Goal: Task Accomplishment & Management: Manage account settings

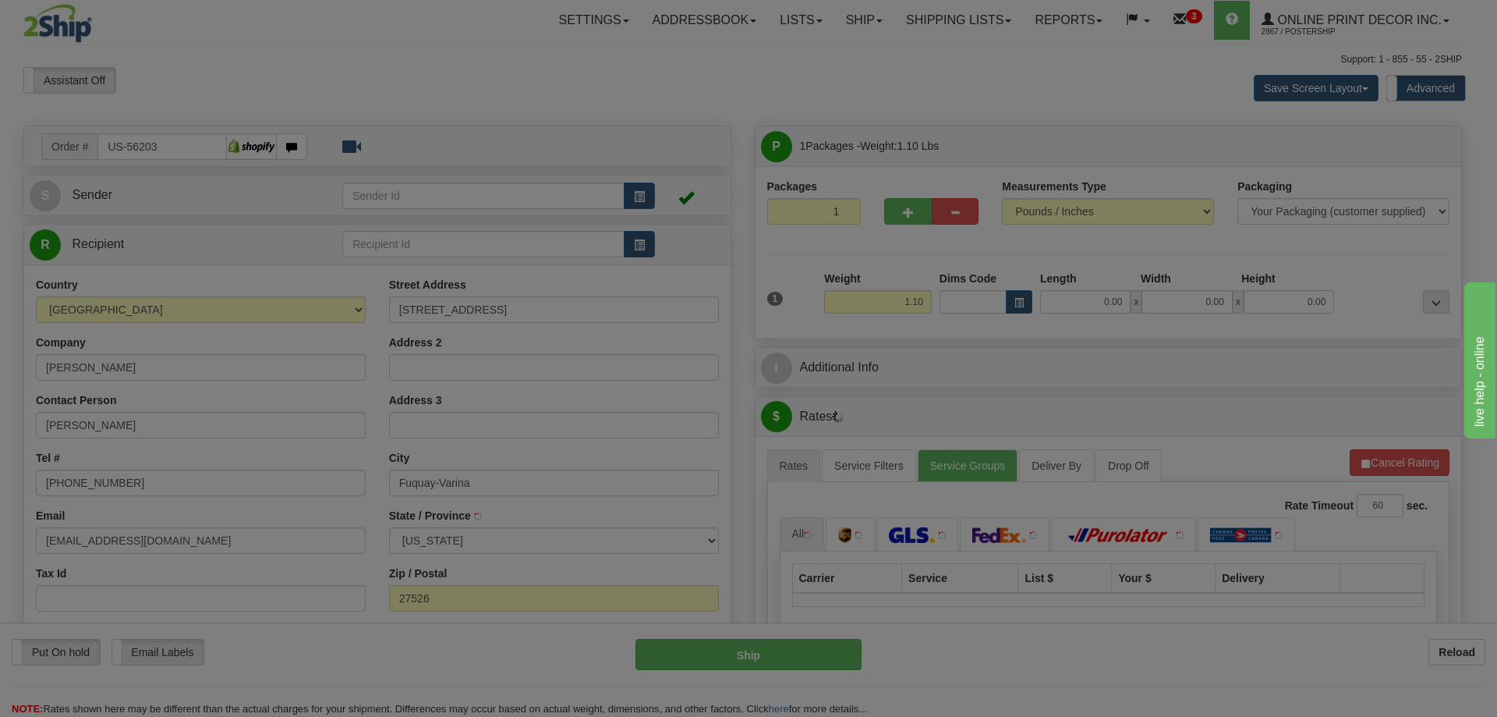
type input "FUQUAY VARINA"
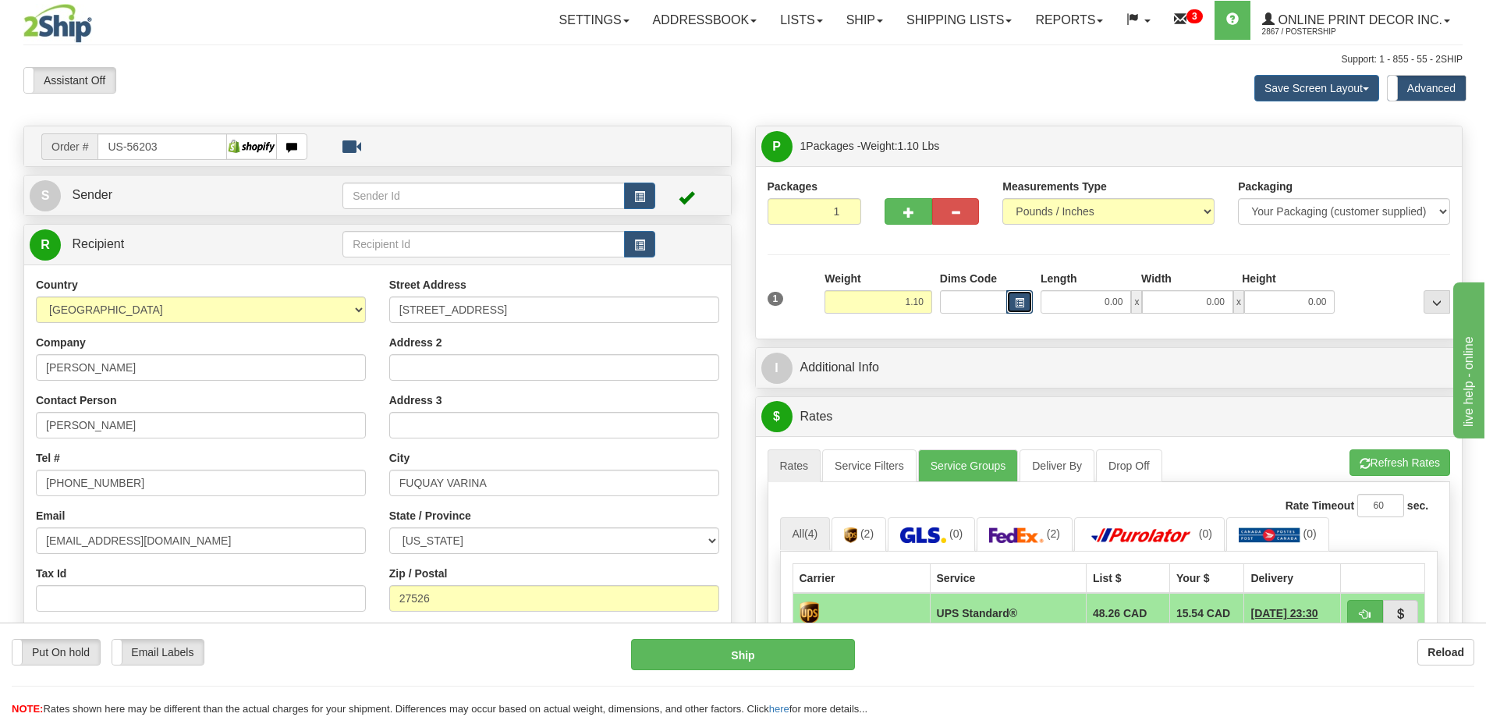
click at [1010, 301] on button "button" at bounding box center [1019, 301] width 27 height 23
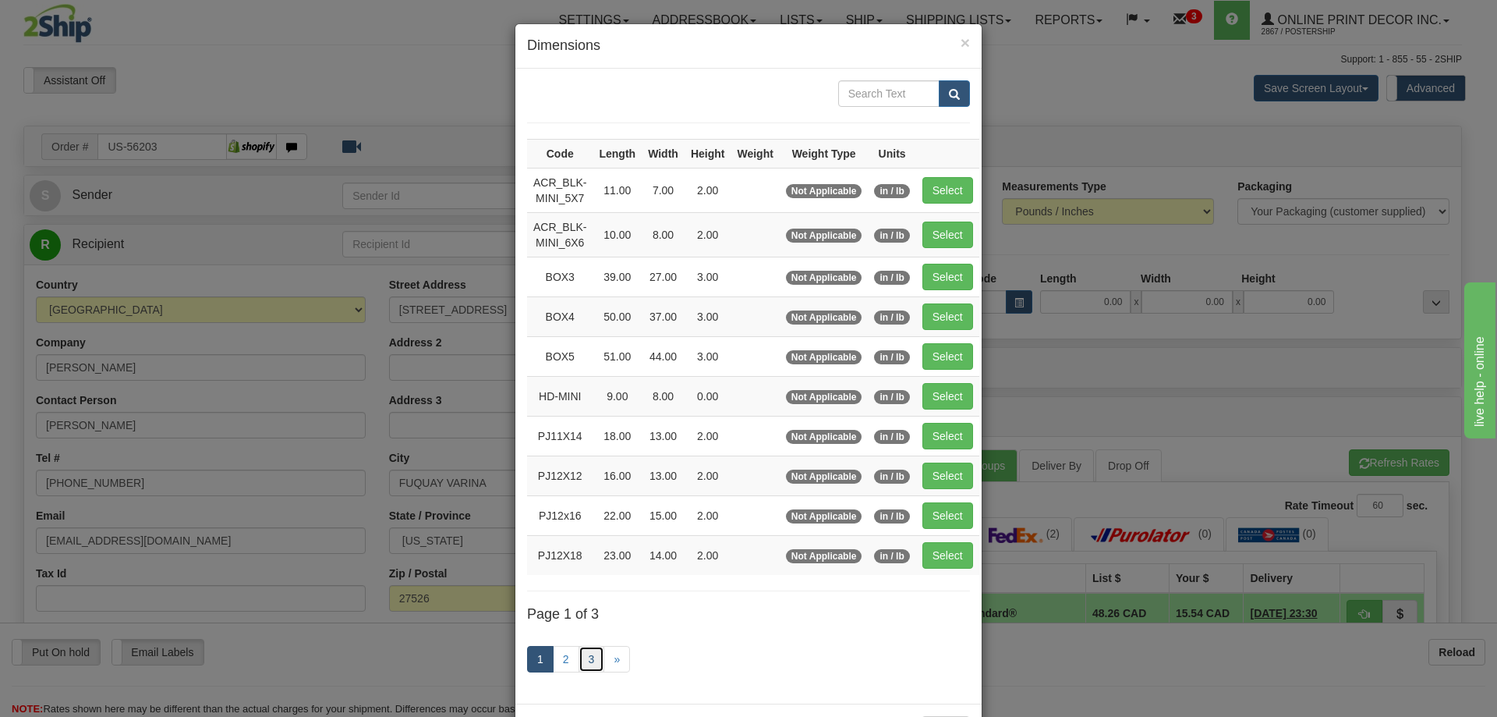
click at [579, 657] on link "3" at bounding box center [592, 659] width 27 height 27
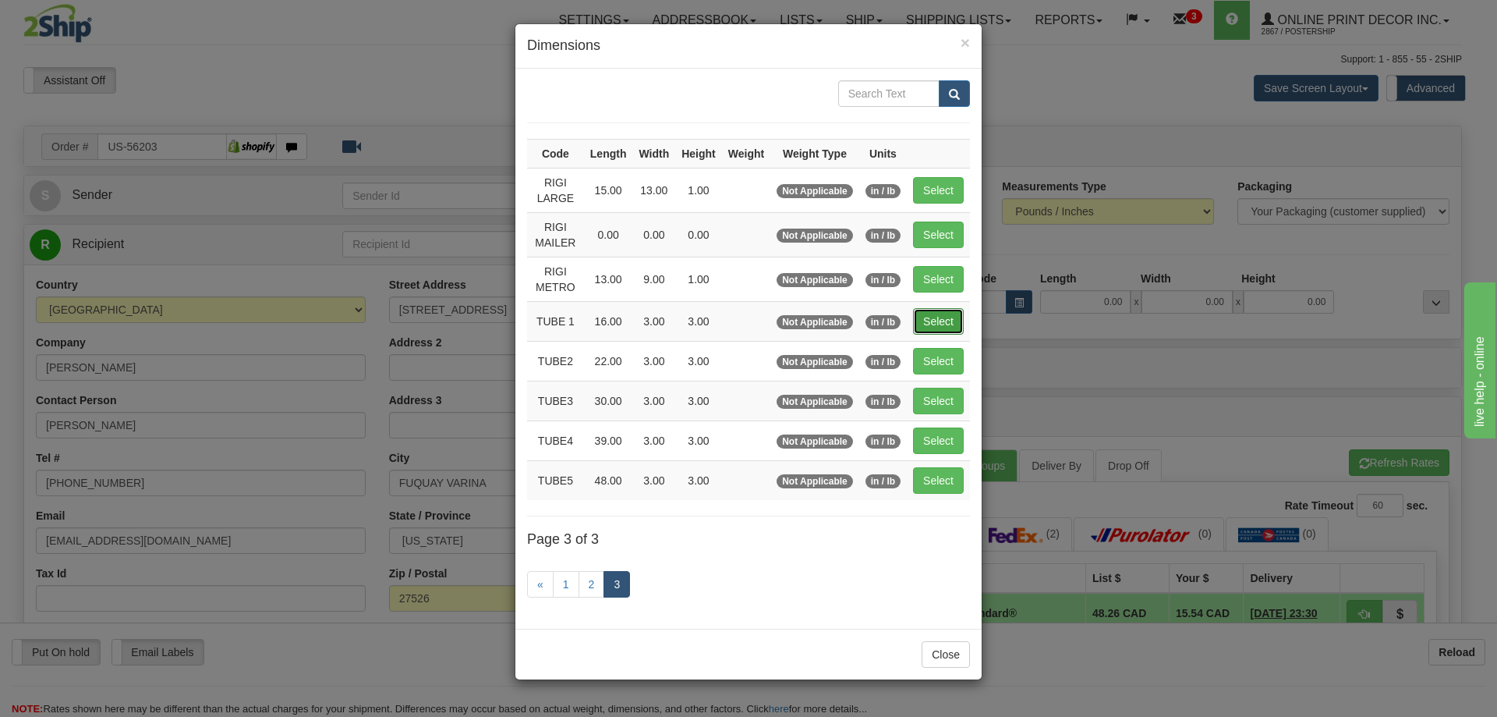
click at [949, 313] on button "Select" at bounding box center [938, 321] width 51 height 27
type input "TUBE 1"
type input "16.00"
type input "3.00"
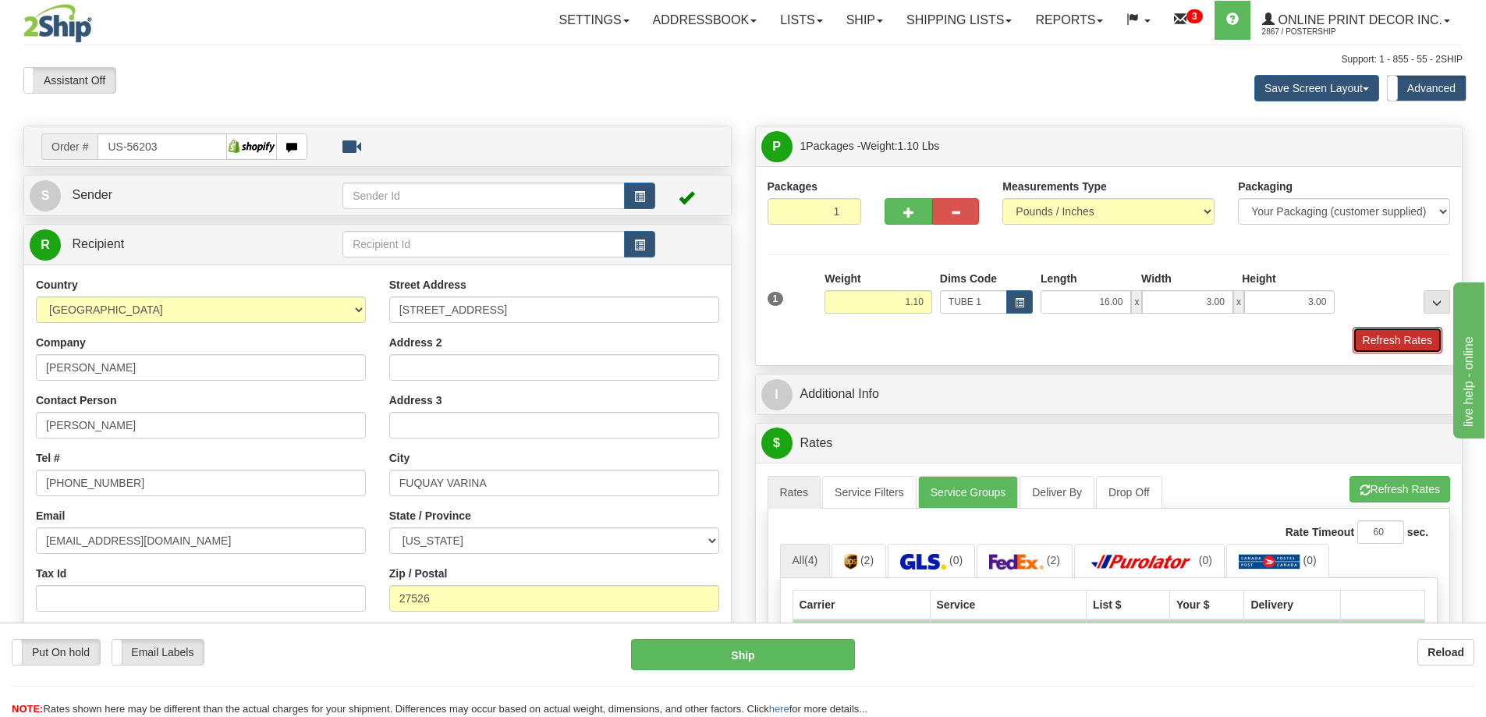
click at [1419, 331] on button "Refresh Rates" at bounding box center [1397, 340] width 90 height 27
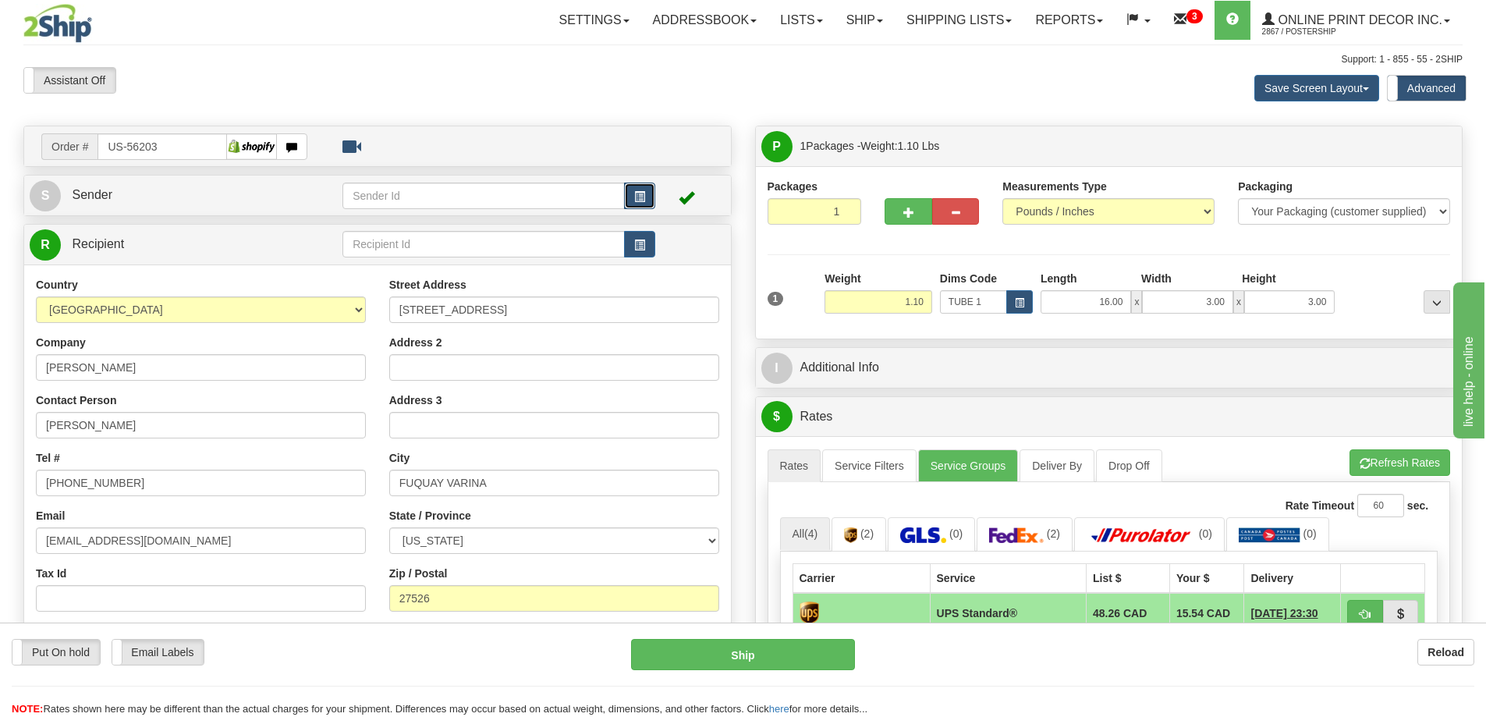
click at [639, 188] on button "button" at bounding box center [639, 195] width 31 height 27
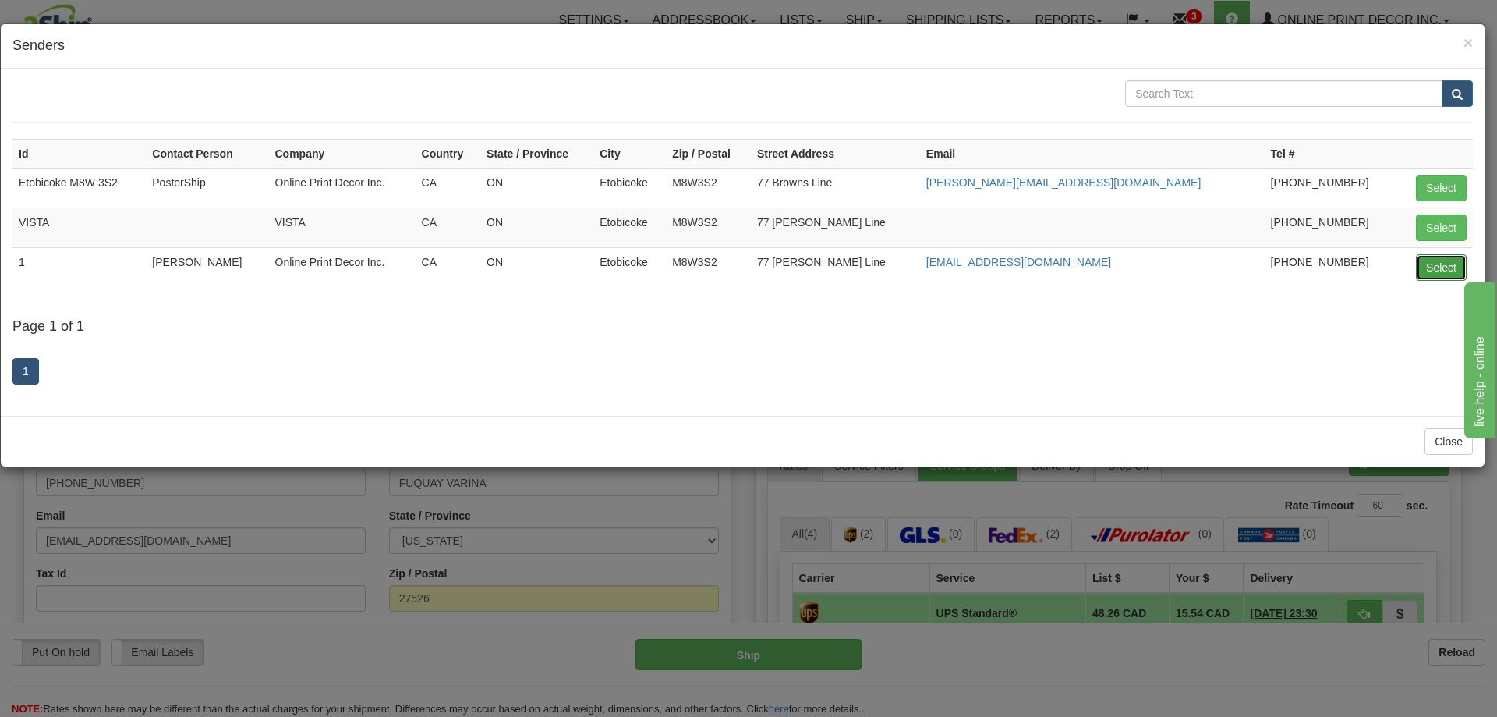
click at [1442, 262] on button "Select" at bounding box center [1441, 267] width 51 height 27
type input "1"
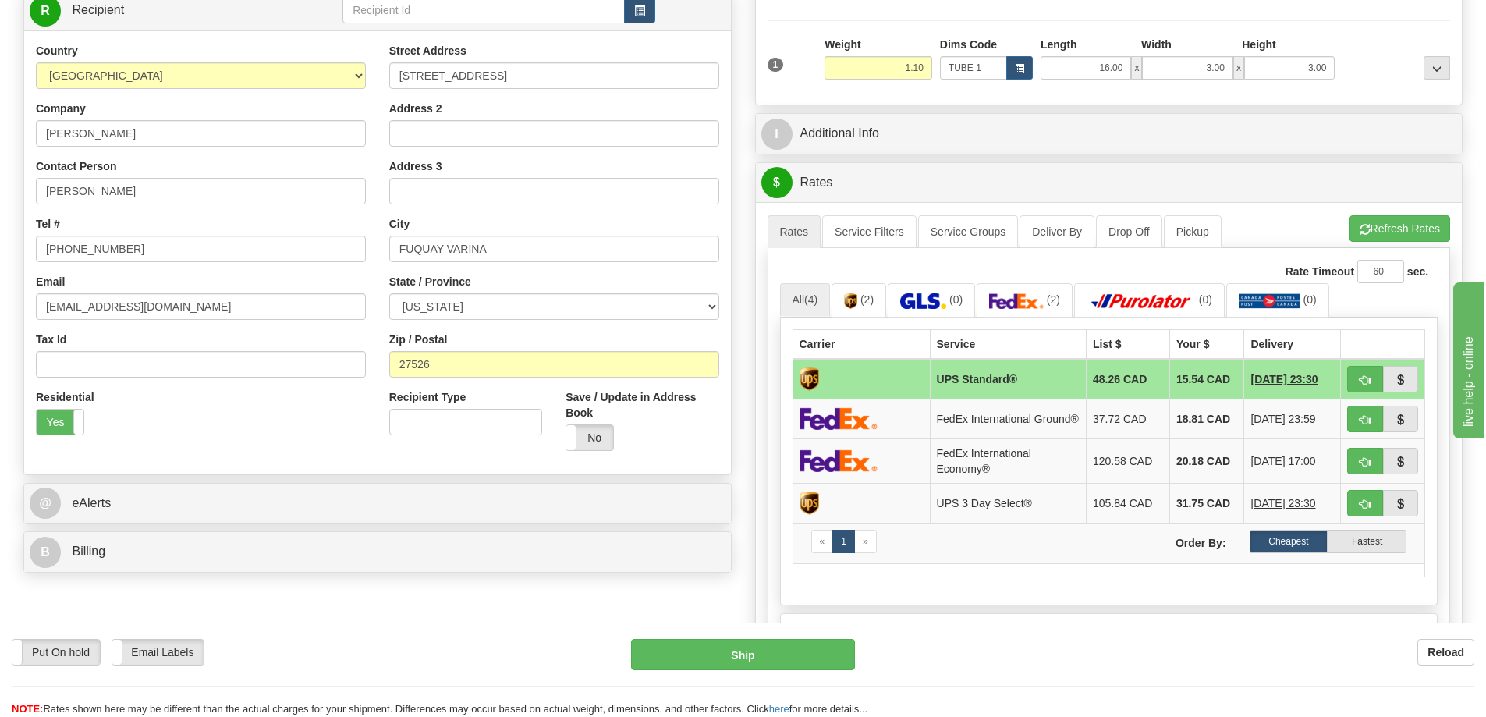
scroll to position [312, 0]
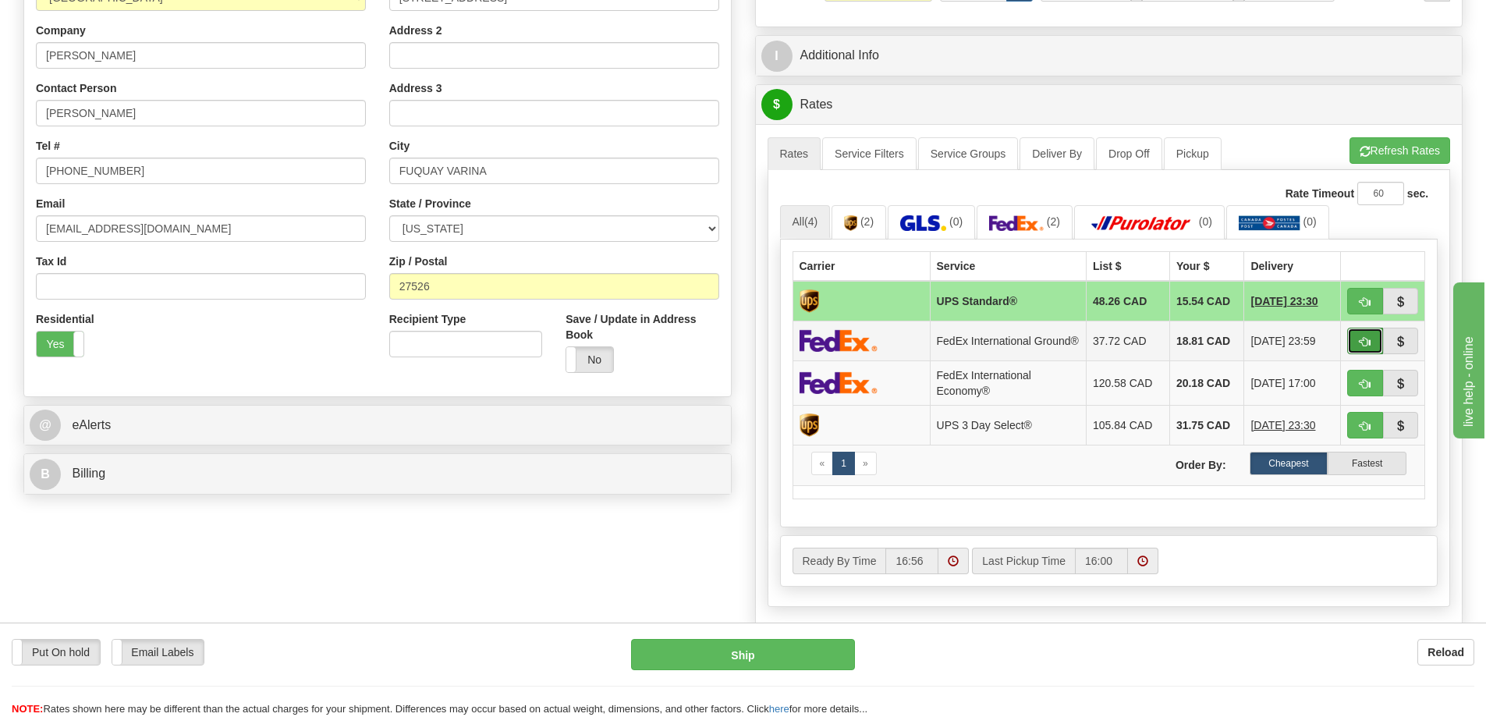
click at [1367, 344] on span "button" at bounding box center [1364, 342] width 11 height 10
type input "92"
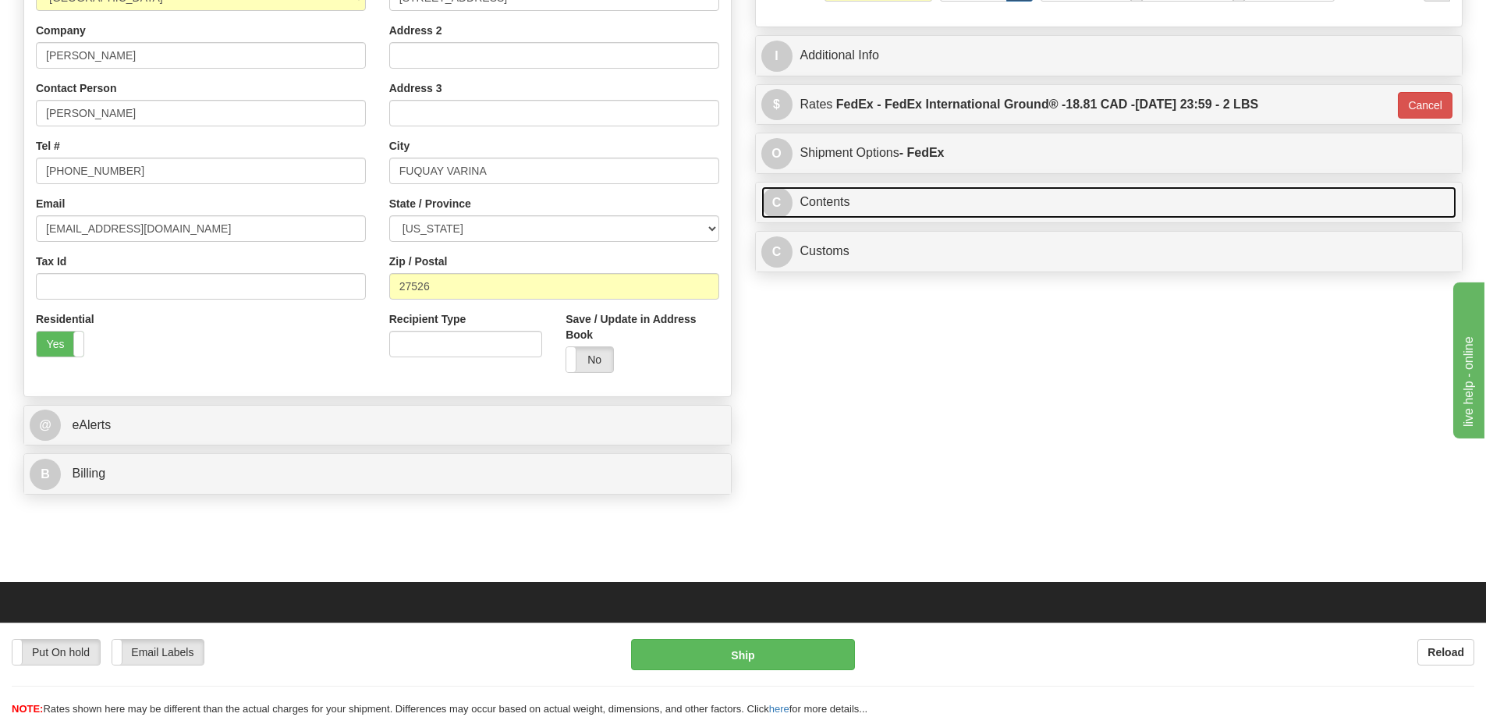
click at [1121, 211] on link "C Contents" at bounding box center [1109, 202] width 696 height 32
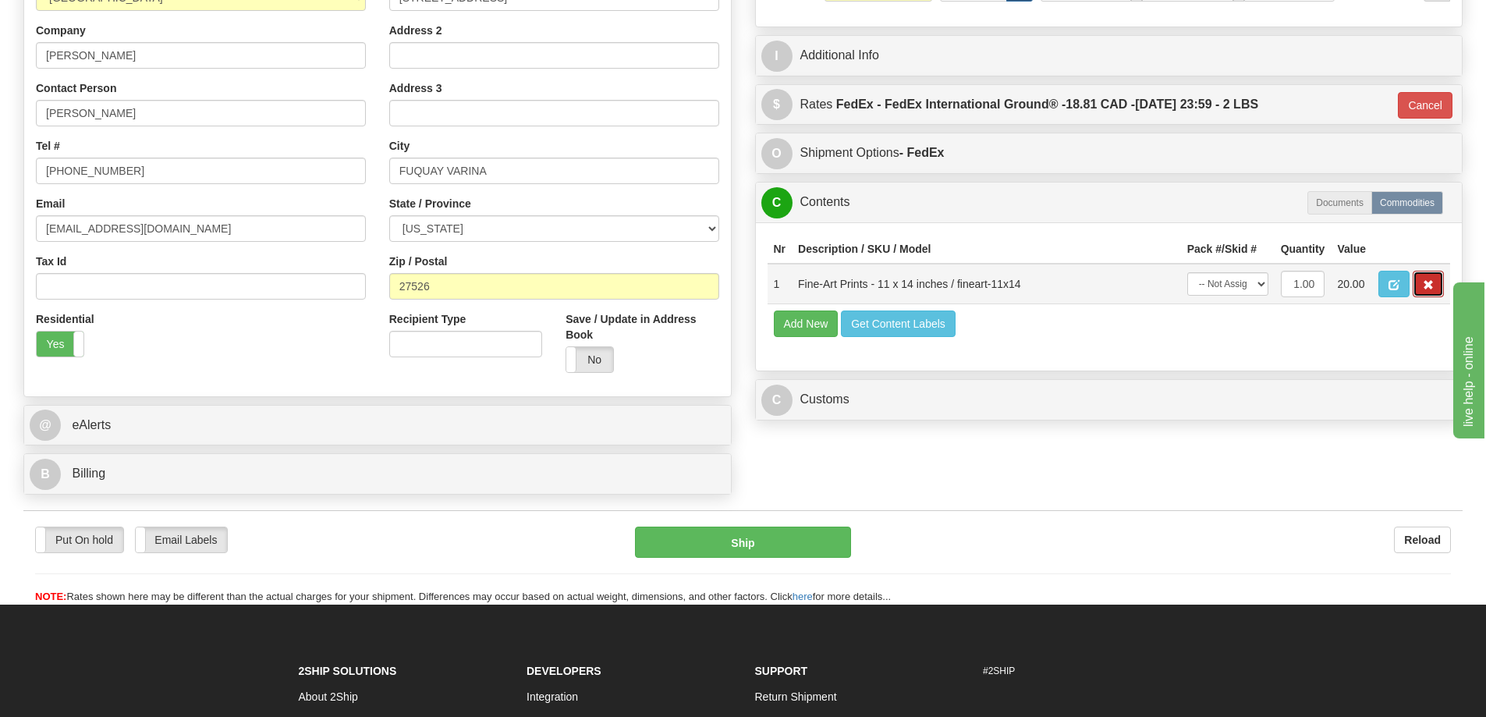
click at [1427, 282] on button "button" at bounding box center [1427, 284] width 31 height 27
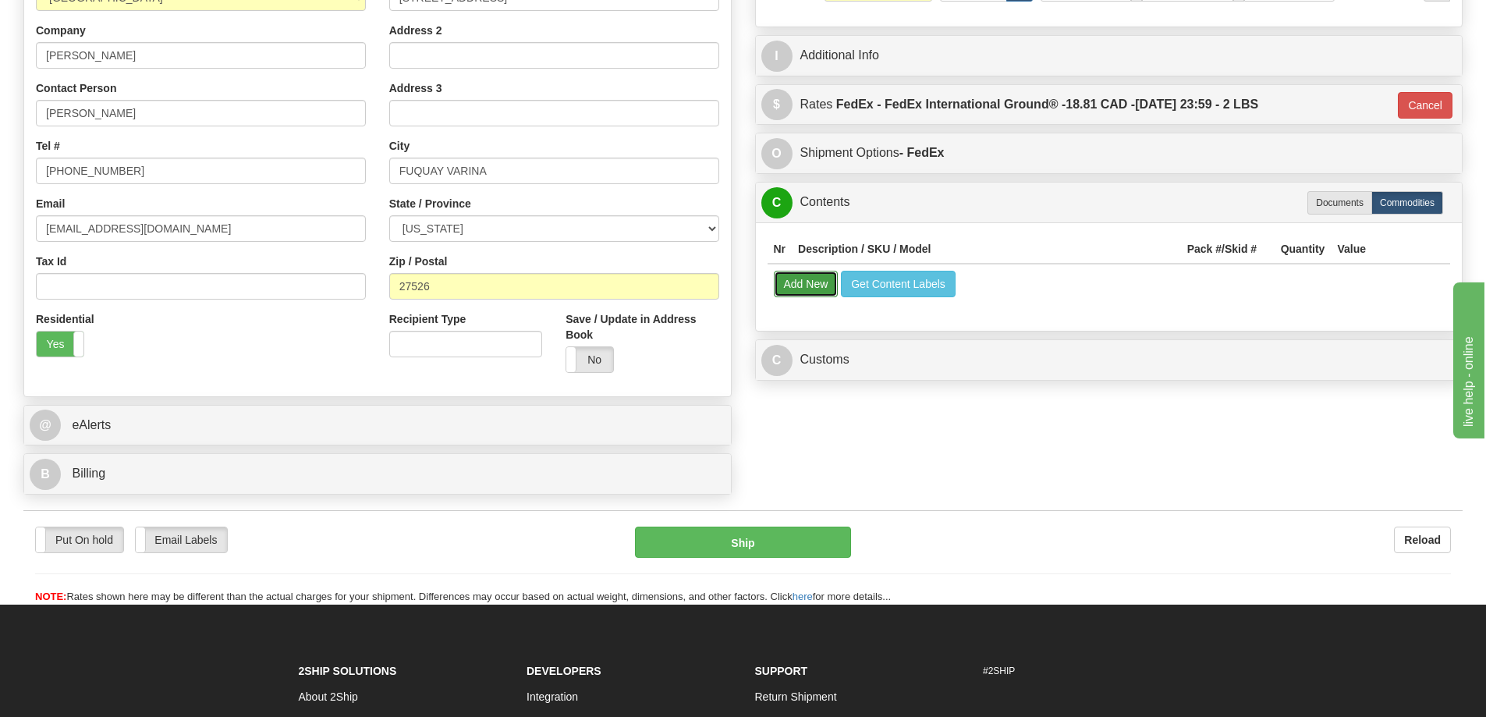
click at [819, 289] on button "Add New" at bounding box center [806, 284] width 65 height 27
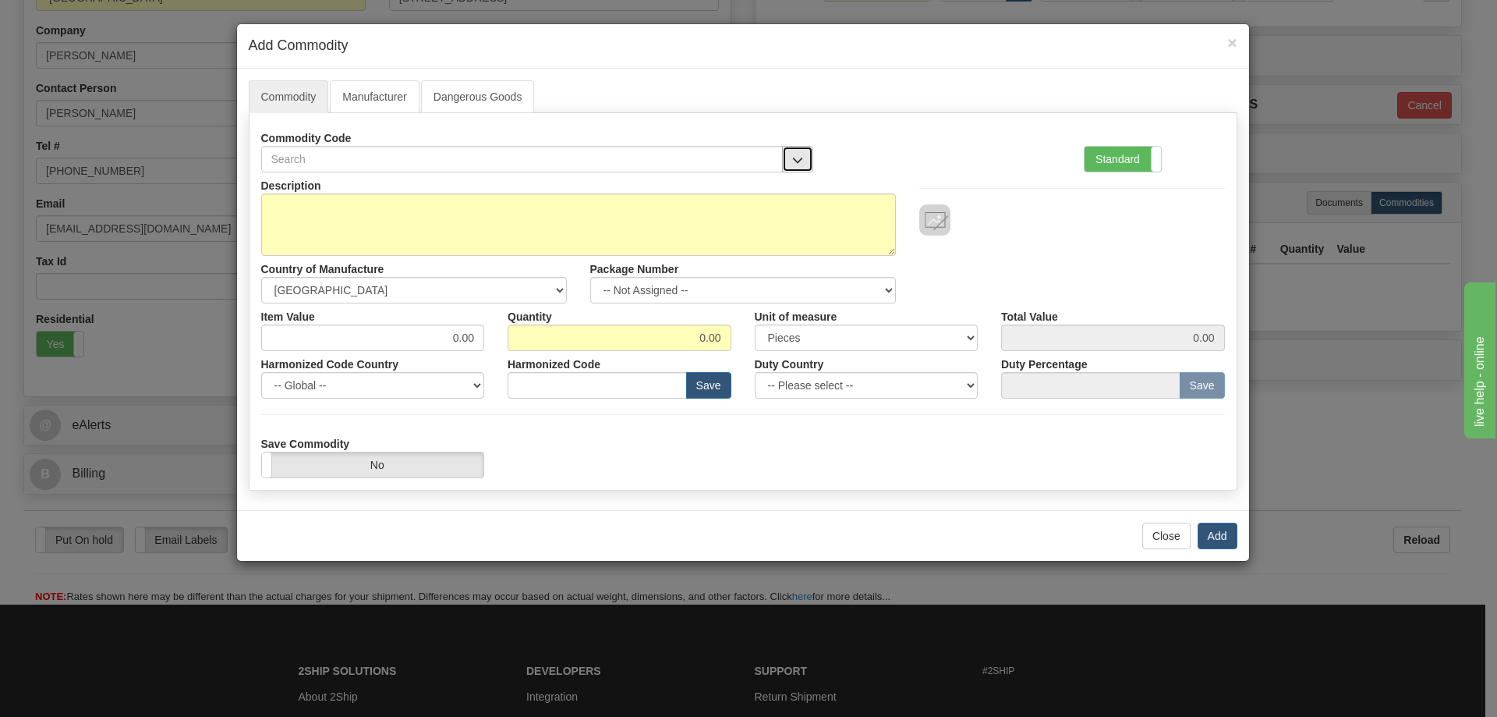
click at [792, 158] on span "button" at bounding box center [797, 160] width 11 height 10
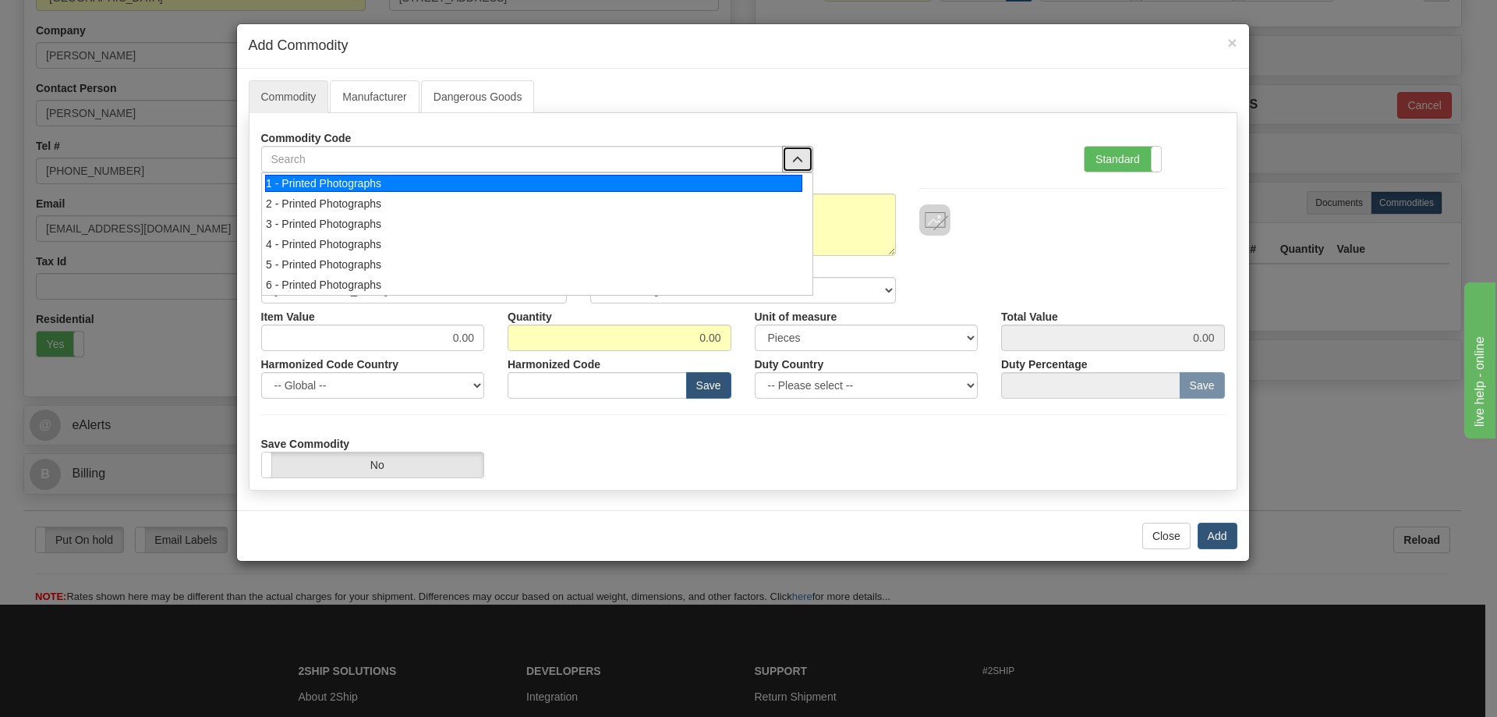
click at [770, 183] on div "1 - Printed Photographs" at bounding box center [533, 183] width 537 height 17
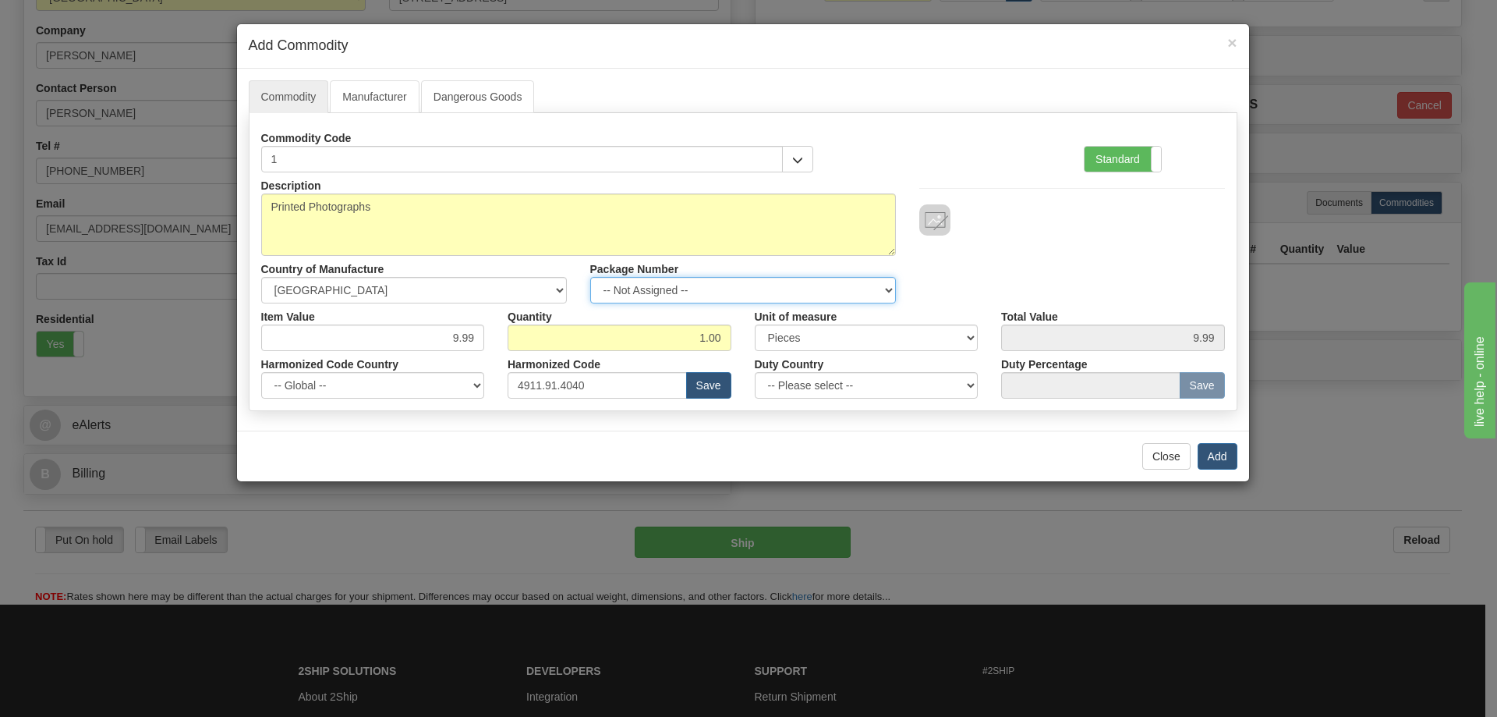
click at [882, 288] on select "-- Not Assigned -- Item 1" at bounding box center [743, 290] width 306 height 27
select select "0"
click at [590, 277] on select "-- Not Assigned -- Item 1" at bounding box center [743, 290] width 306 height 27
click at [1220, 451] on button "Add" at bounding box center [1218, 456] width 40 height 27
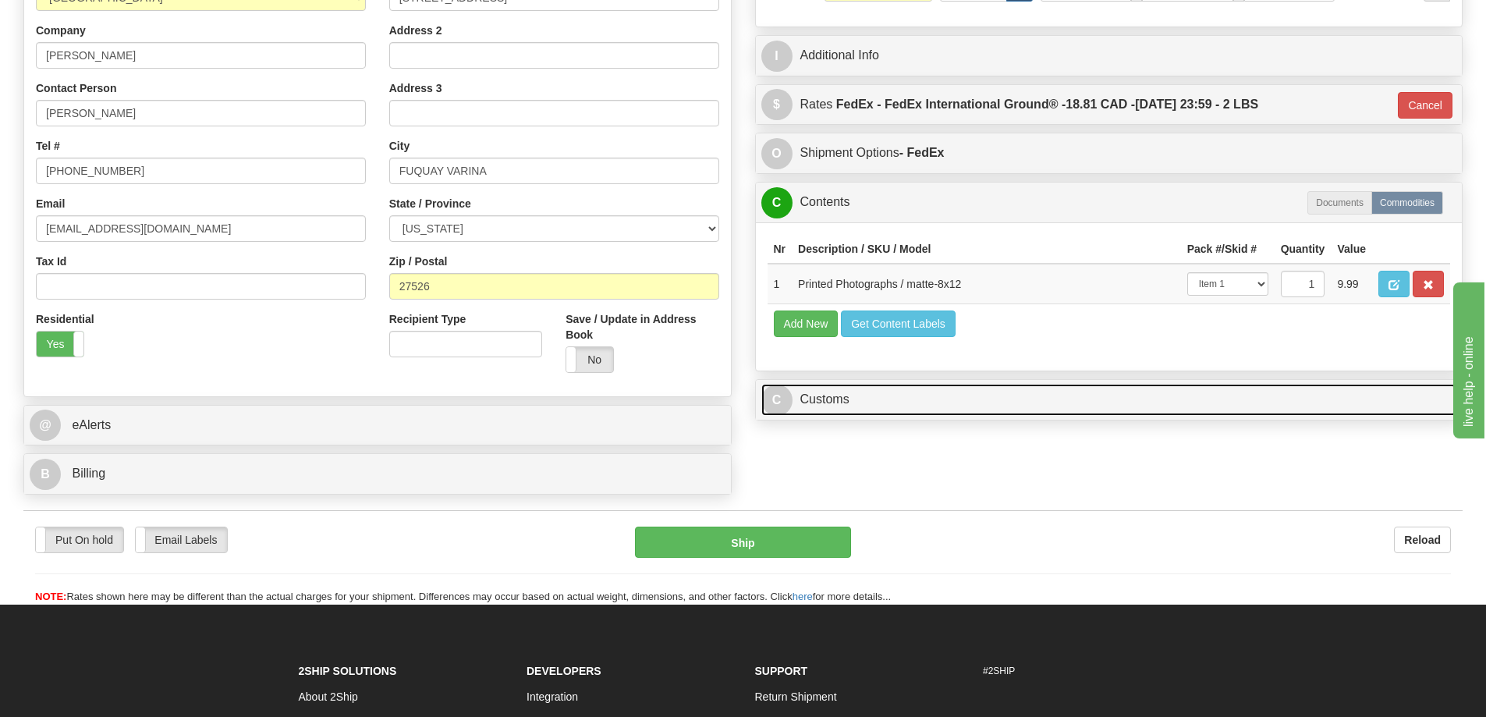
click at [1300, 409] on link "C Customs" at bounding box center [1109, 400] width 696 height 32
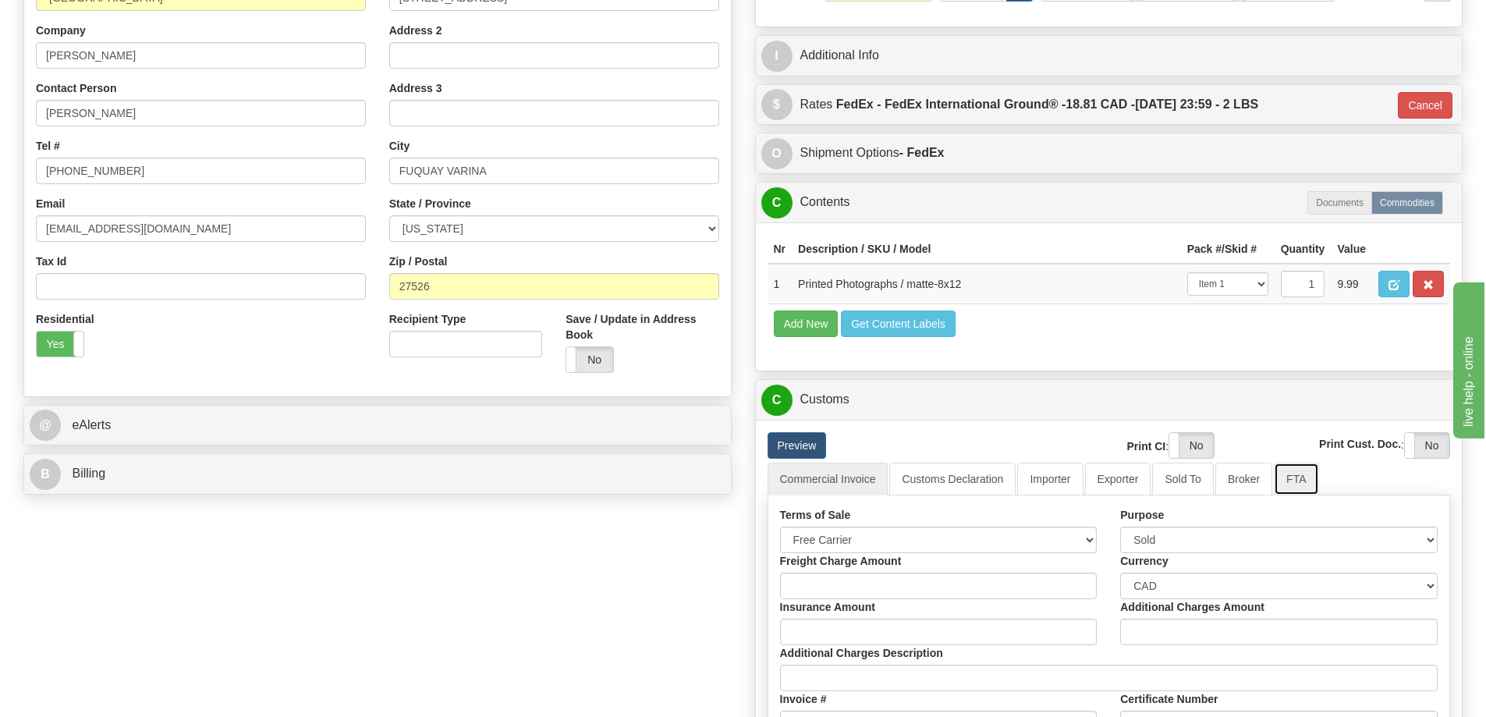
click at [1293, 476] on link "FTA" at bounding box center [1295, 478] width 44 height 33
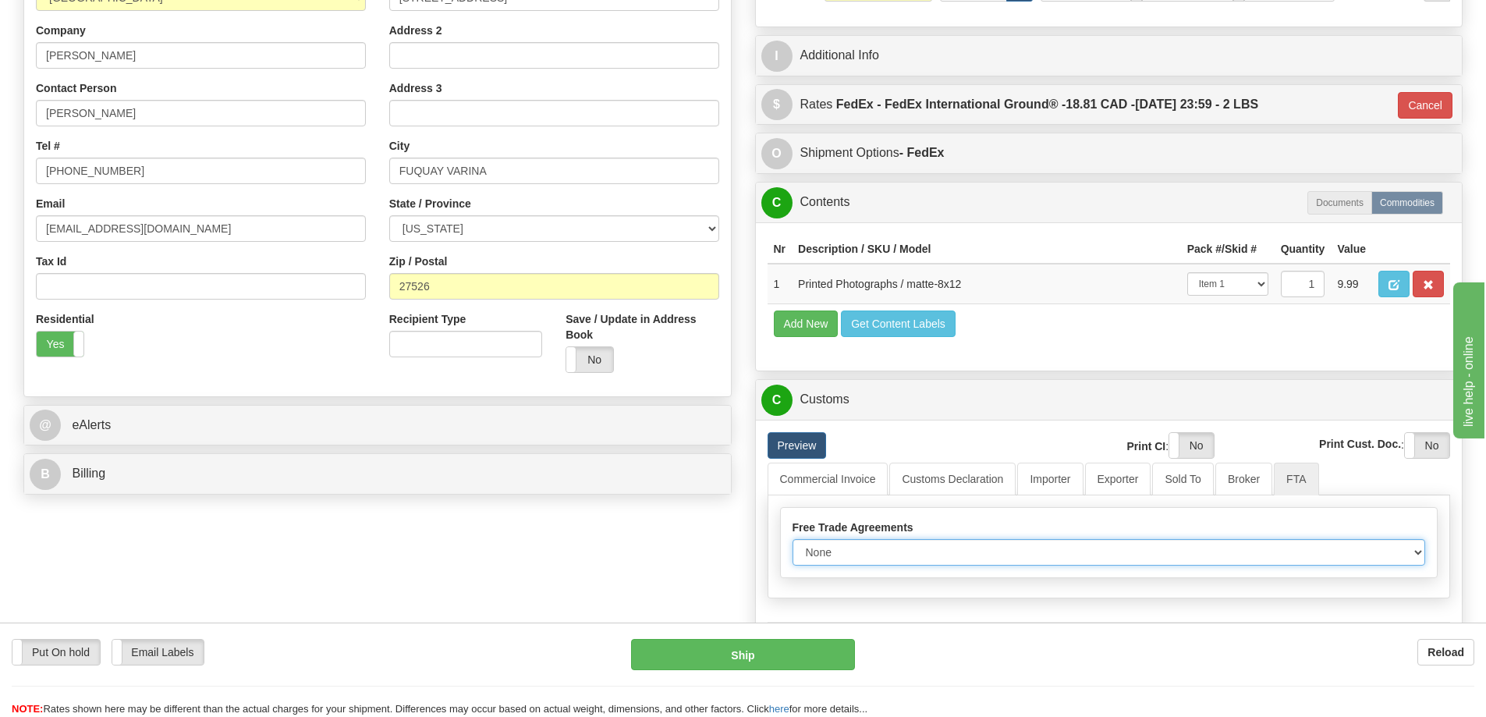
click at [1413, 550] on select "None Other USMCA CETA CUKTCA" at bounding box center [1108, 552] width 633 height 27
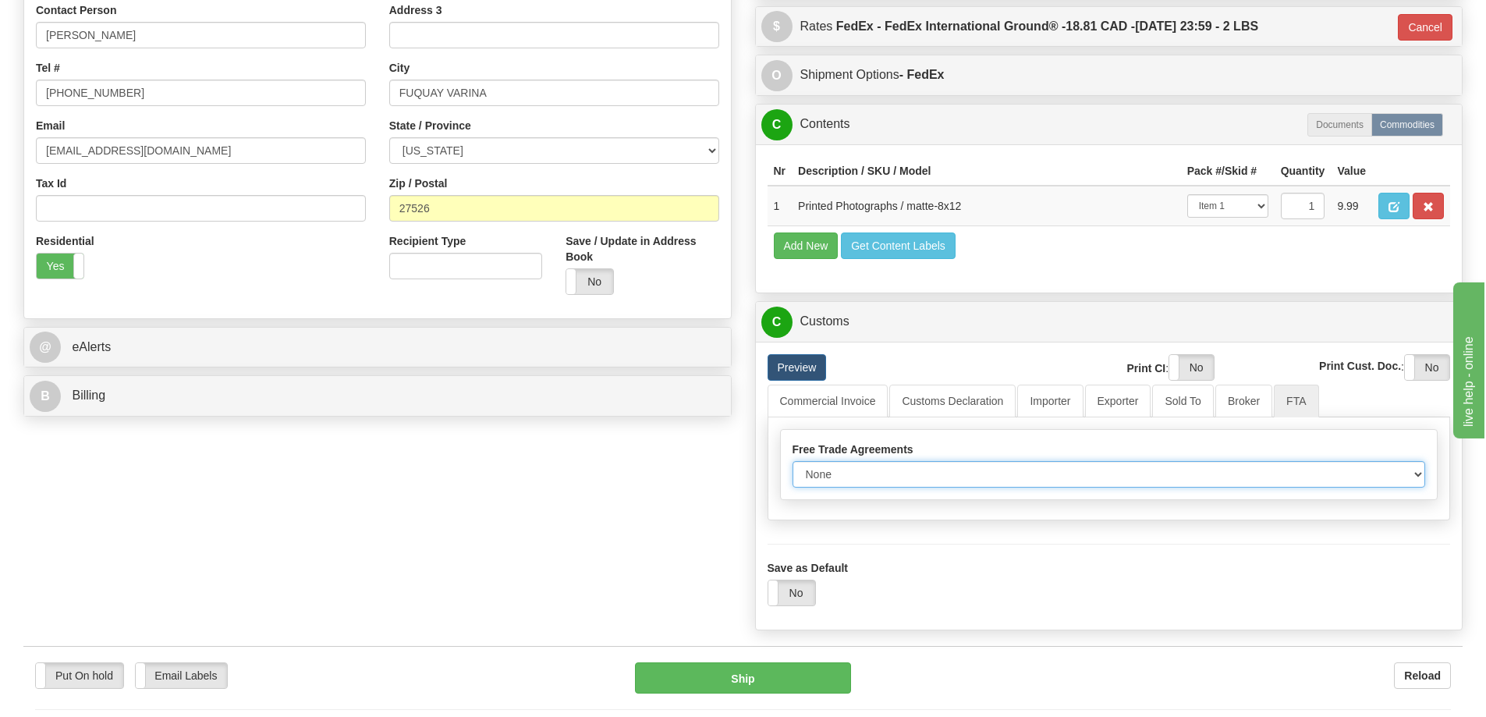
scroll to position [468, 0]
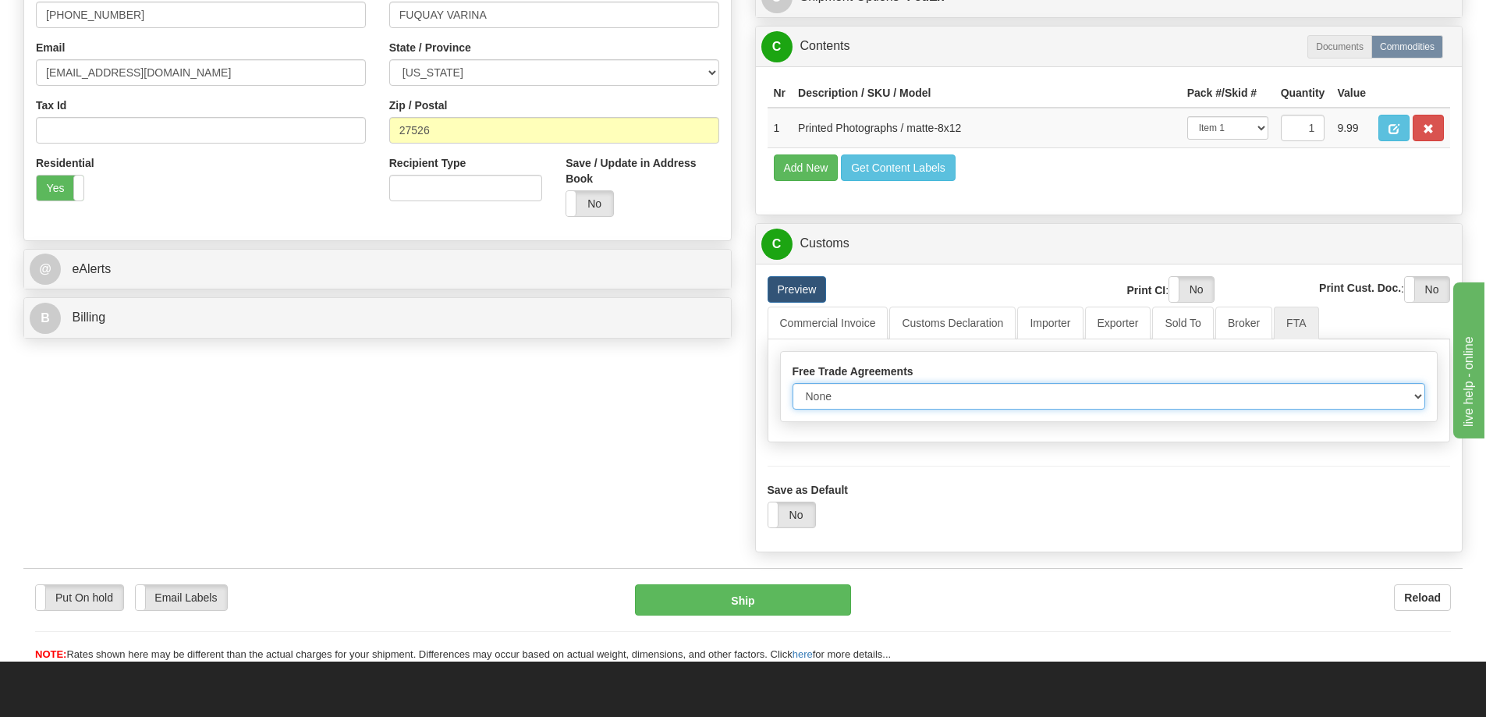
click at [1397, 389] on select "None Other USMCA CETA CUKTCA" at bounding box center [1108, 396] width 633 height 27
select select "1"
click at [792, 388] on select "None Other USMCA CETA CUKTCA" at bounding box center [1108, 396] width 633 height 27
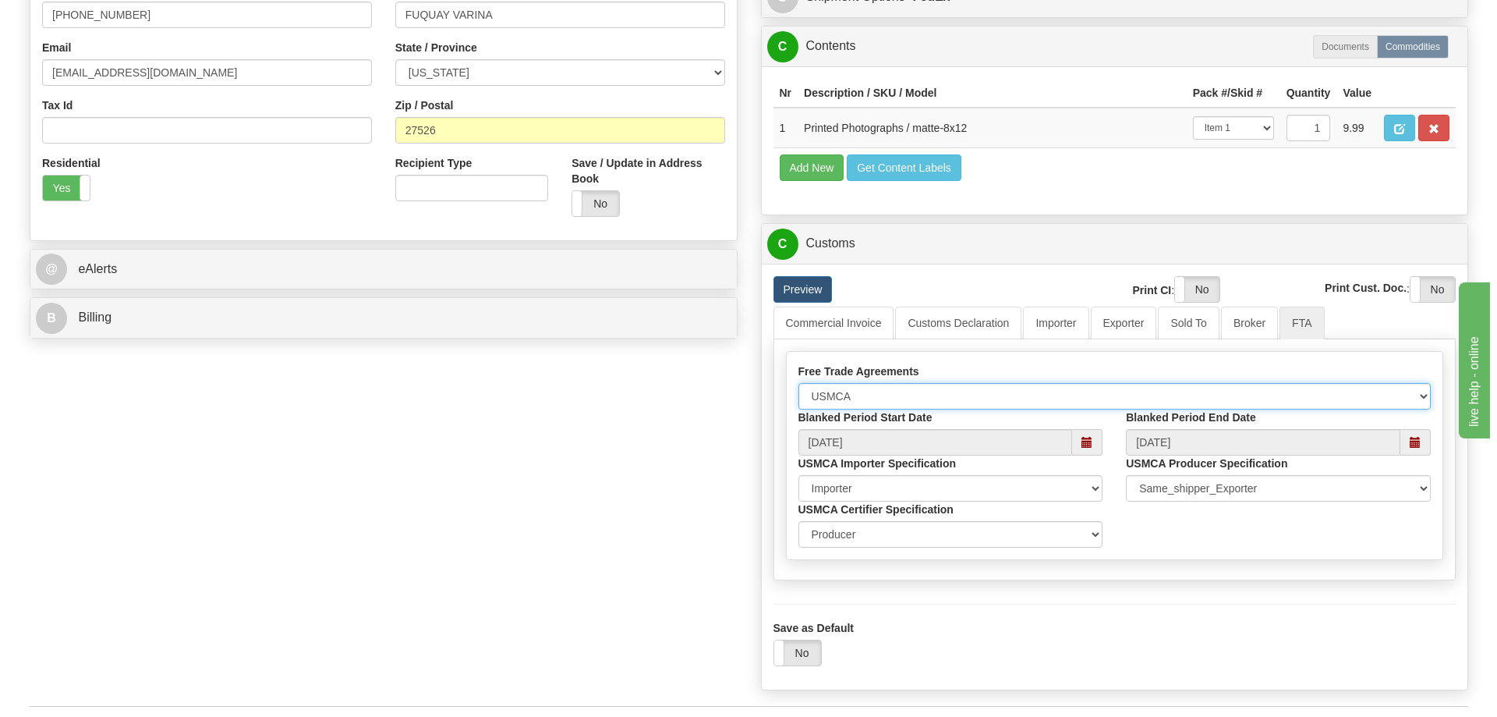
scroll to position [624, 0]
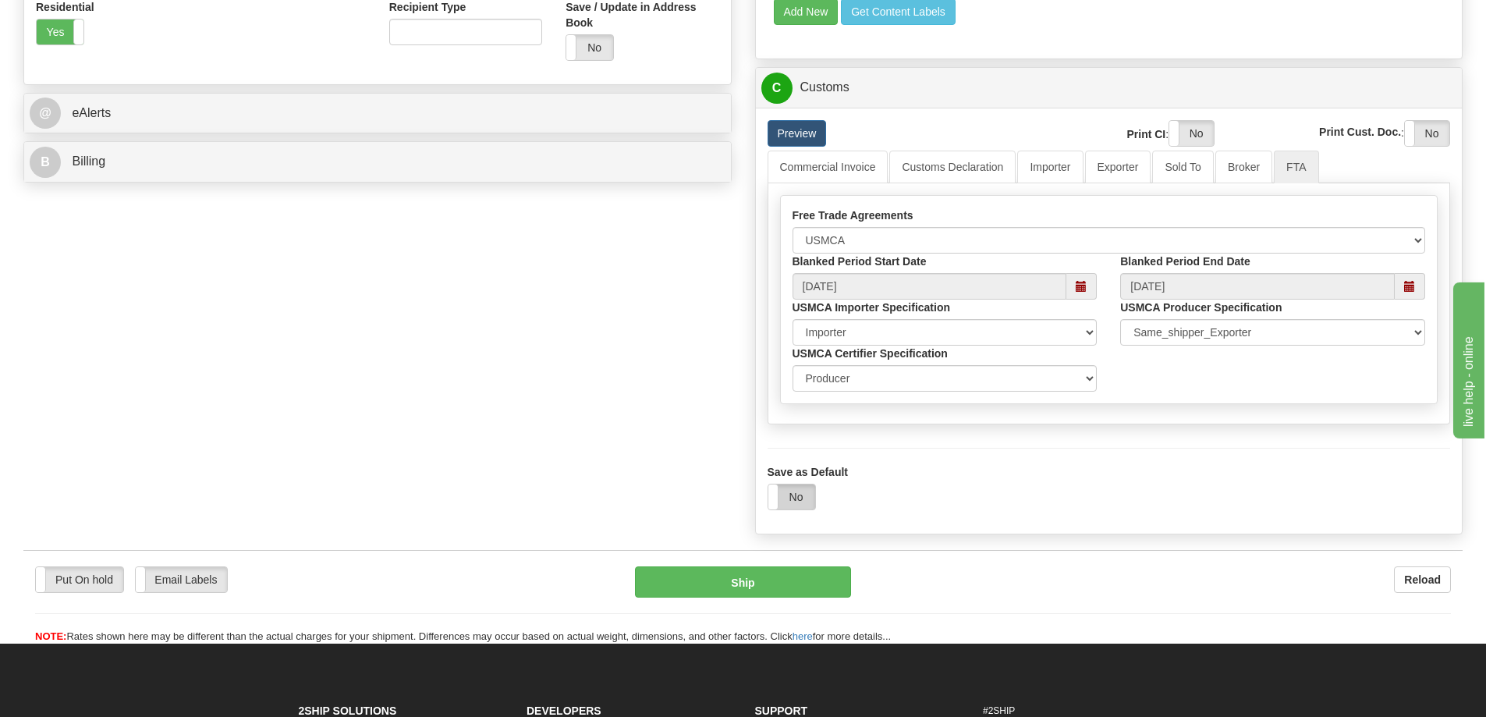
click at [799, 495] on label "No" at bounding box center [791, 496] width 47 height 25
click at [786, 582] on button "Ship" at bounding box center [743, 581] width 216 height 31
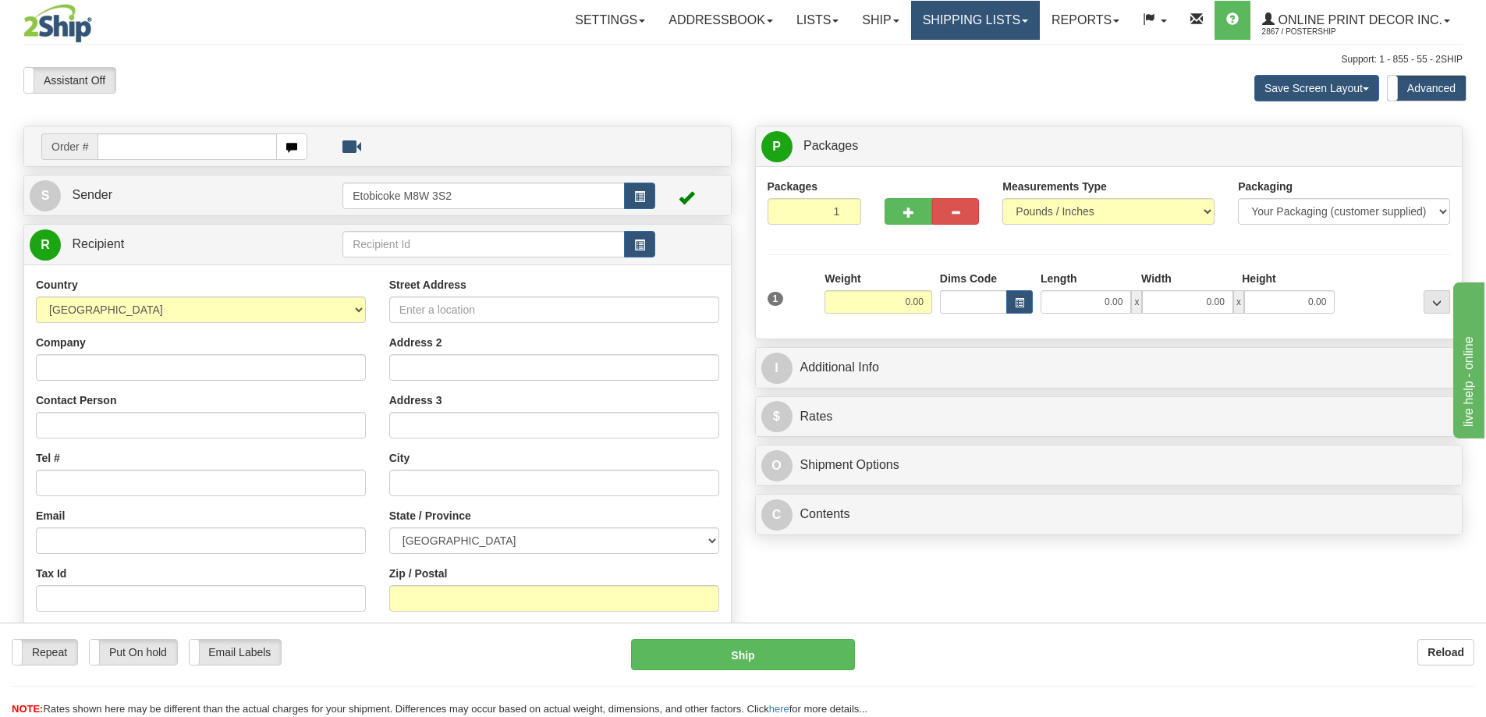
click at [1016, 12] on link "Shipping lists" at bounding box center [975, 20] width 129 height 39
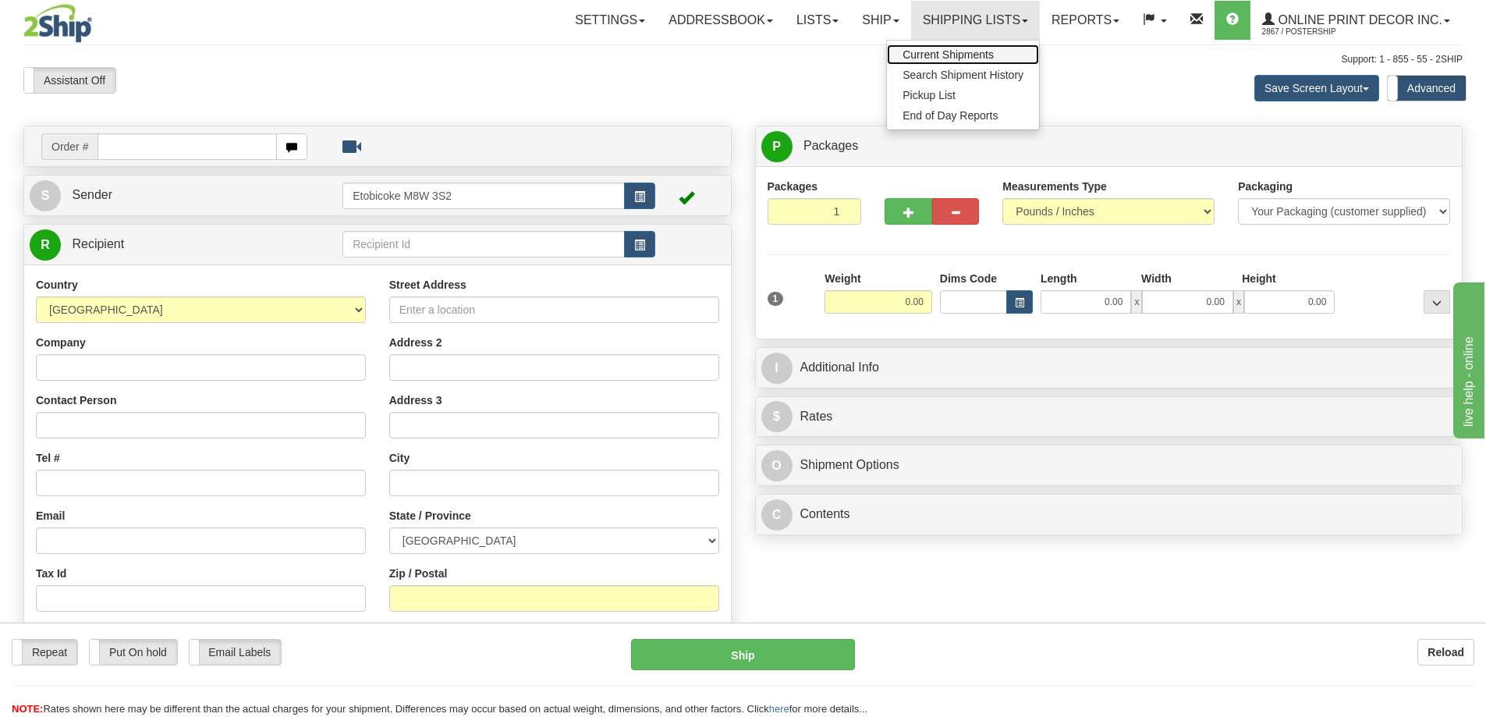
click at [949, 52] on span "Current Shipments" at bounding box center [947, 54] width 91 height 12
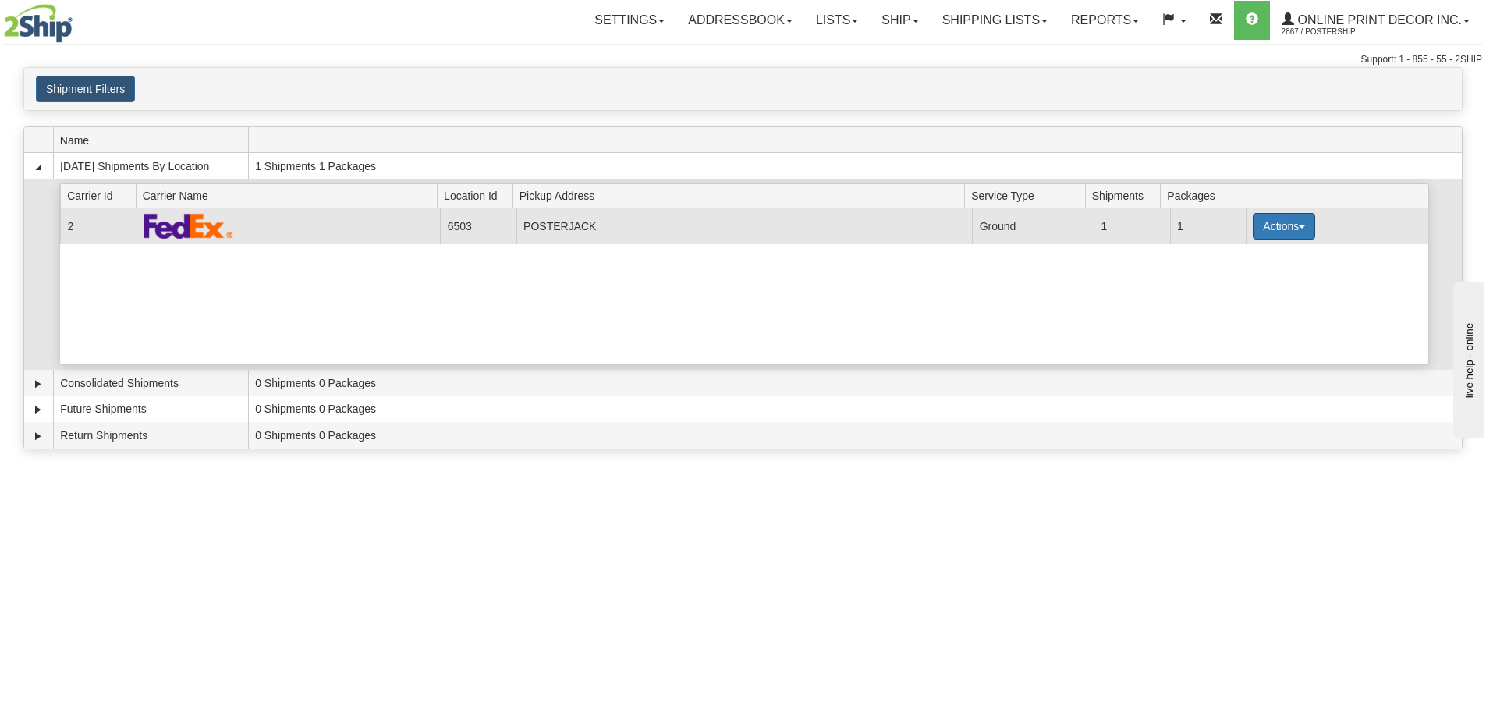
click at [1279, 220] on button "Actions" at bounding box center [1283, 226] width 62 height 27
click at [1238, 258] on span "Details" at bounding box center [1226, 255] width 42 height 11
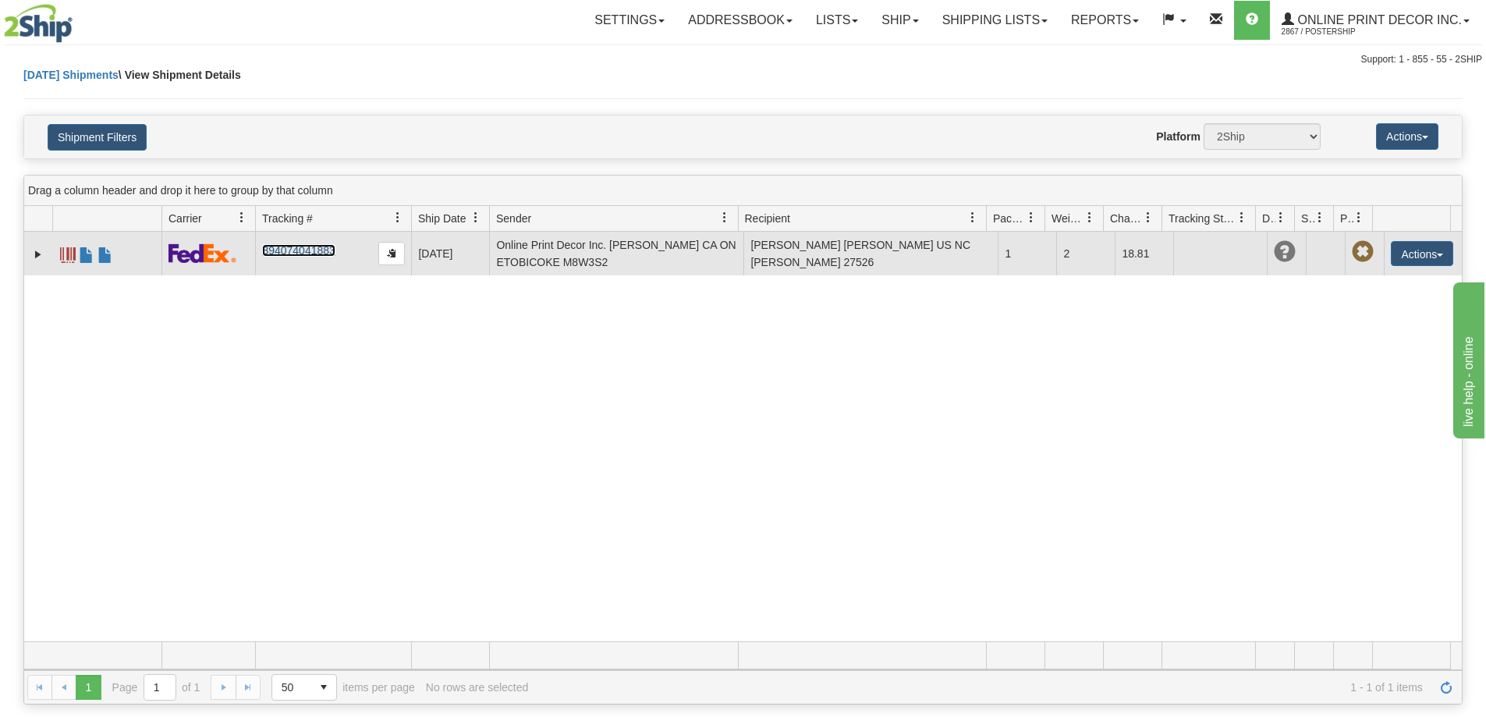
click at [296, 248] on link "394074041883" at bounding box center [298, 250] width 73 height 12
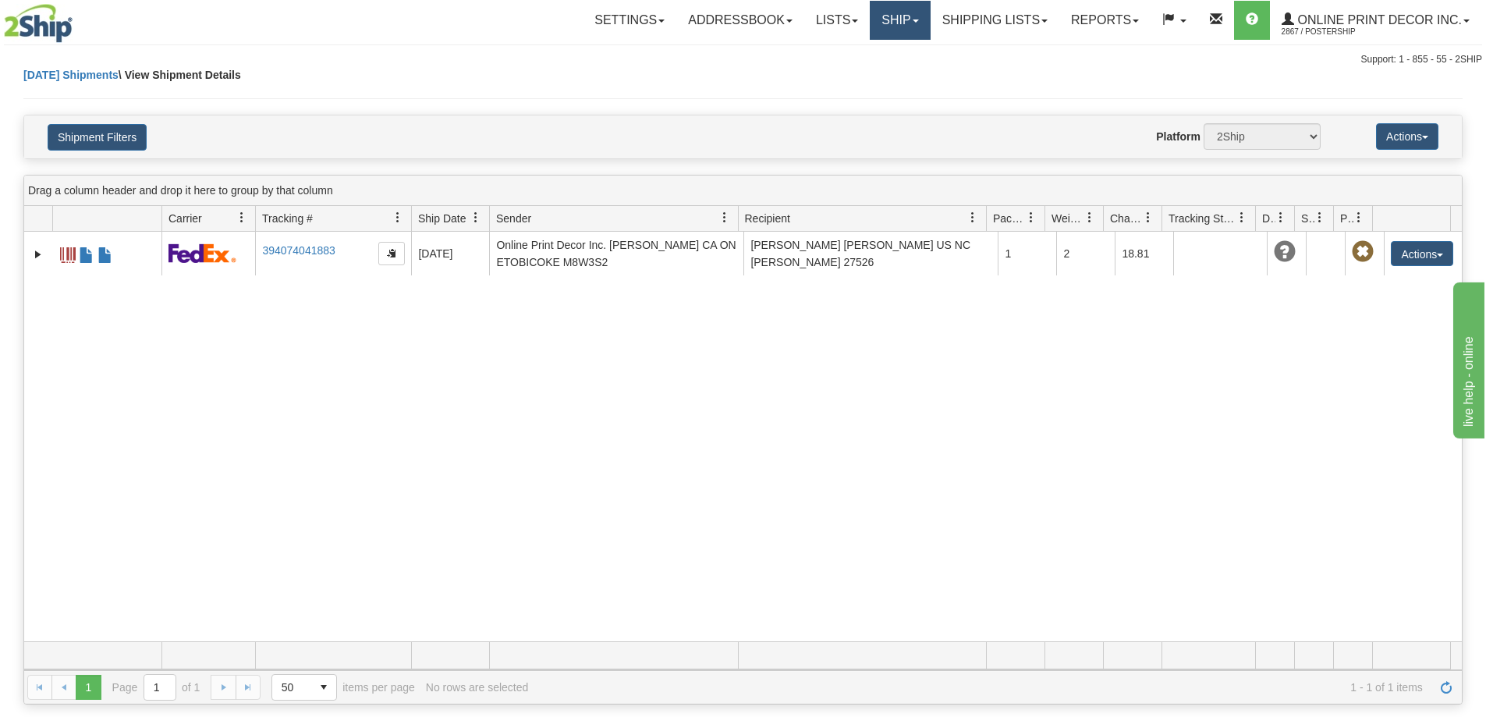
click at [897, 21] on link "Ship" at bounding box center [899, 20] width 60 height 39
click at [854, 52] on span "Ship Screen" at bounding box center [833, 54] width 59 height 12
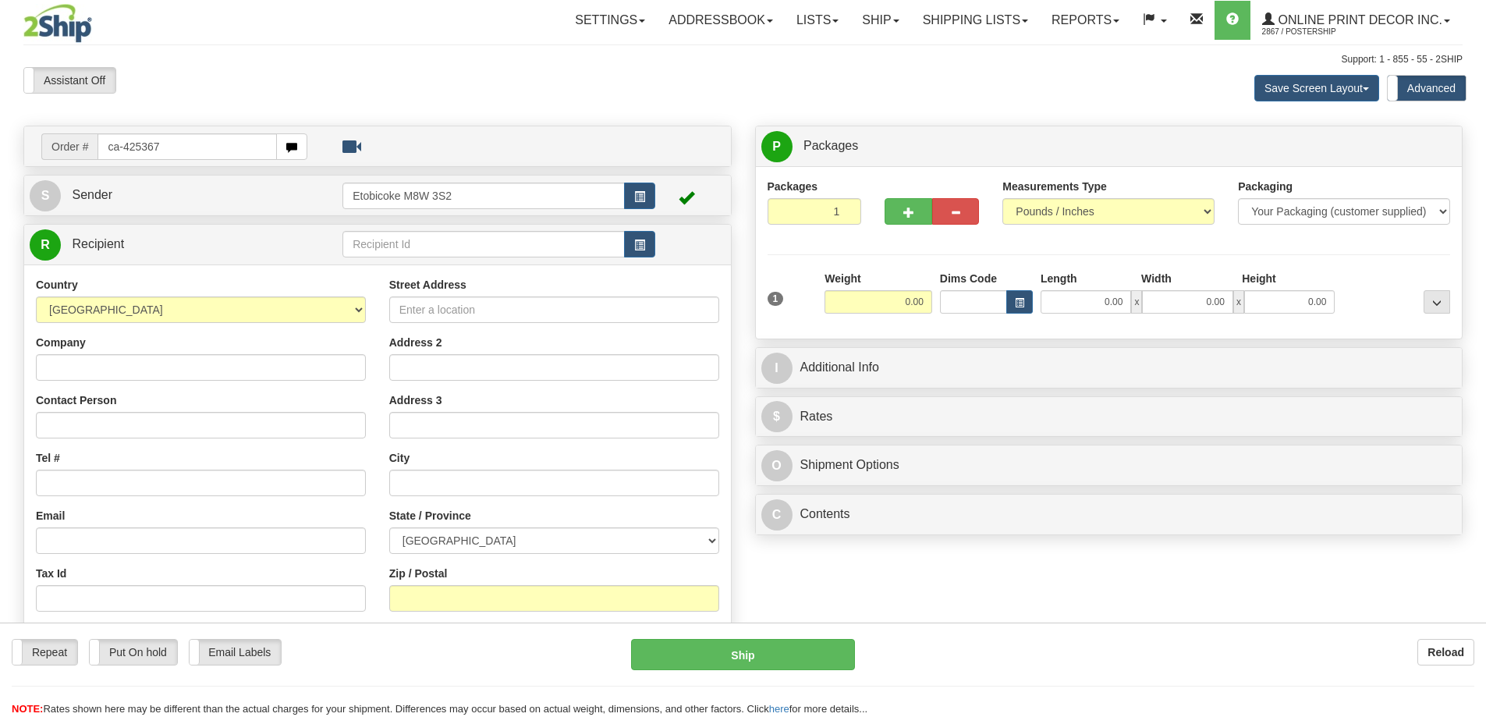
type input "ca-425367"
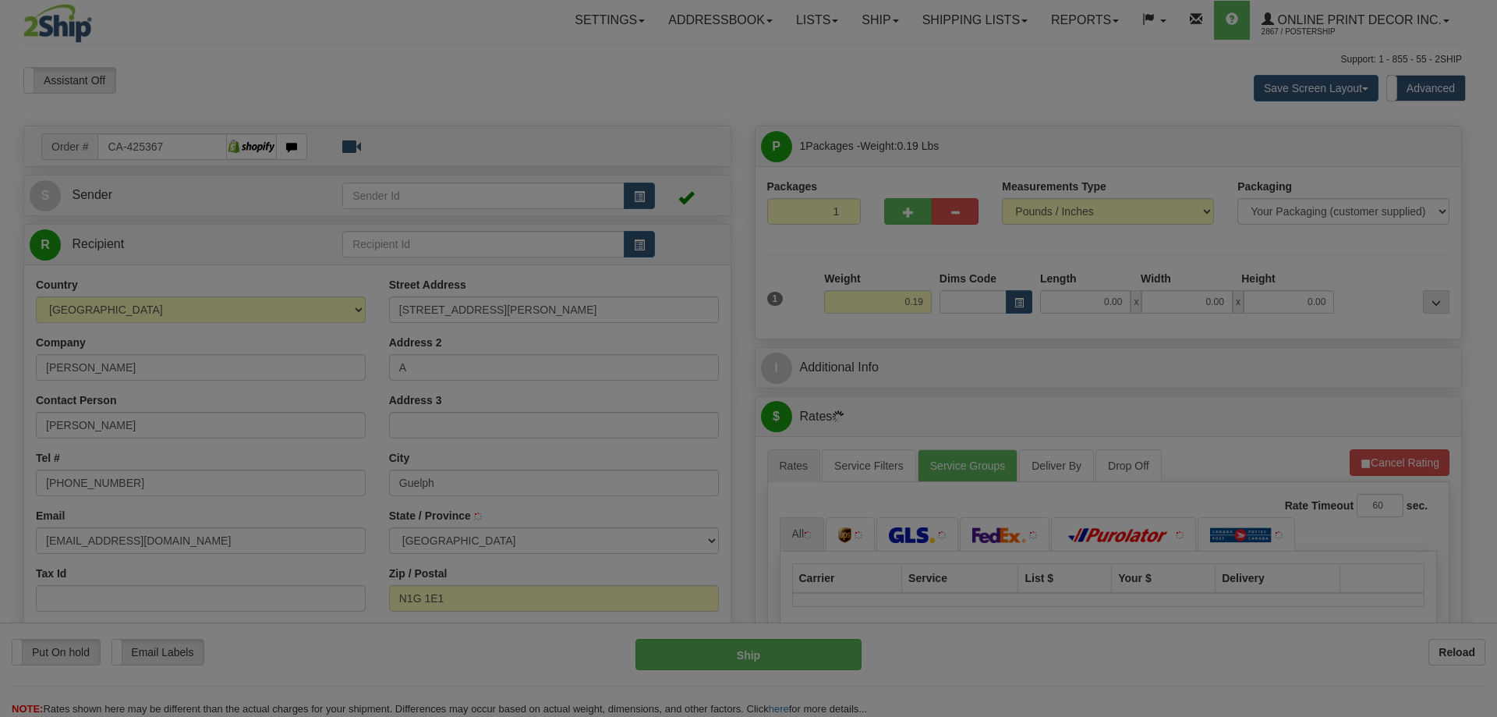
type input "GUELPH"
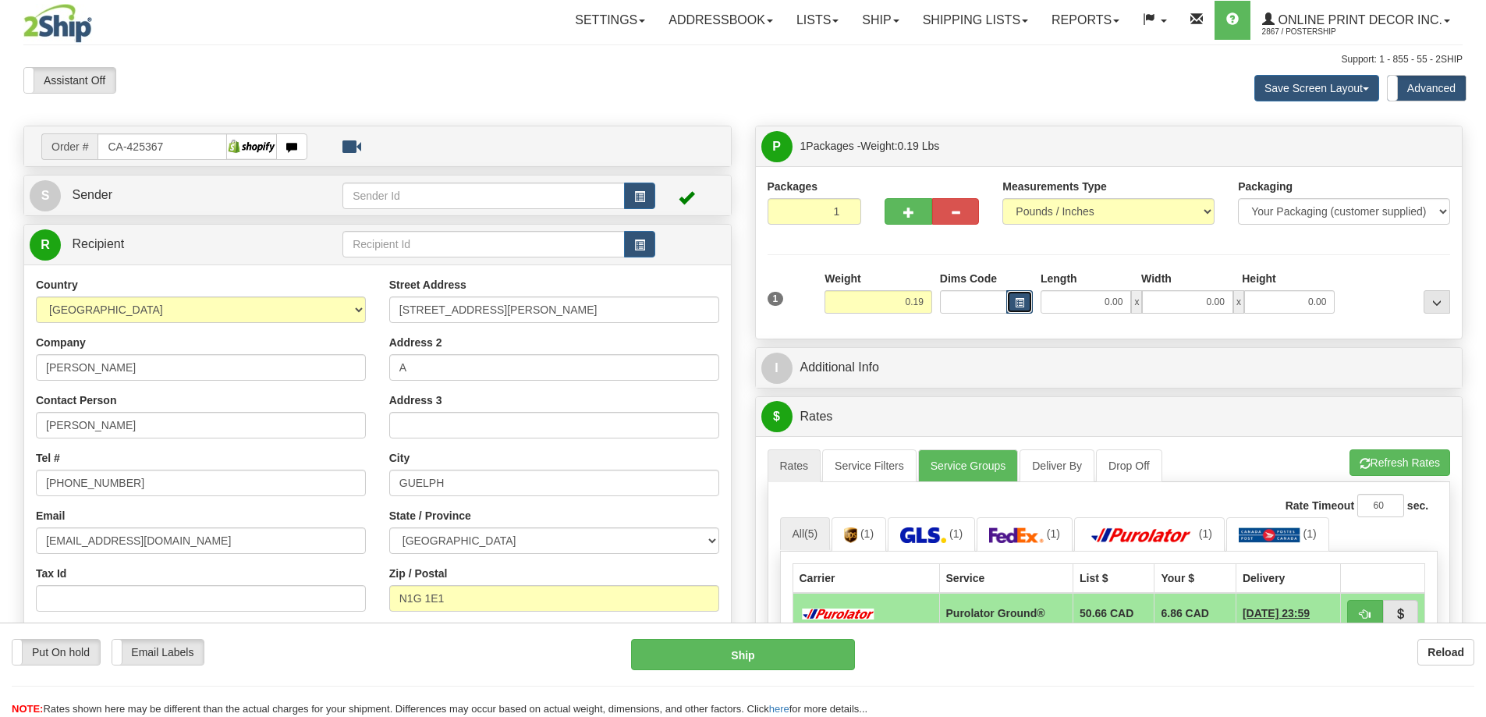
click at [1015, 312] on button "button" at bounding box center [1019, 301] width 27 height 23
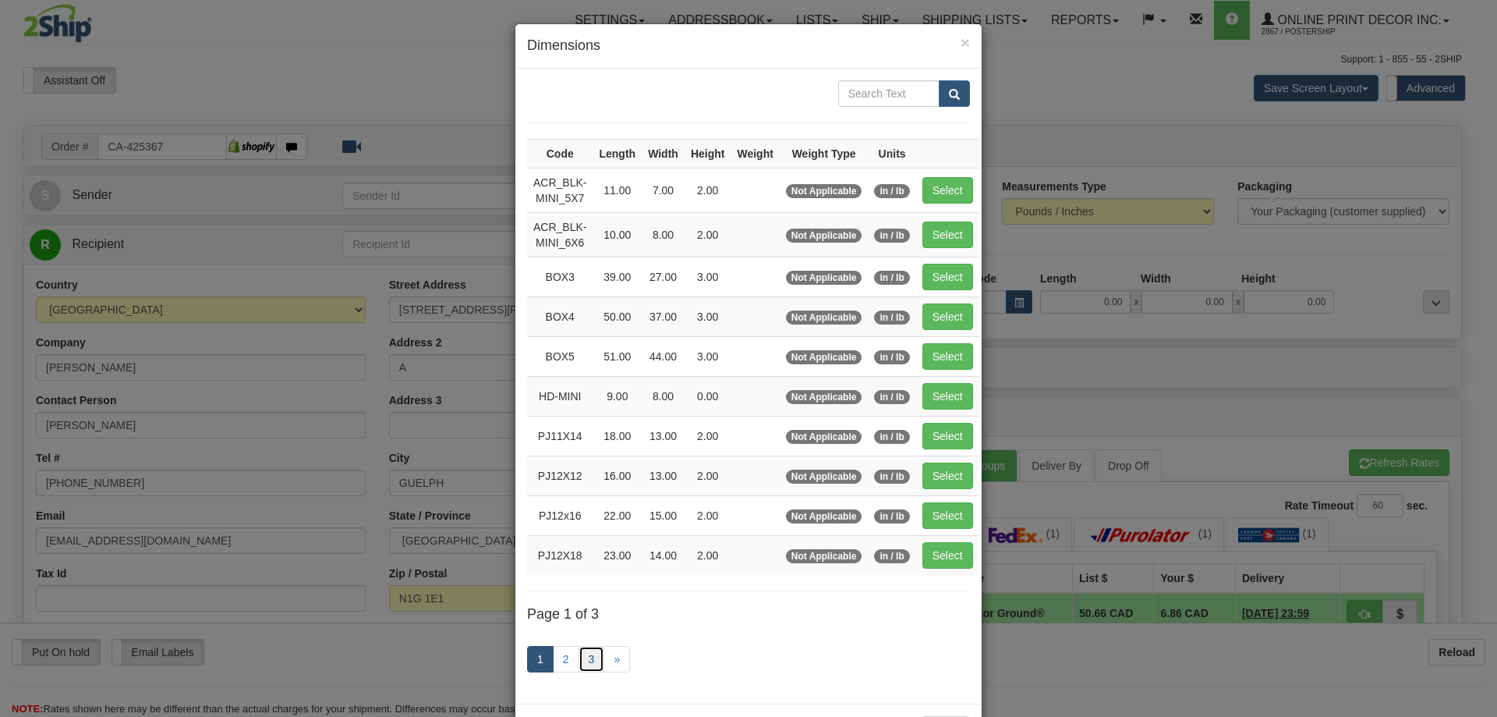
click at [586, 661] on link "3" at bounding box center [592, 659] width 27 height 27
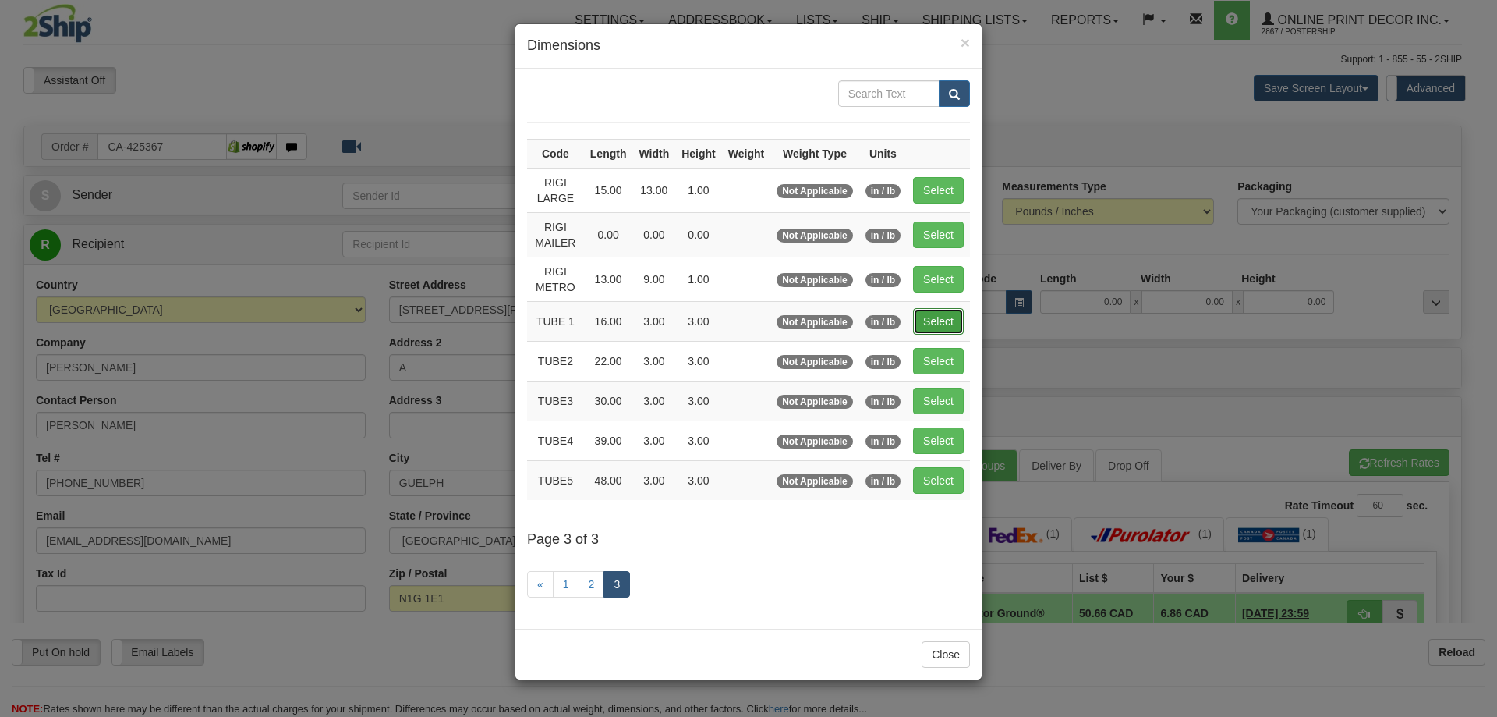
click at [918, 310] on button "Select" at bounding box center [938, 321] width 51 height 27
type input "TUBE 1"
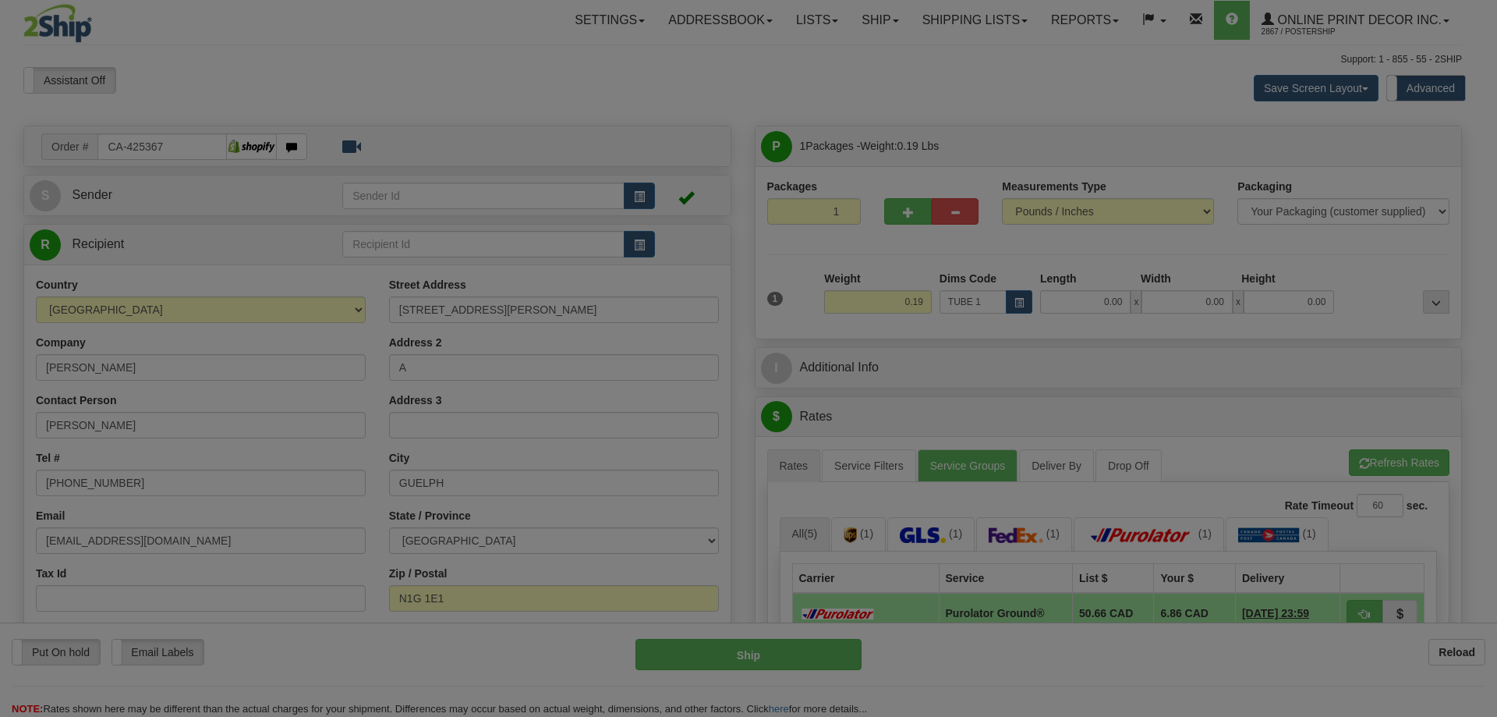
type input "16.00"
type input "3.00"
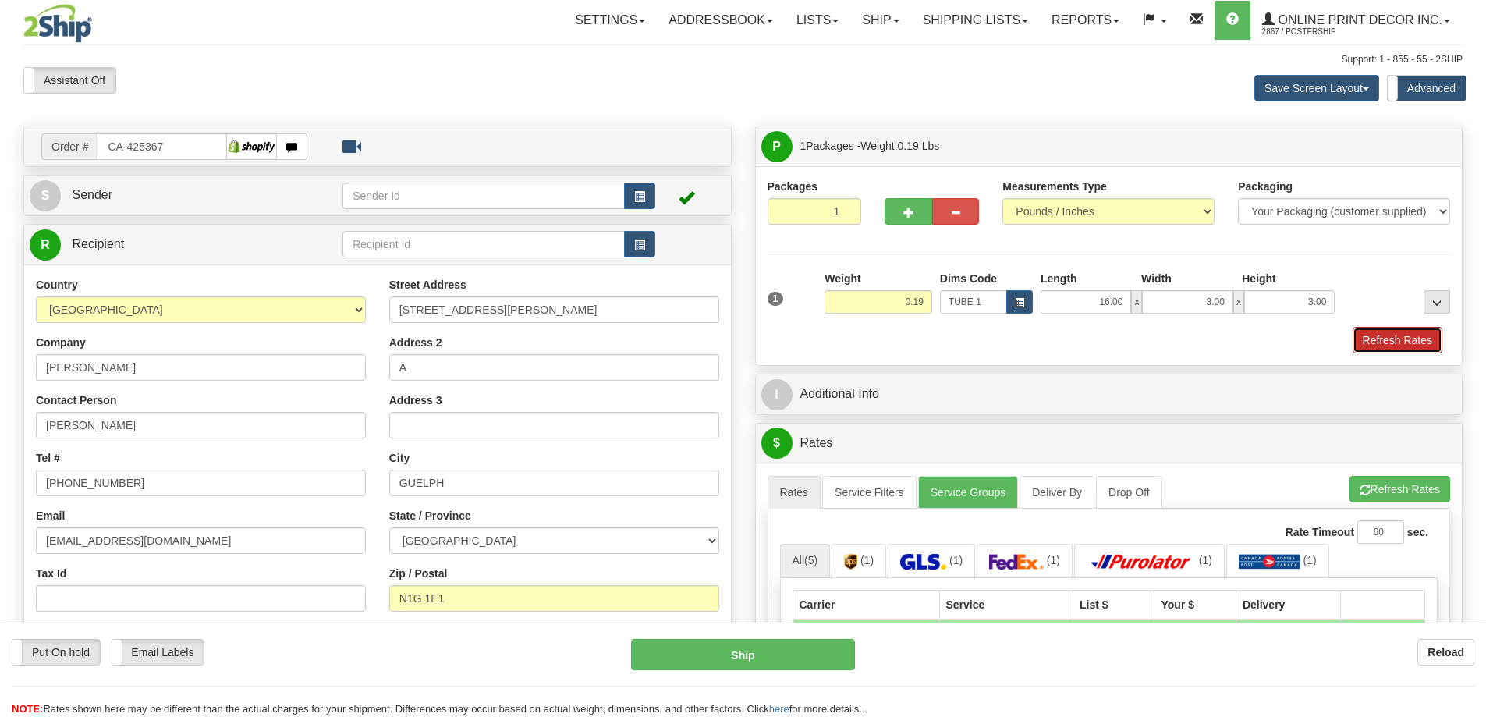
click at [1383, 335] on button "Refresh Rates" at bounding box center [1397, 340] width 90 height 27
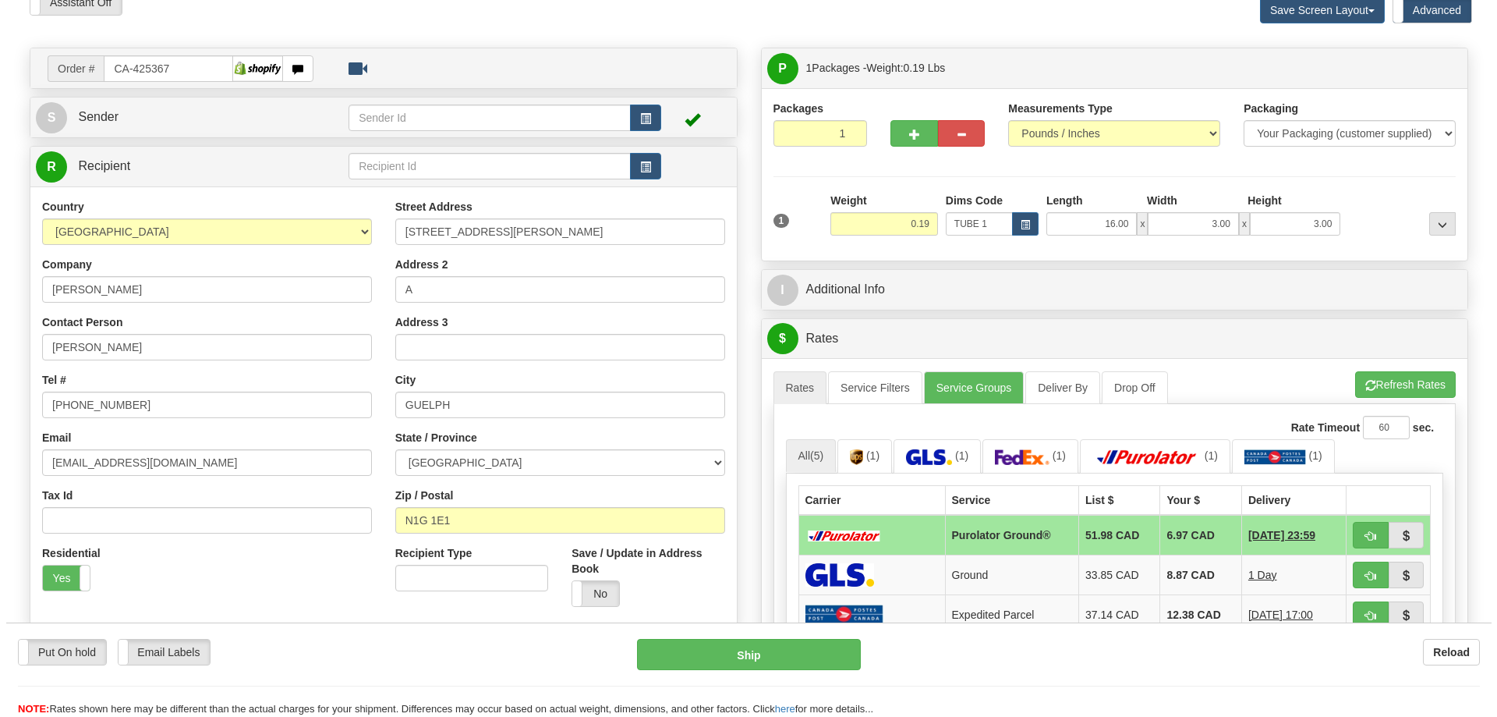
scroll to position [156, 0]
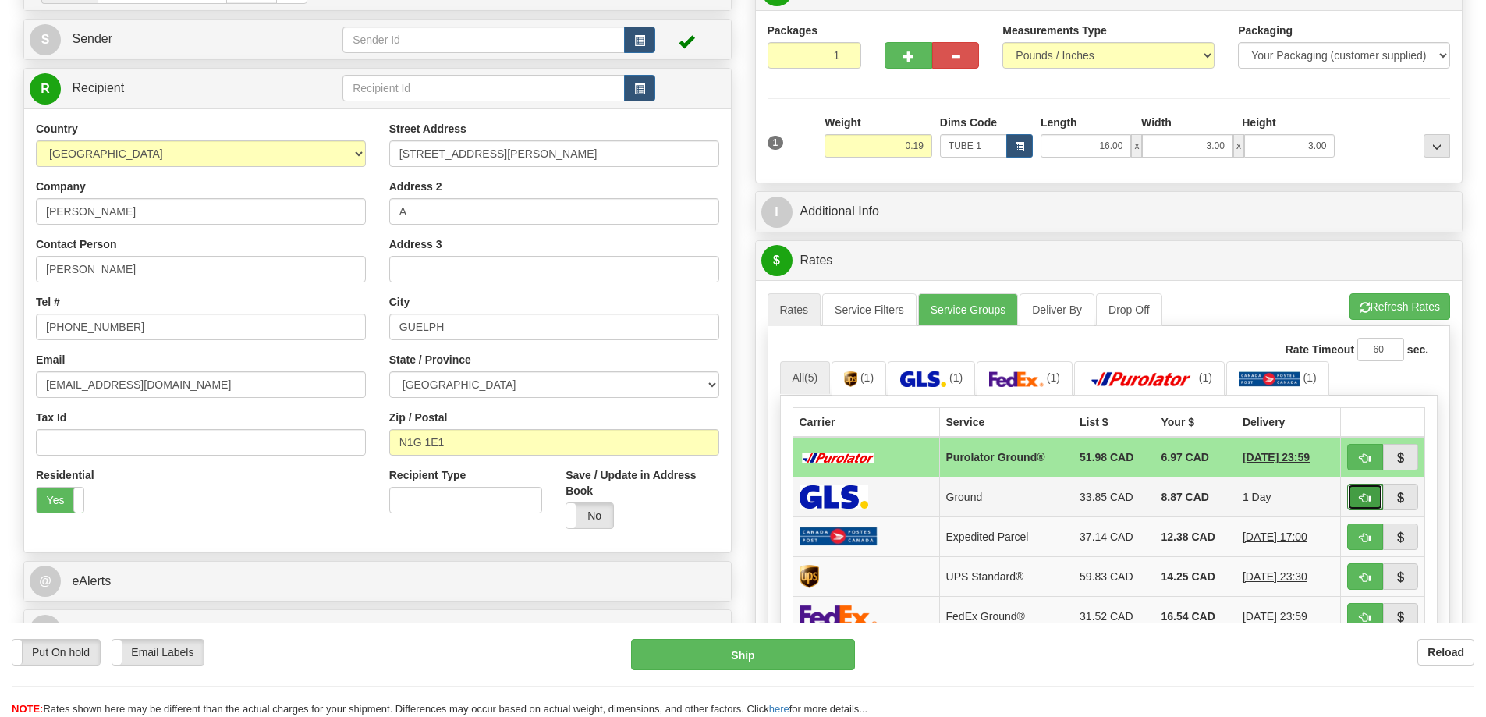
click at [1359, 495] on span "button" at bounding box center [1364, 498] width 11 height 10
type input "1"
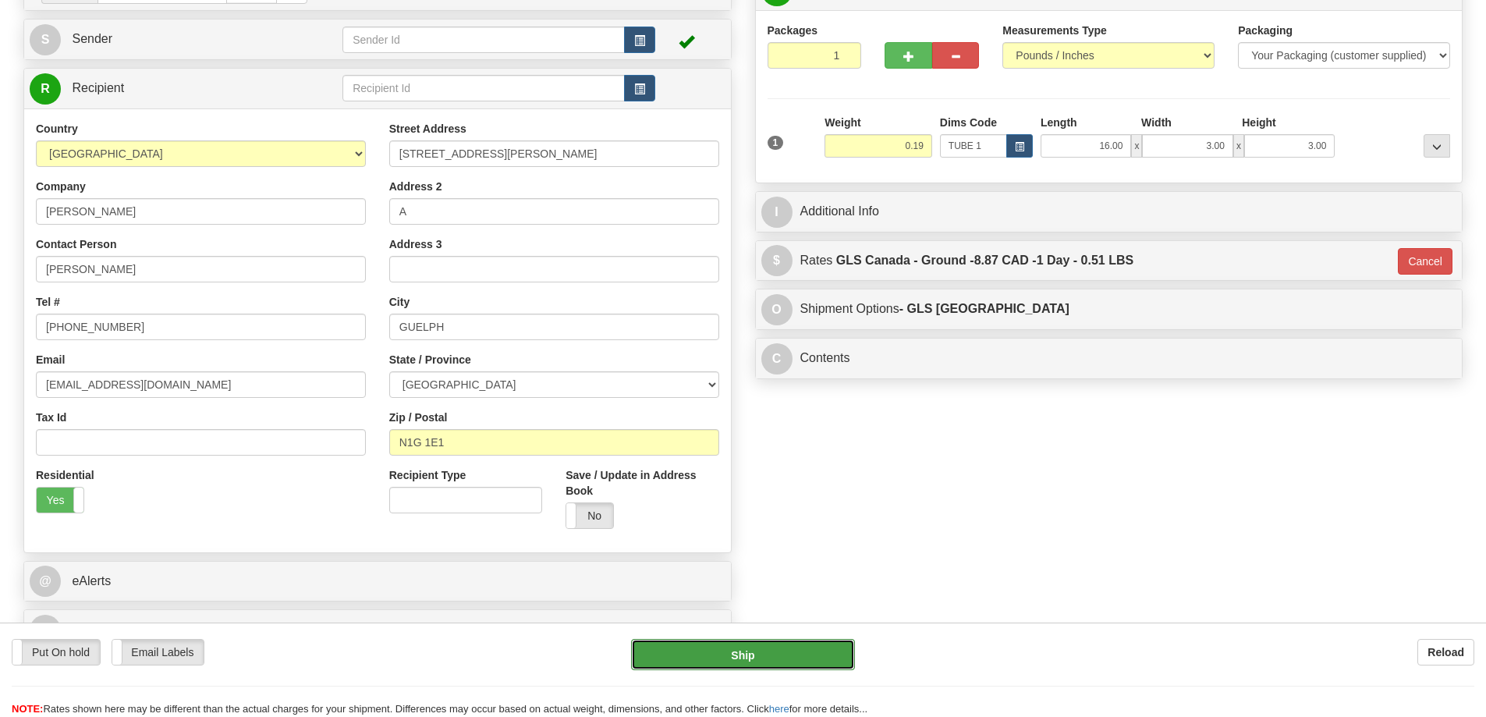
drag, startPoint x: 824, startPoint y: 657, endPoint x: 835, endPoint y: 656, distance: 10.9
click at [835, 656] on button "Ship" at bounding box center [743, 654] width 224 height 31
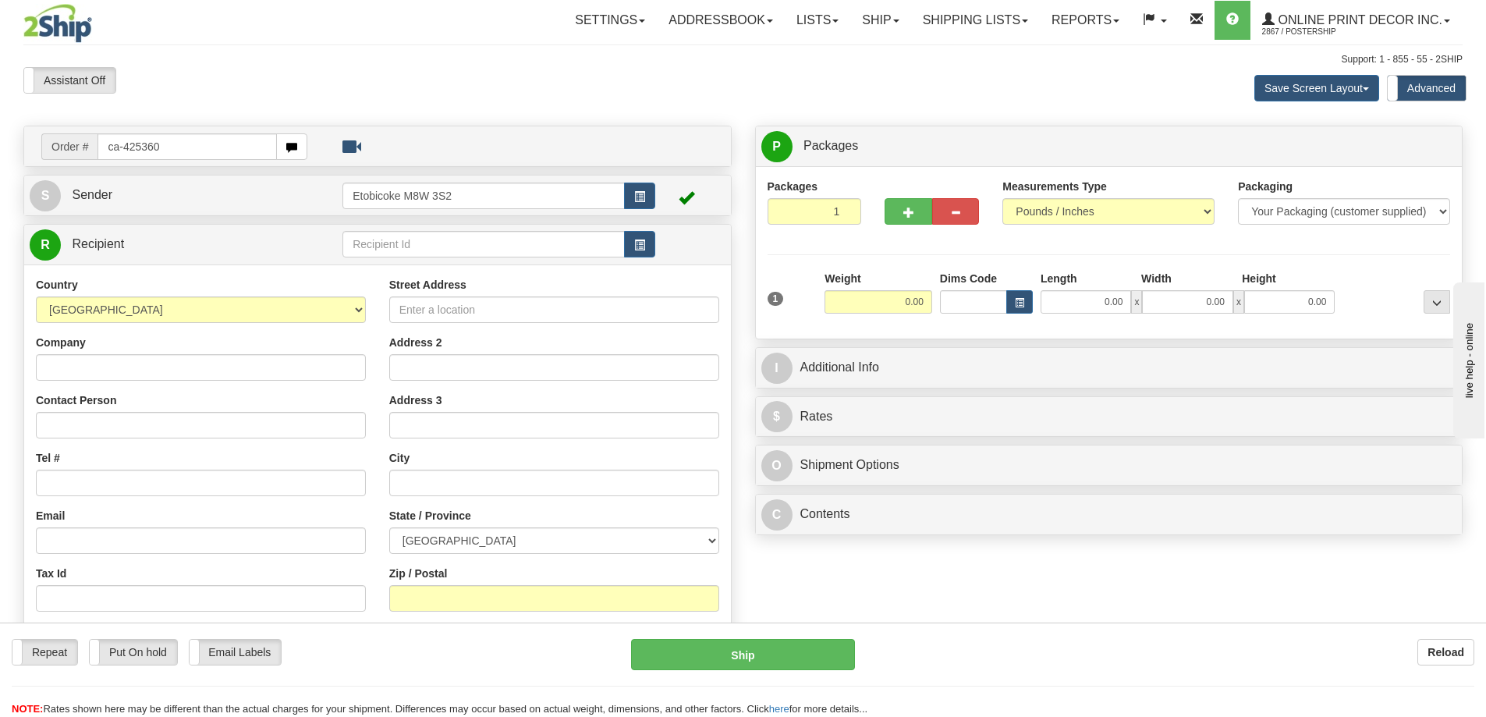
type input "ca-425360"
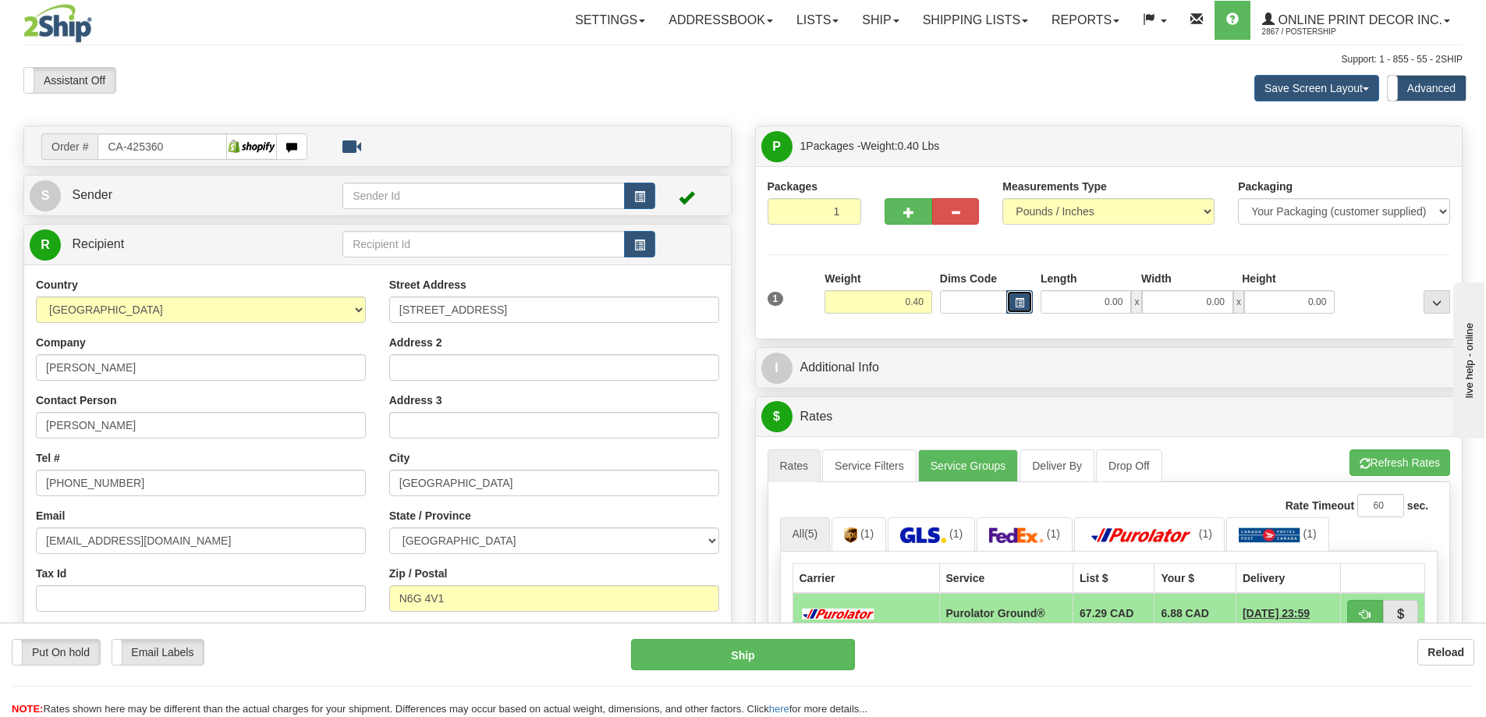
click at [1024, 305] on button "button" at bounding box center [1019, 301] width 27 height 23
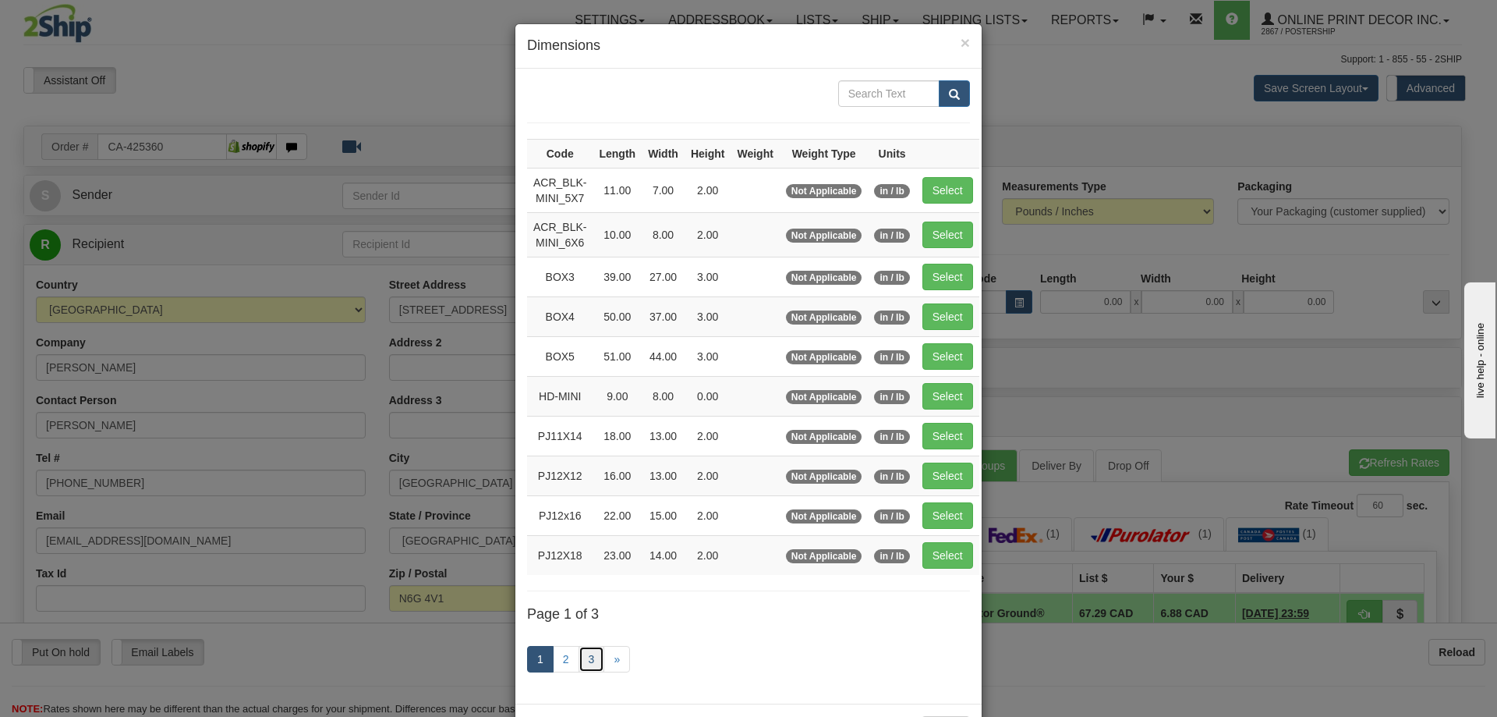
click at [588, 654] on link "3" at bounding box center [592, 659] width 27 height 27
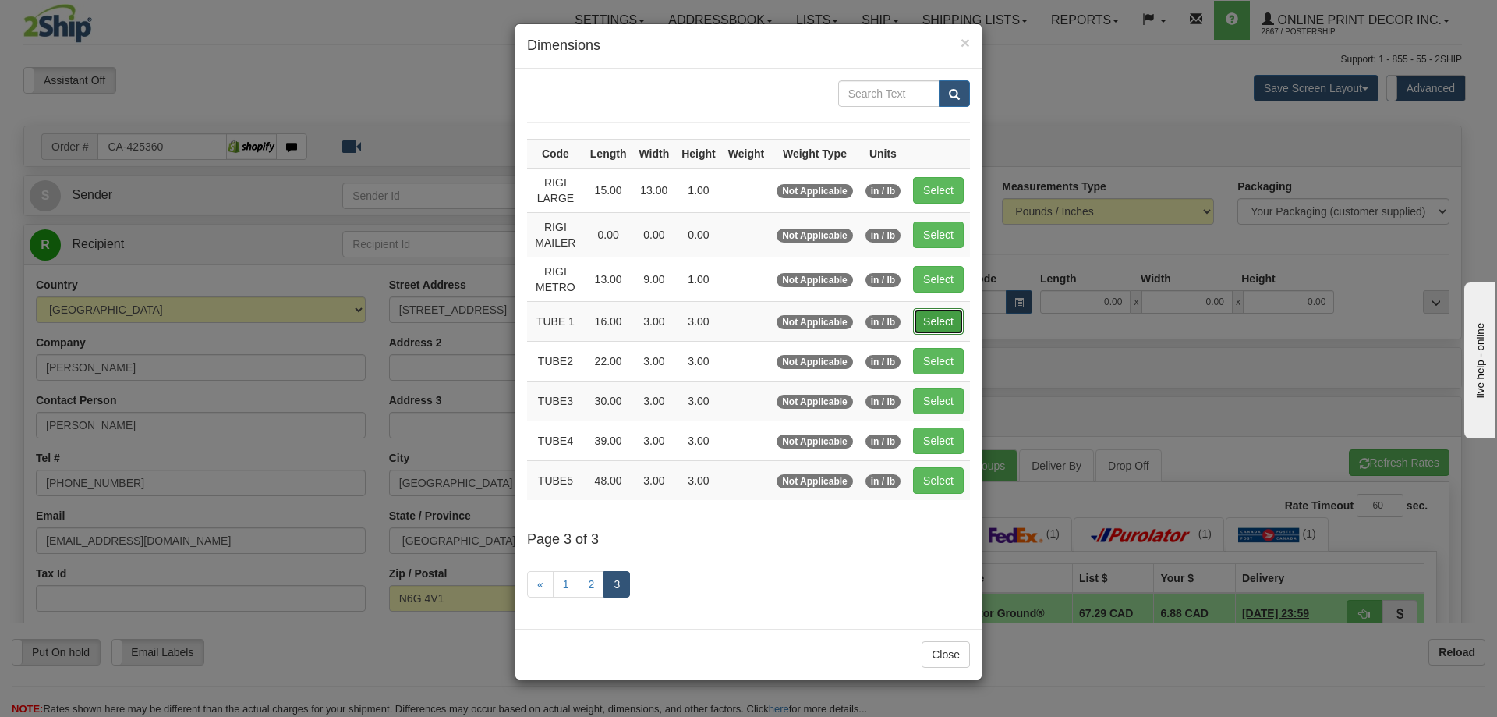
click at [937, 320] on button "Select" at bounding box center [938, 321] width 51 height 27
type input "TUBE 1"
type input "16.00"
type input "3.00"
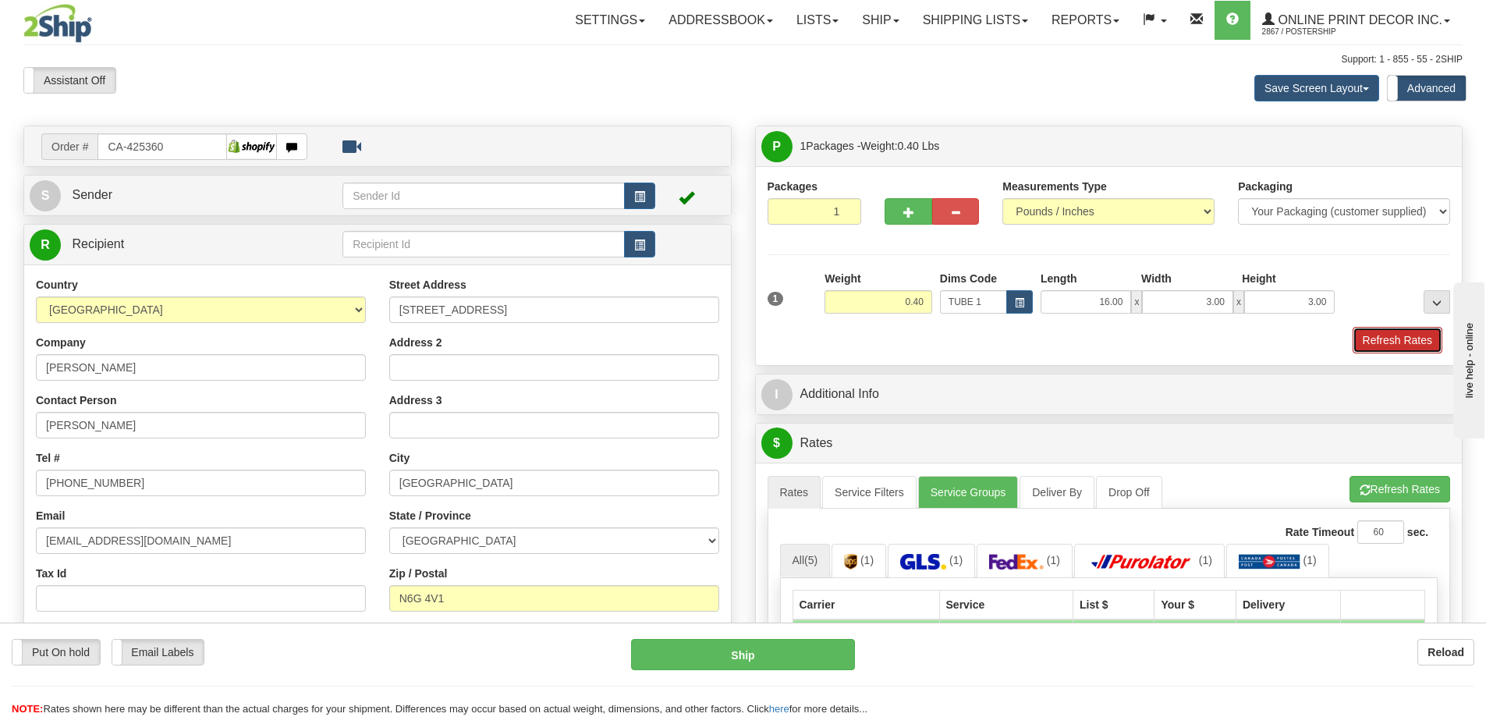
click at [1372, 334] on button "Refresh Rates" at bounding box center [1397, 340] width 90 height 27
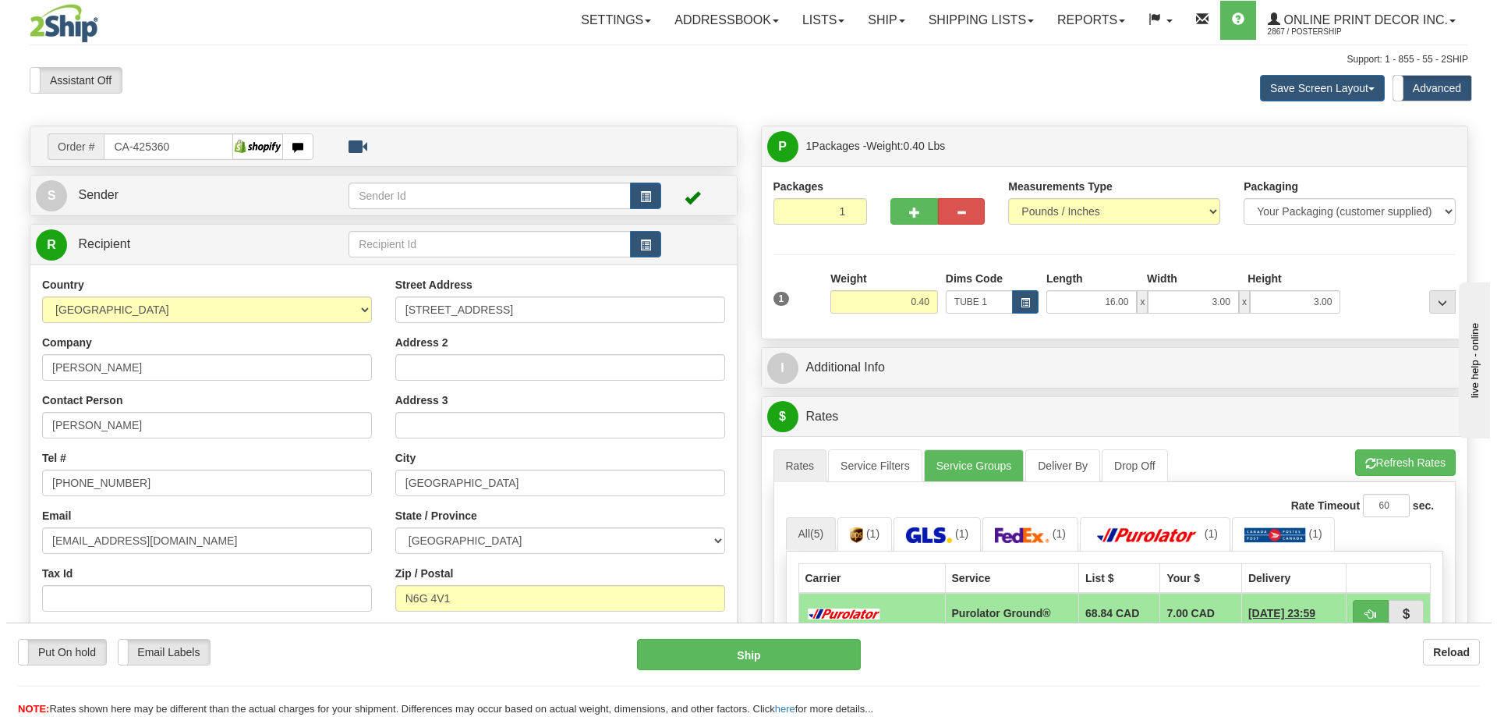
scroll to position [234, 0]
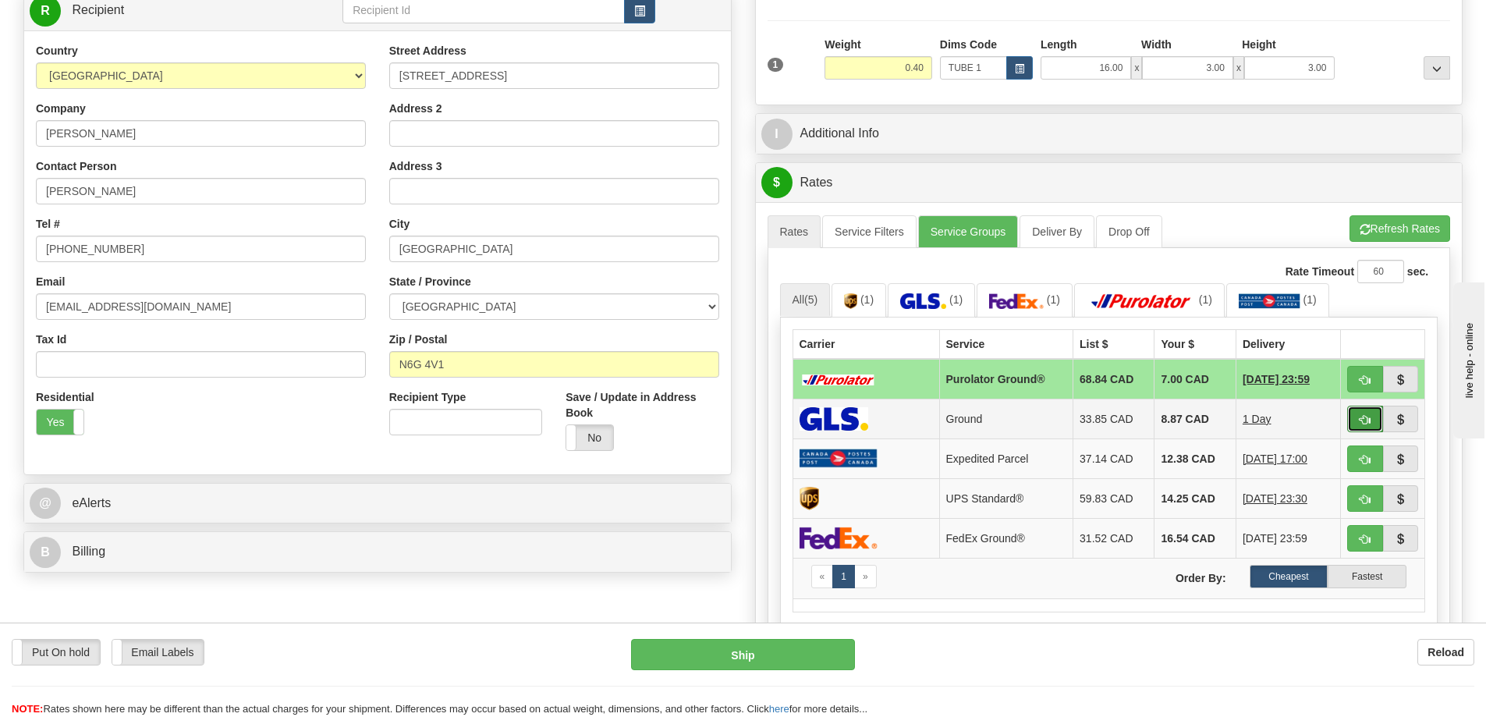
click at [1369, 417] on span "button" at bounding box center [1364, 420] width 11 height 10
type input "1"
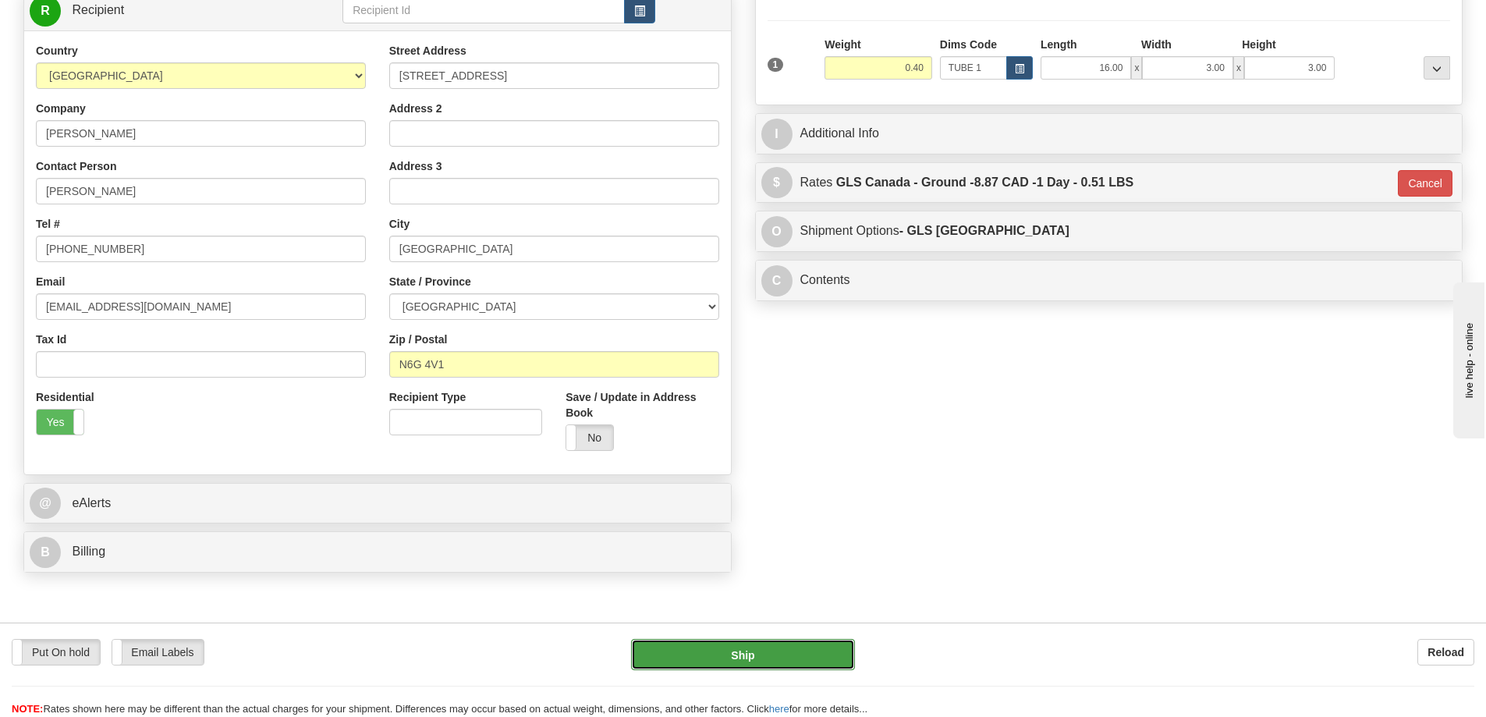
click at [792, 650] on button "Ship" at bounding box center [743, 654] width 224 height 31
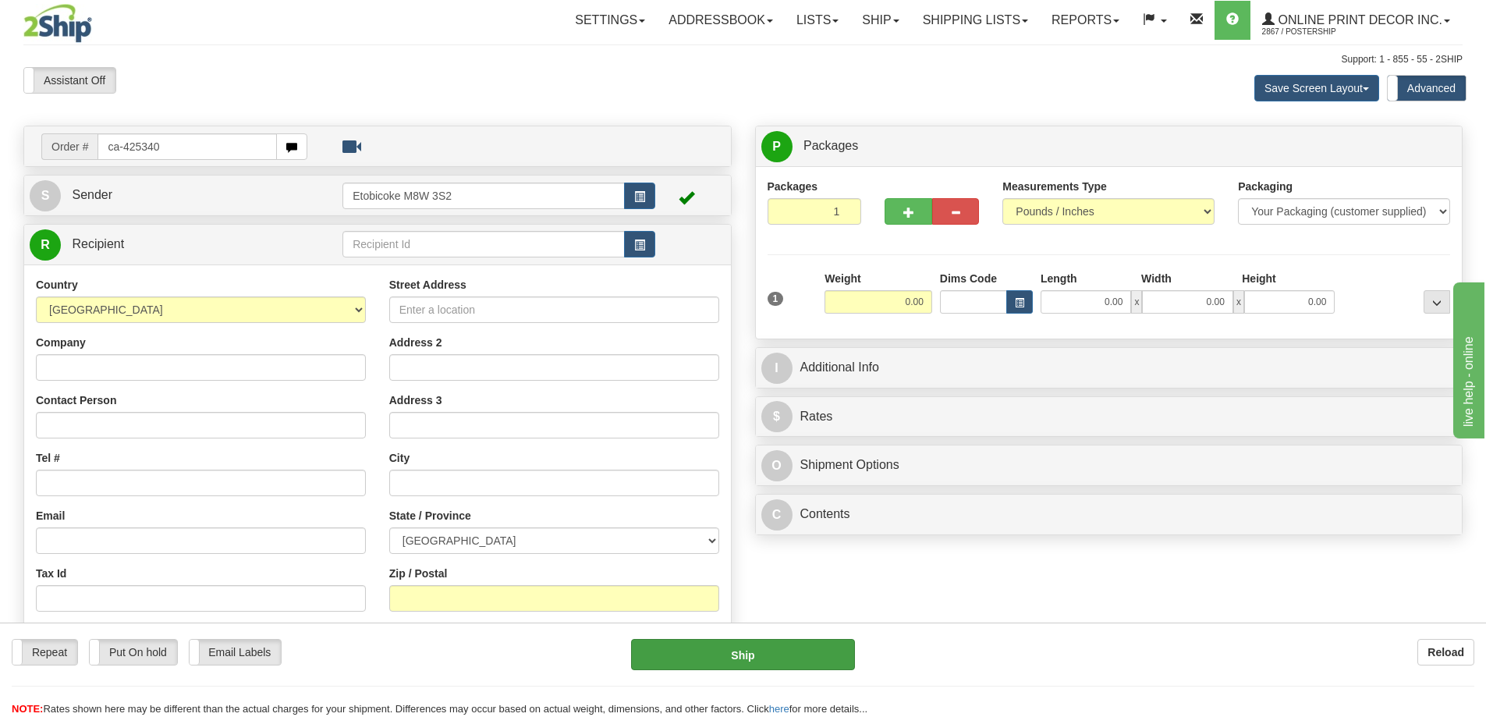
type input "ca-425340"
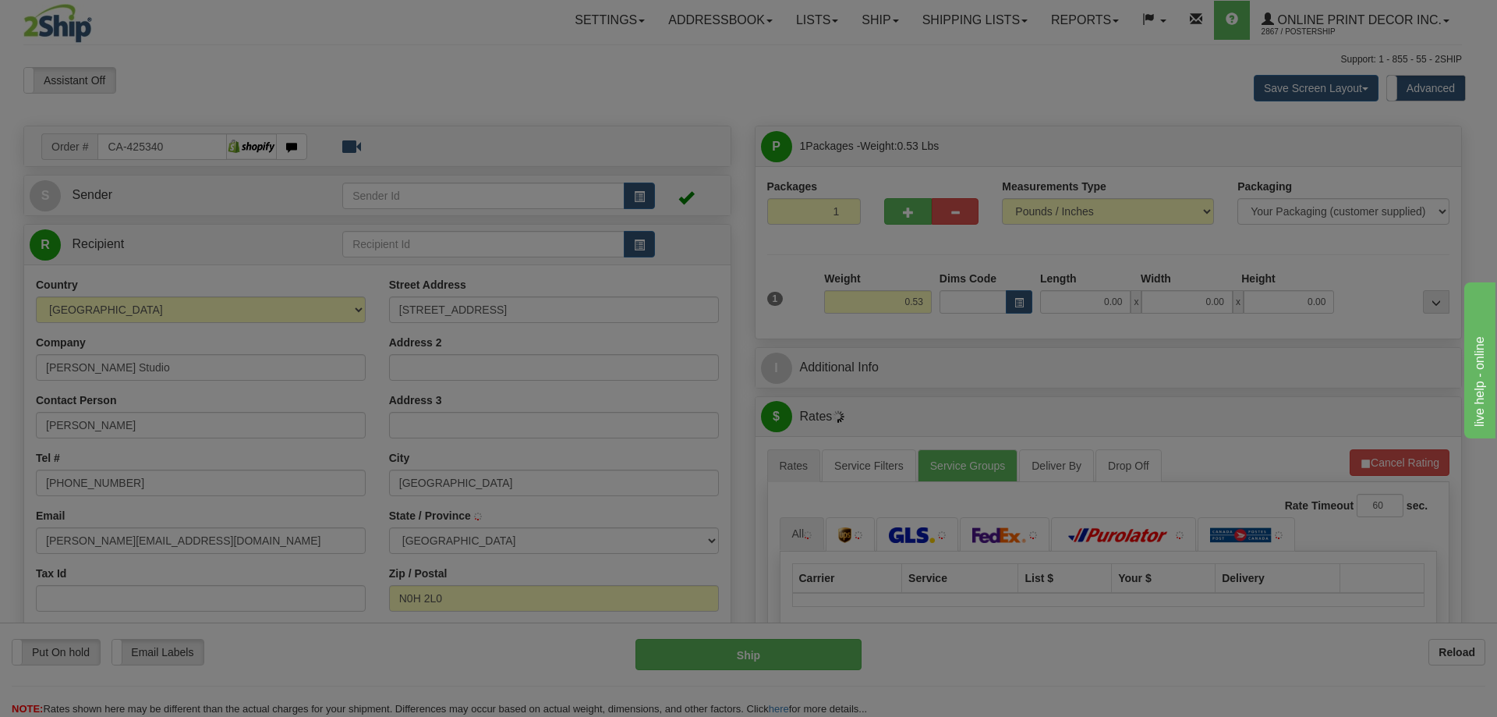
type input "[GEOGRAPHIC_DATA]"
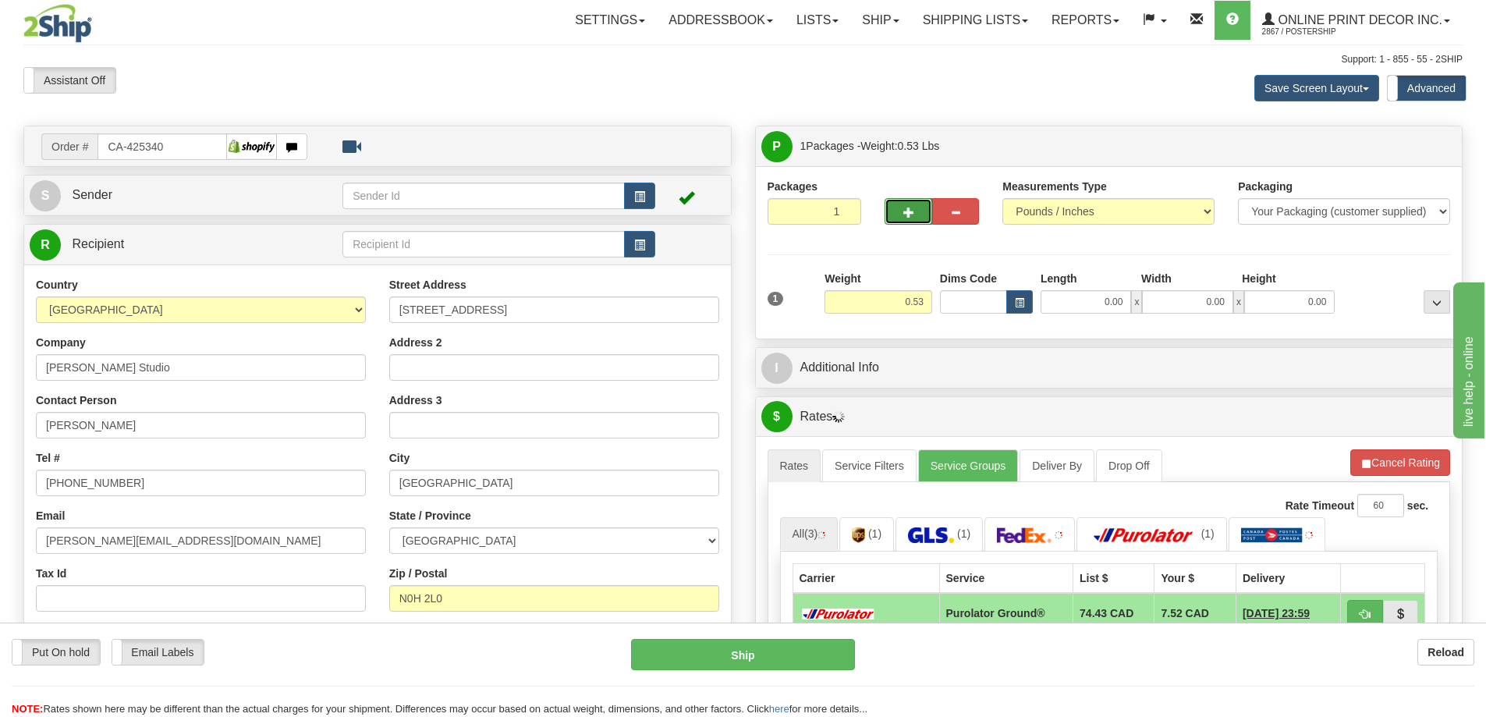
click at [915, 211] on button "button" at bounding box center [907, 211] width 47 height 27
radio input "true"
type input "2"
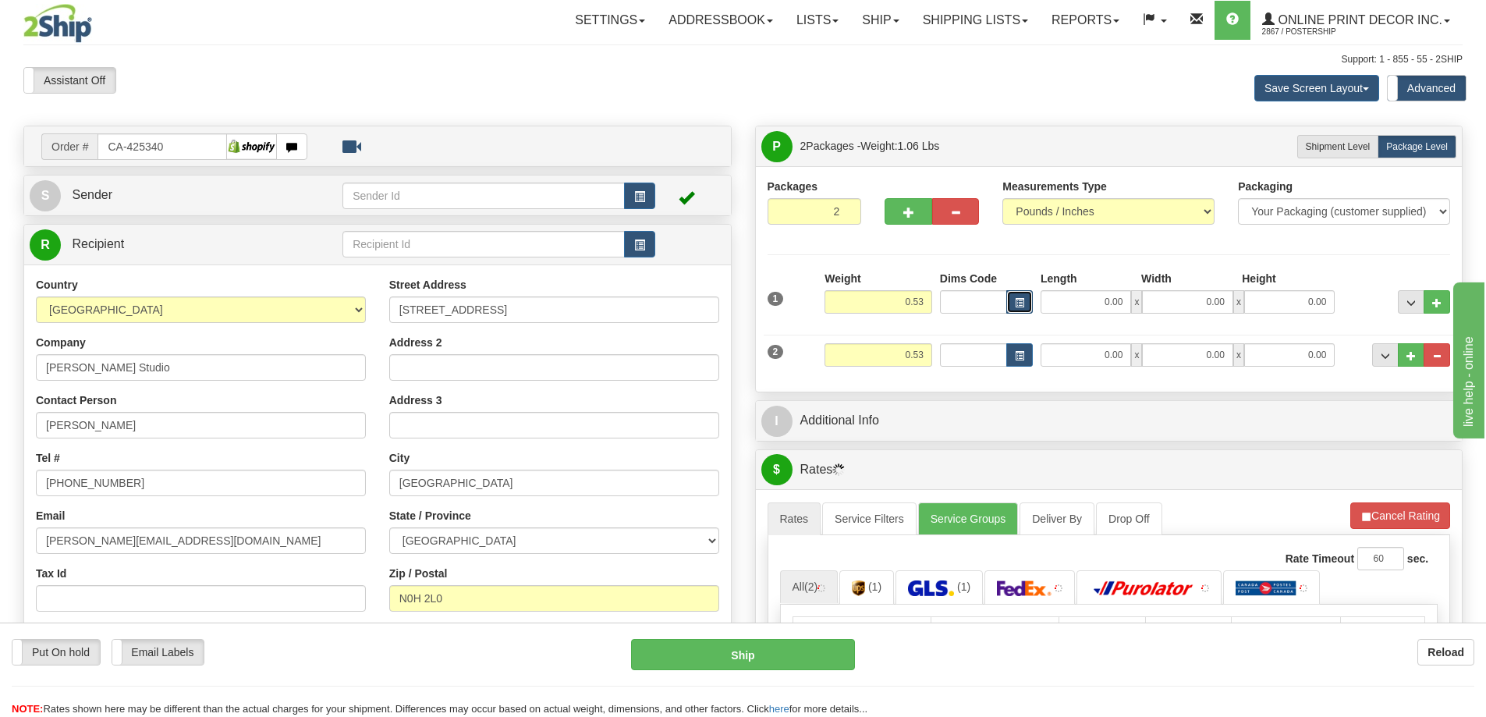
click at [1015, 307] on span "button" at bounding box center [1019, 303] width 9 height 9
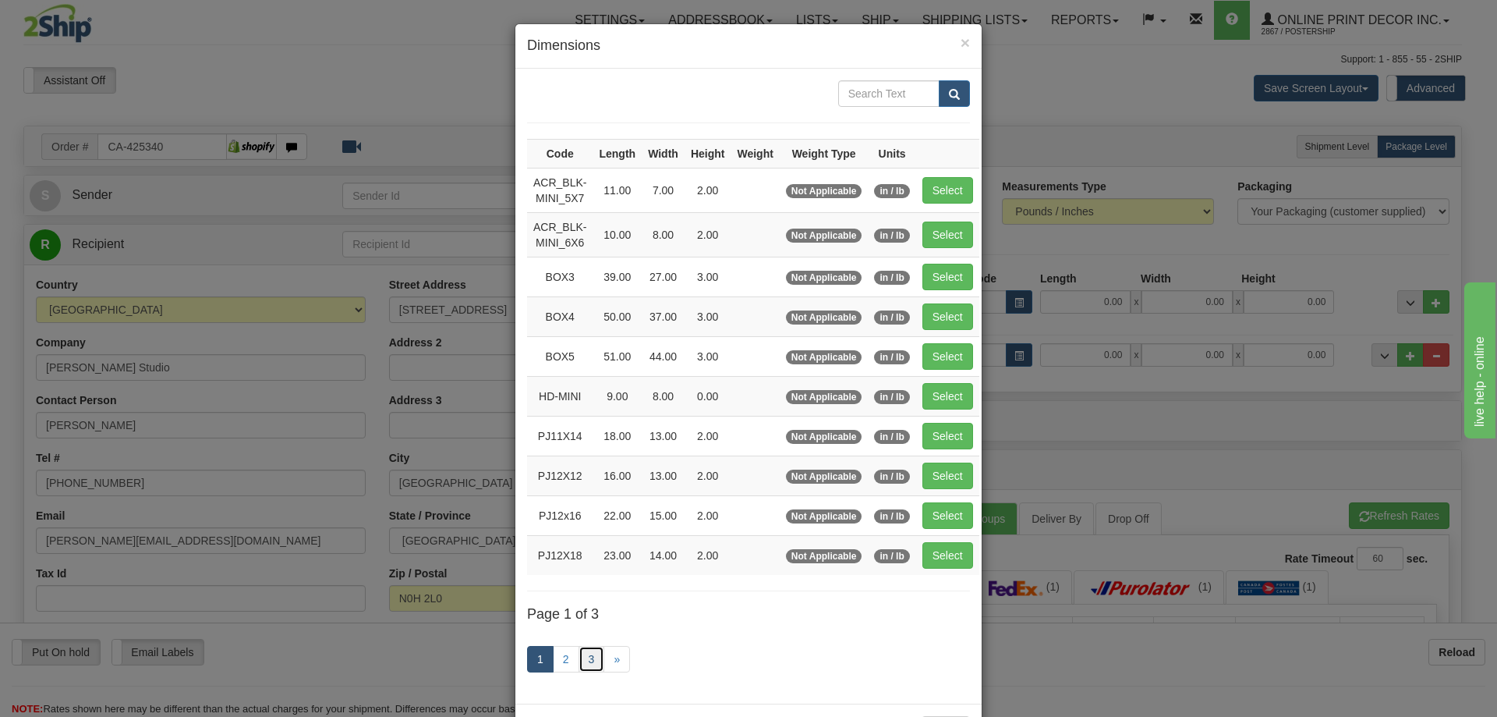
click at [579, 656] on link "3" at bounding box center [592, 659] width 27 height 27
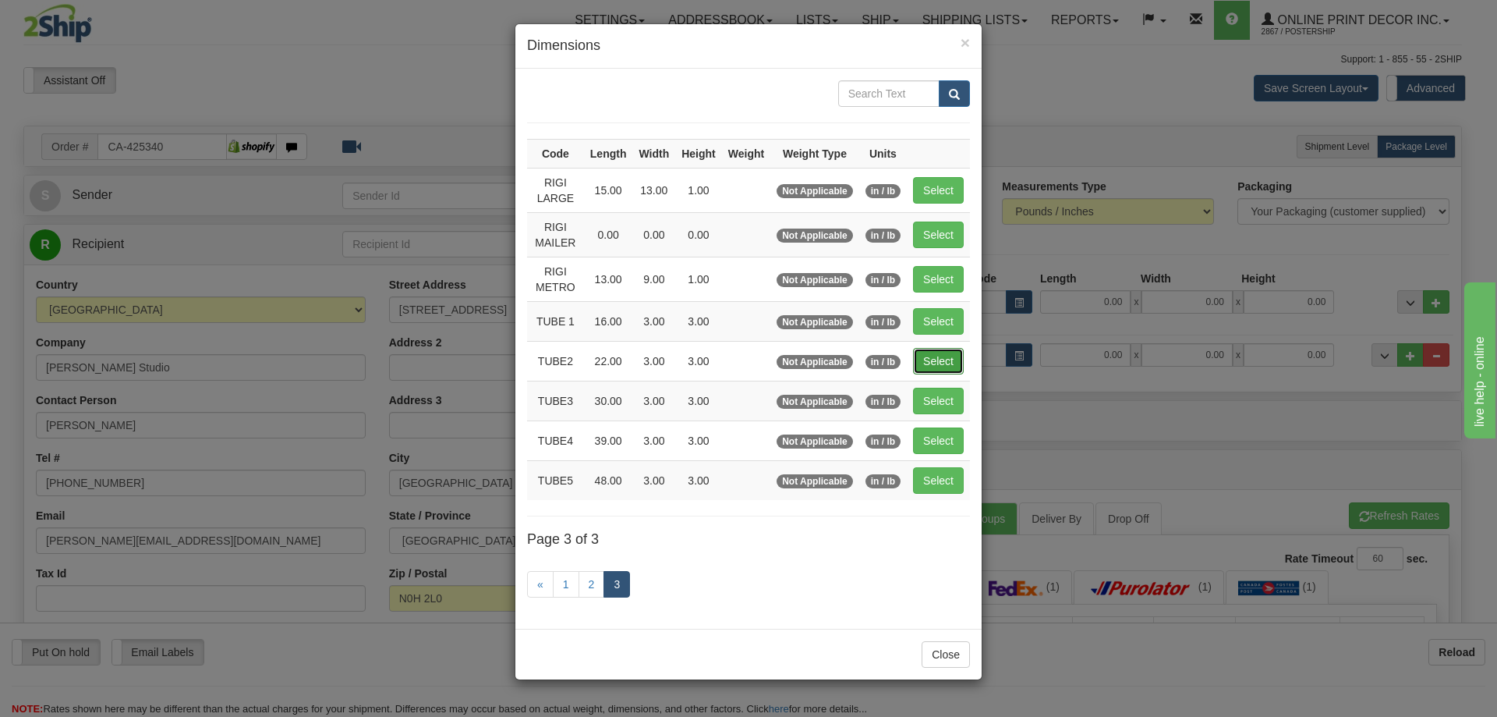
click at [940, 353] on button "Select" at bounding box center [938, 361] width 51 height 27
type input "TUBE2"
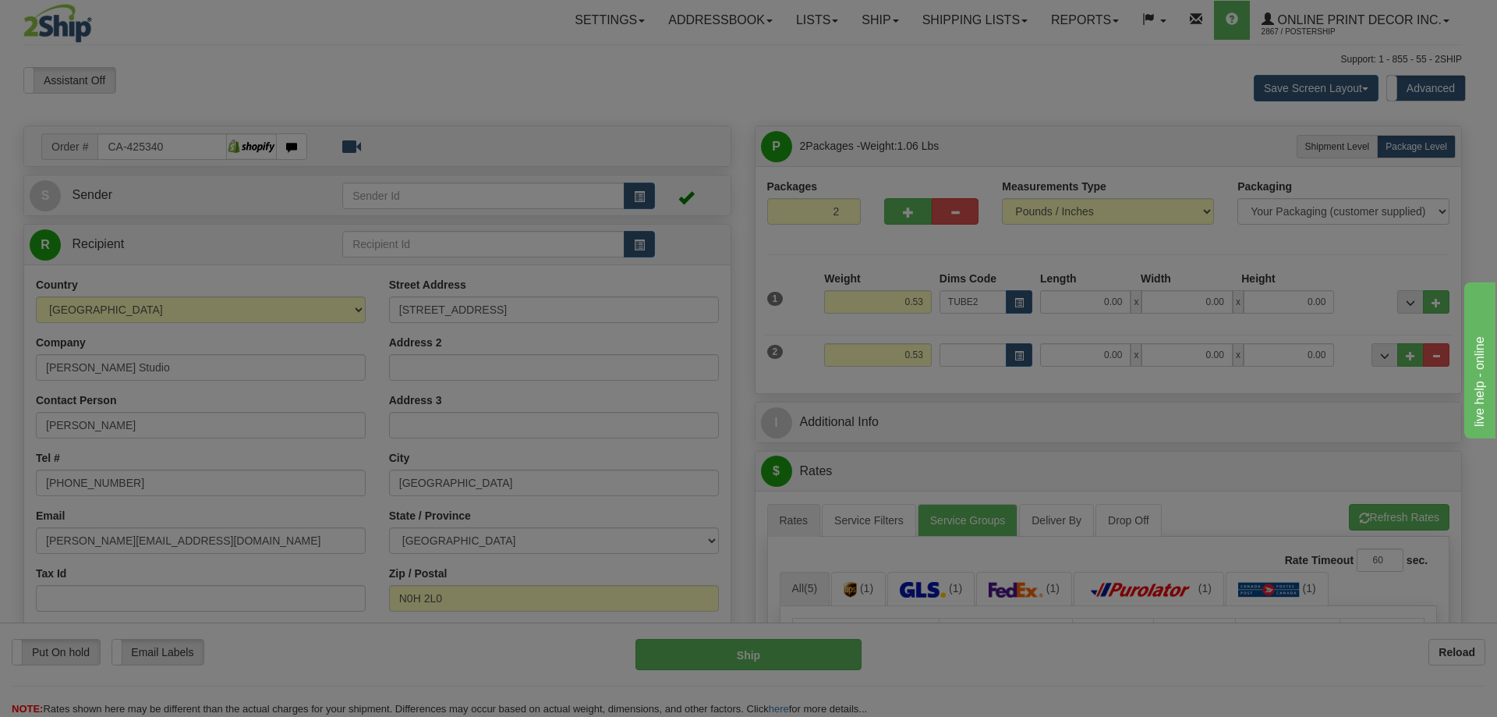
type input "22.00"
type input "3.00"
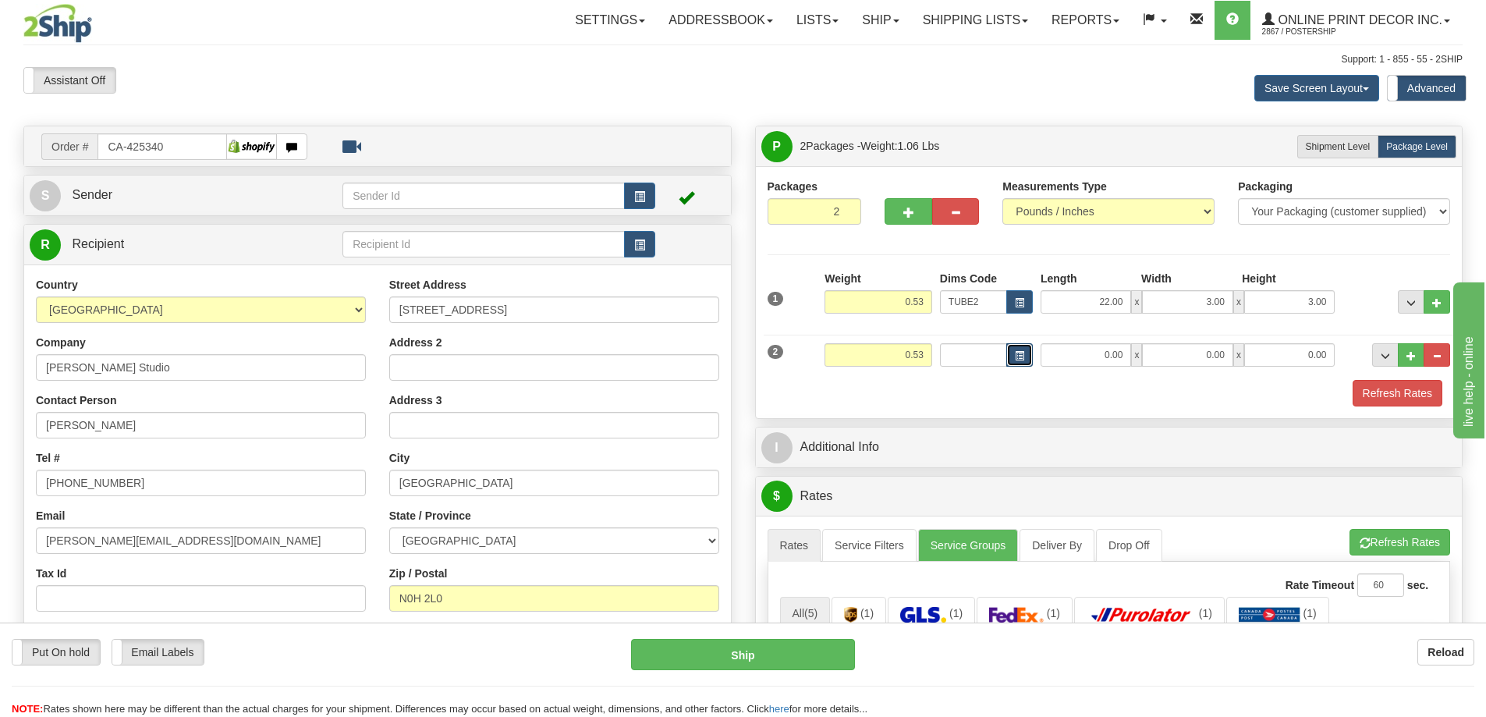
click at [1020, 352] on span "button" at bounding box center [1019, 356] width 9 height 9
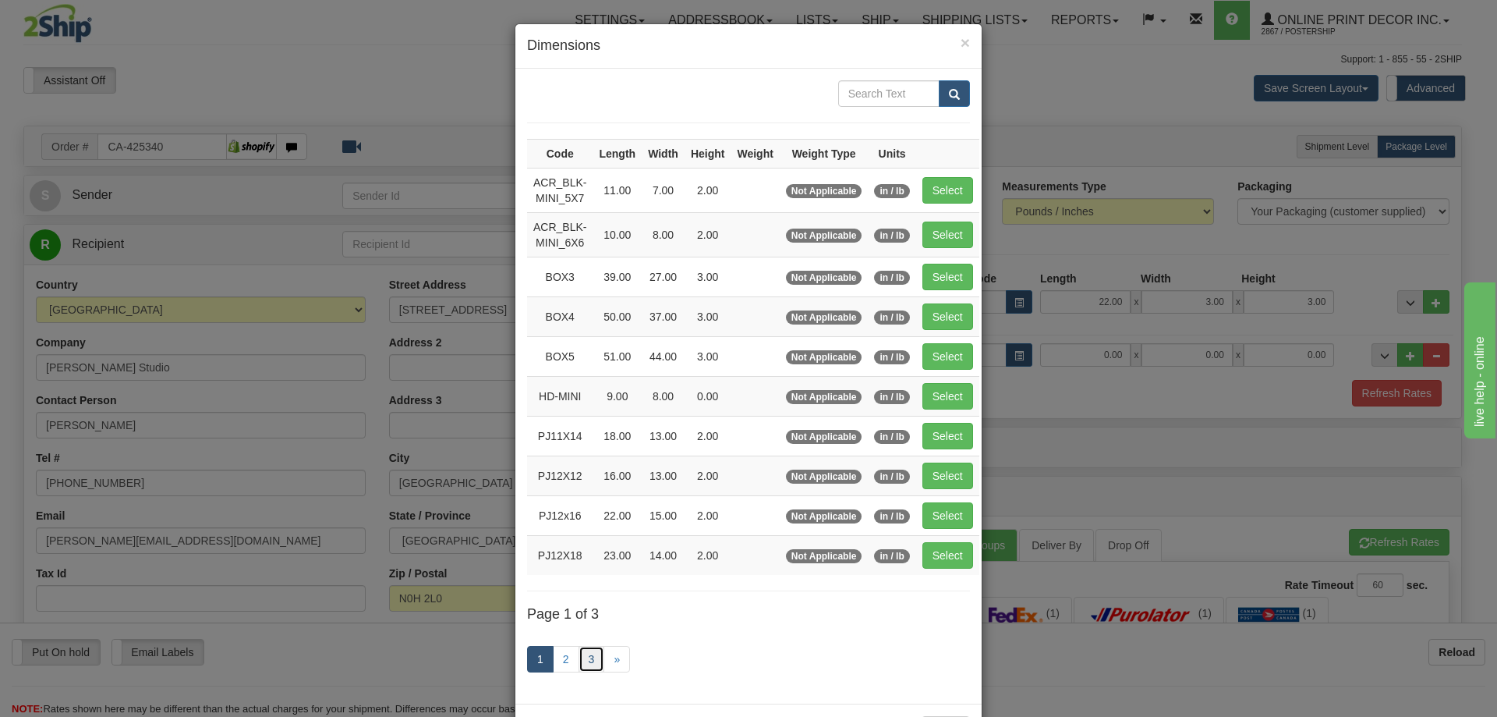
click at [583, 650] on link "3" at bounding box center [592, 659] width 27 height 27
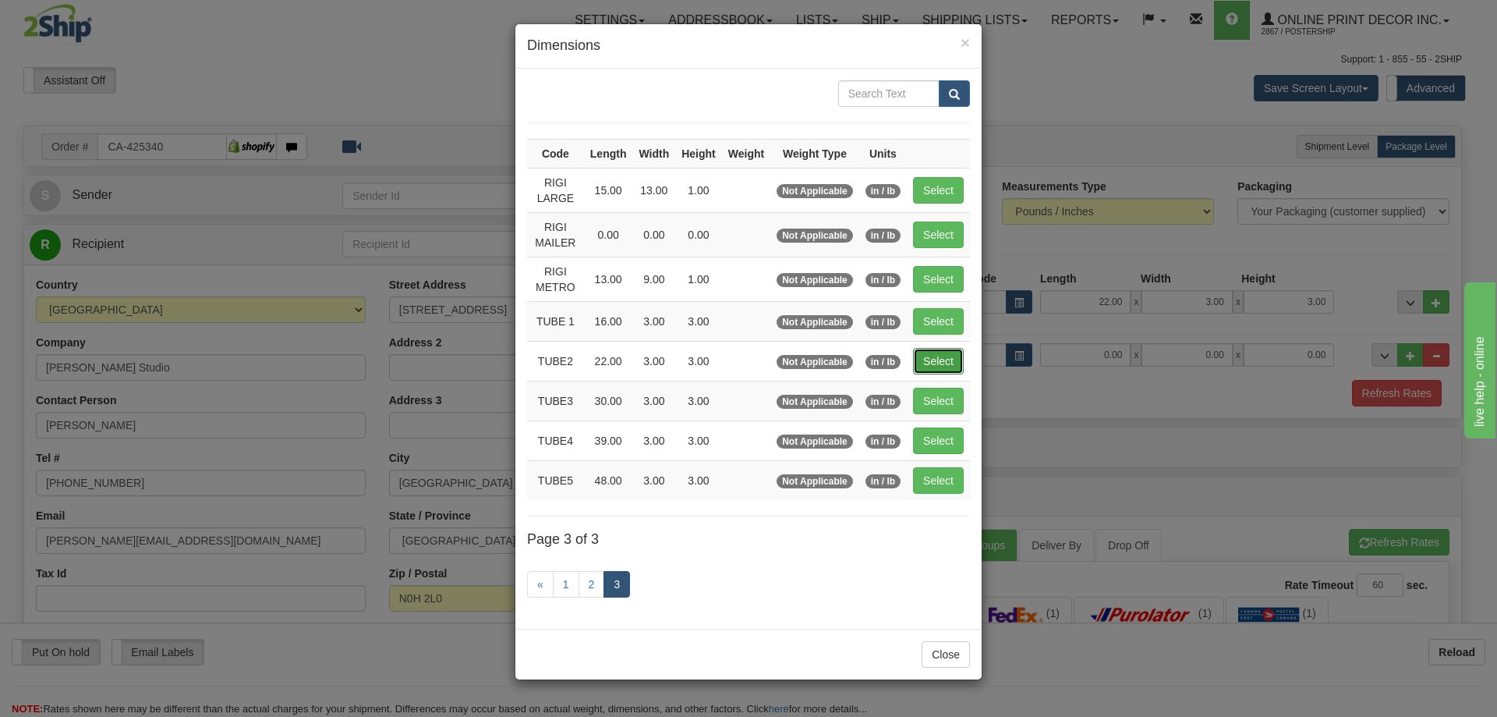
click at [942, 359] on button "Select" at bounding box center [938, 361] width 51 height 27
type input "TUBE2"
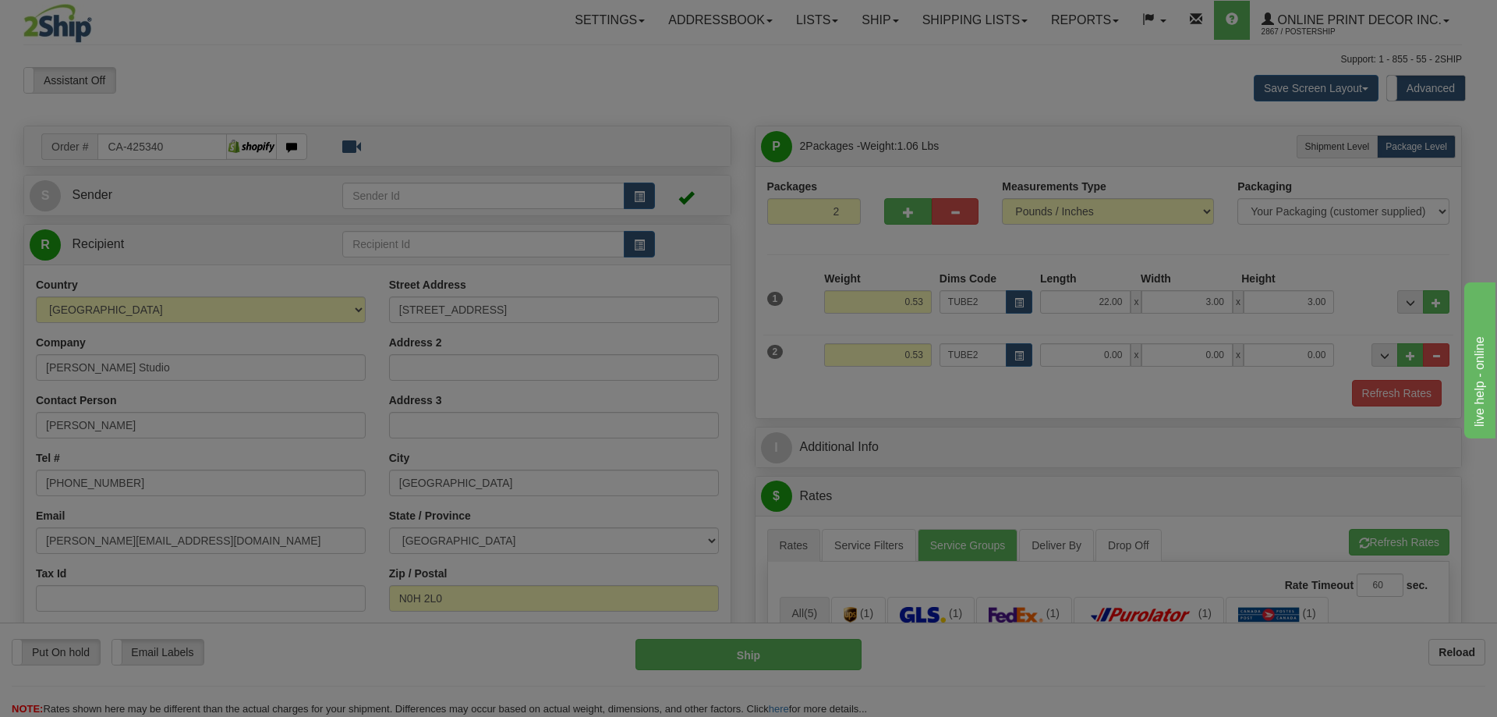
type input "22.00"
type input "3.00"
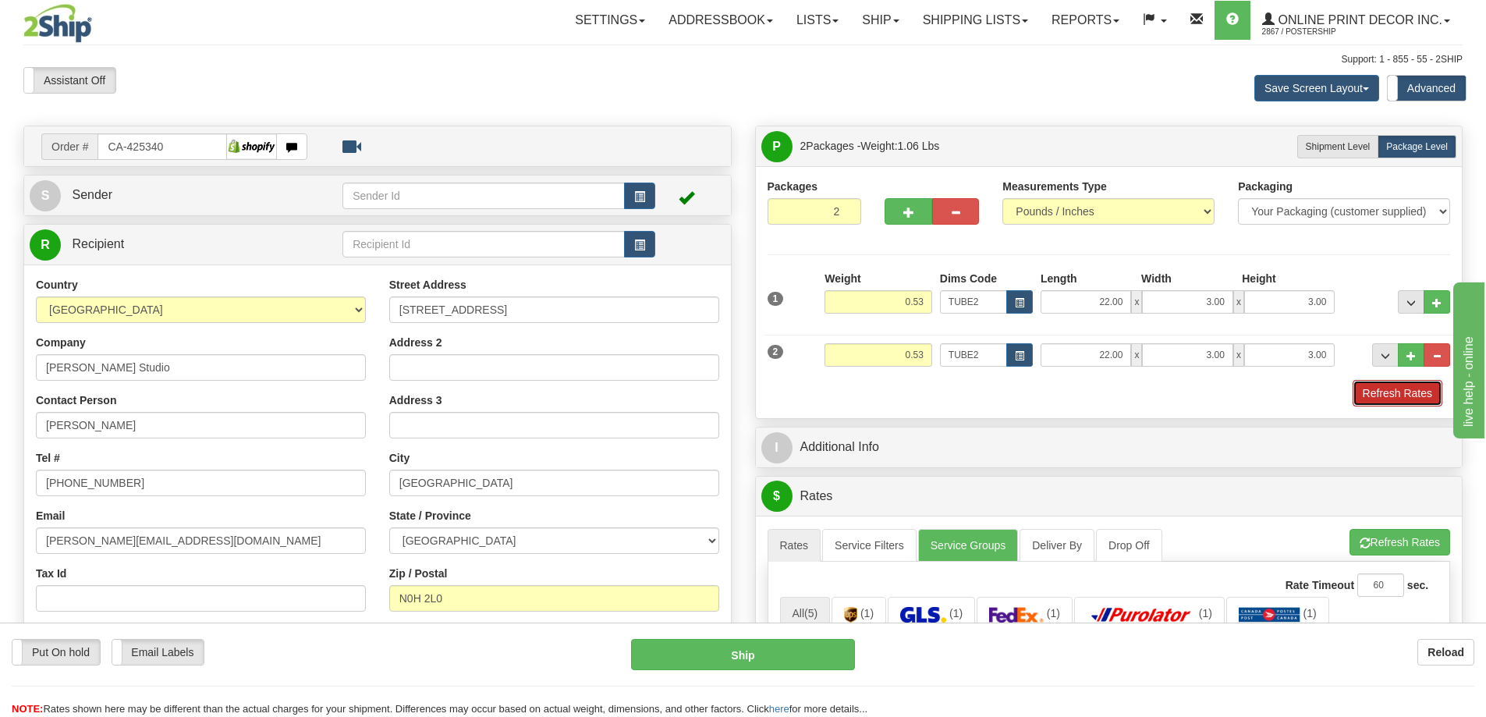
click at [1374, 389] on button "Refresh Rates" at bounding box center [1397, 393] width 90 height 27
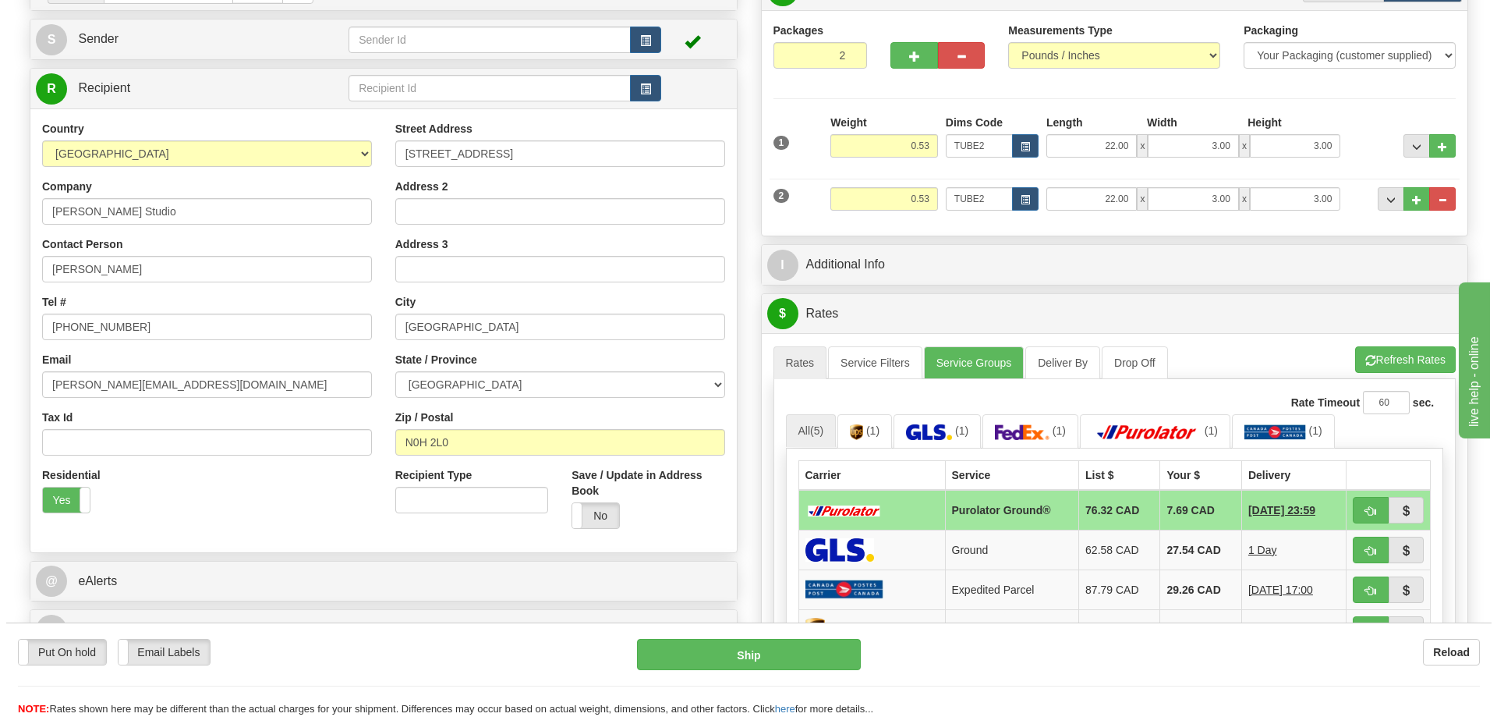
scroll to position [234, 0]
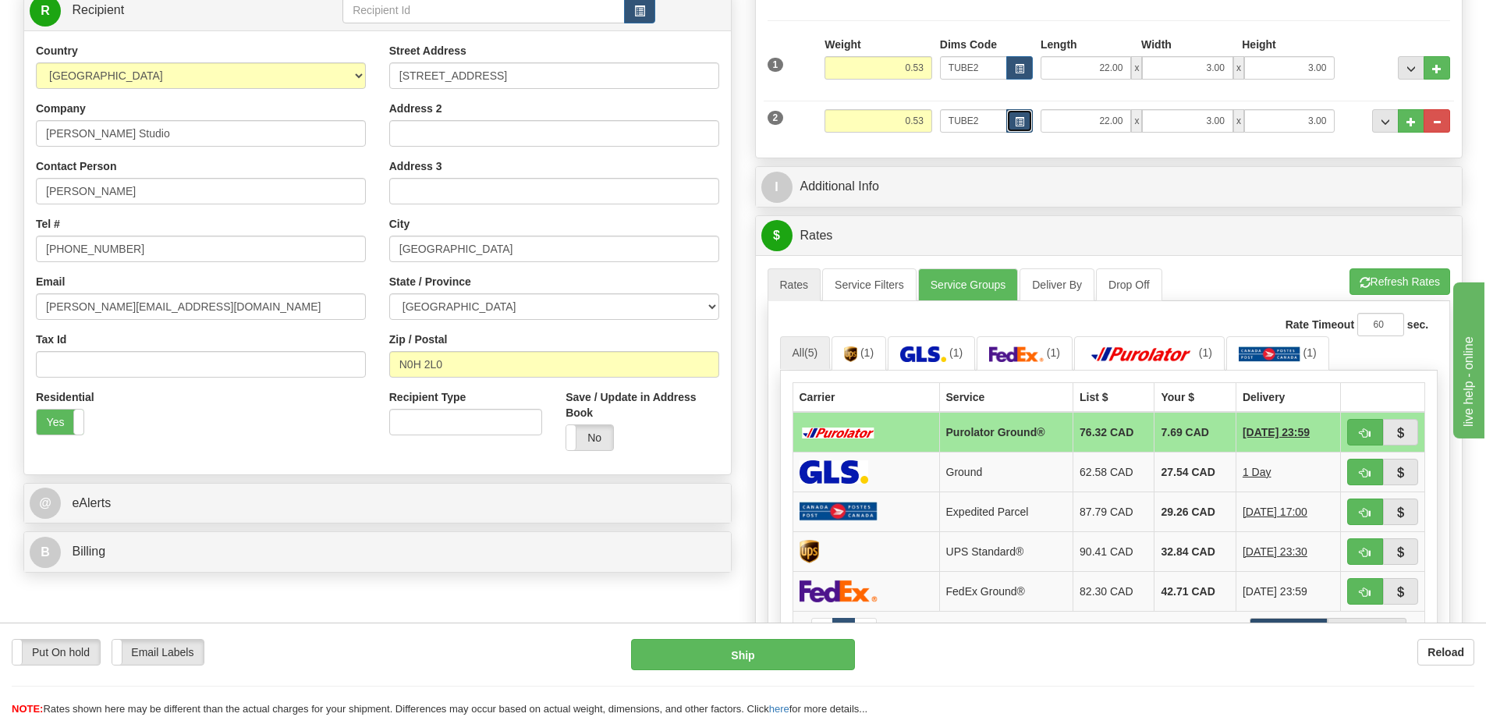
click at [1025, 116] on button "button" at bounding box center [1019, 120] width 27 height 23
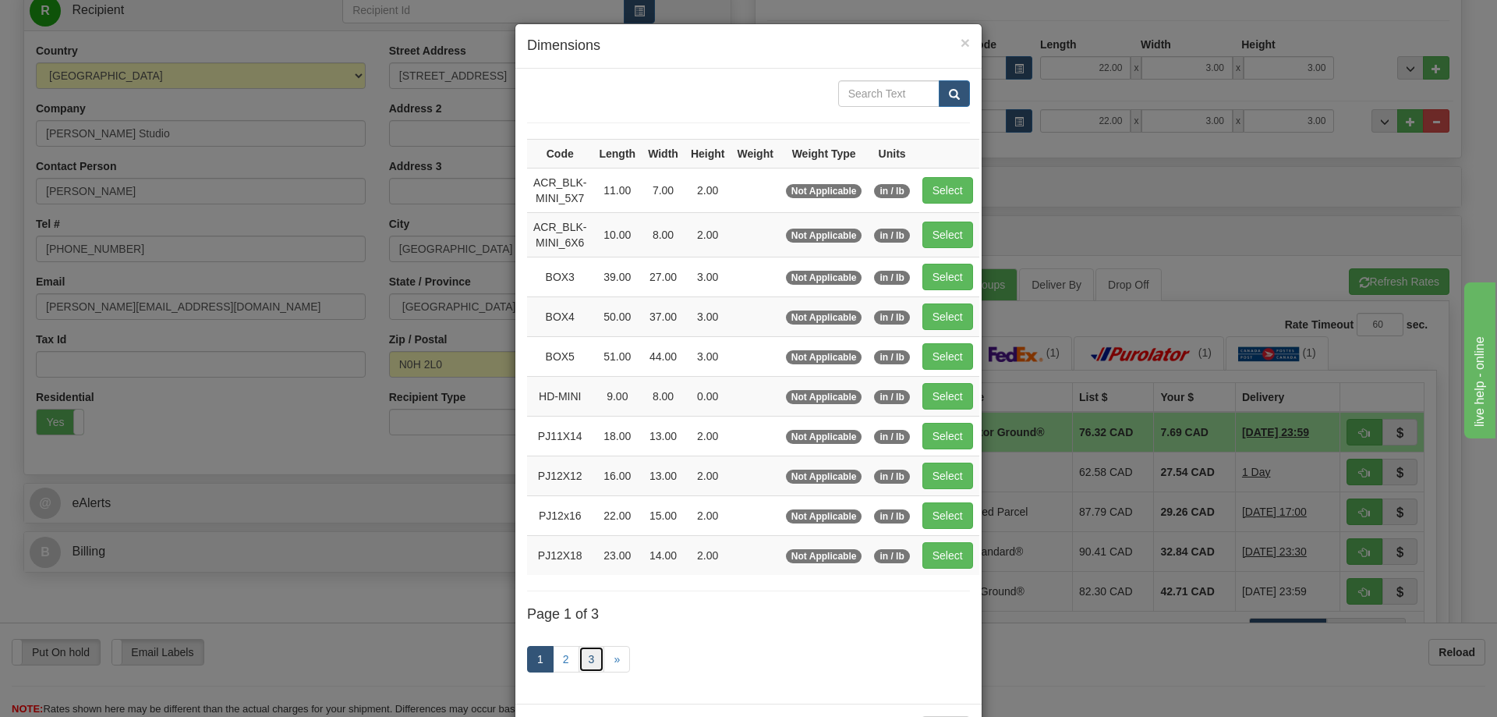
click at [583, 653] on link "3" at bounding box center [592, 659] width 27 height 27
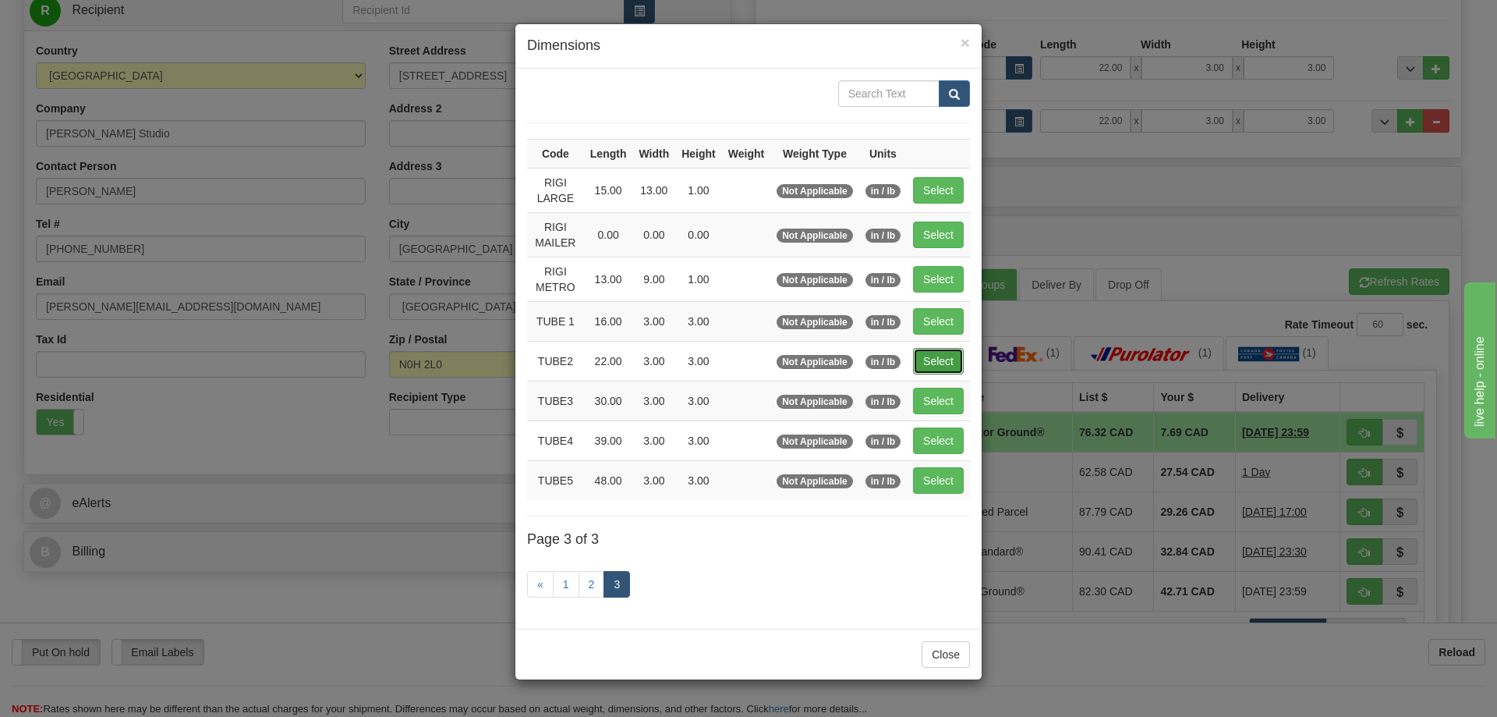
click at [940, 353] on button "Select" at bounding box center [938, 361] width 51 height 27
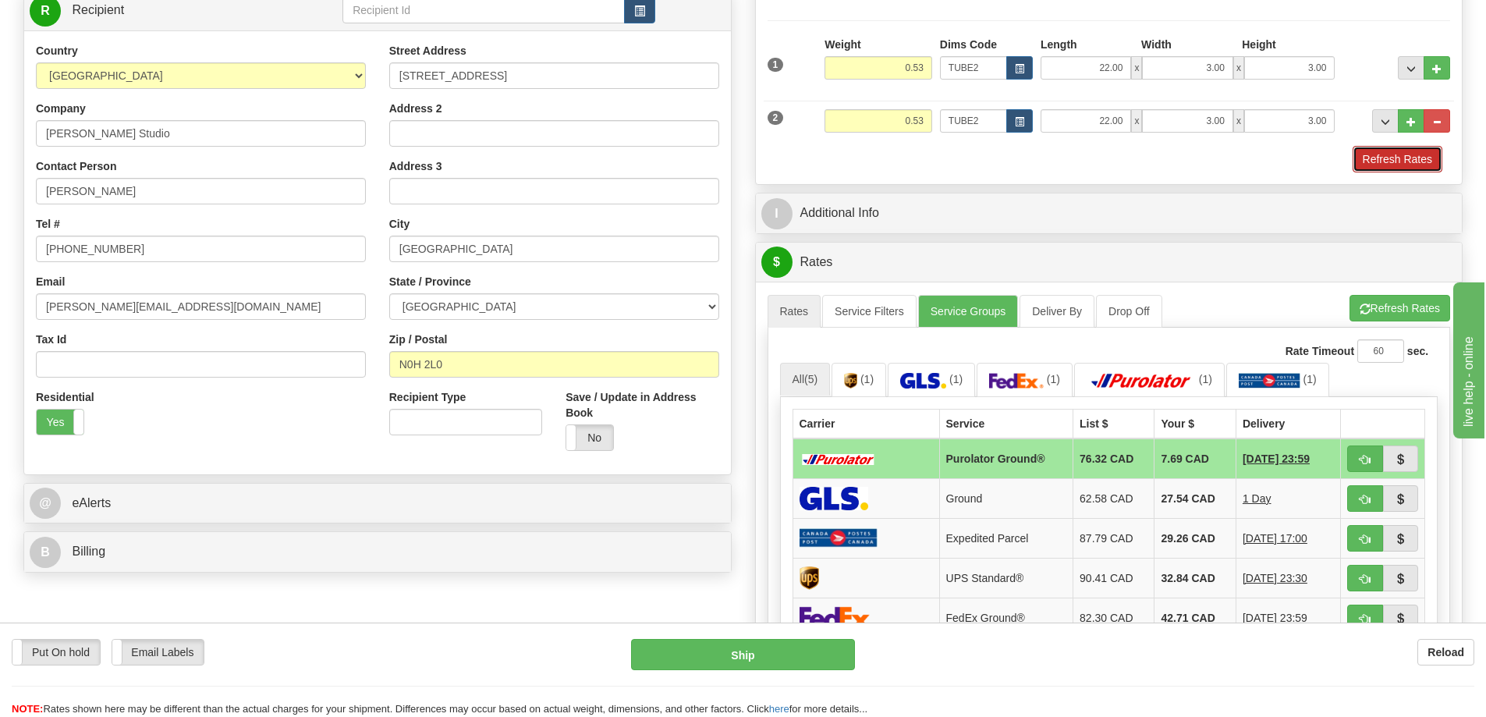
click at [1376, 158] on button "Refresh Rates" at bounding box center [1397, 159] width 90 height 27
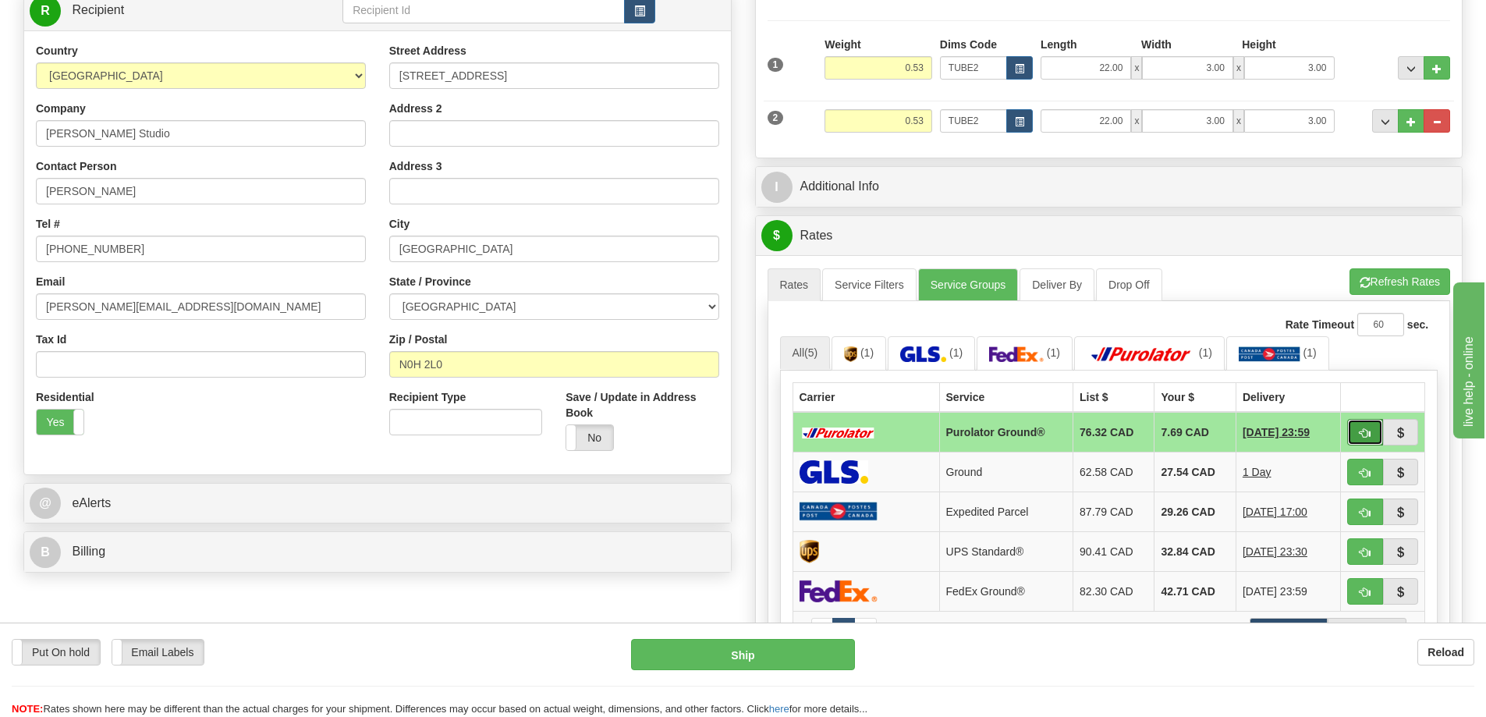
click at [1358, 434] on button "button" at bounding box center [1365, 432] width 36 height 27
type input "260"
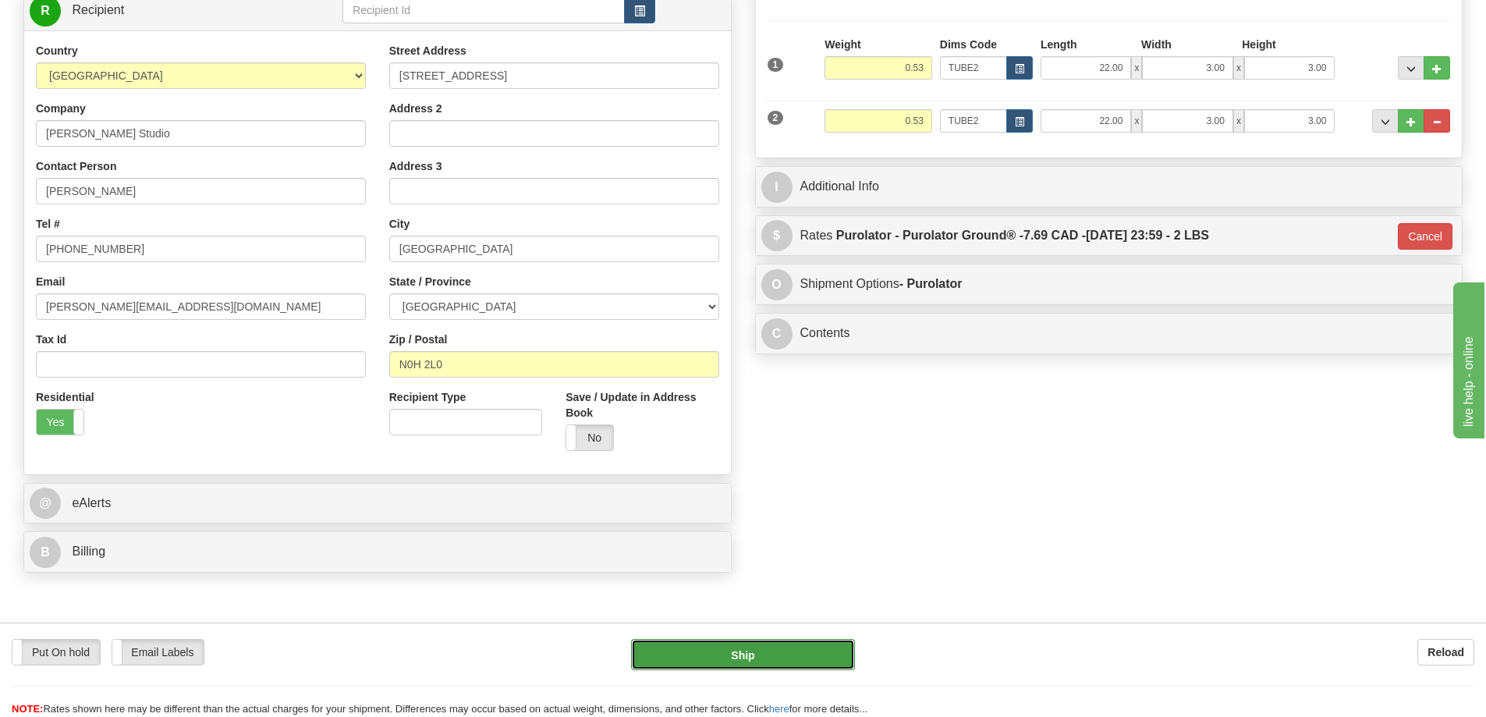
click at [778, 650] on button "Ship" at bounding box center [743, 654] width 224 height 31
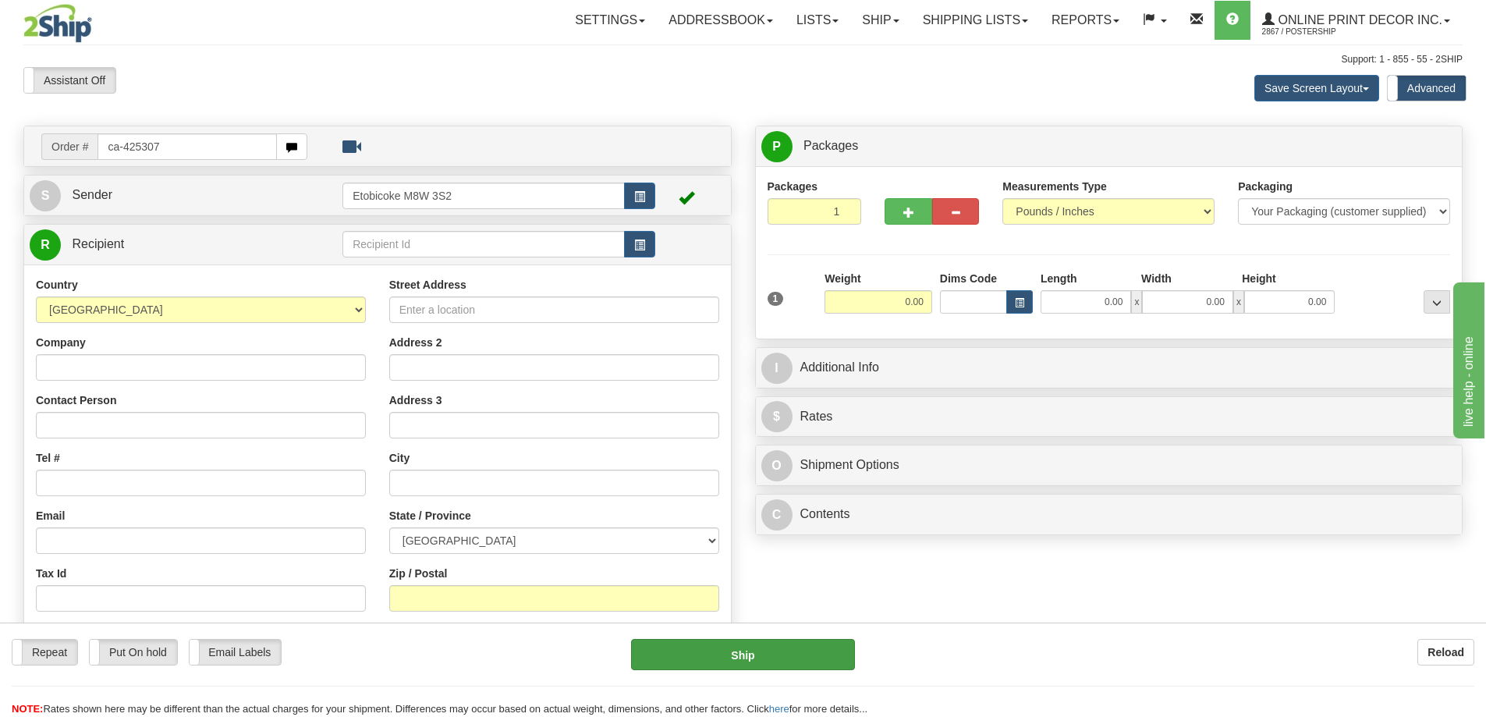
type input "ca-425307"
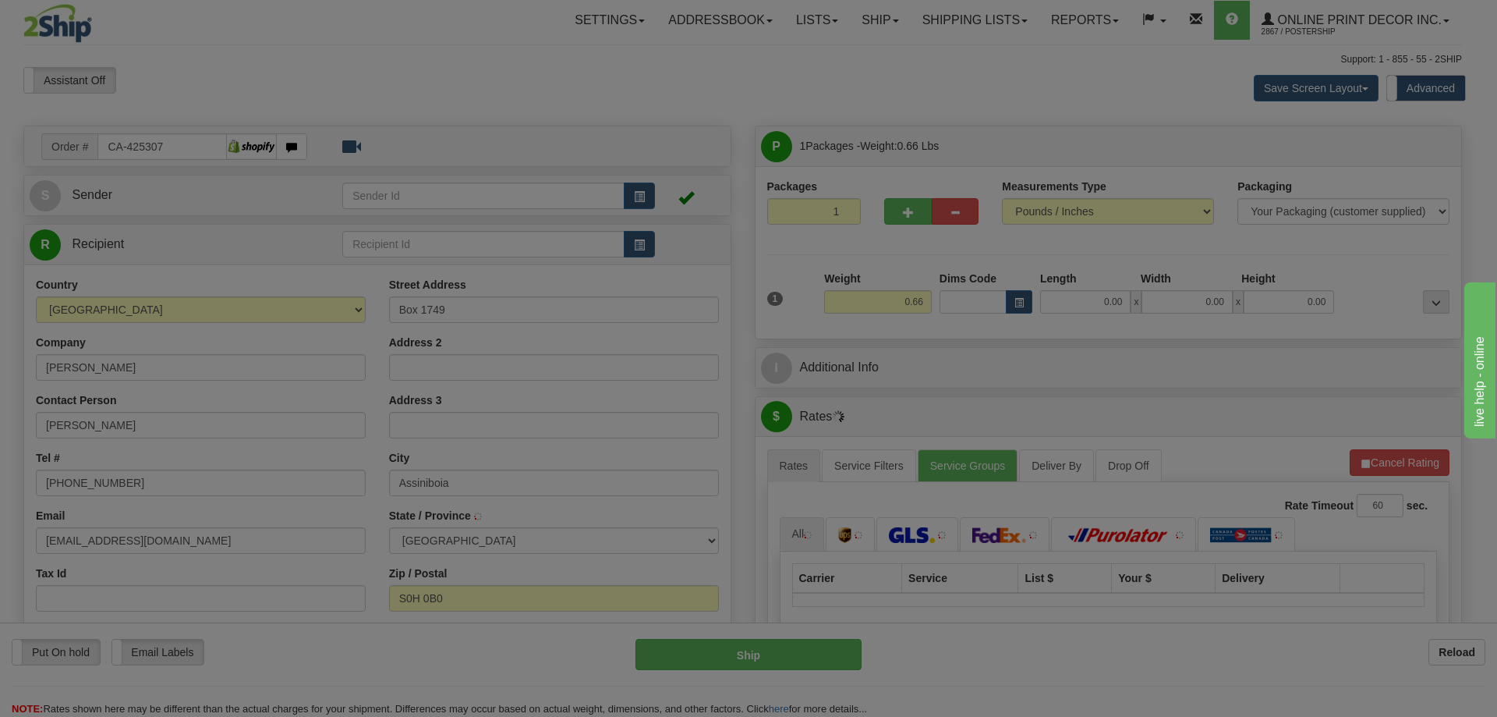
type input "ASSINIBOIA"
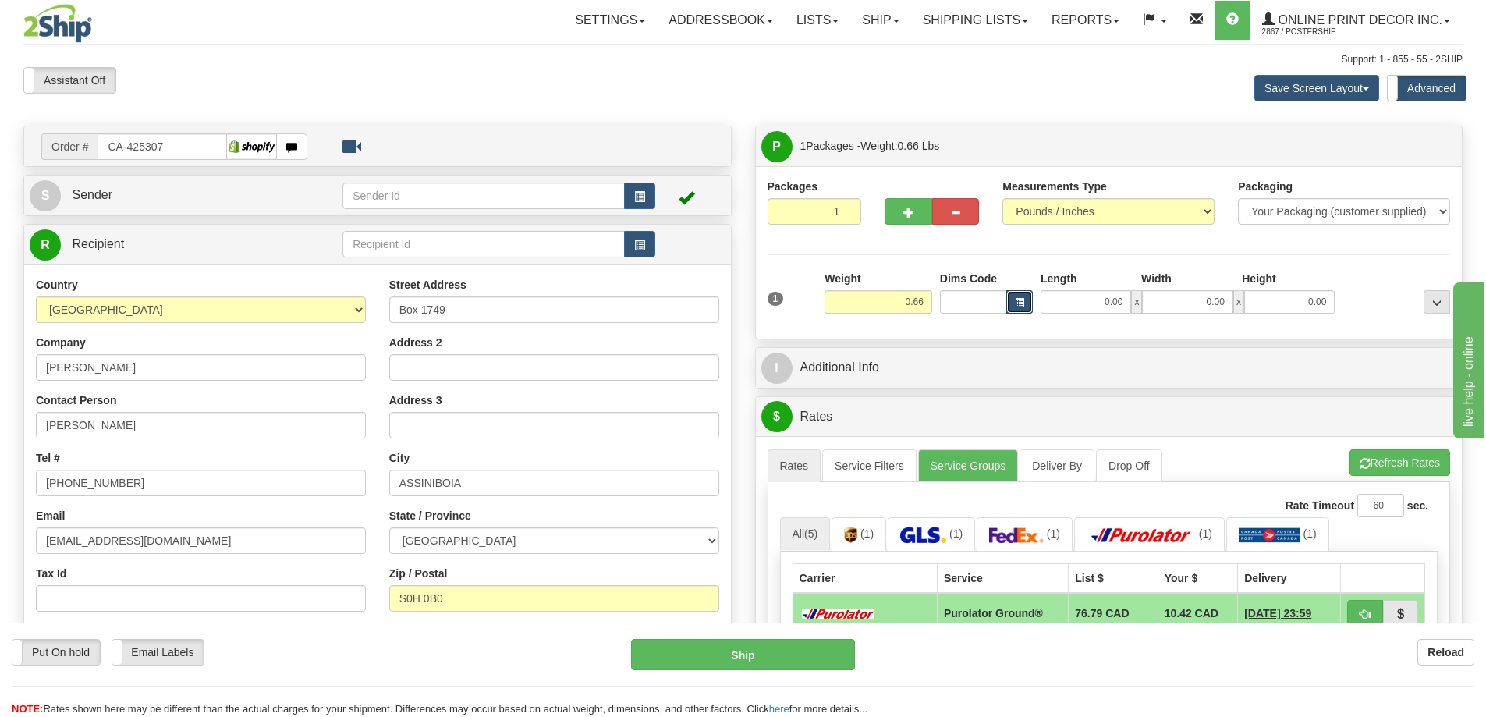
click at [1015, 299] on span "button" at bounding box center [1019, 303] width 9 height 9
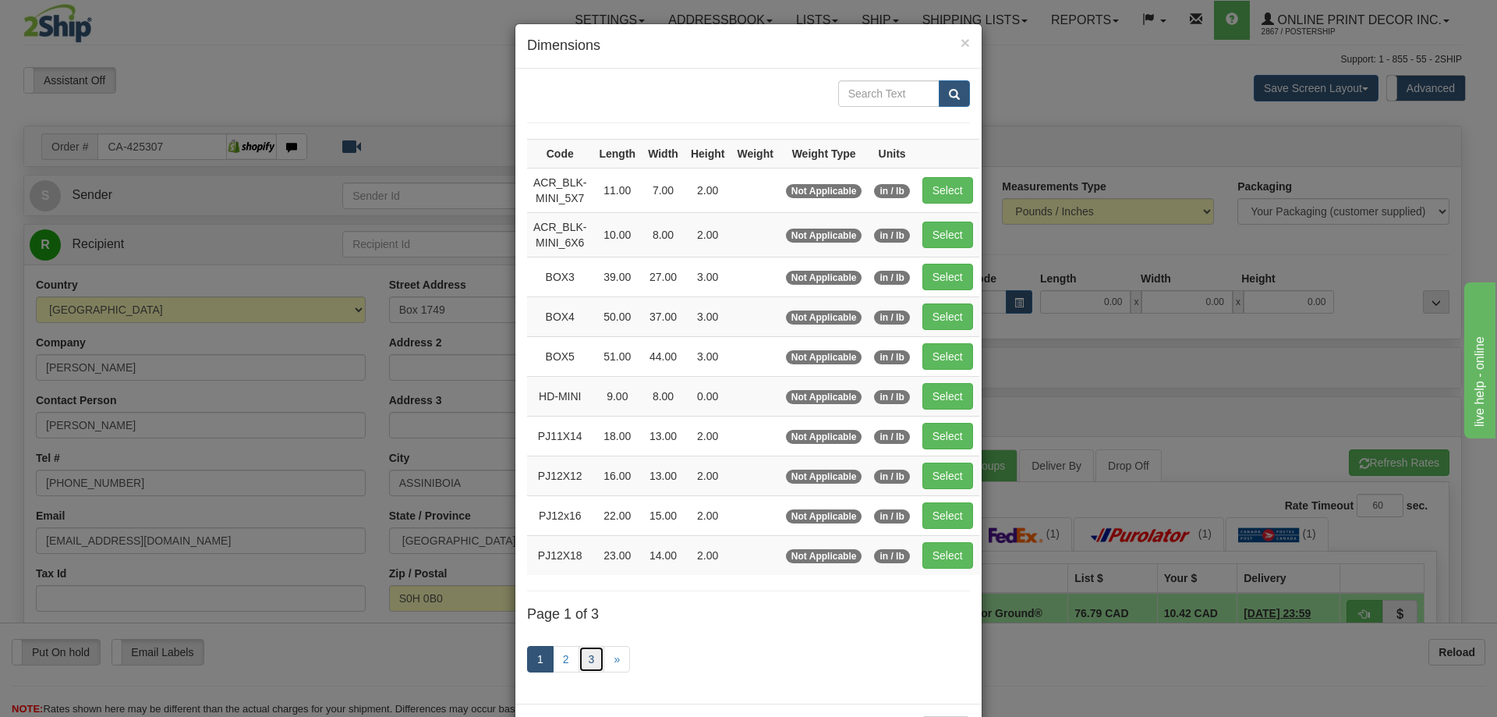
click at [585, 663] on link "3" at bounding box center [592, 659] width 27 height 27
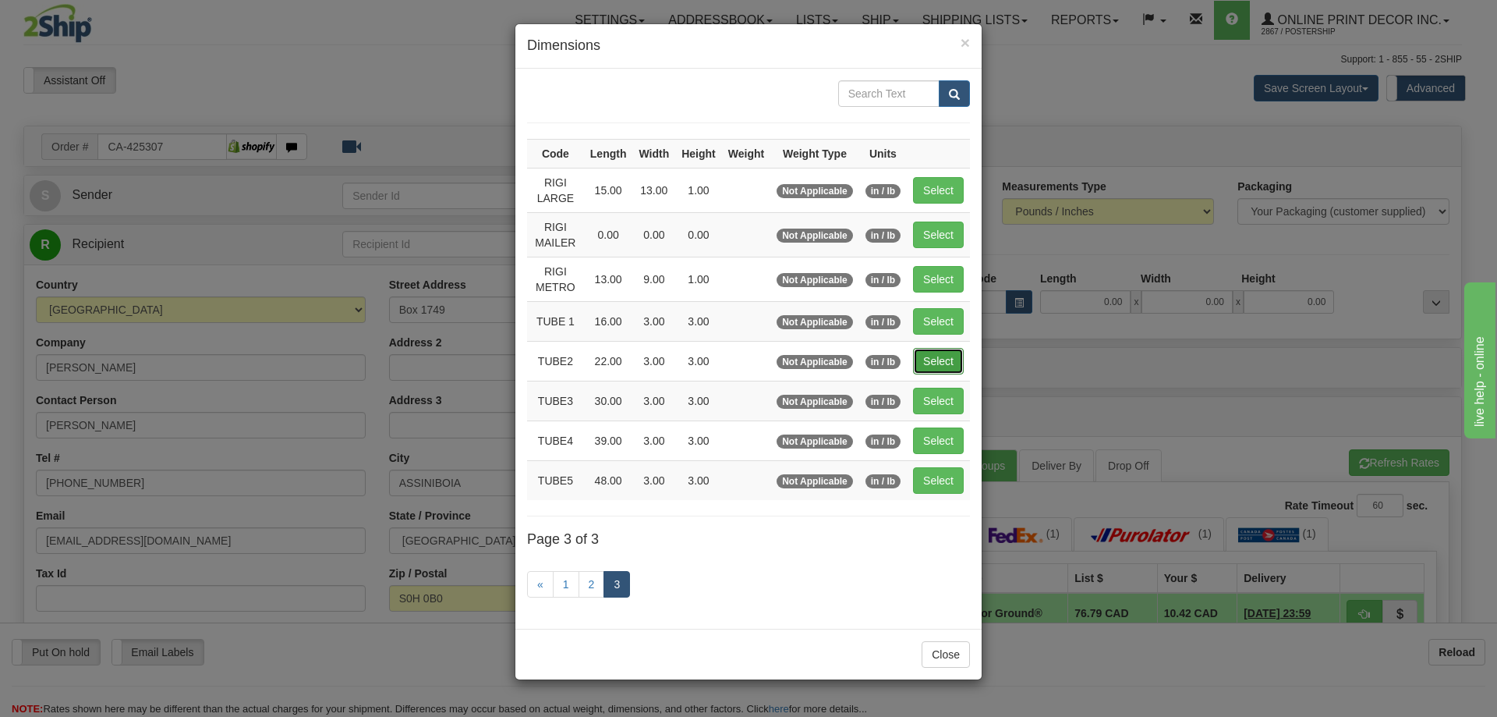
click at [923, 356] on button "Select" at bounding box center [938, 361] width 51 height 27
type input "TUBE2"
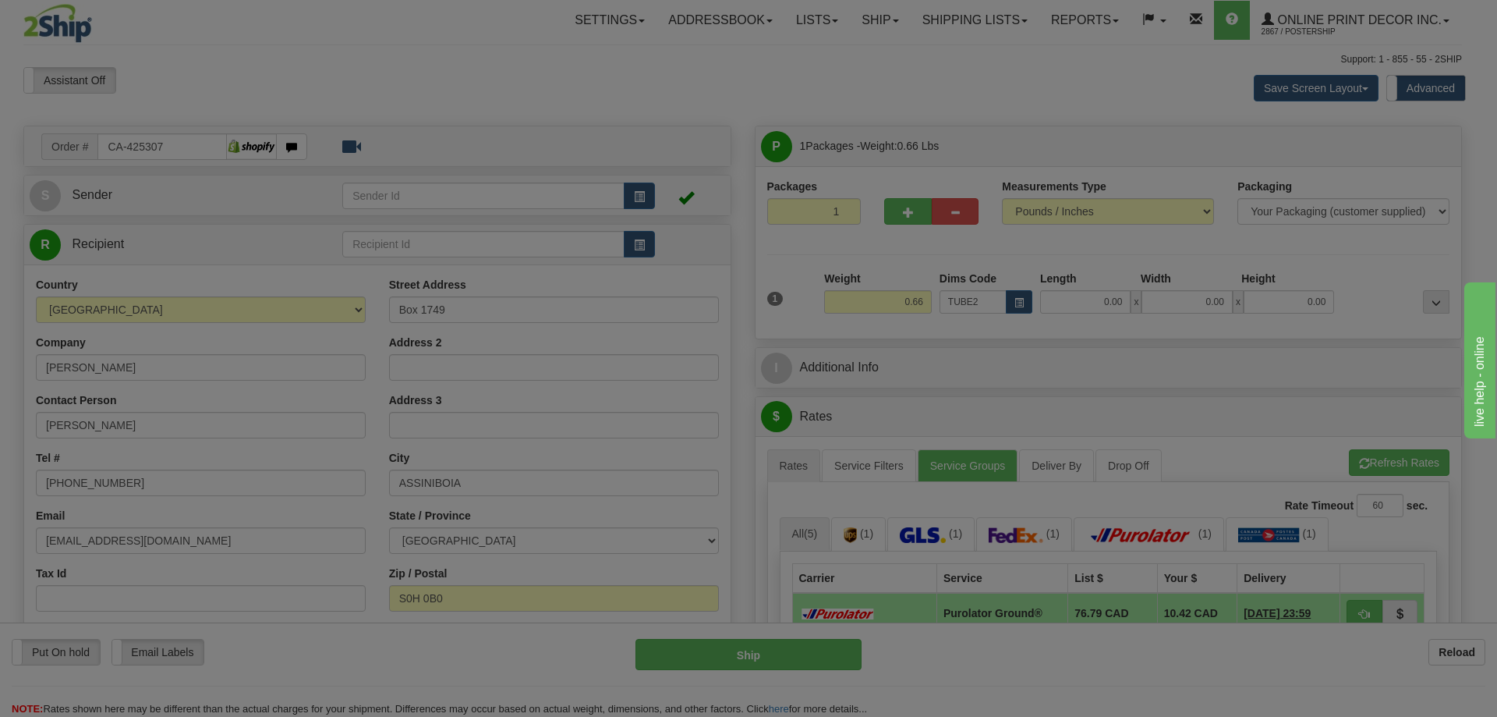
type input "22.00"
type input "3.00"
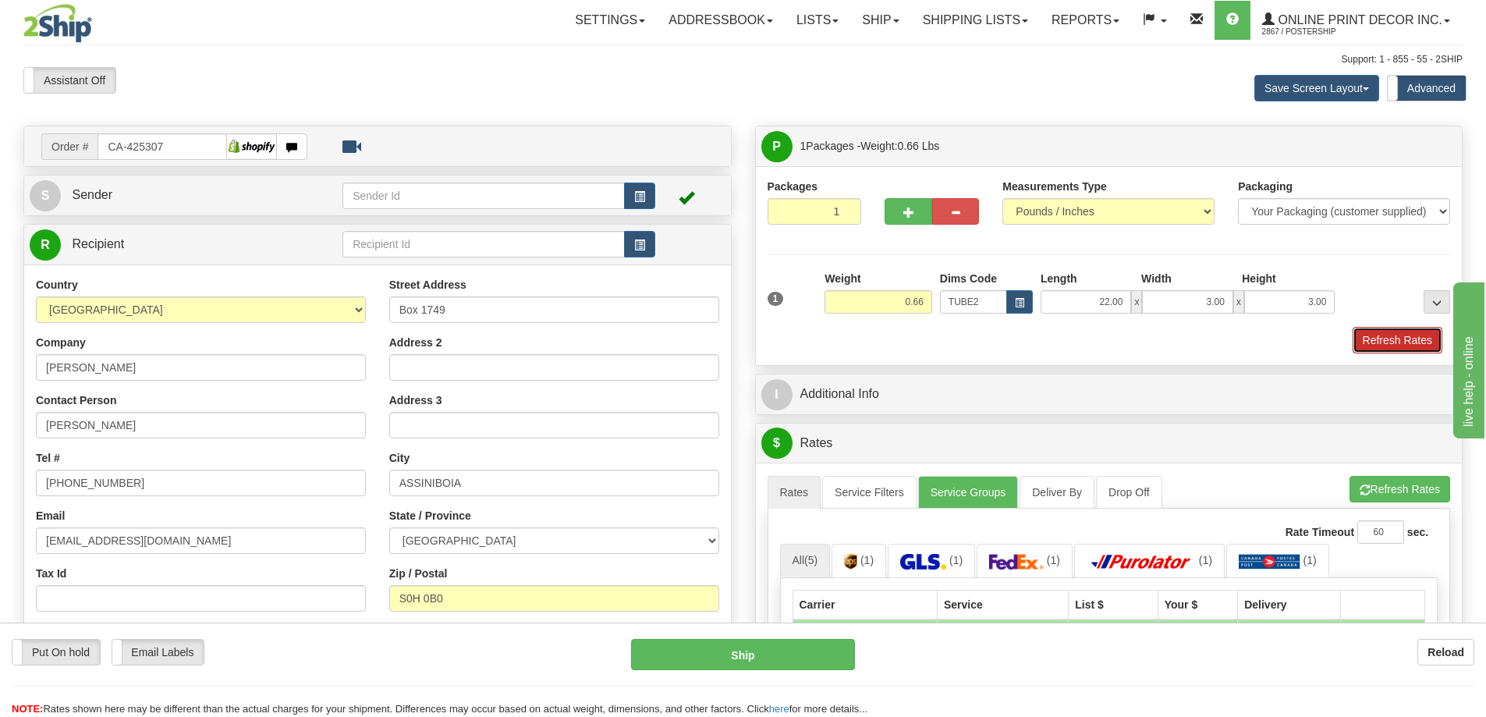
click at [1376, 342] on button "Refresh Rates" at bounding box center [1397, 340] width 90 height 27
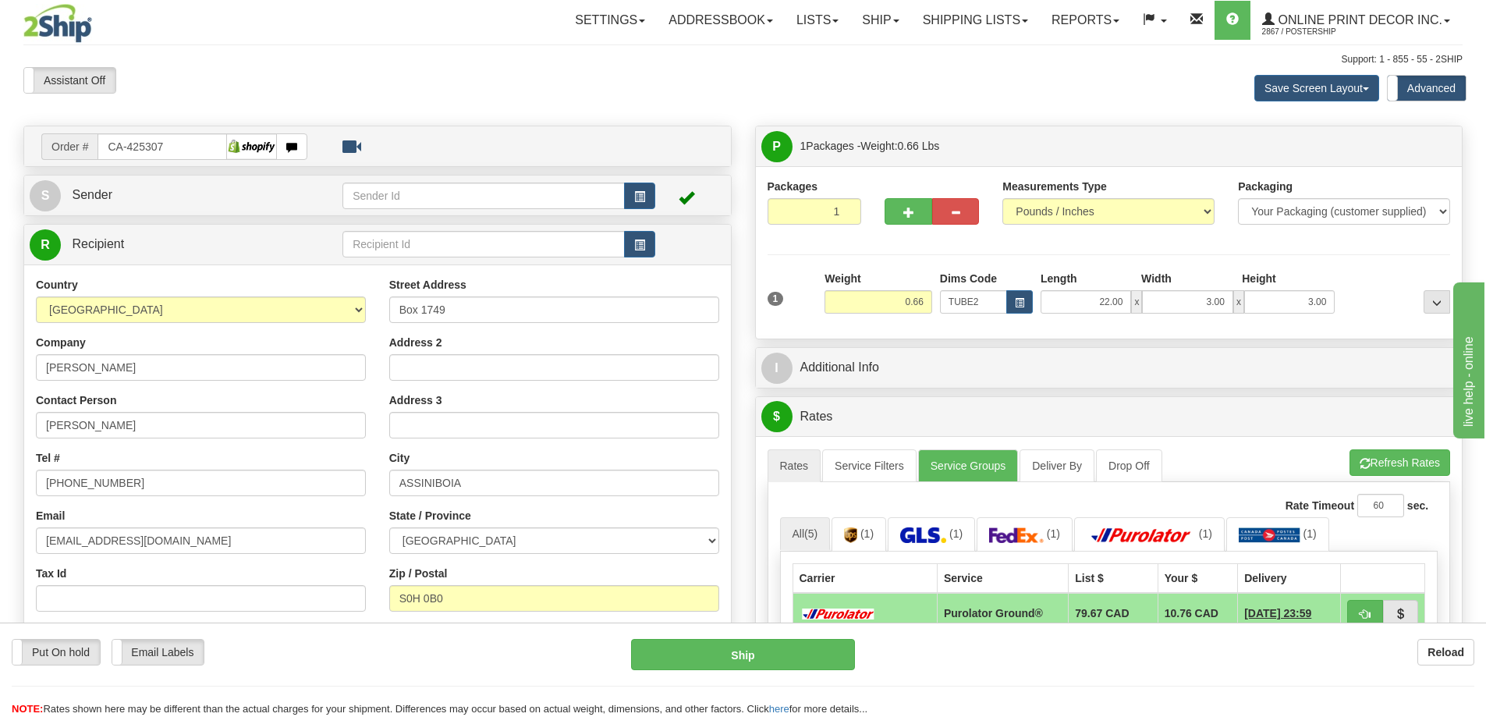
scroll to position [78, 0]
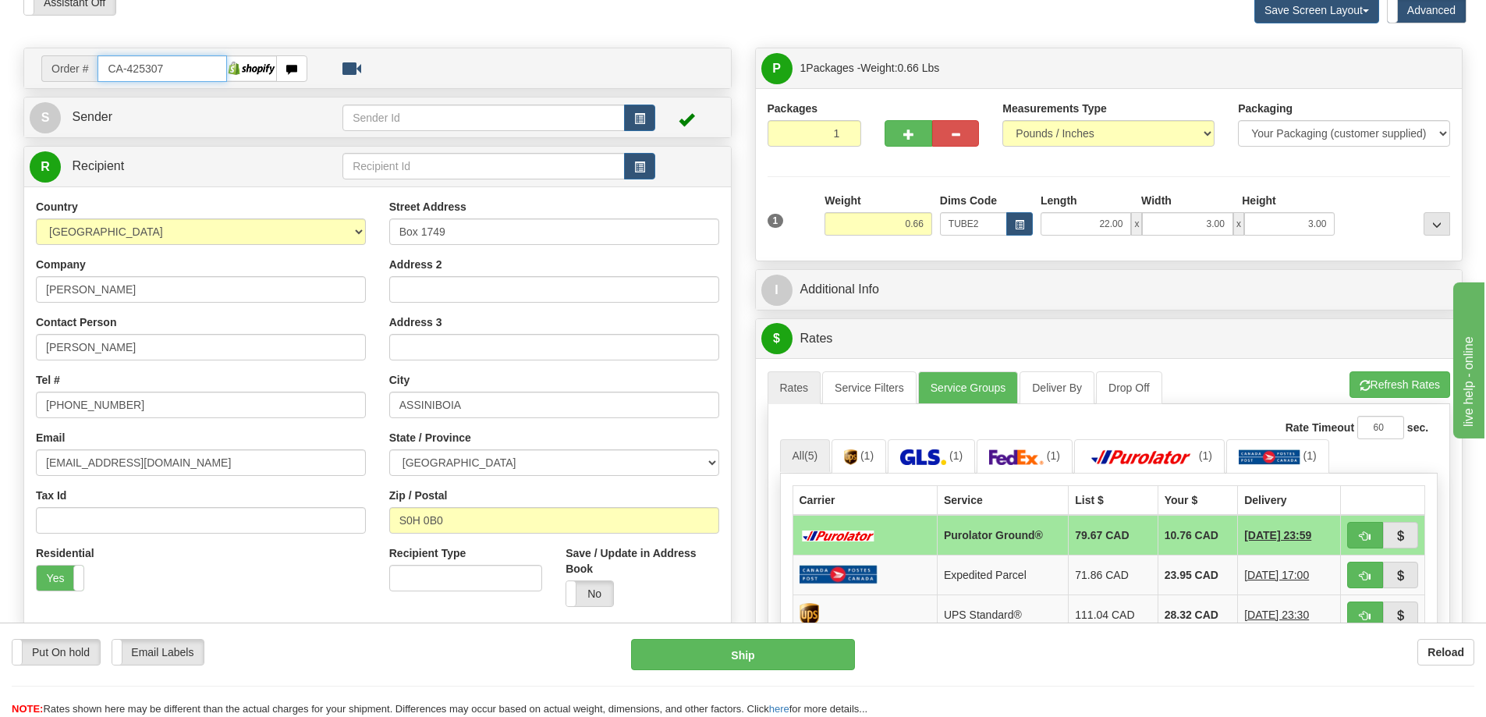
click at [185, 65] on input "CA-425307" at bounding box center [161, 68] width 129 height 27
type input "C"
type input "ca-425376"
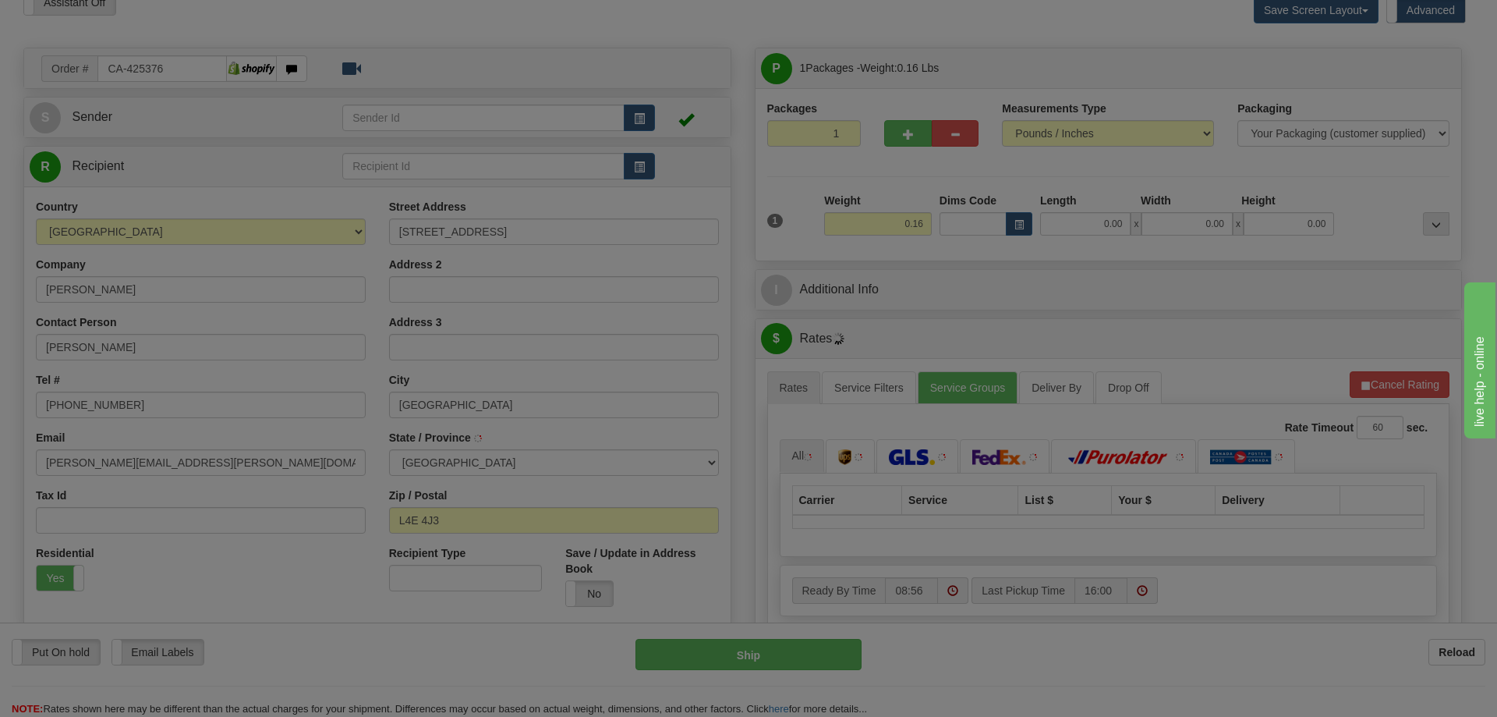
type input "RICHMOND HILL"
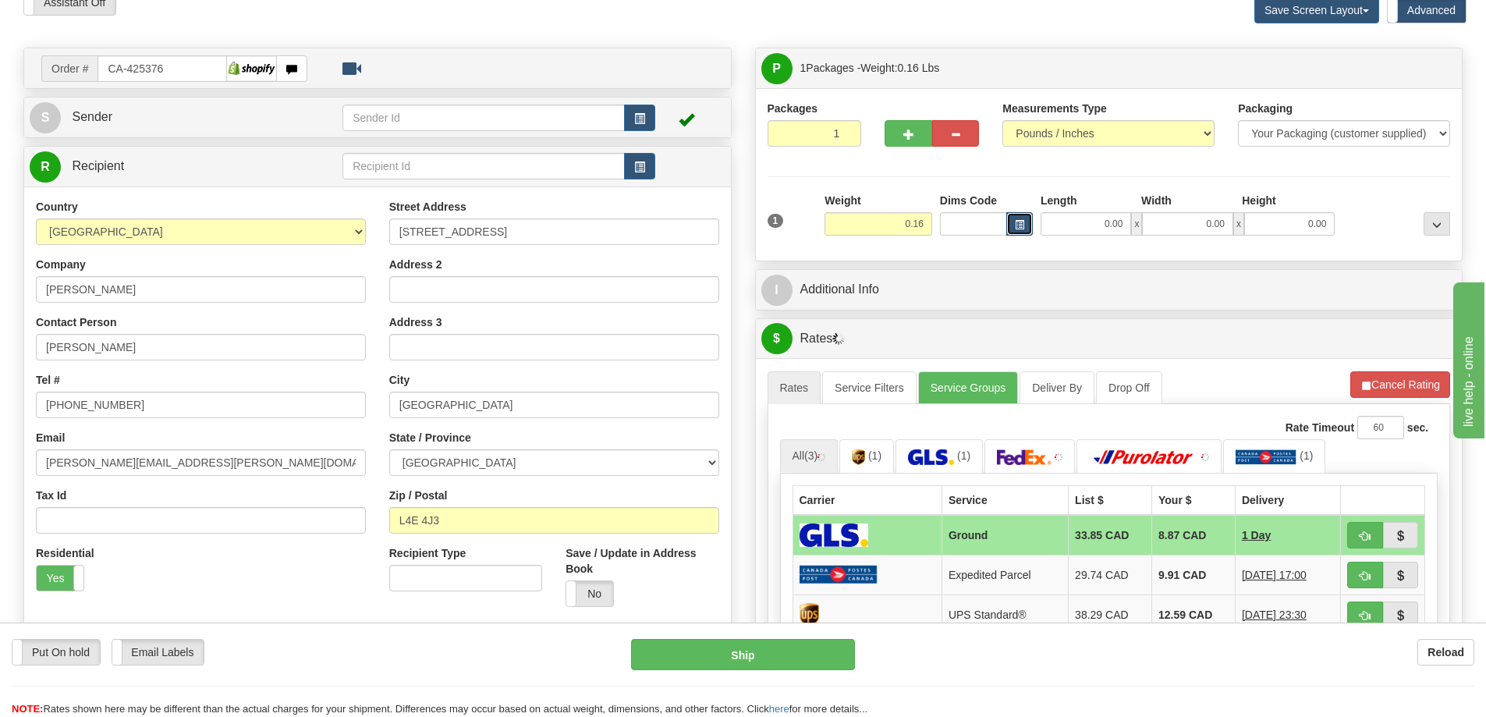
click at [1018, 218] on button "button" at bounding box center [1019, 223] width 27 height 23
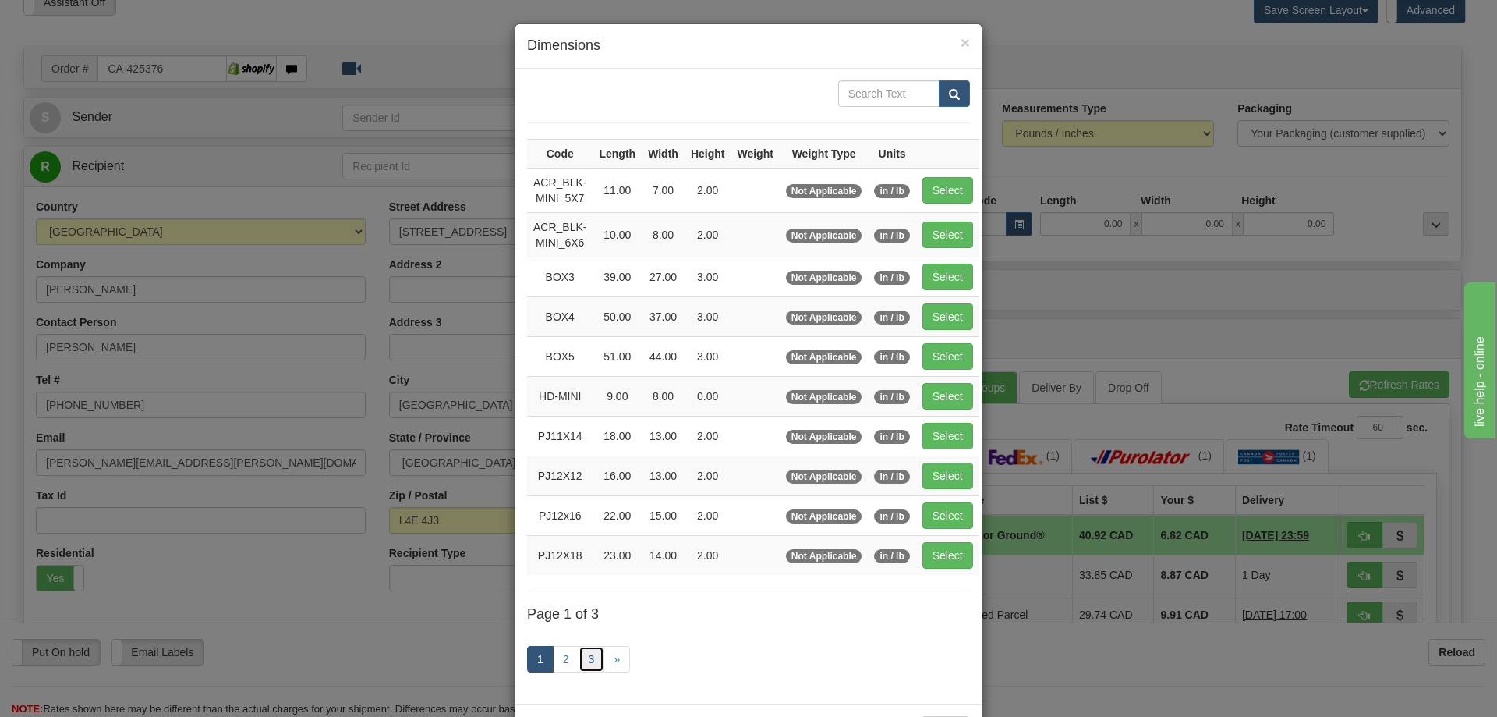
click at [581, 658] on link "3" at bounding box center [592, 659] width 27 height 27
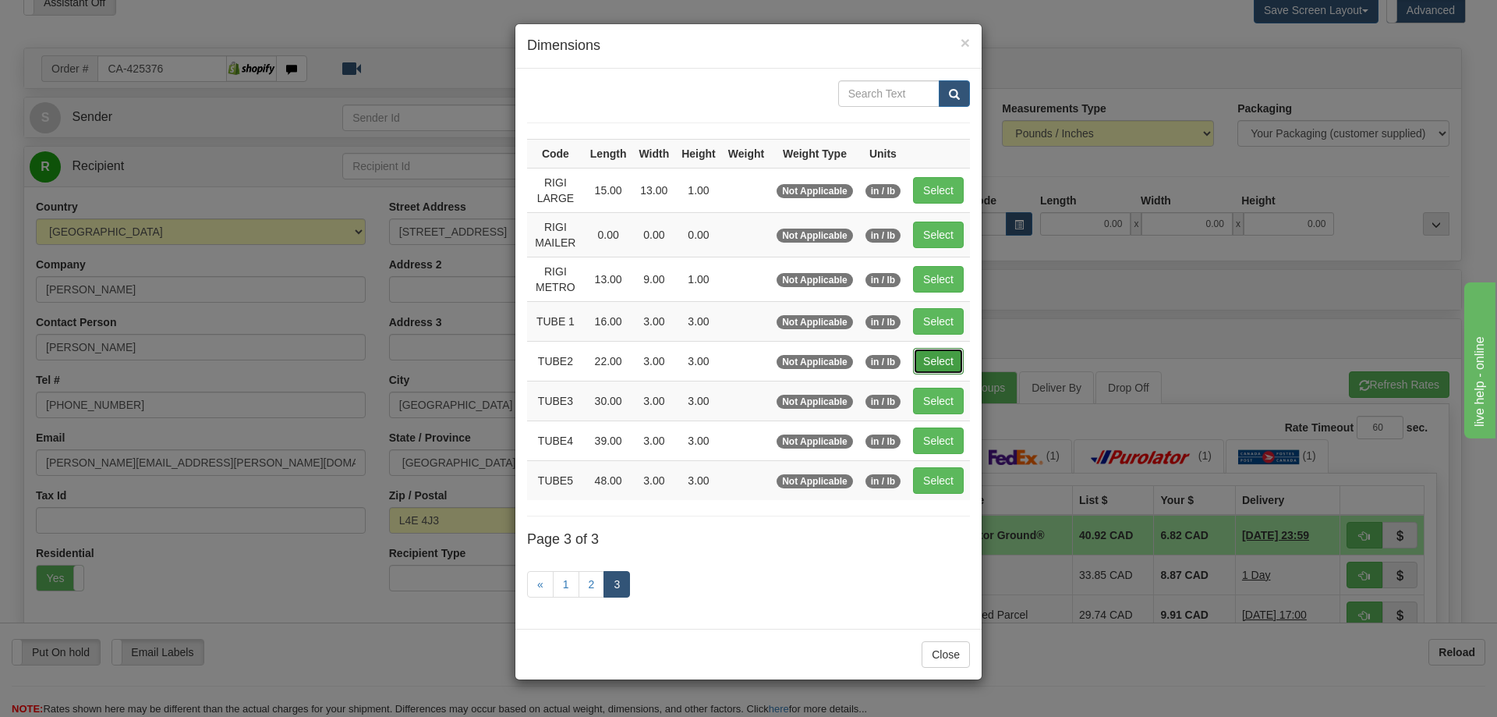
click at [925, 354] on button "Select" at bounding box center [938, 361] width 51 height 27
type input "TUBE2"
type input "22.00"
type input "3.00"
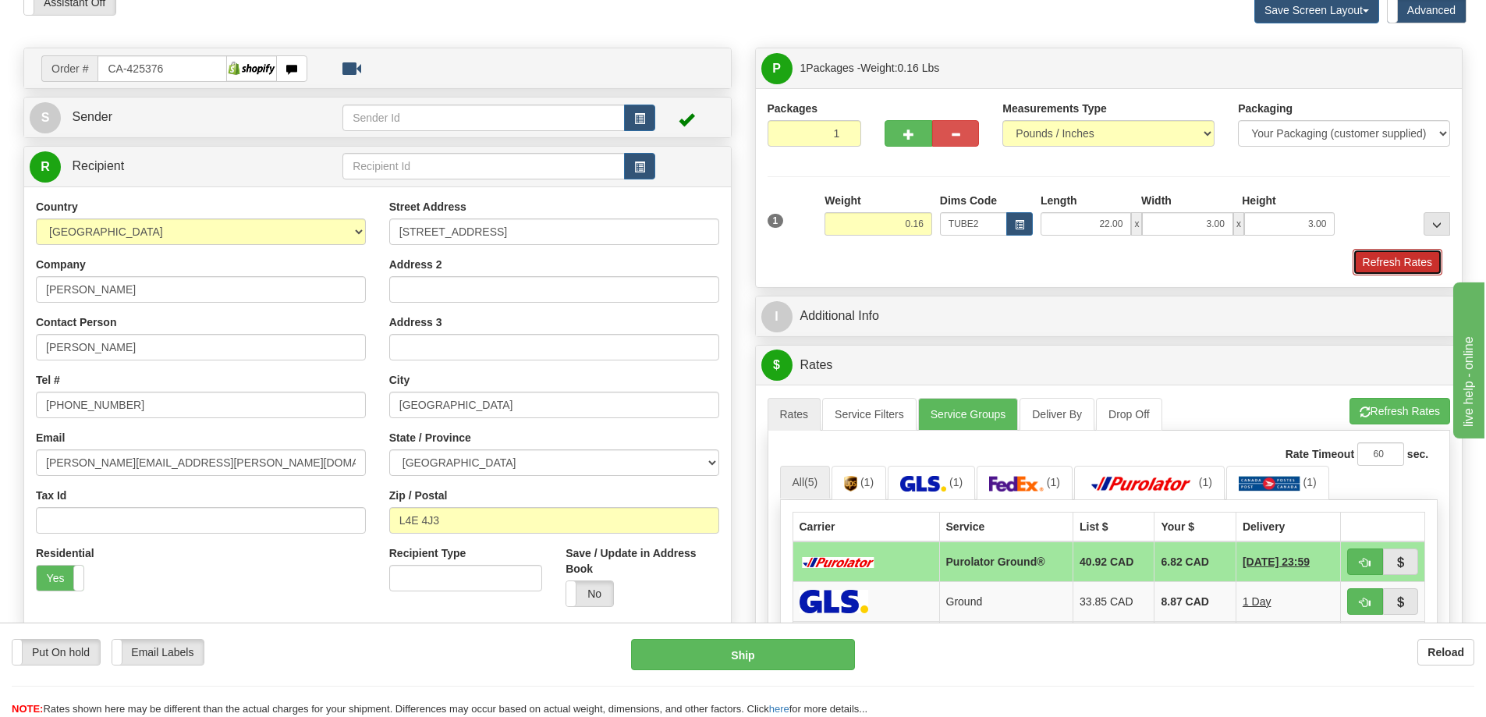
click at [1383, 260] on button "Refresh Rates" at bounding box center [1397, 262] width 90 height 27
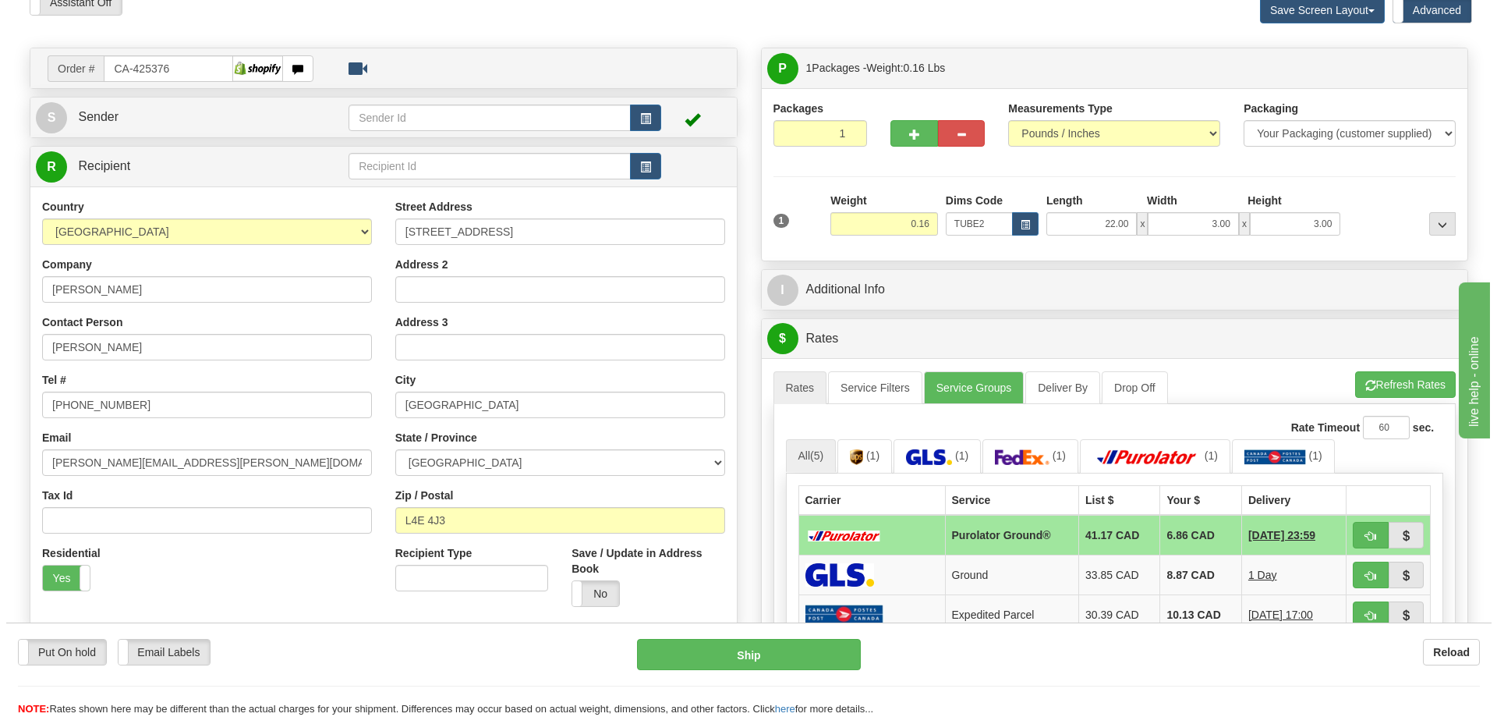
scroll to position [234, 0]
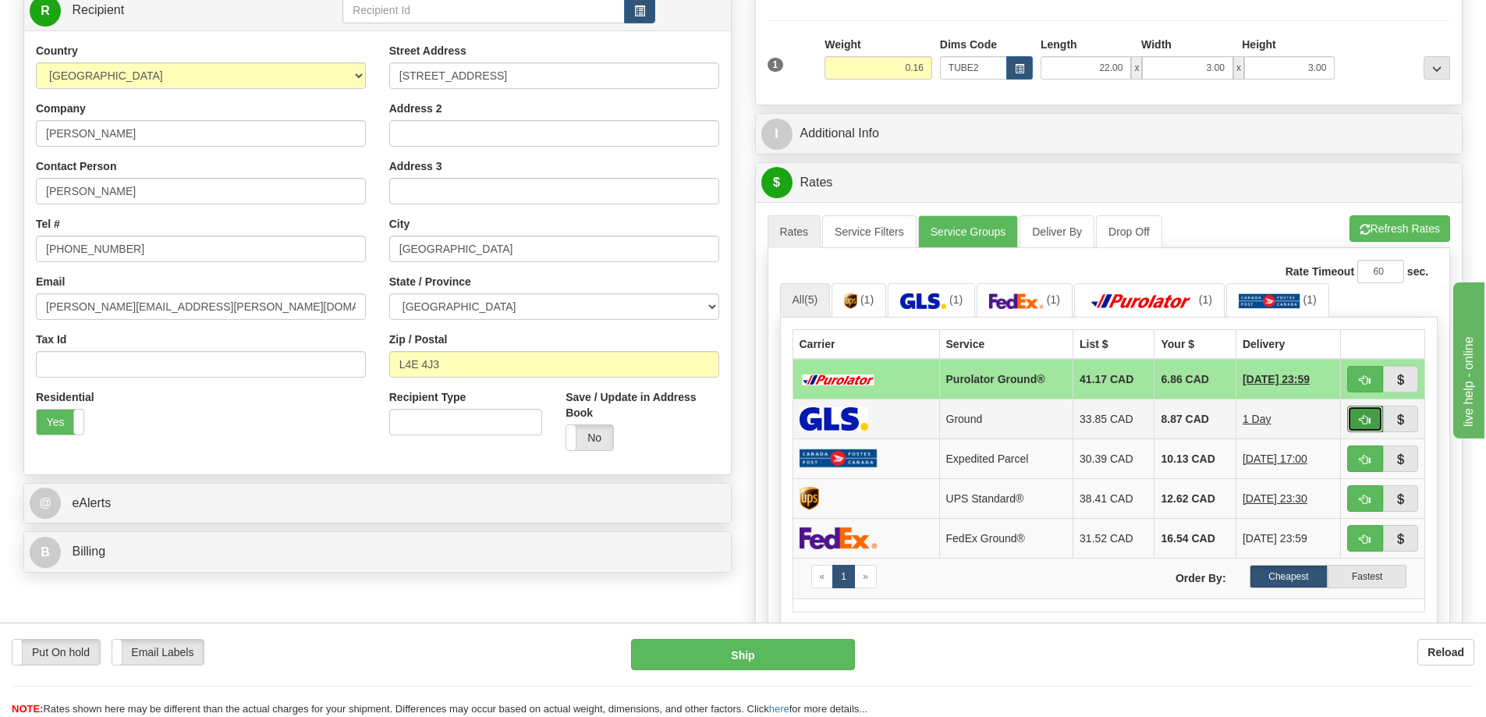
click at [1361, 418] on span "button" at bounding box center [1364, 420] width 11 height 10
type input "1"
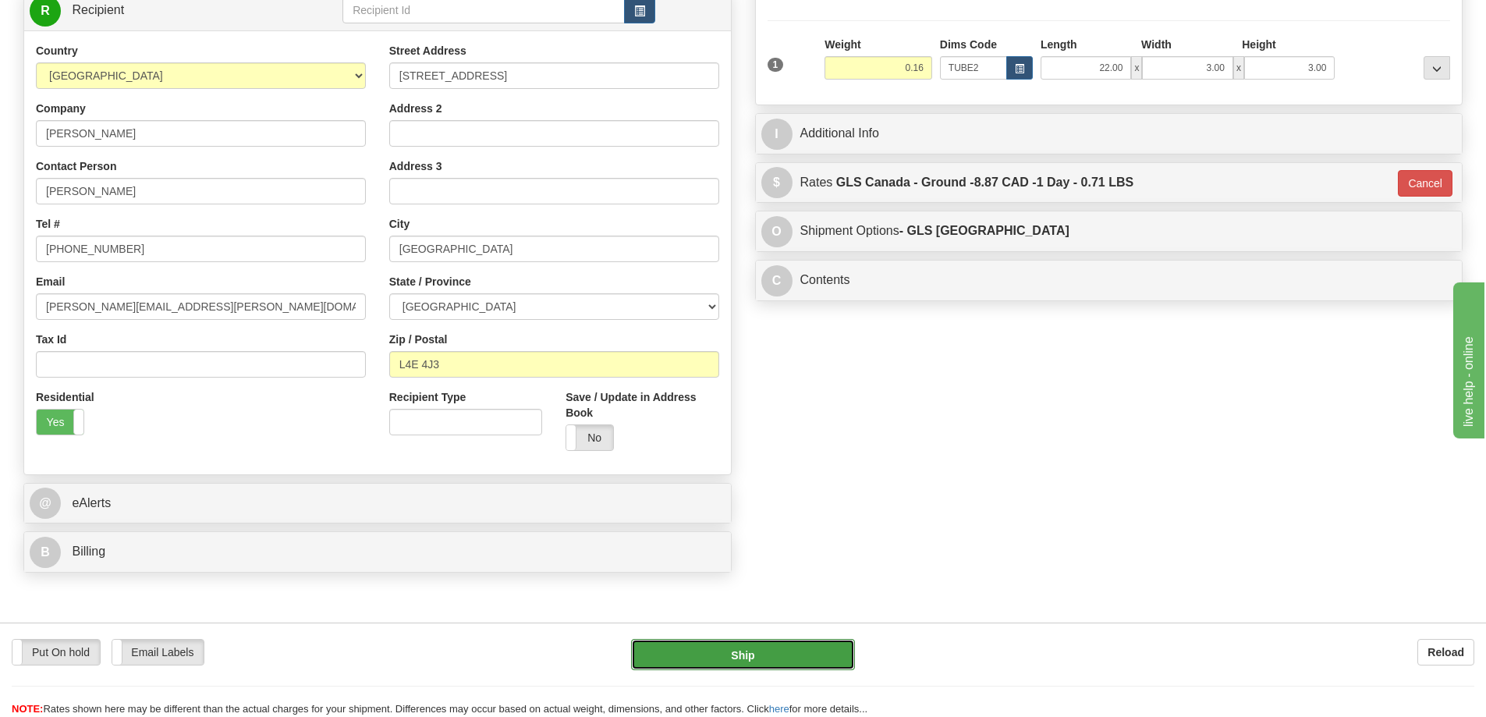
click at [671, 653] on button "Ship" at bounding box center [743, 654] width 224 height 31
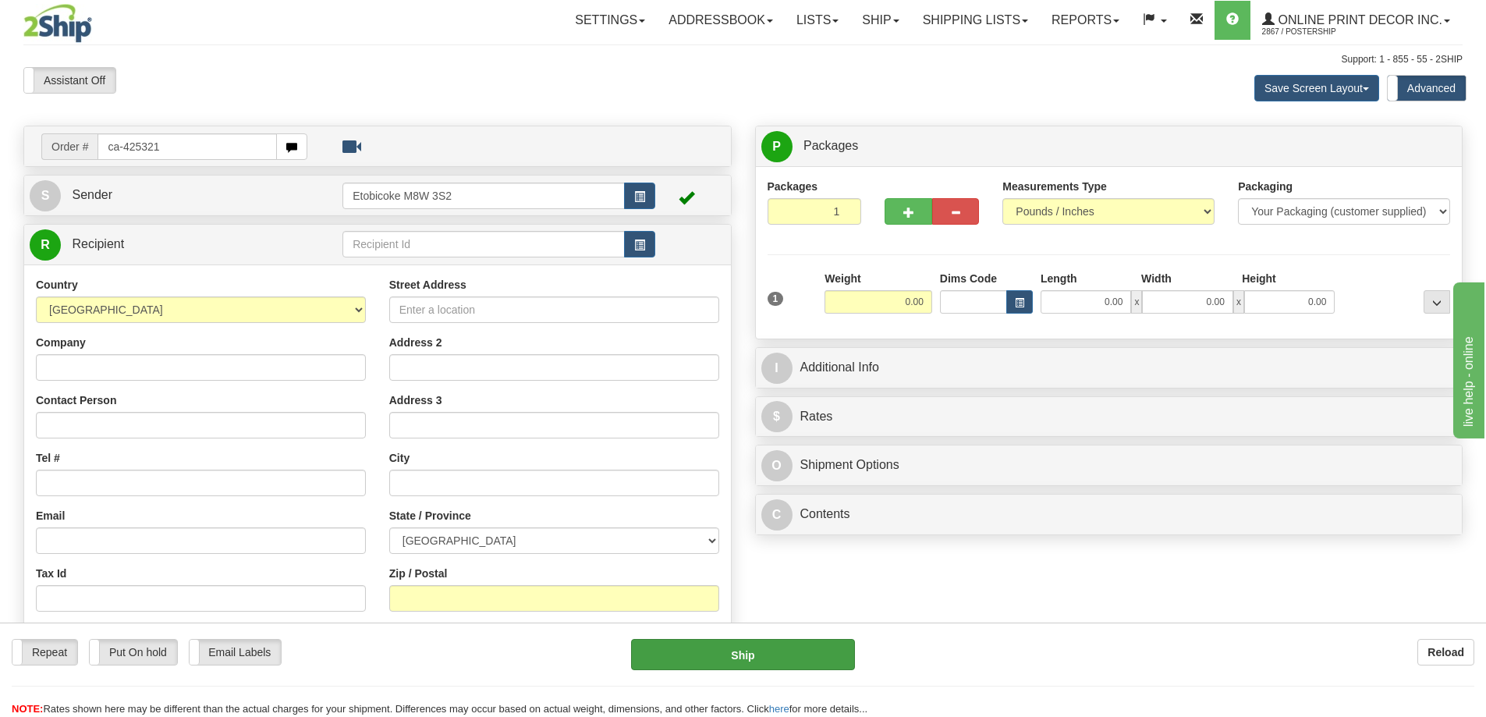
type input "ca-425321"
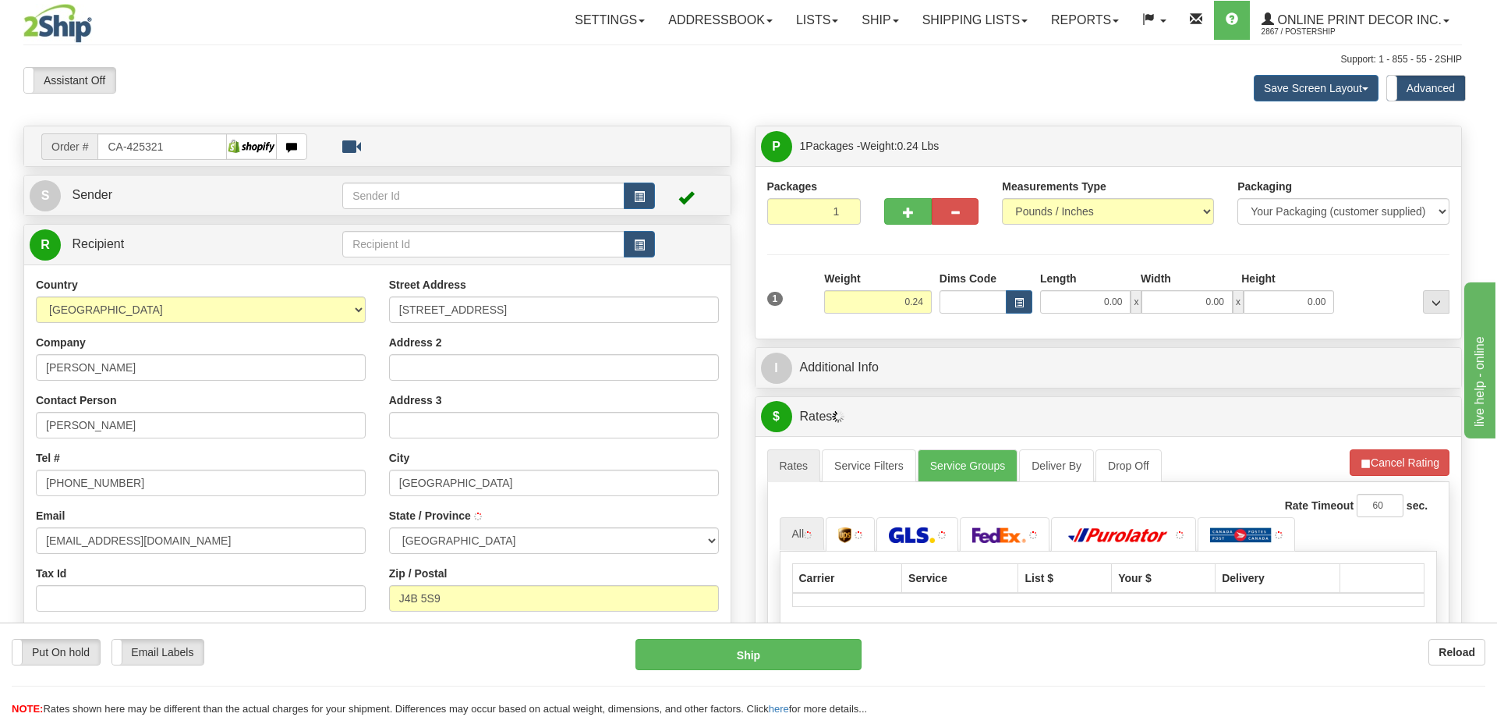
type input "BOUCHERVILLE"
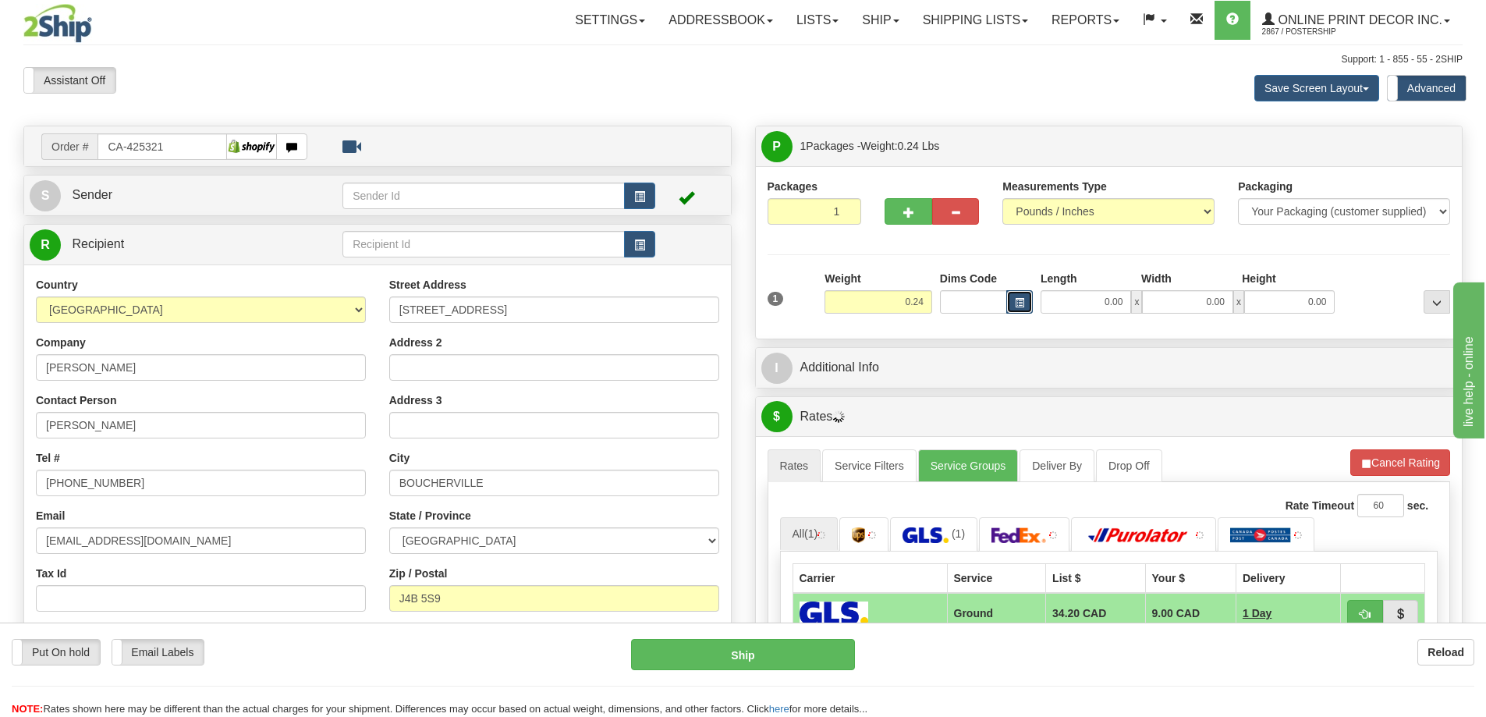
click at [1019, 301] on span "button" at bounding box center [1019, 303] width 9 height 9
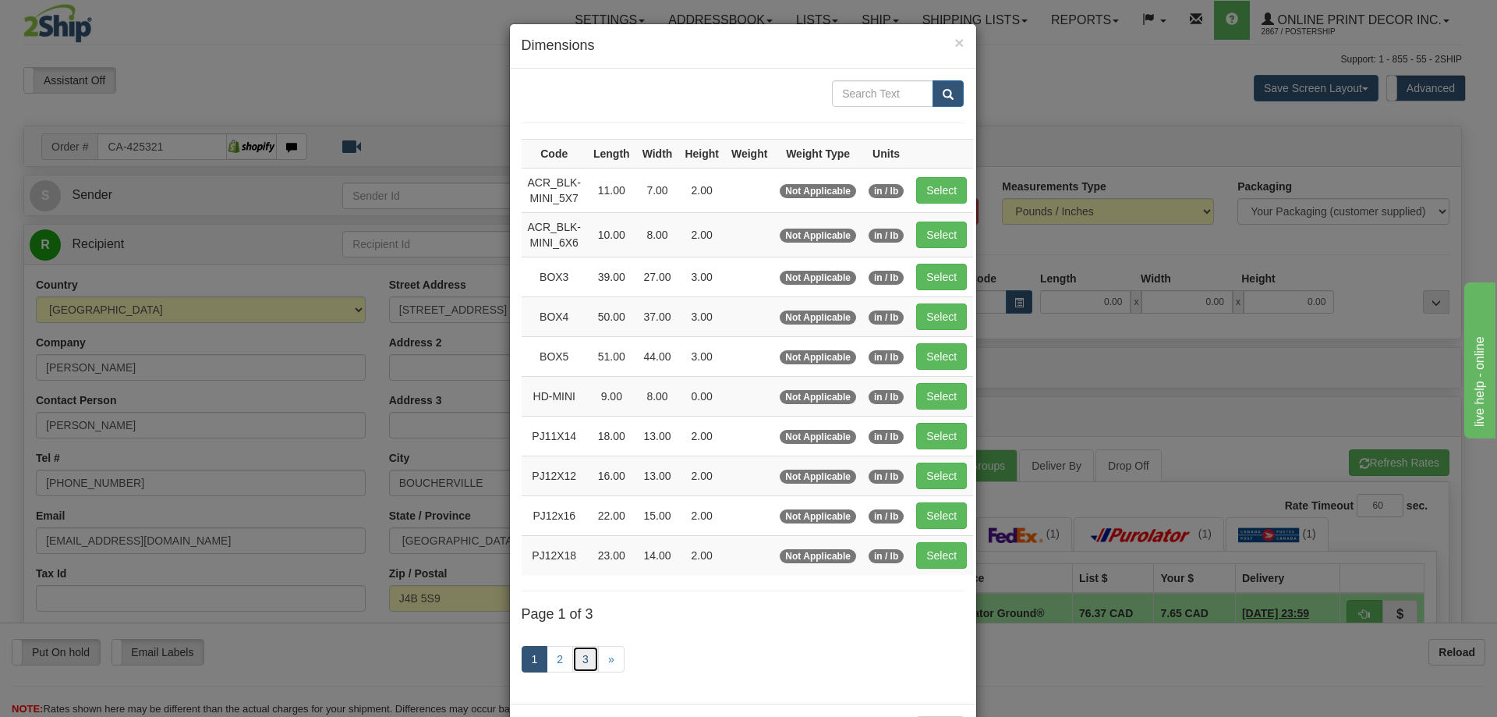
click at [587, 654] on link "3" at bounding box center [585, 659] width 27 height 27
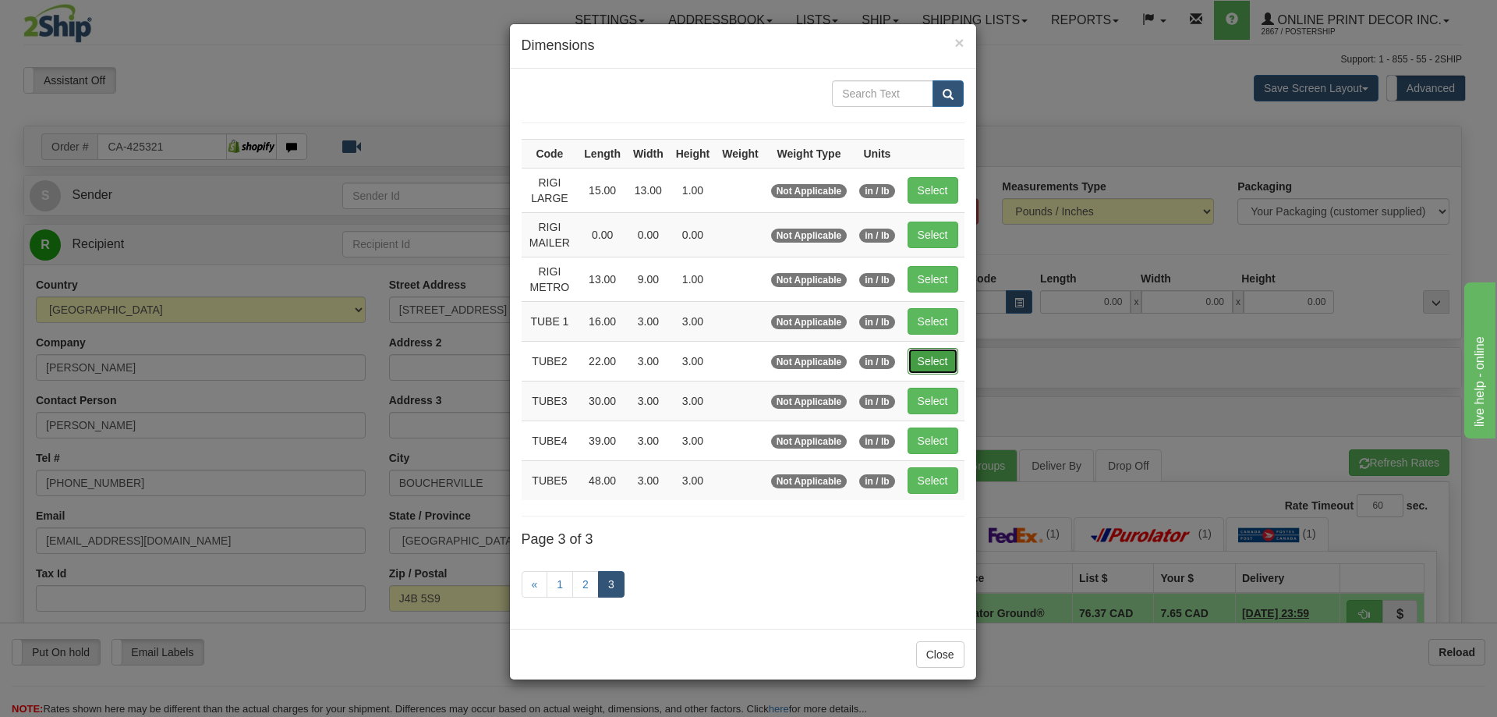
click at [939, 352] on button "Select" at bounding box center [933, 361] width 51 height 27
type input "TUBE2"
type input "22.00"
type input "3.00"
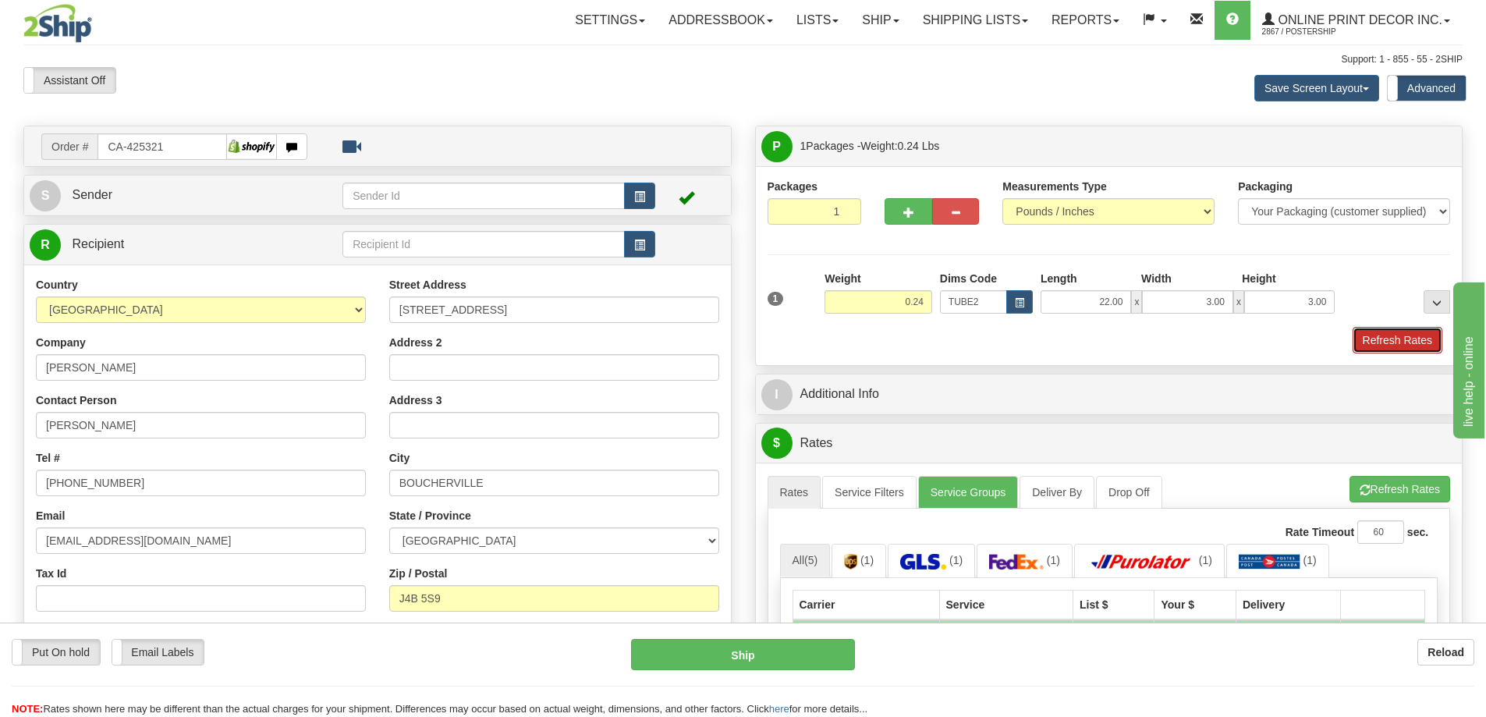
click at [1385, 342] on button "Refresh Rates" at bounding box center [1397, 340] width 90 height 27
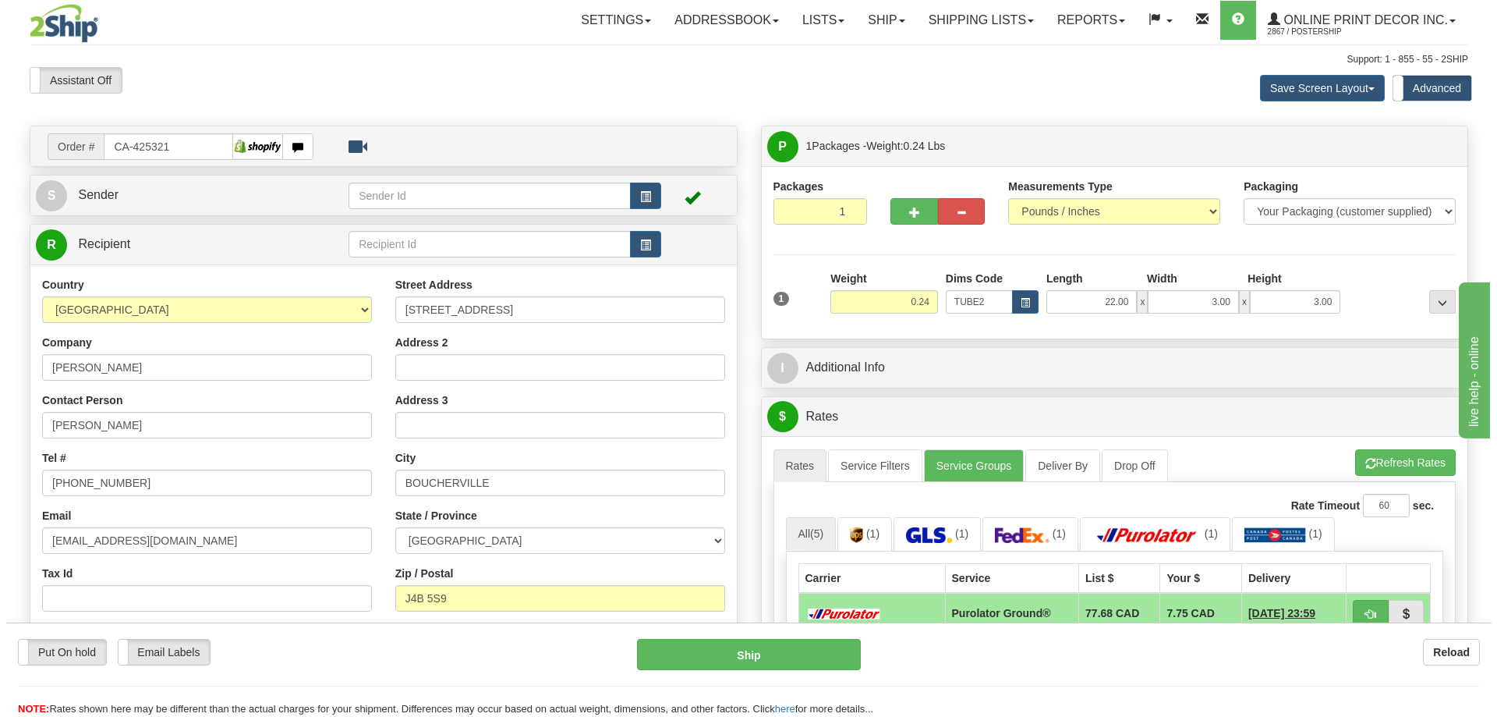
scroll to position [156, 0]
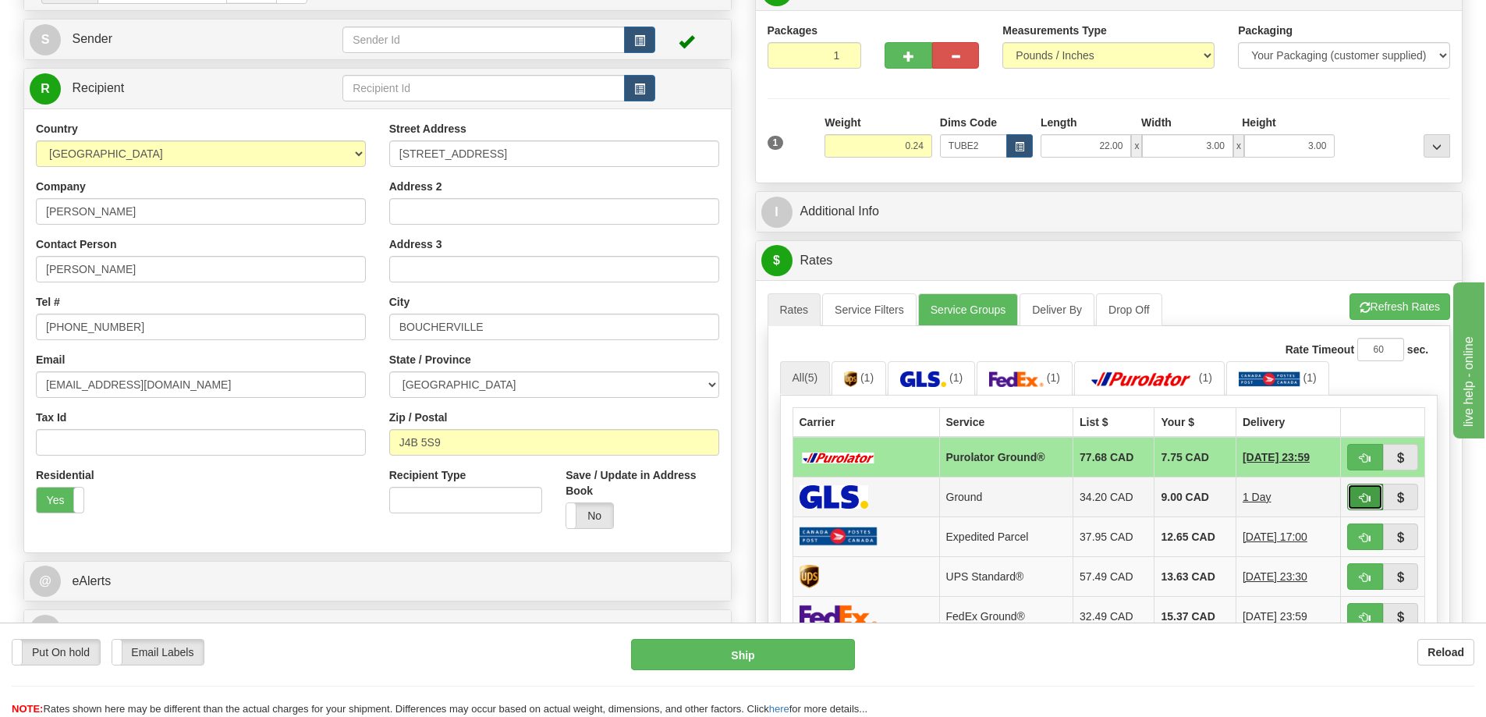
click at [1361, 497] on span "button" at bounding box center [1364, 498] width 11 height 10
type input "1"
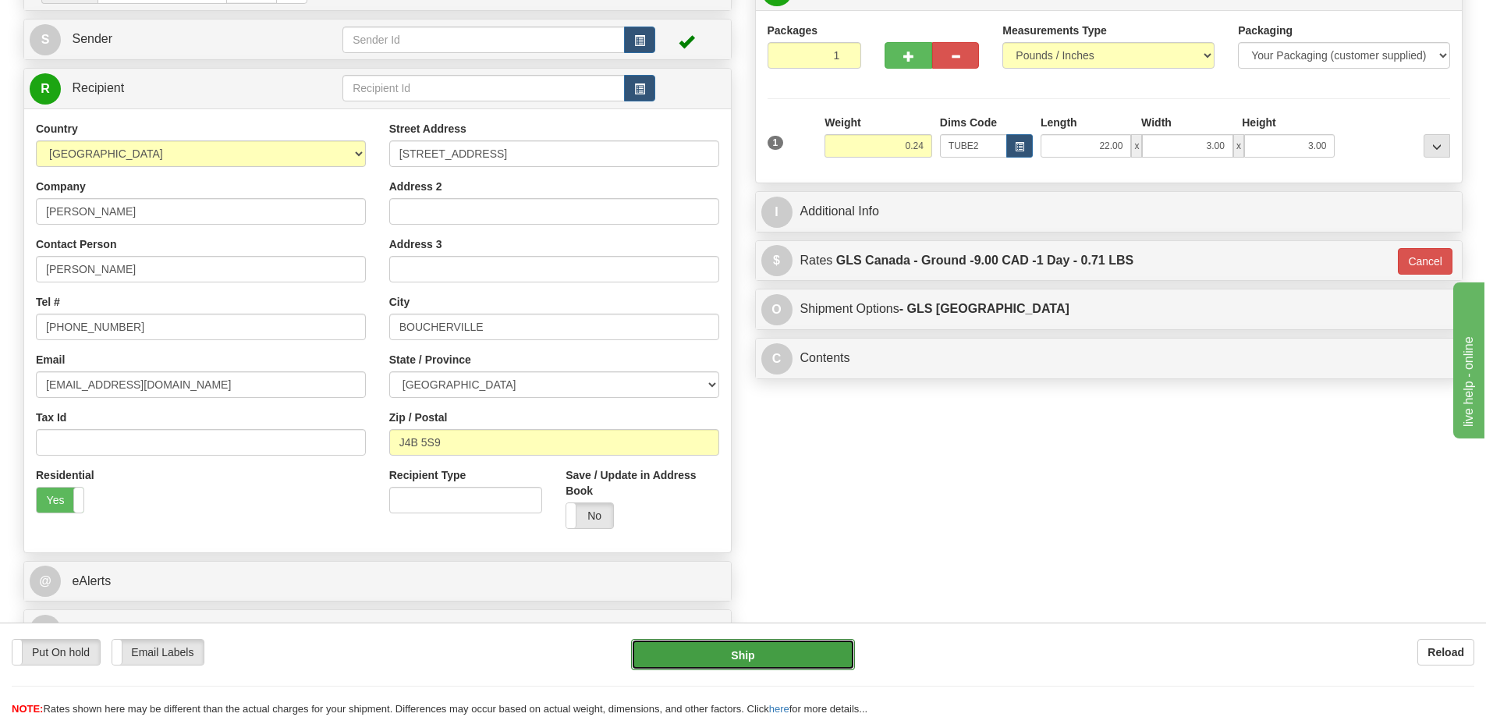
click at [808, 656] on button "Ship" at bounding box center [743, 654] width 224 height 31
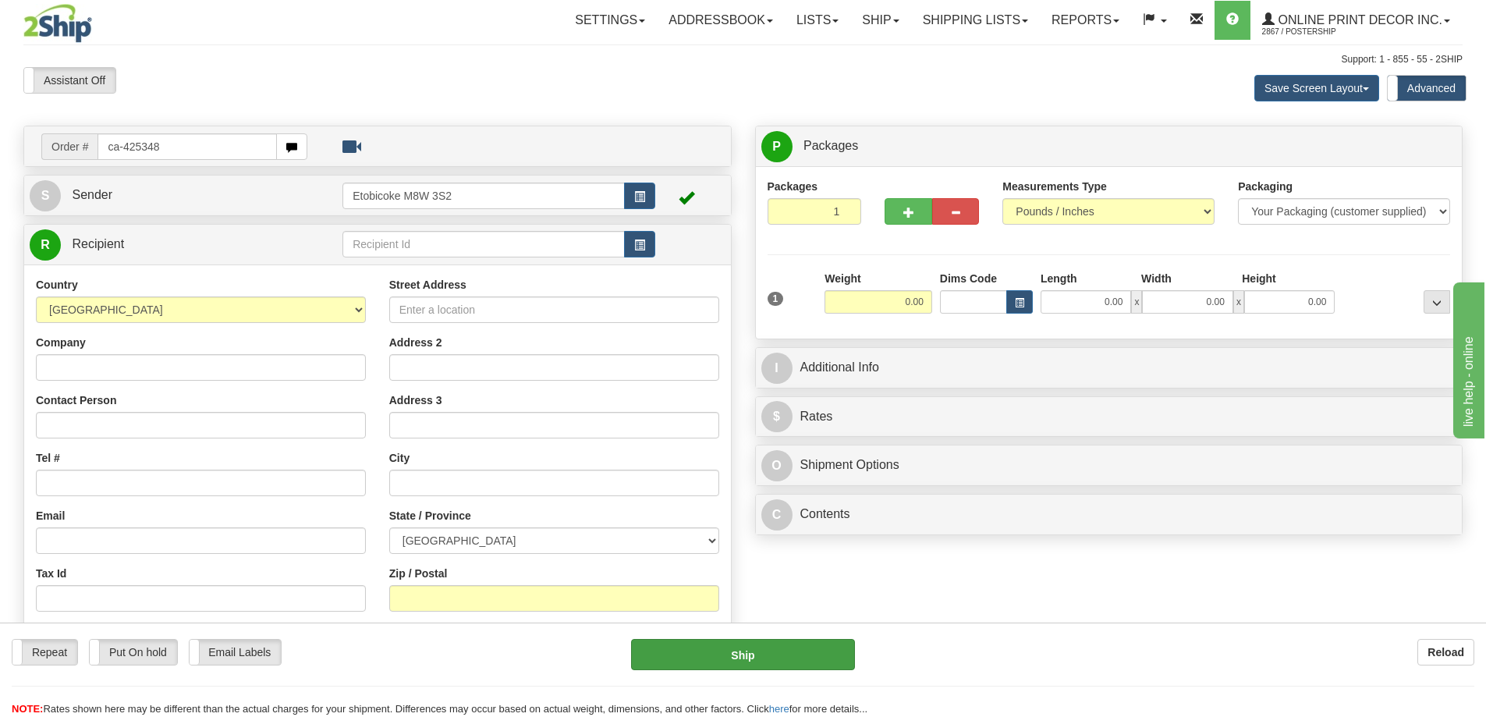
type input "ca-425348"
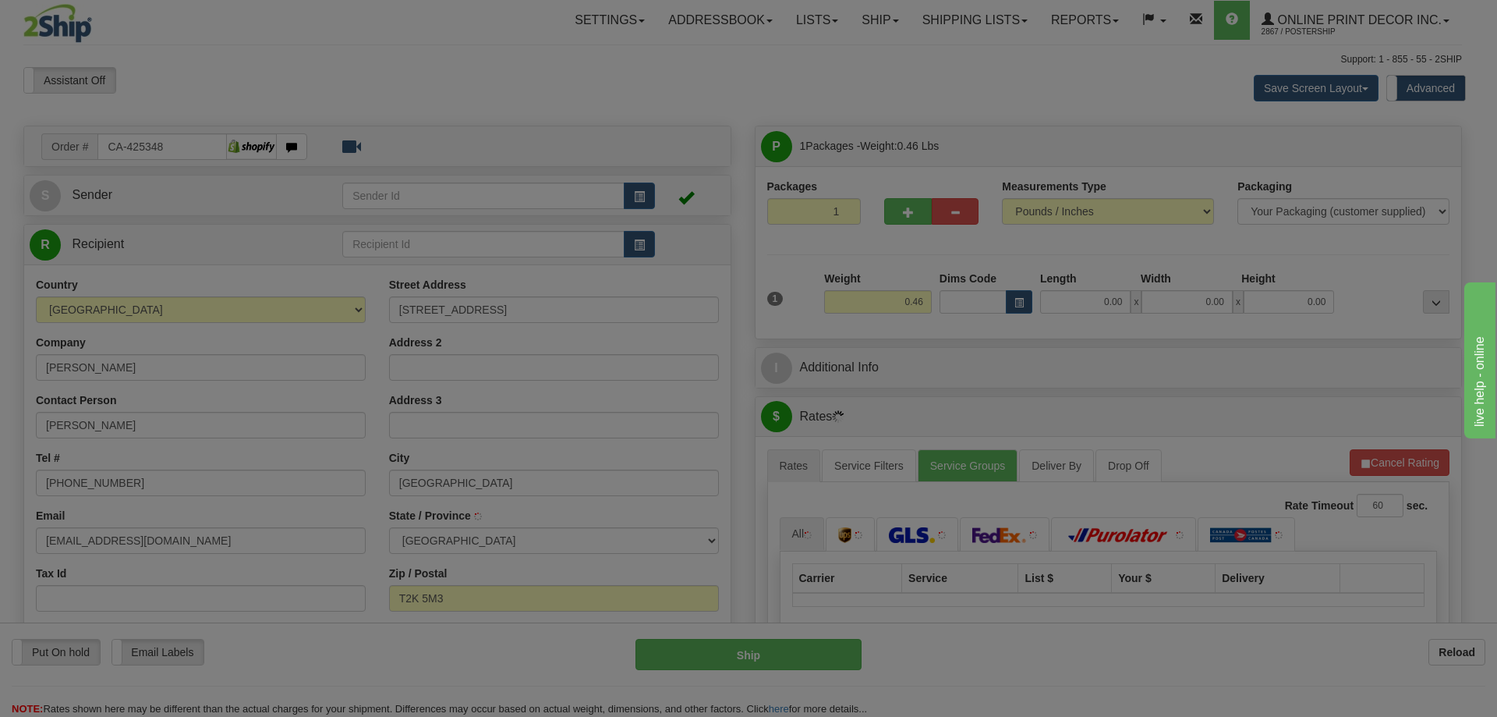
type input "[GEOGRAPHIC_DATA]"
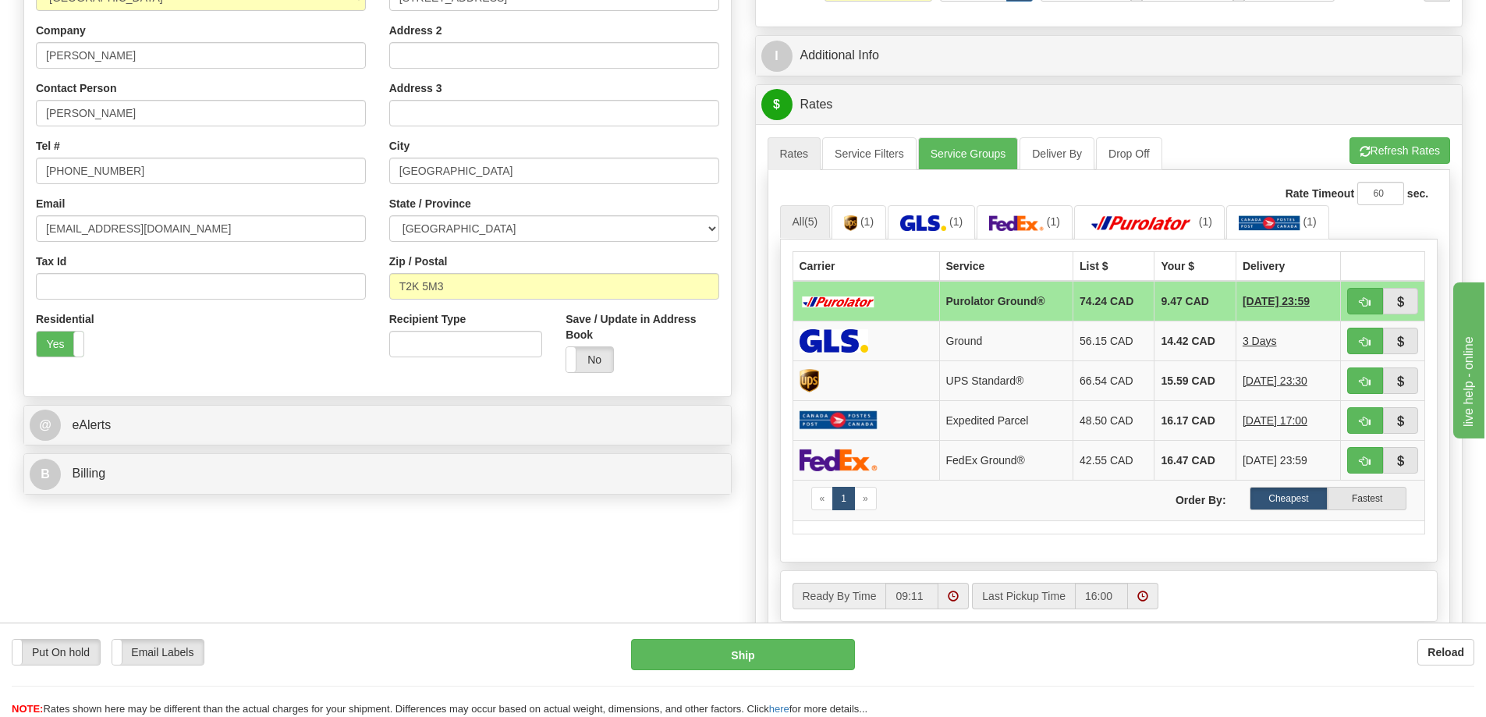
scroll to position [156, 0]
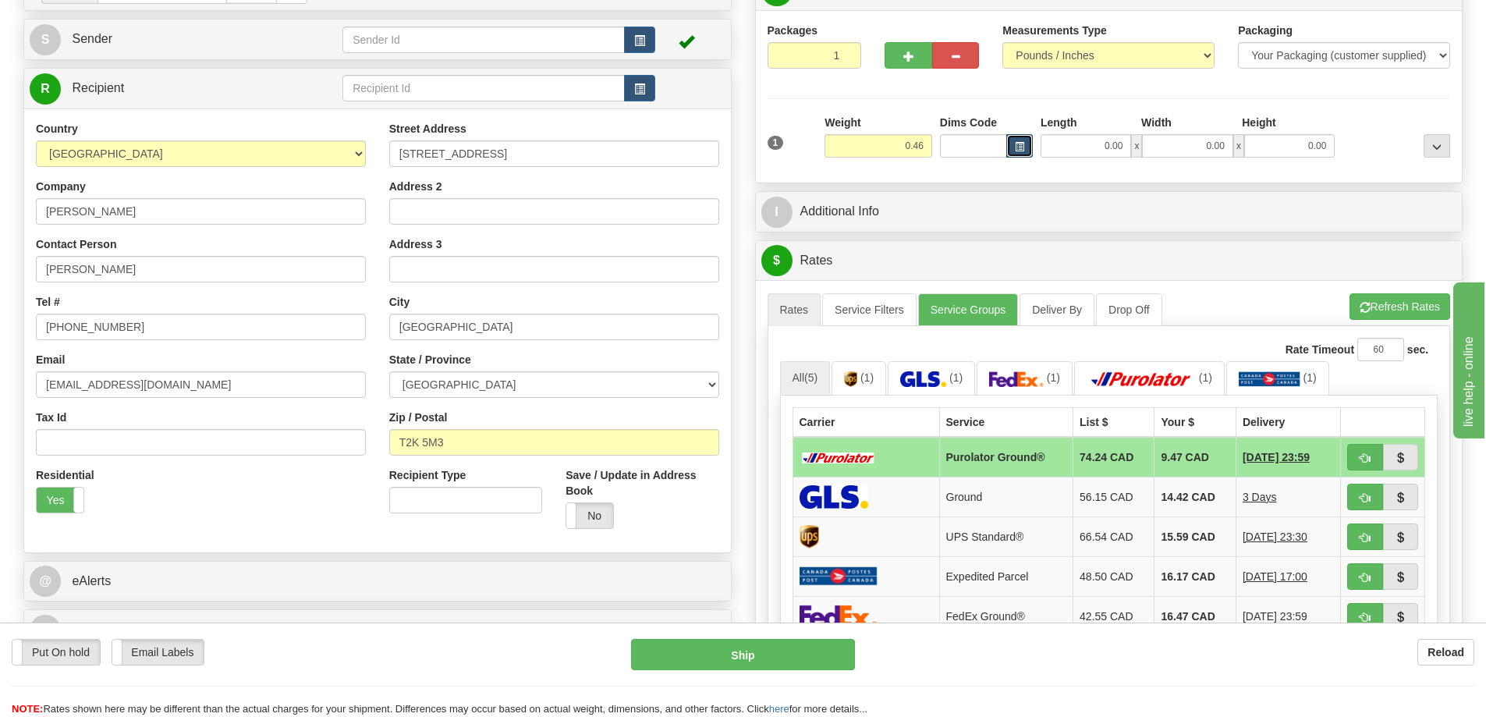
click at [1022, 143] on span "button" at bounding box center [1019, 147] width 9 height 9
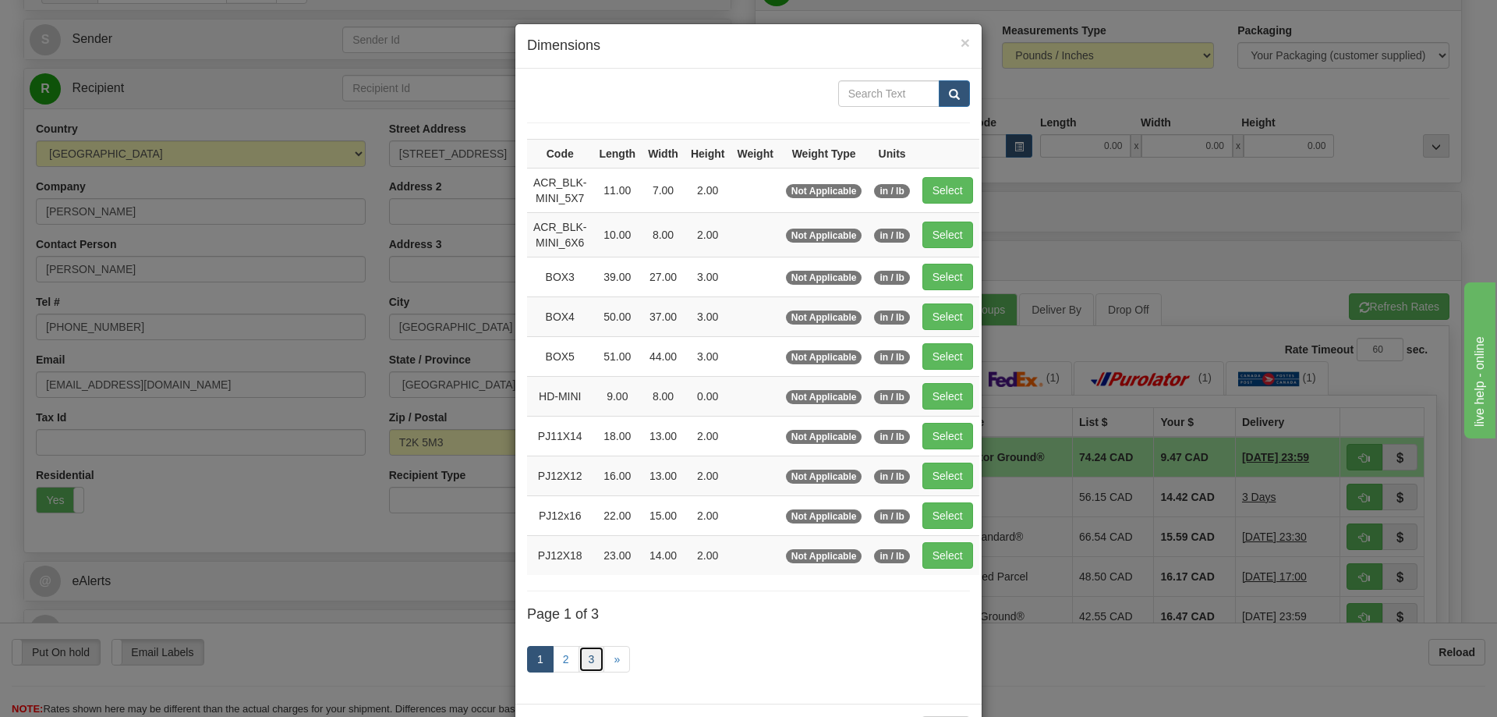
click at [586, 655] on link "3" at bounding box center [592, 659] width 27 height 27
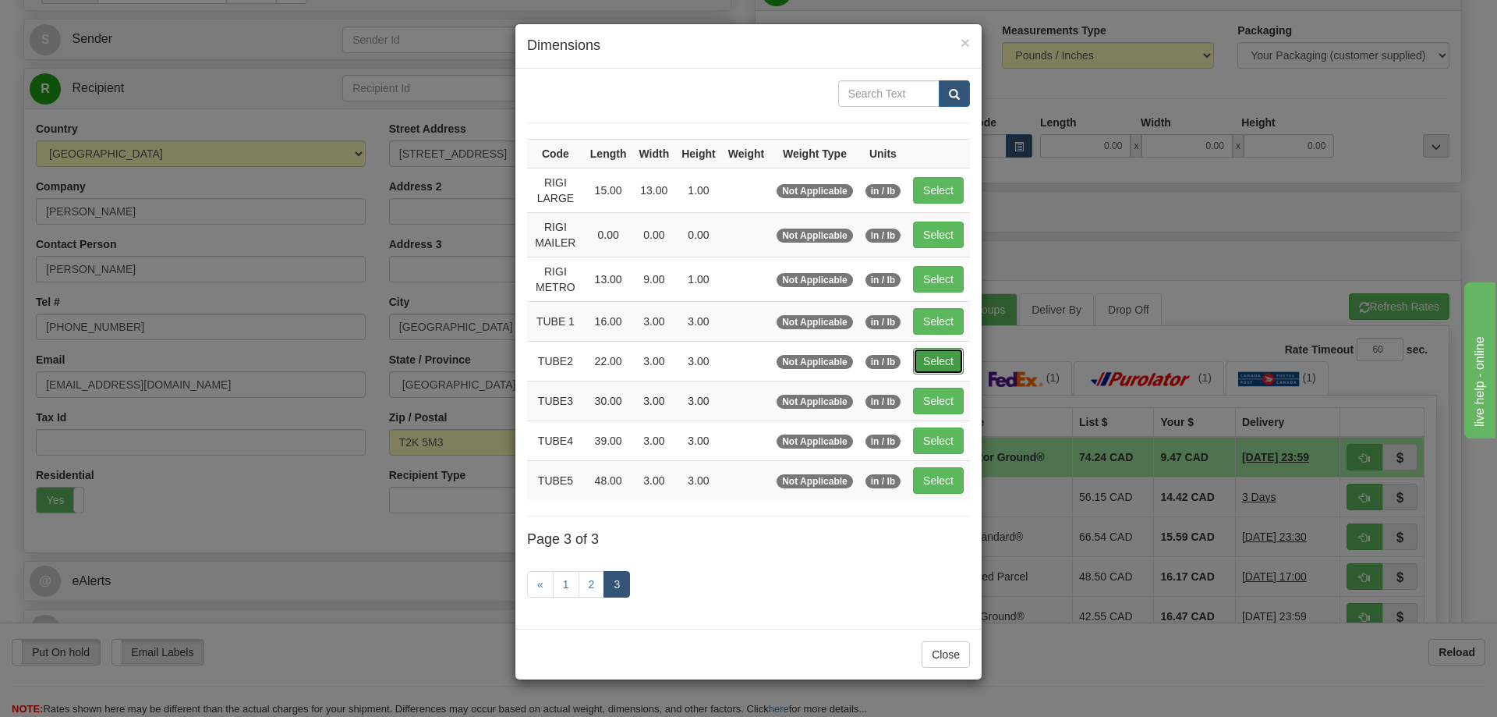
click at [945, 348] on button "Select" at bounding box center [938, 361] width 51 height 27
type input "TUBE2"
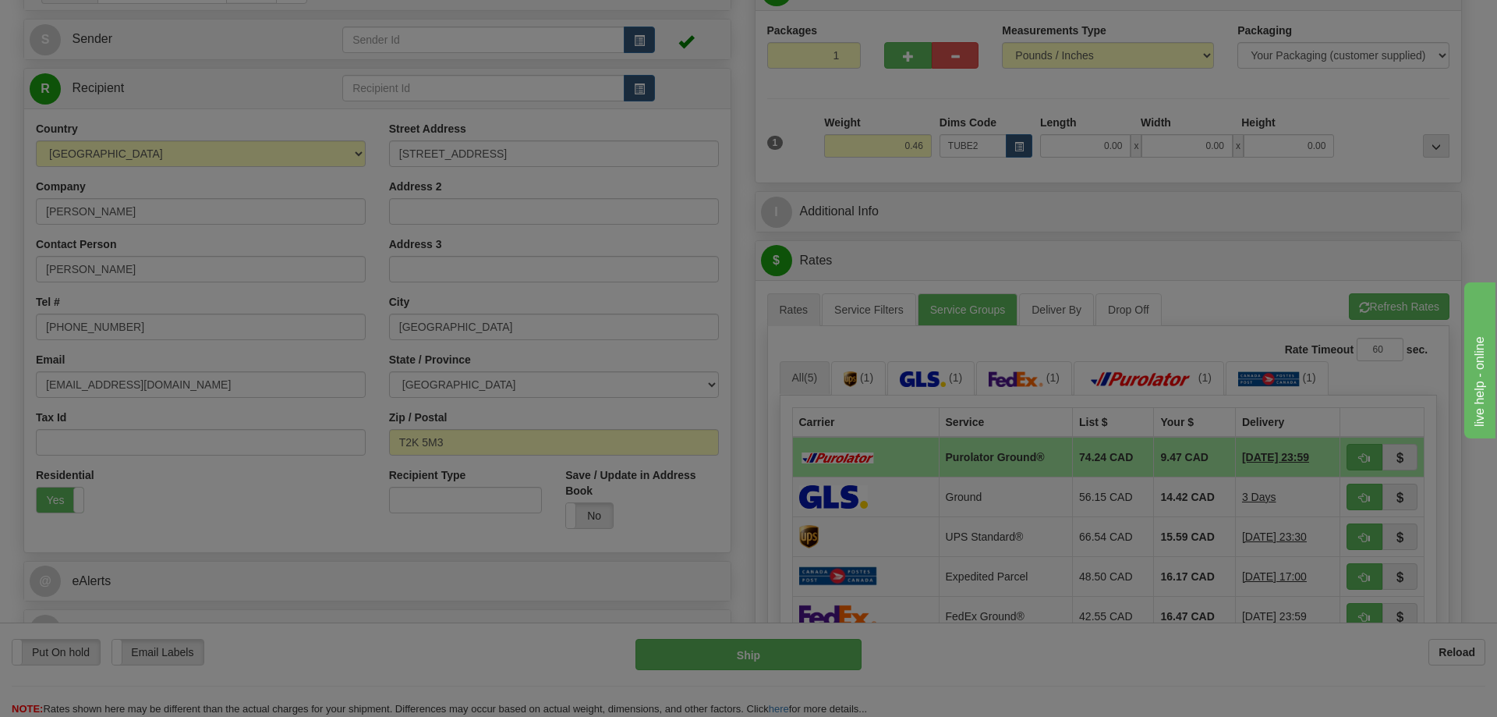
type input "22.00"
type input "3.00"
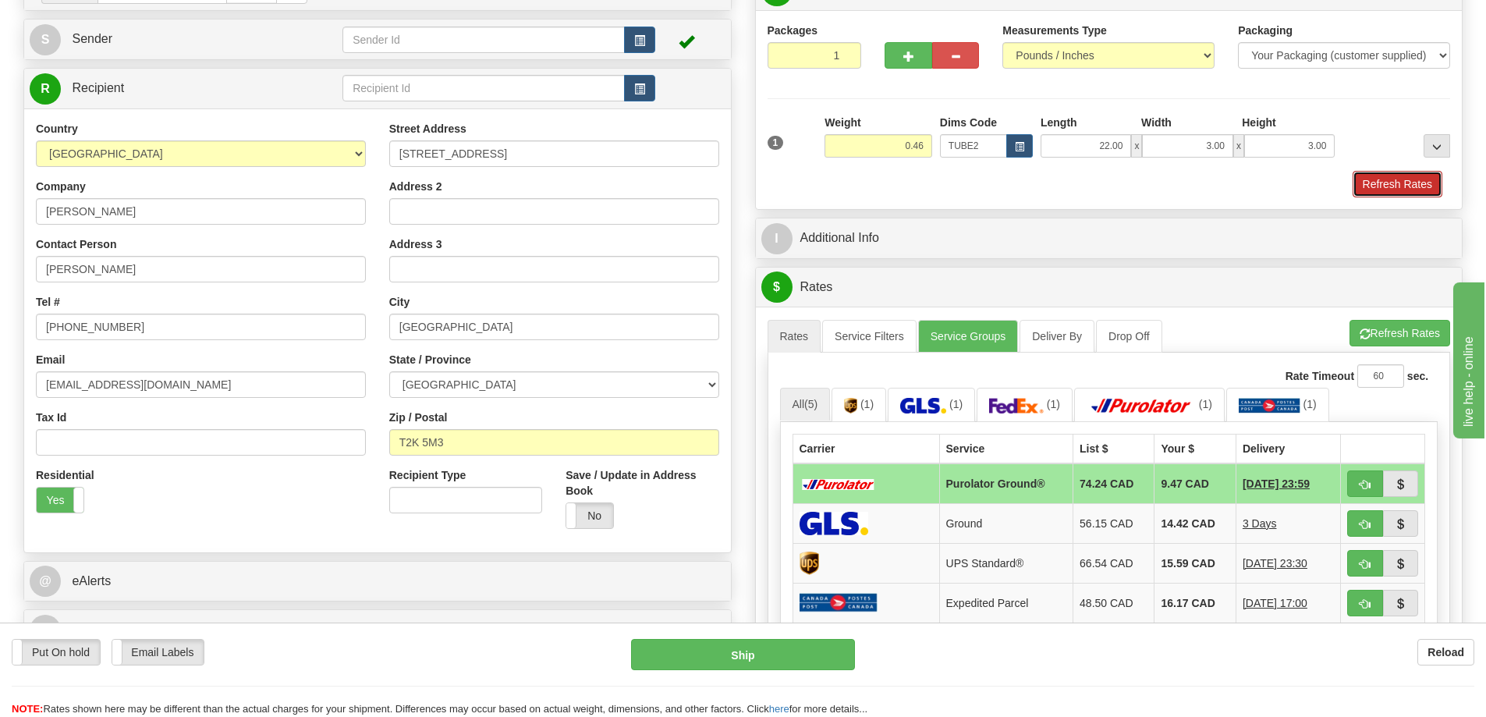
click at [1379, 187] on button "Refresh Rates" at bounding box center [1397, 184] width 90 height 27
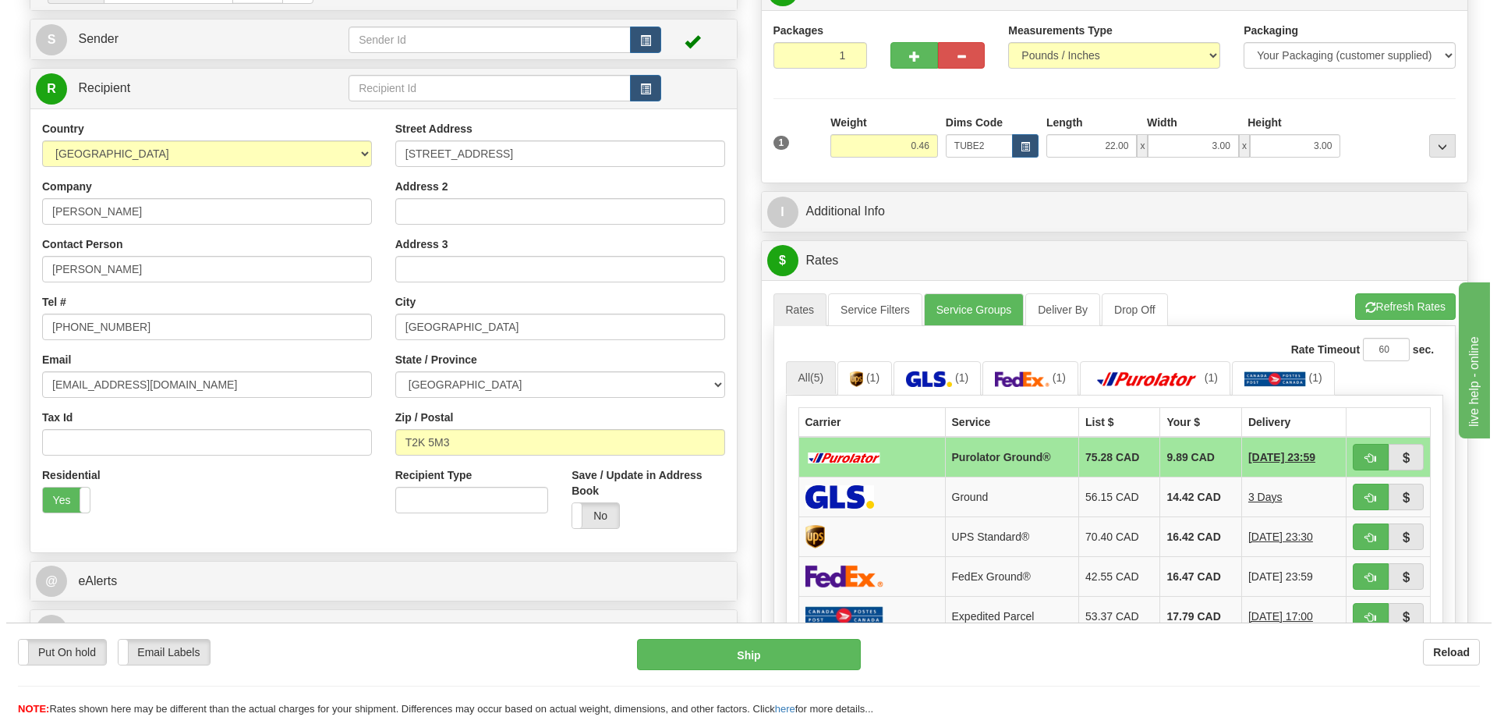
scroll to position [234, 0]
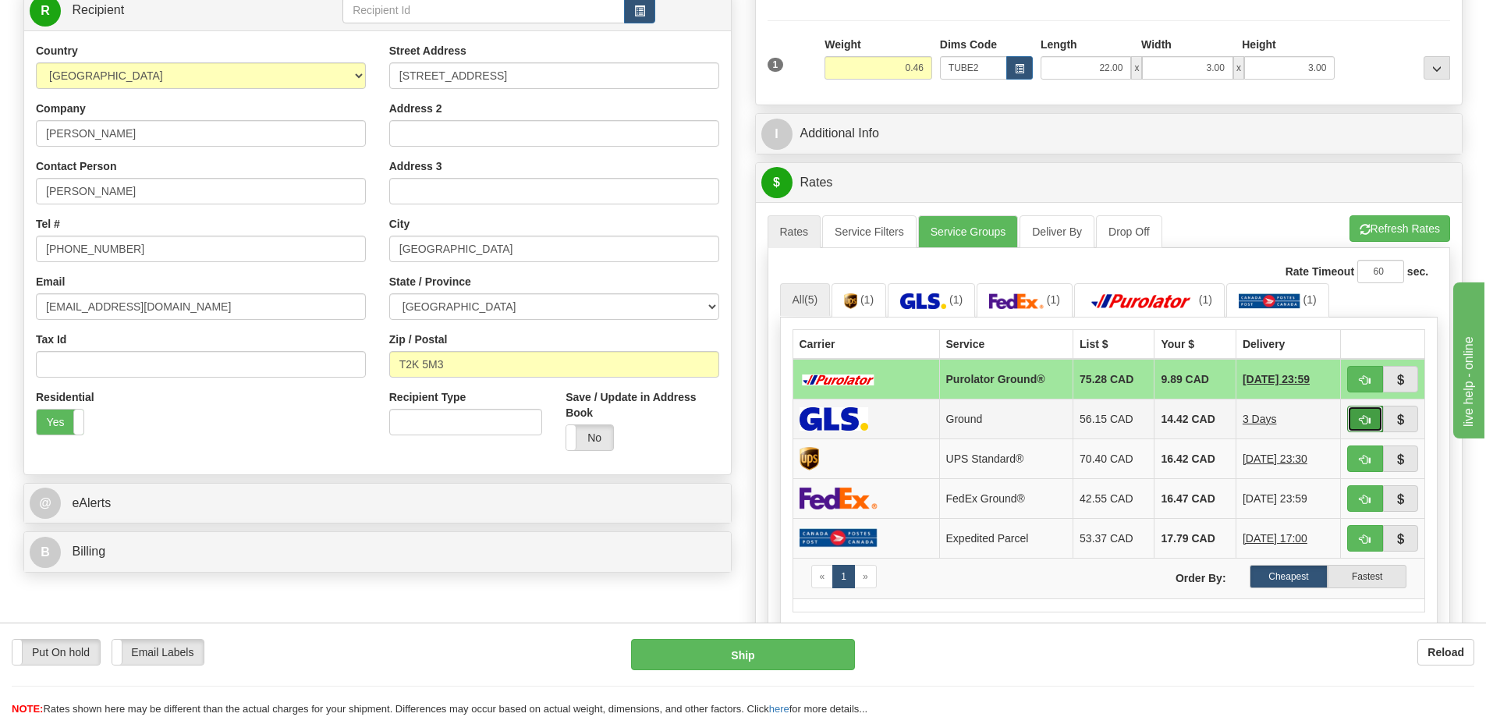
click at [1365, 425] on span "button" at bounding box center [1364, 420] width 11 height 10
type input "1"
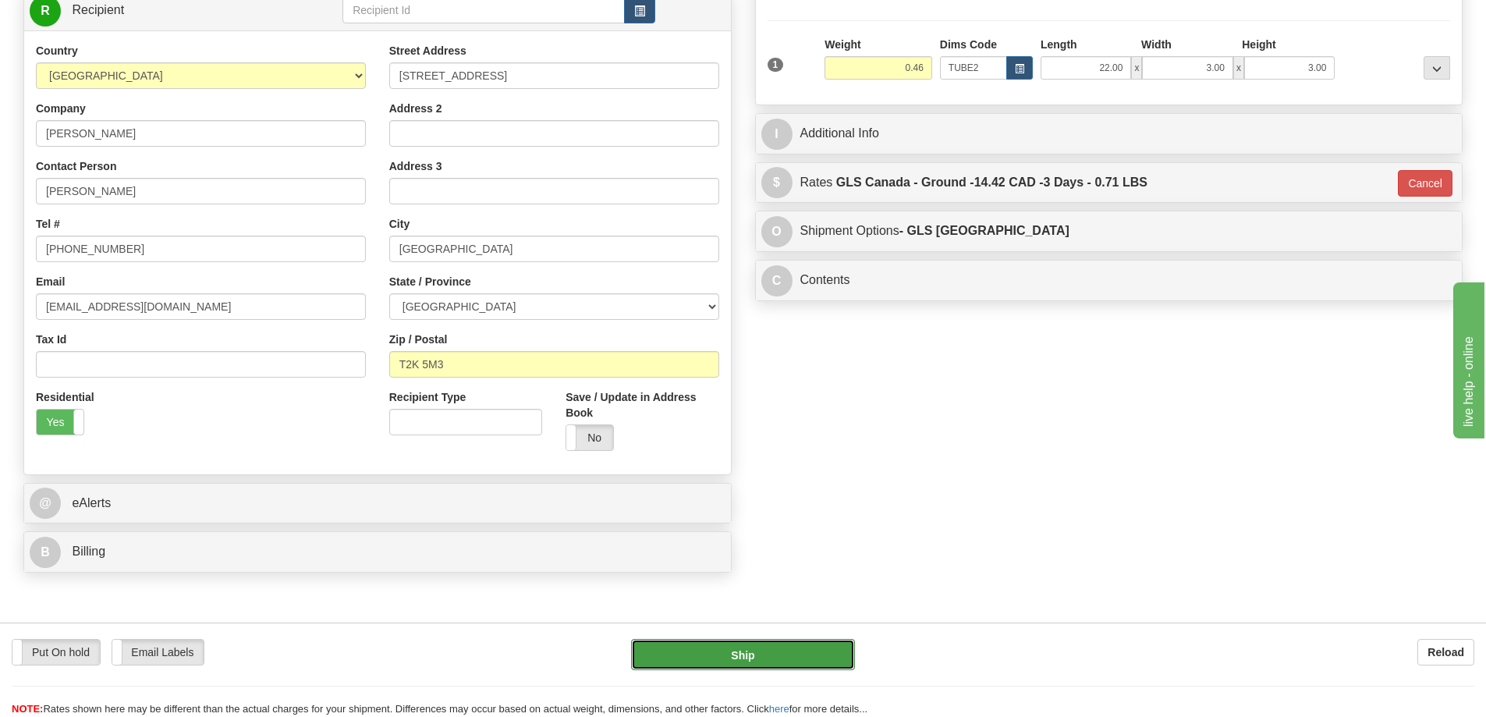
click at [807, 652] on button "Ship" at bounding box center [743, 654] width 224 height 31
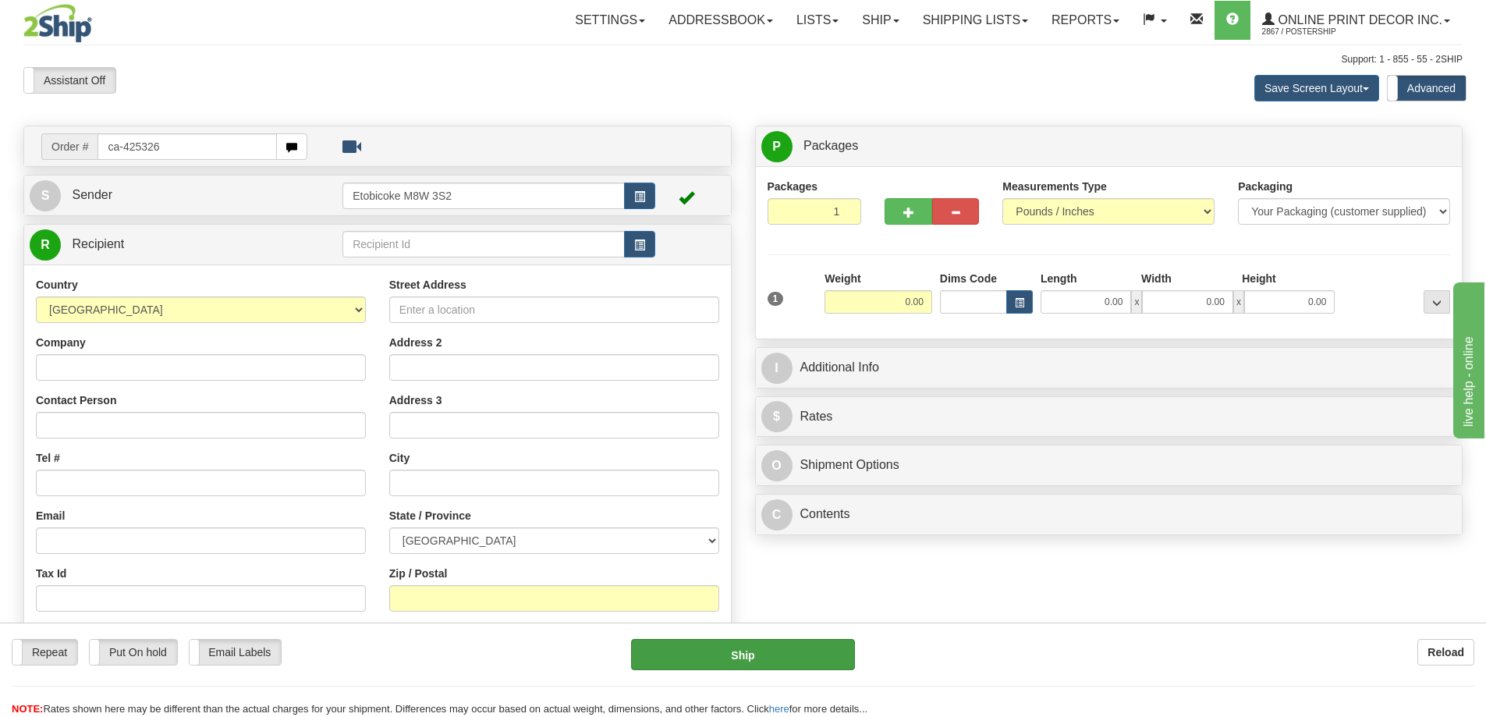
type input "ca-425326"
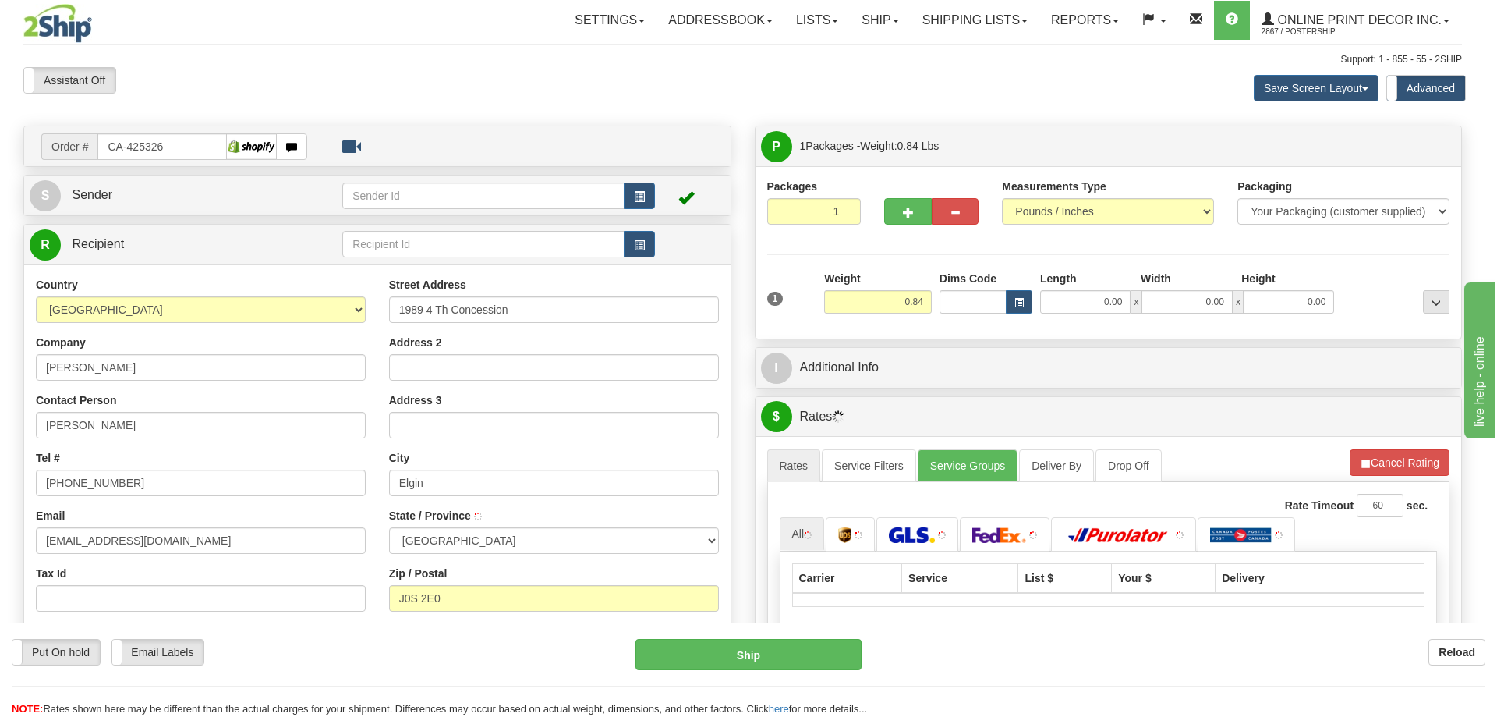
type input "ELGIN"
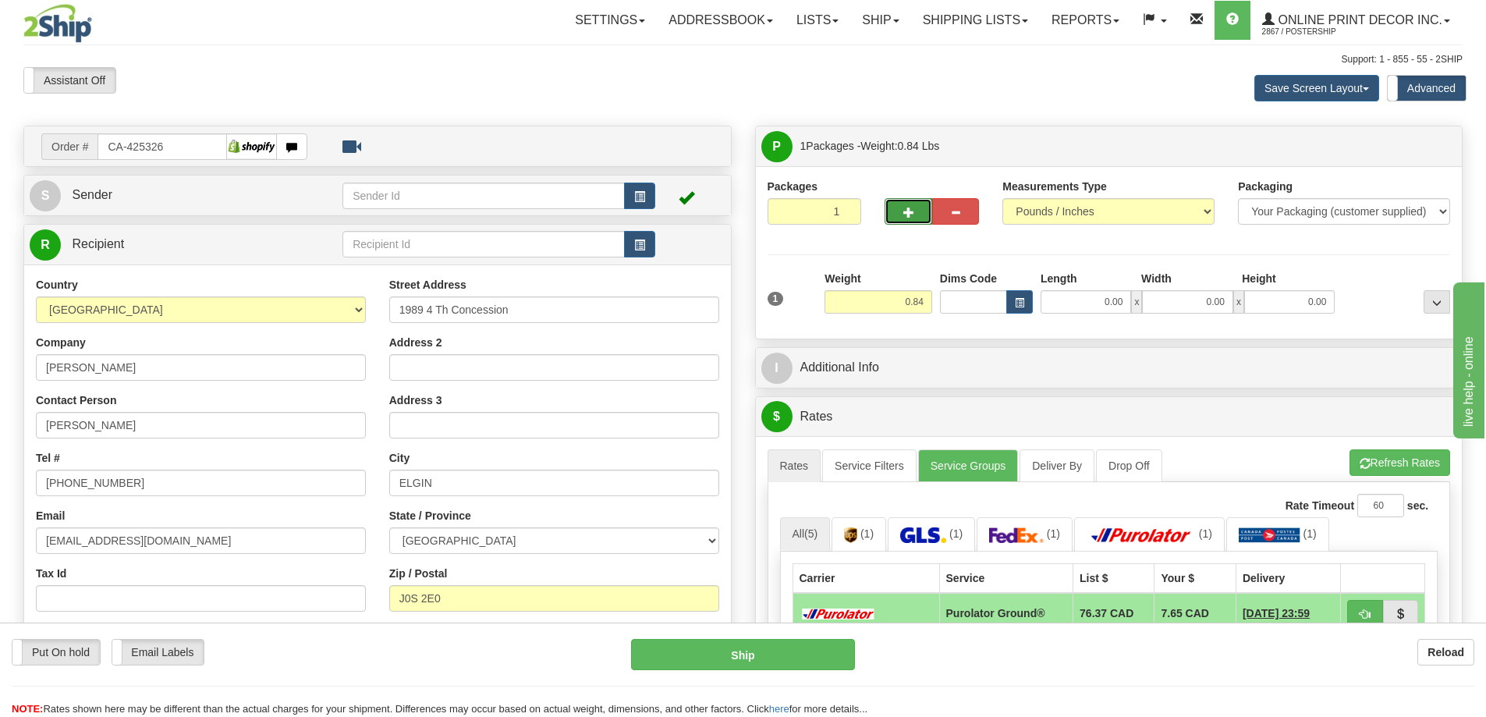
click at [905, 210] on span "button" at bounding box center [908, 212] width 11 height 10
radio input "true"
type input "2"
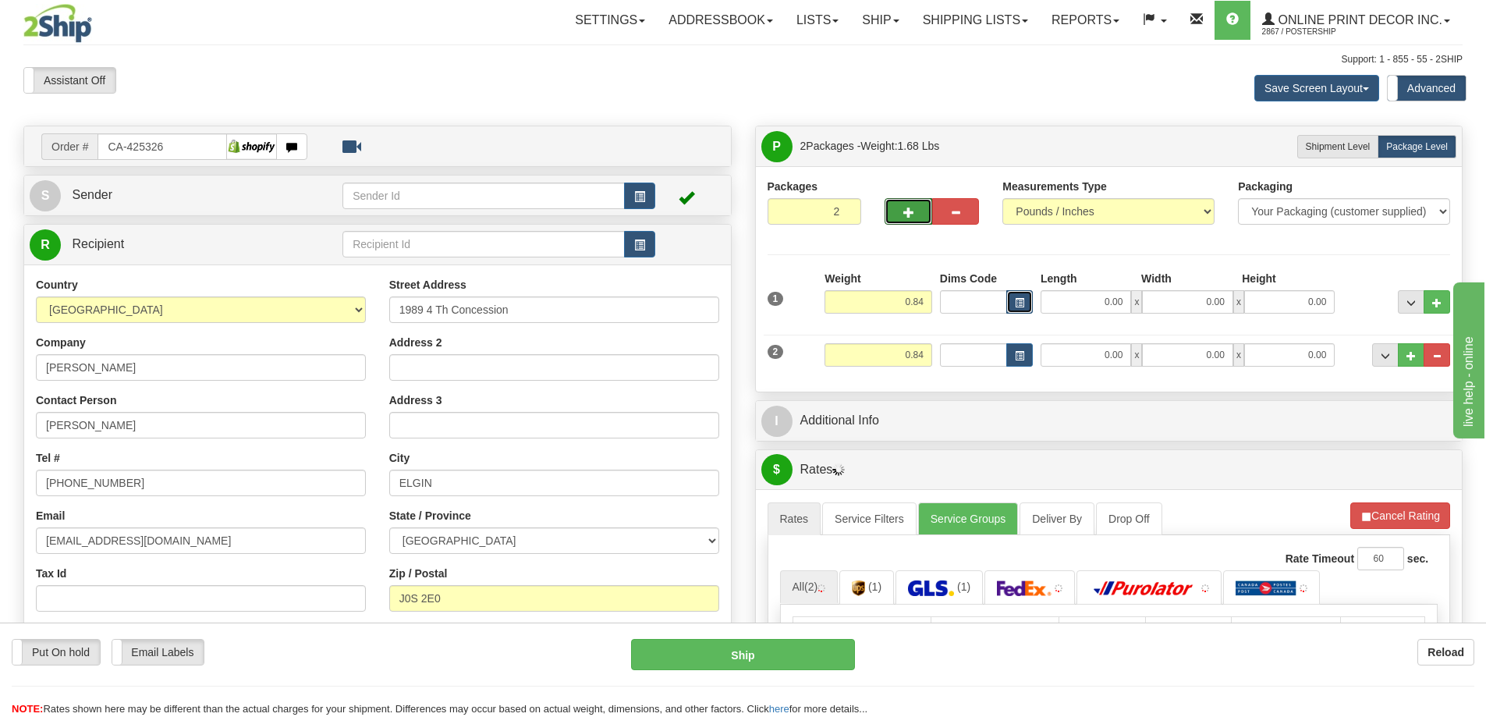
click at [1023, 301] on span "button" at bounding box center [1019, 303] width 9 height 9
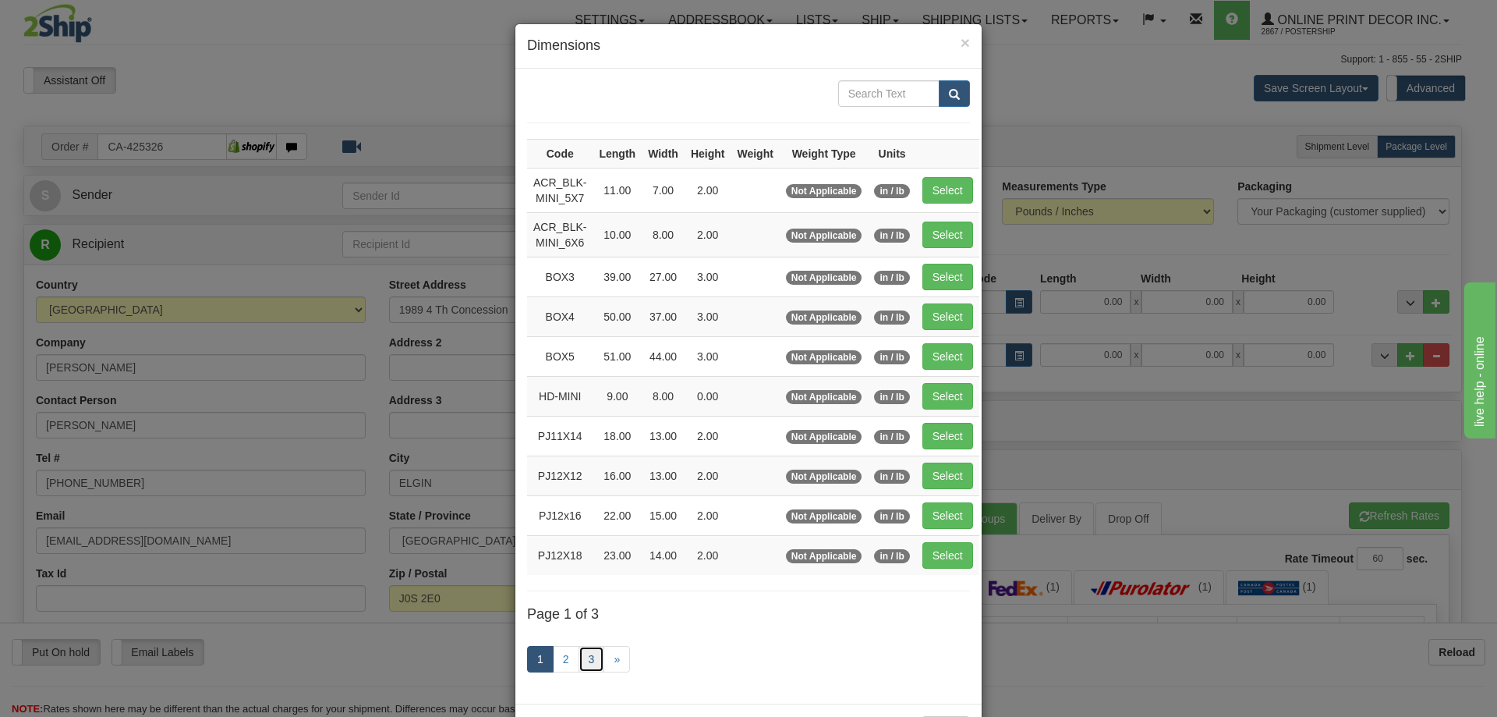
click at [579, 653] on link "3" at bounding box center [592, 659] width 27 height 27
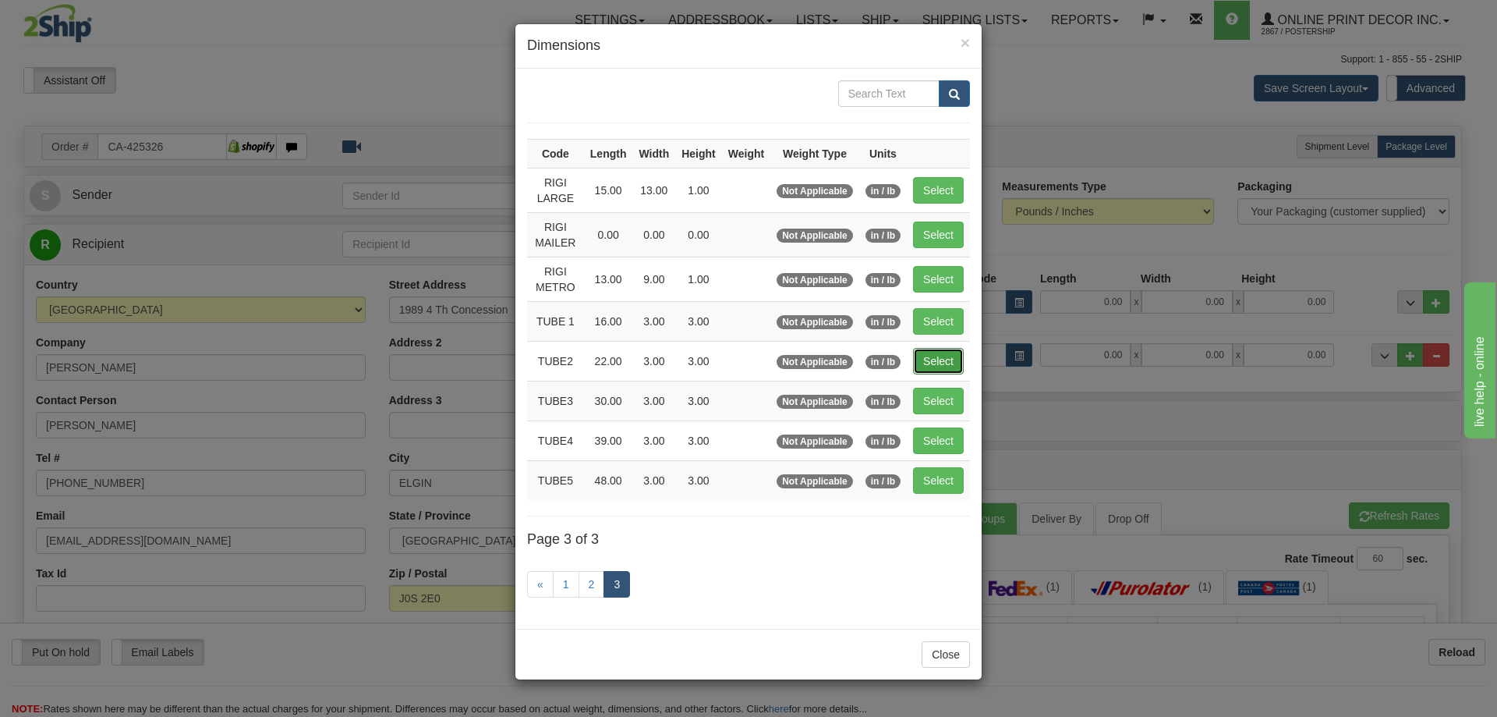
click at [940, 355] on button "Select" at bounding box center [938, 361] width 51 height 27
type input "TUBE2"
type input "22.00"
type input "3.00"
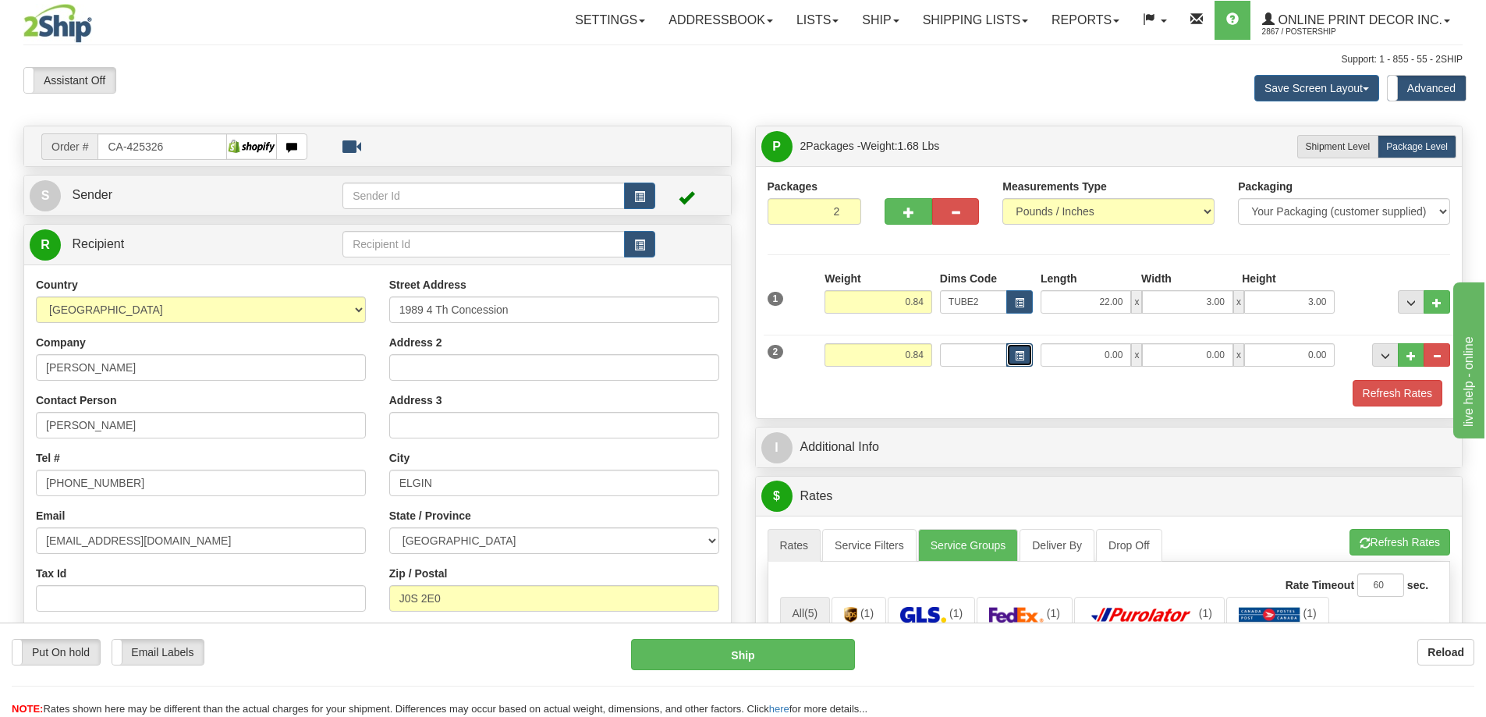
click at [1017, 350] on button "button" at bounding box center [1019, 354] width 27 height 23
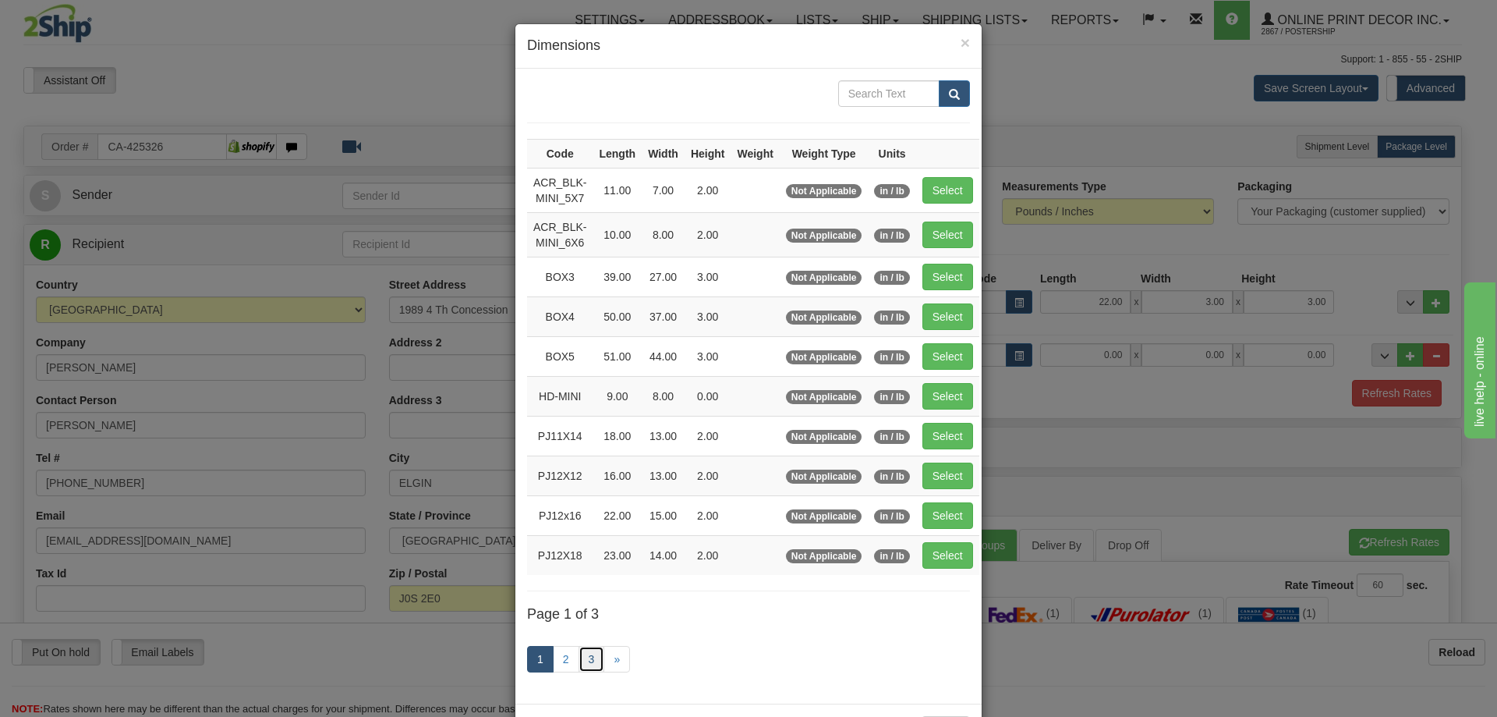
click at [587, 658] on link "3" at bounding box center [592, 659] width 27 height 27
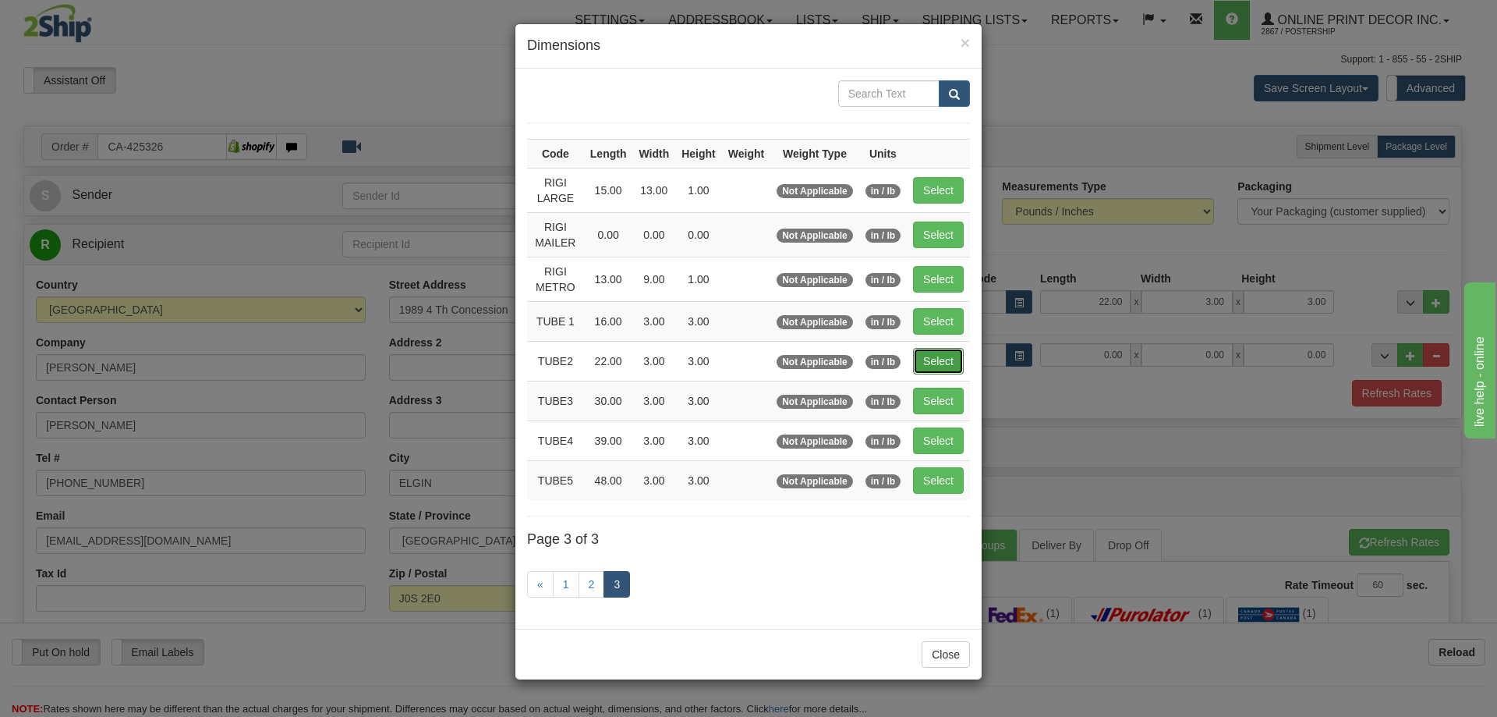
click at [933, 354] on button "Select" at bounding box center [938, 361] width 51 height 27
type input "TUBE2"
type input "22.00"
type input "3.00"
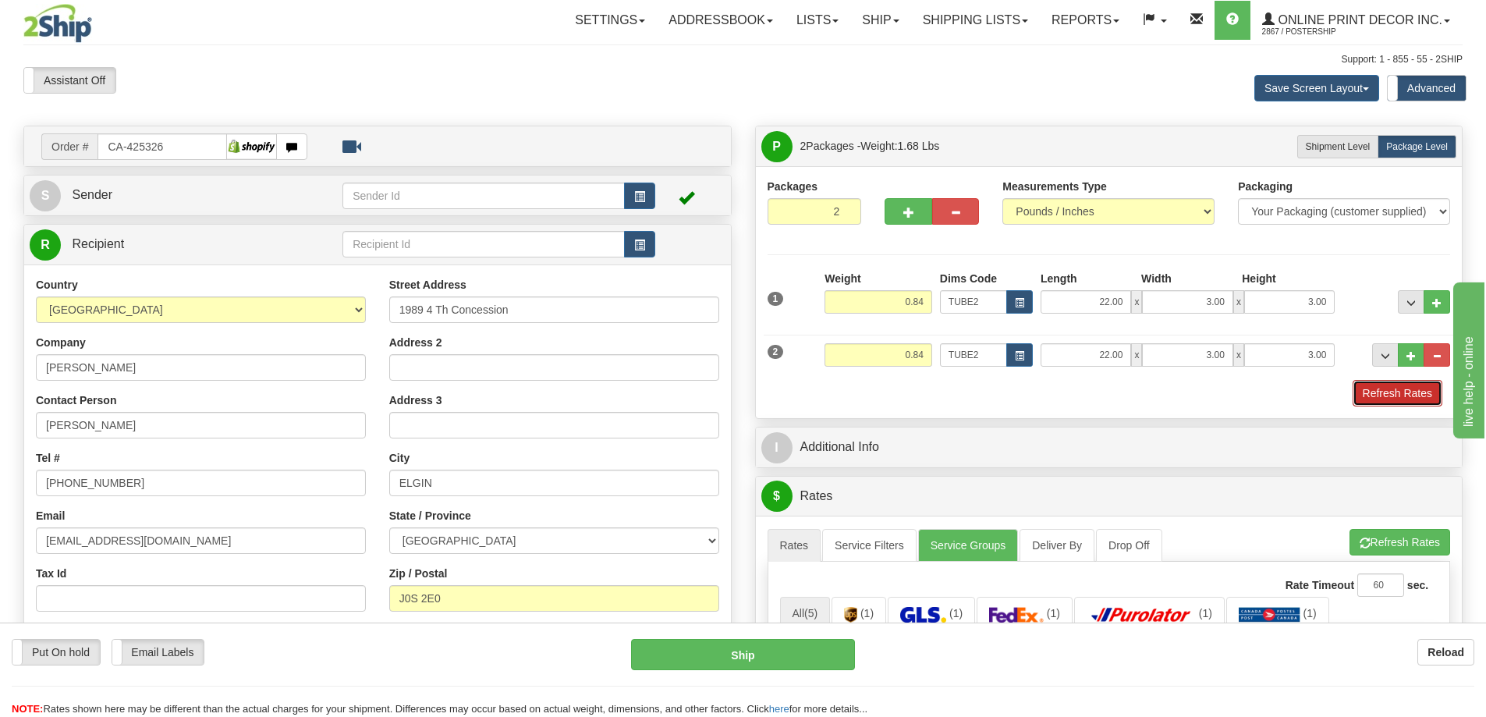
click at [1415, 388] on button "Refresh Rates" at bounding box center [1397, 393] width 90 height 27
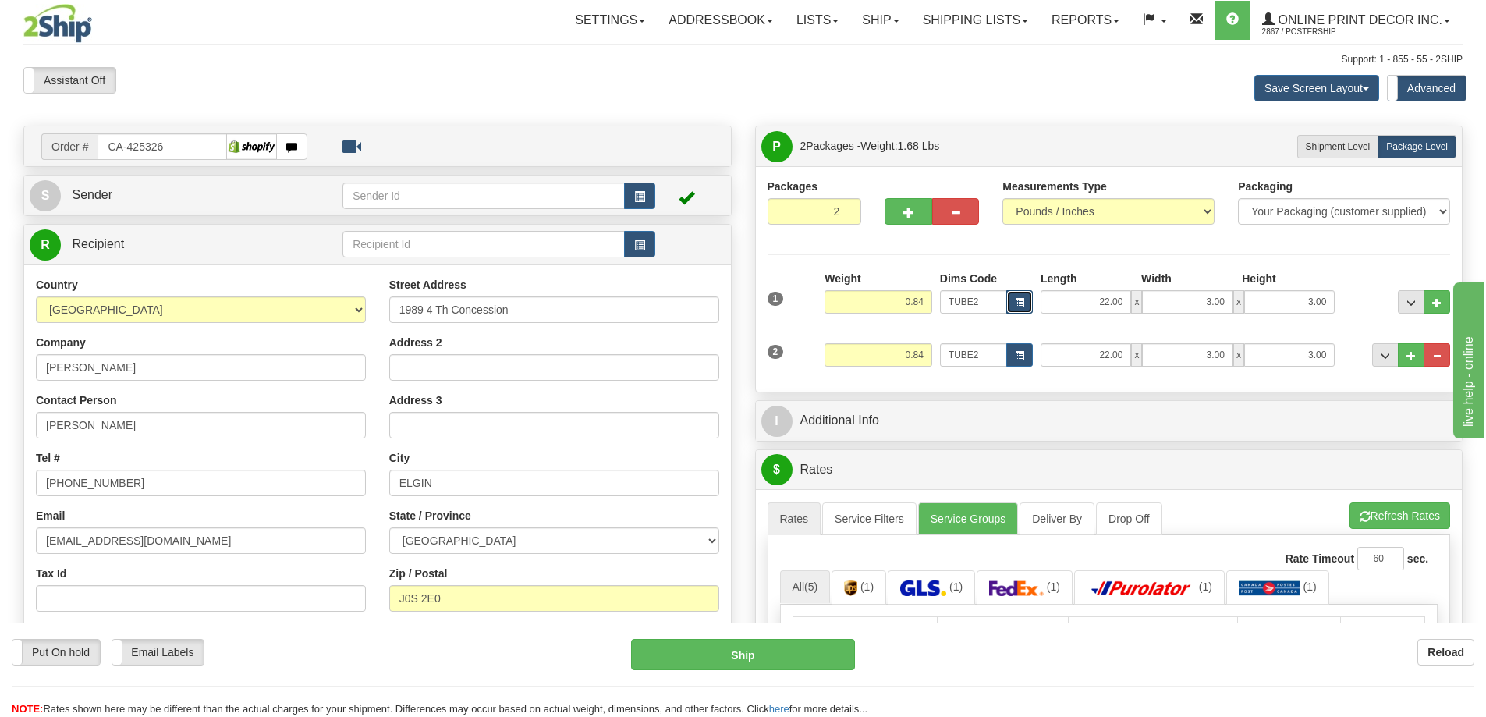
click at [1018, 300] on span "button" at bounding box center [1019, 303] width 9 height 9
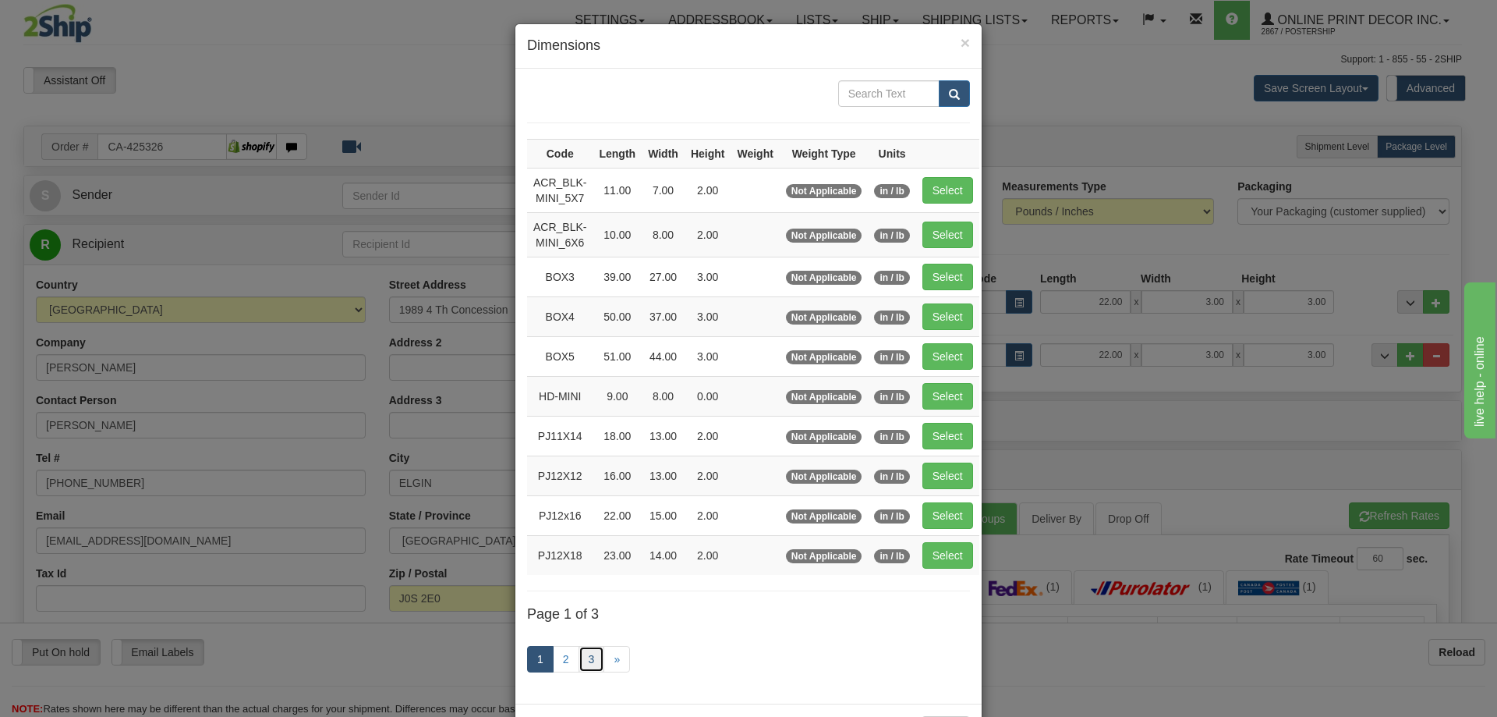
click at [590, 658] on link "3" at bounding box center [592, 659] width 27 height 27
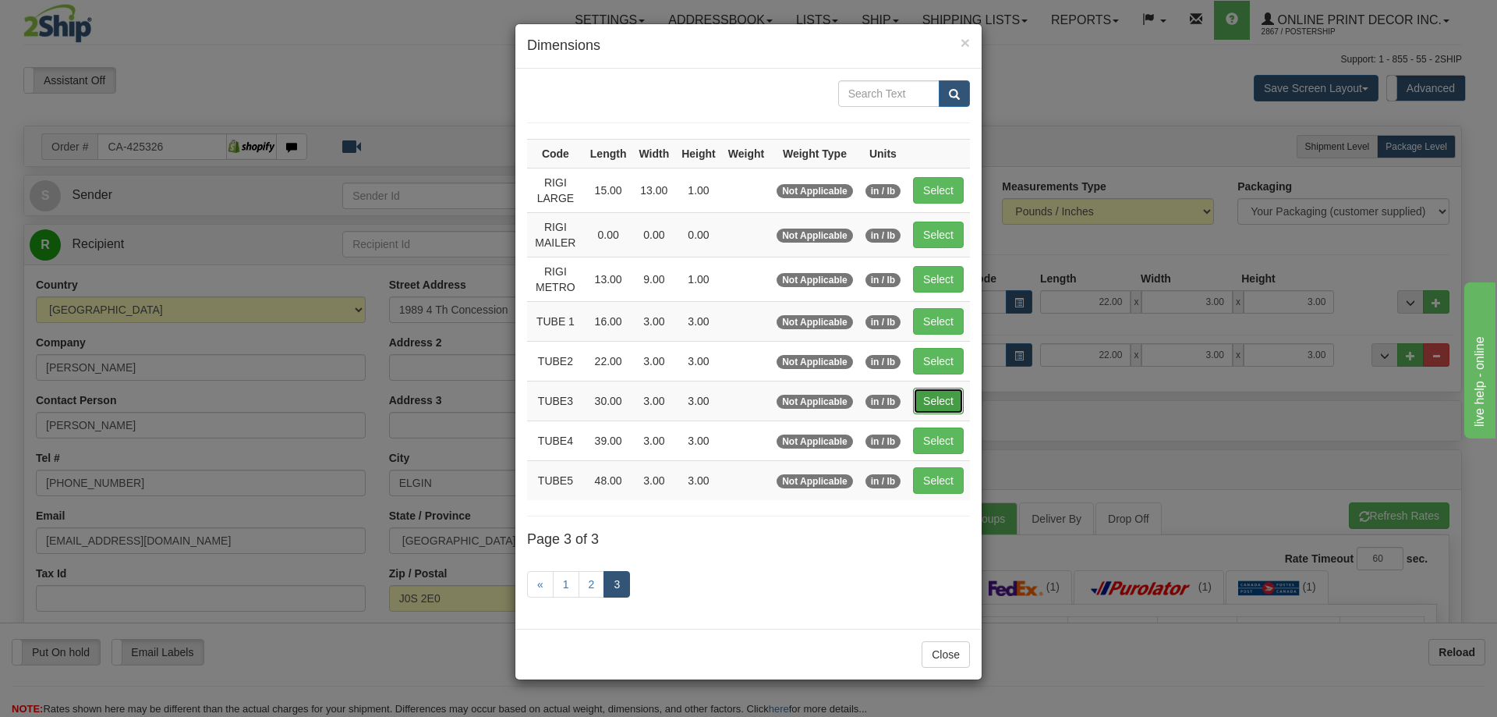
click at [954, 391] on button "Select" at bounding box center [938, 401] width 51 height 27
type input "TUBE3"
type input "30.00"
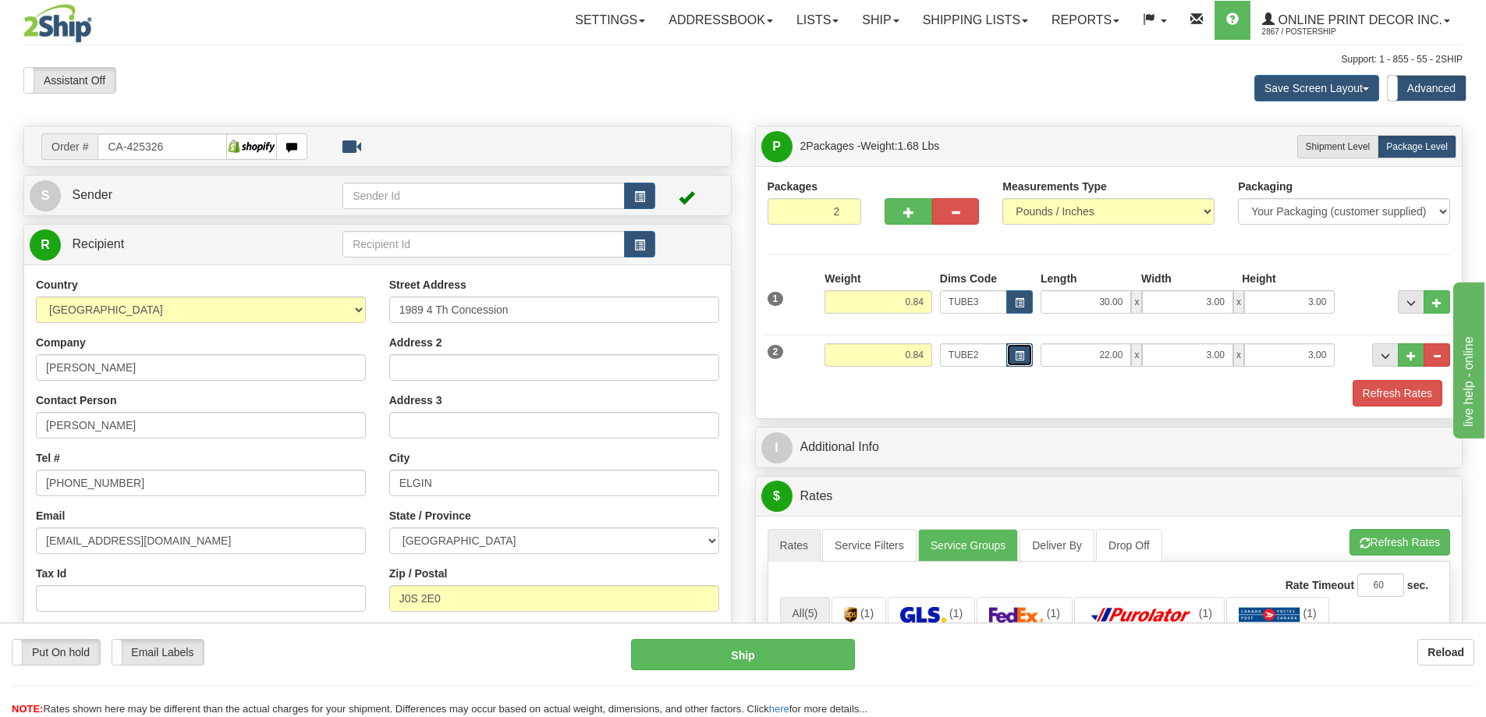
click at [1012, 356] on button "button" at bounding box center [1019, 354] width 27 height 23
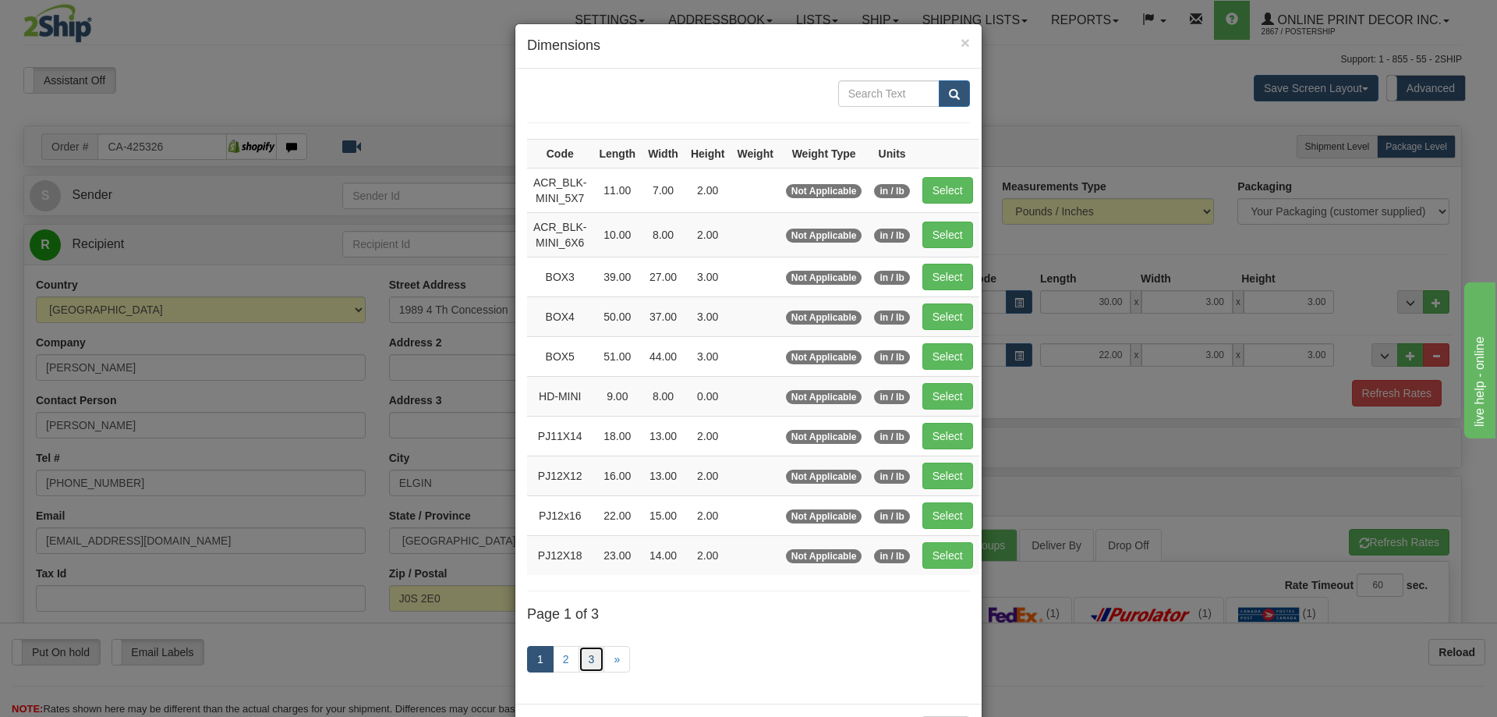
click at [590, 655] on link "3" at bounding box center [592, 659] width 27 height 27
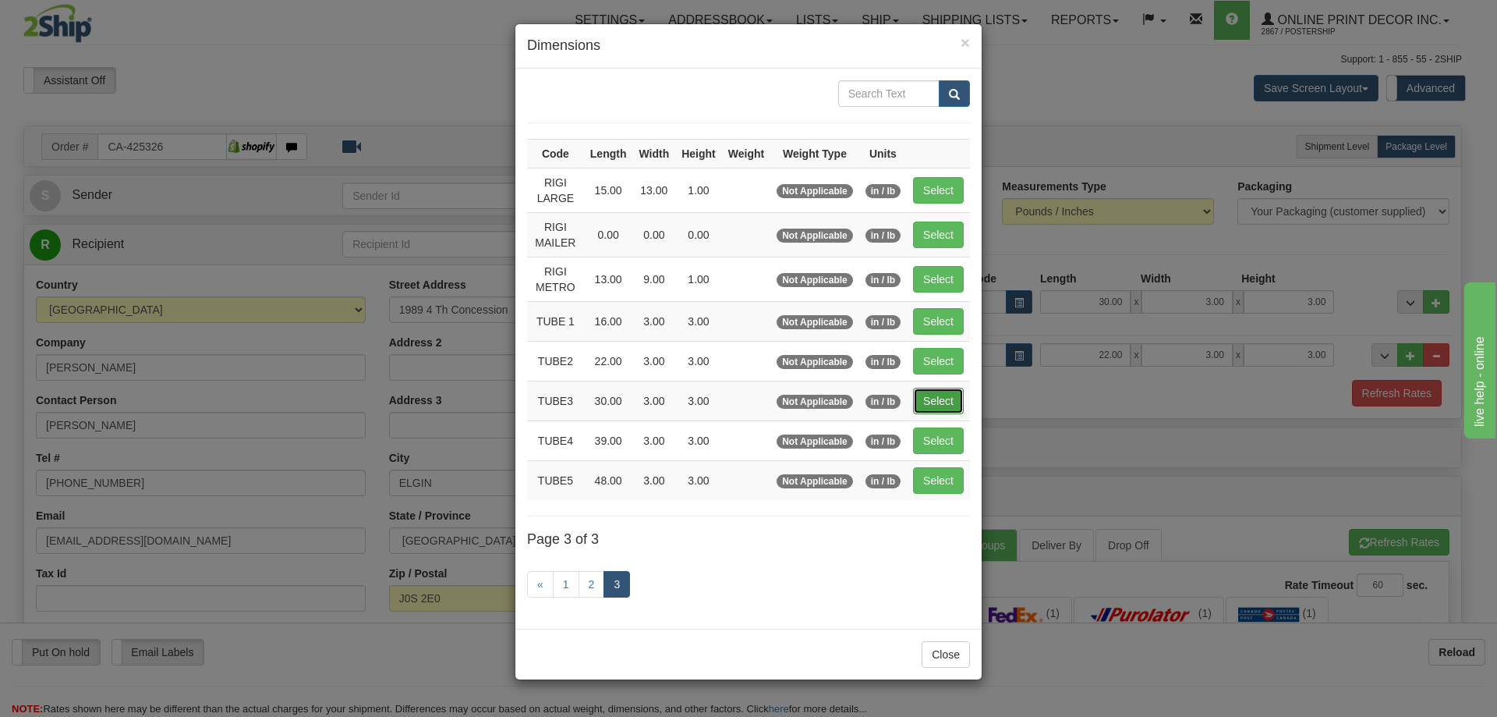
click at [945, 395] on button "Select" at bounding box center [938, 401] width 51 height 27
type input "TUBE3"
type input "30.00"
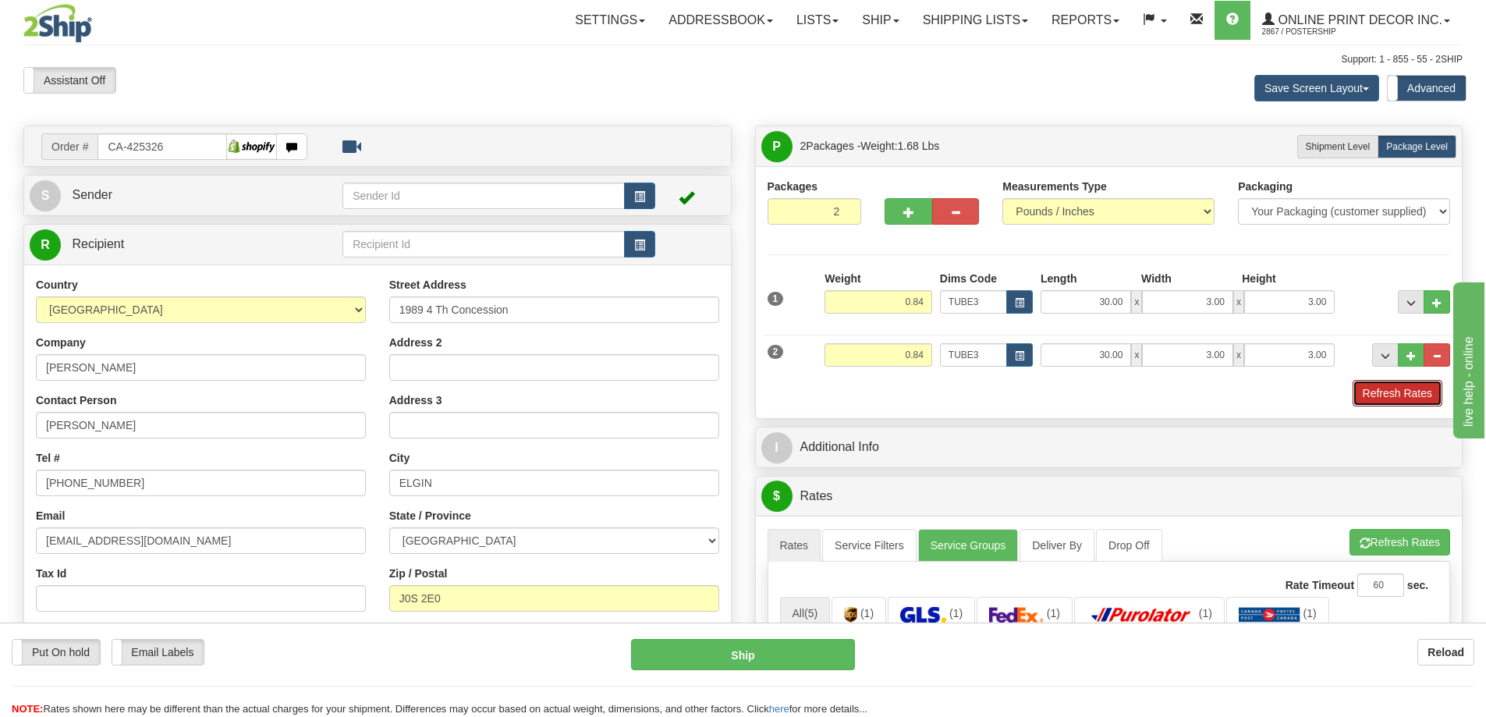
drag, startPoint x: 1387, startPoint y: 384, endPoint x: 1293, endPoint y: 365, distance: 96.3
click at [1385, 384] on button "Refresh Rates" at bounding box center [1397, 393] width 90 height 27
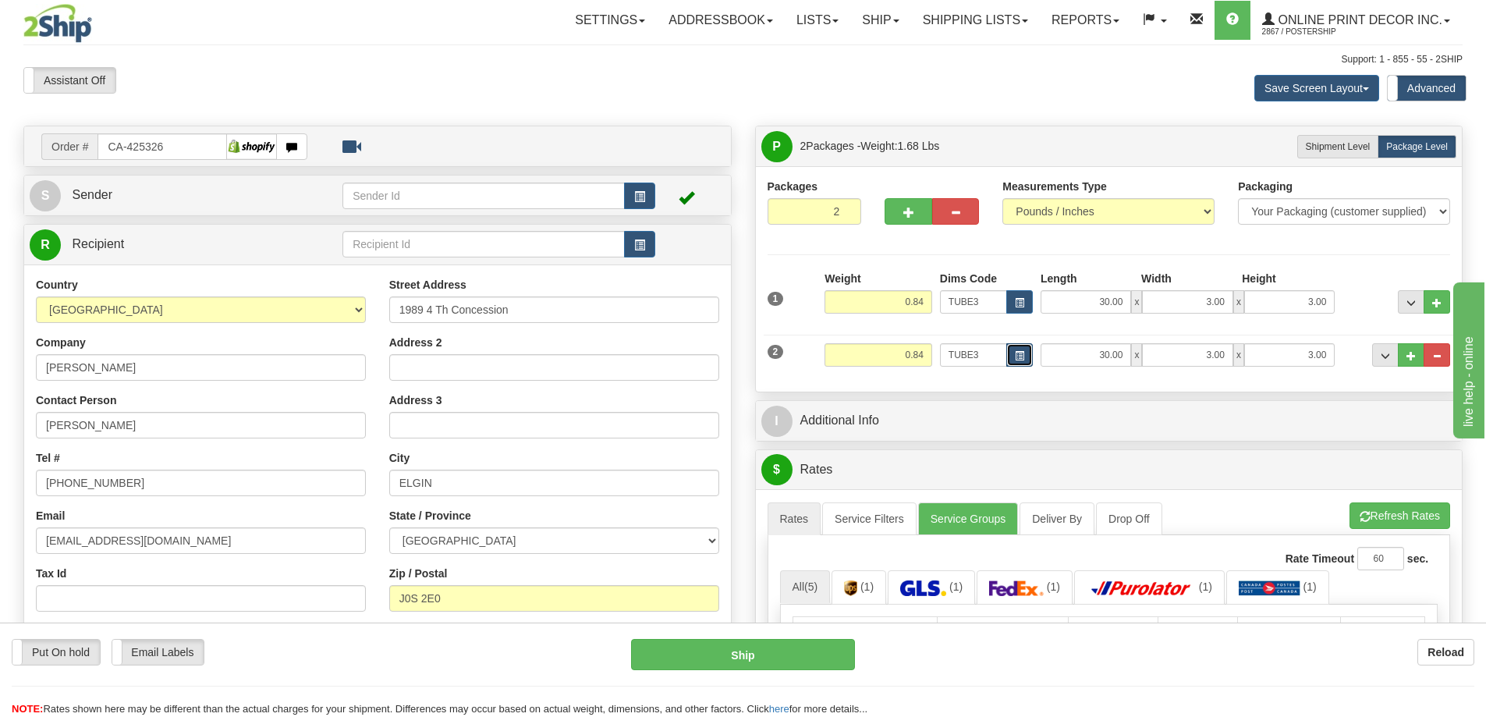
click at [1022, 352] on span "button" at bounding box center [1019, 356] width 9 height 9
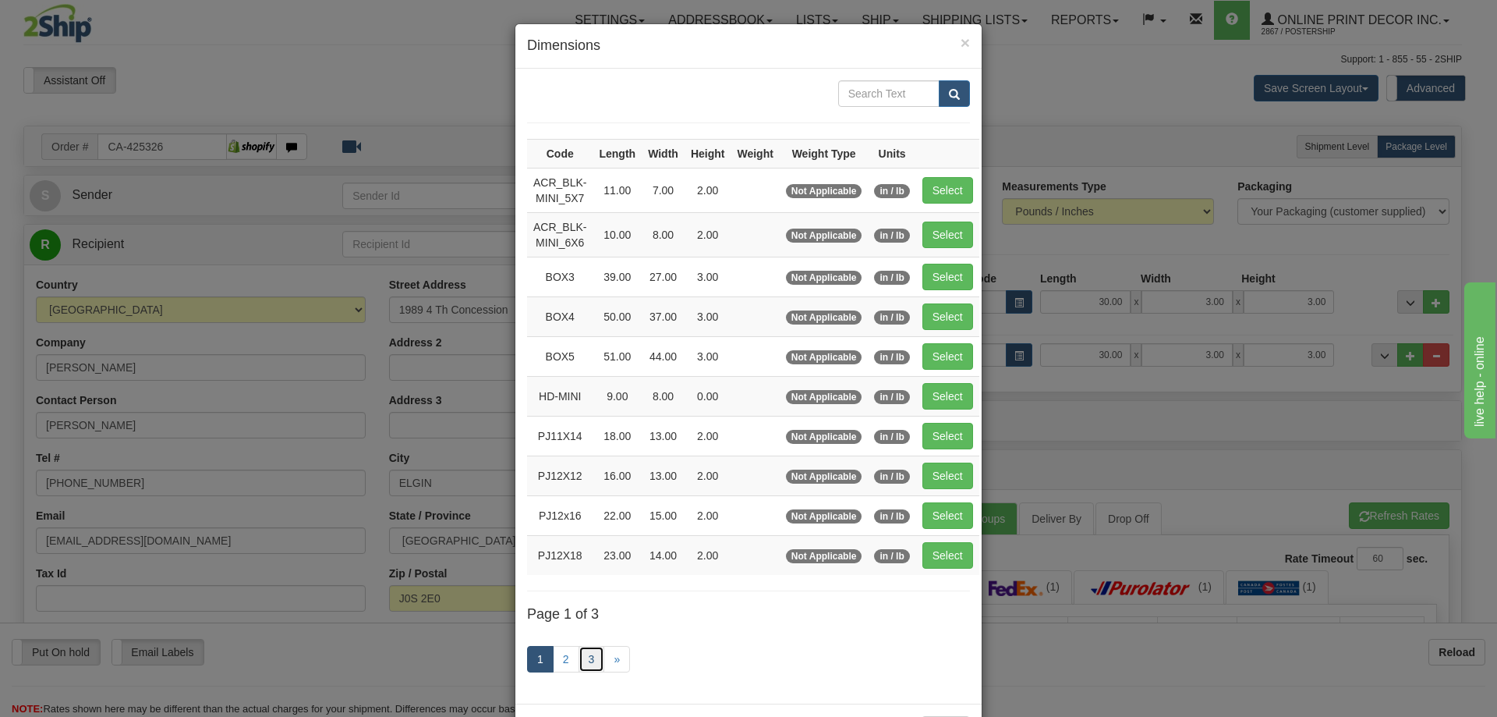
click at [579, 656] on link "3" at bounding box center [592, 659] width 27 height 27
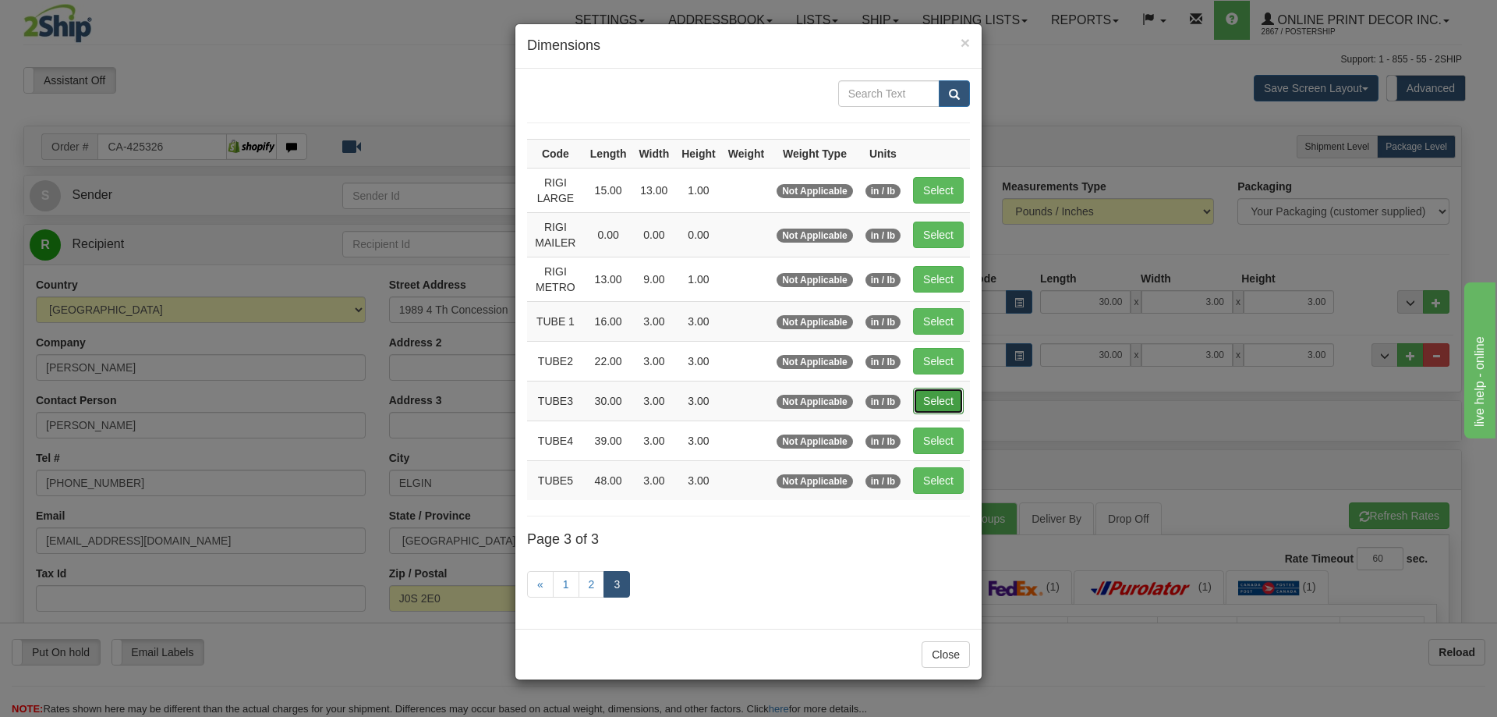
click at [924, 407] on button "Select" at bounding box center [938, 401] width 51 height 27
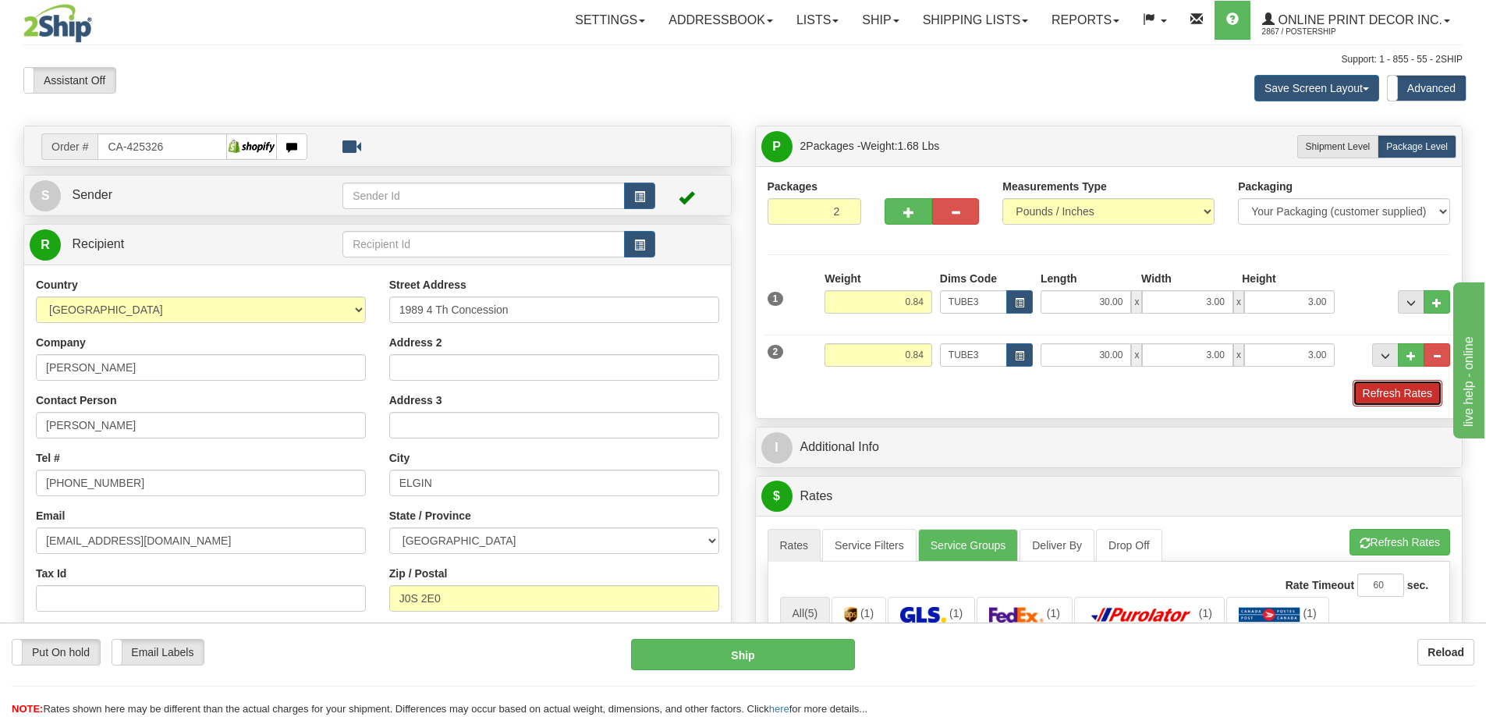
click at [1403, 398] on button "Refresh Rates" at bounding box center [1397, 393] width 90 height 27
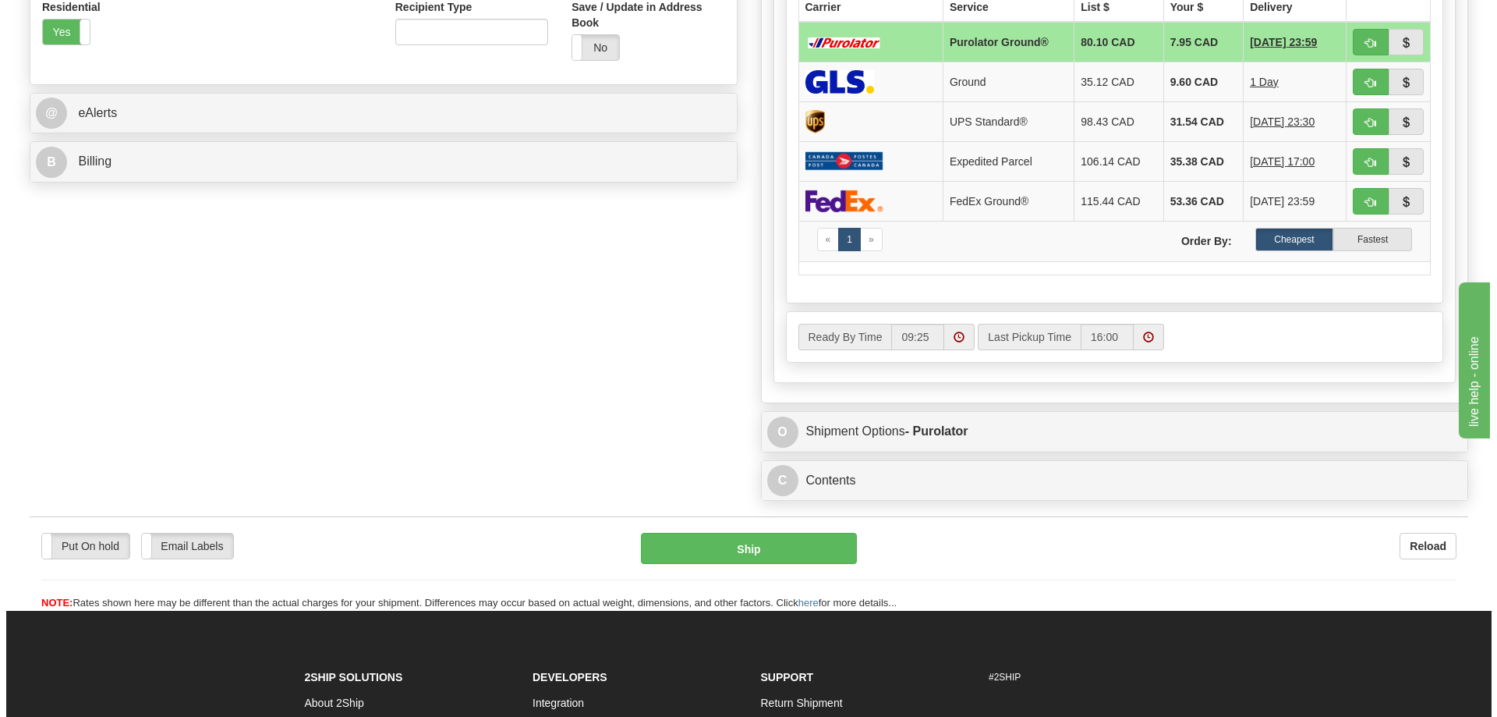
scroll to position [468, 0]
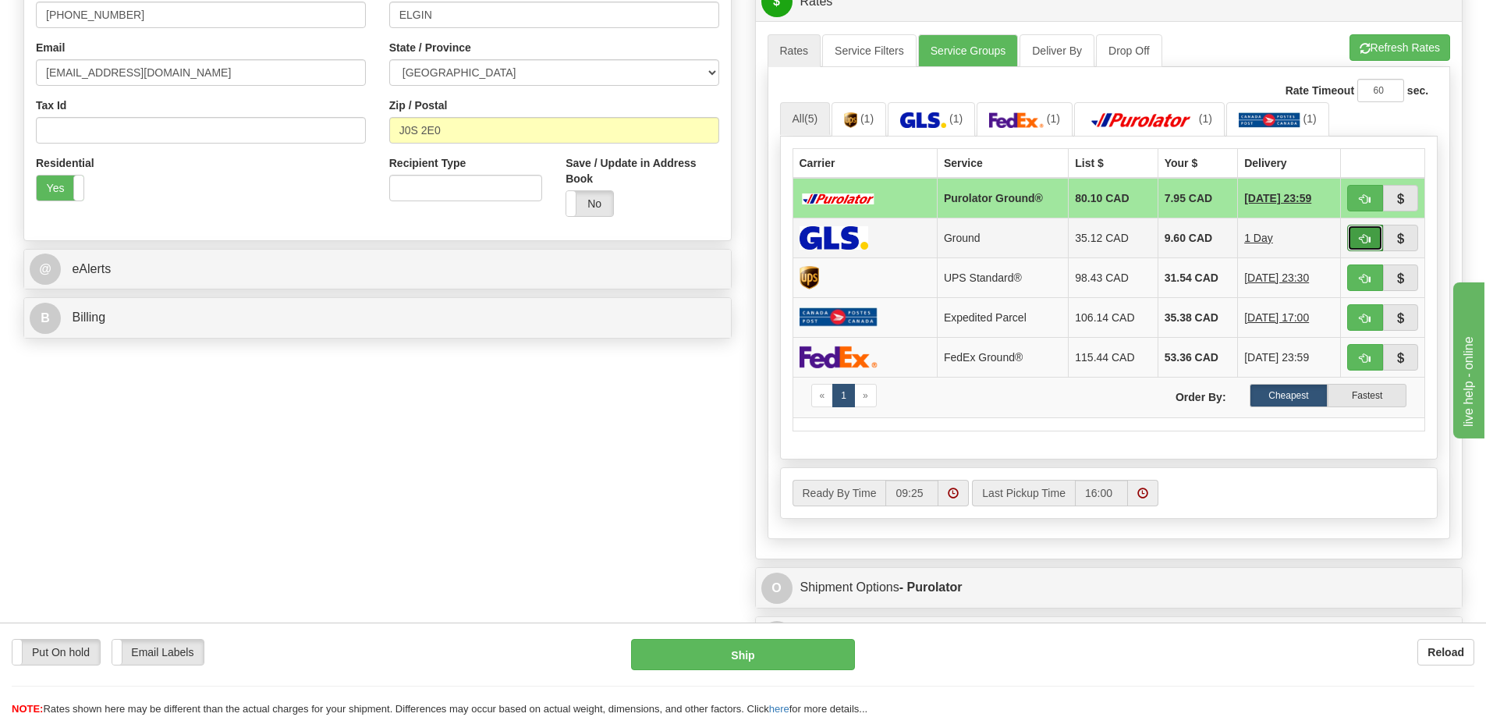
click at [1374, 236] on button "button" at bounding box center [1365, 238] width 36 height 27
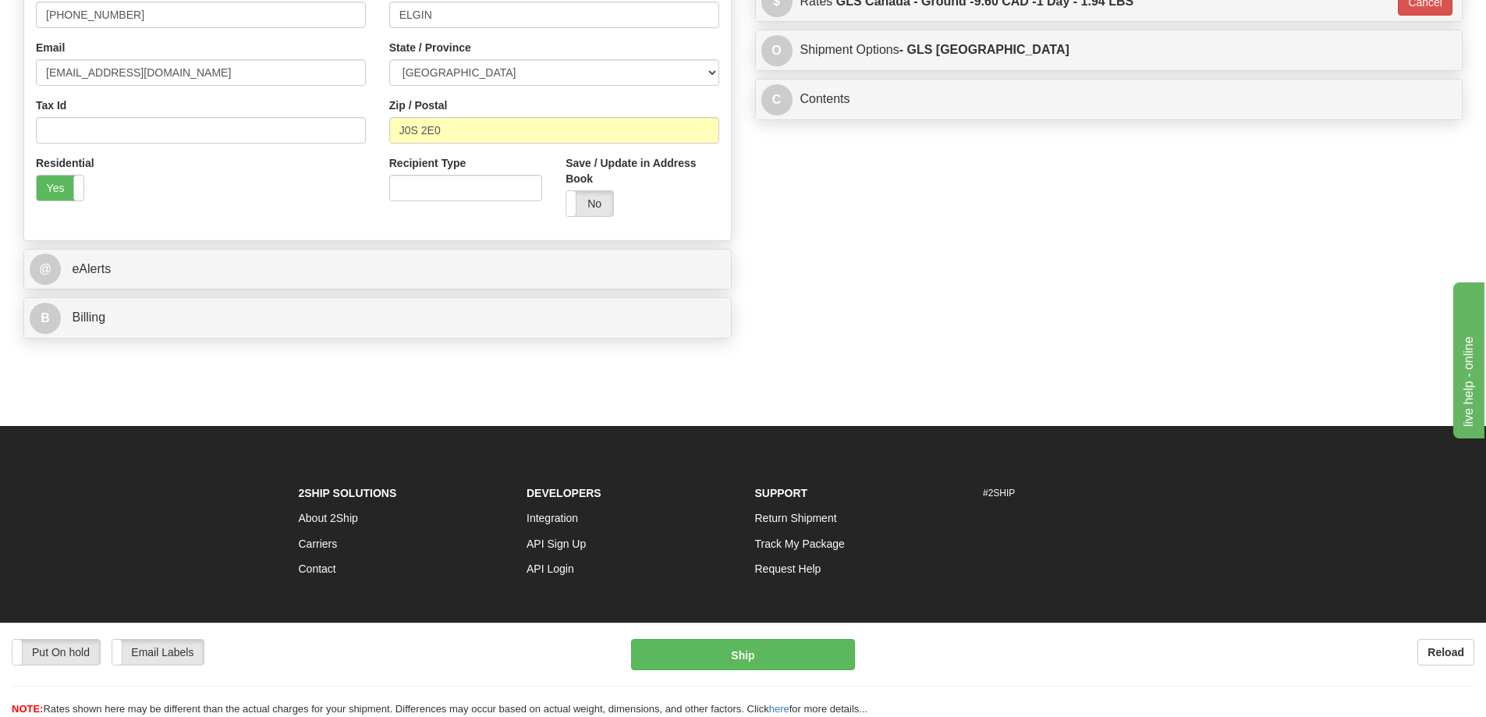
type input "1"
click at [787, 661] on button "Ship" at bounding box center [743, 654] width 224 height 31
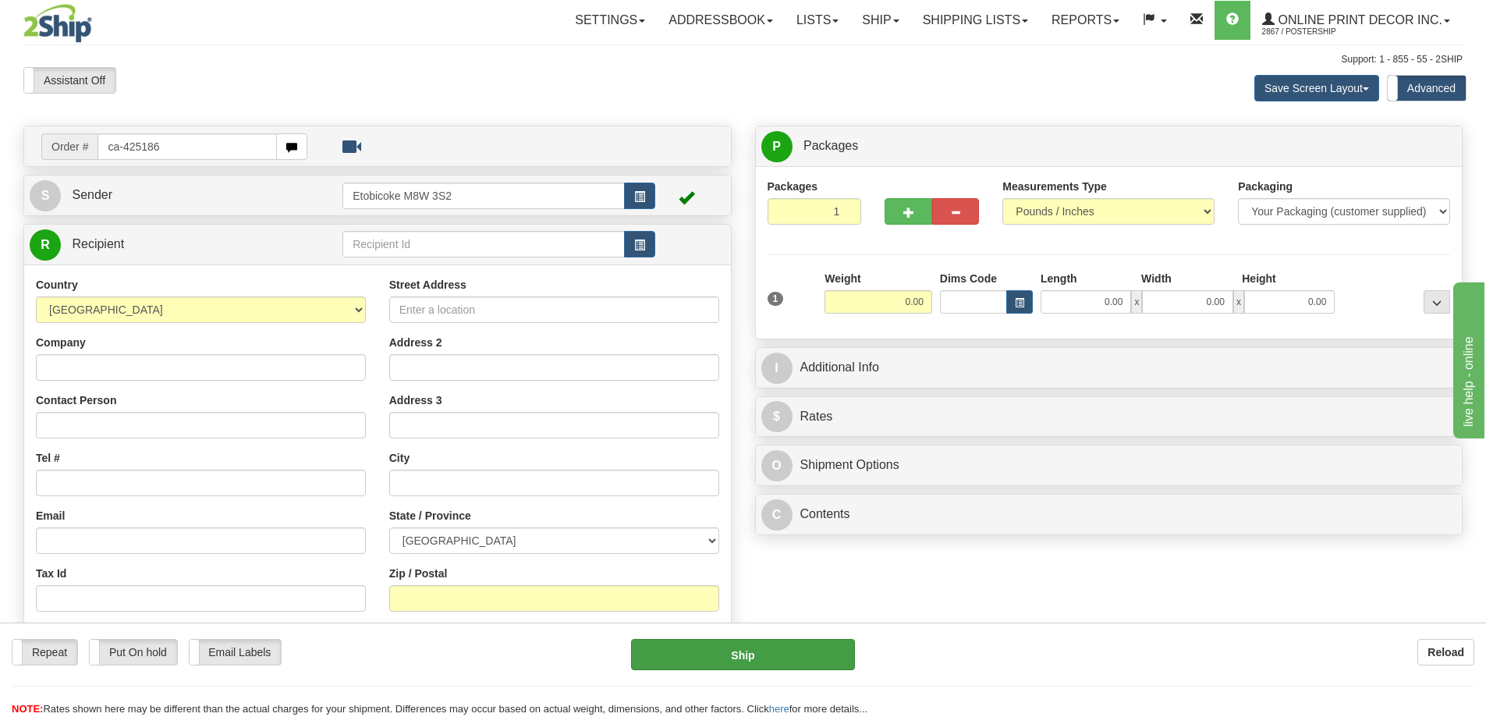
type input "ca-425186"
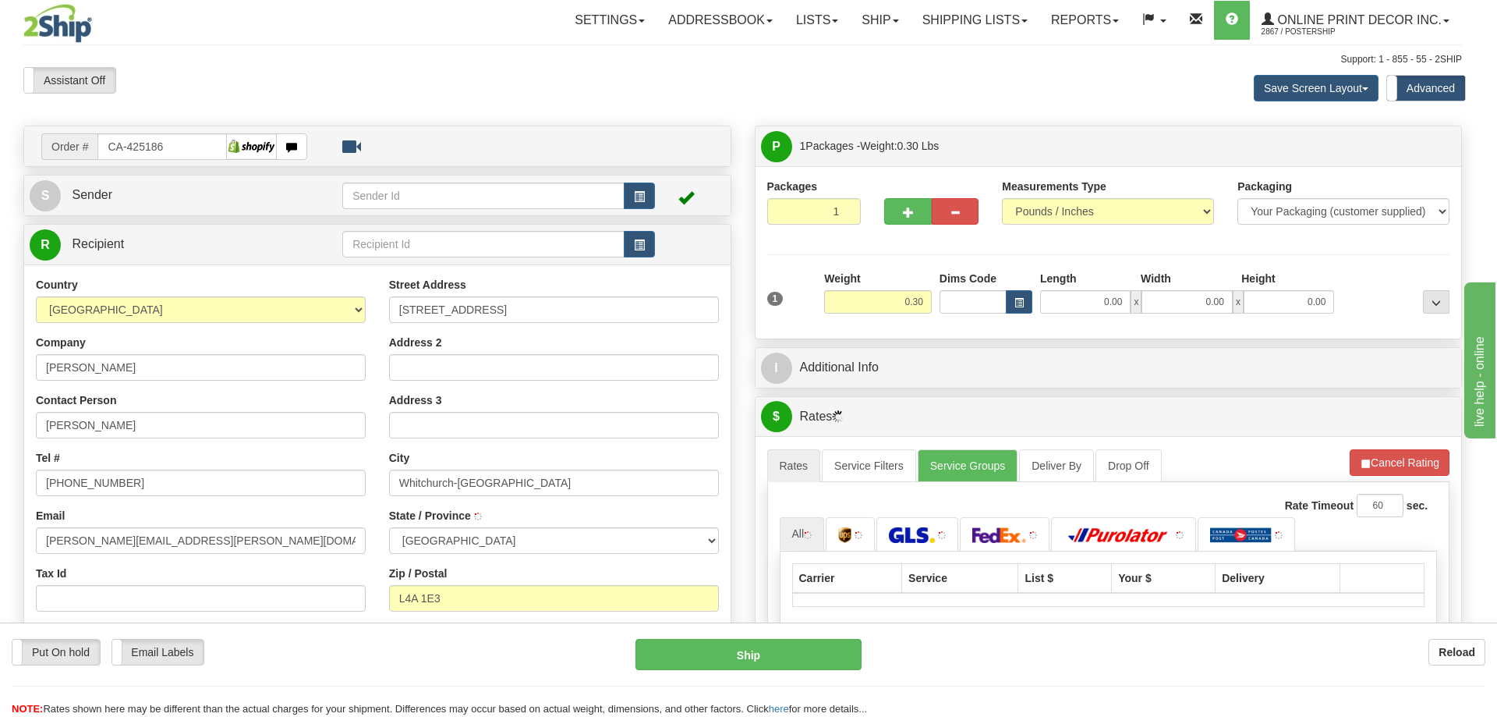
type input "STOUFFVILLE"
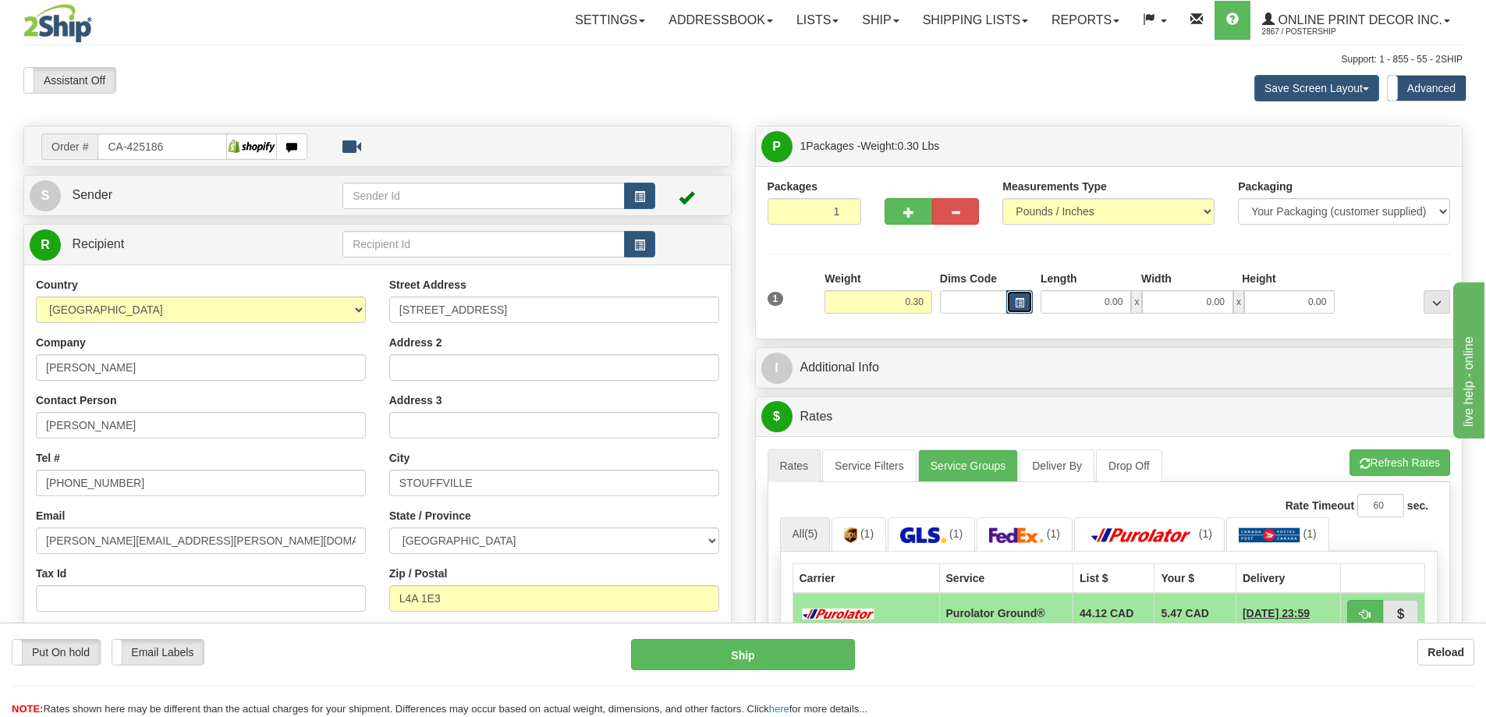
click at [1023, 294] on button "button" at bounding box center [1019, 301] width 27 height 23
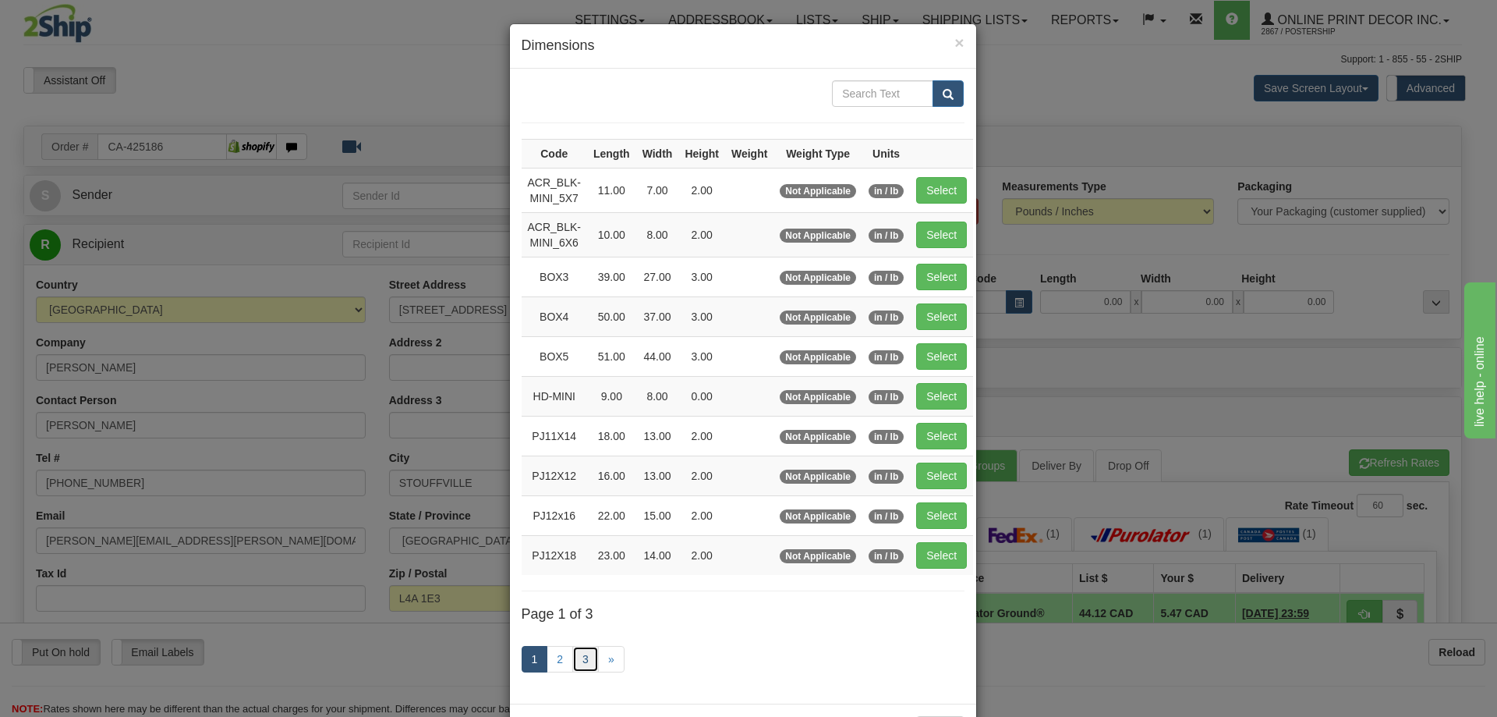
click at [578, 646] on link "3" at bounding box center [585, 659] width 27 height 27
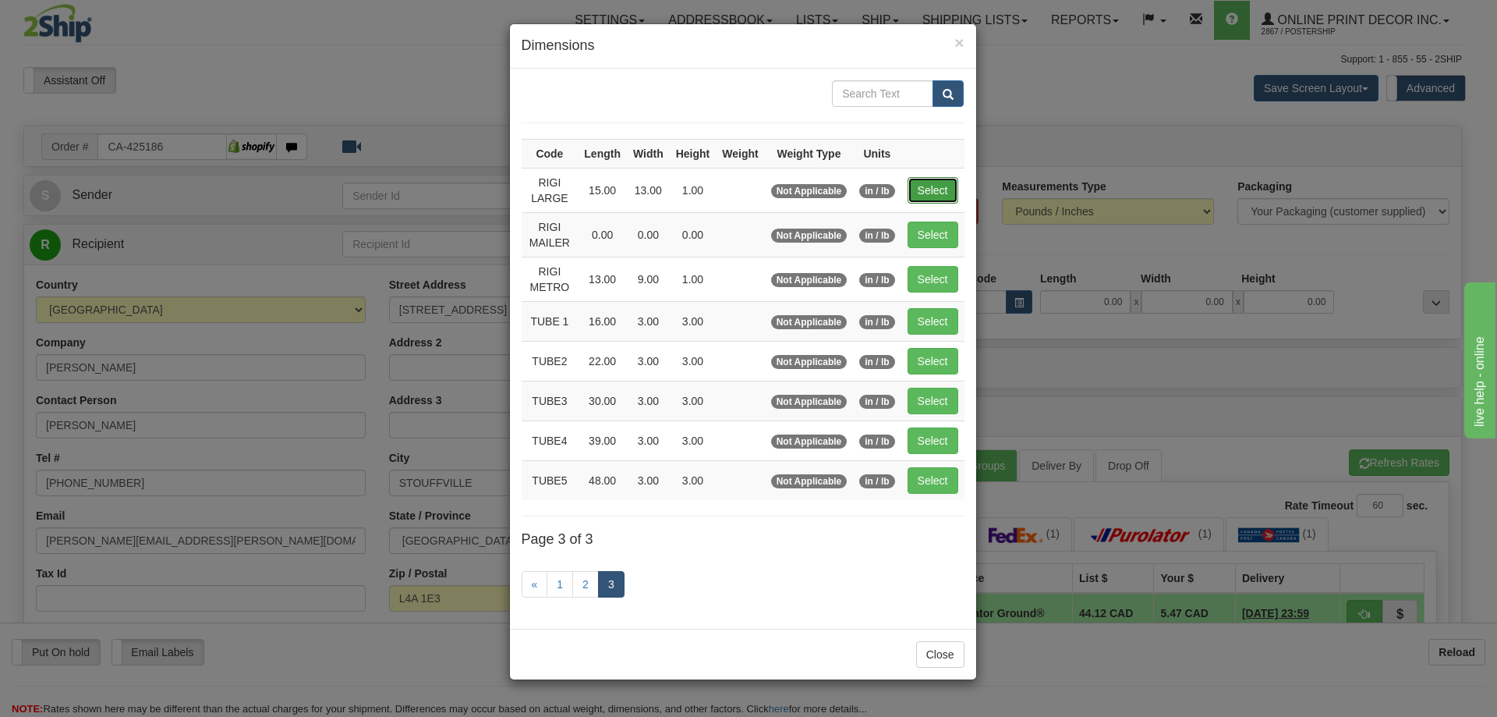
click at [932, 183] on button "Select" at bounding box center [933, 190] width 51 height 27
type input "RIGI LARGE"
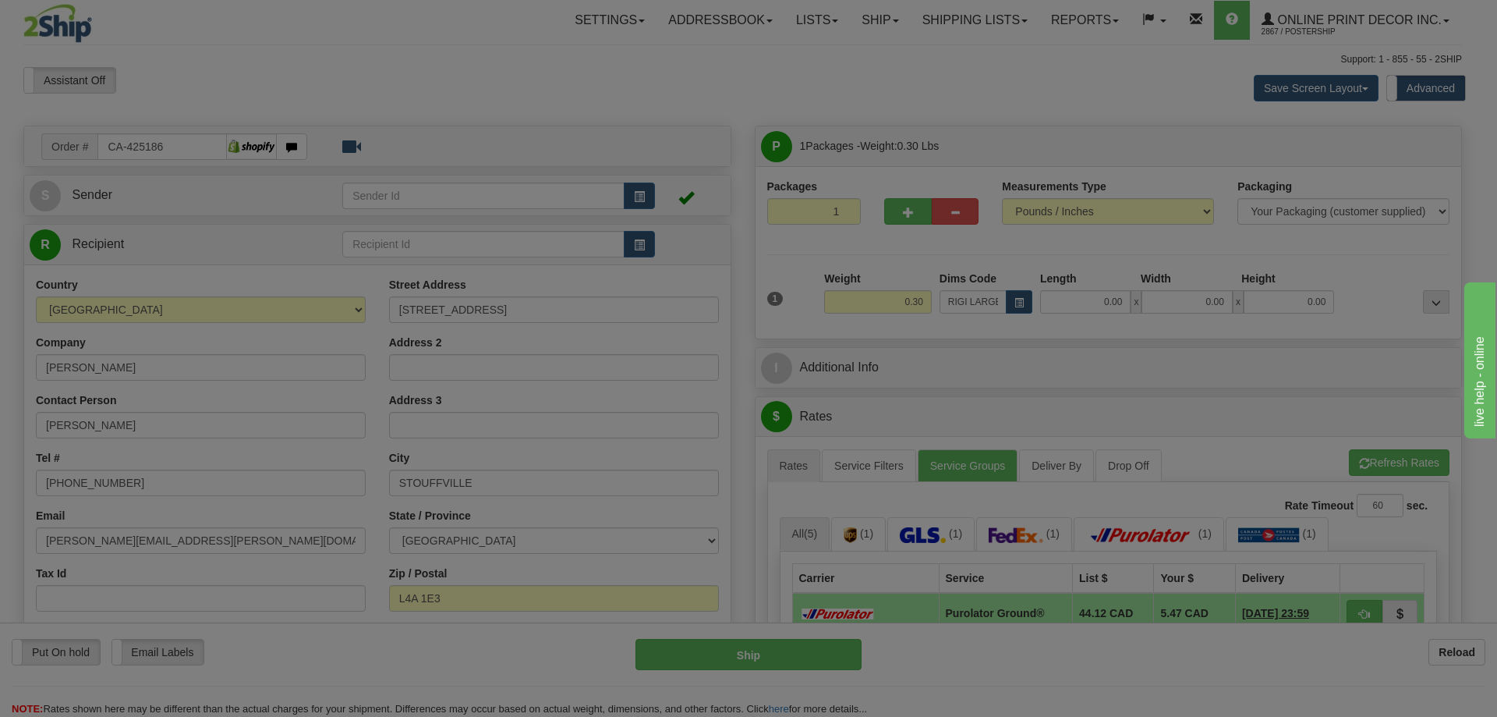
type input "15.00"
type input "13.00"
type input "1.00"
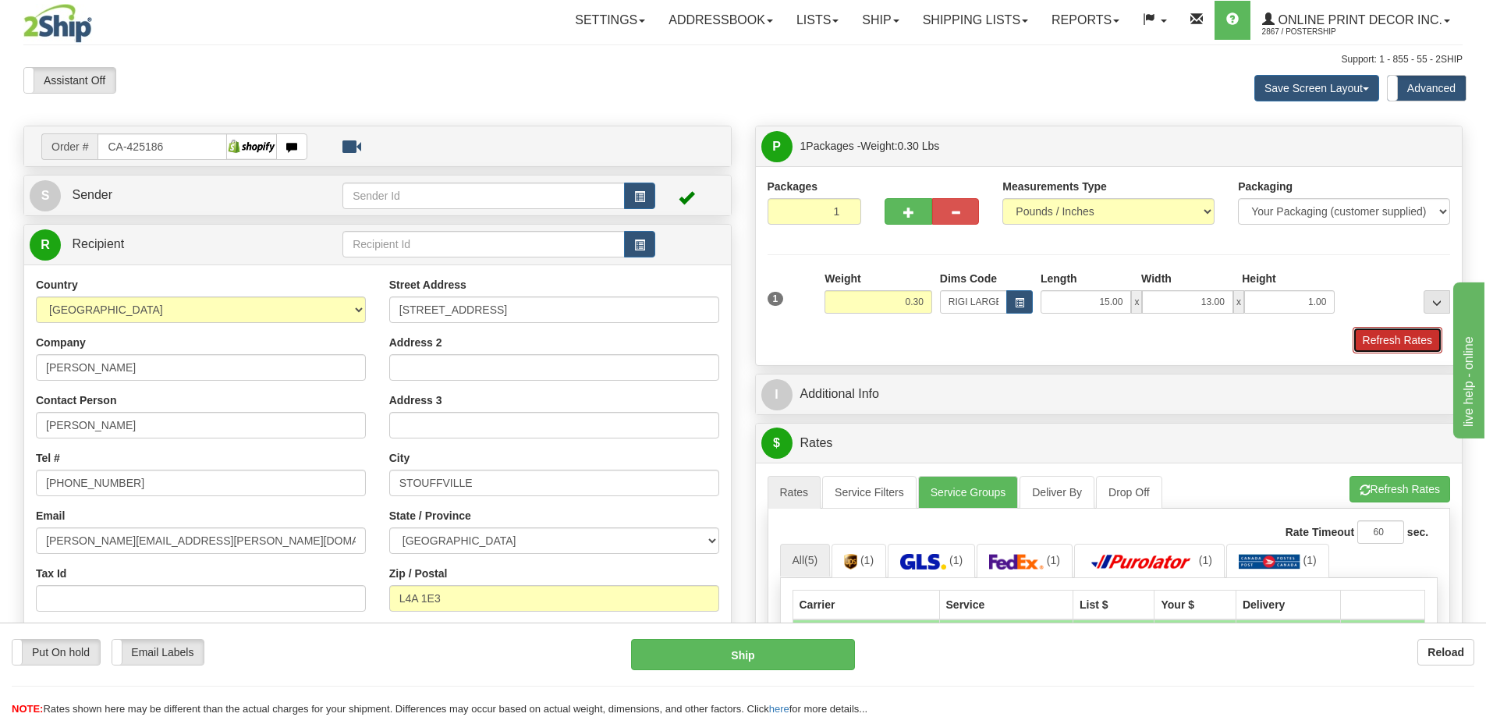
click at [1397, 331] on button "Refresh Rates" at bounding box center [1397, 340] width 90 height 27
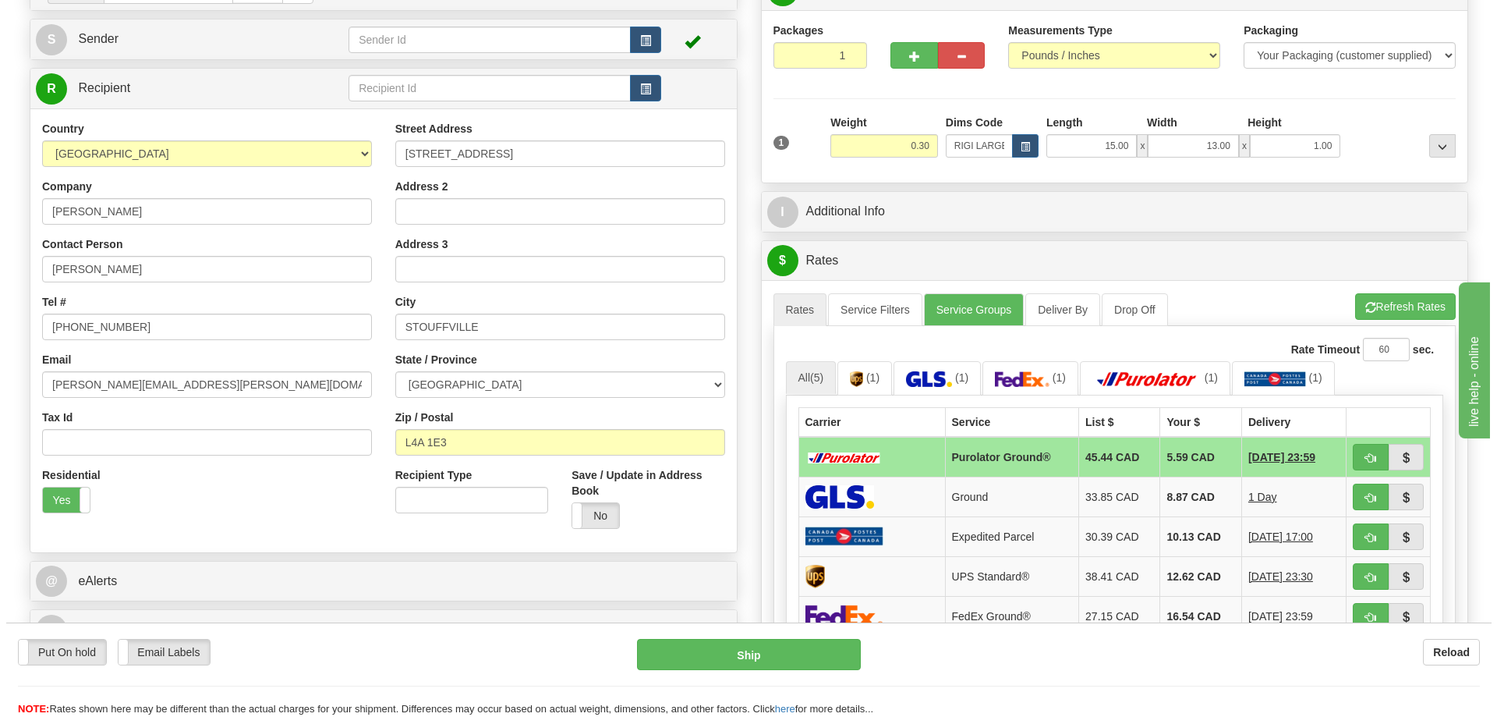
scroll to position [234, 0]
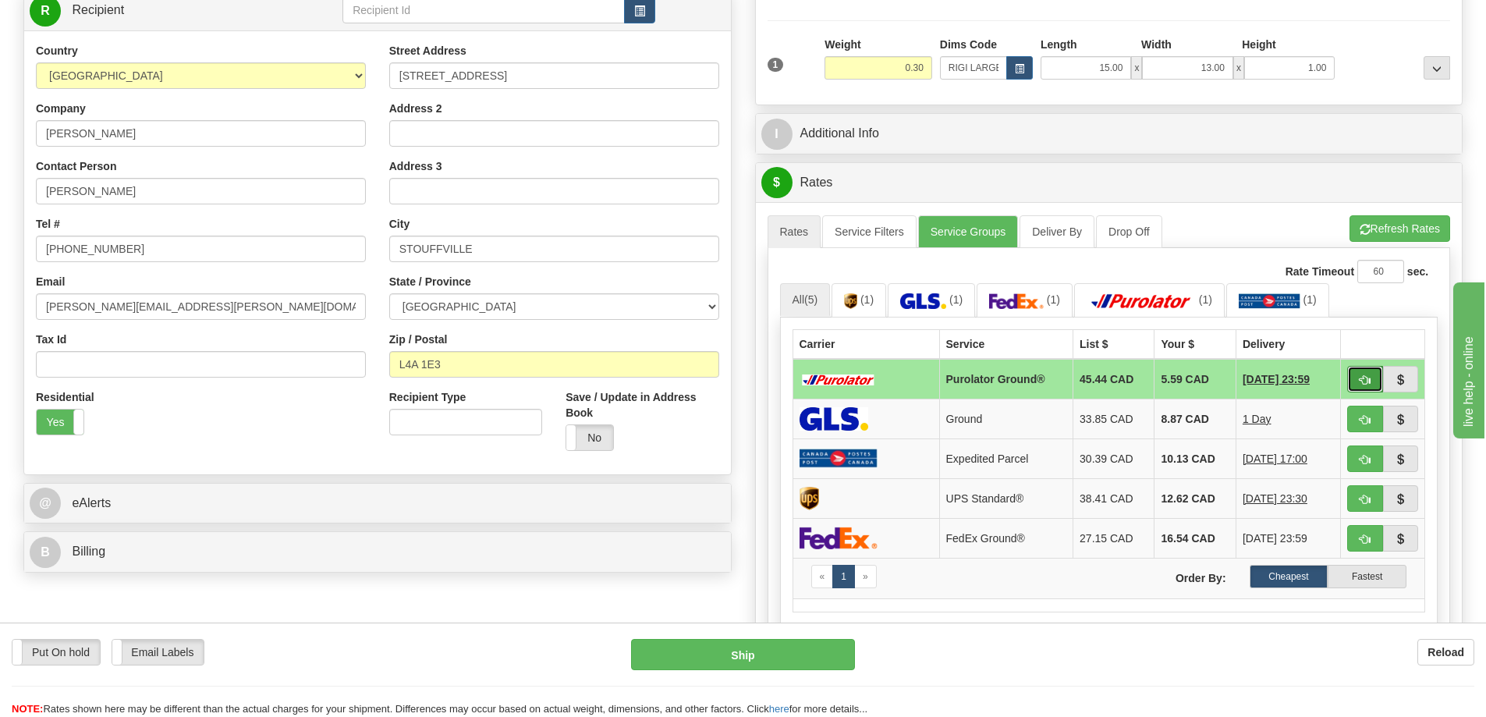
click at [1370, 377] on button "button" at bounding box center [1365, 379] width 36 height 27
type input "260"
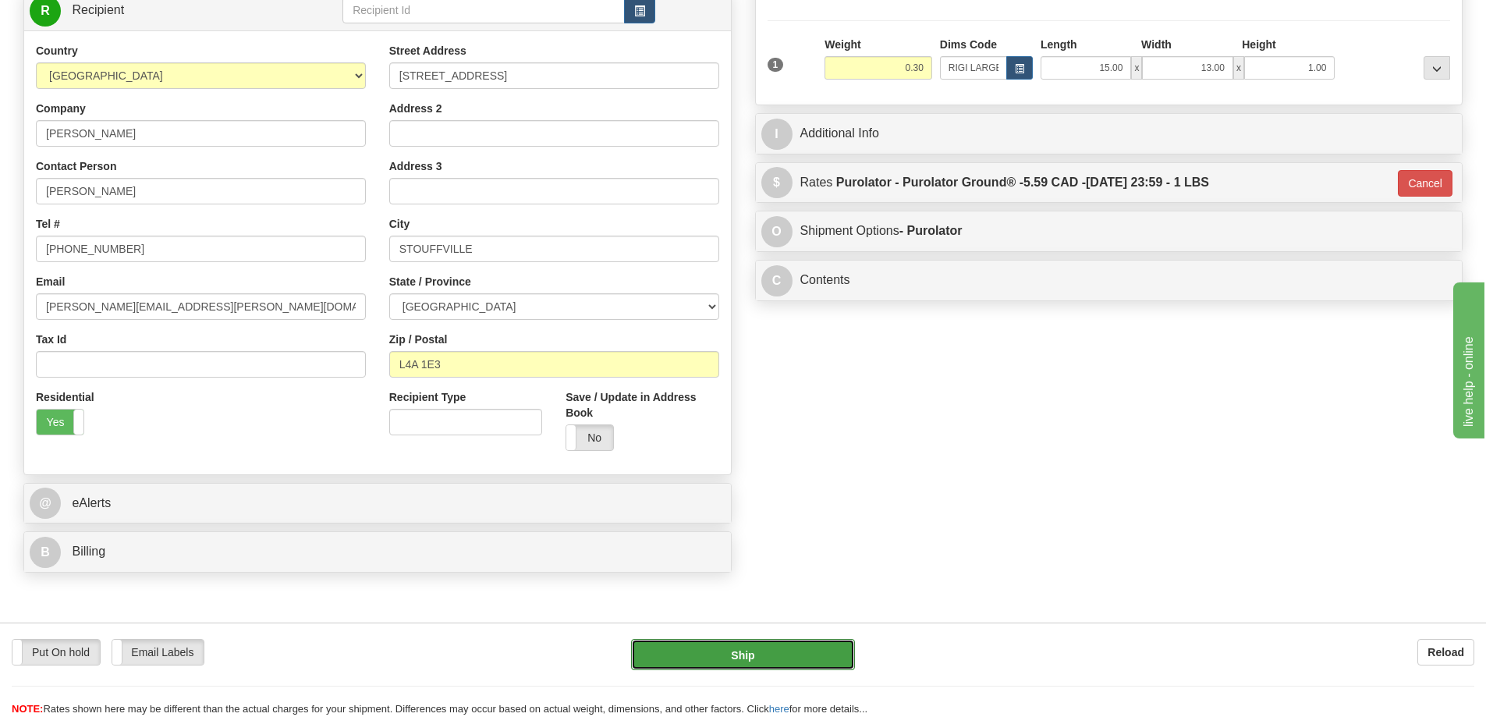
click at [822, 645] on button "Ship" at bounding box center [743, 654] width 224 height 31
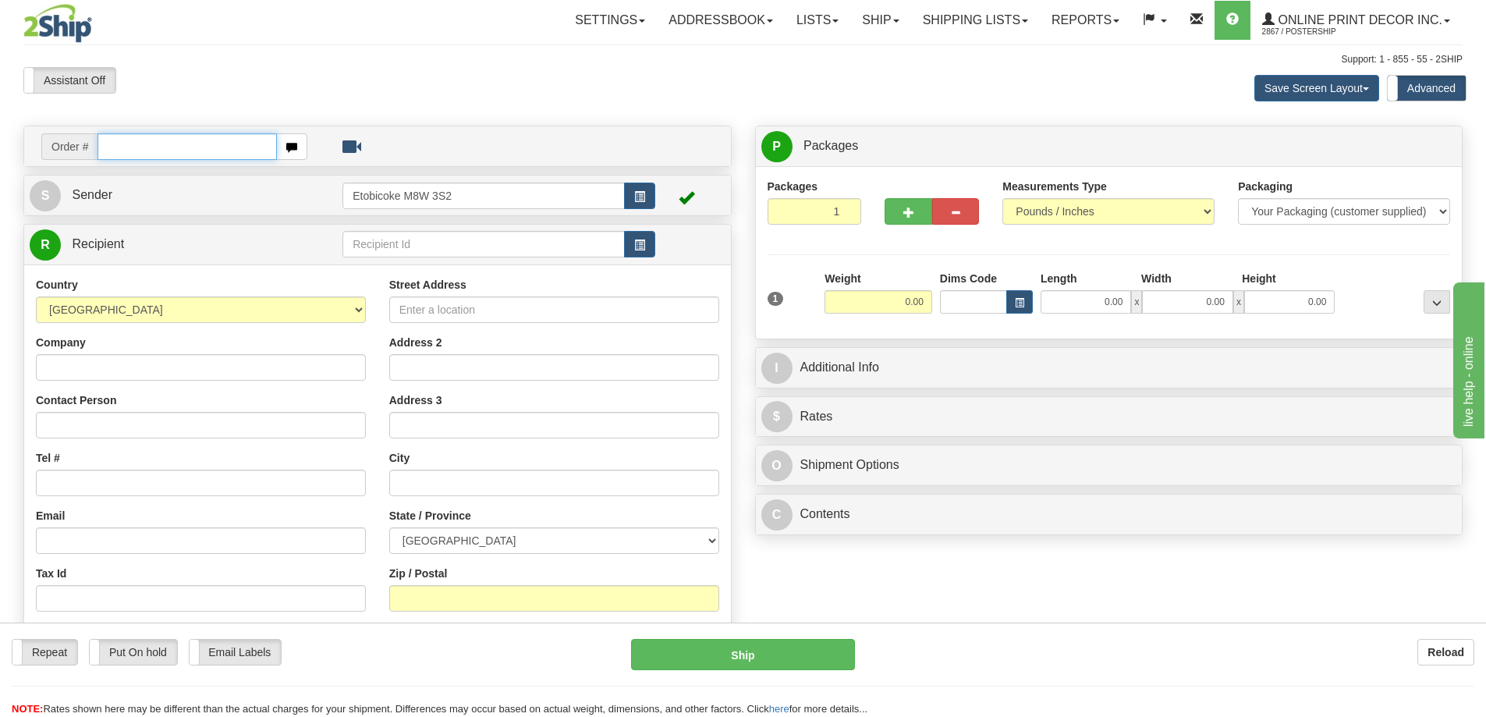
click at [175, 144] on input "text" at bounding box center [186, 146] width 179 height 27
type input "ca-425369"
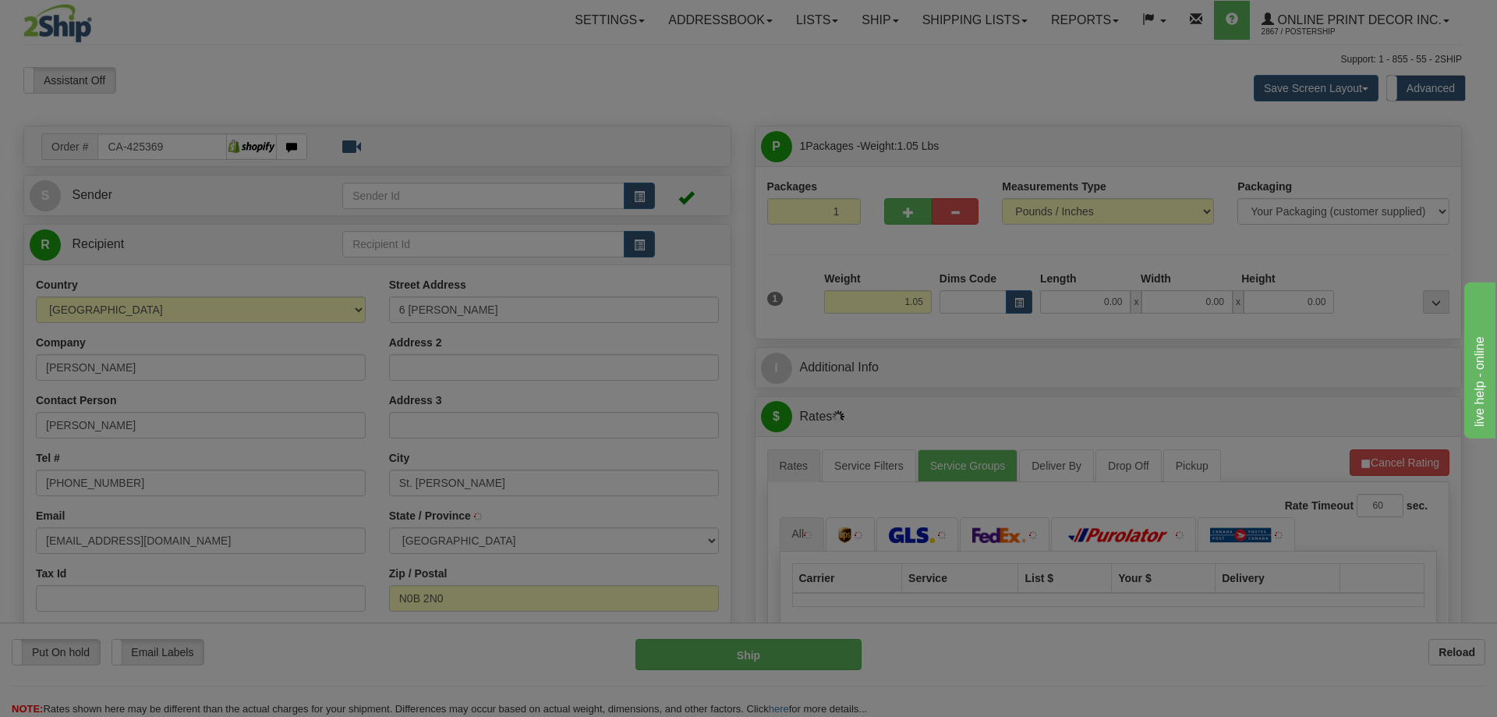
type input "ST [PERSON_NAME]"
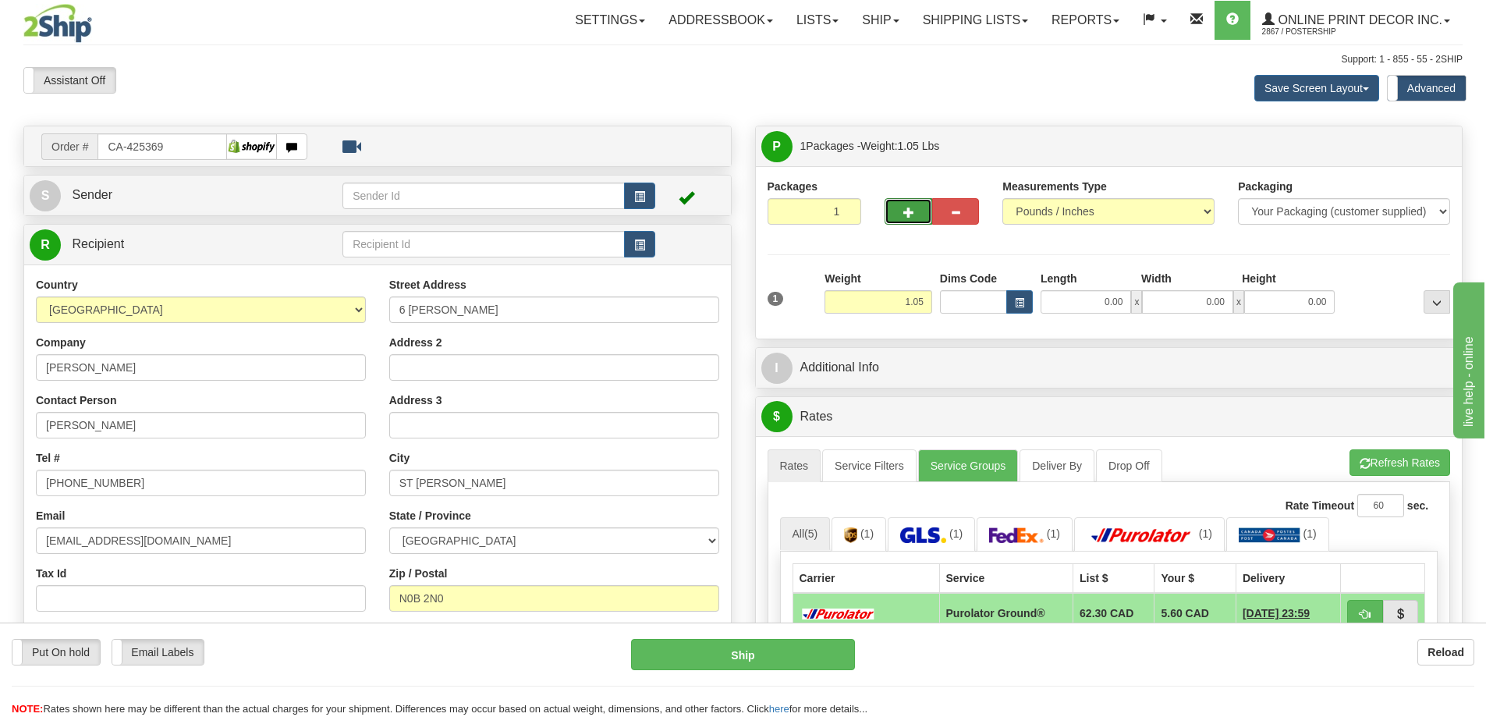
click at [901, 205] on button "button" at bounding box center [907, 211] width 47 height 27
radio input "true"
type input "2"
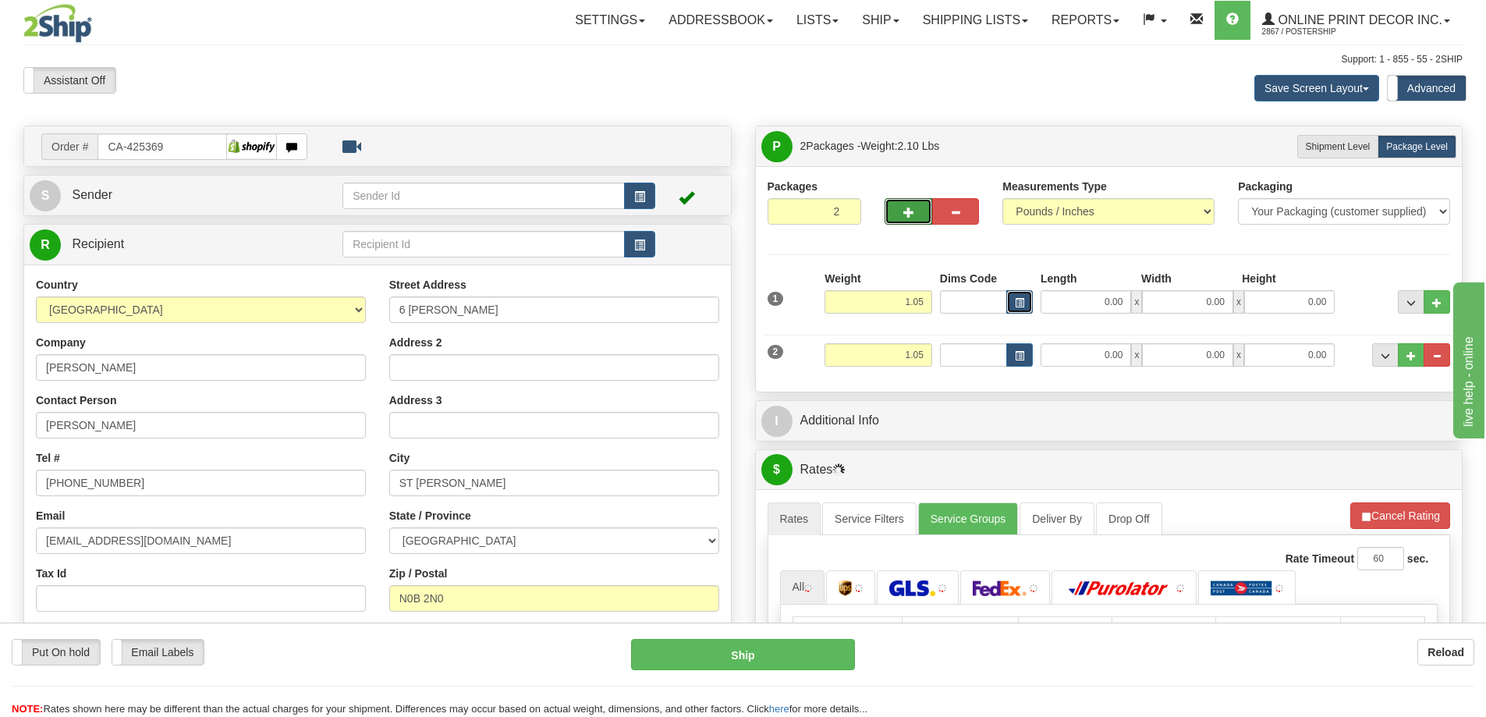
click at [1021, 299] on span "button" at bounding box center [1019, 303] width 9 height 9
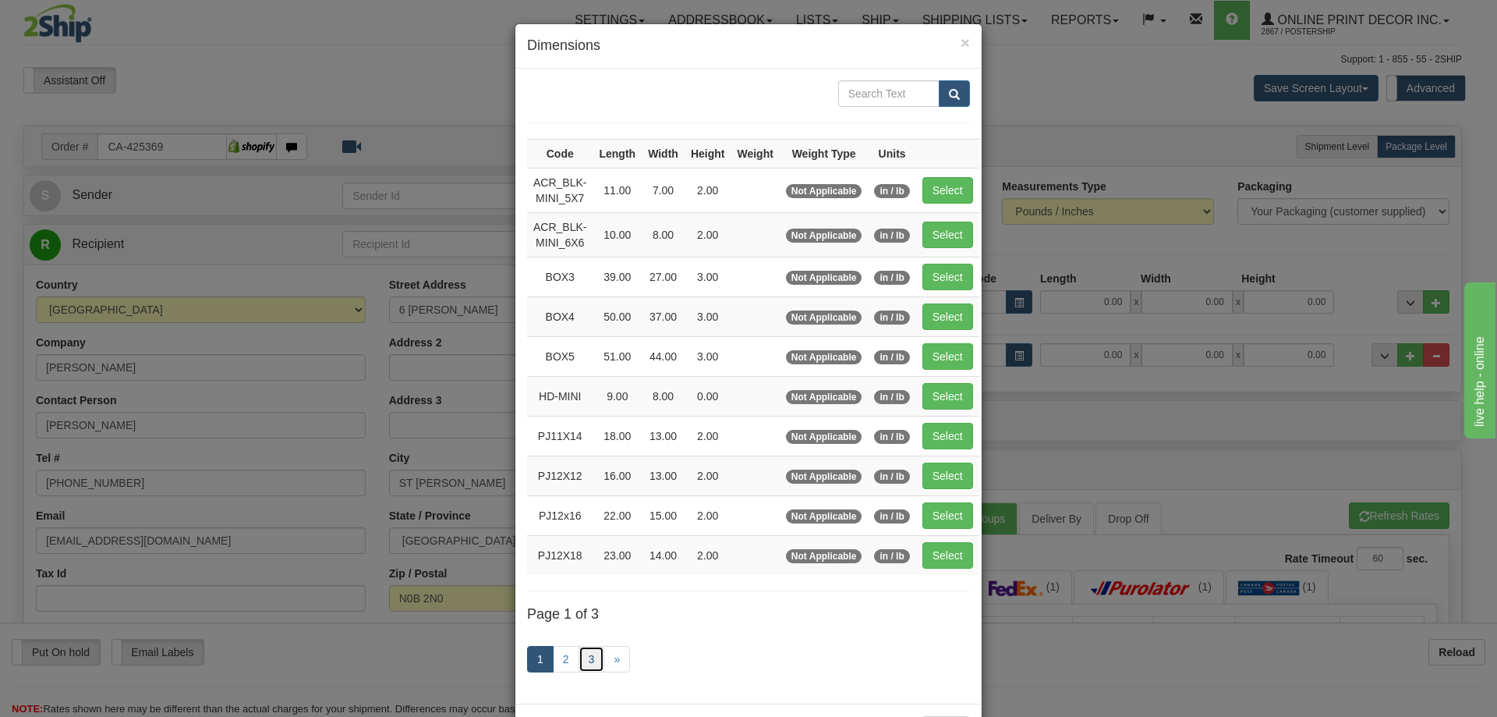
click at [583, 657] on link "3" at bounding box center [592, 659] width 27 height 27
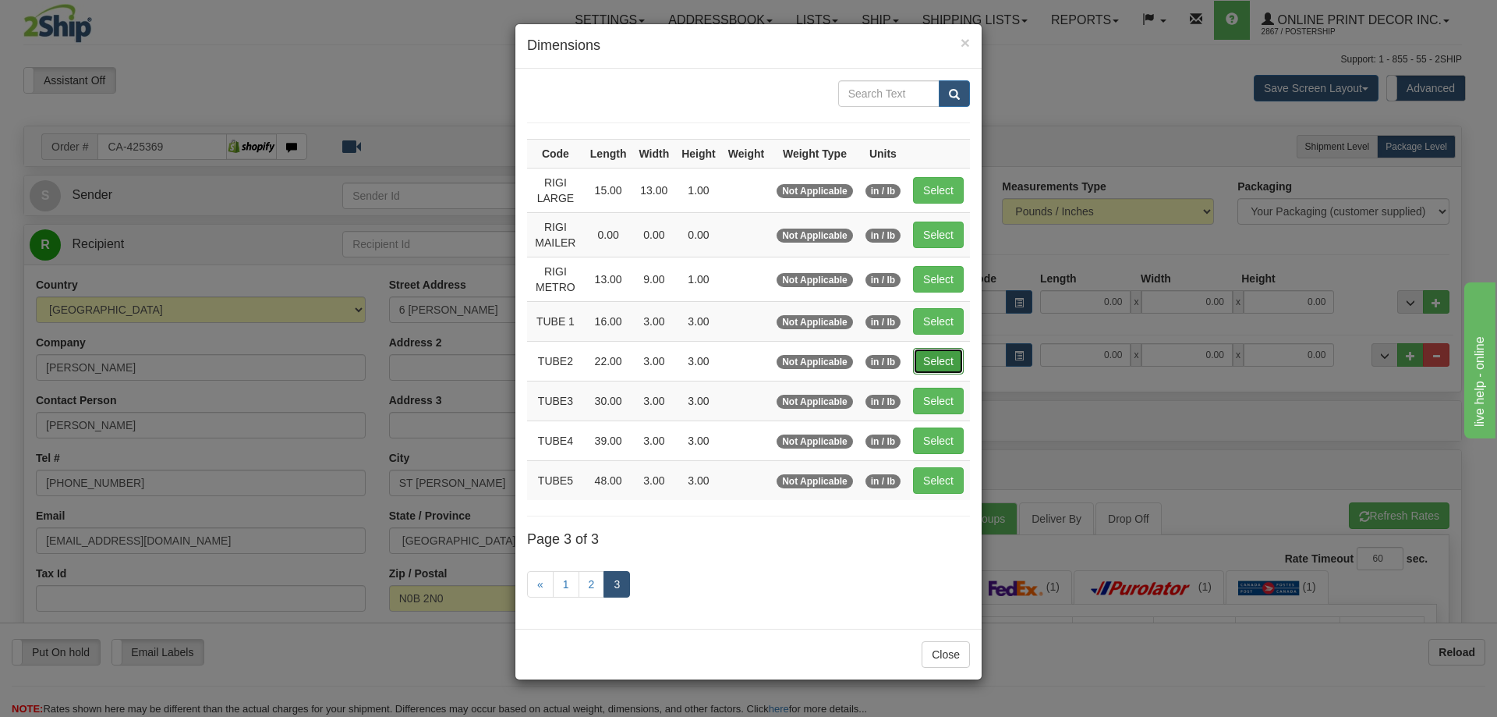
click at [948, 354] on button "Select" at bounding box center [938, 361] width 51 height 27
type input "TUBE2"
type input "22.00"
type input "3.00"
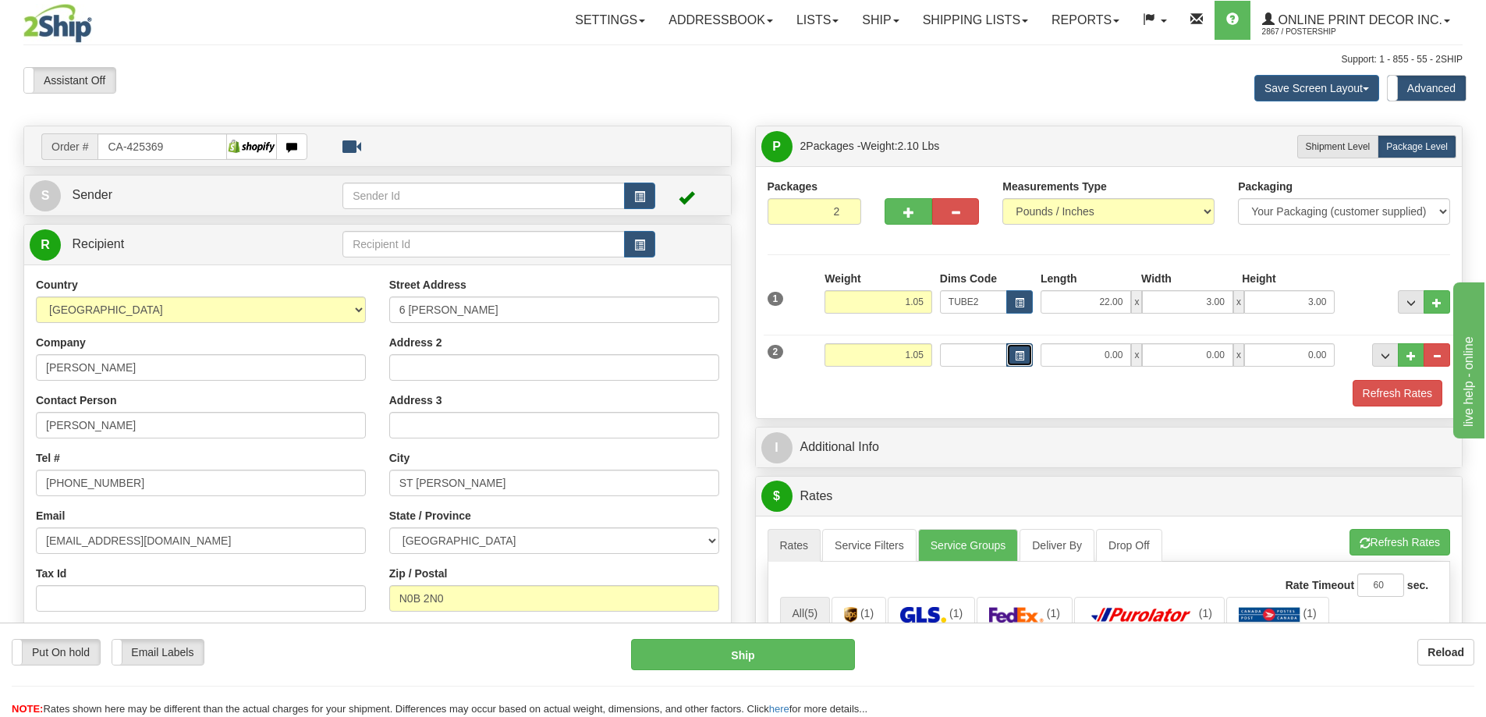
click at [1015, 356] on span "button" at bounding box center [1019, 356] width 9 height 9
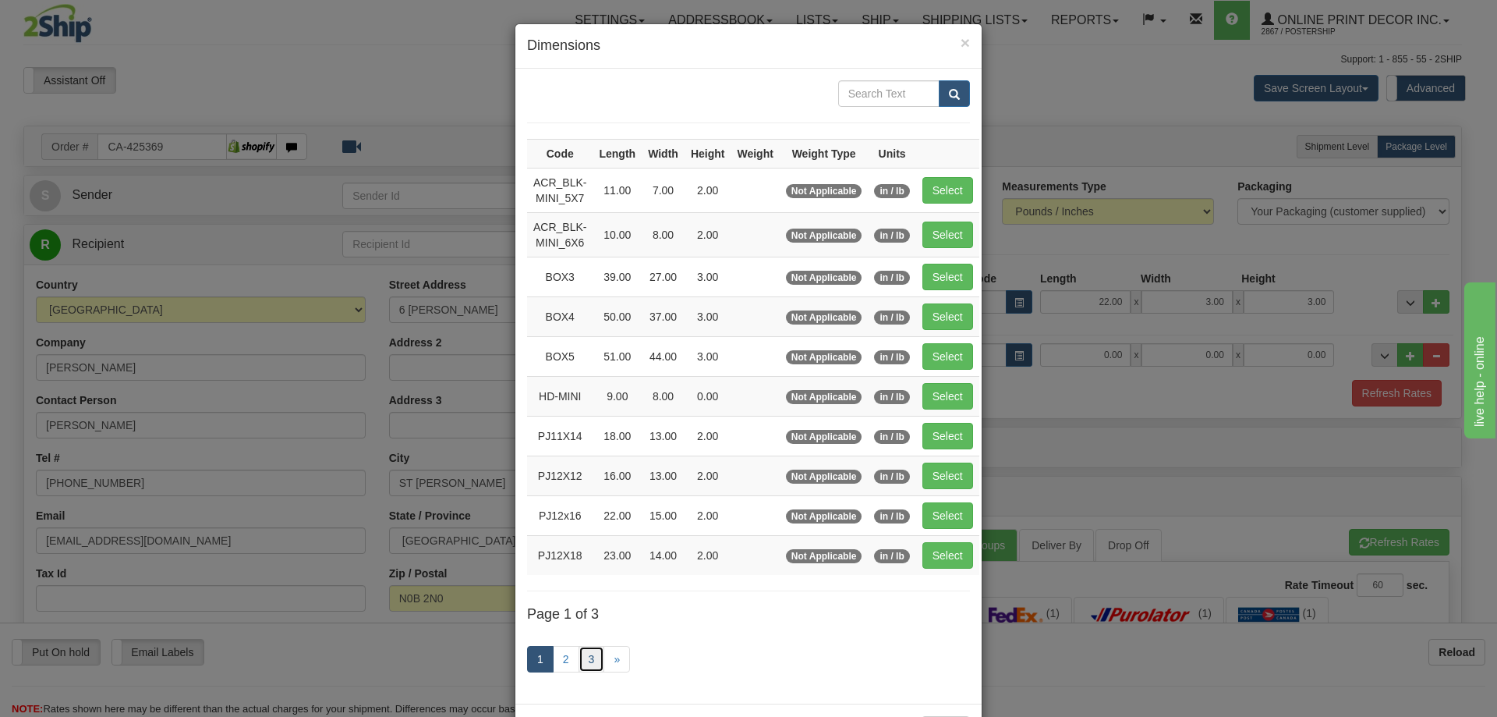
click at [590, 653] on link "3" at bounding box center [592, 659] width 27 height 27
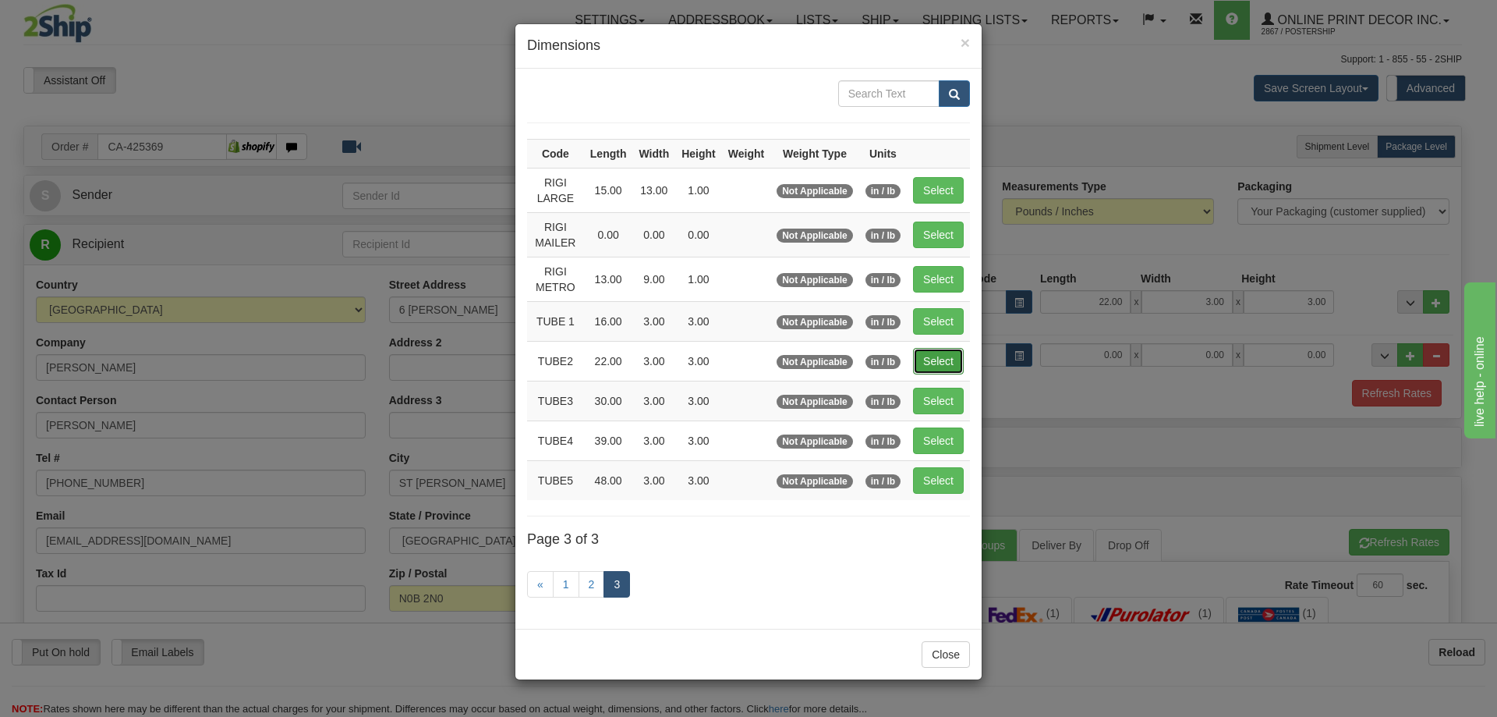
click at [937, 357] on button "Select" at bounding box center [938, 361] width 51 height 27
type input "TUBE2"
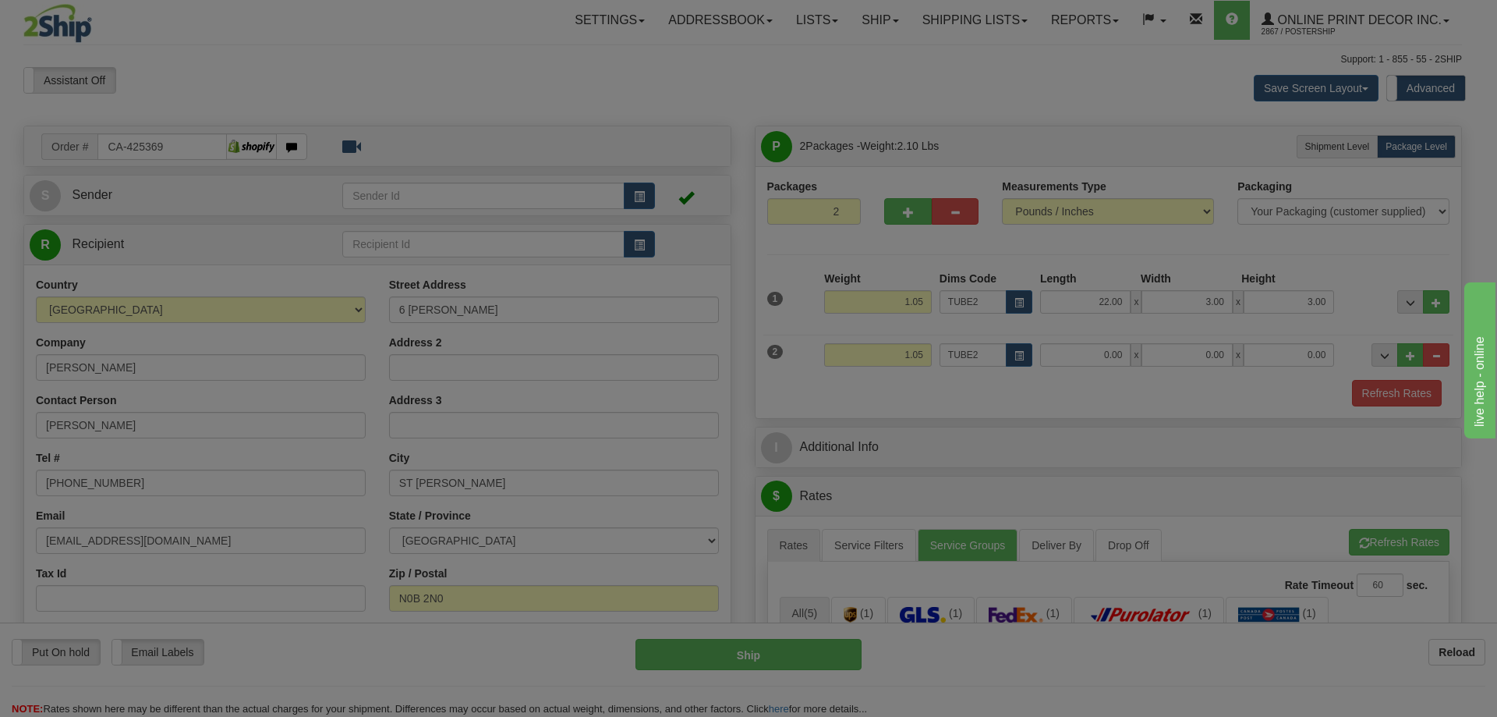
type input "22.00"
type input "3.00"
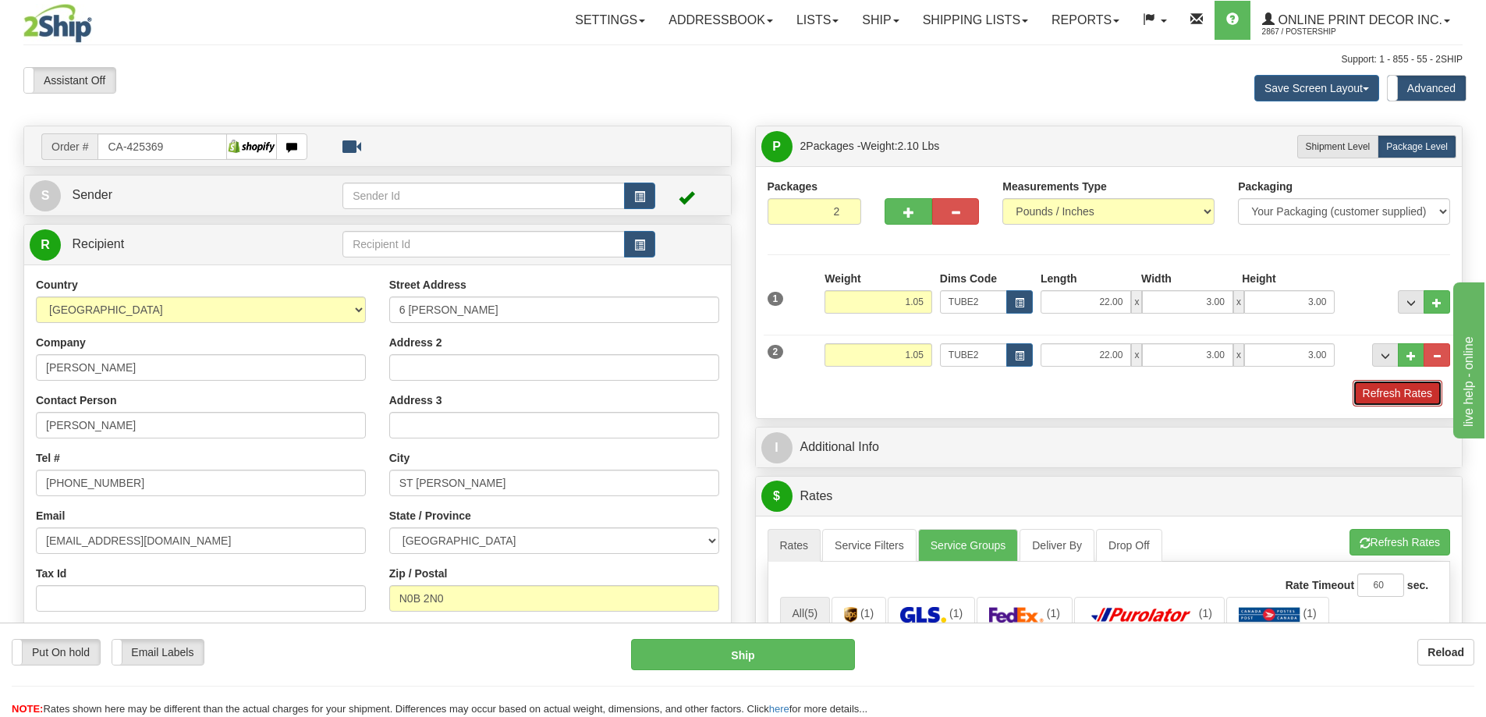
click at [1371, 388] on button "Refresh Rates" at bounding box center [1397, 393] width 90 height 27
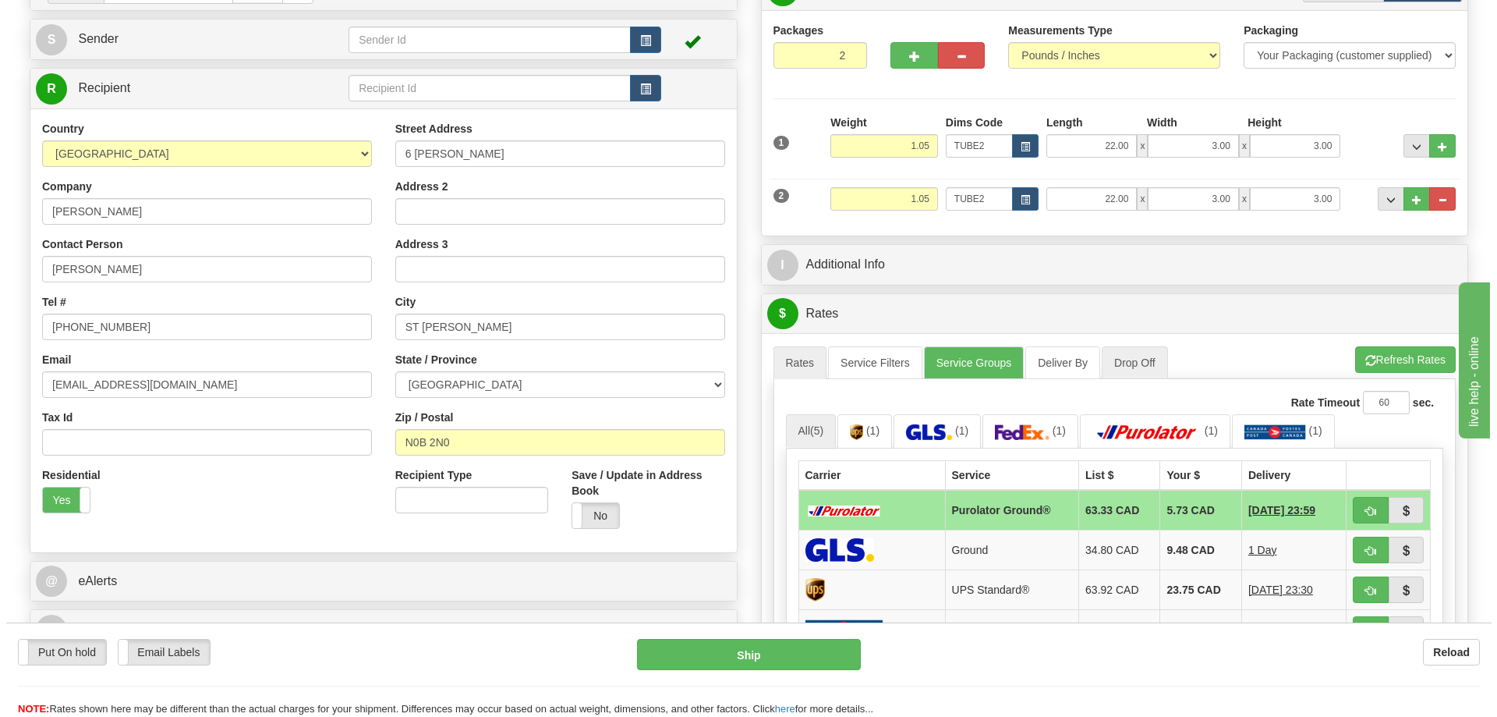
scroll to position [234, 0]
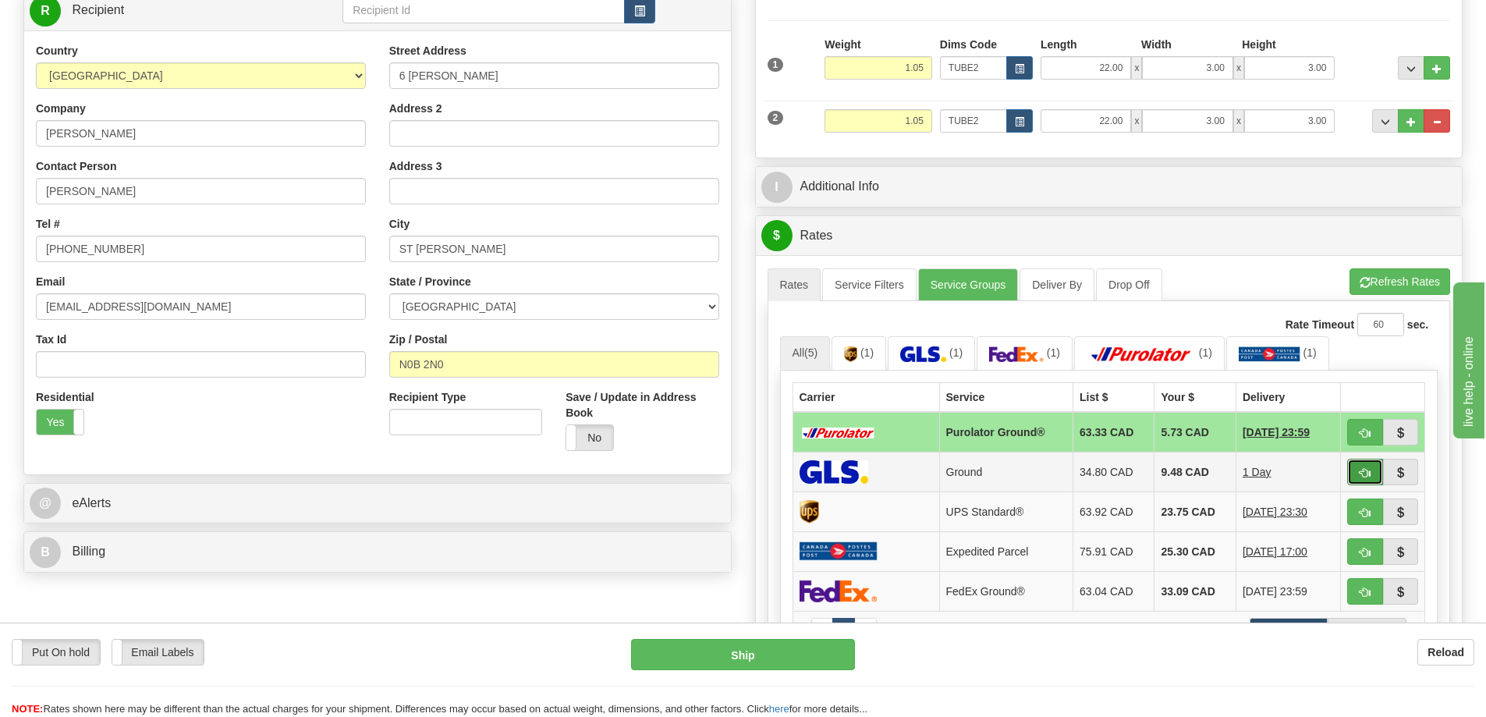
click at [1352, 472] on button "button" at bounding box center [1365, 472] width 36 height 27
type input "1"
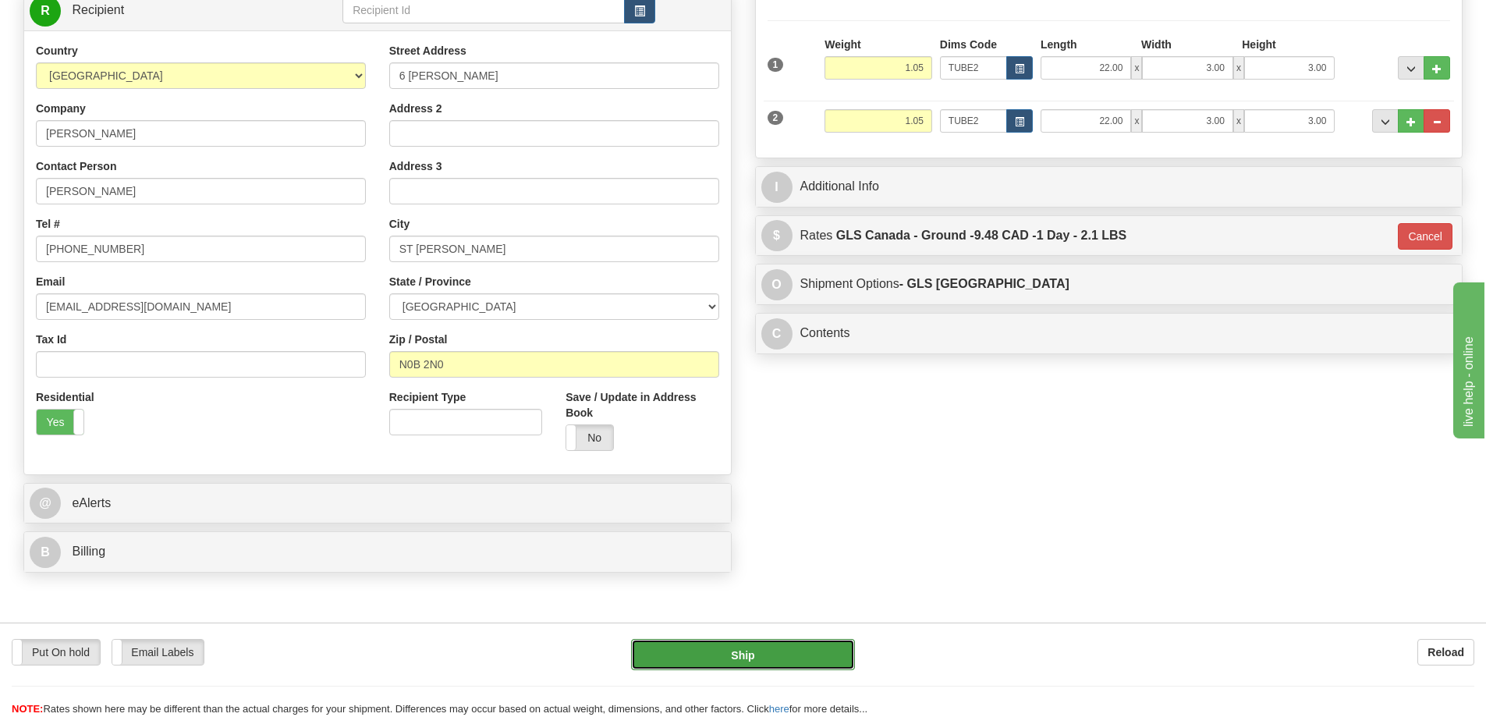
click at [802, 642] on button "Ship" at bounding box center [743, 654] width 224 height 31
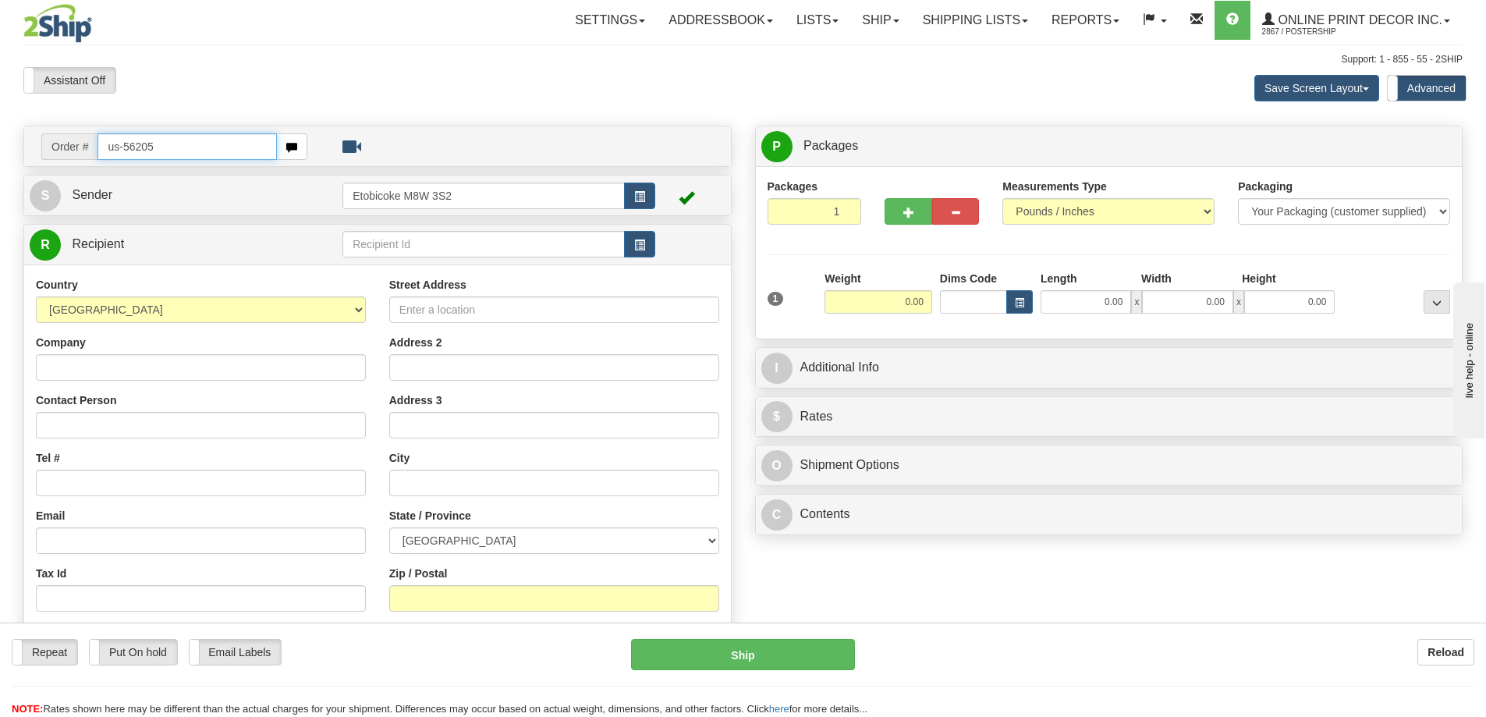
type input "us-56205"
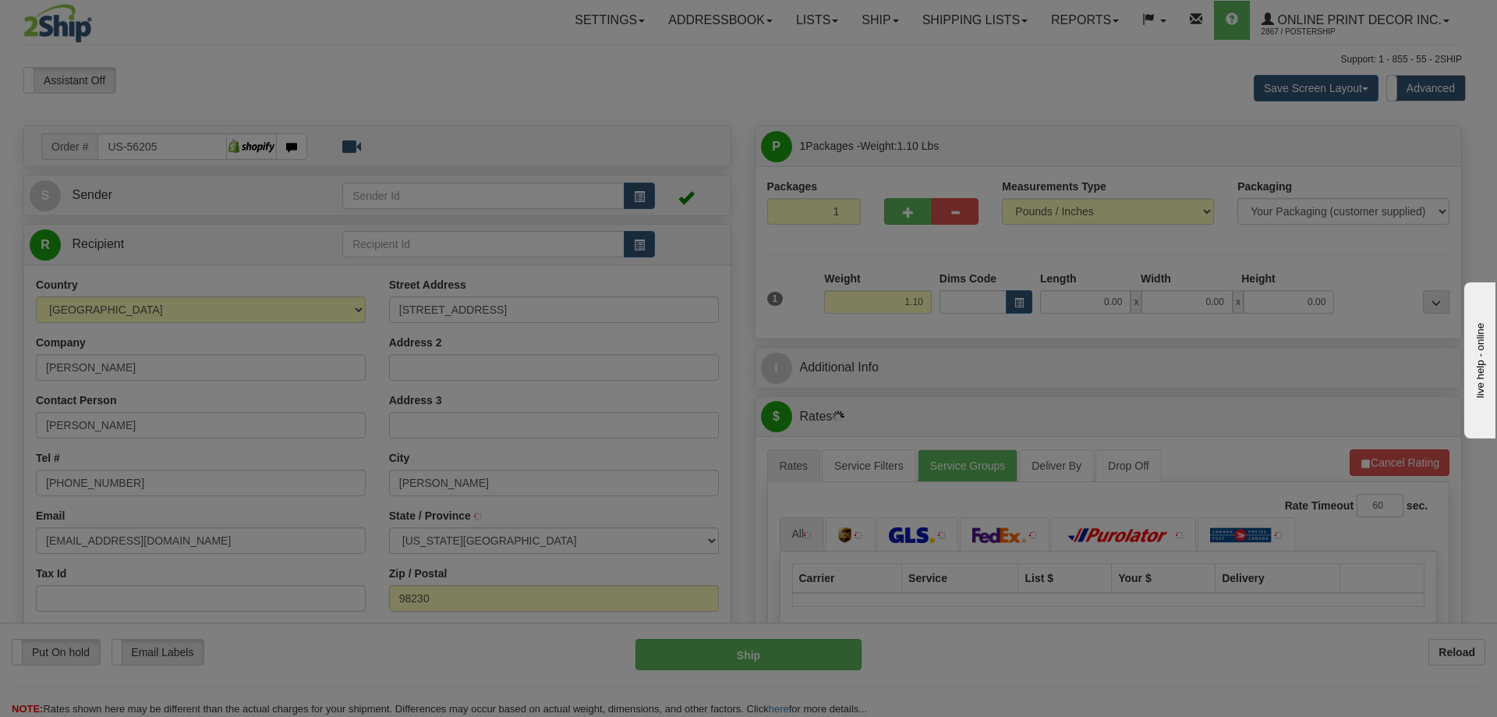
type input "BLAINE"
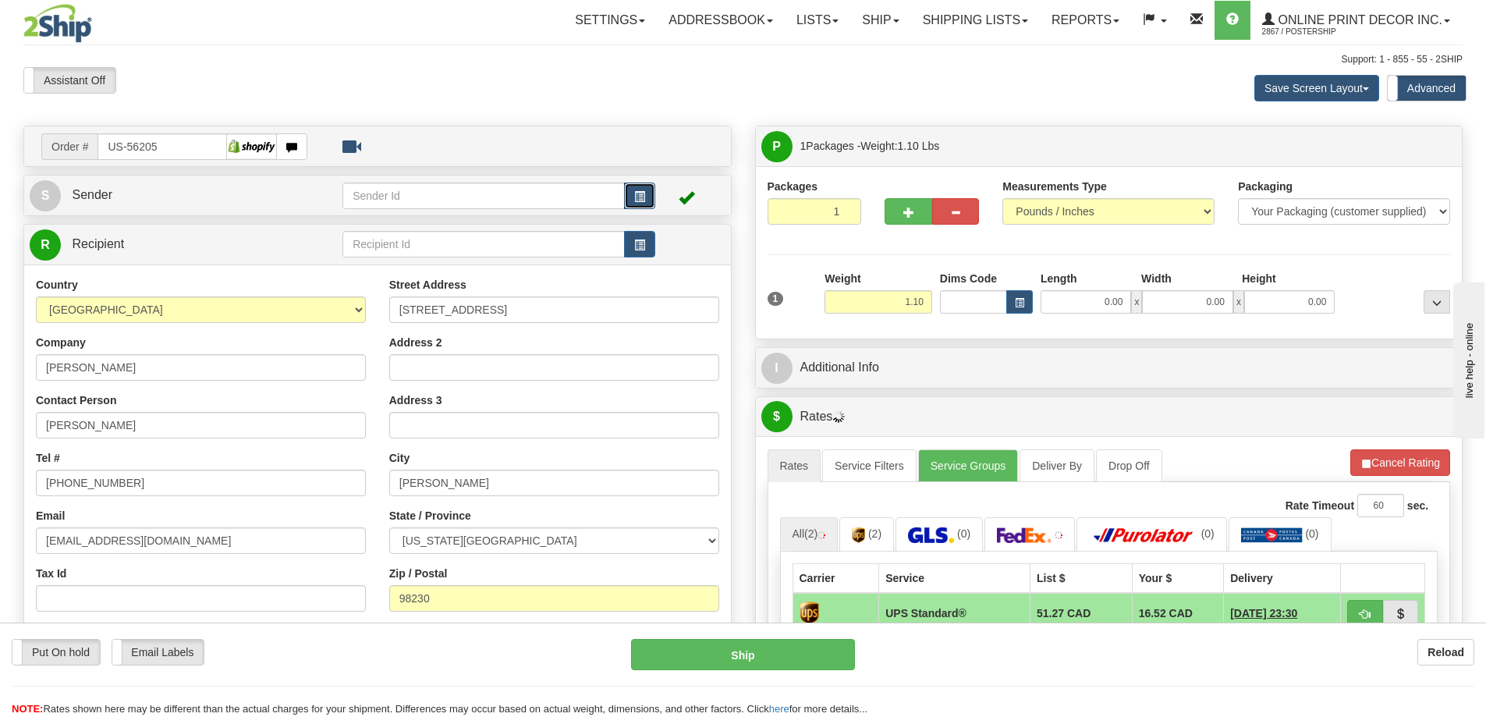
click at [639, 199] on span "button" at bounding box center [639, 197] width 11 height 10
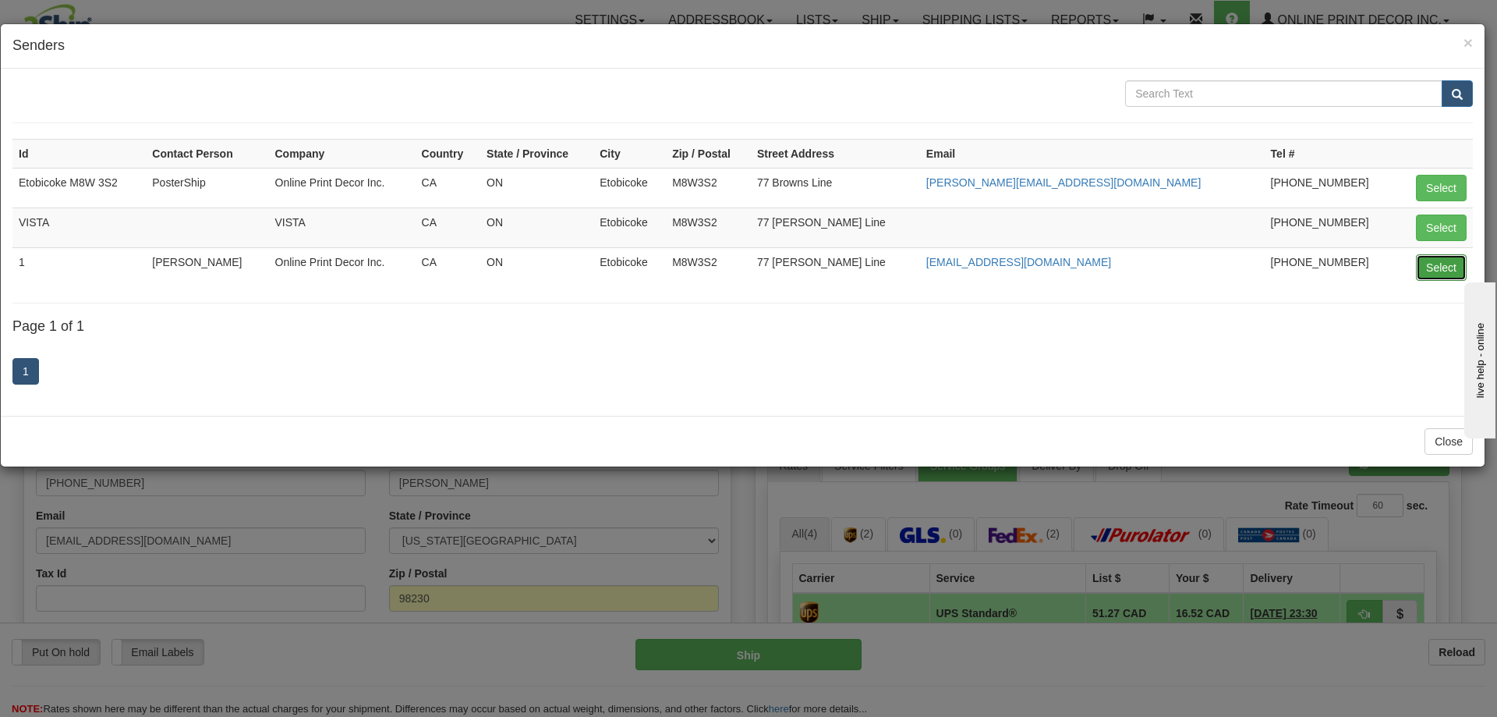
click at [1439, 271] on button "Select" at bounding box center [1441, 267] width 51 height 27
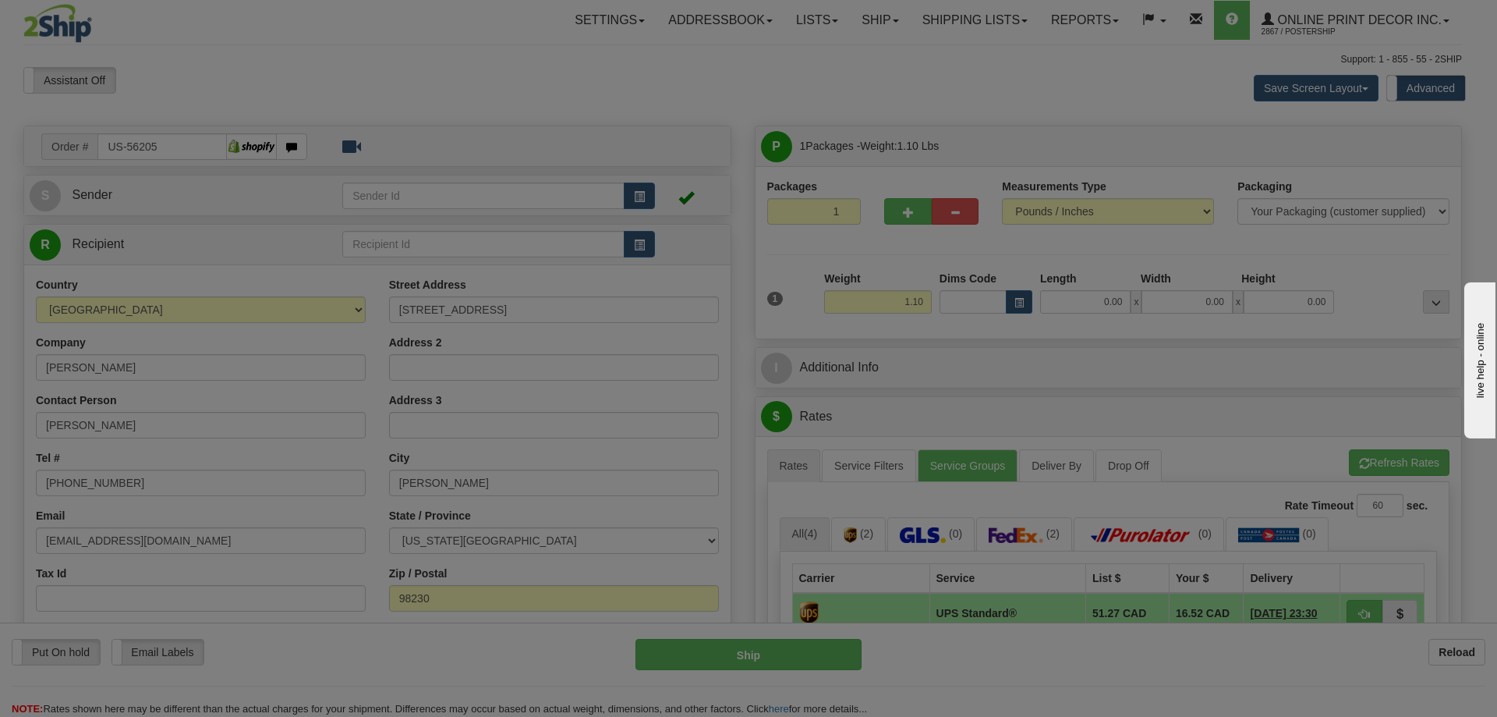
type input "1"
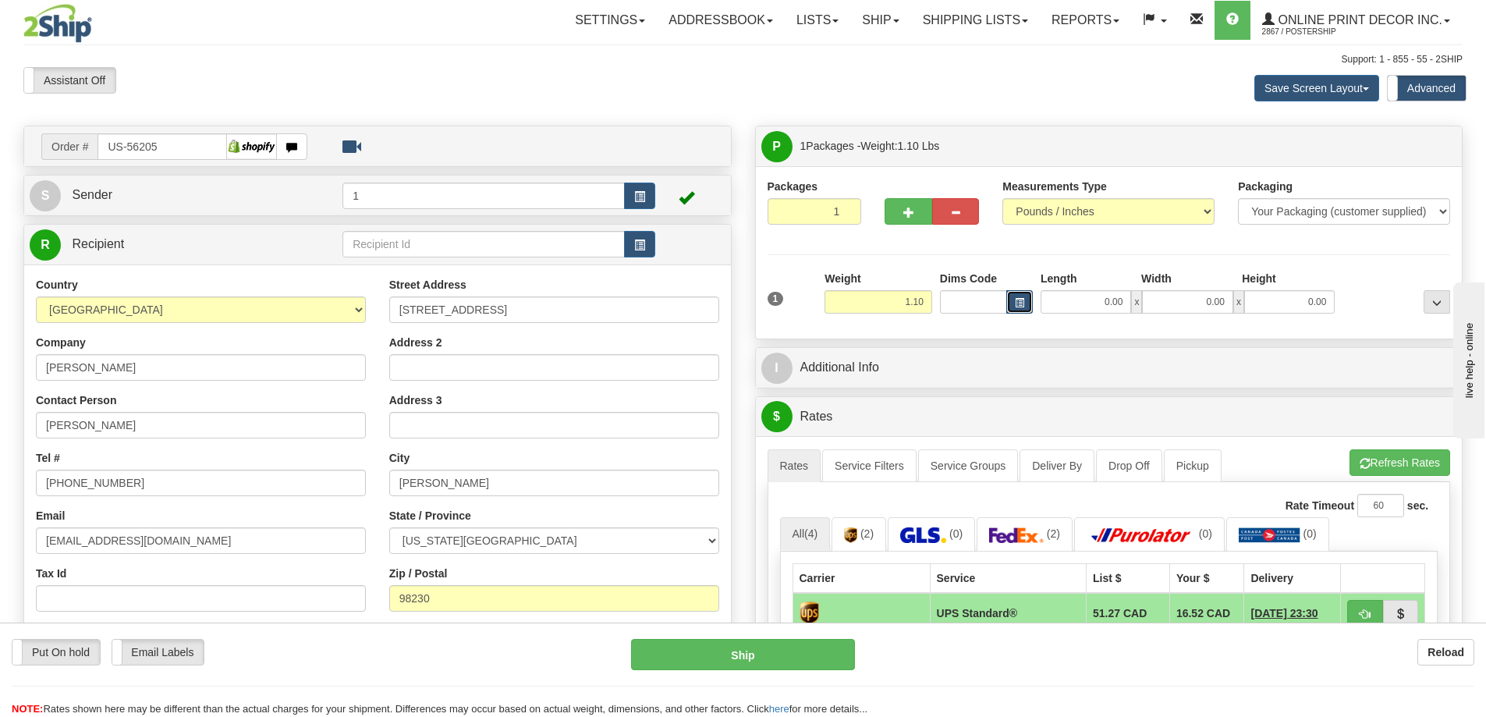
click at [1029, 296] on button "button" at bounding box center [1019, 301] width 27 height 23
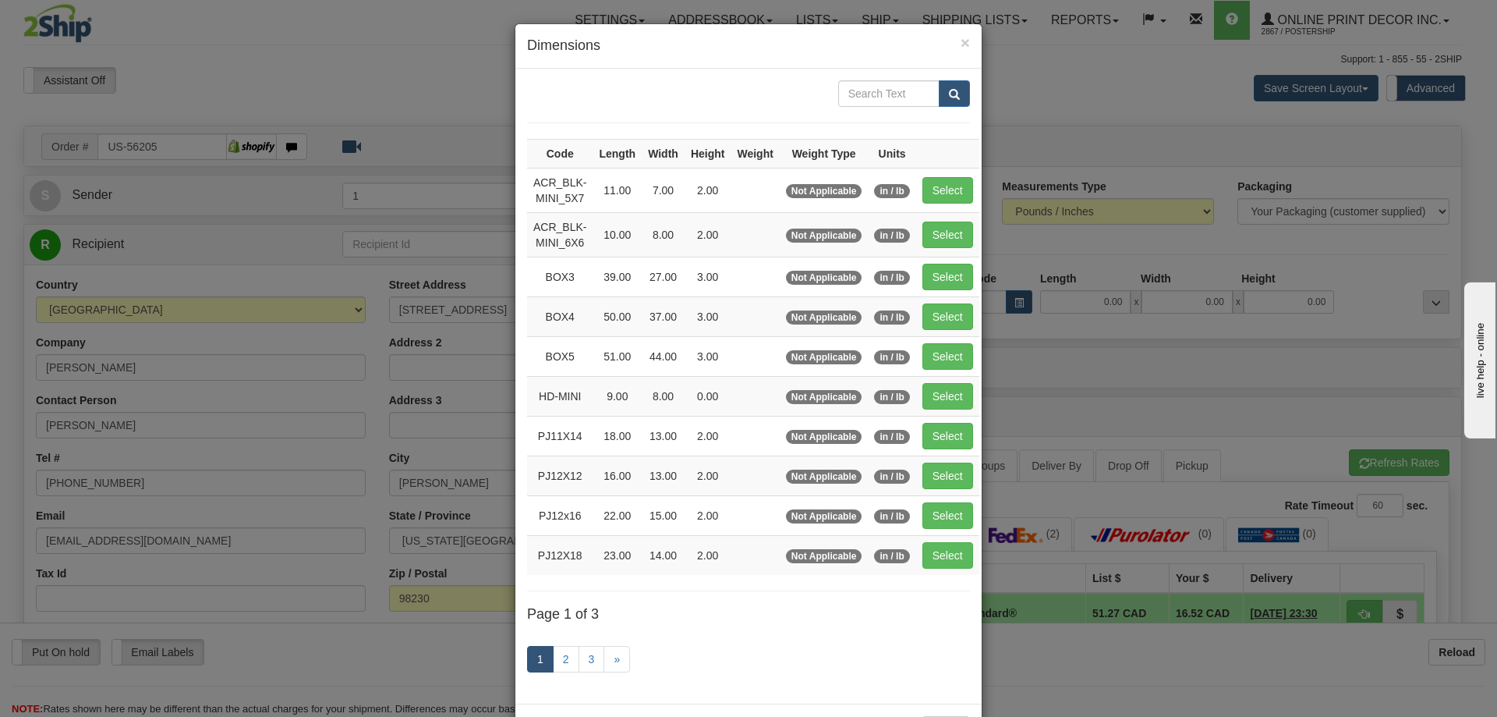
click at [579, 643] on div "1 2 3 »" at bounding box center [748, 661] width 443 height 62
click at [586, 657] on link "3" at bounding box center [592, 659] width 27 height 27
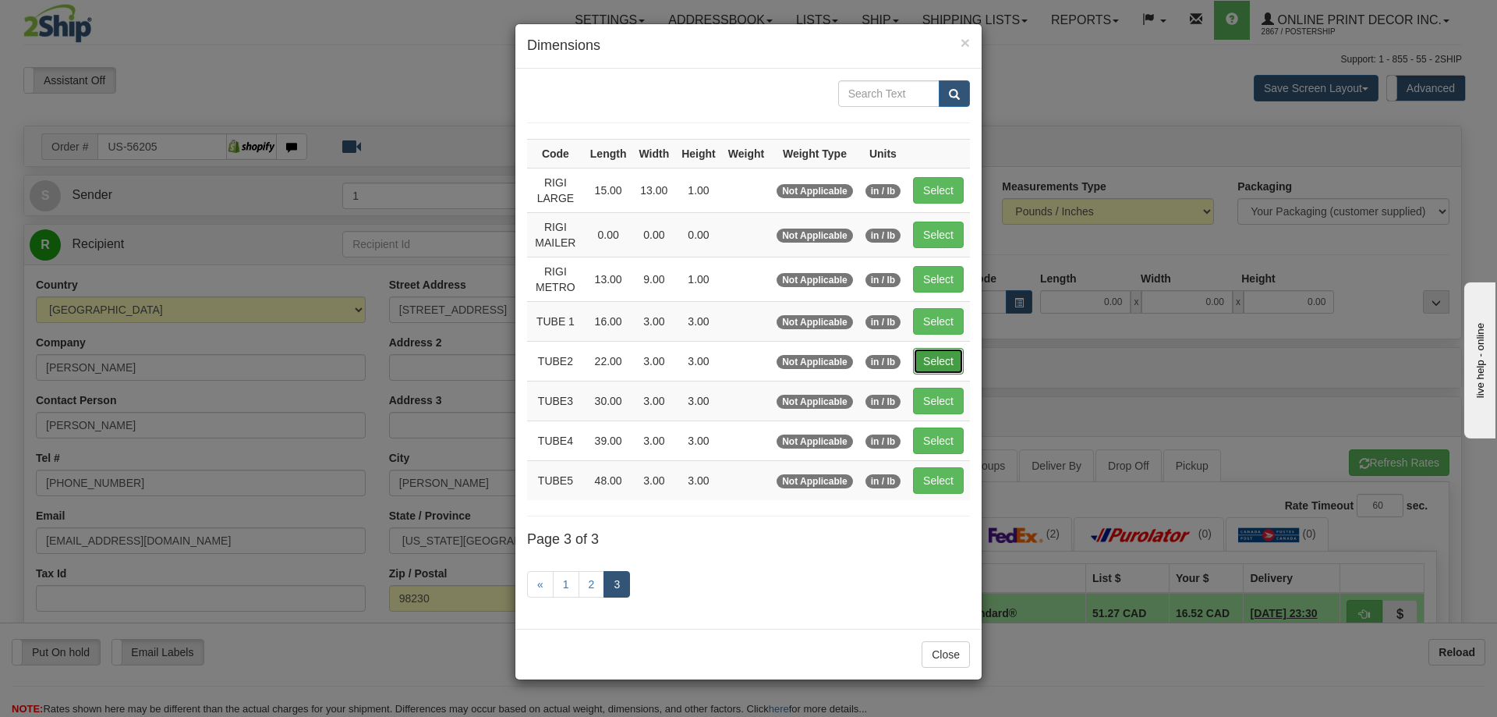
click at [940, 356] on button "Select" at bounding box center [938, 361] width 51 height 27
type input "TUBE2"
type input "22.00"
type input "3.00"
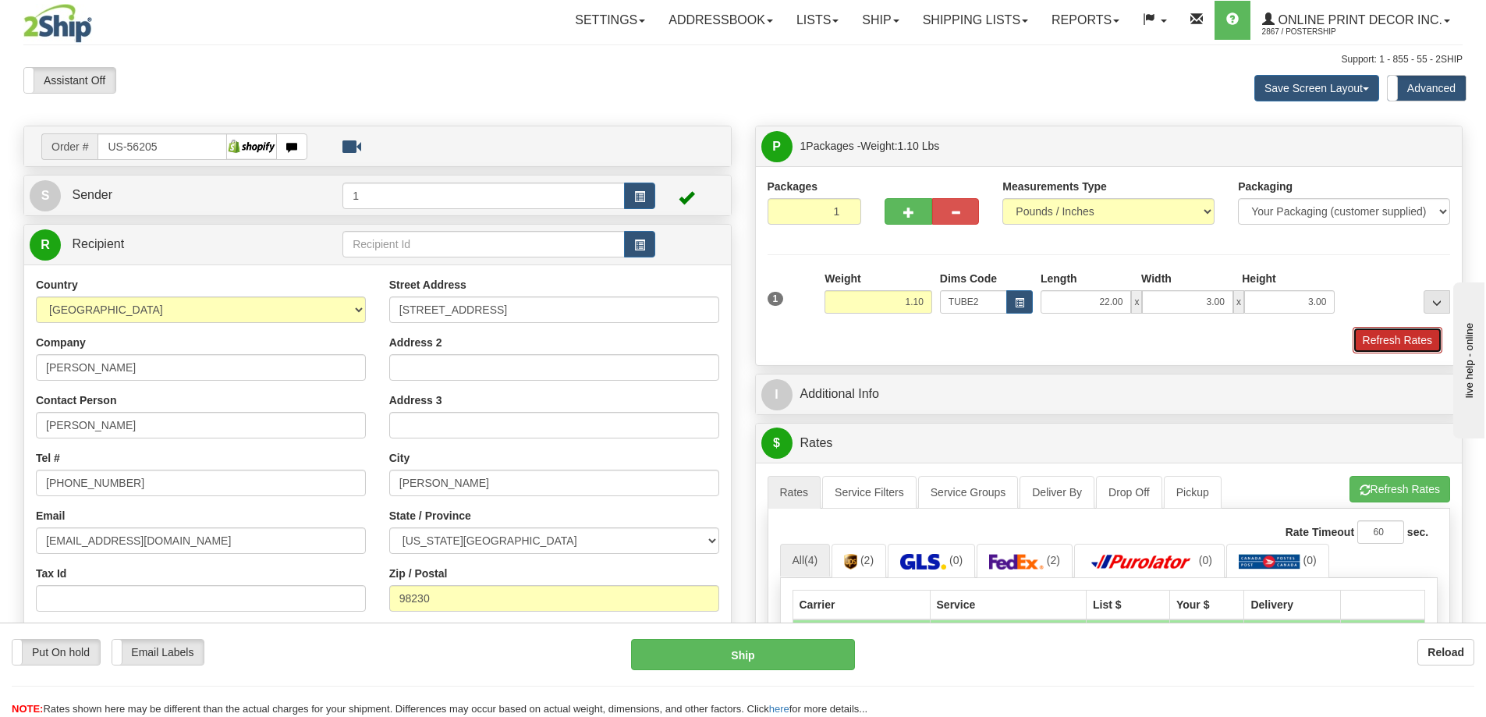
click at [1396, 334] on button "Refresh Rates" at bounding box center [1397, 340] width 90 height 27
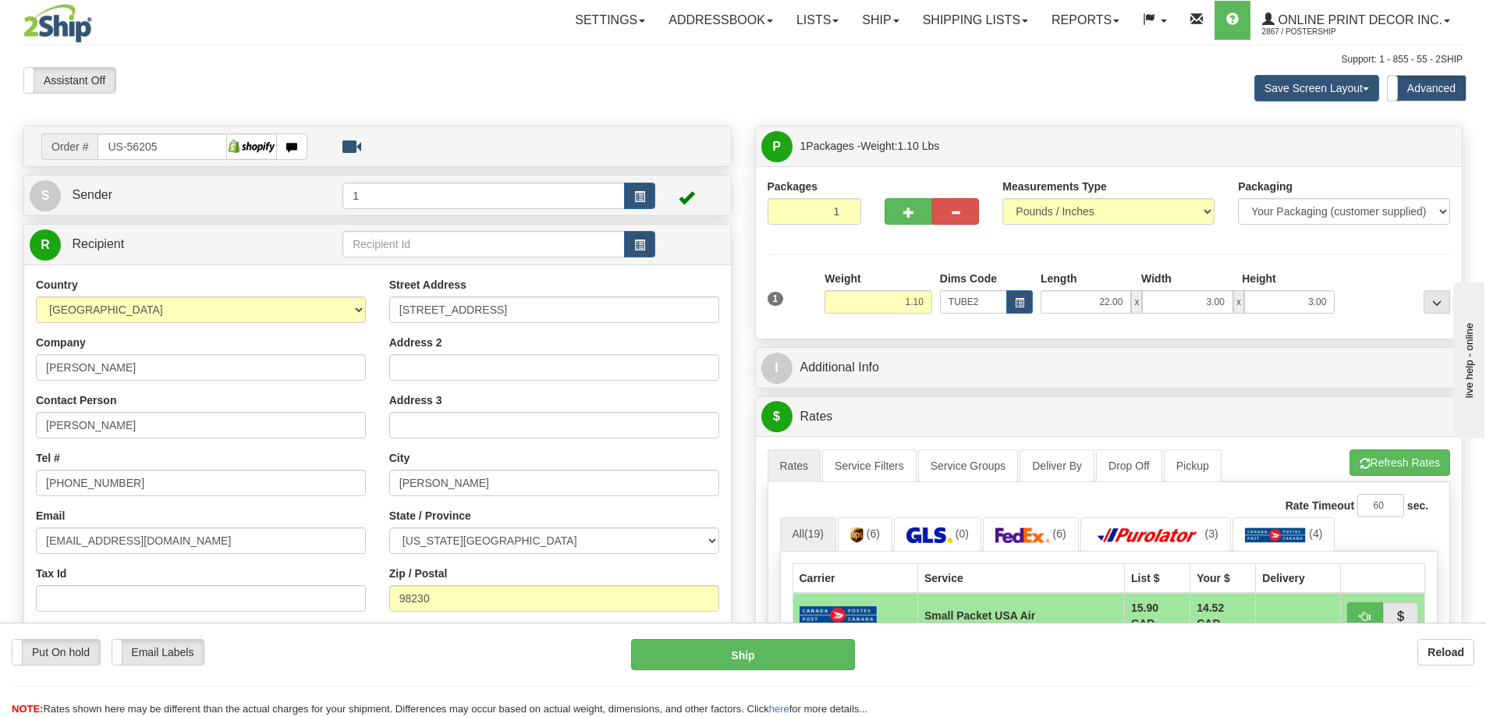
scroll to position [390, 0]
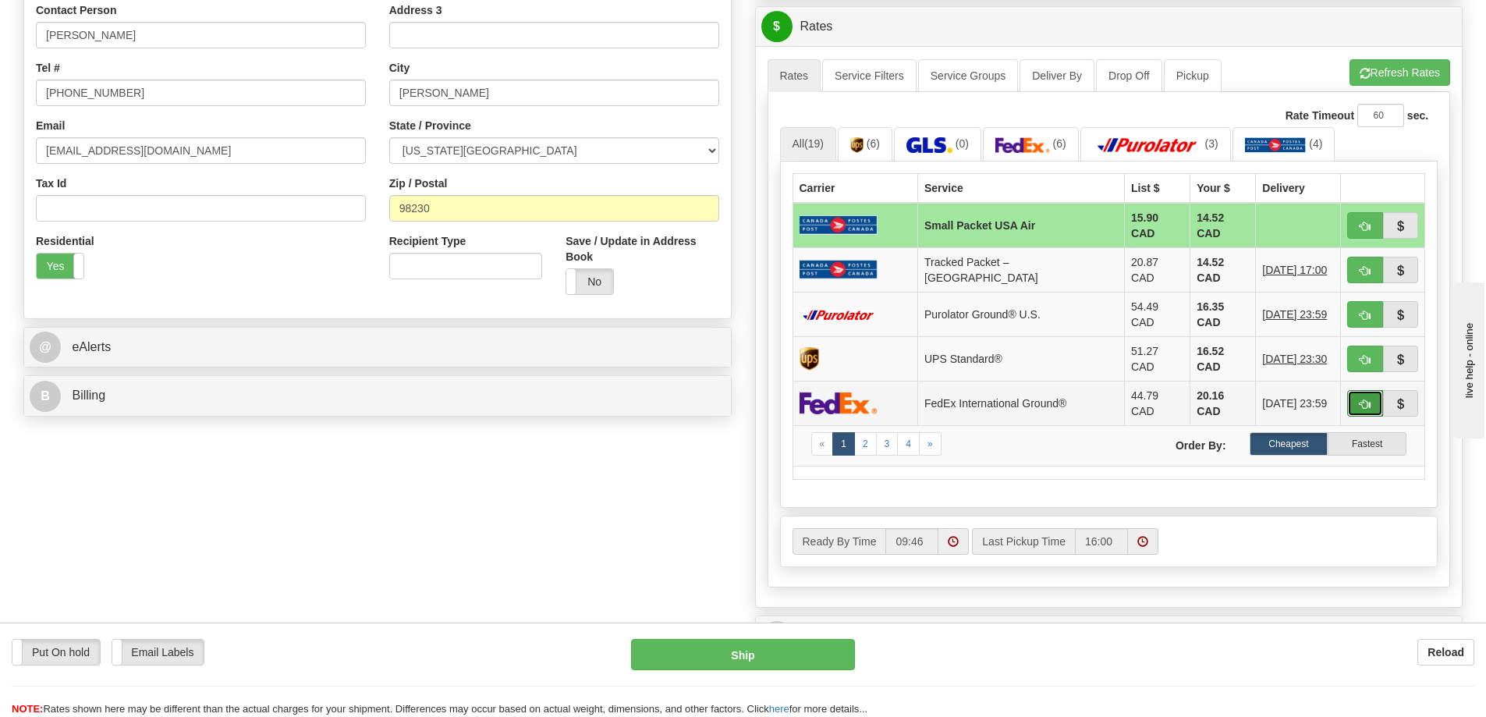
click at [1365, 399] on span "button" at bounding box center [1364, 404] width 11 height 10
type input "92"
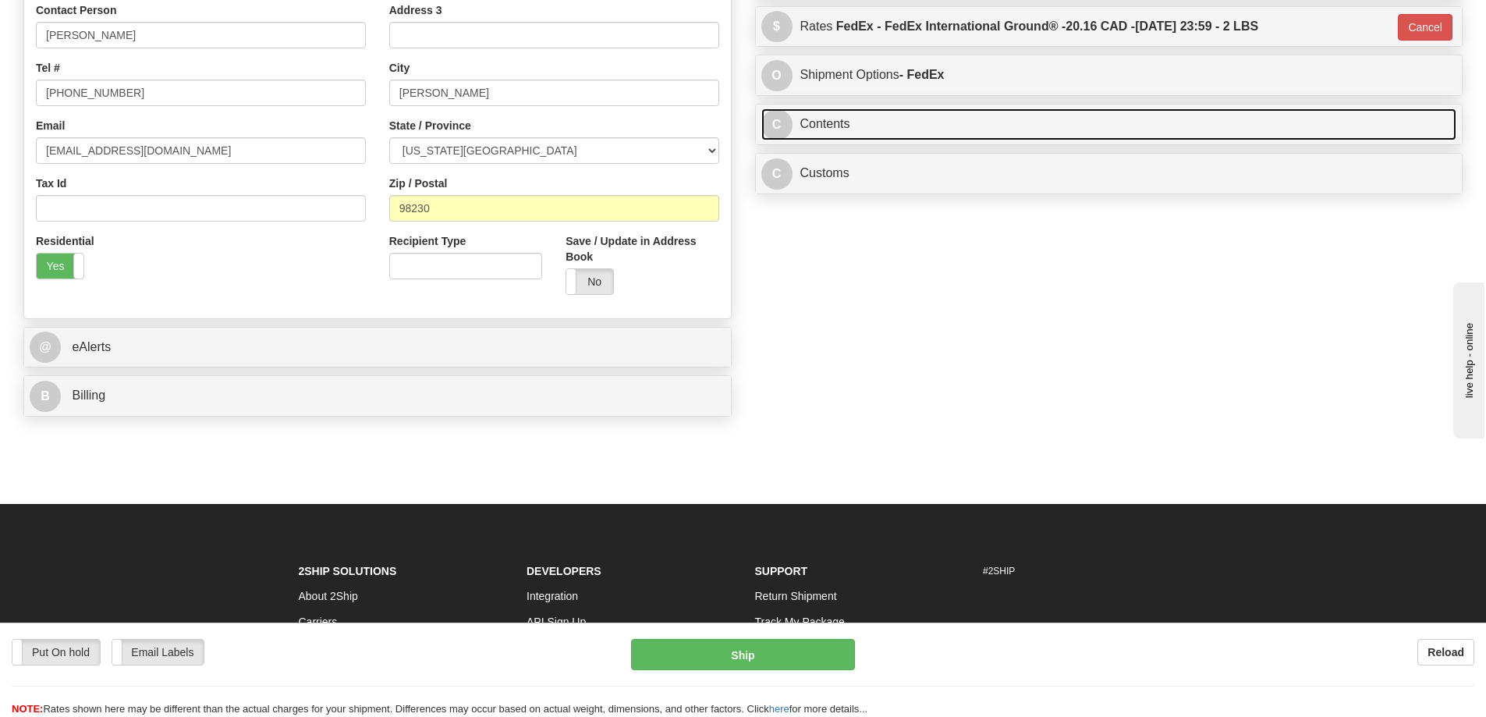
click at [855, 125] on link "C Contents" at bounding box center [1109, 124] width 696 height 32
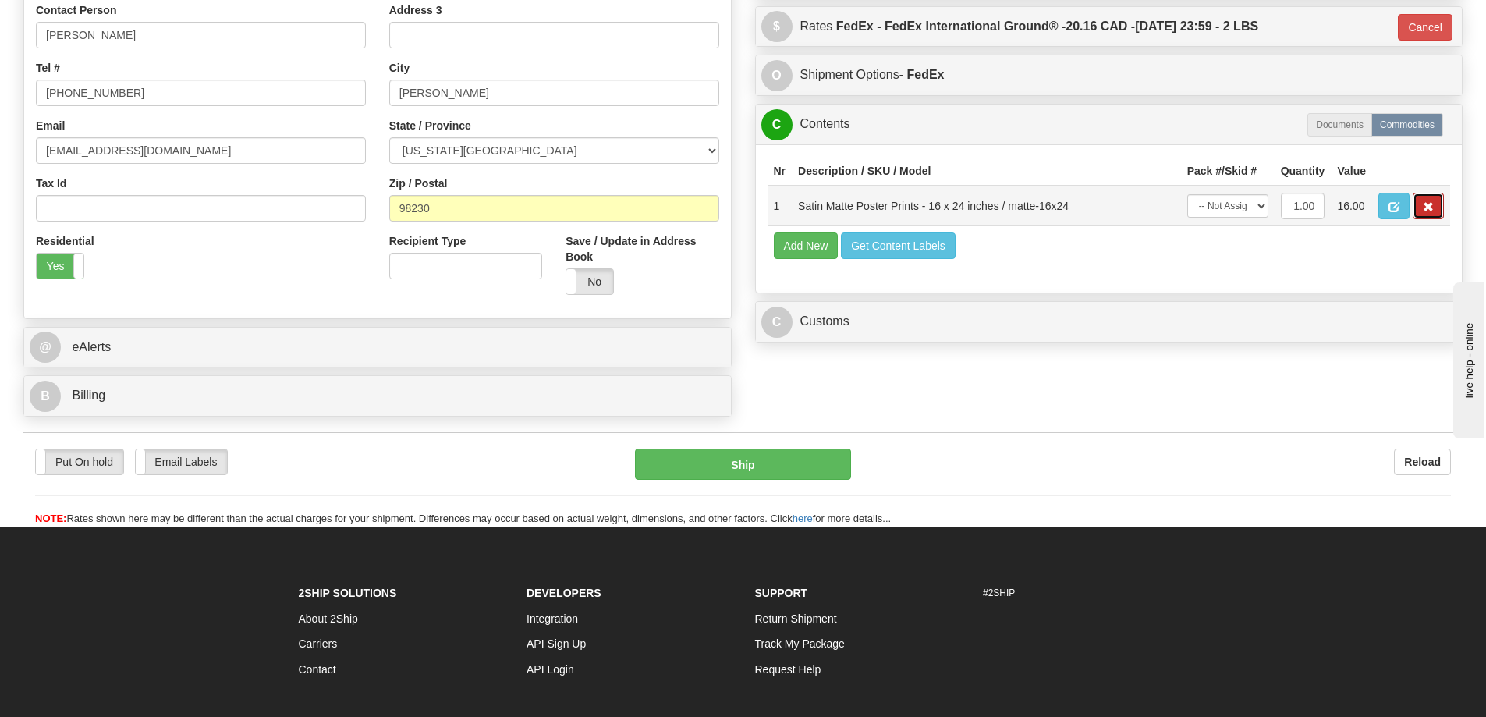
click at [1418, 204] on button "button" at bounding box center [1427, 206] width 31 height 27
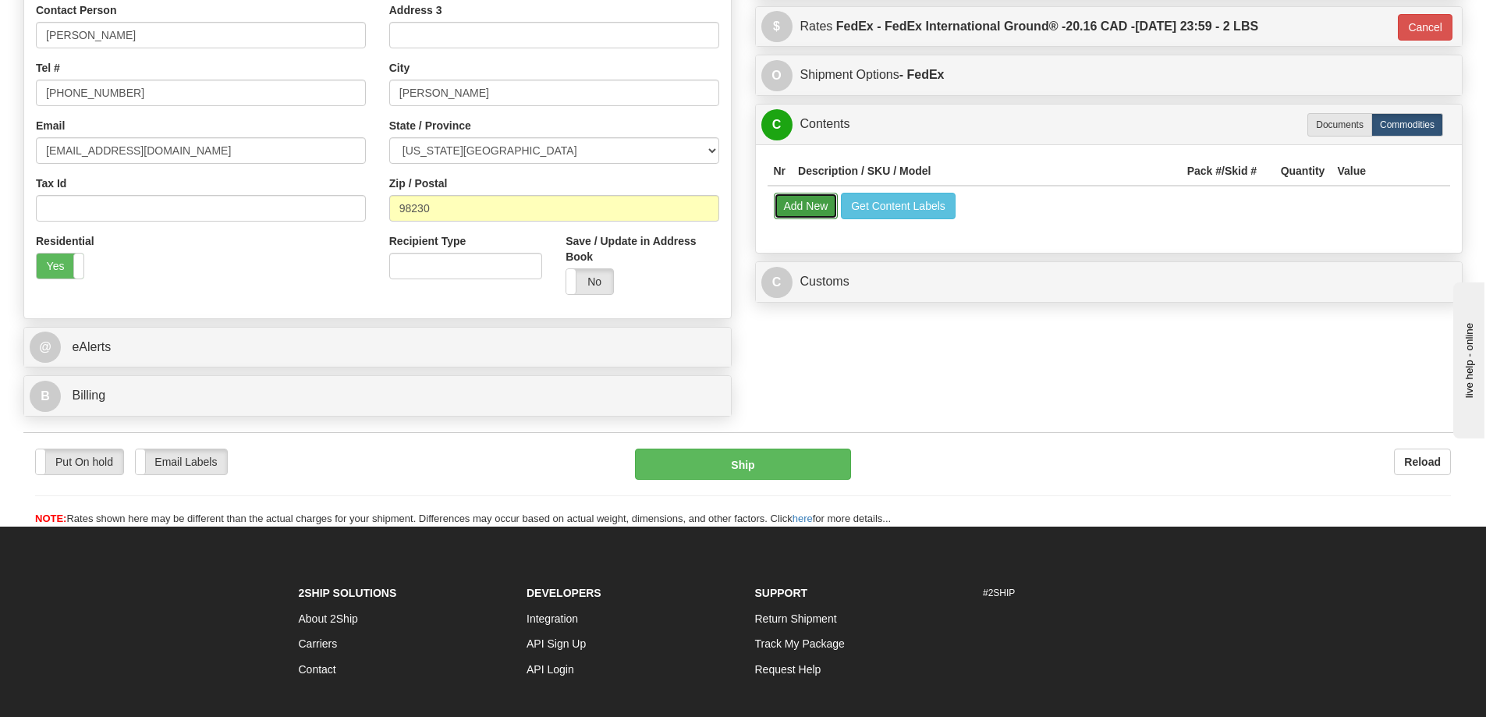
click at [810, 207] on button "Add New" at bounding box center [806, 206] width 65 height 27
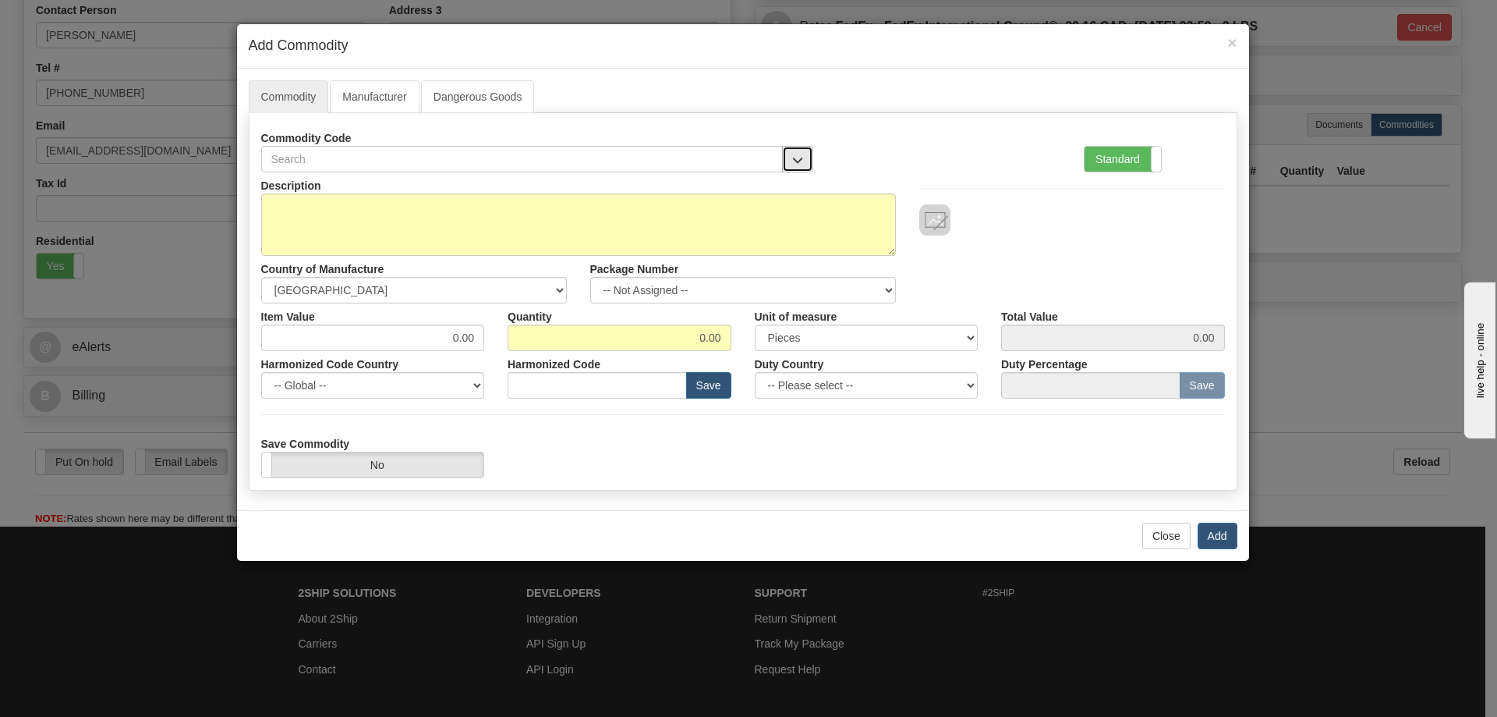
click at [796, 155] on span "button" at bounding box center [797, 160] width 11 height 10
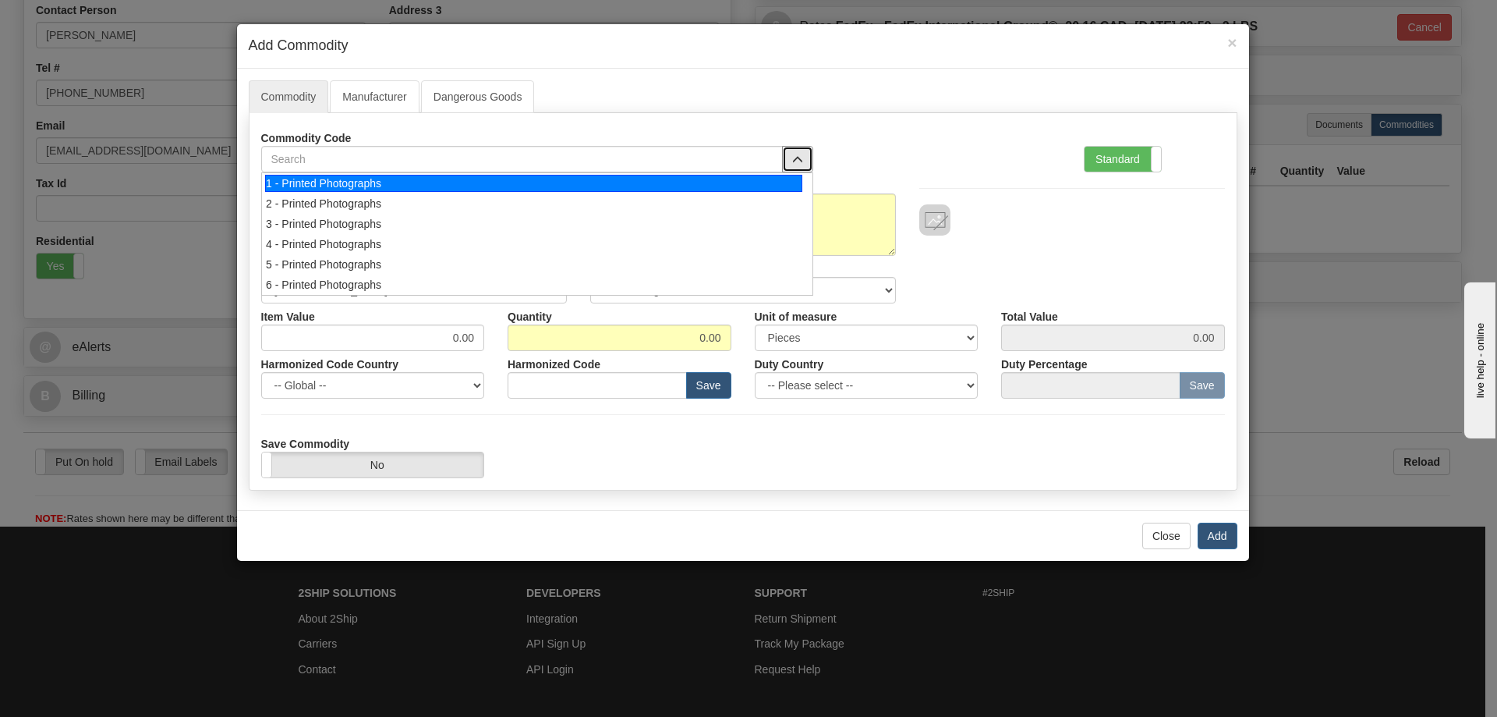
click at [777, 182] on div "1 - Printed Photographs" at bounding box center [533, 183] width 537 height 17
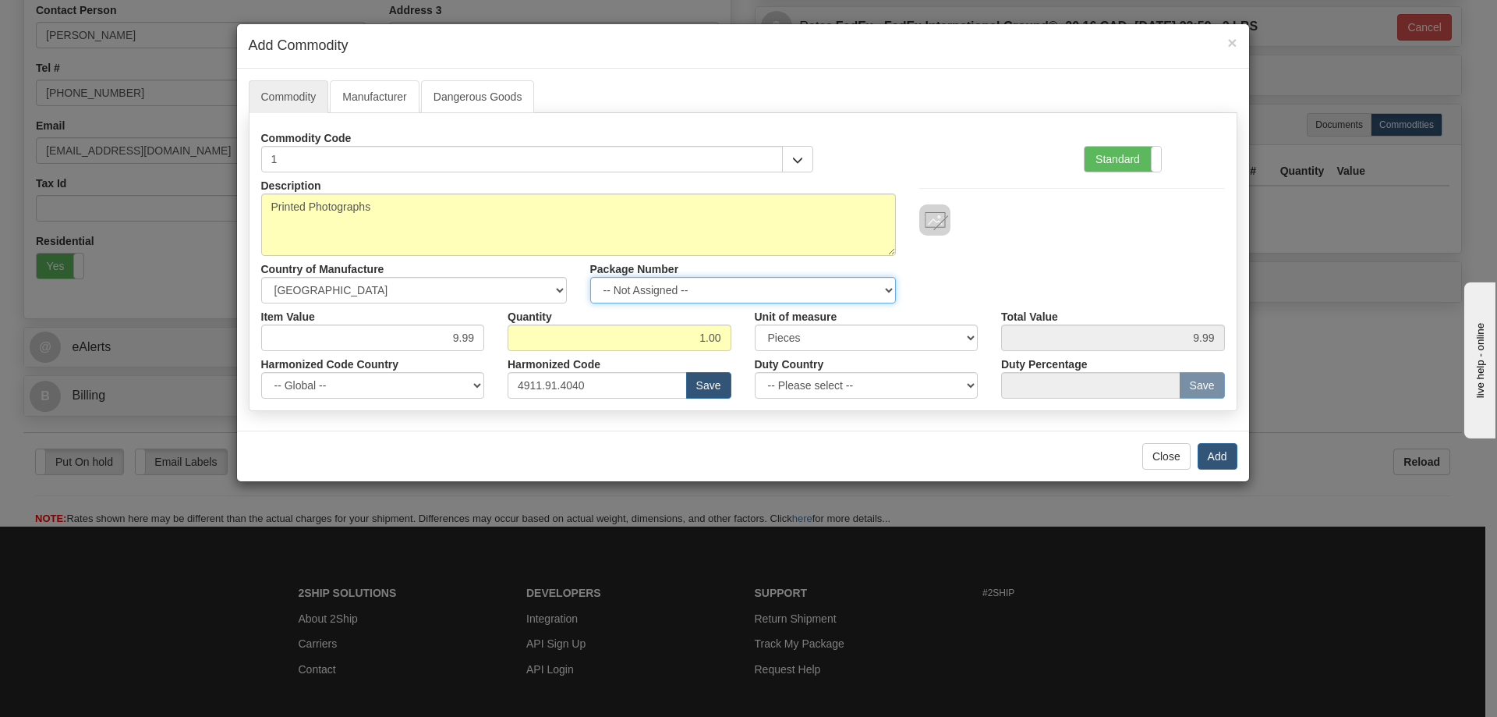
click at [881, 289] on select "-- Not Assigned -- Item 1" at bounding box center [743, 290] width 306 height 27
select select "0"
click at [590, 277] on select "-- Not Assigned -- Item 1" at bounding box center [743, 290] width 306 height 27
click at [1225, 448] on button "Add" at bounding box center [1218, 456] width 40 height 27
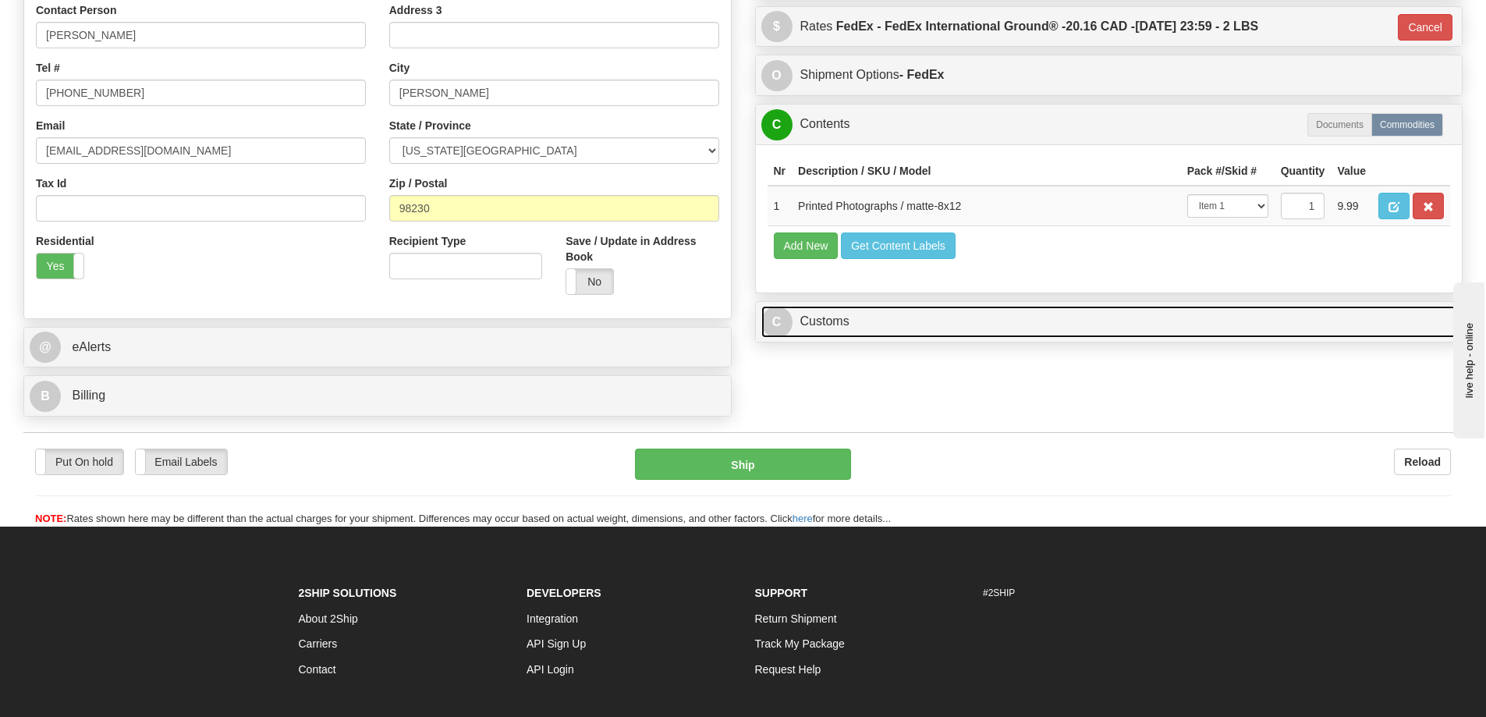
click at [1175, 320] on link "C Customs" at bounding box center [1109, 322] width 696 height 32
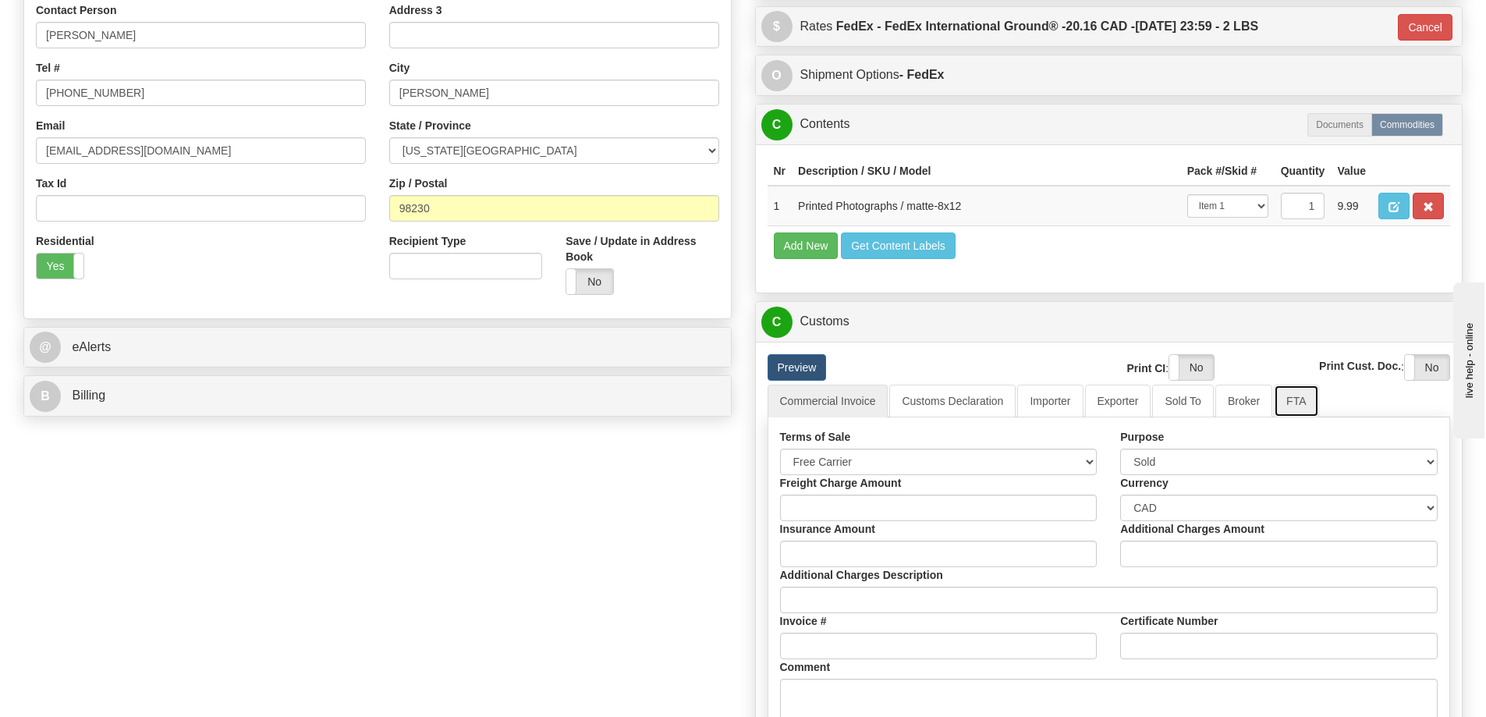
click at [1292, 402] on link "FTA" at bounding box center [1295, 400] width 44 height 33
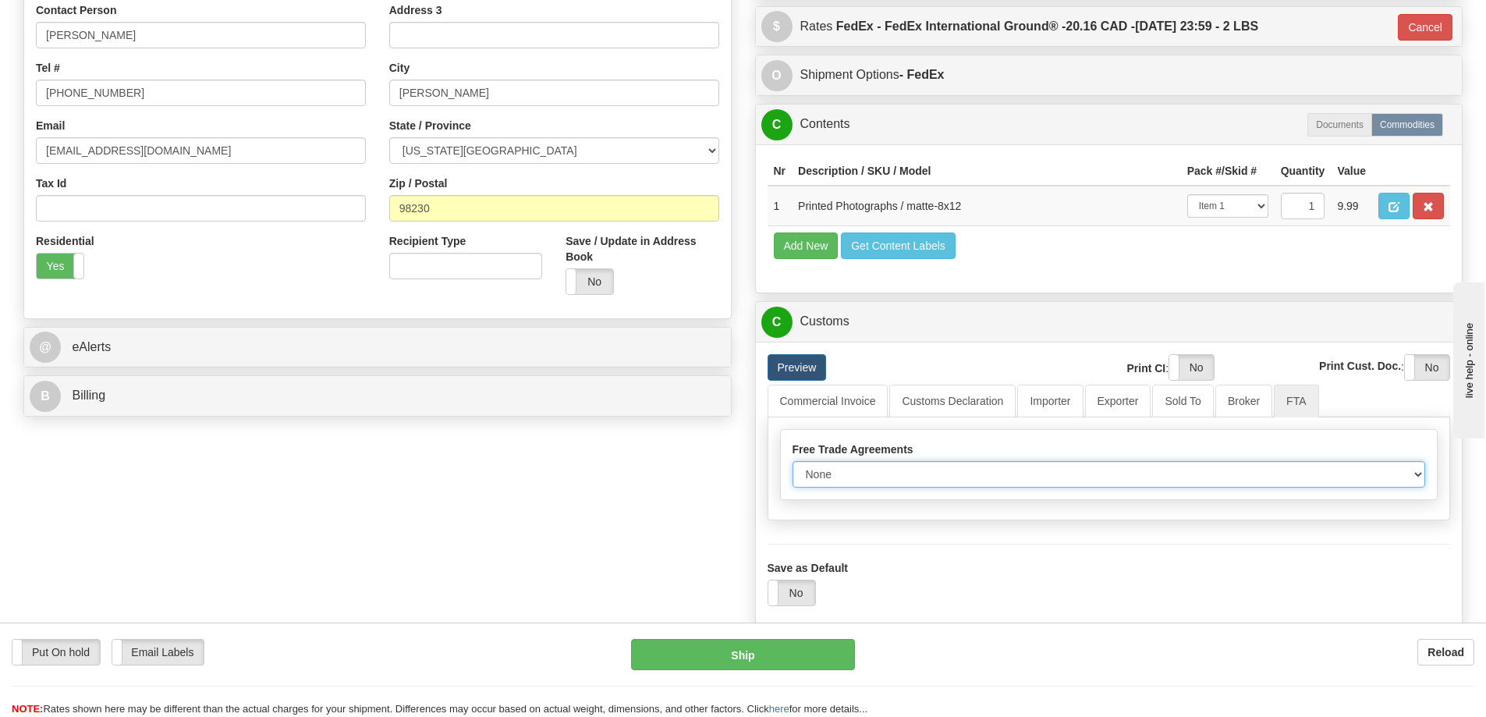
click at [1415, 480] on select "None Other USMCA CETA CUKTCA" at bounding box center [1108, 474] width 633 height 27
select select "1"
click at [792, 466] on select "None Other USMCA CETA CUKTCA" at bounding box center [1108, 474] width 633 height 27
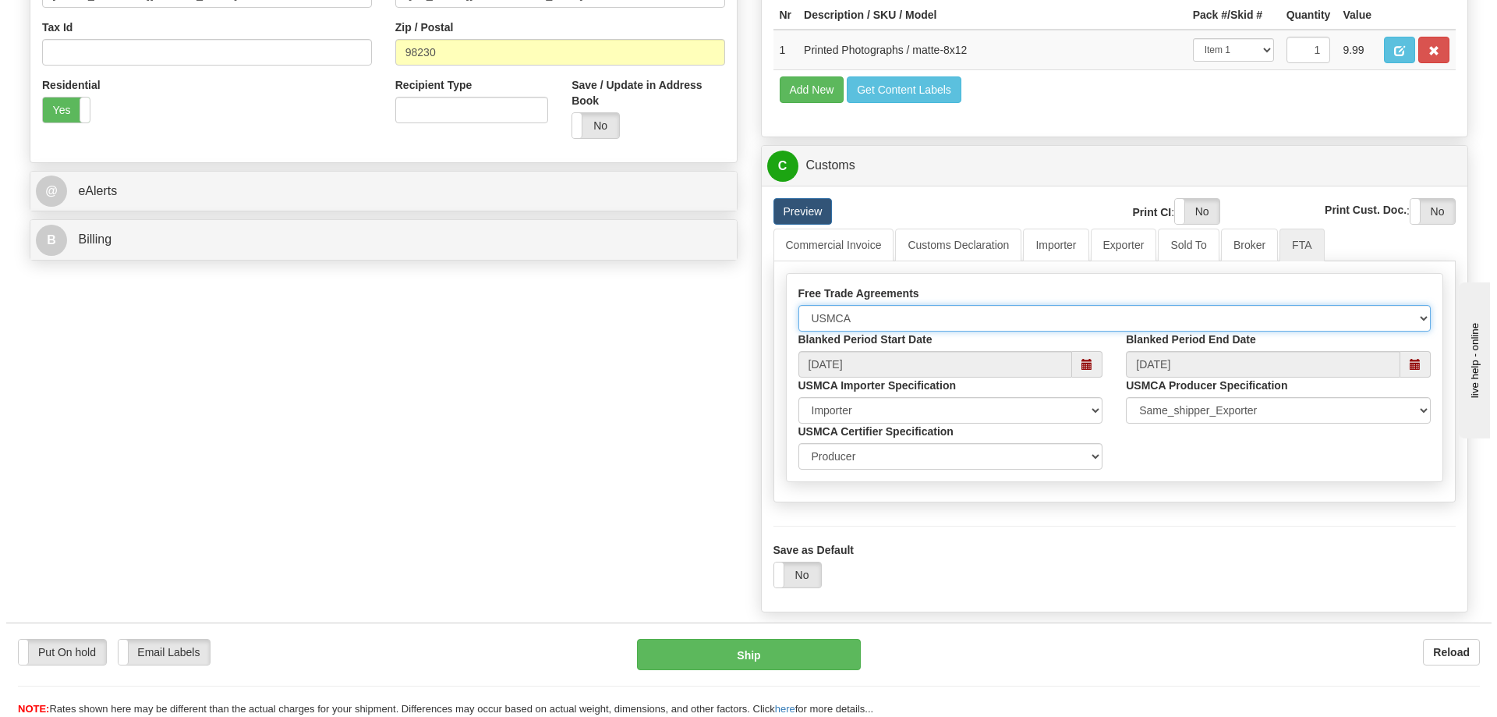
scroll to position [624, 0]
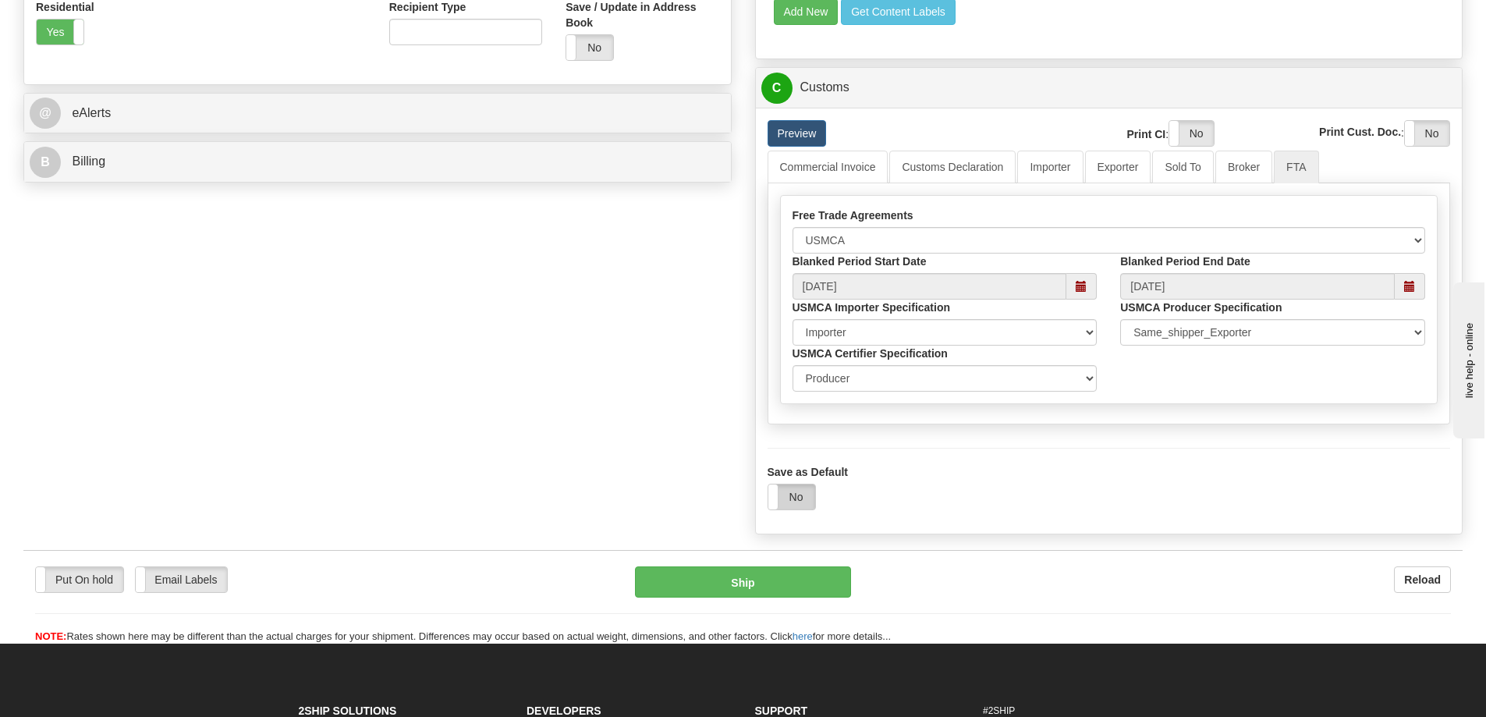
click at [790, 502] on label "No" at bounding box center [791, 496] width 47 height 25
click at [803, 586] on button "Ship" at bounding box center [743, 581] width 216 height 31
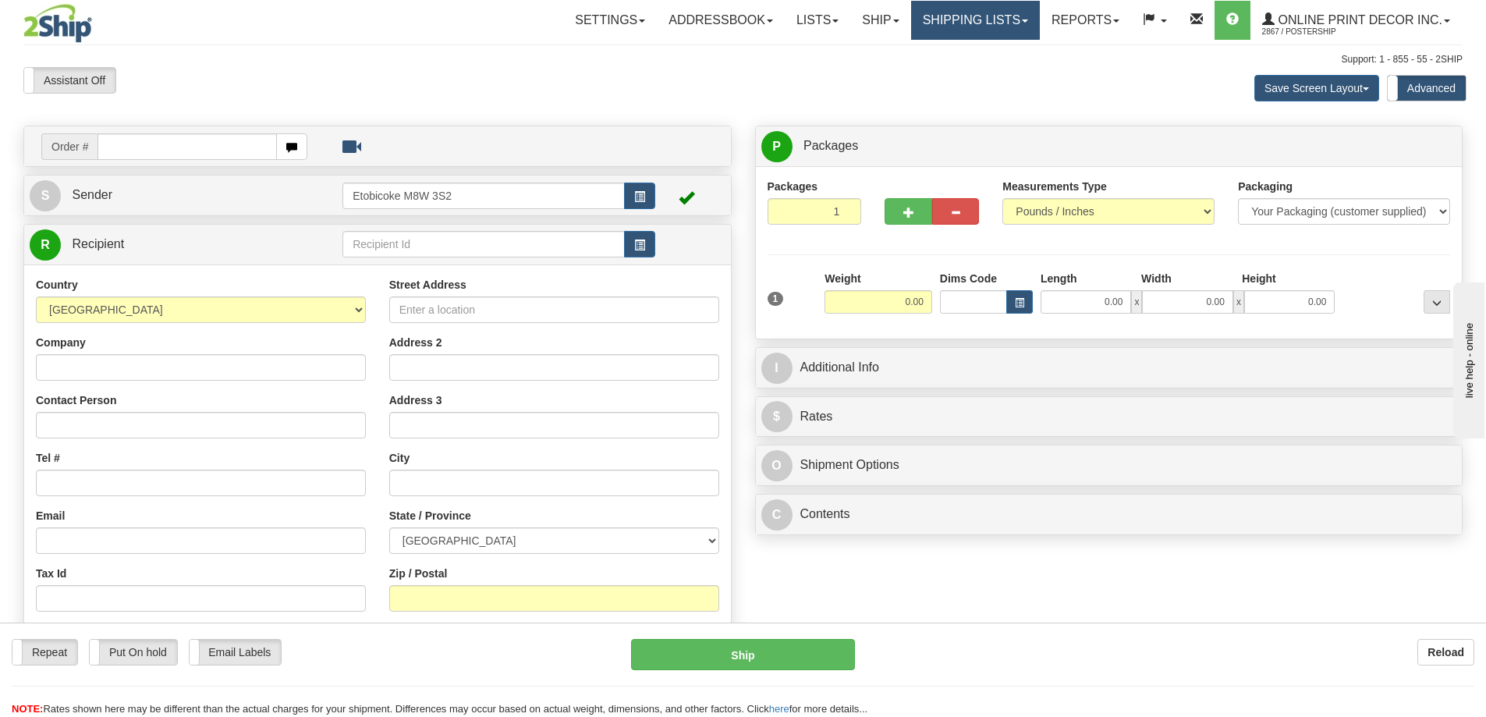
click at [965, 23] on link "Shipping lists" at bounding box center [975, 20] width 129 height 39
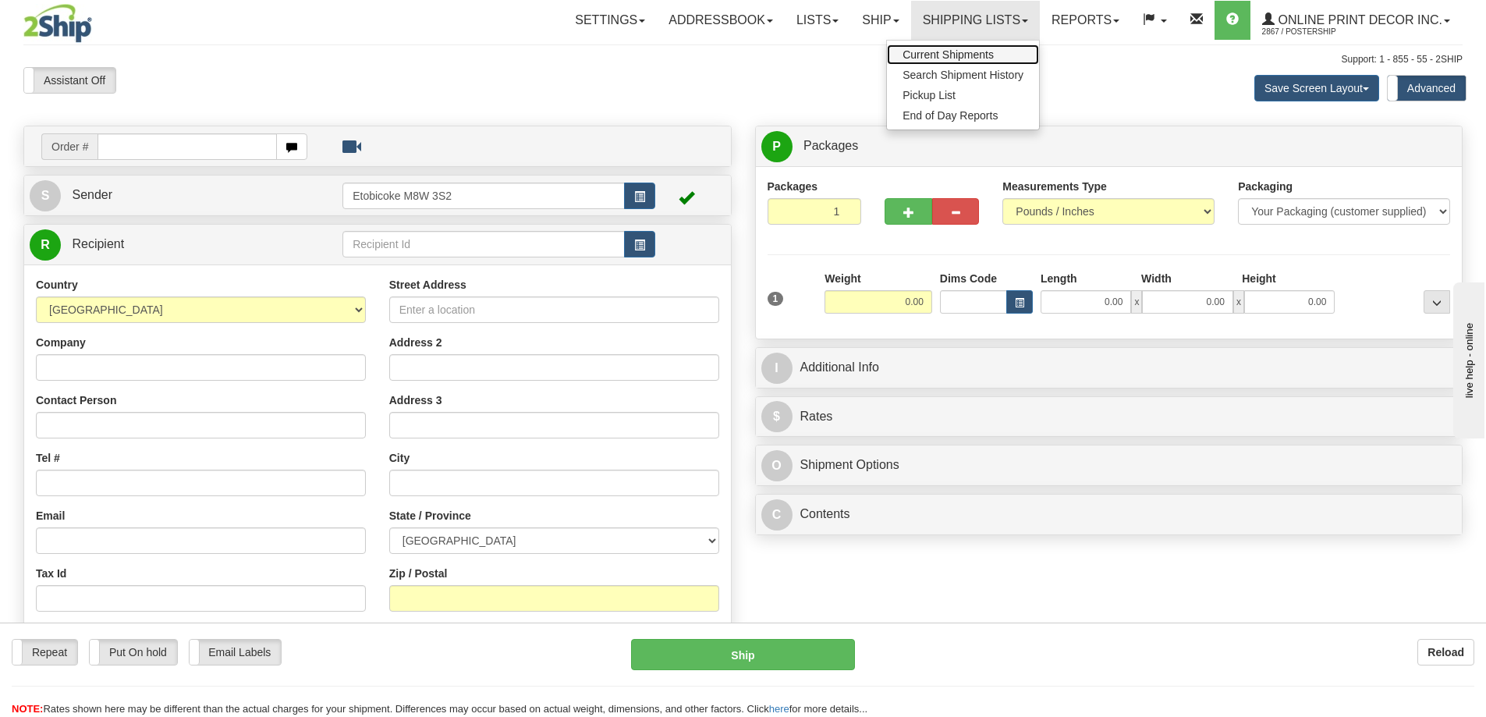
click at [953, 51] on span "Current Shipments" at bounding box center [947, 54] width 91 height 12
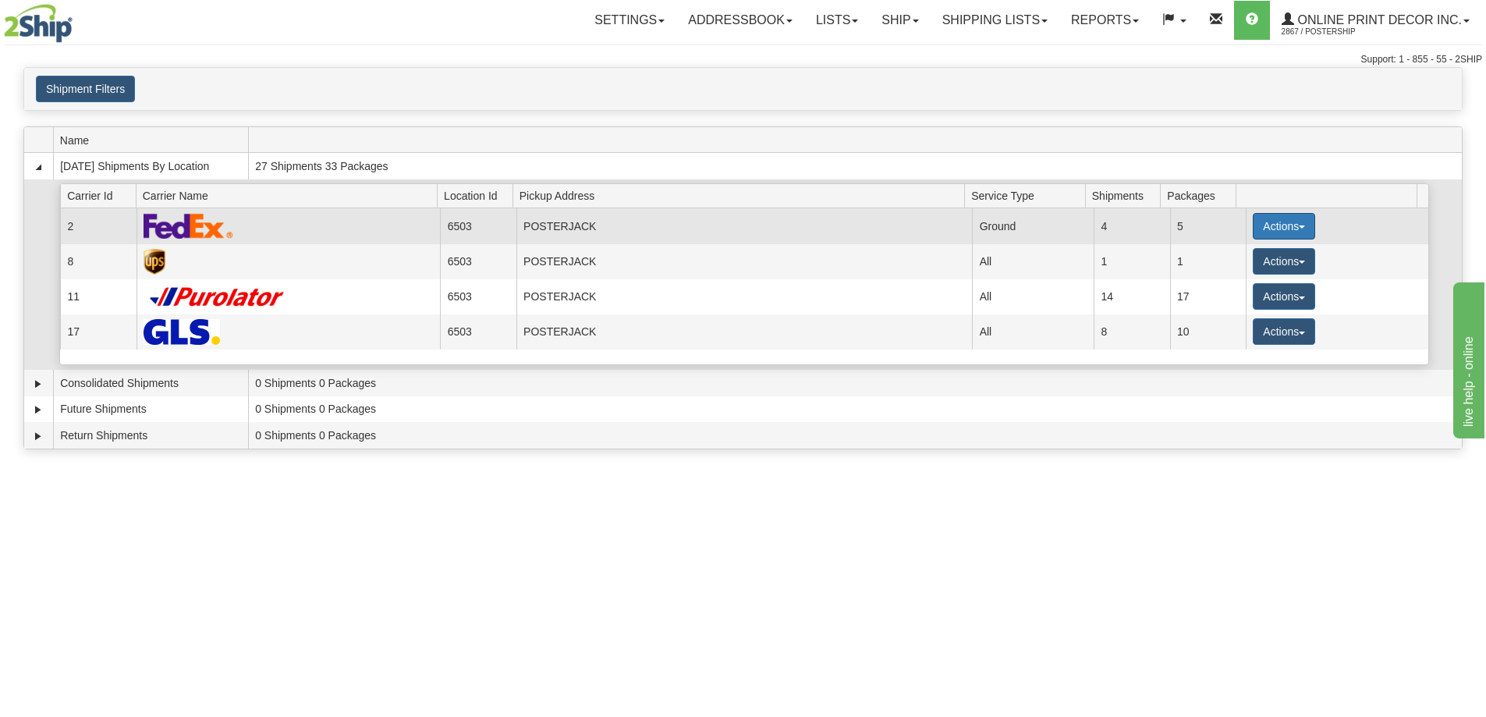
click at [1269, 218] on button "Actions" at bounding box center [1283, 226] width 62 height 27
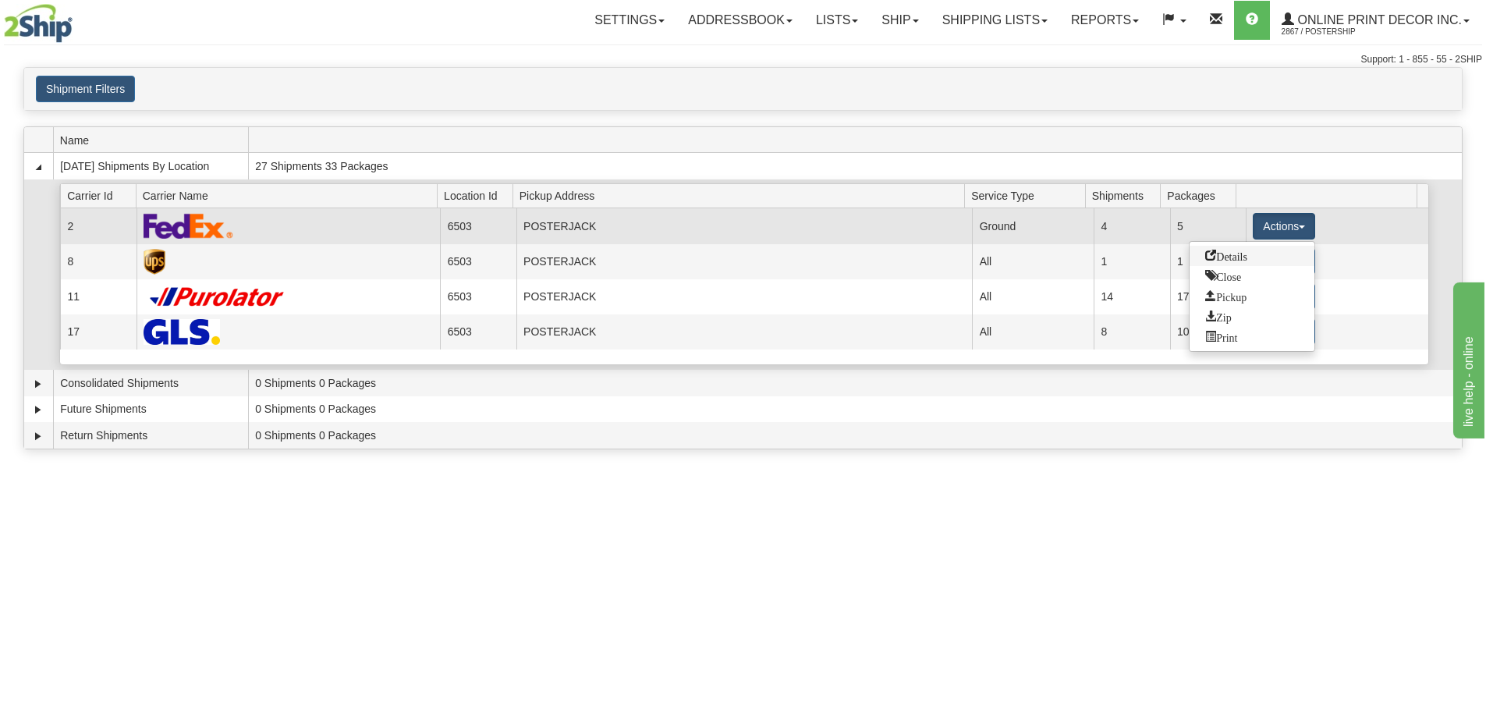
click at [1216, 257] on span "Details" at bounding box center [1226, 255] width 42 height 11
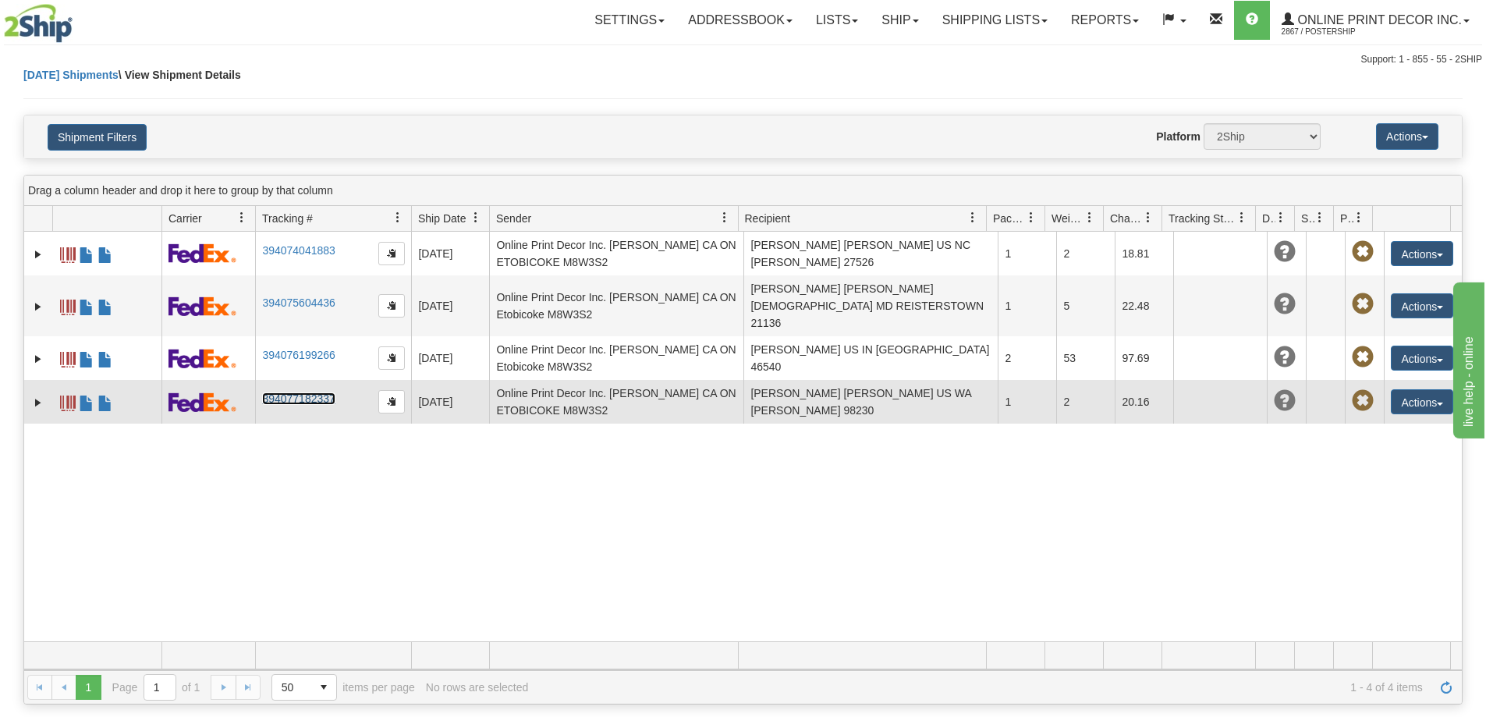
click at [307, 392] on link "394077182337" at bounding box center [298, 398] width 73 height 12
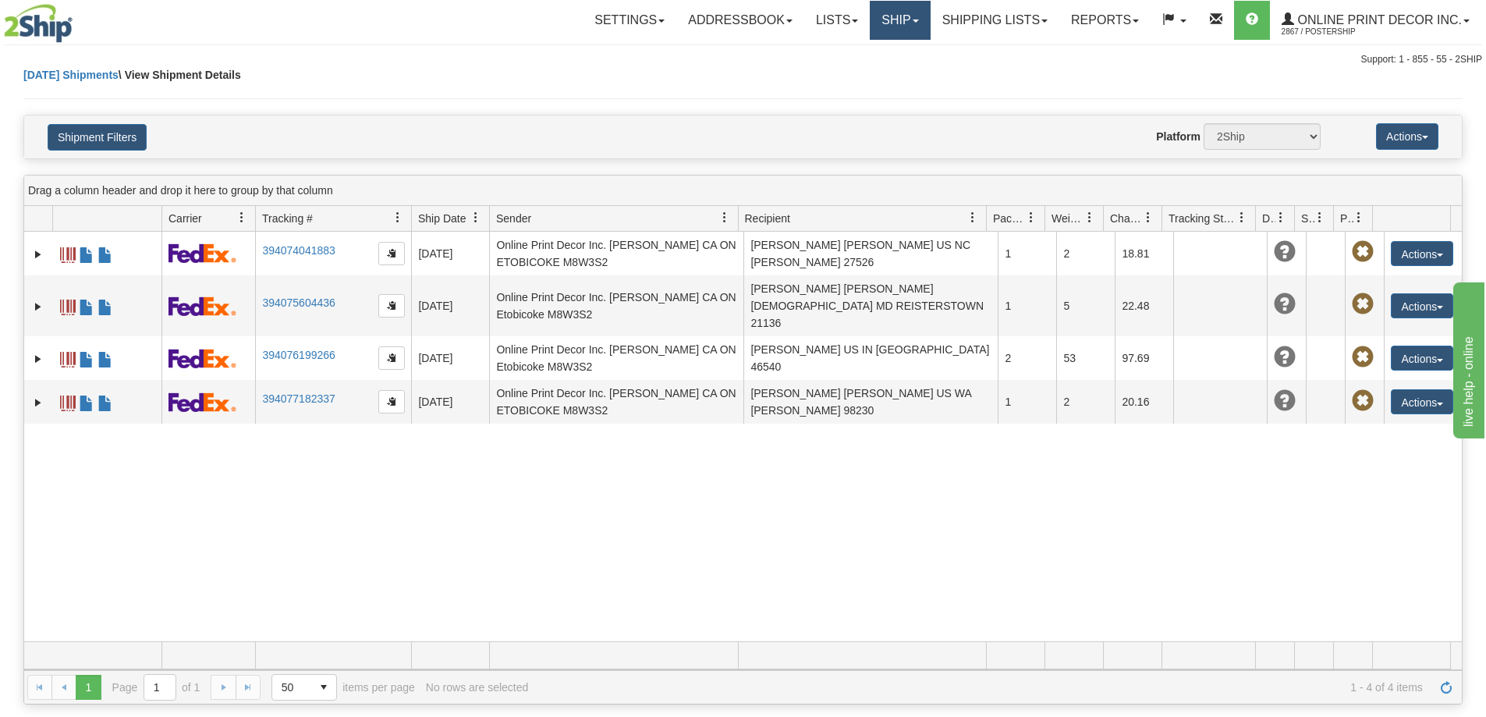
click at [897, 20] on link "Ship" at bounding box center [899, 20] width 60 height 39
click at [826, 60] on span "Ship Screen" at bounding box center [833, 54] width 59 height 12
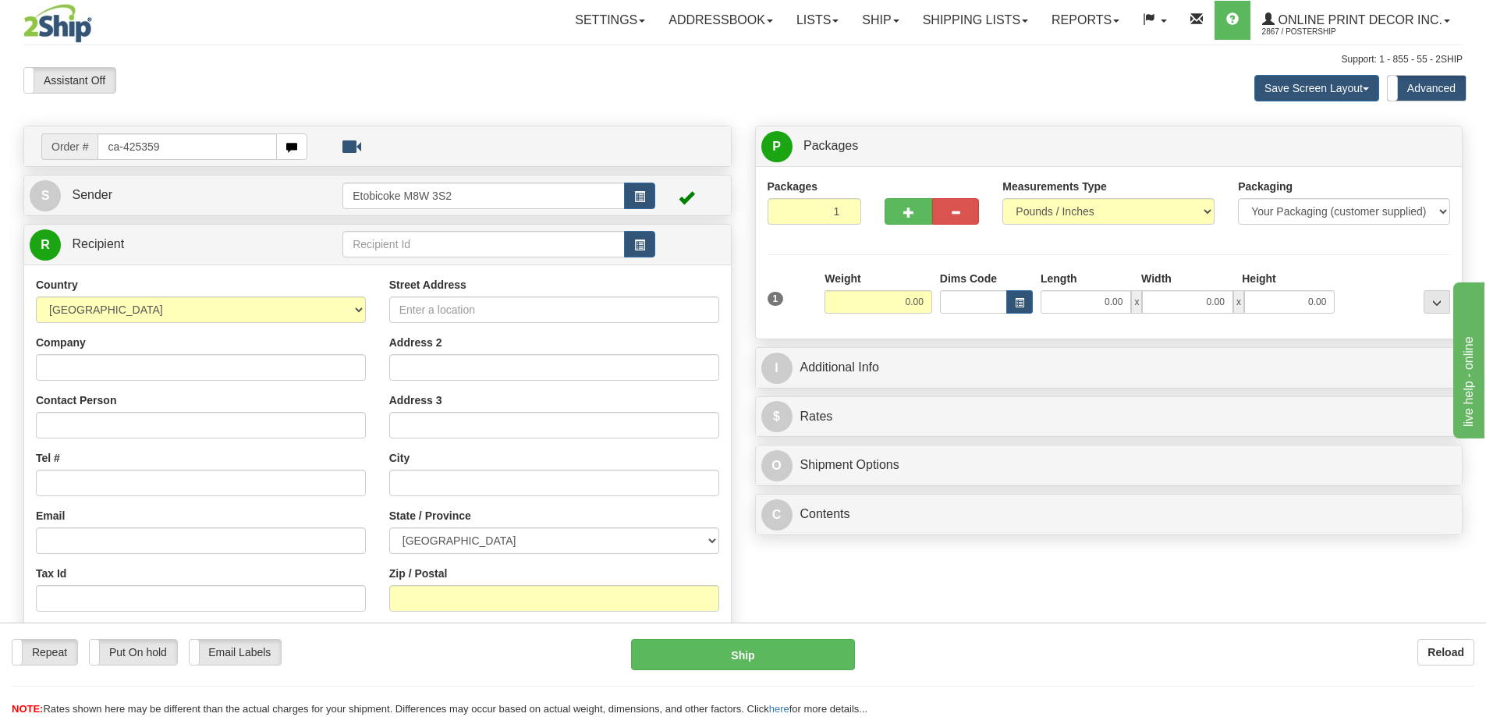
type input "ca-425359"
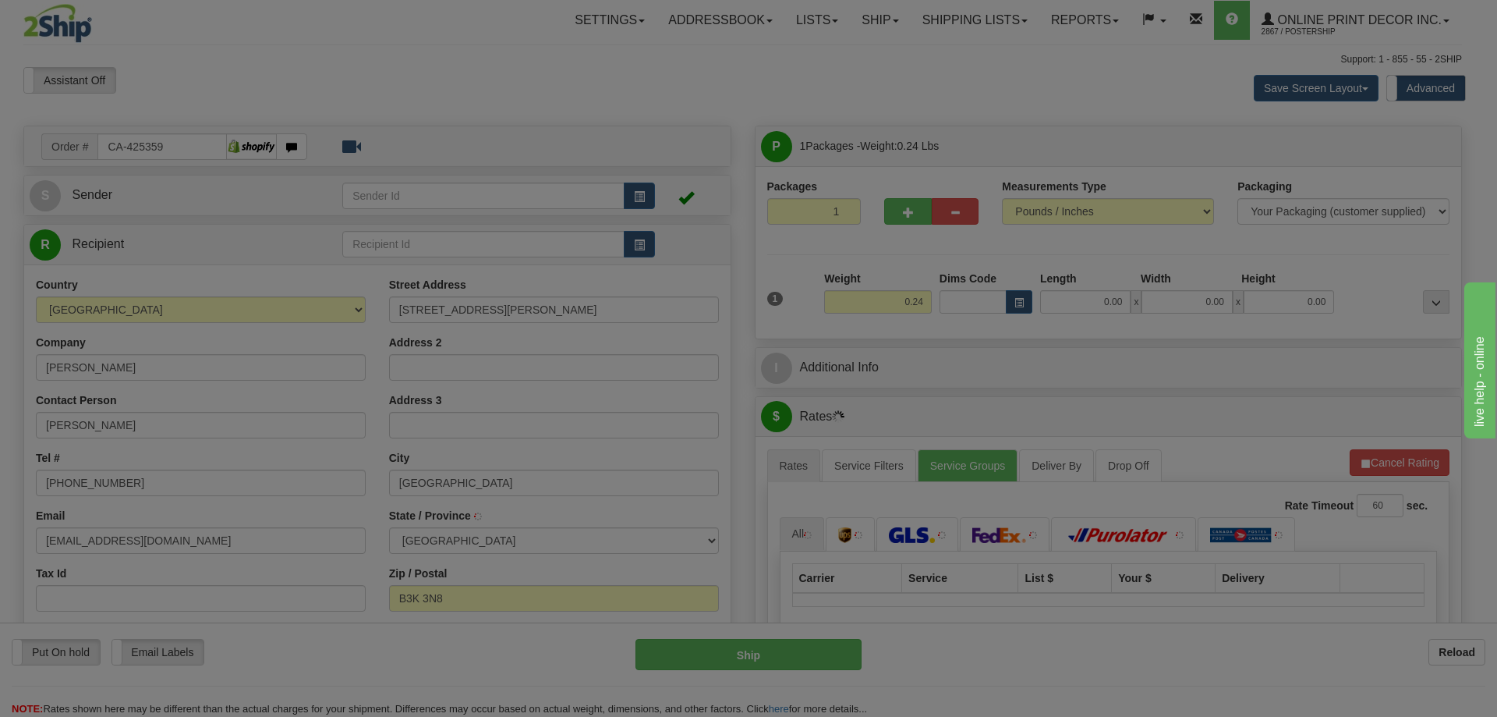
type input "[GEOGRAPHIC_DATA]"
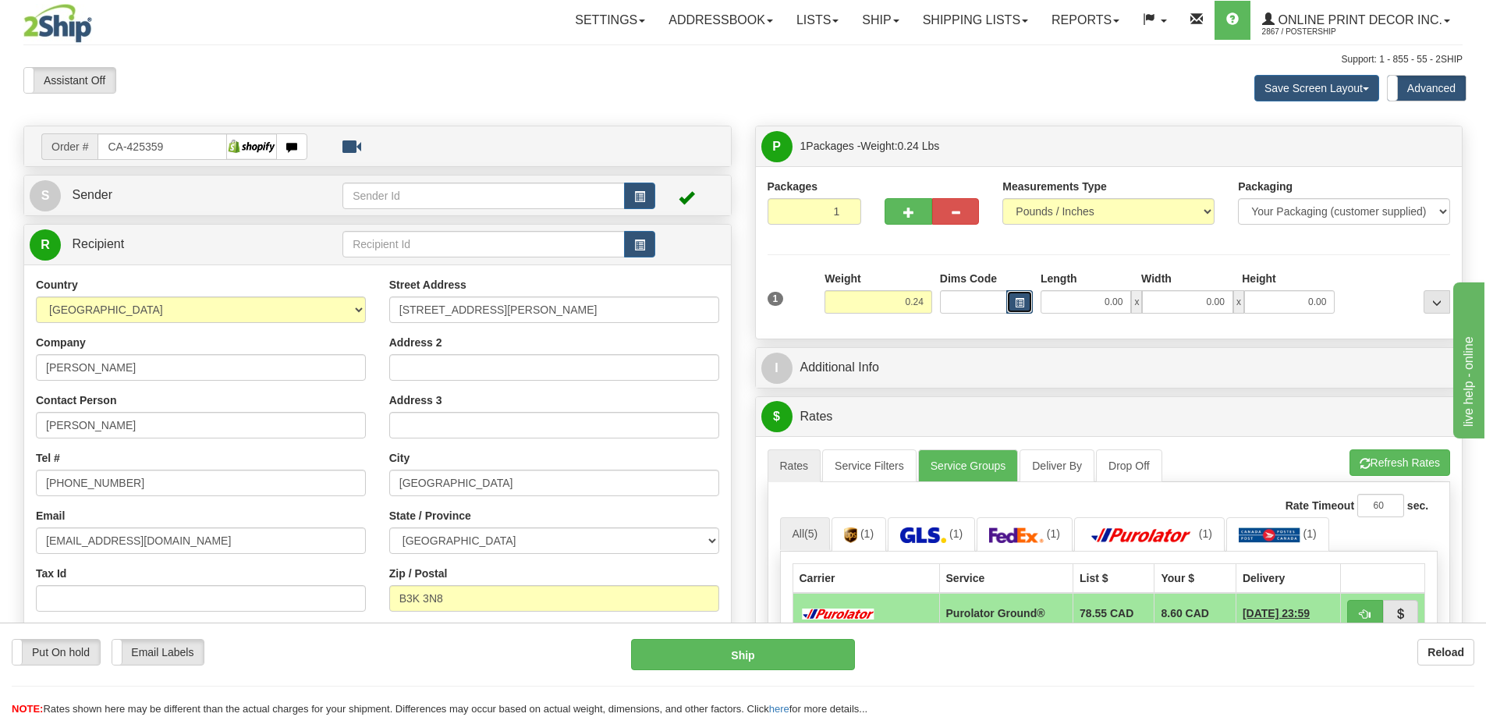
click at [1020, 299] on span "button" at bounding box center [1019, 303] width 9 height 9
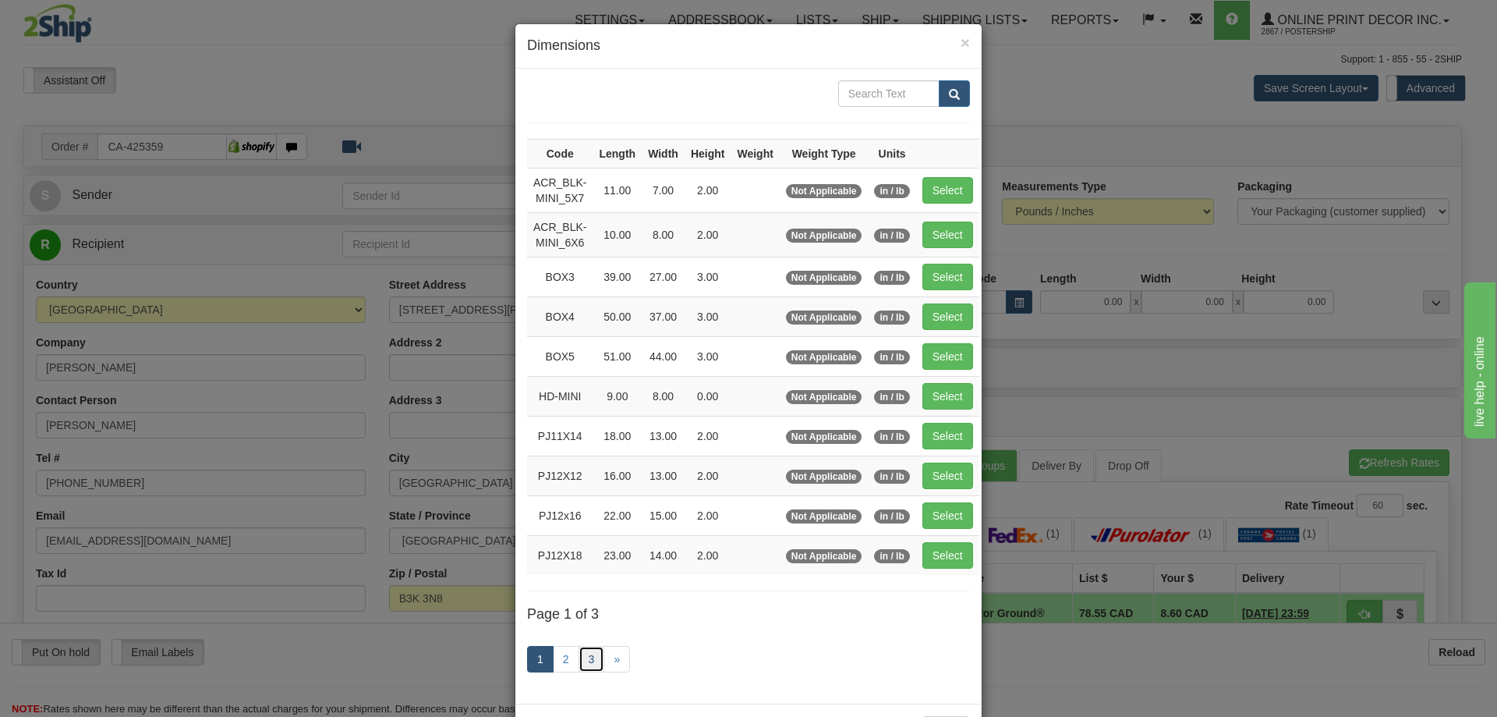
click at [584, 652] on link "3" at bounding box center [592, 659] width 27 height 27
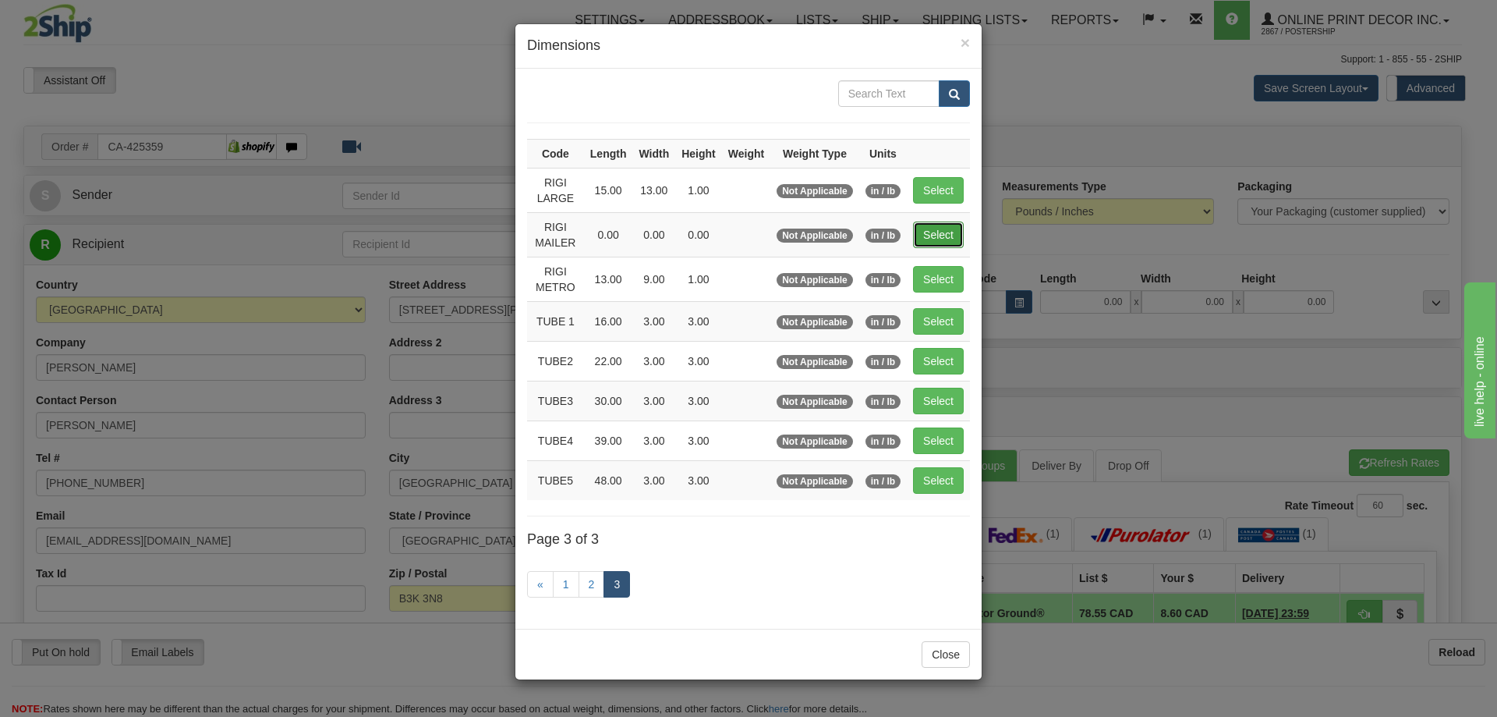
click at [941, 232] on button "Select" at bounding box center [938, 234] width 51 height 27
type input "RIGI MAILER"
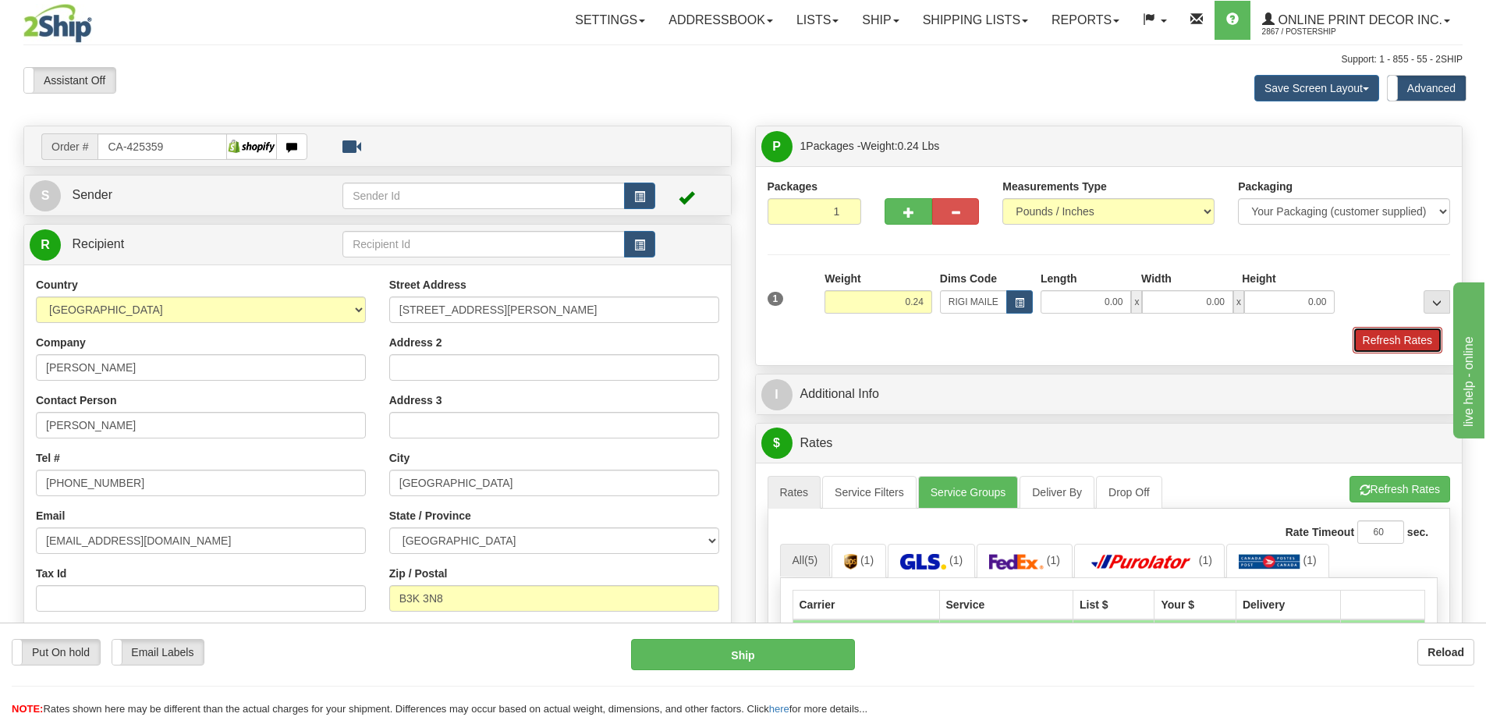
click at [1374, 333] on button "Refresh Rates" at bounding box center [1397, 340] width 90 height 27
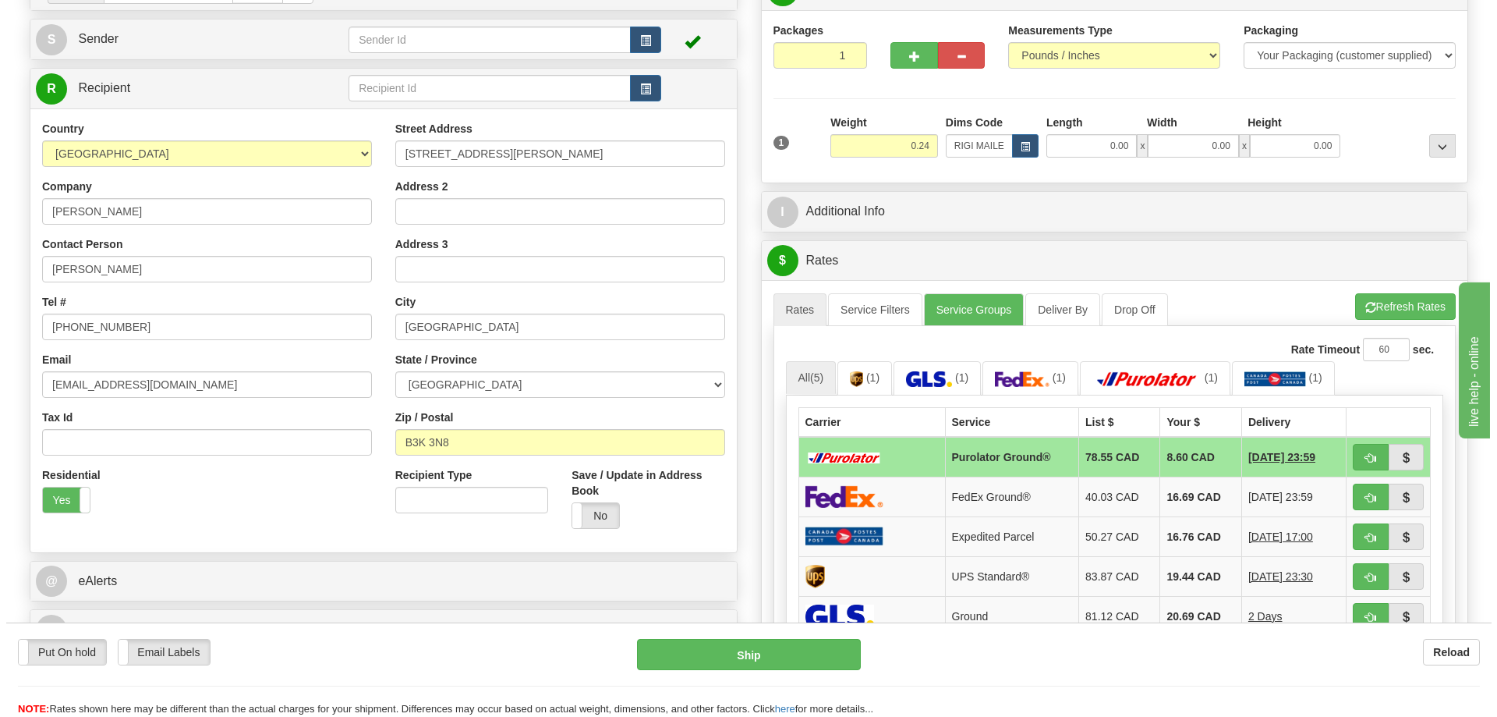
scroll to position [234, 0]
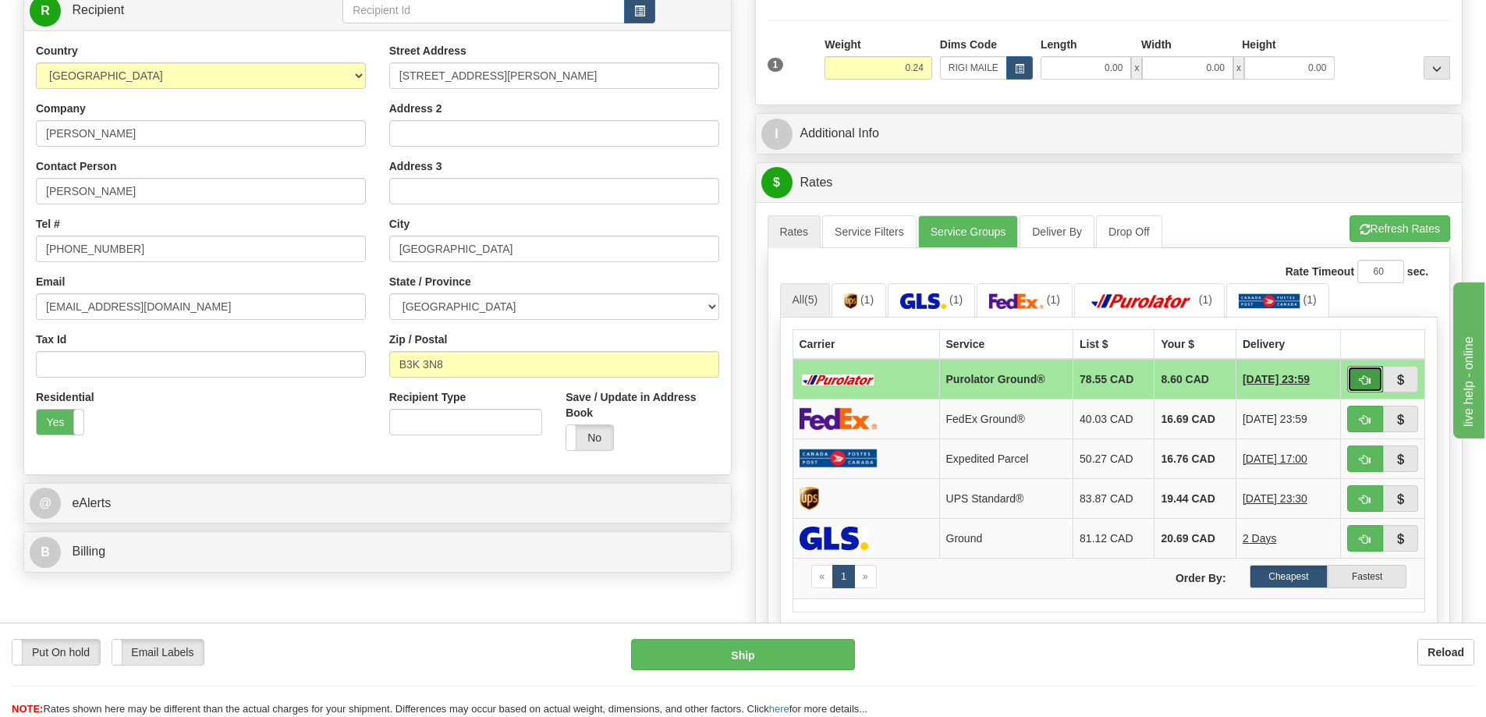
click at [1359, 374] on button "button" at bounding box center [1365, 379] width 36 height 27
type input "260"
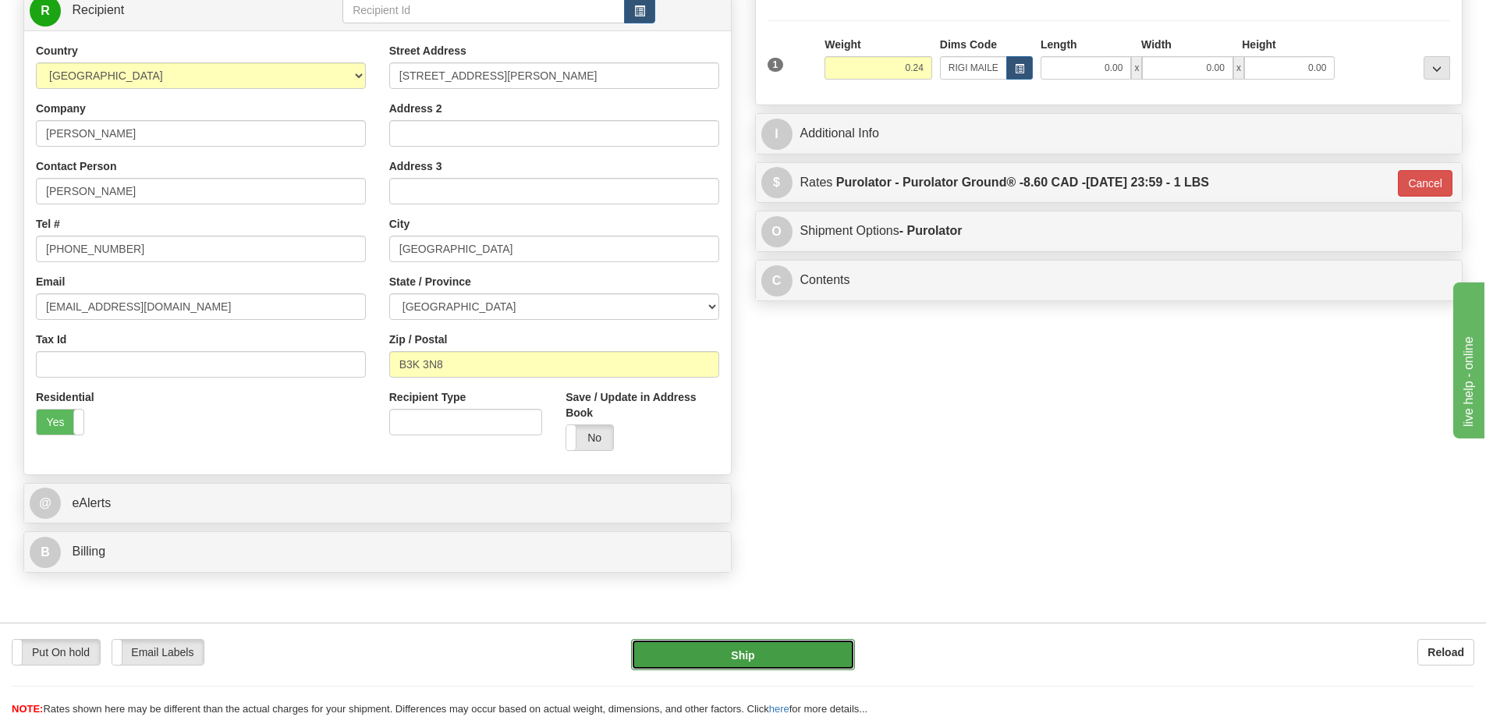
click at [825, 651] on button "Ship" at bounding box center [743, 654] width 224 height 31
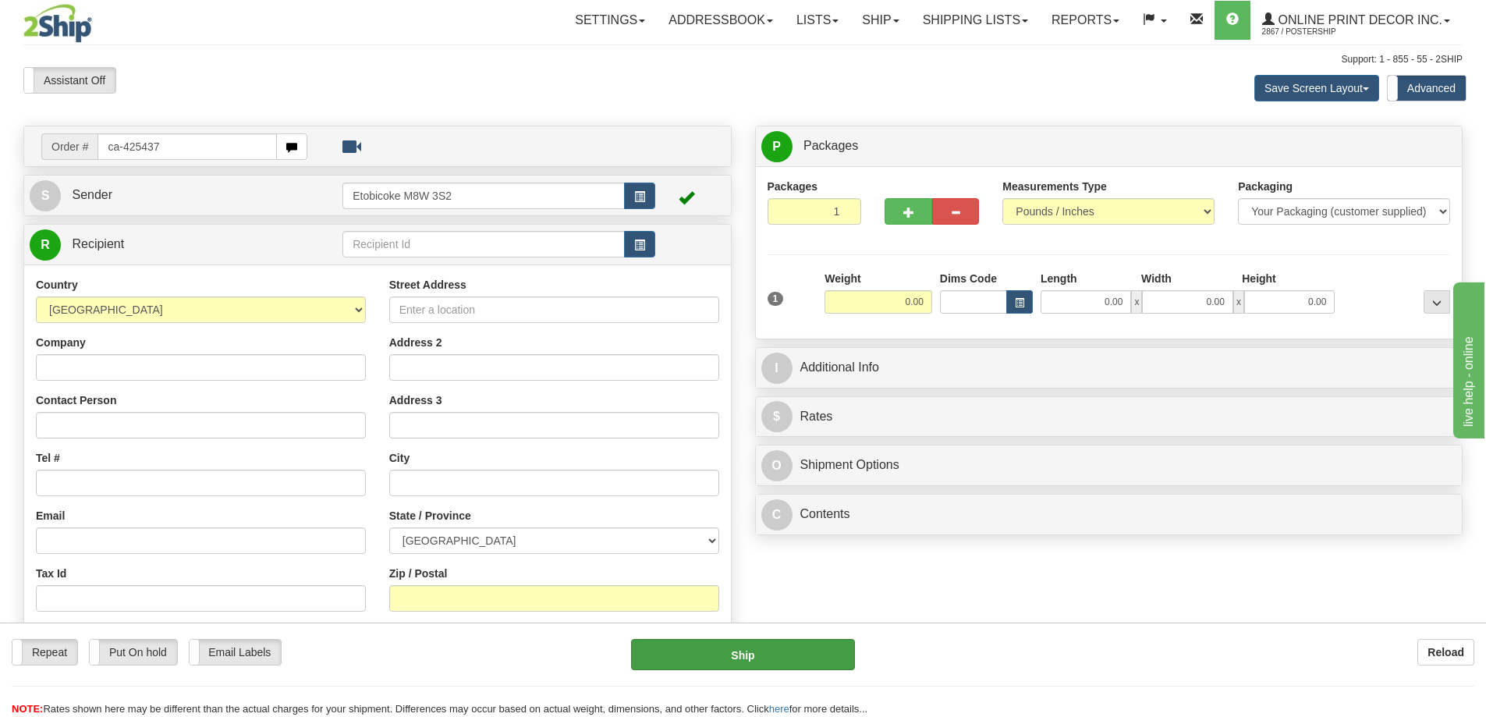
type input "ca-425437"
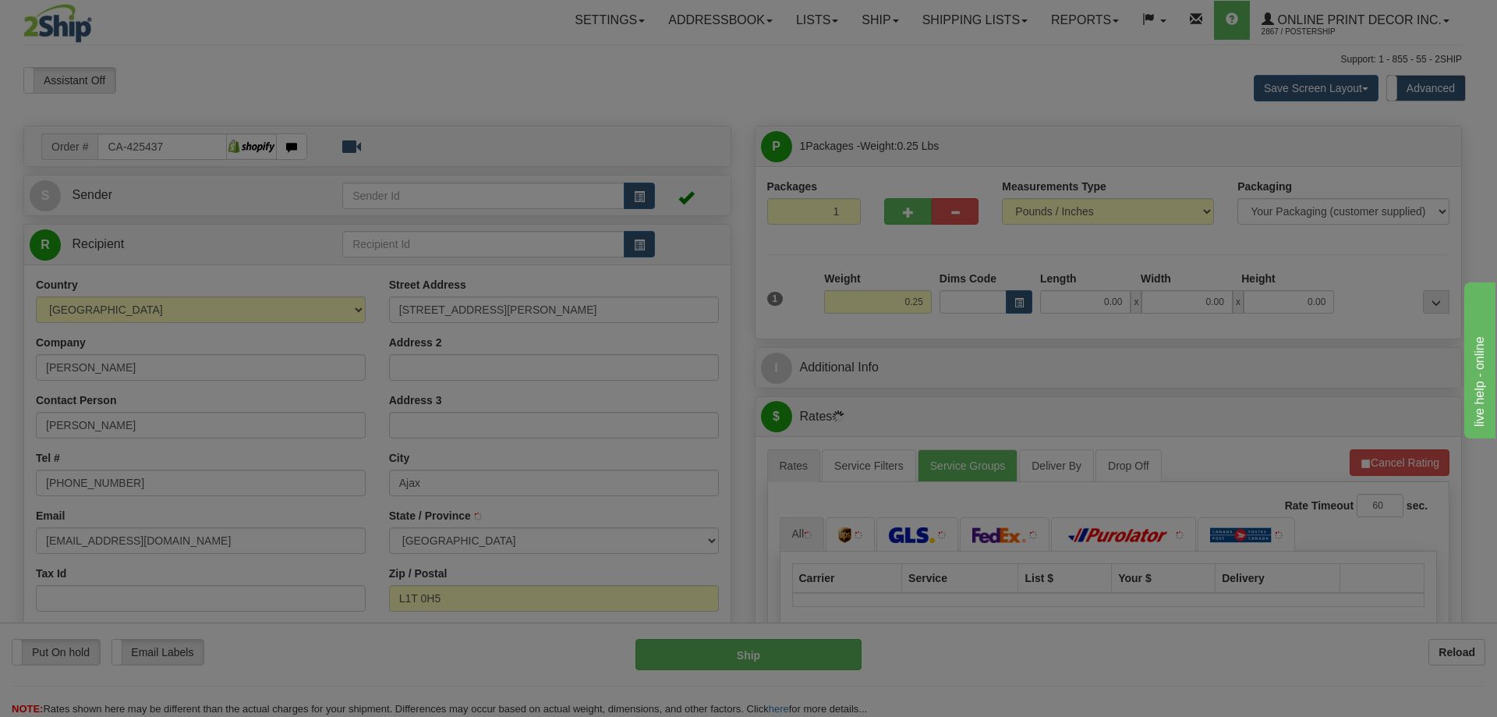
type input "AJAX"
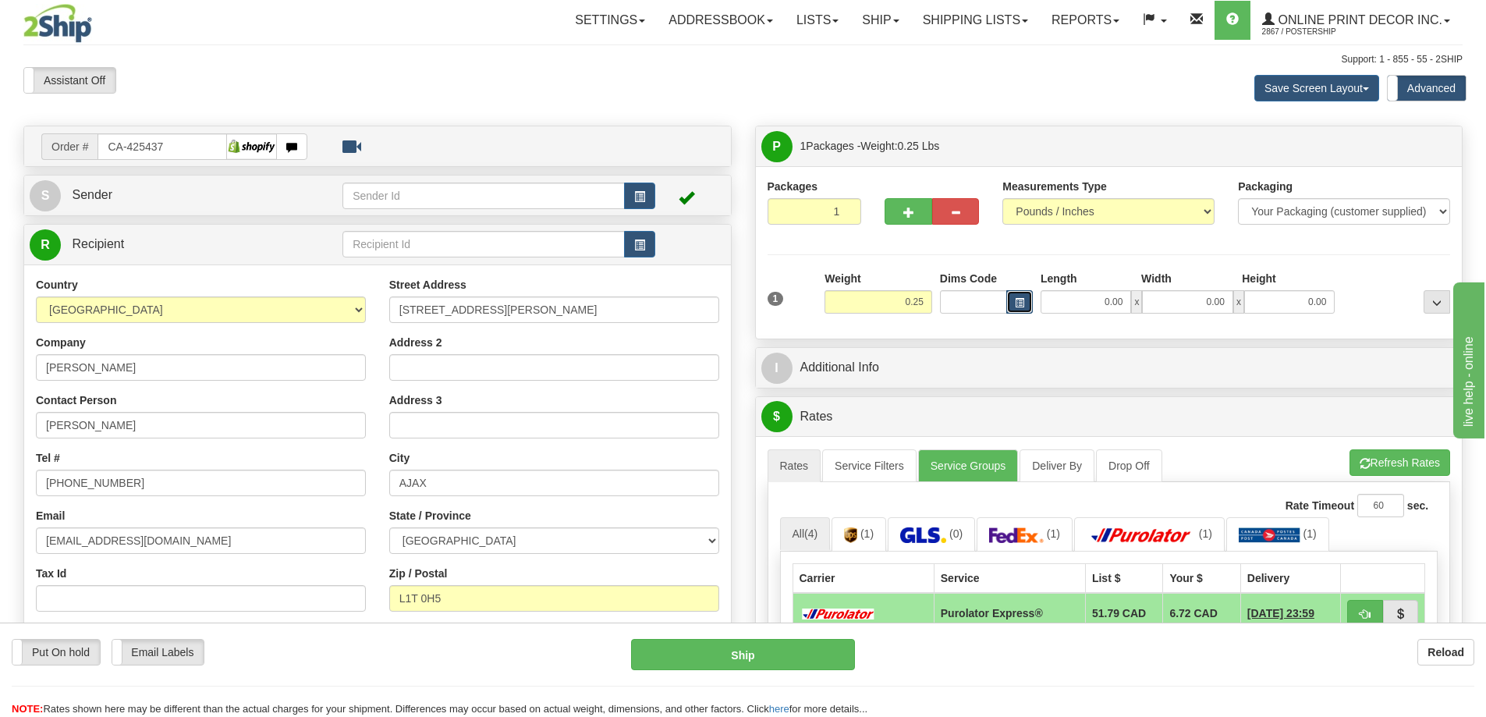
click at [1021, 301] on span "button" at bounding box center [1019, 303] width 9 height 9
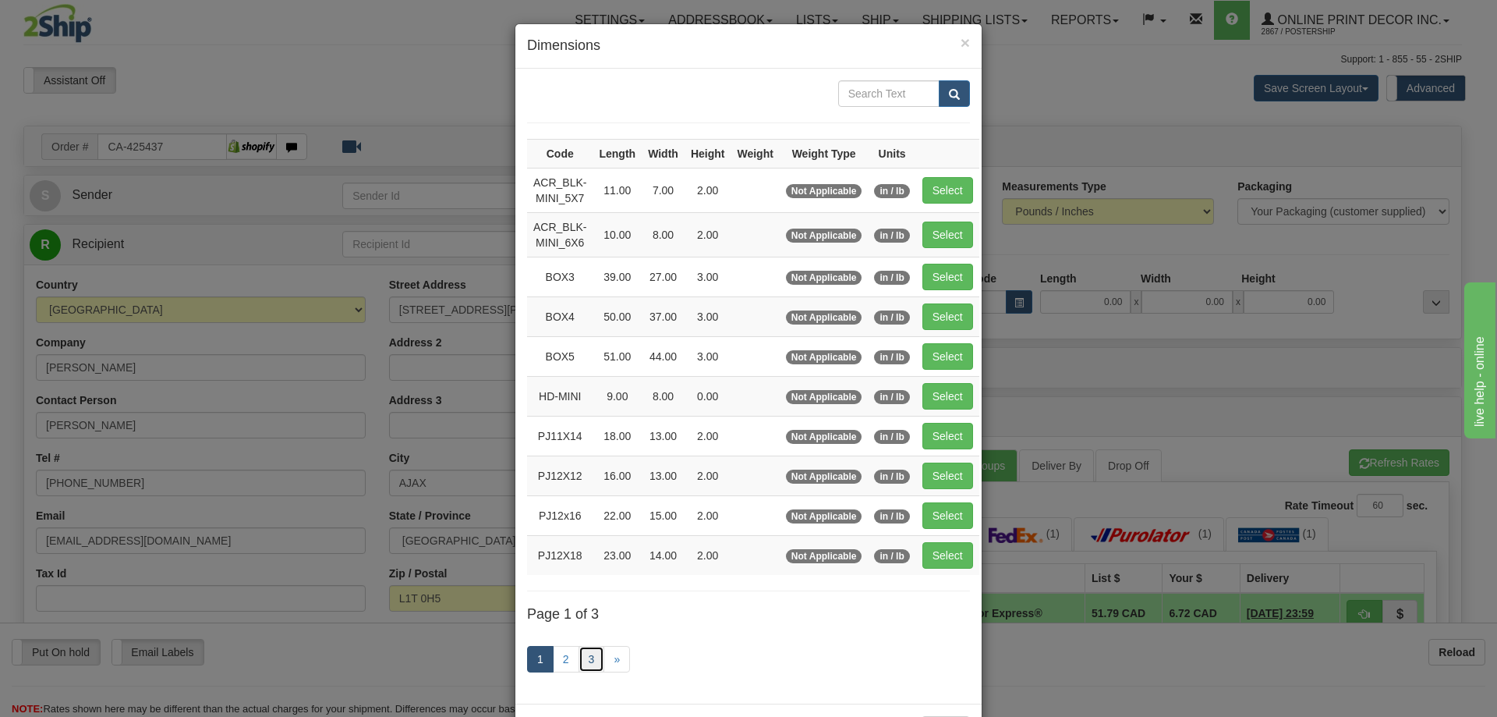
click at [579, 657] on link "3" at bounding box center [592, 659] width 27 height 27
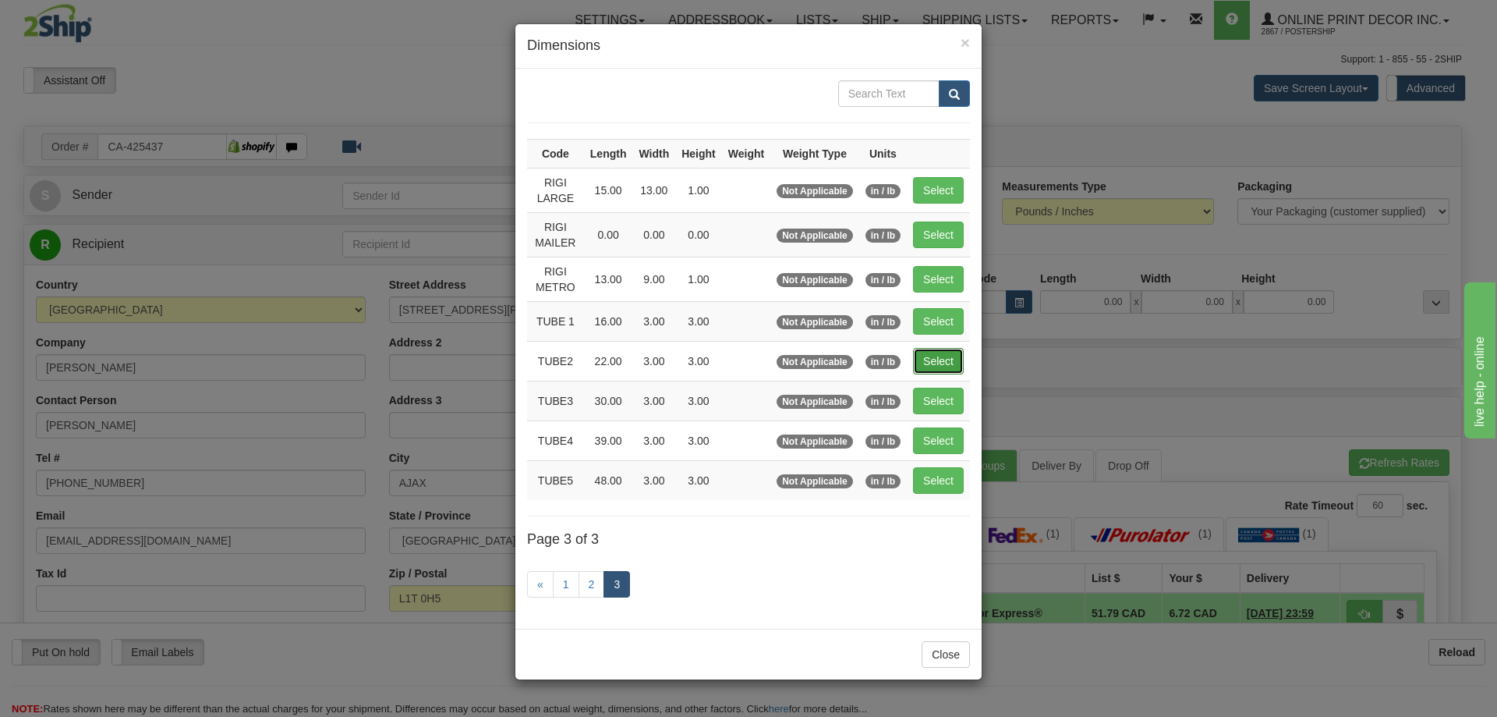
click at [947, 357] on button "Select" at bounding box center [938, 361] width 51 height 27
type input "TUBE2"
type input "22.00"
type input "3.00"
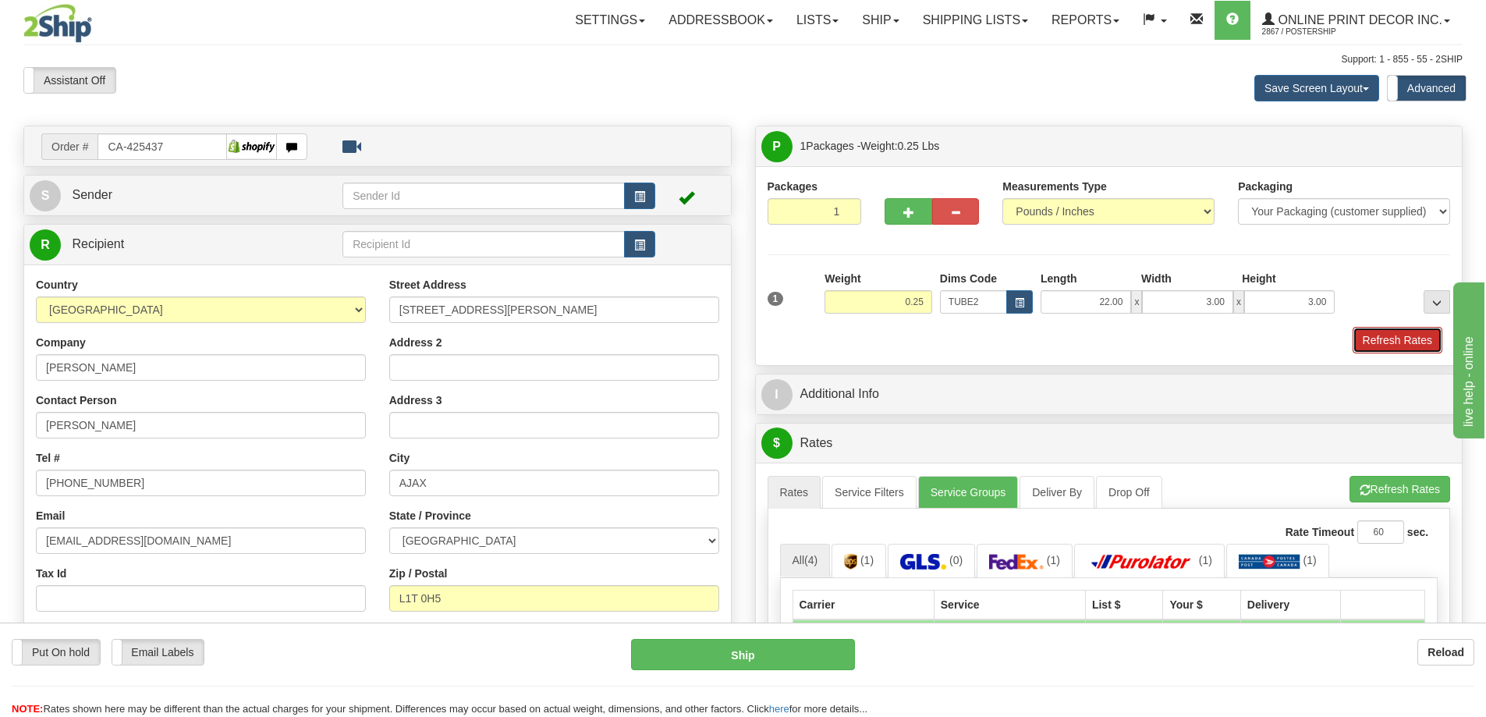
click at [1392, 338] on button "Refresh Rates" at bounding box center [1397, 340] width 90 height 27
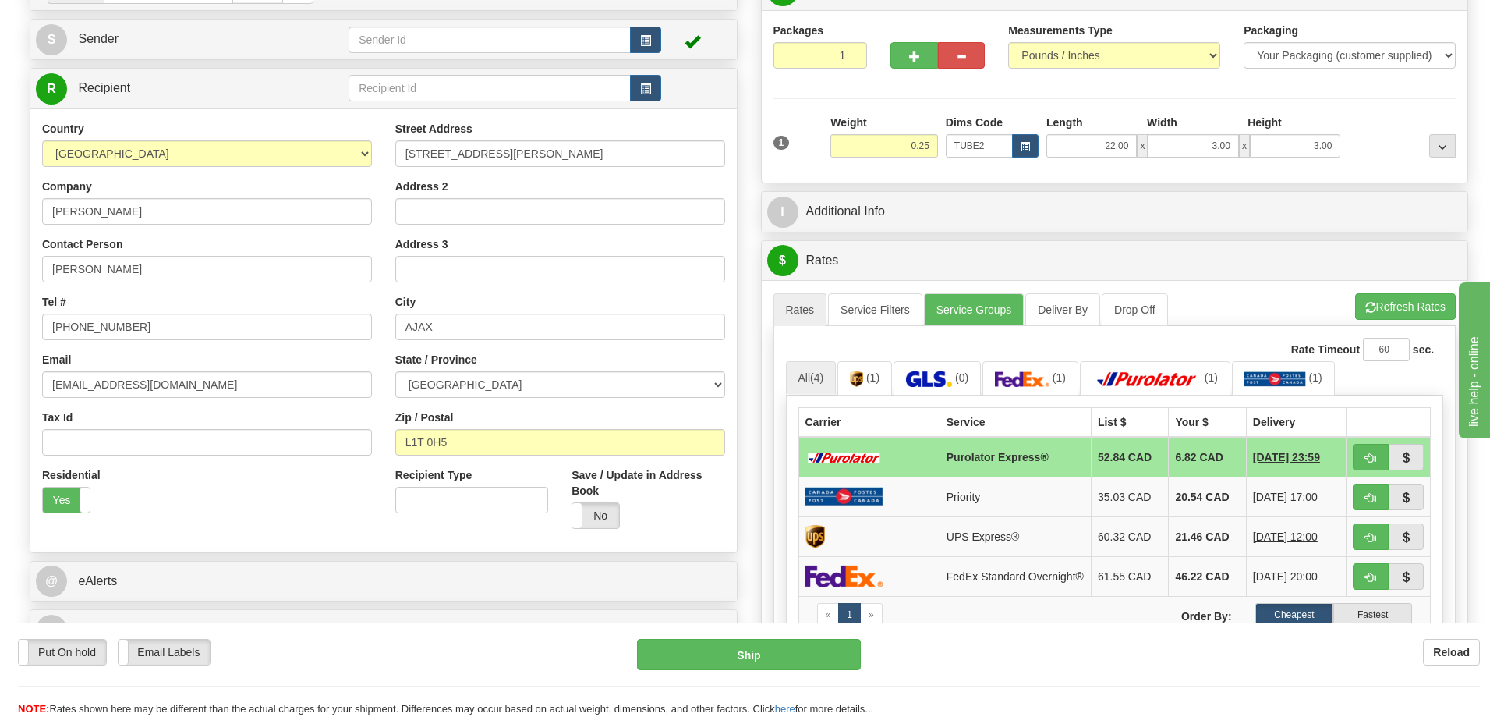
scroll to position [234, 0]
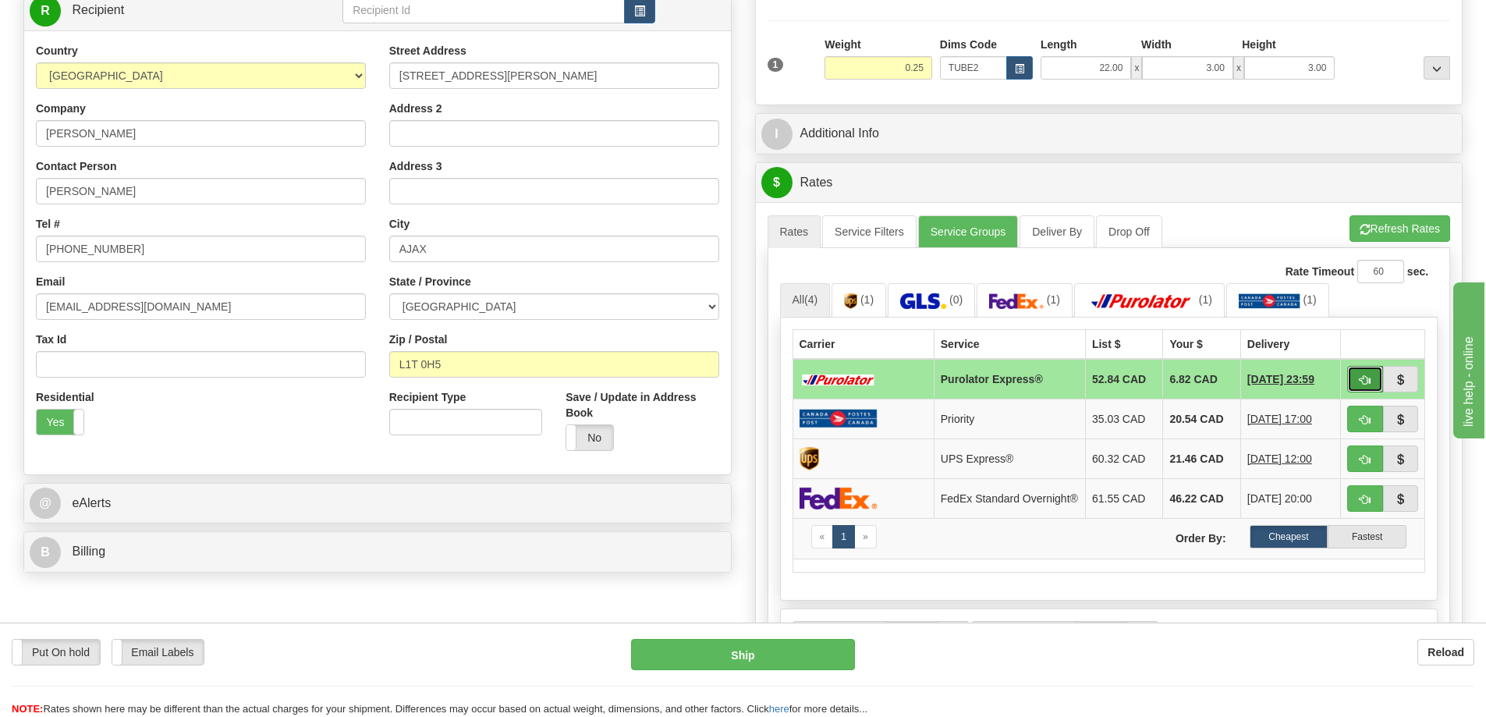
click at [1368, 375] on button "button" at bounding box center [1365, 379] width 36 height 27
type input "202"
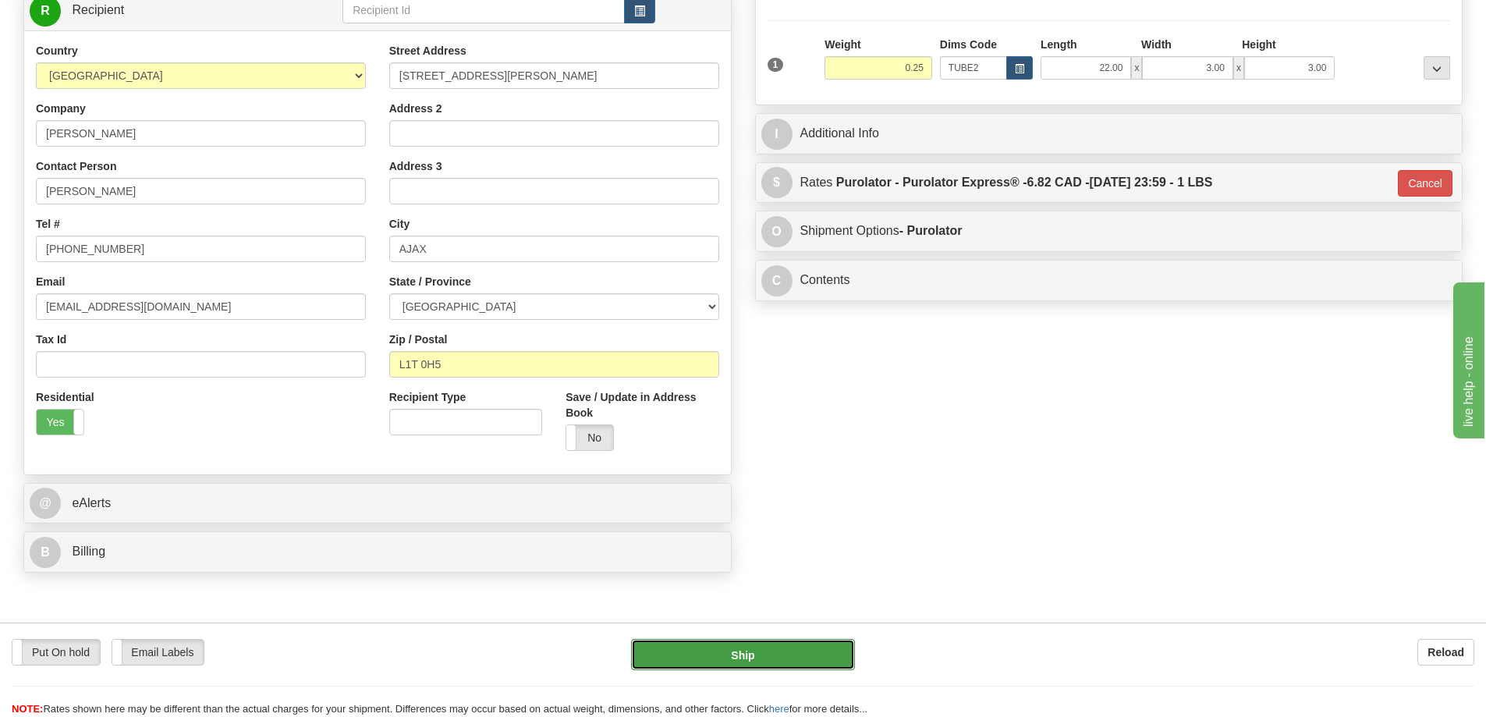
click at [827, 649] on button "Ship" at bounding box center [743, 654] width 224 height 31
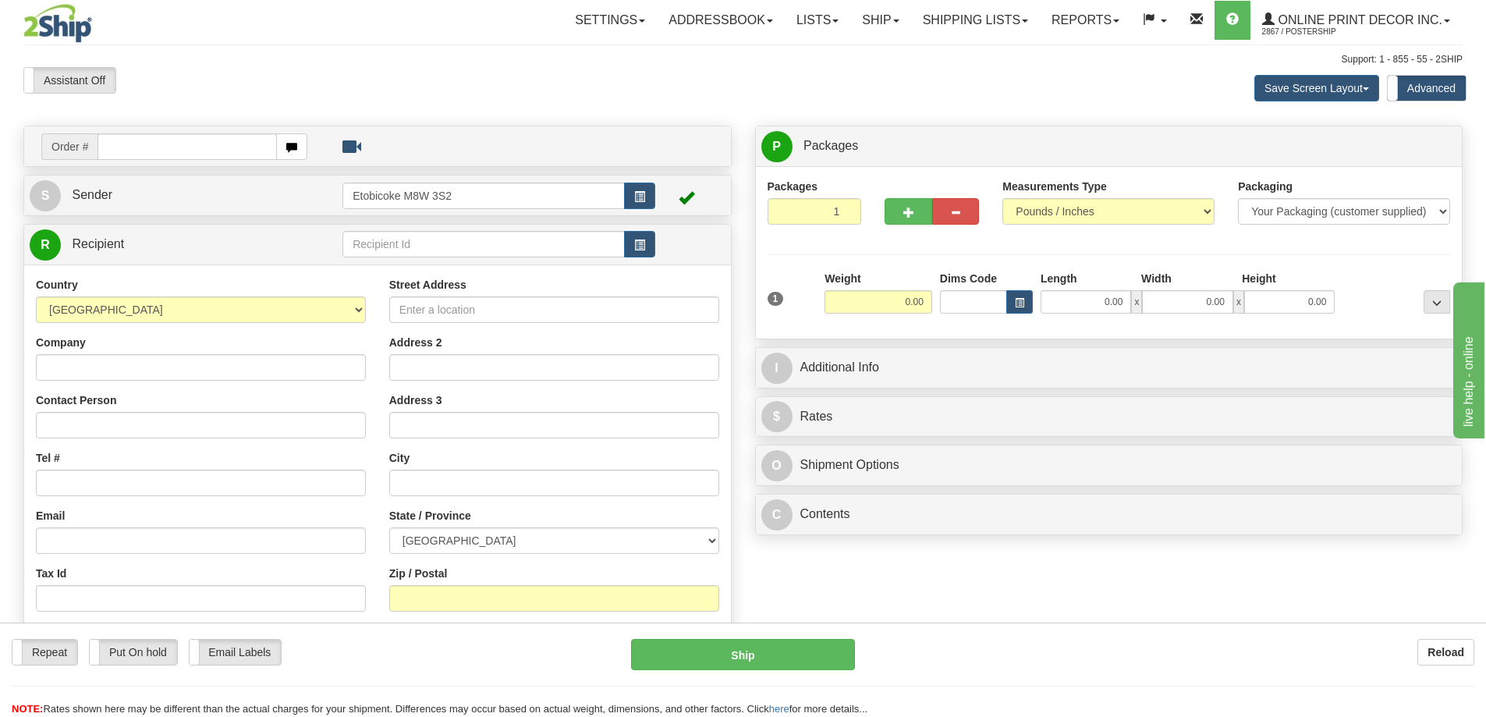
click at [133, 138] on input "text" at bounding box center [186, 146] width 179 height 27
type input "ca-425365"
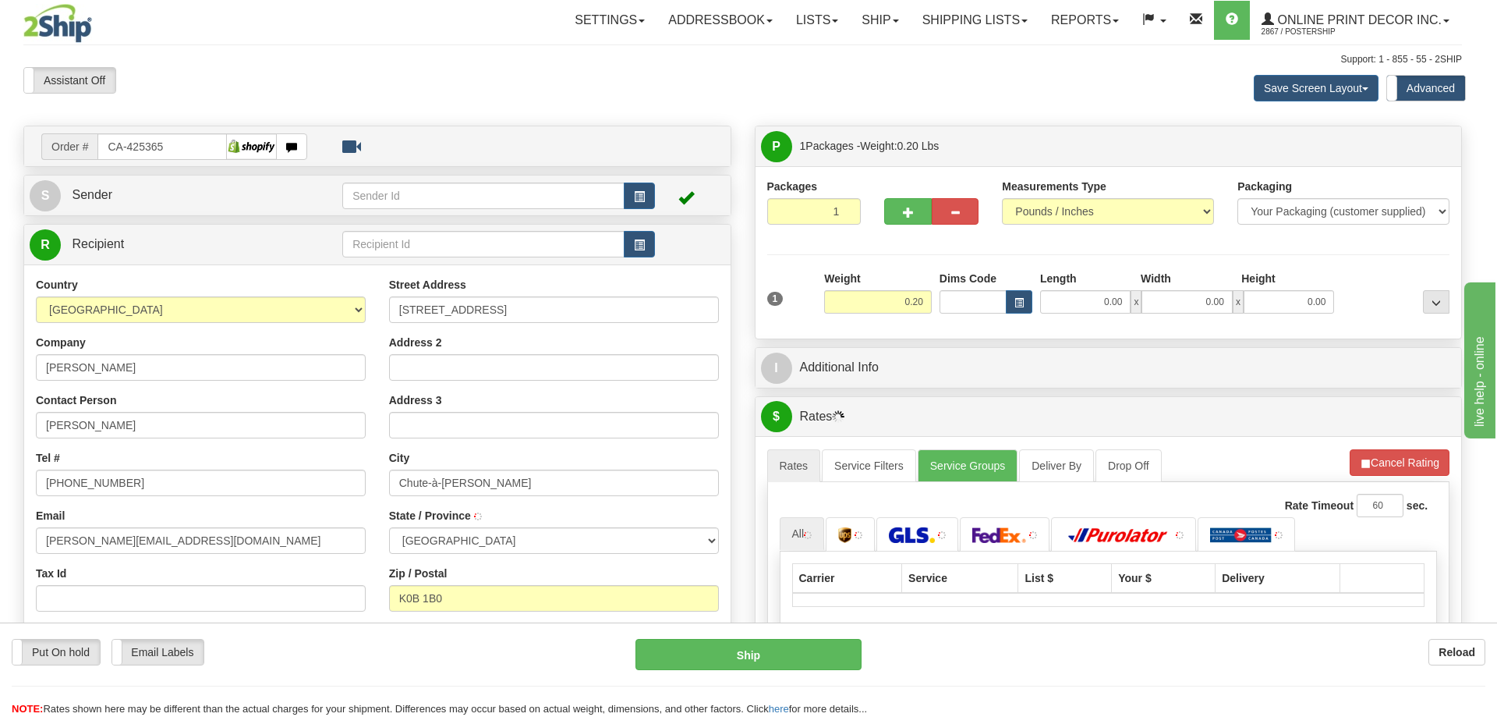
type input "CHUTE A BLONDEAU"
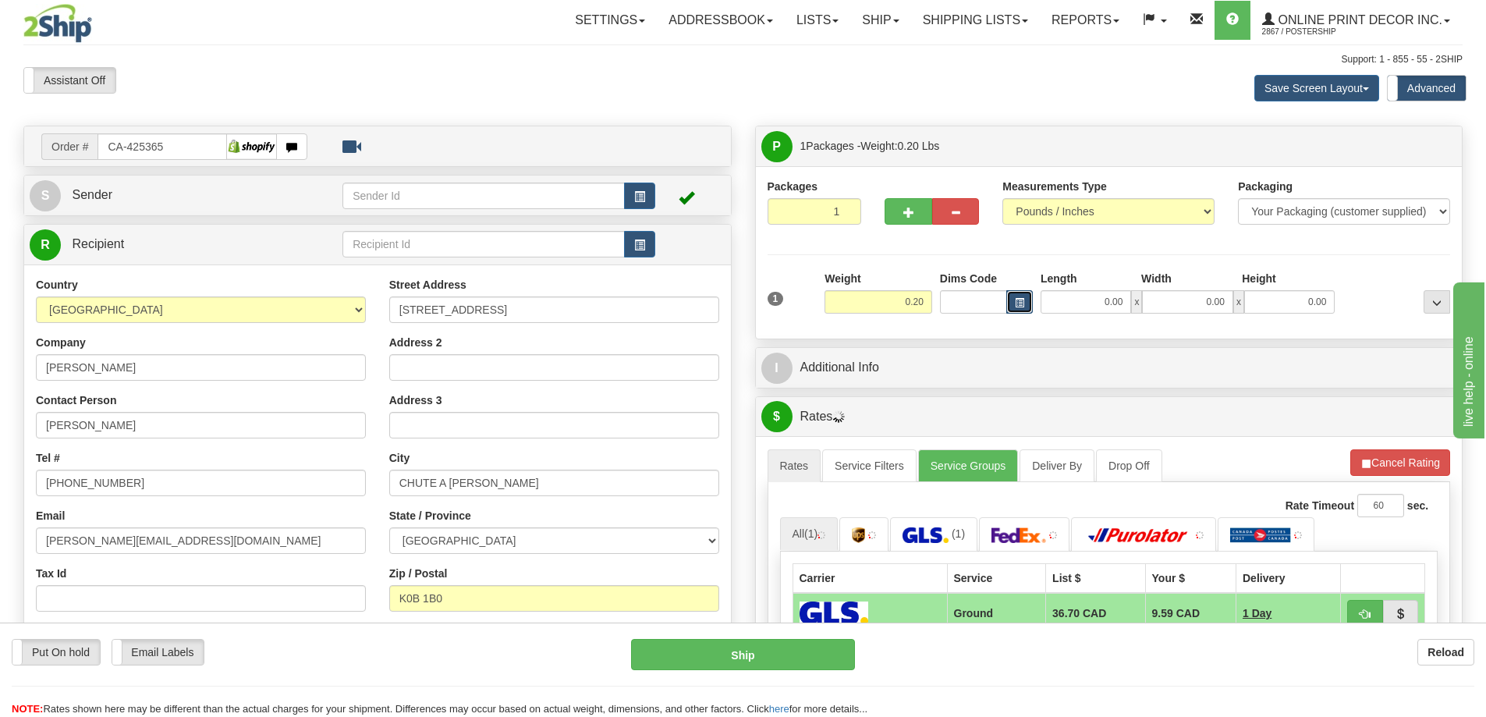
click at [1018, 299] on span "button" at bounding box center [1019, 303] width 9 height 9
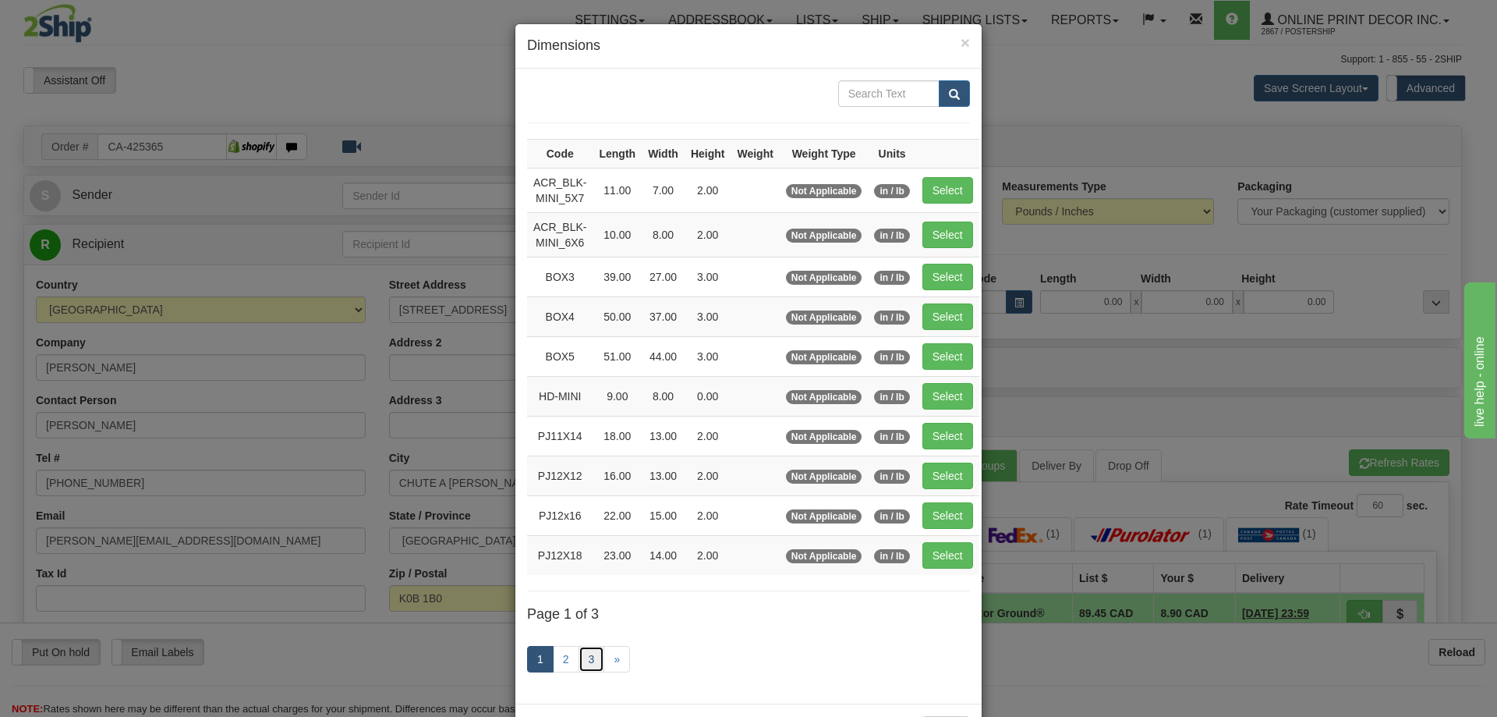
click at [586, 657] on link "3" at bounding box center [592, 659] width 27 height 27
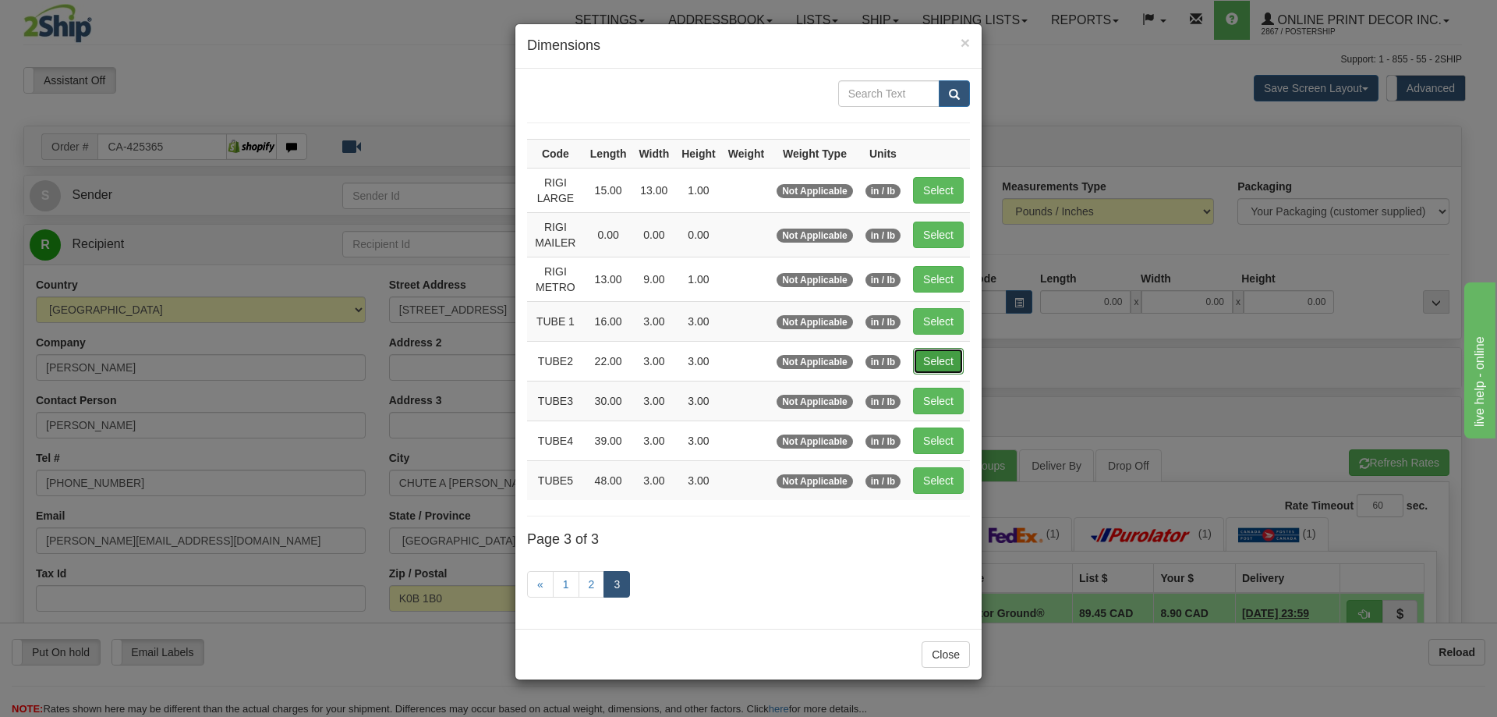
click at [933, 350] on button "Select" at bounding box center [938, 361] width 51 height 27
type input "TUBE2"
type input "22.00"
type input "3.00"
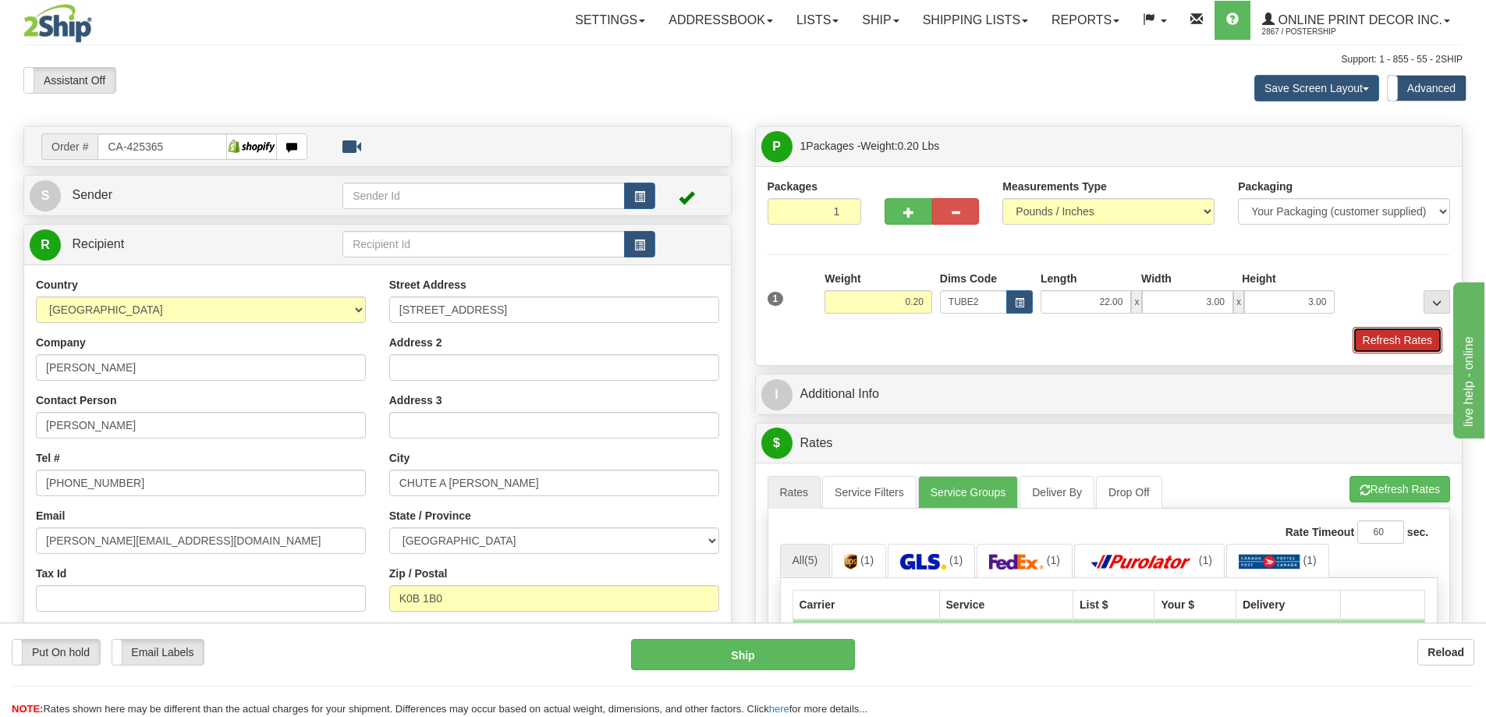
click at [1376, 335] on button "Refresh Rates" at bounding box center [1397, 340] width 90 height 27
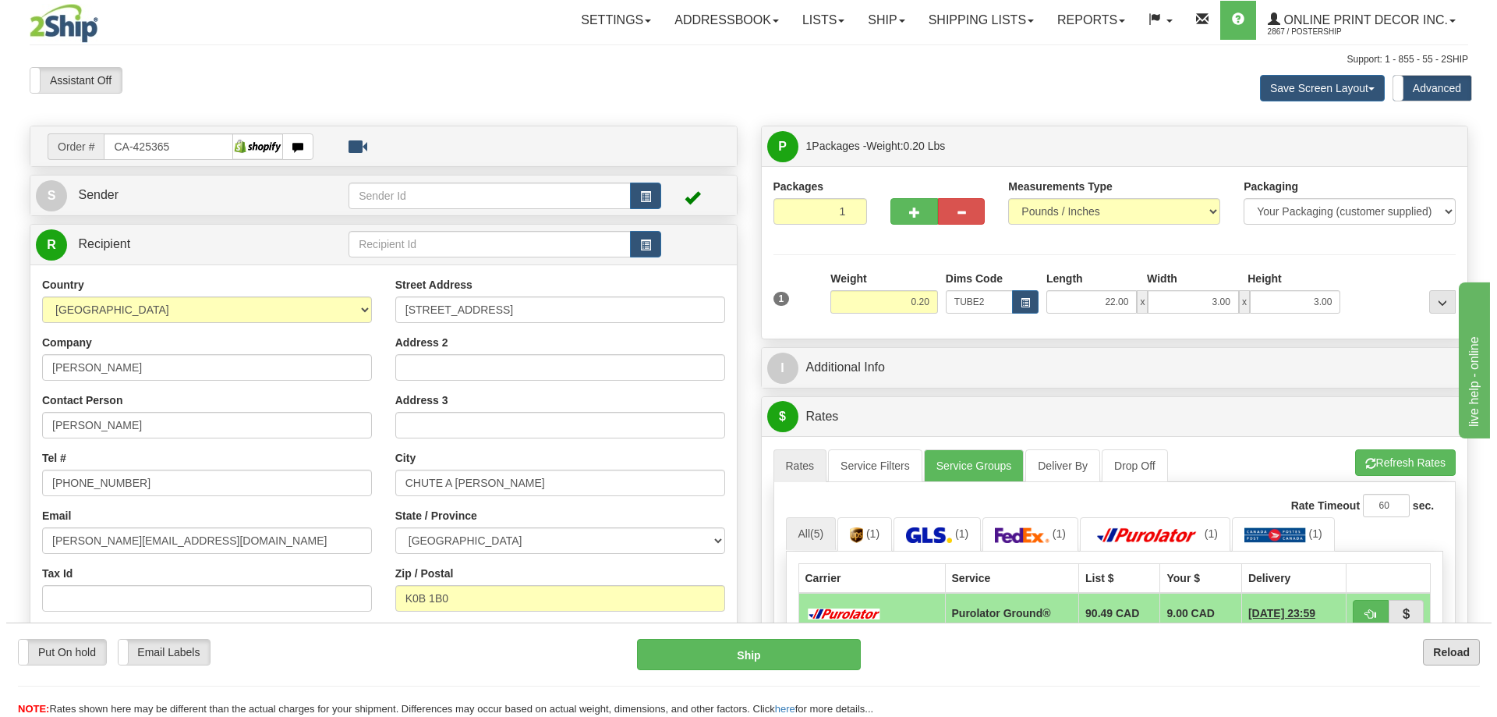
scroll to position [156, 0]
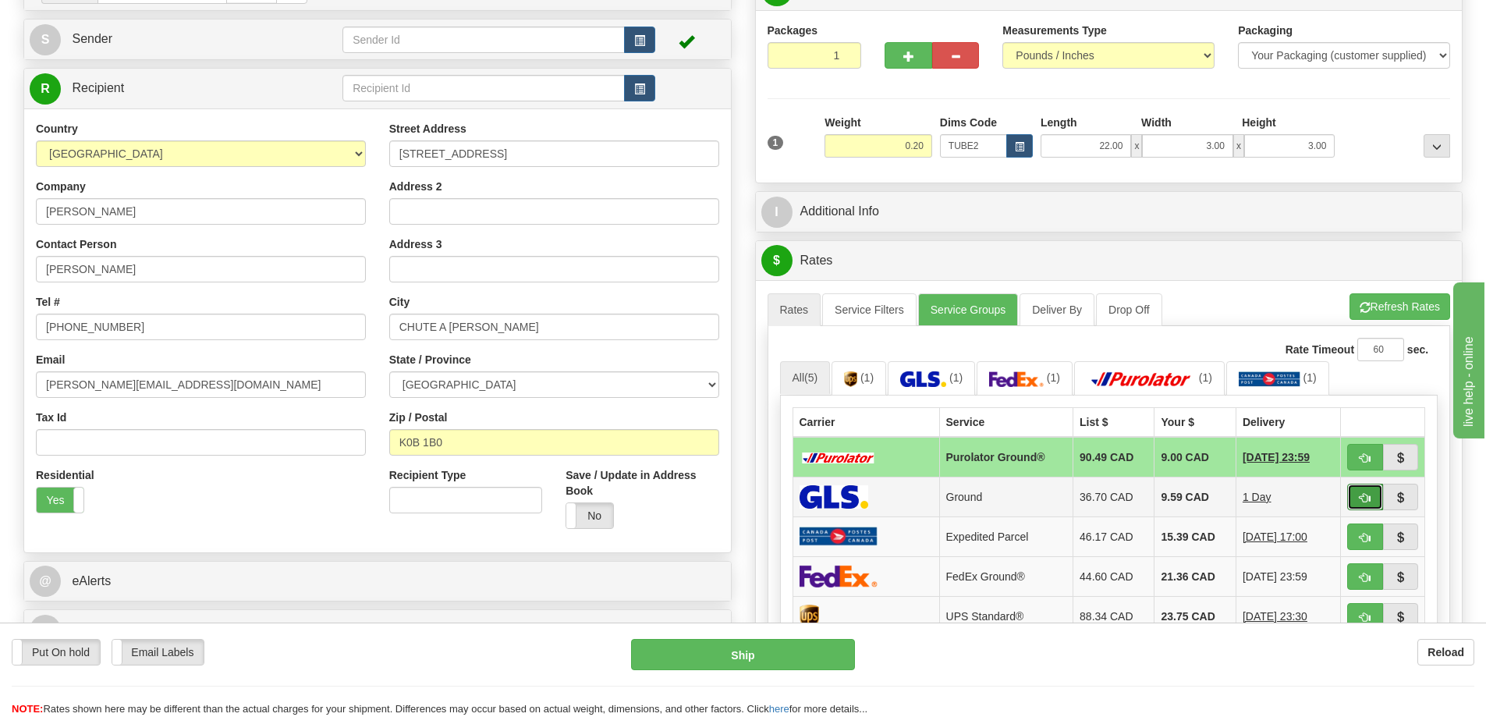
click at [1365, 499] on span "button" at bounding box center [1364, 498] width 11 height 10
type input "1"
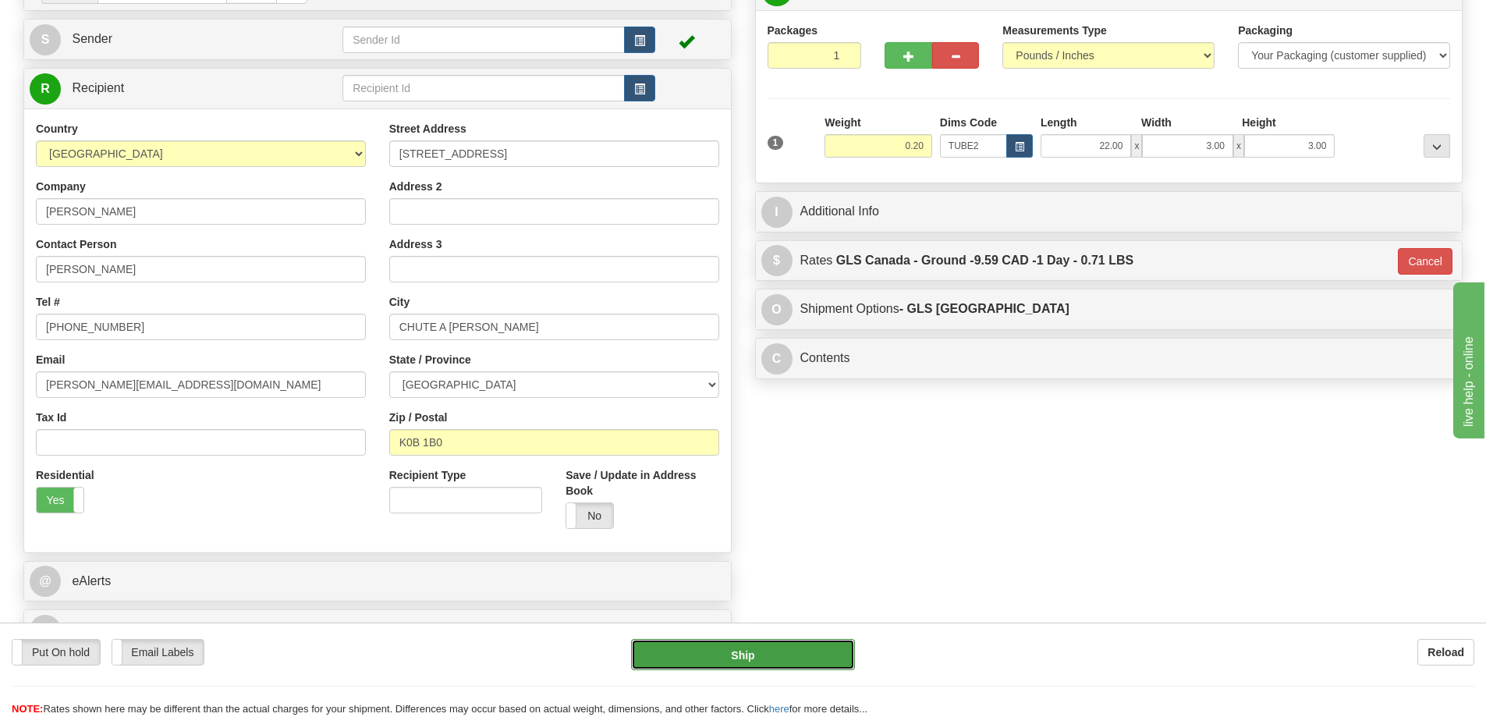
click at [793, 656] on button "Ship" at bounding box center [743, 654] width 224 height 31
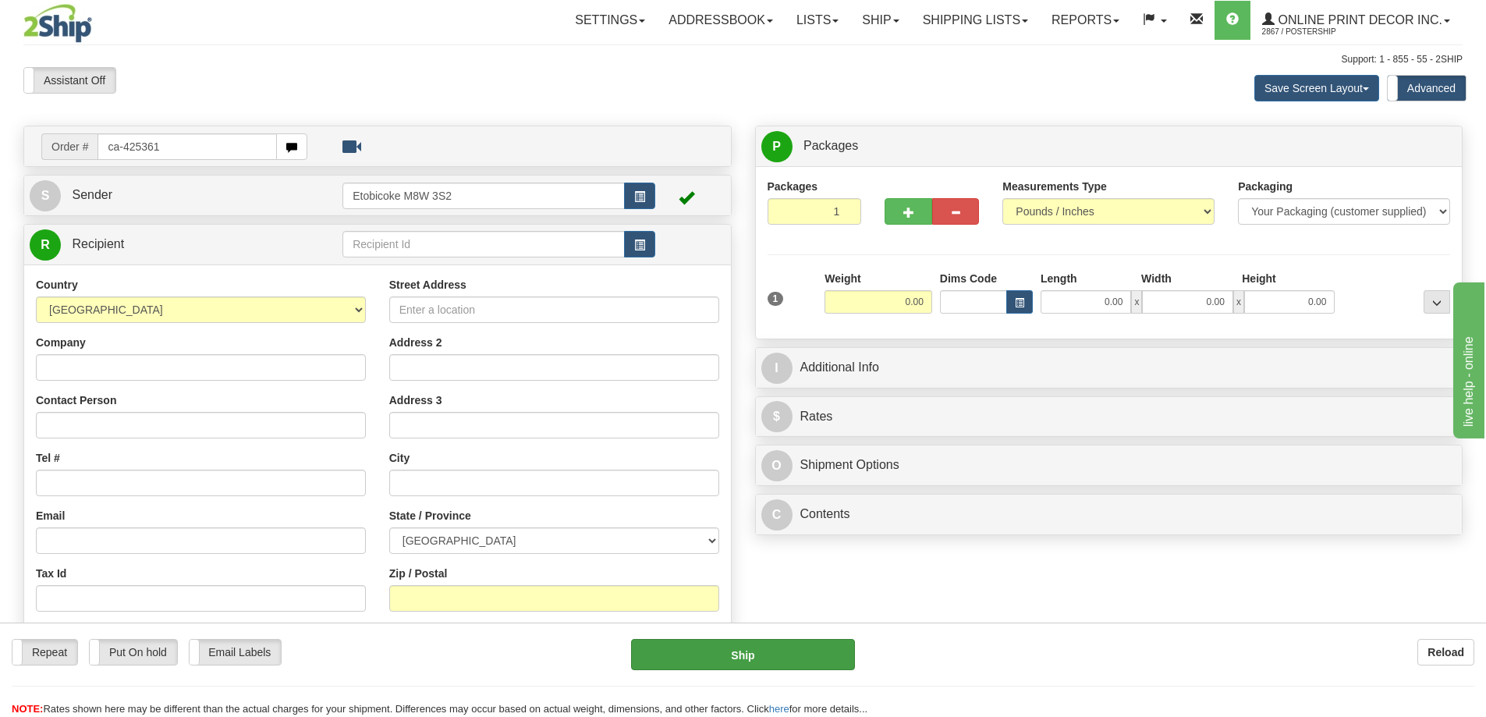
type input "ca-425361"
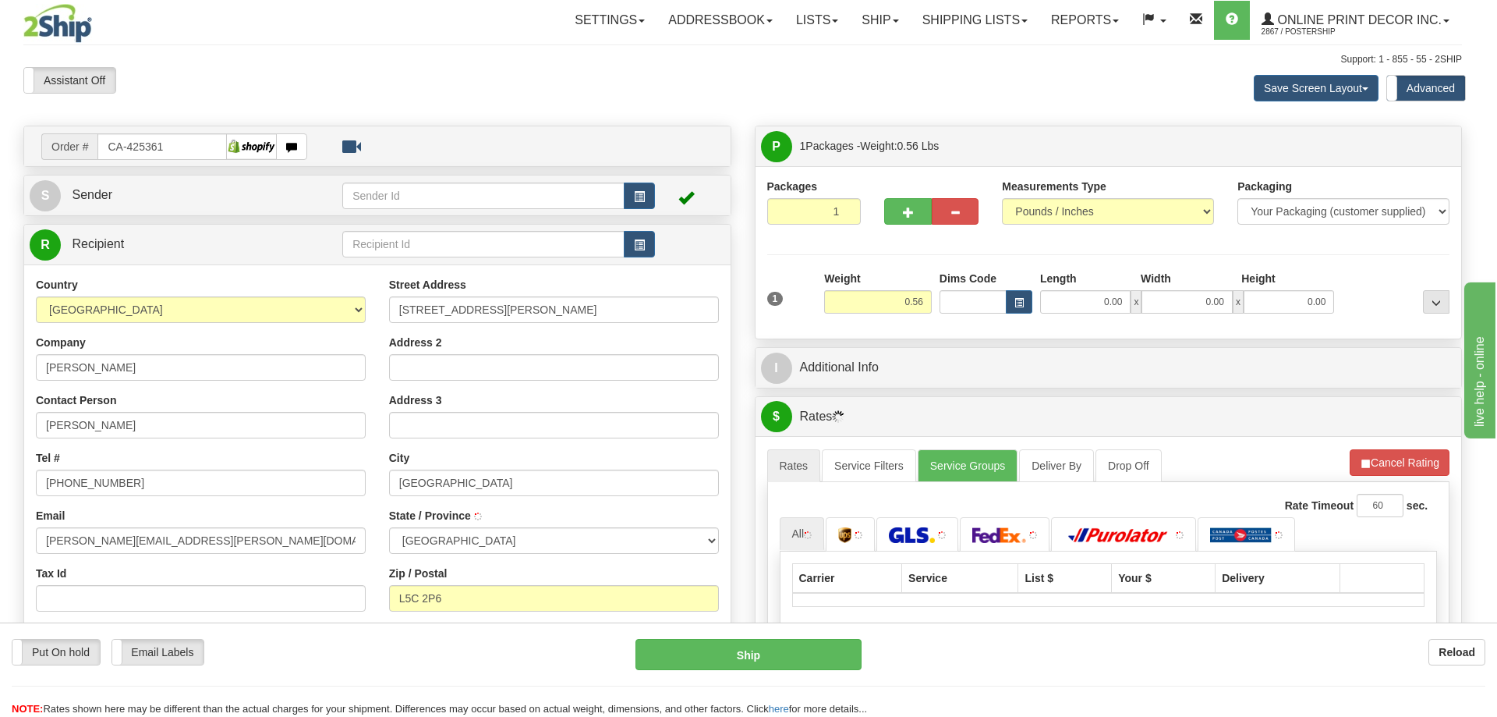
type input "[GEOGRAPHIC_DATA]"
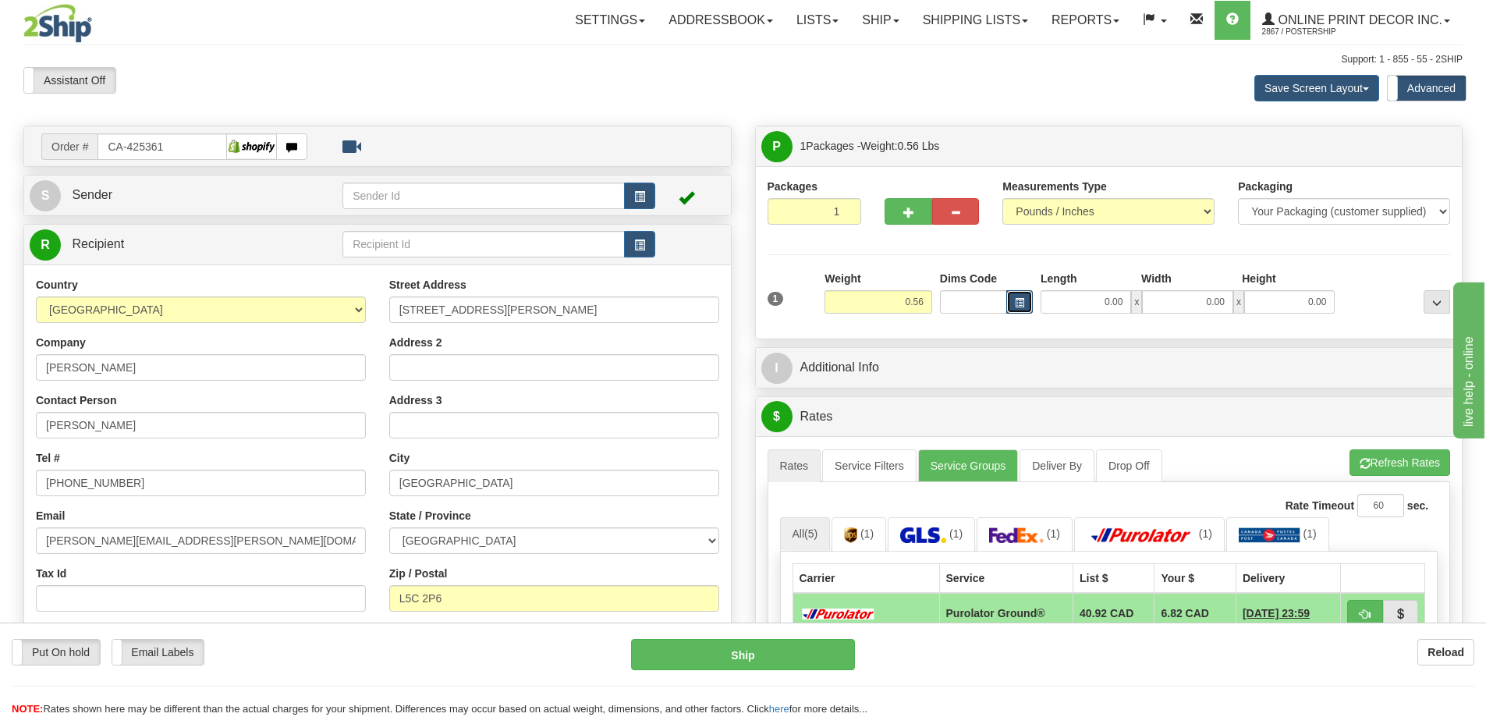
click at [1023, 299] on span "button" at bounding box center [1019, 303] width 9 height 9
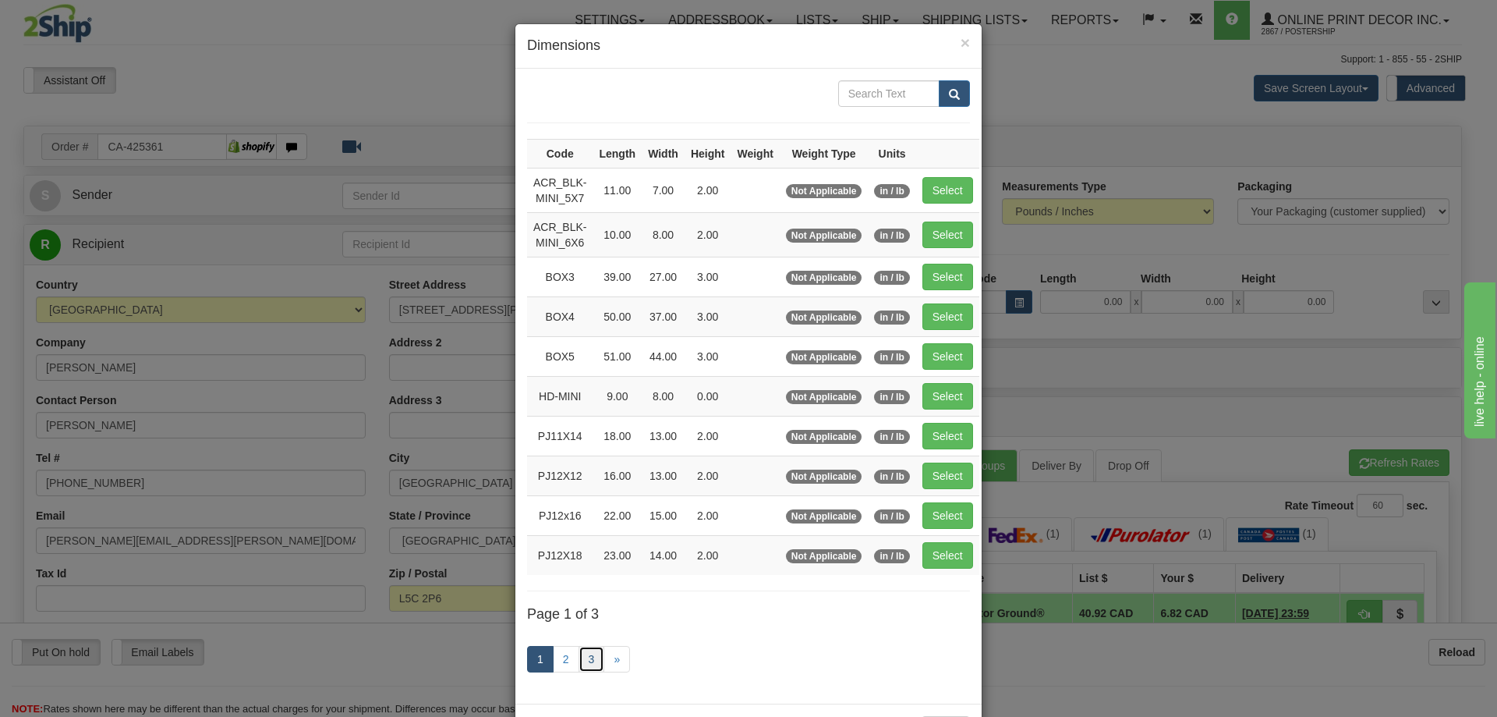
click at [587, 655] on link "3" at bounding box center [592, 659] width 27 height 27
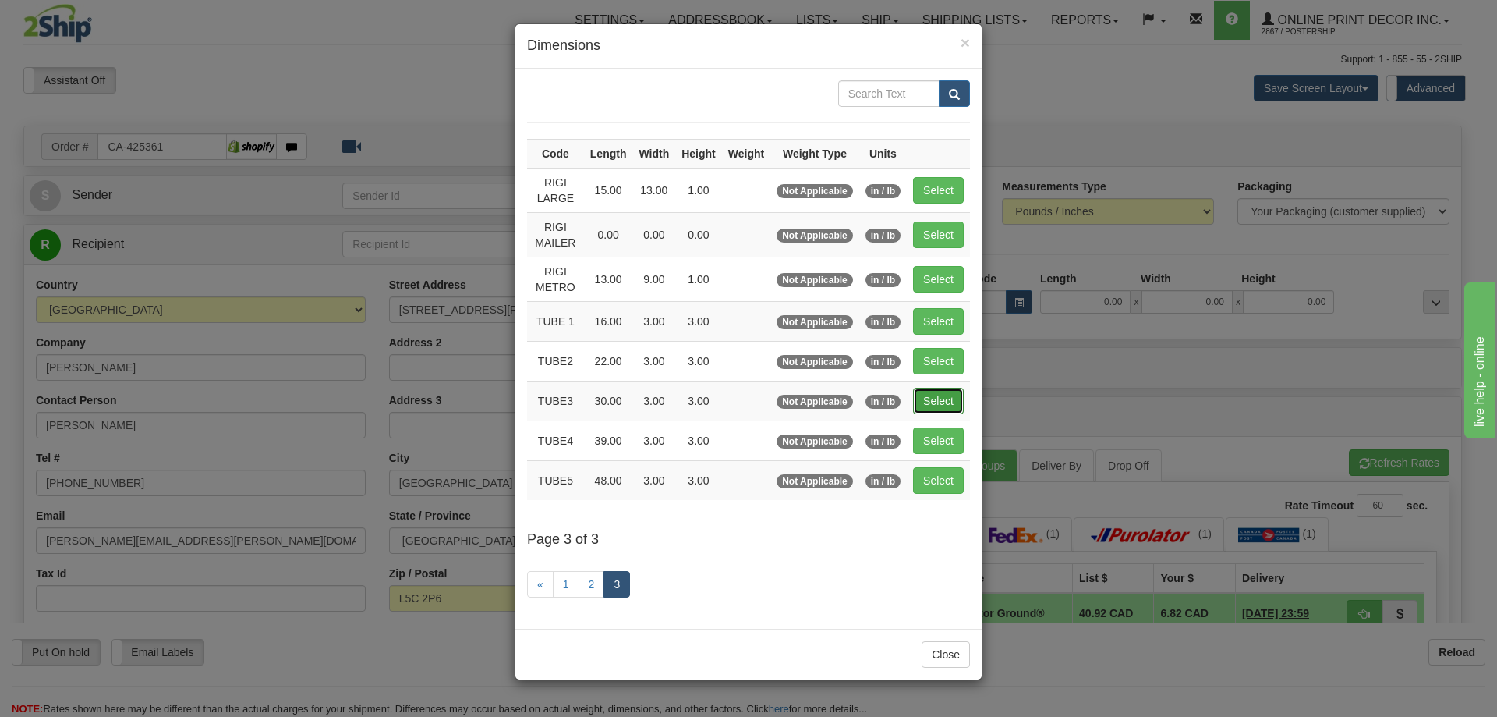
click at [943, 397] on button "Select" at bounding box center [938, 401] width 51 height 27
type input "TUBE3"
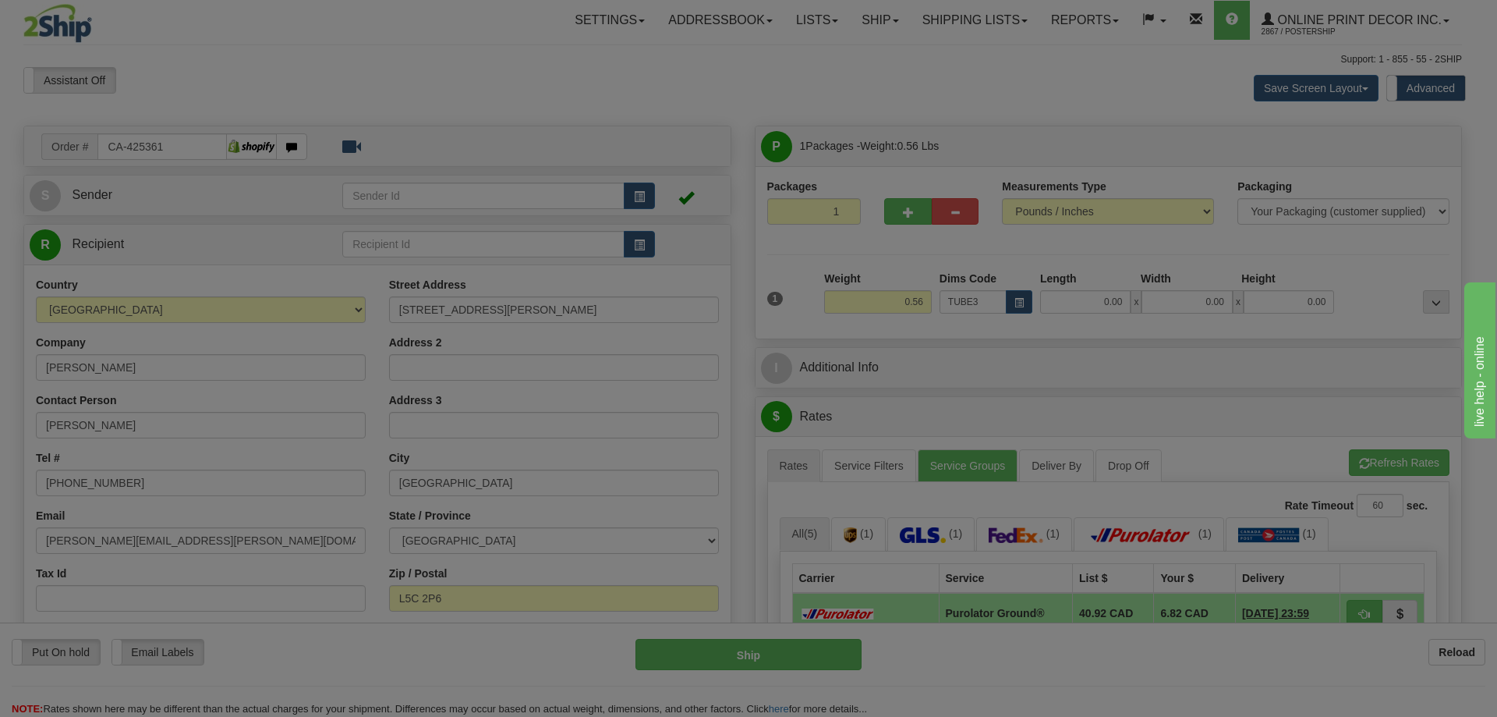
type input "30.00"
type input "3.00"
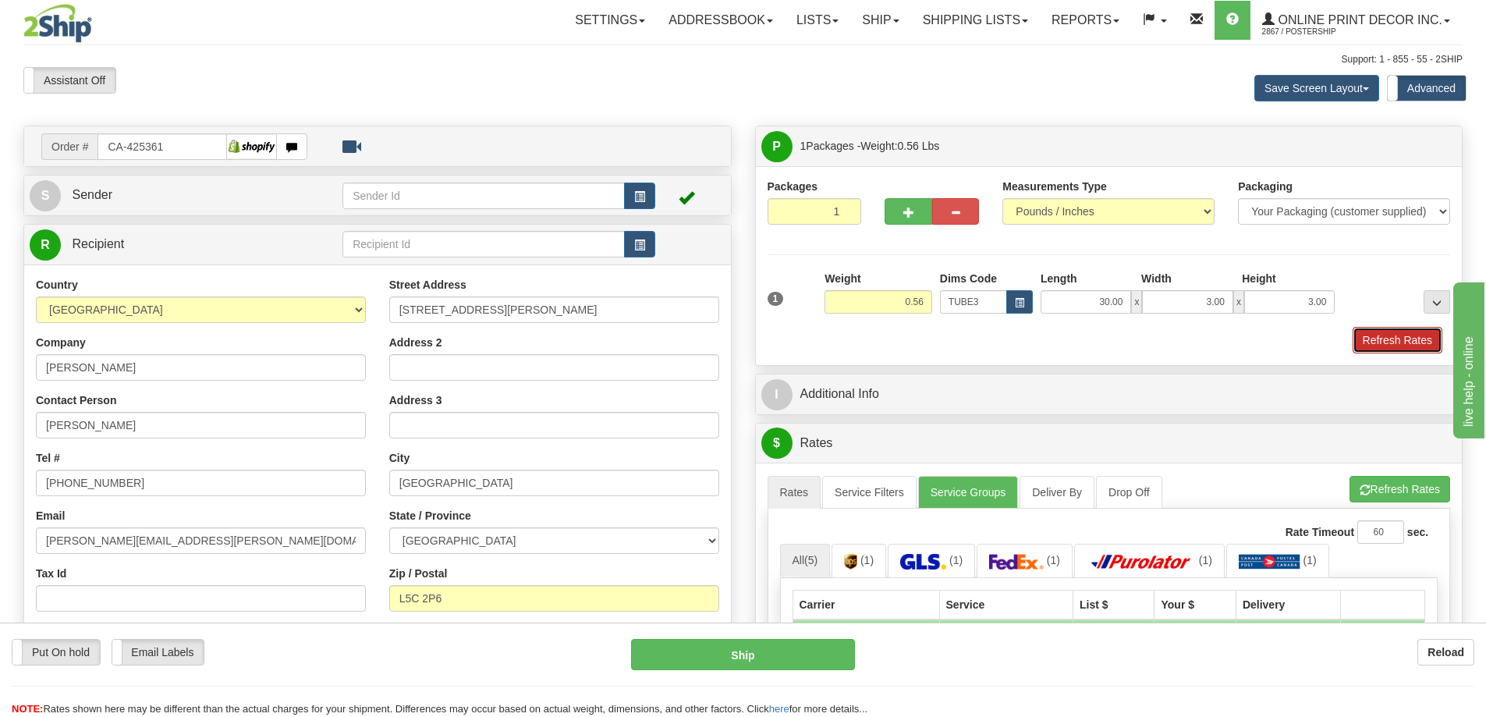
click at [1420, 343] on button "Refresh Rates" at bounding box center [1397, 340] width 90 height 27
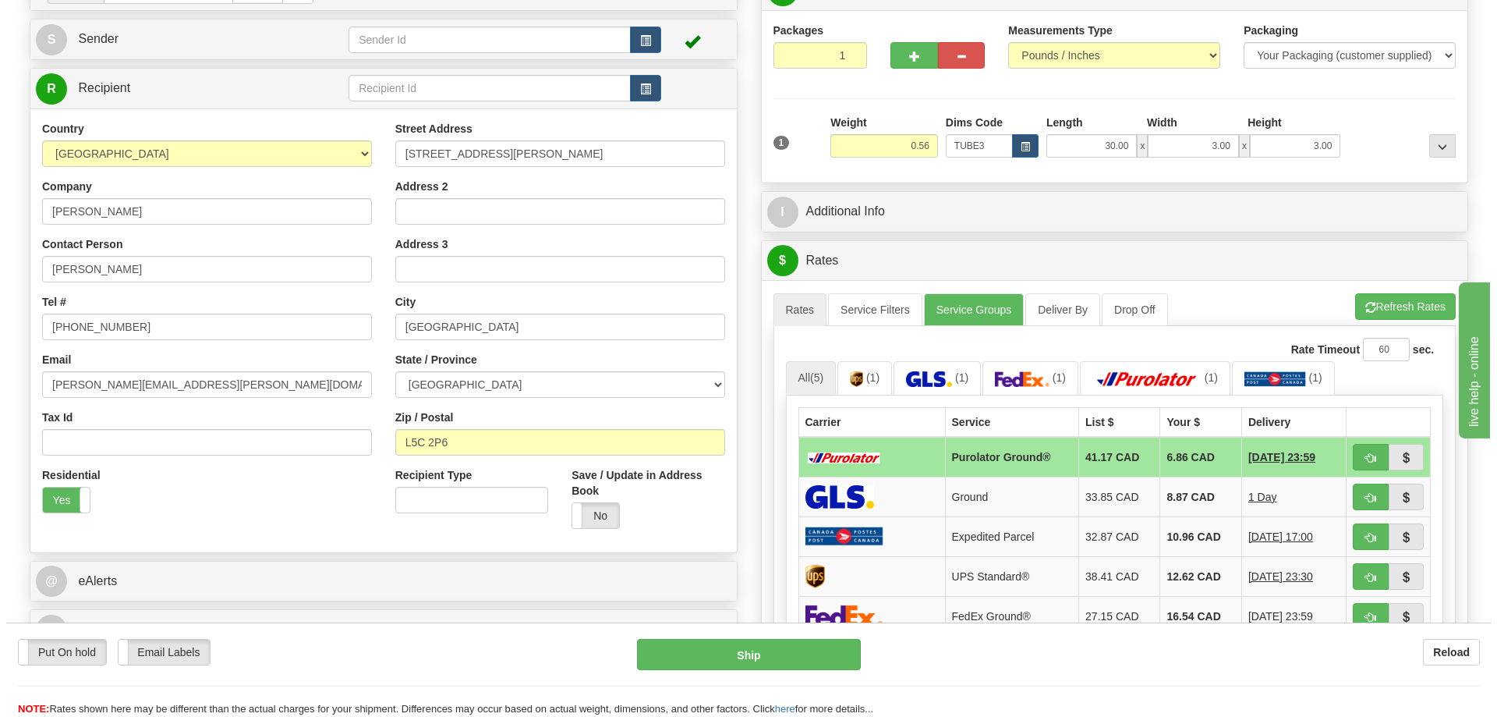
scroll to position [234, 0]
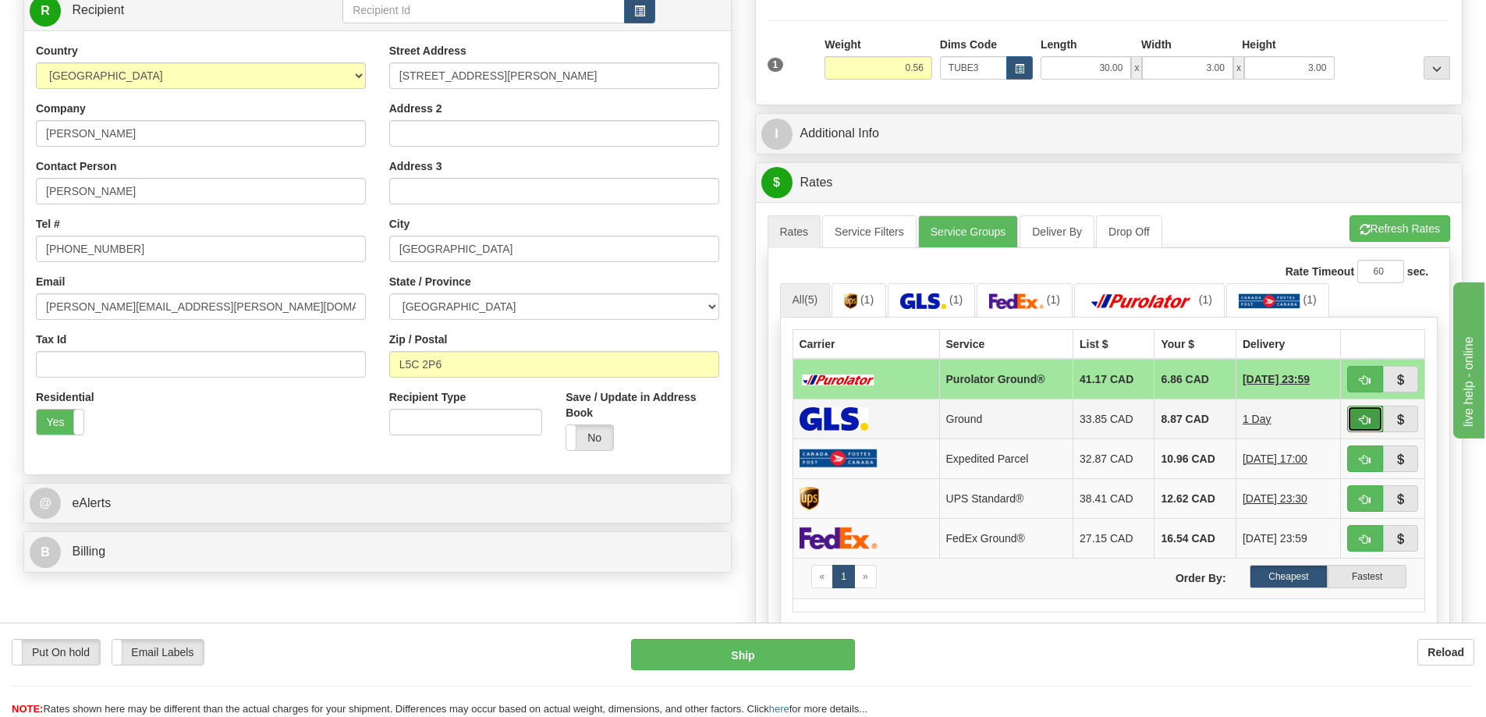
click at [1352, 415] on button "button" at bounding box center [1365, 418] width 36 height 27
type input "1"
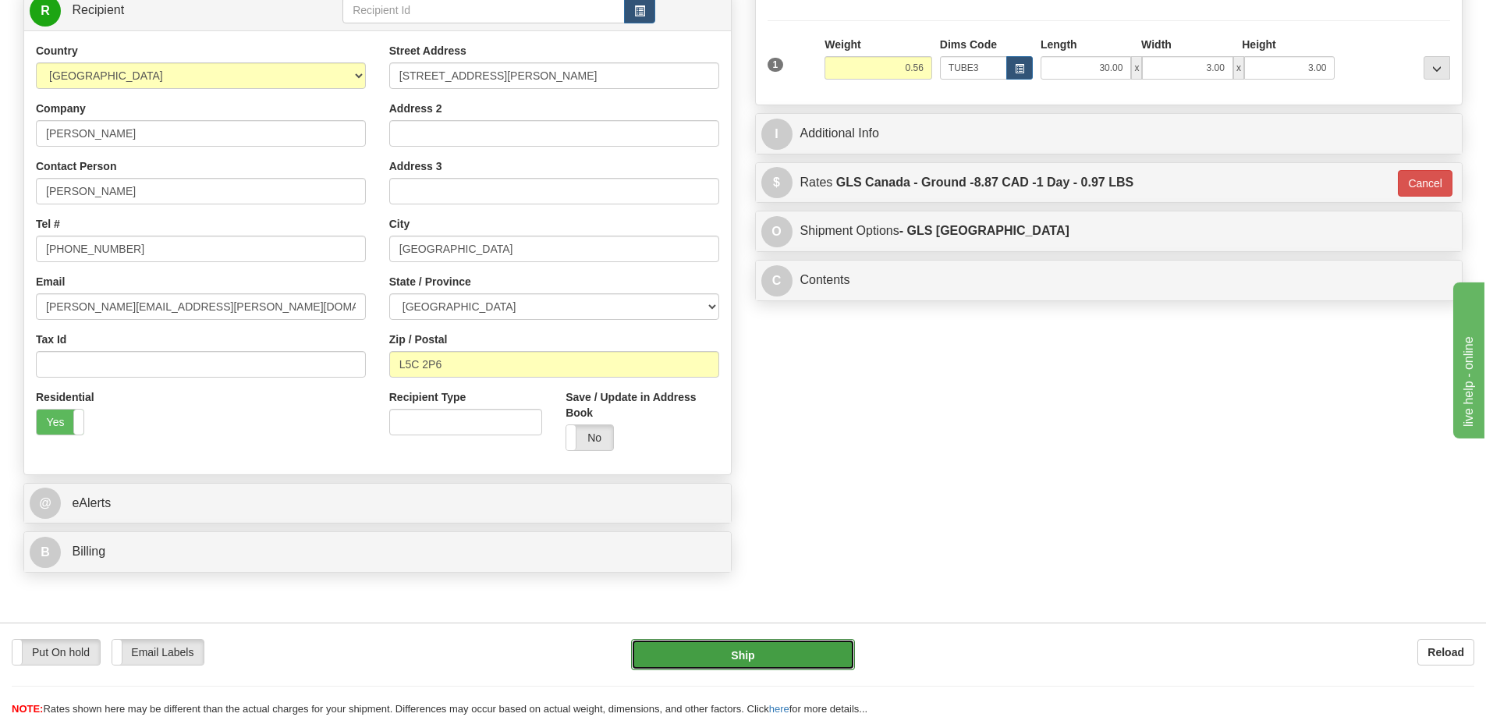
click at [821, 643] on button "Ship" at bounding box center [743, 654] width 224 height 31
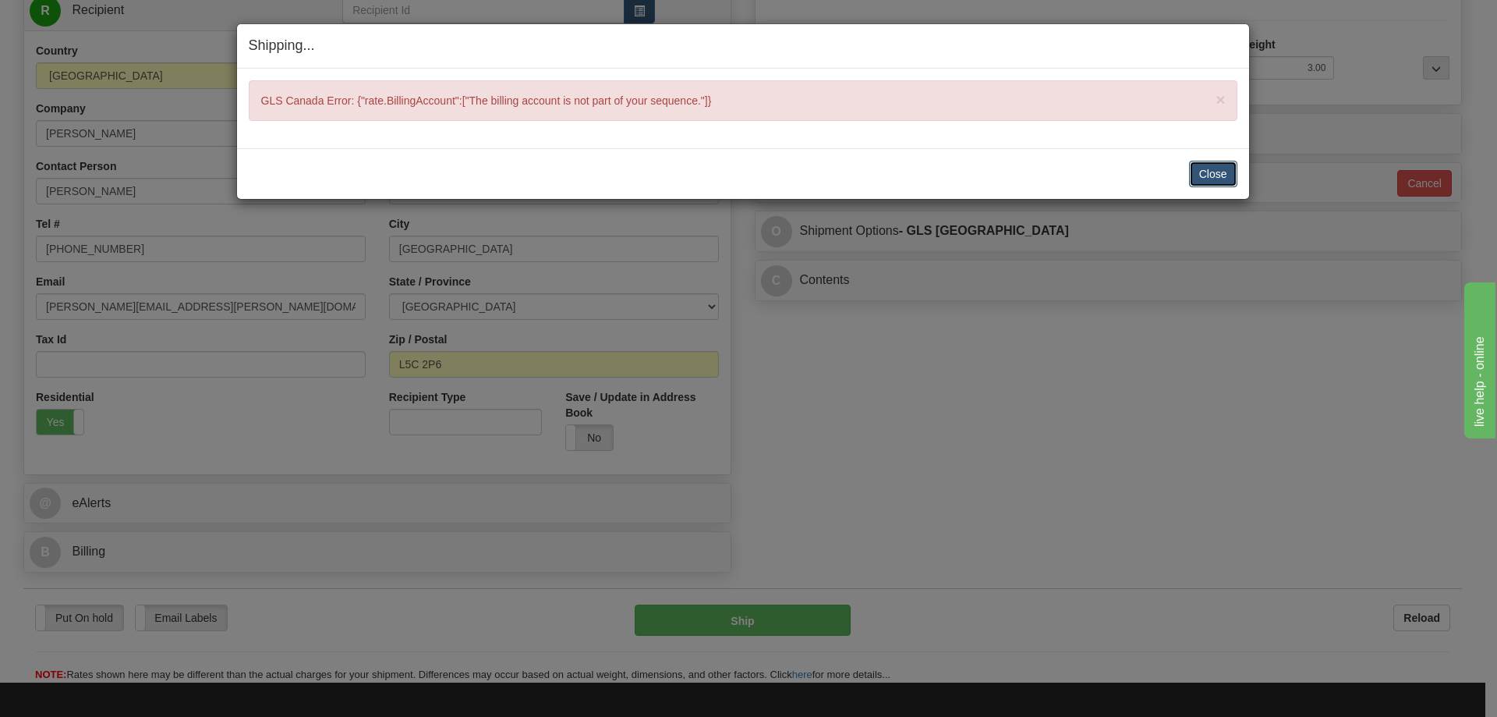
click at [1211, 168] on button "Close" at bounding box center [1213, 174] width 48 height 27
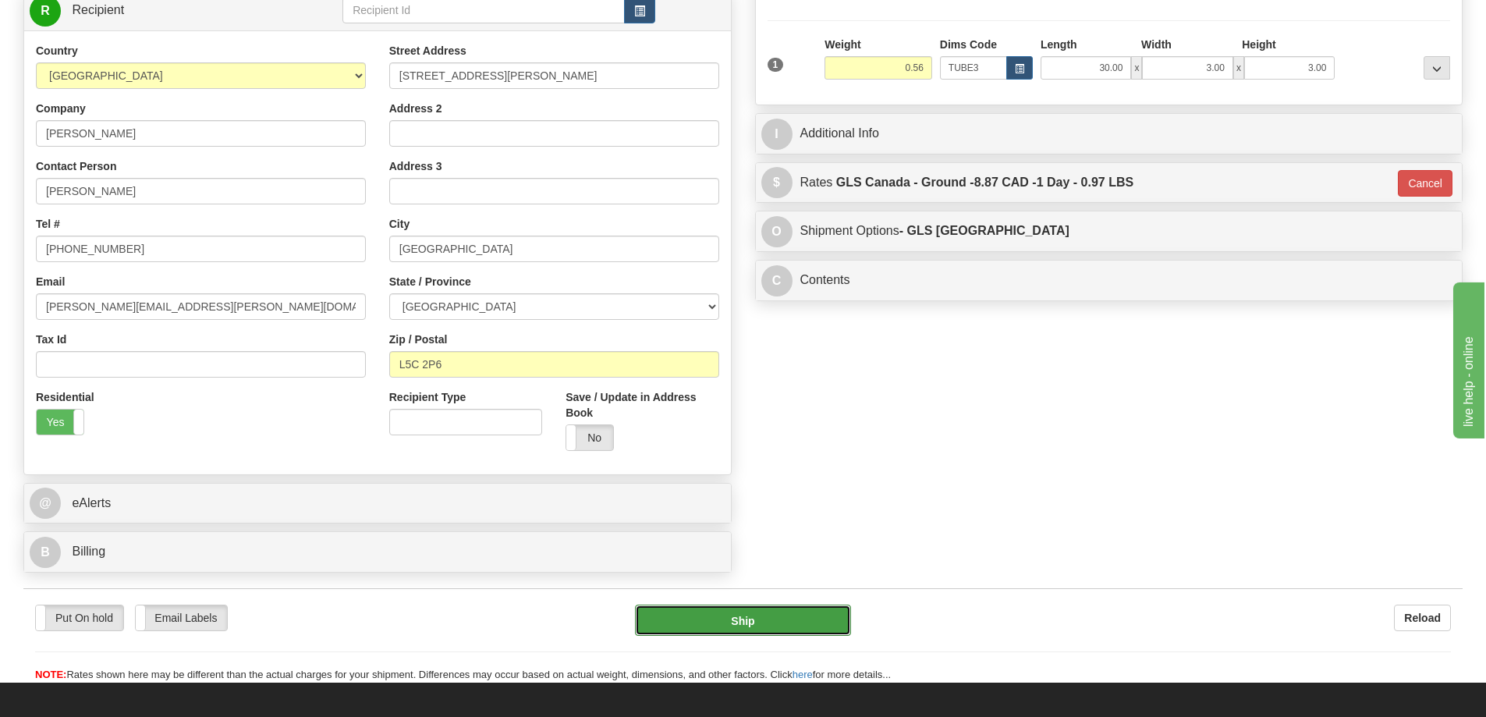
click at [795, 629] on button "Ship" at bounding box center [743, 619] width 216 height 31
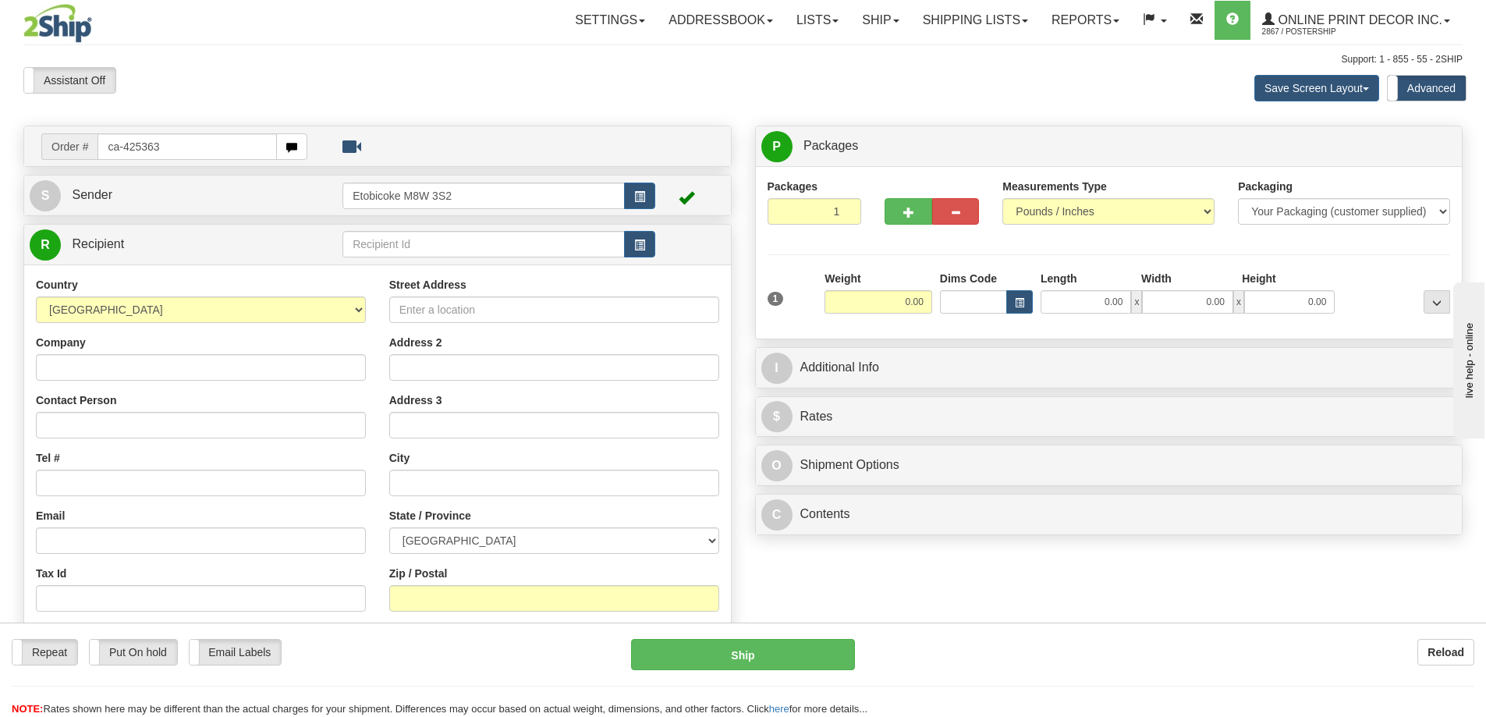
type input "ca-425363"
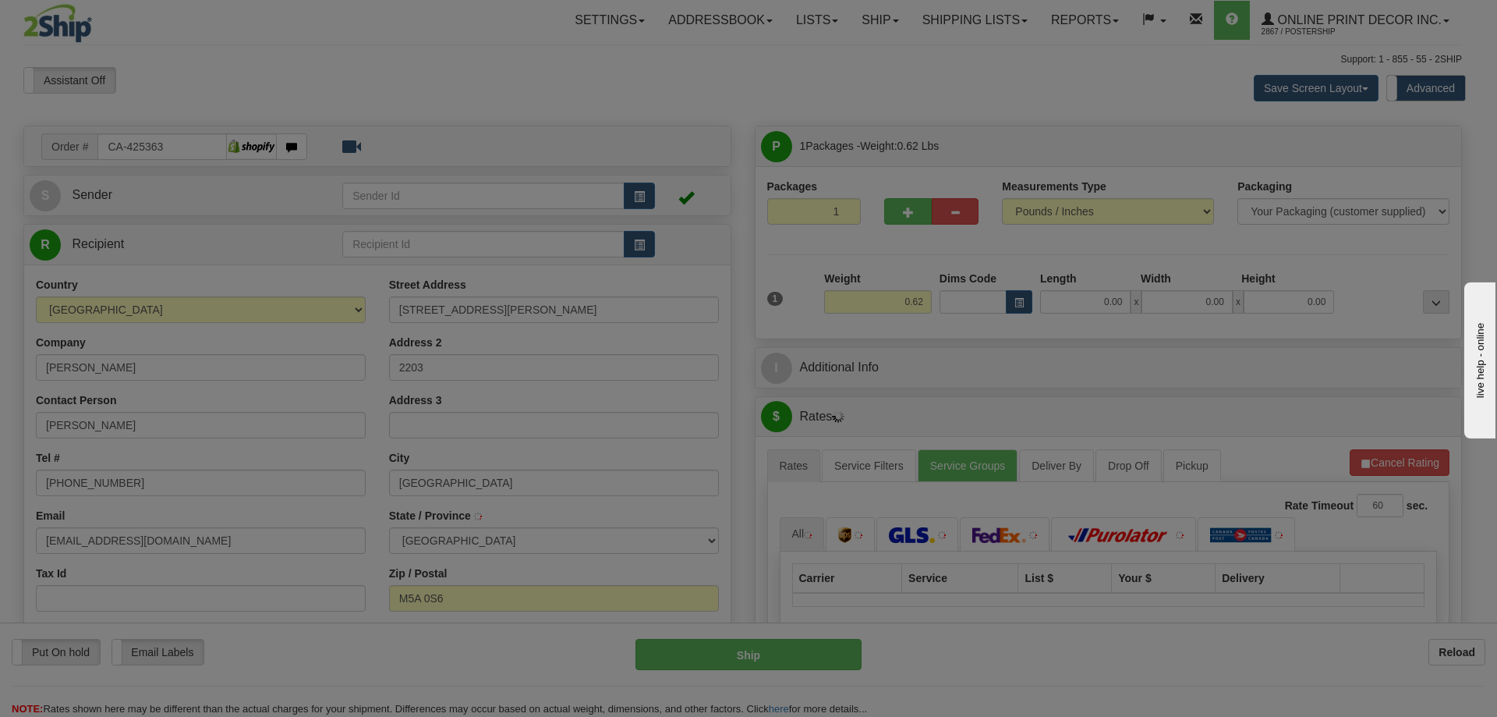
type input "TORONTO"
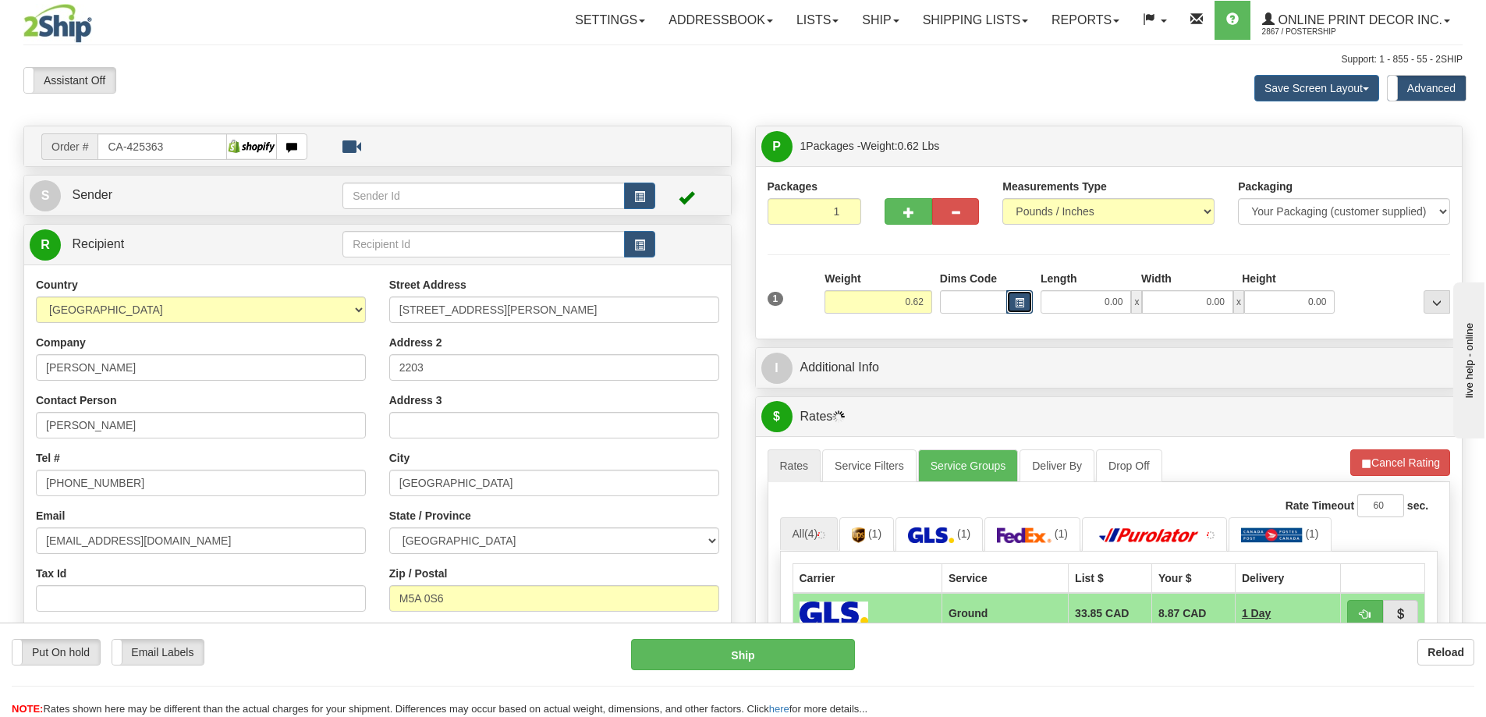
click at [1015, 294] on button "button" at bounding box center [1019, 301] width 27 height 23
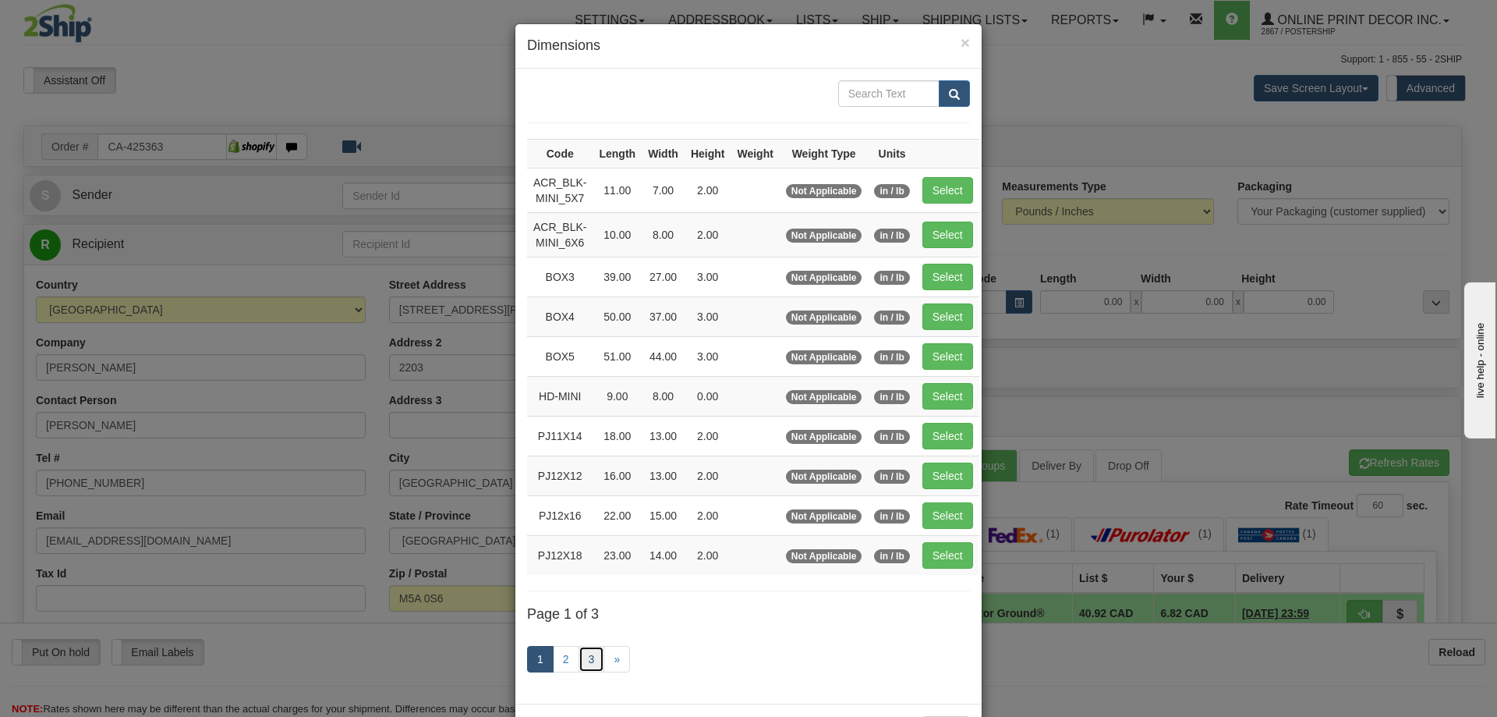
click at [579, 655] on link "3" at bounding box center [592, 659] width 27 height 27
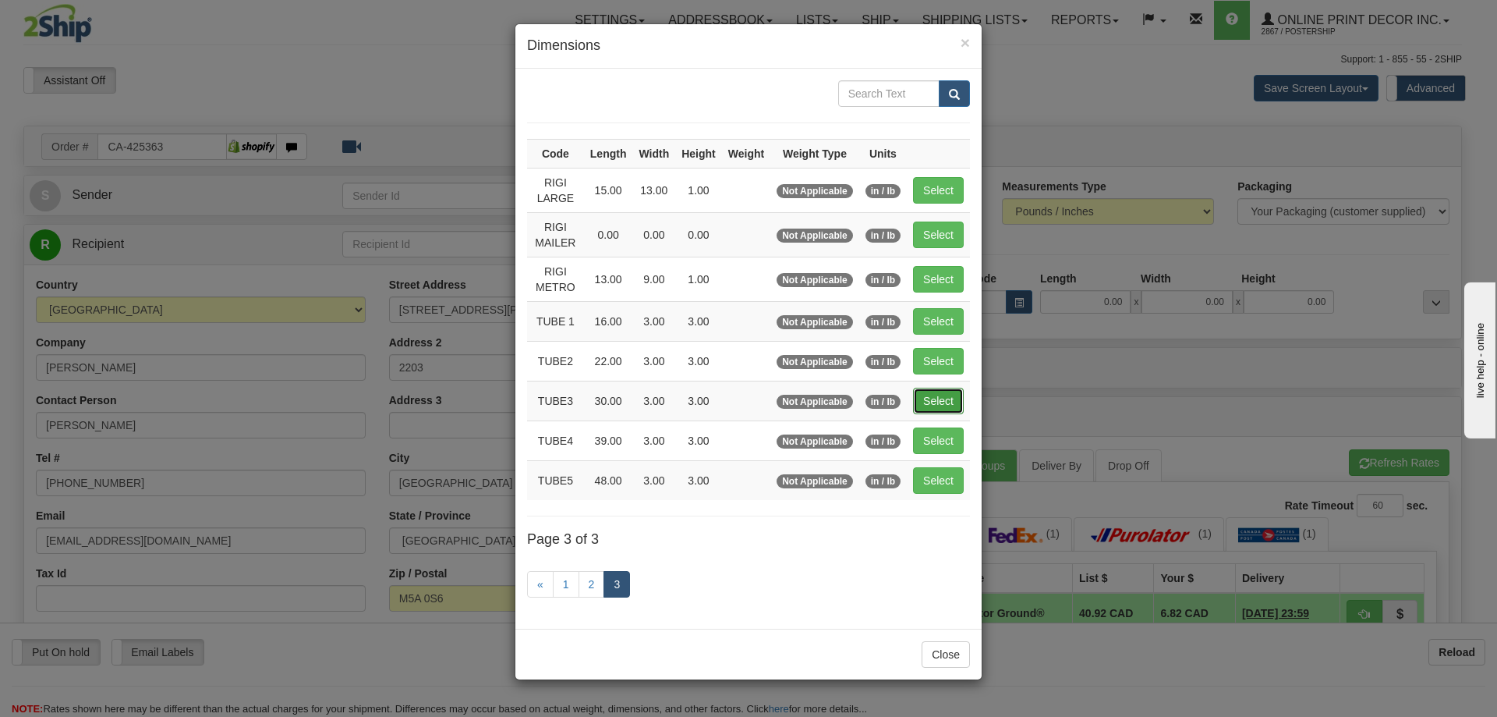
click at [934, 398] on button "Select" at bounding box center [938, 401] width 51 height 27
type input "TUBE3"
type input "30.00"
type input "3.00"
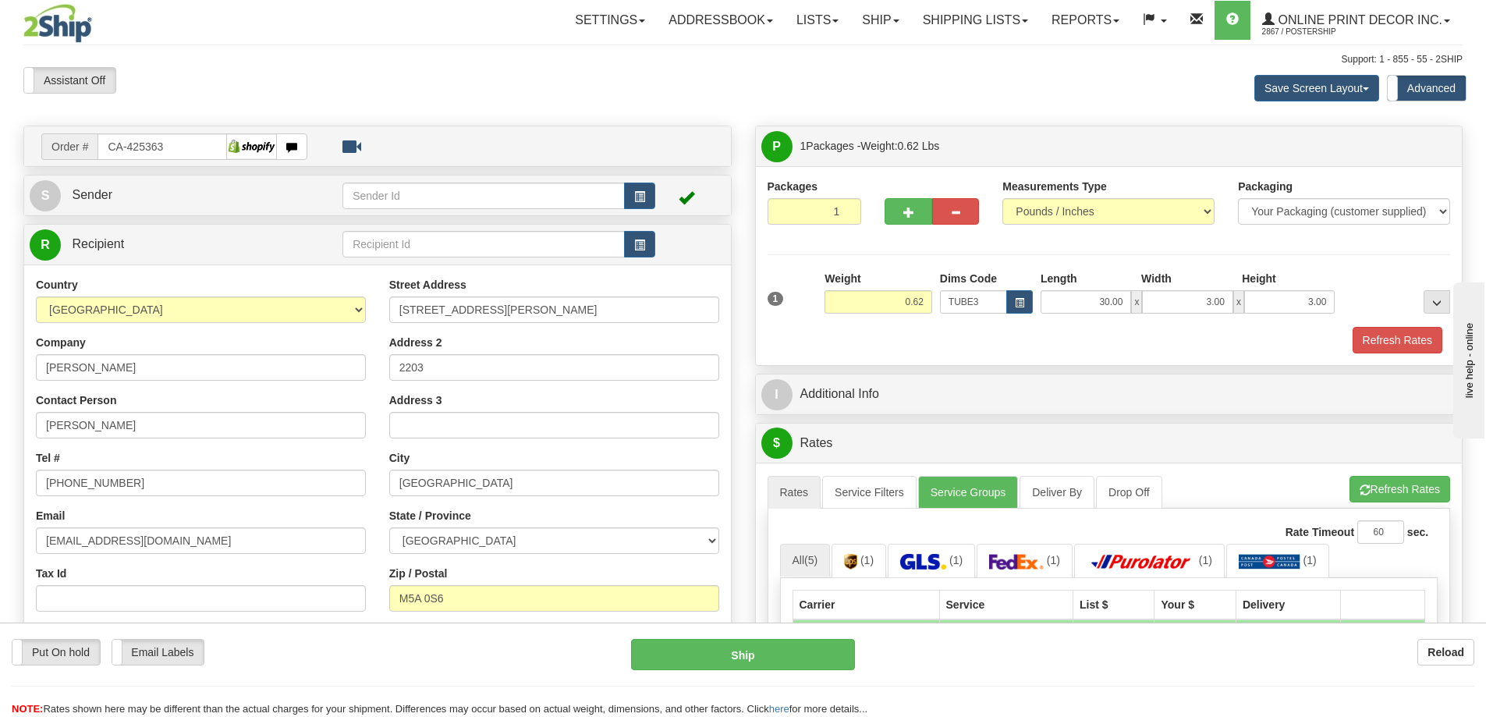
click at [1422, 327] on div "Packaging Your Packaging (customer supplied) Envelope (carrier supplied) Pack (…" at bounding box center [1136, 326] width 633 height 1
drag, startPoint x: 1403, startPoint y: 333, endPoint x: 1415, endPoint y: 326, distance: 14.3
click at [1413, 329] on button "Refresh Rates" at bounding box center [1397, 340] width 90 height 27
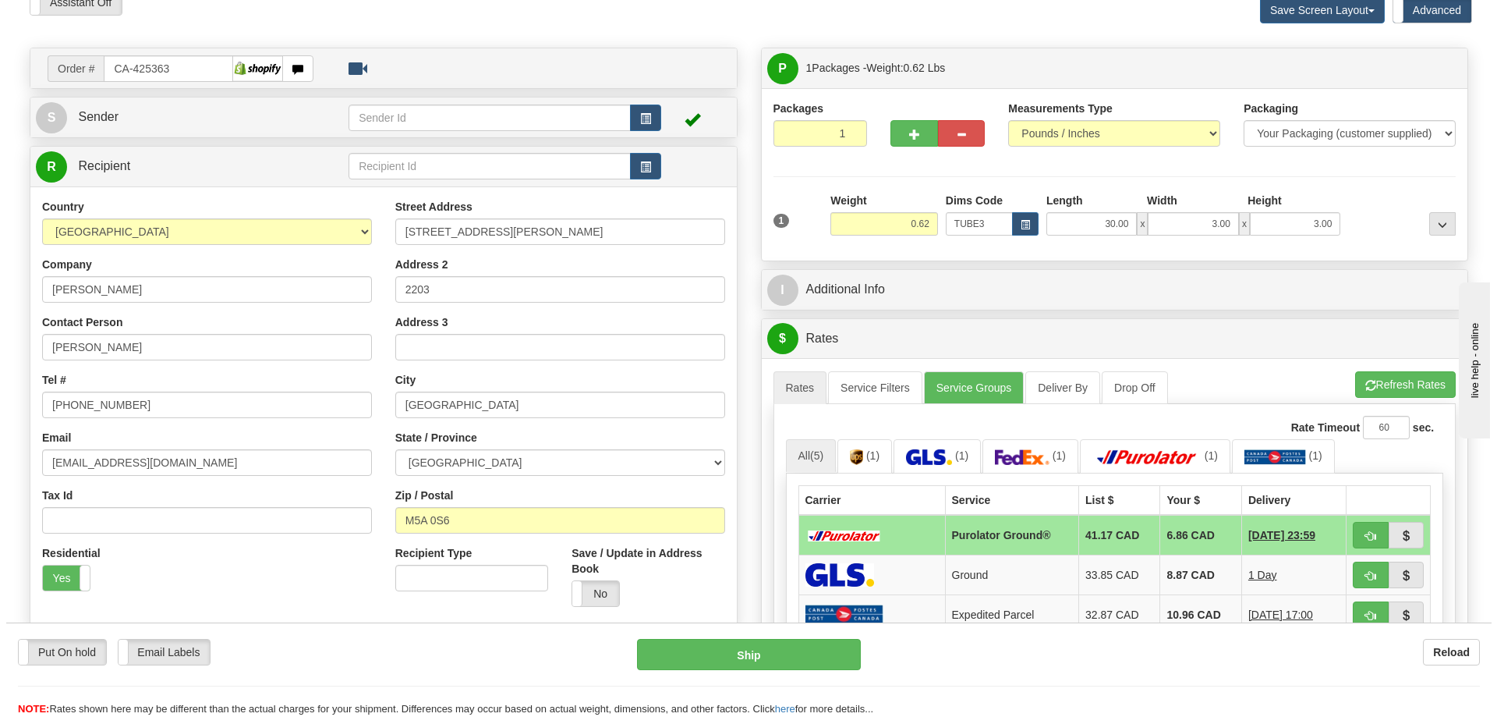
scroll to position [234, 0]
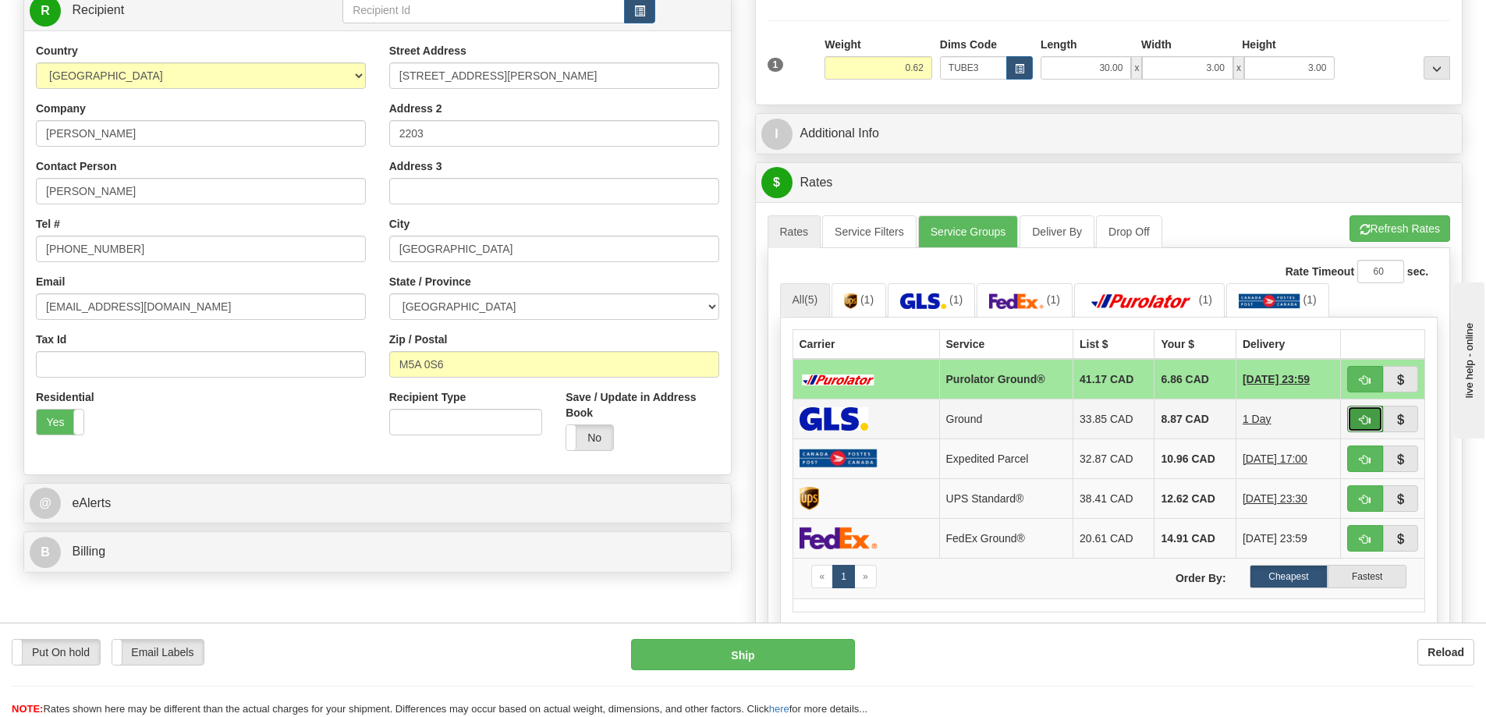
click at [1365, 415] on button "button" at bounding box center [1365, 418] width 36 height 27
type input "1"
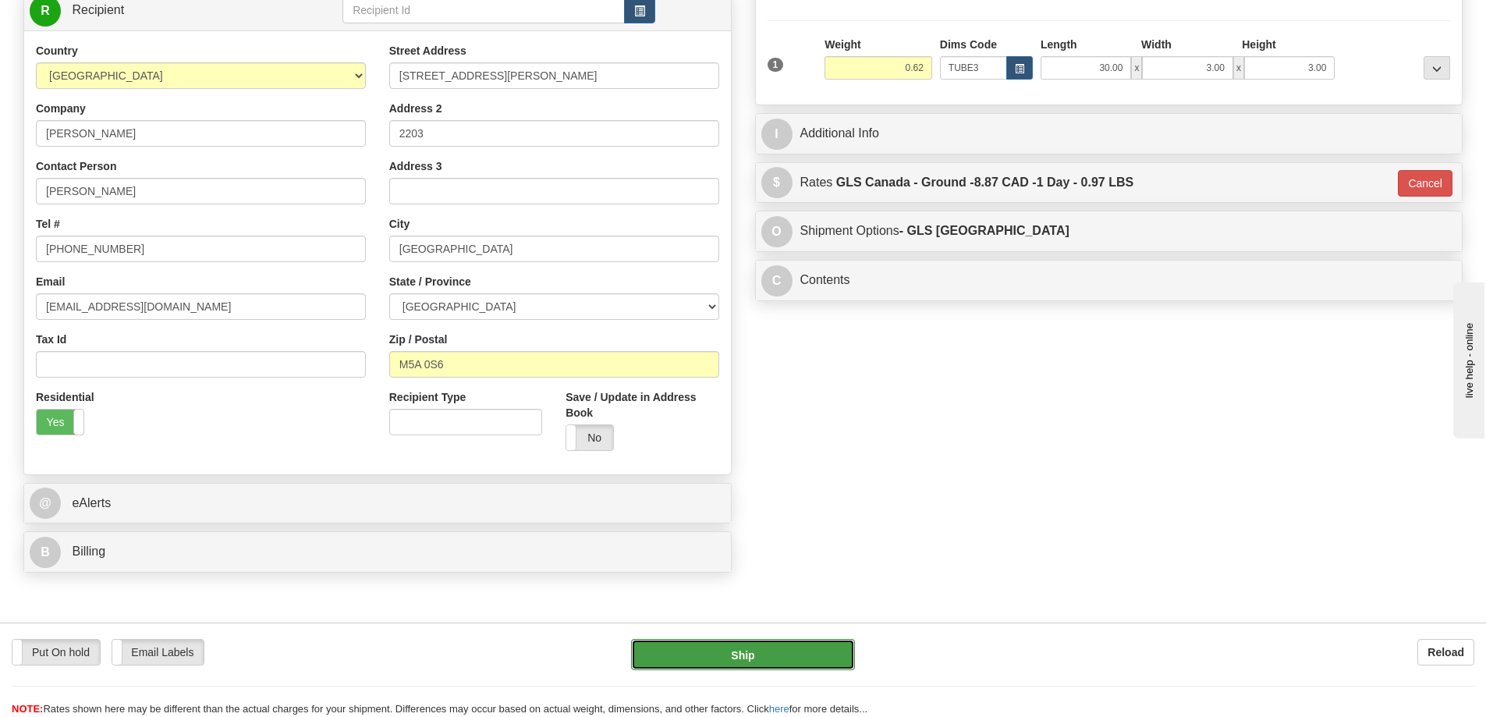
click at [818, 650] on button "Ship" at bounding box center [743, 654] width 224 height 31
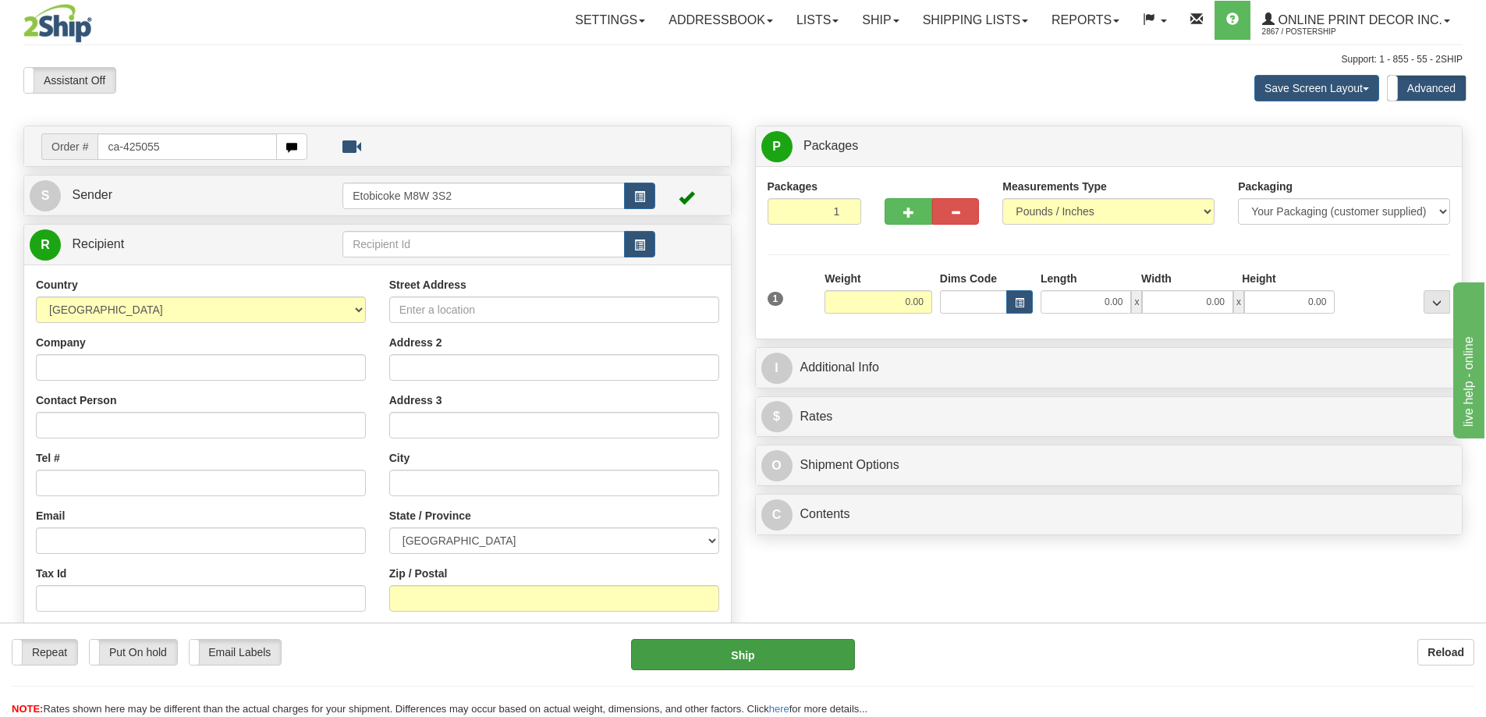
type input "ca-425055"
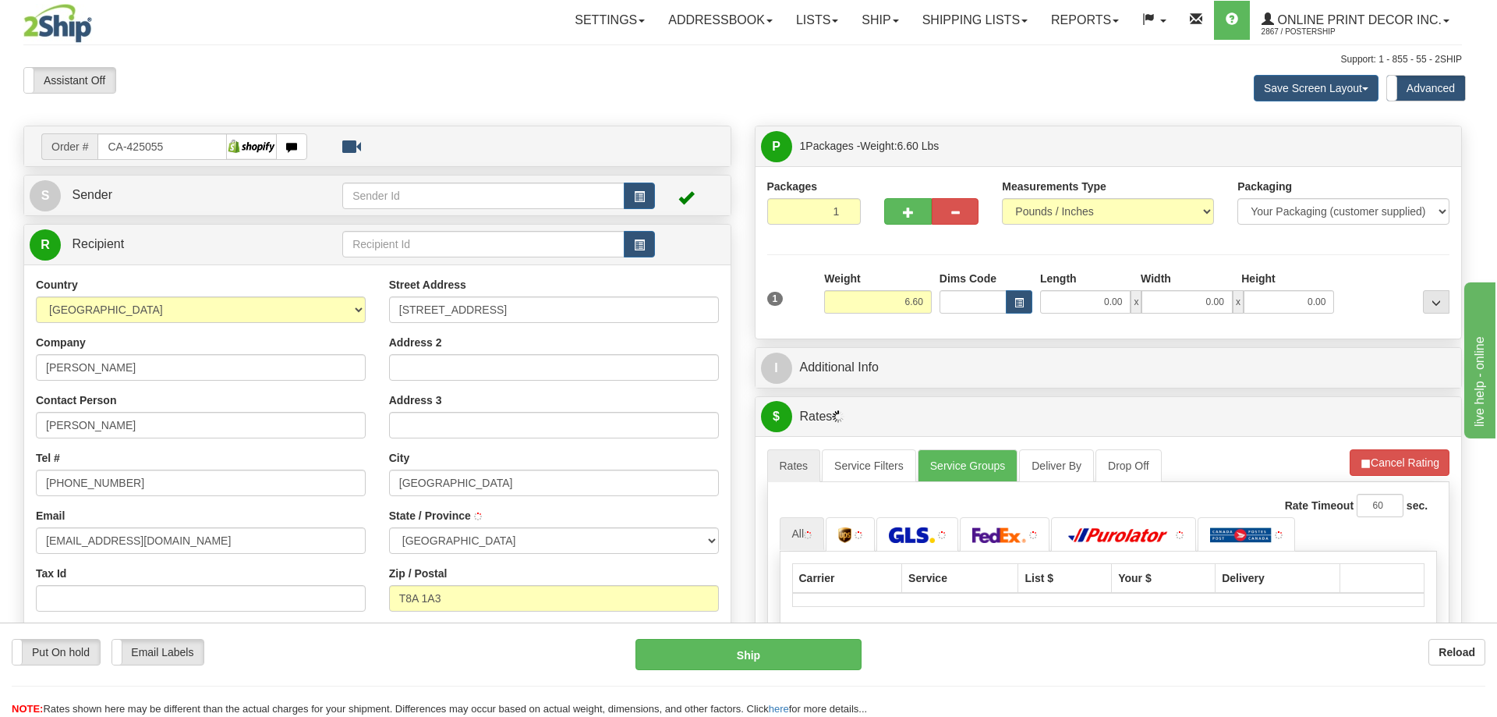
type input "[GEOGRAPHIC_DATA]"
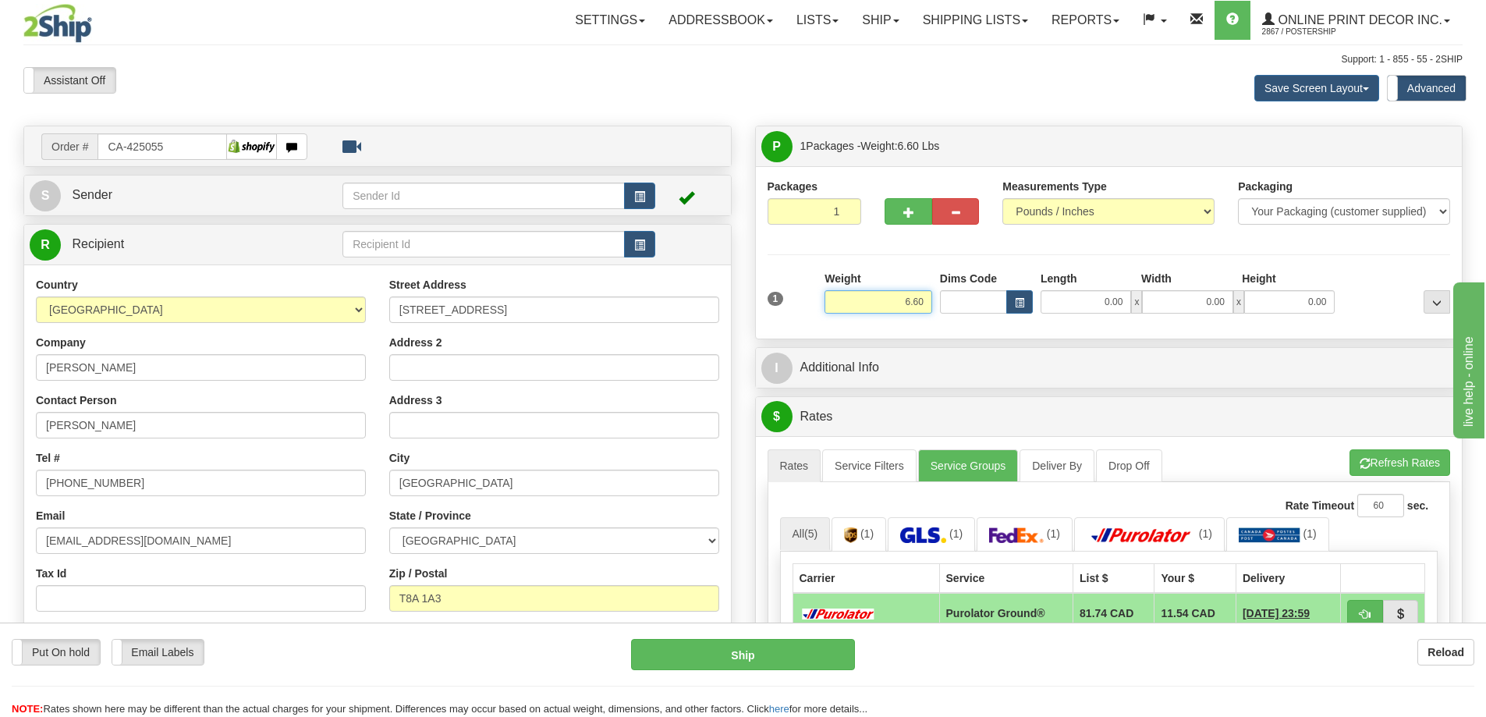
click at [929, 299] on input "6.60" at bounding box center [878, 301] width 108 height 23
type input "6"
type input "2.00"
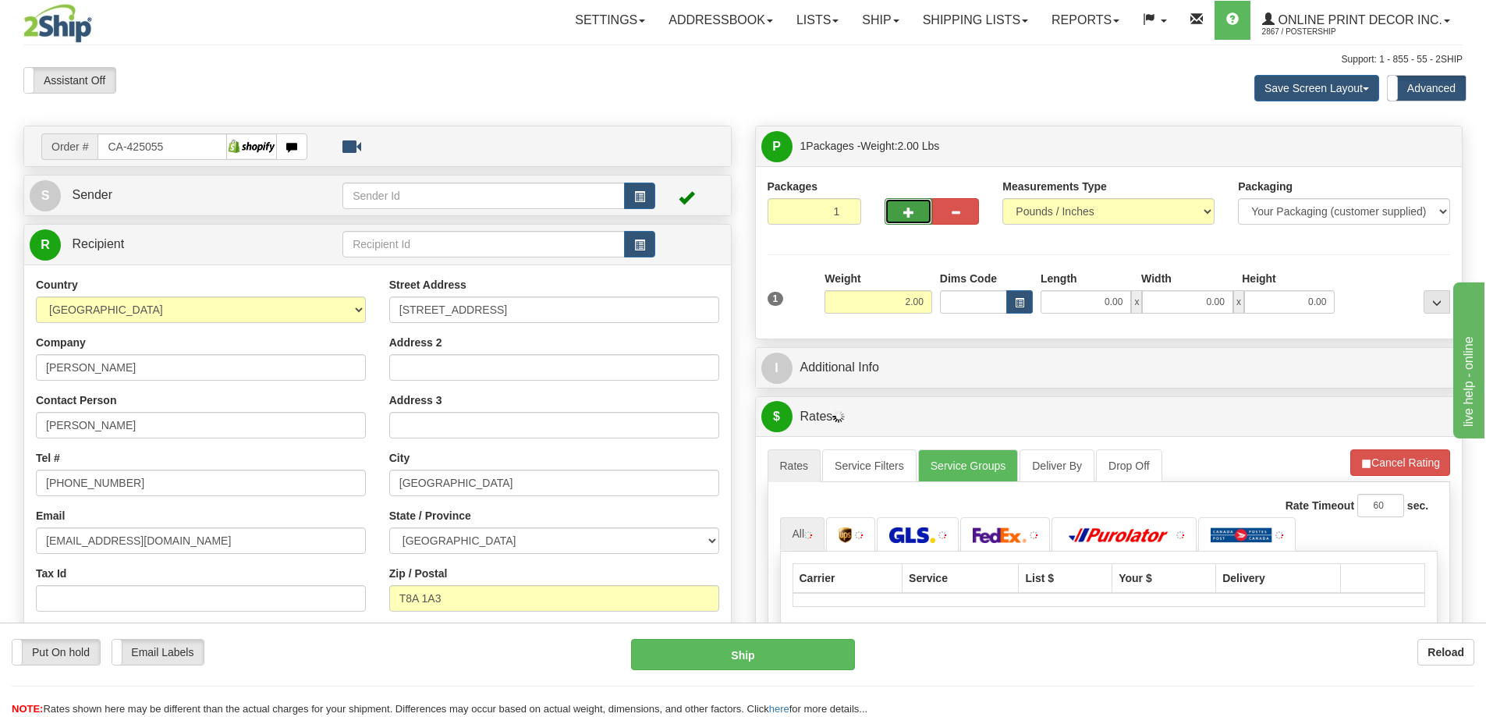
click at [919, 204] on button "button" at bounding box center [907, 211] width 47 height 27
radio input "true"
type input "2"
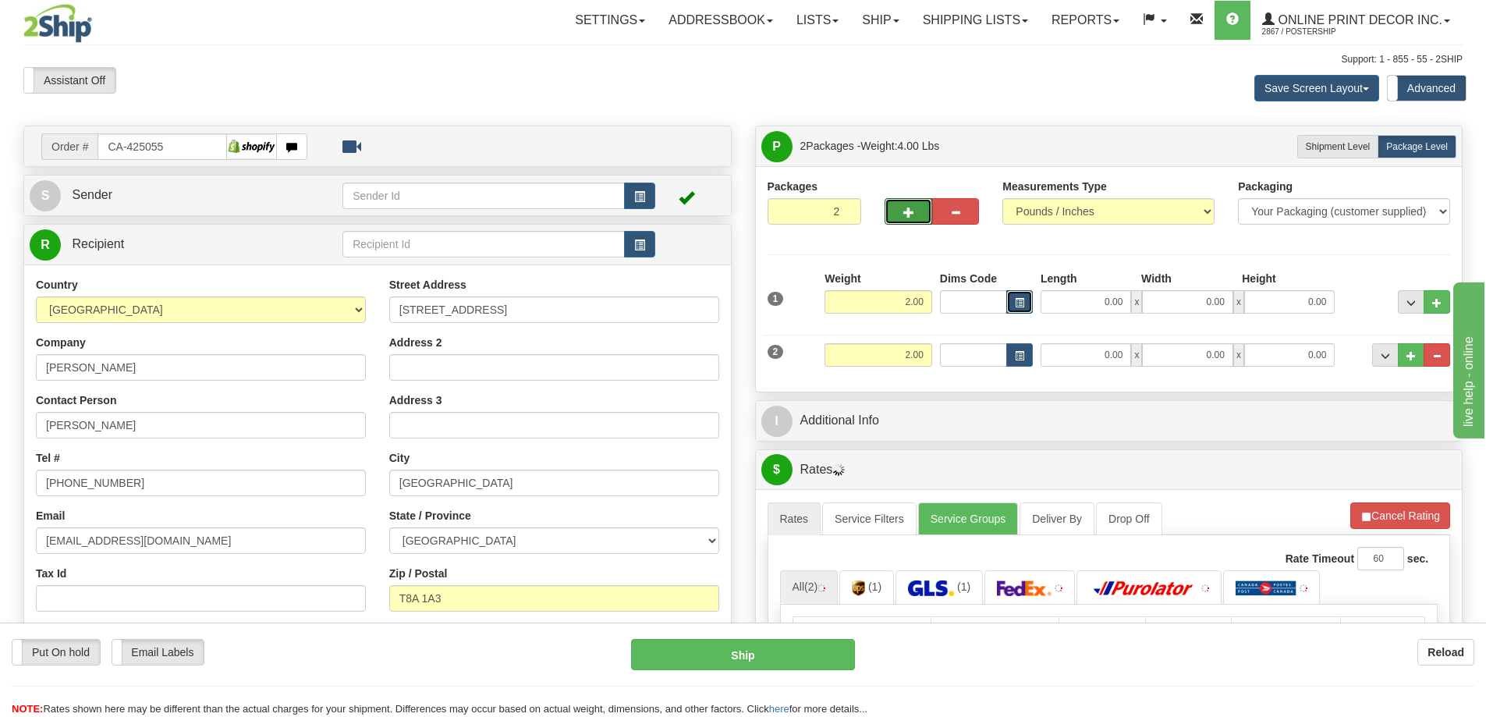
click at [1016, 303] on span "button" at bounding box center [1019, 303] width 9 height 9
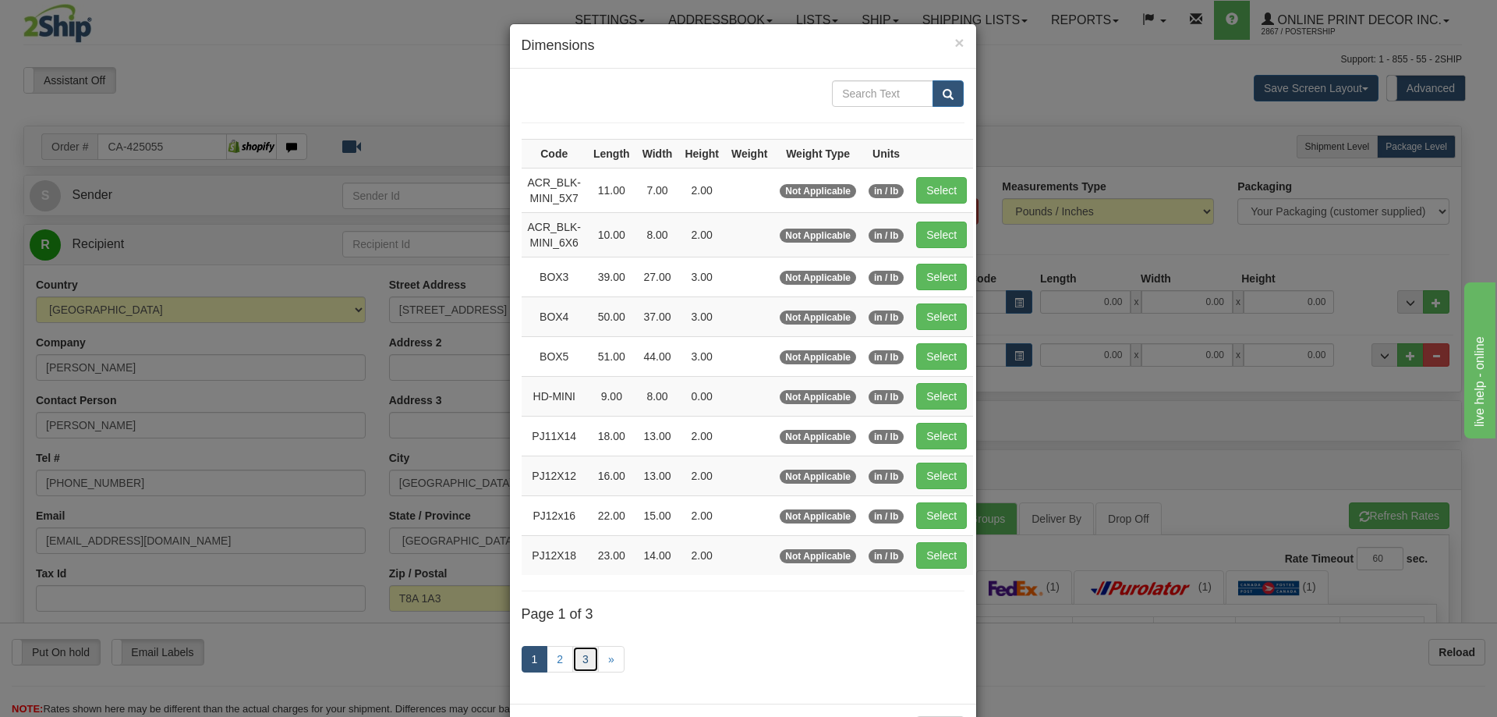
click at [575, 653] on link "3" at bounding box center [585, 659] width 27 height 27
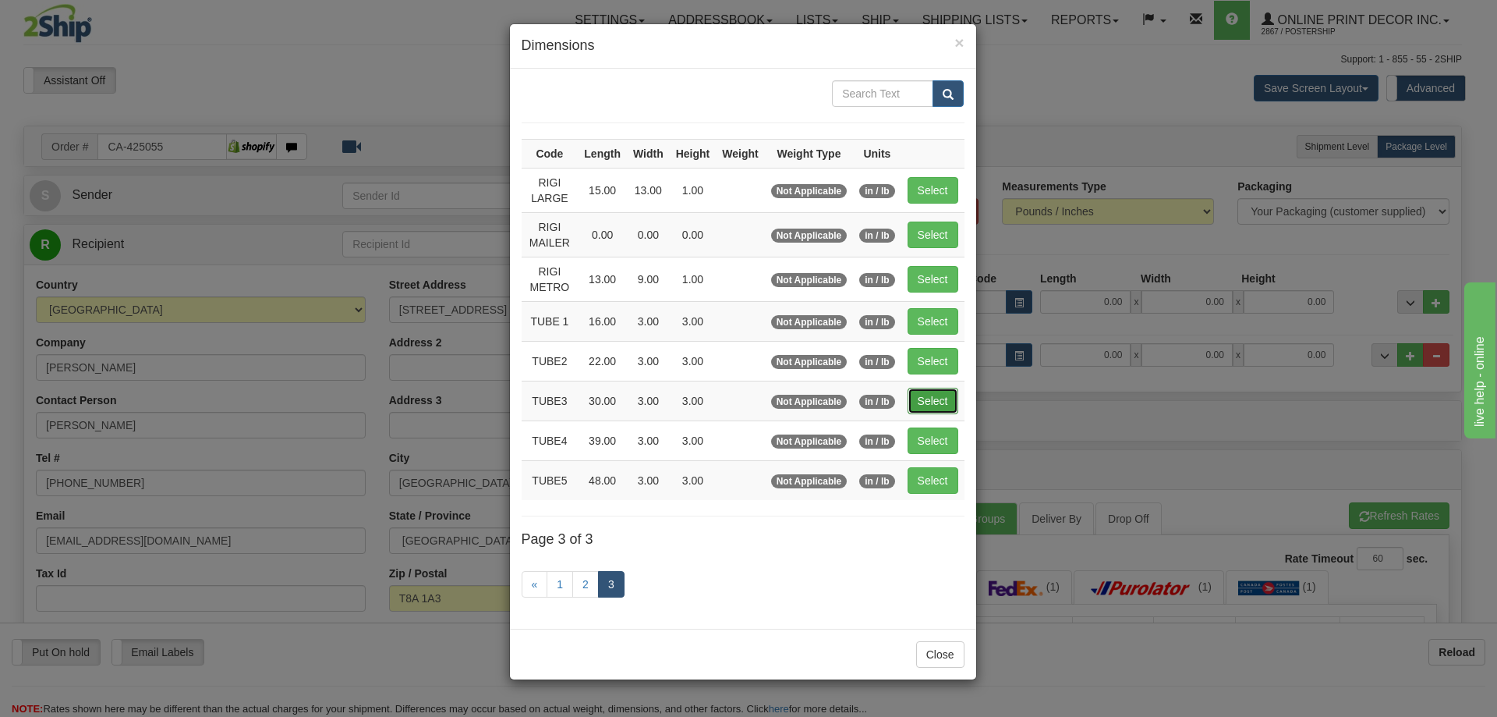
drag, startPoint x: 929, startPoint y: 405, endPoint x: 974, endPoint y: 391, distance: 47.4
click at [930, 405] on button "Select" at bounding box center [933, 401] width 51 height 27
type input "TUBE3"
type input "30.00"
type input "3.00"
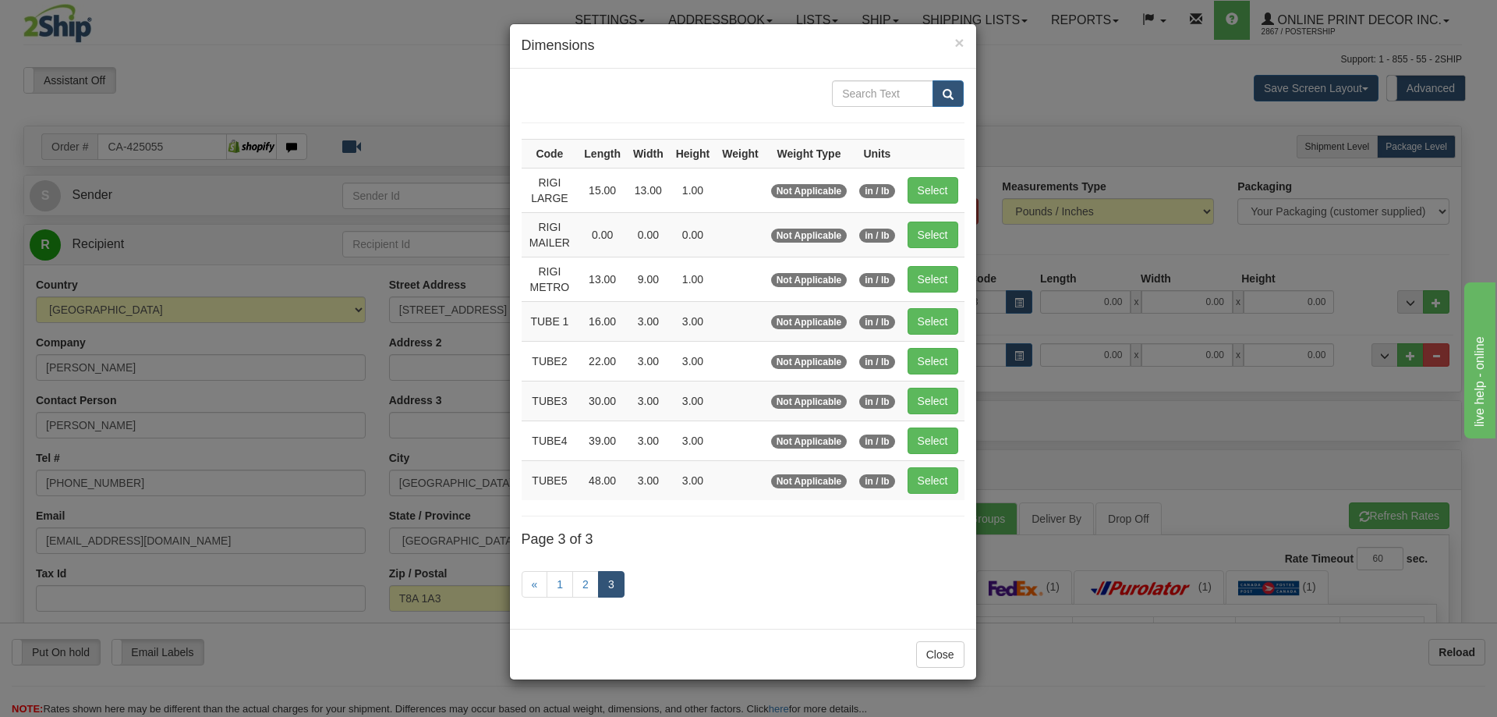
type input "3.00"
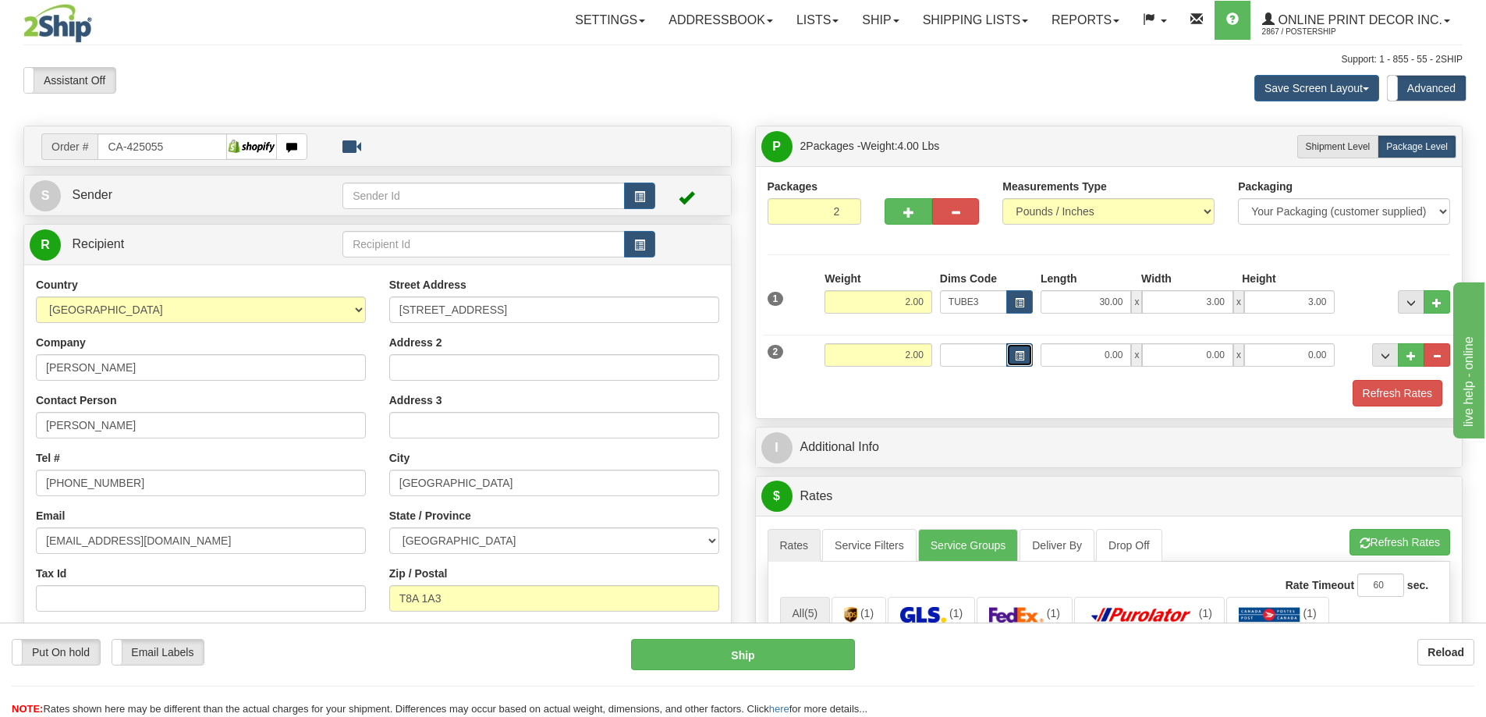
click at [1018, 359] on span "button" at bounding box center [1019, 356] width 9 height 9
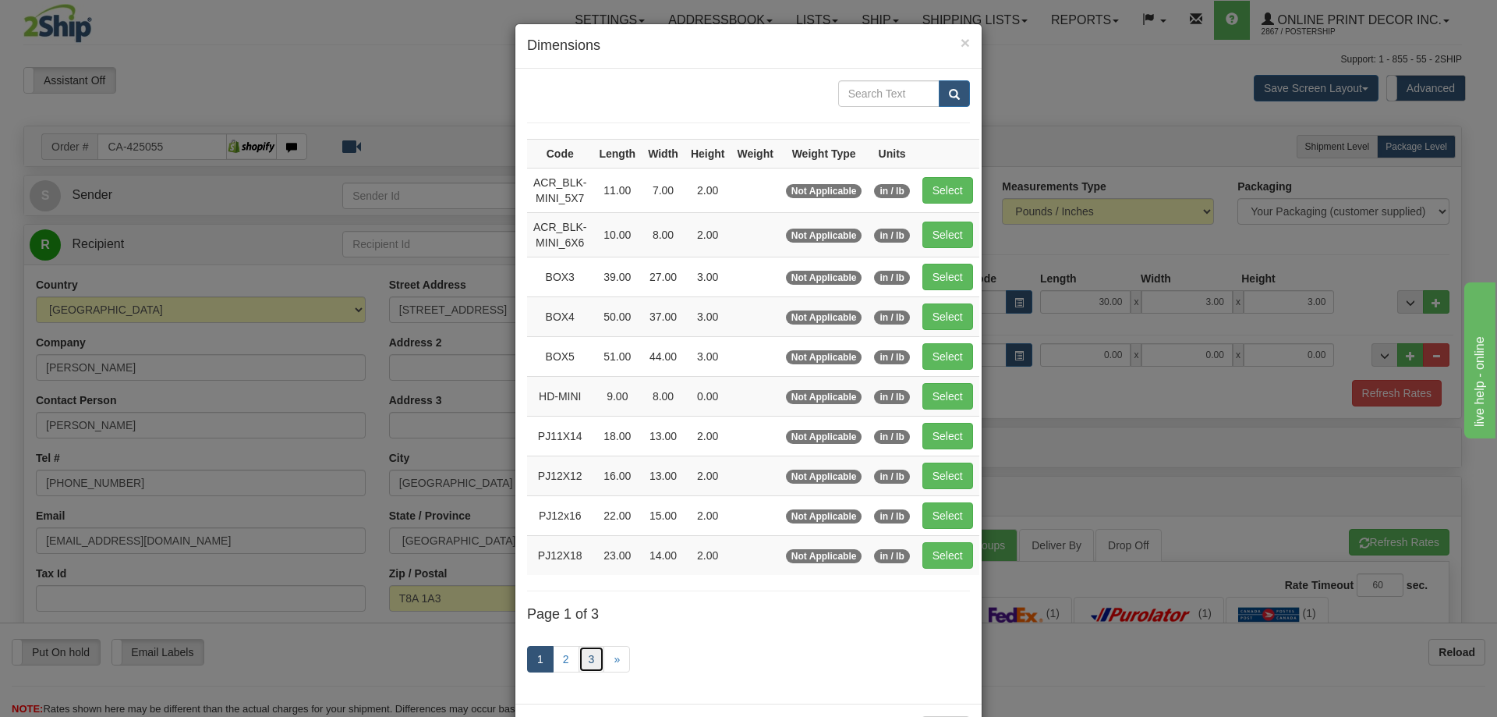
click at [579, 659] on link "3" at bounding box center [592, 659] width 27 height 27
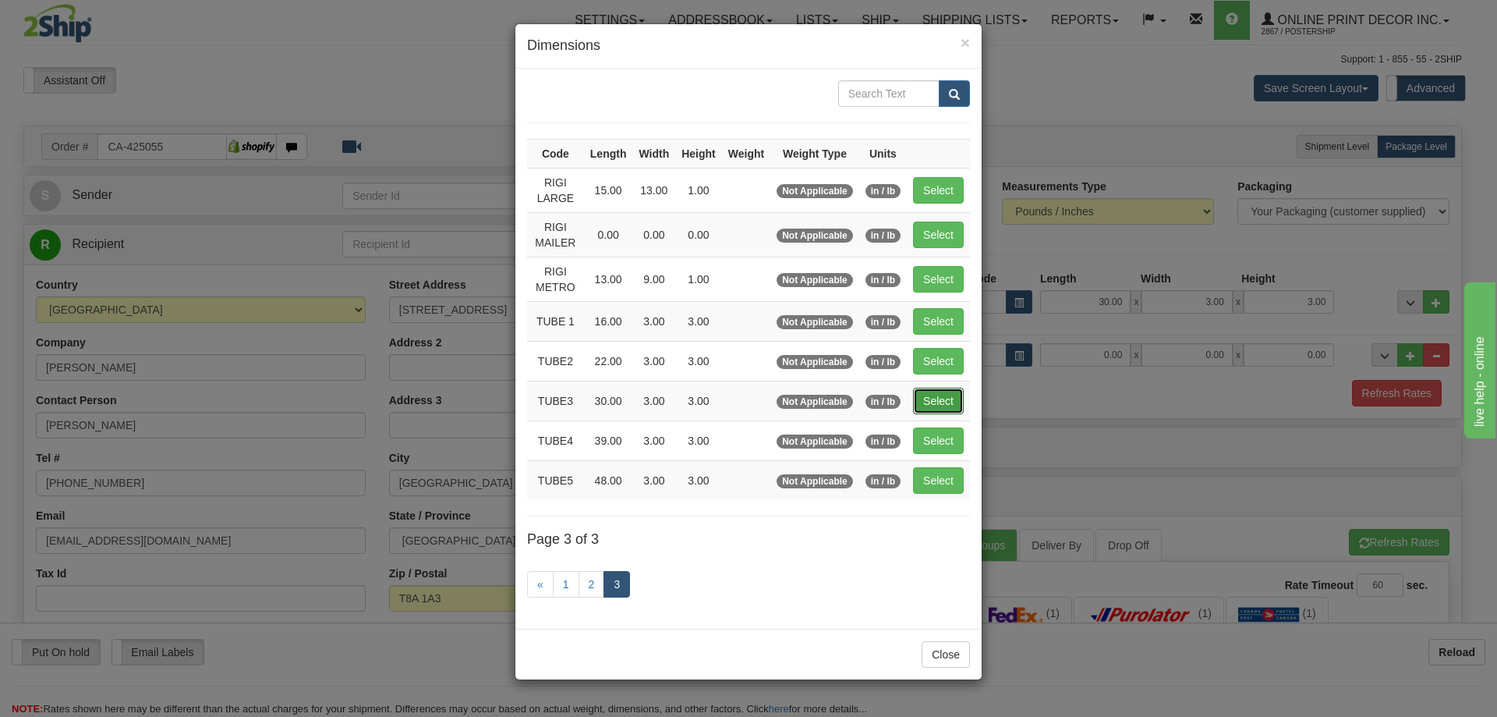
click at [947, 393] on button "Select" at bounding box center [938, 401] width 51 height 27
type input "TUBE3"
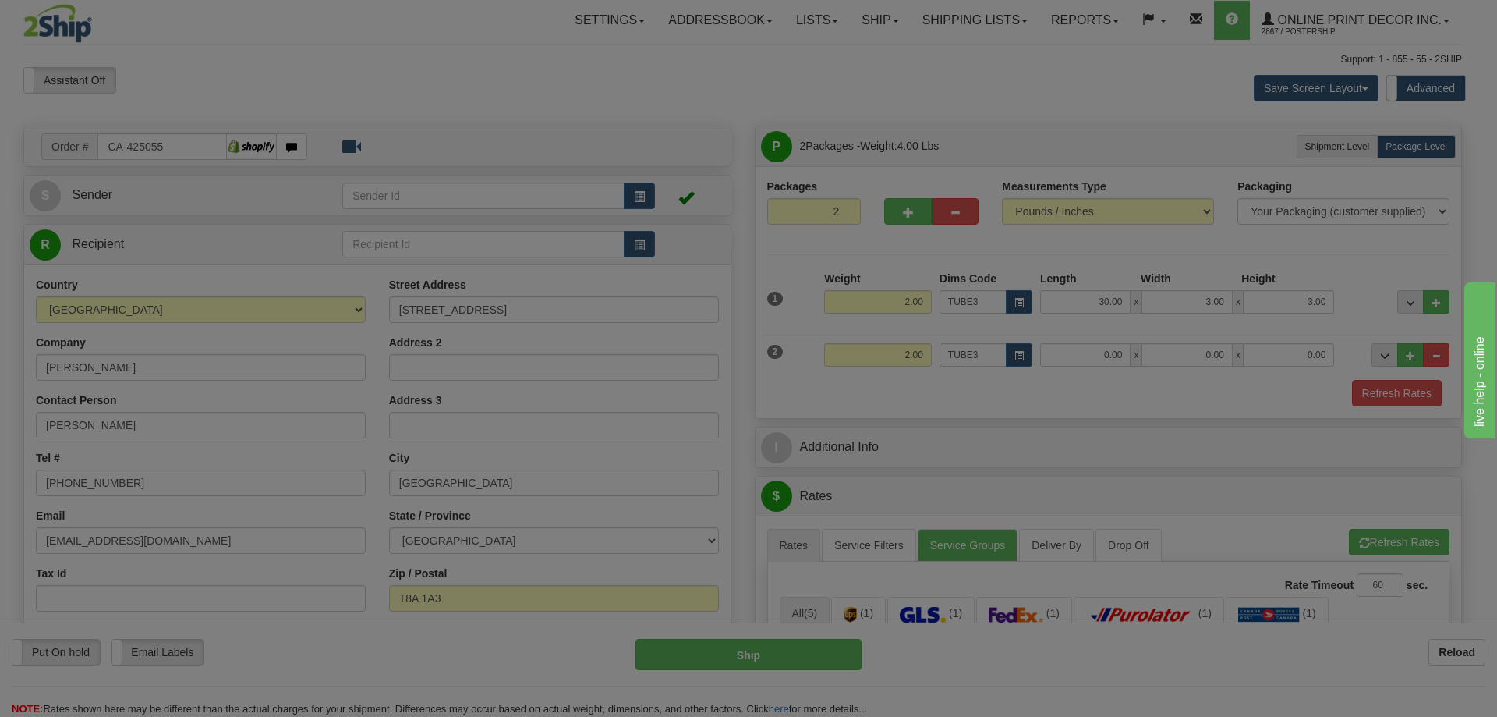
type input "30.00"
type input "3.00"
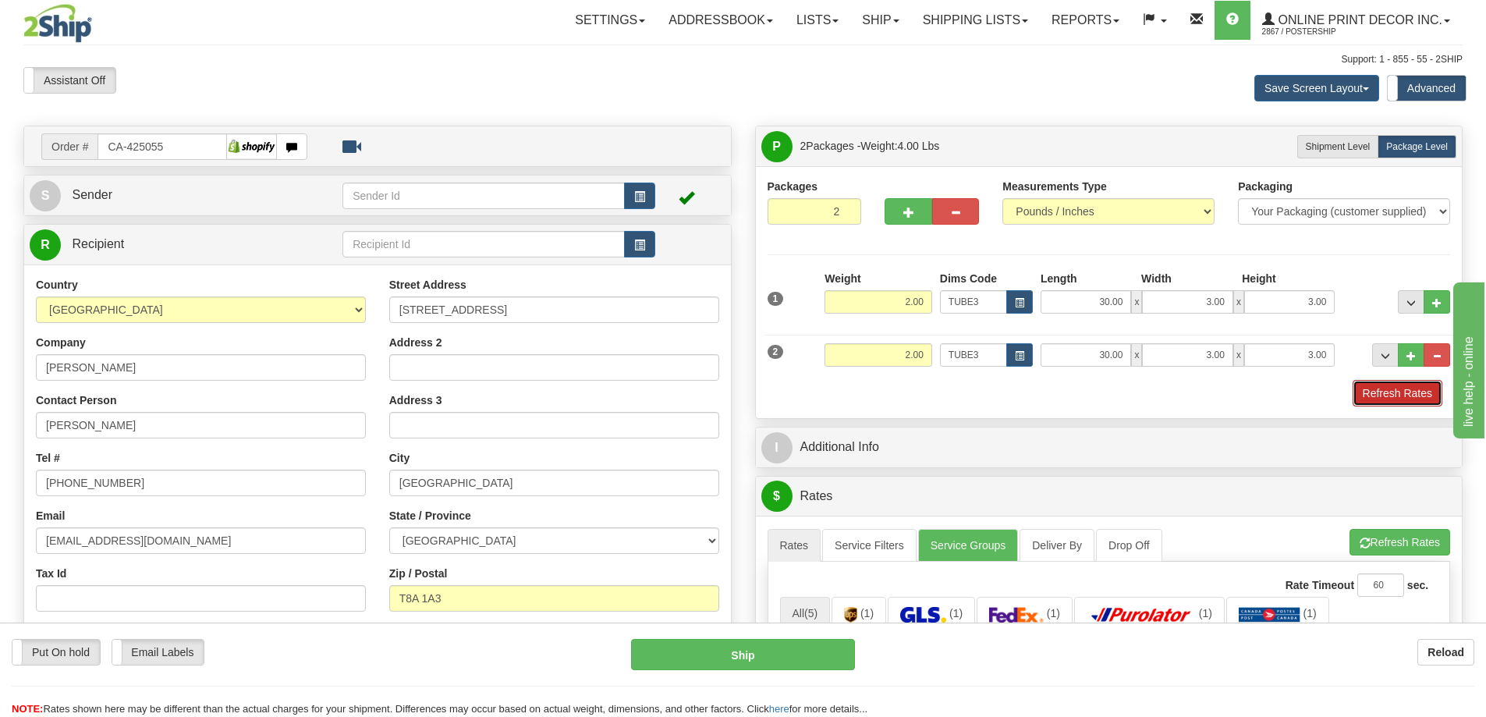
click at [1411, 397] on button "Refresh Rates" at bounding box center [1397, 393] width 90 height 27
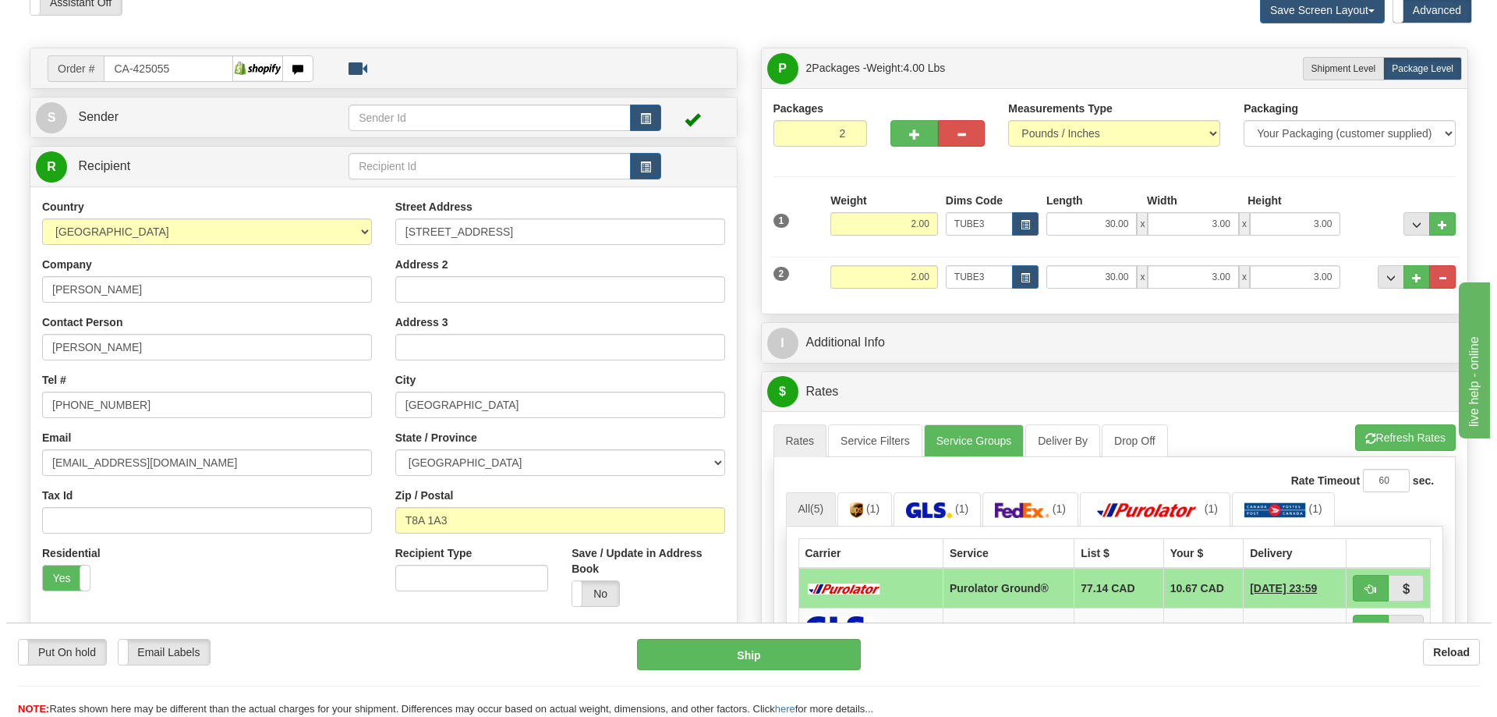
scroll to position [312, 0]
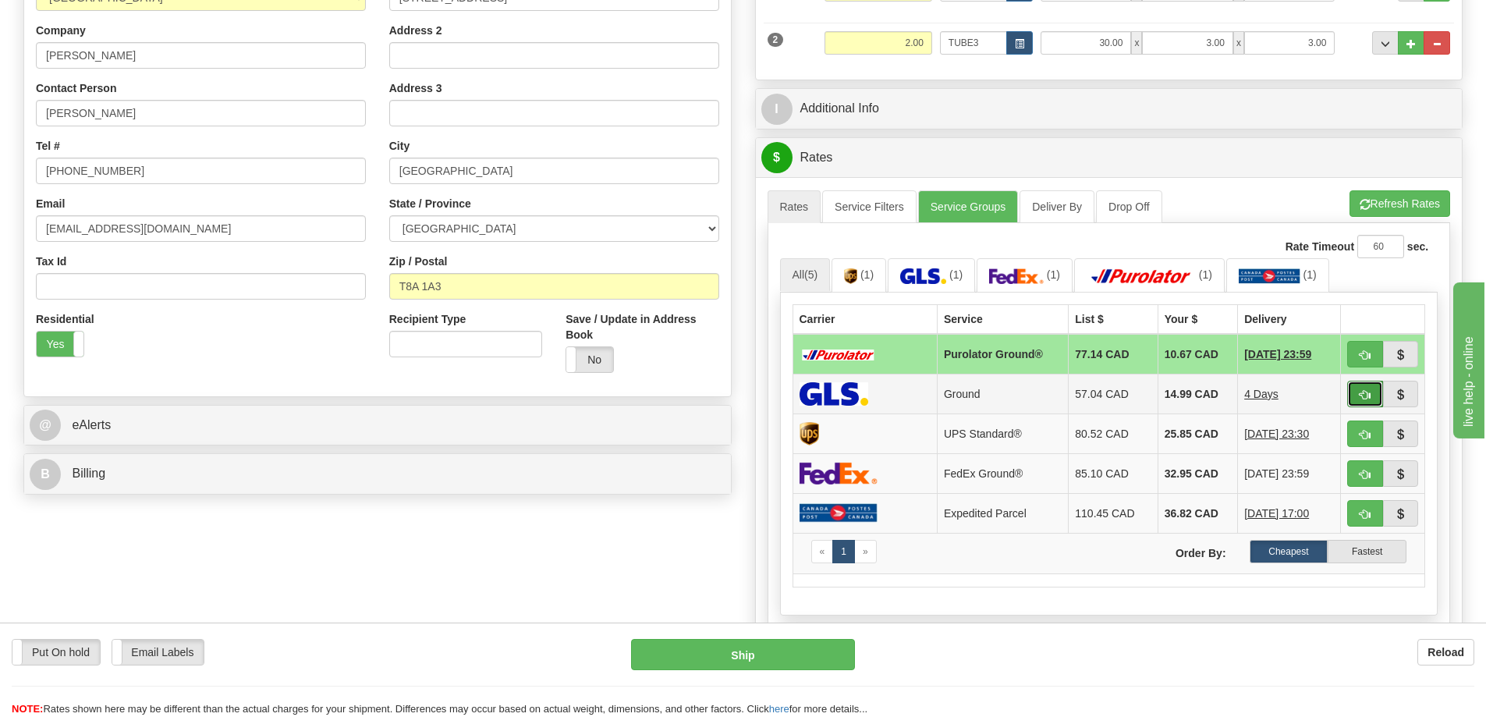
click at [1362, 391] on span "button" at bounding box center [1364, 395] width 11 height 10
type input "1"
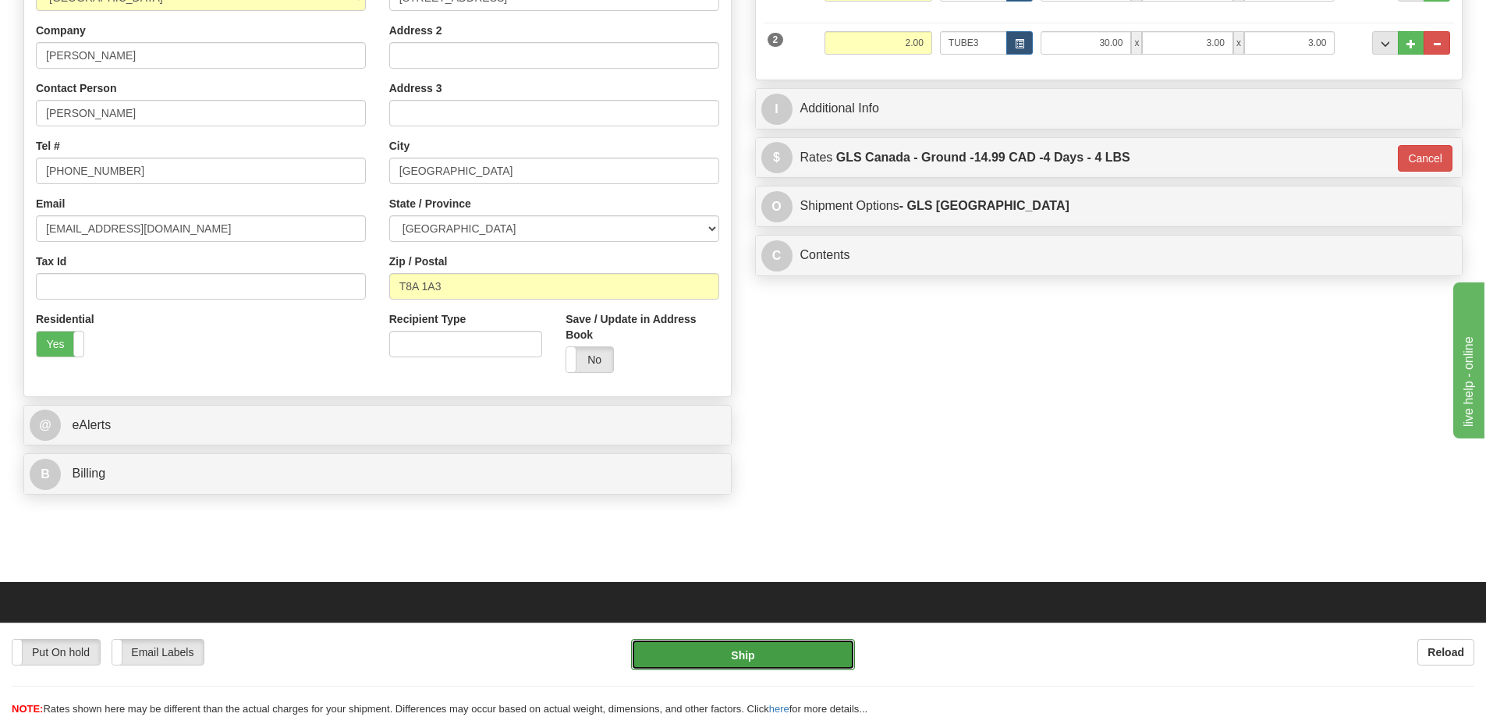
click at [809, 653] on button "Ship" at bounding box center [743, 654] width 224 height 31
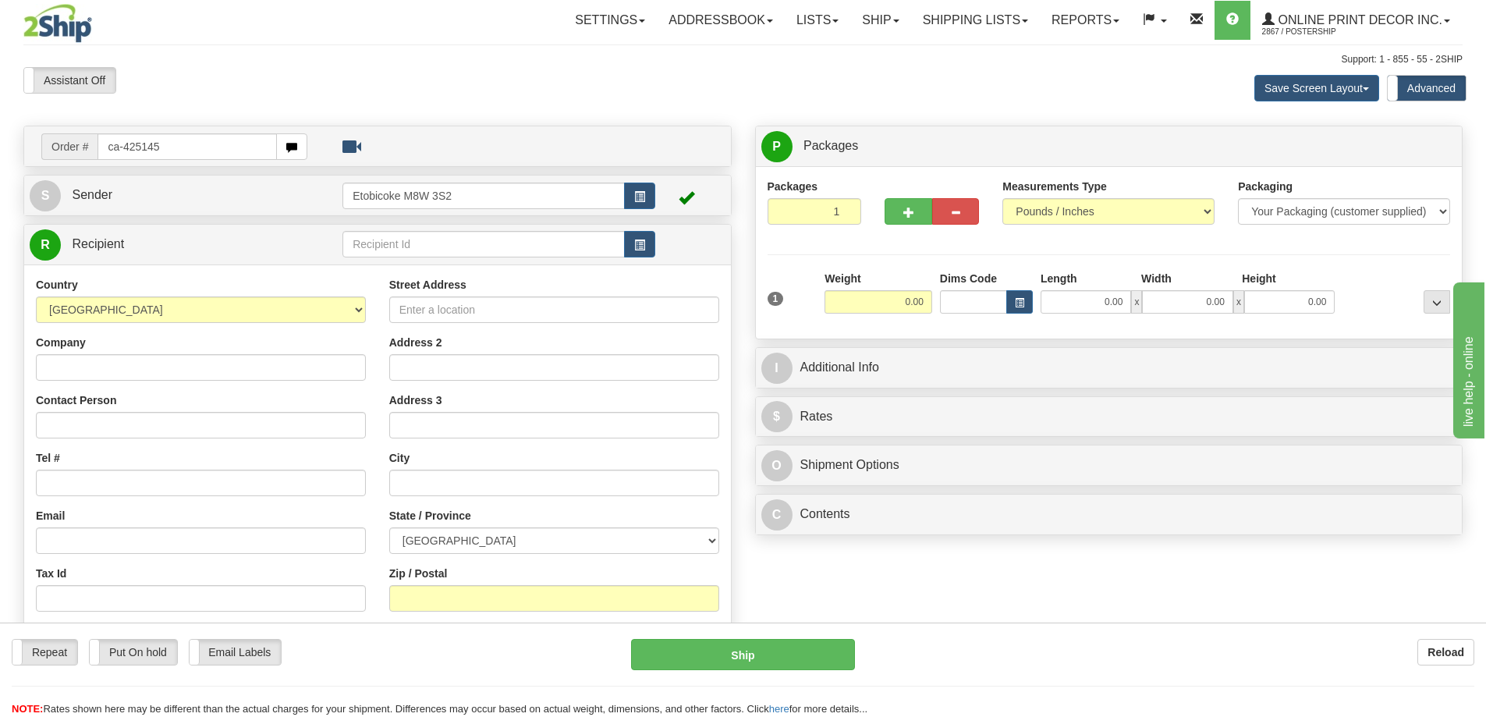
type input "ca-425145"
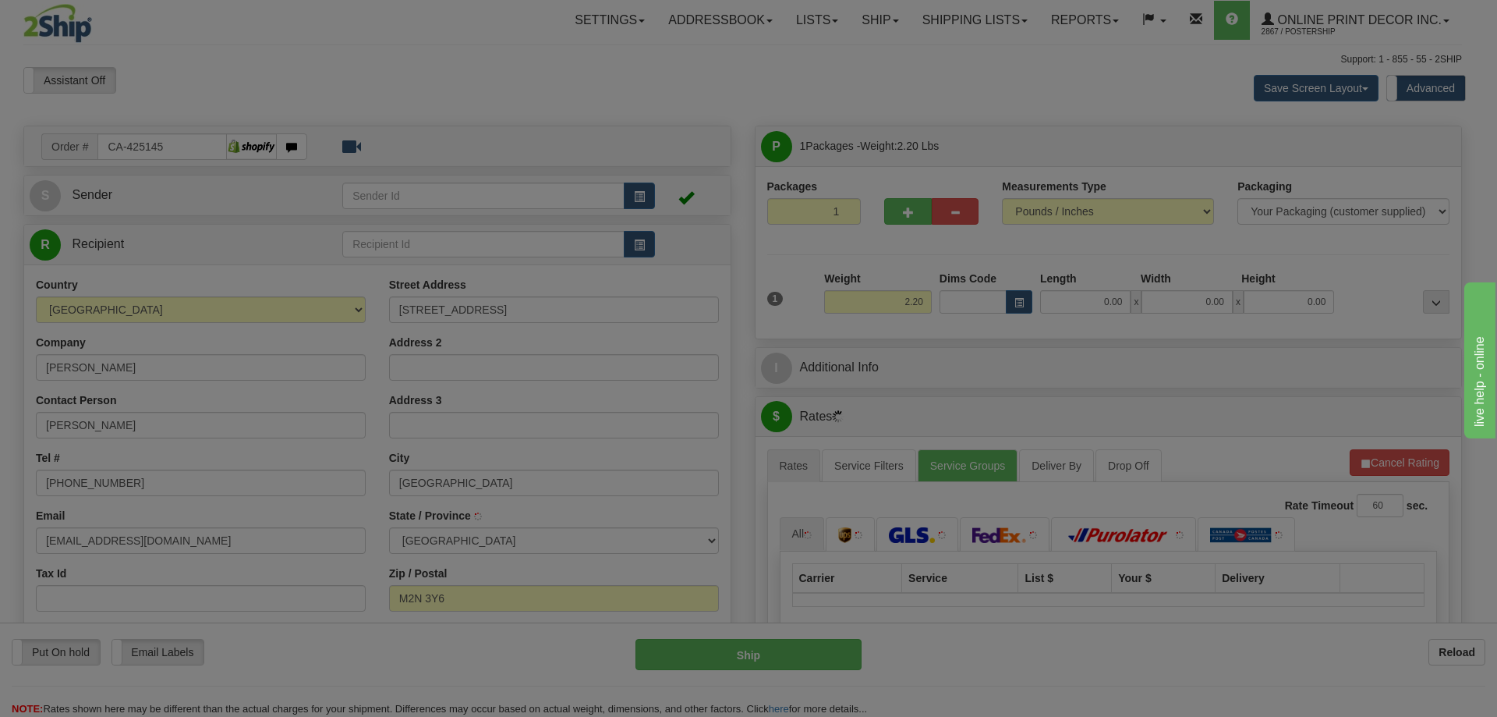
type input "NORTH YORK"
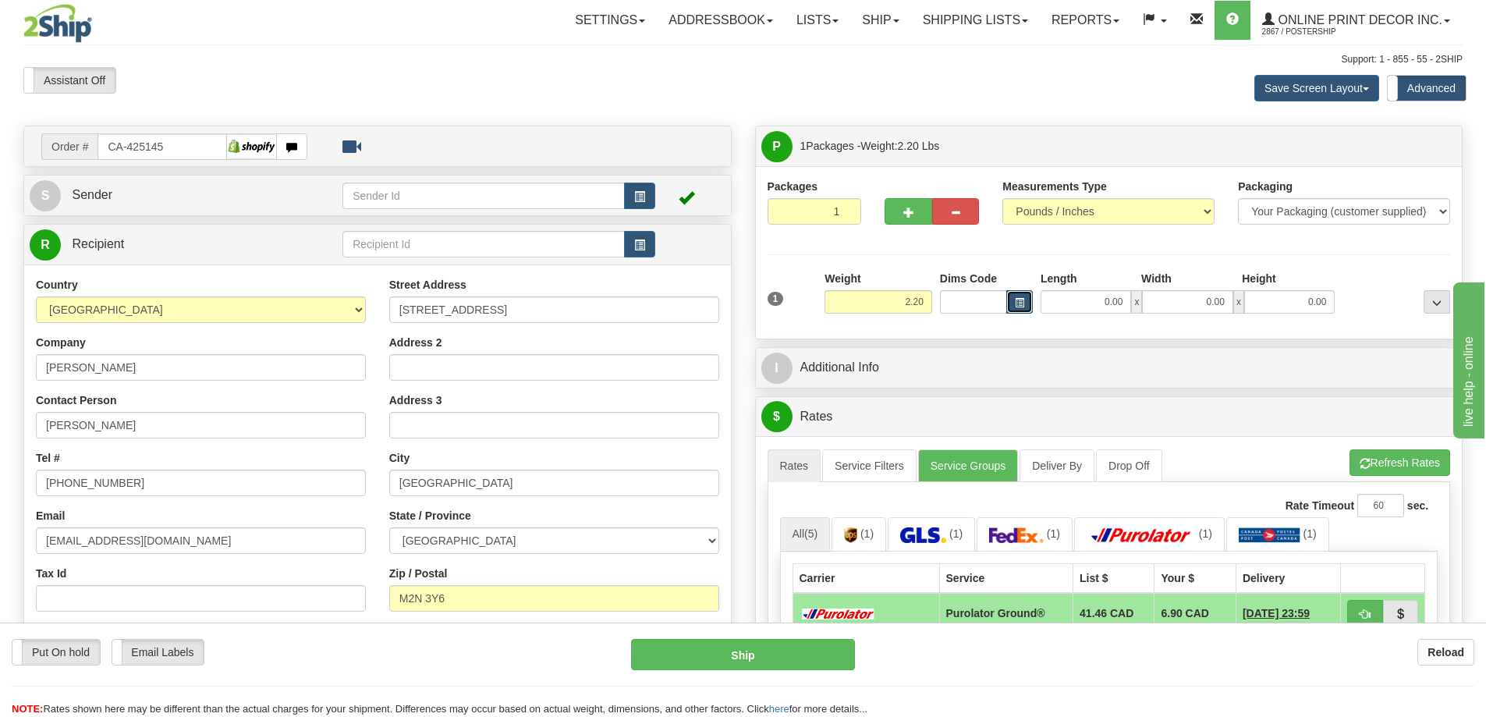
click at [1017, 296] on button "button" at bounding box center [1019, 301] width 27 height 23
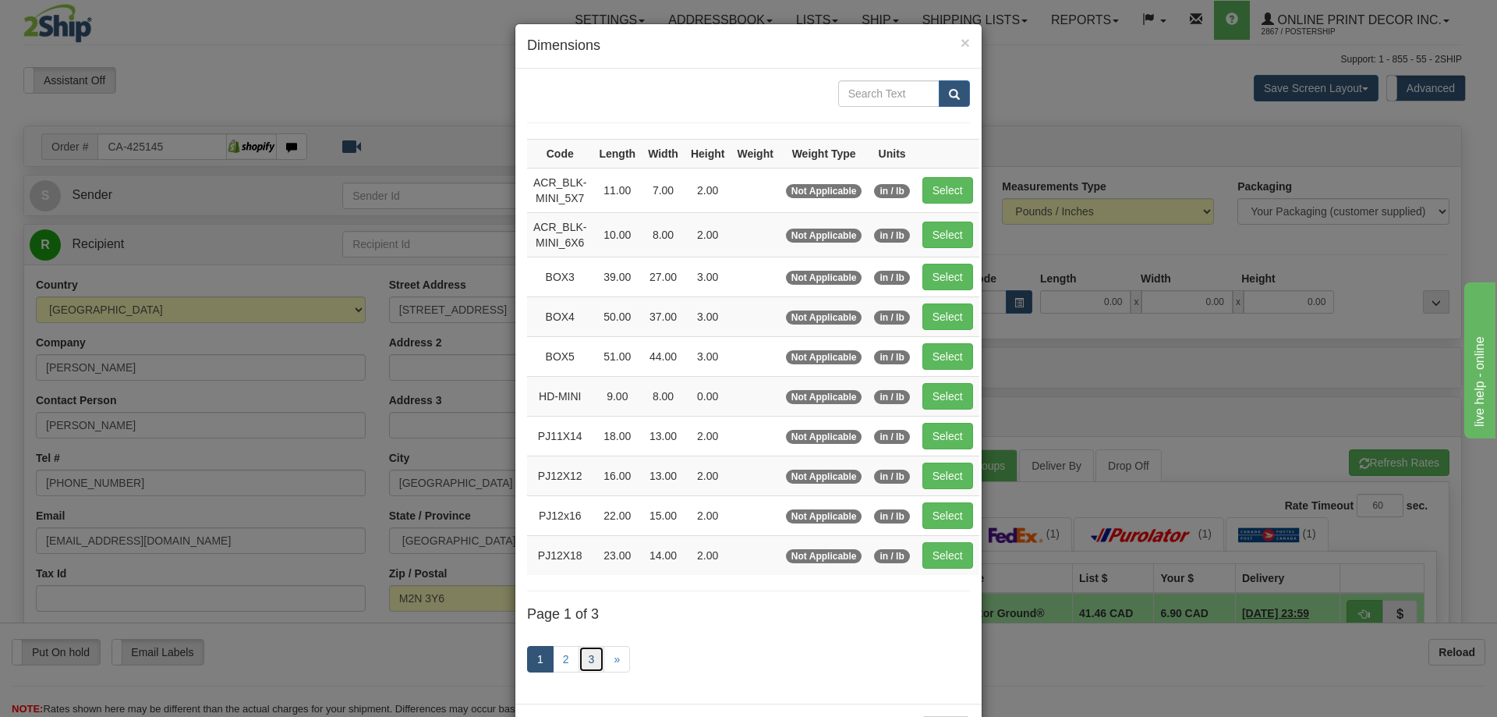
click at [579, 657] on link "3" at bounding box center [592, 659] width 27 height 27
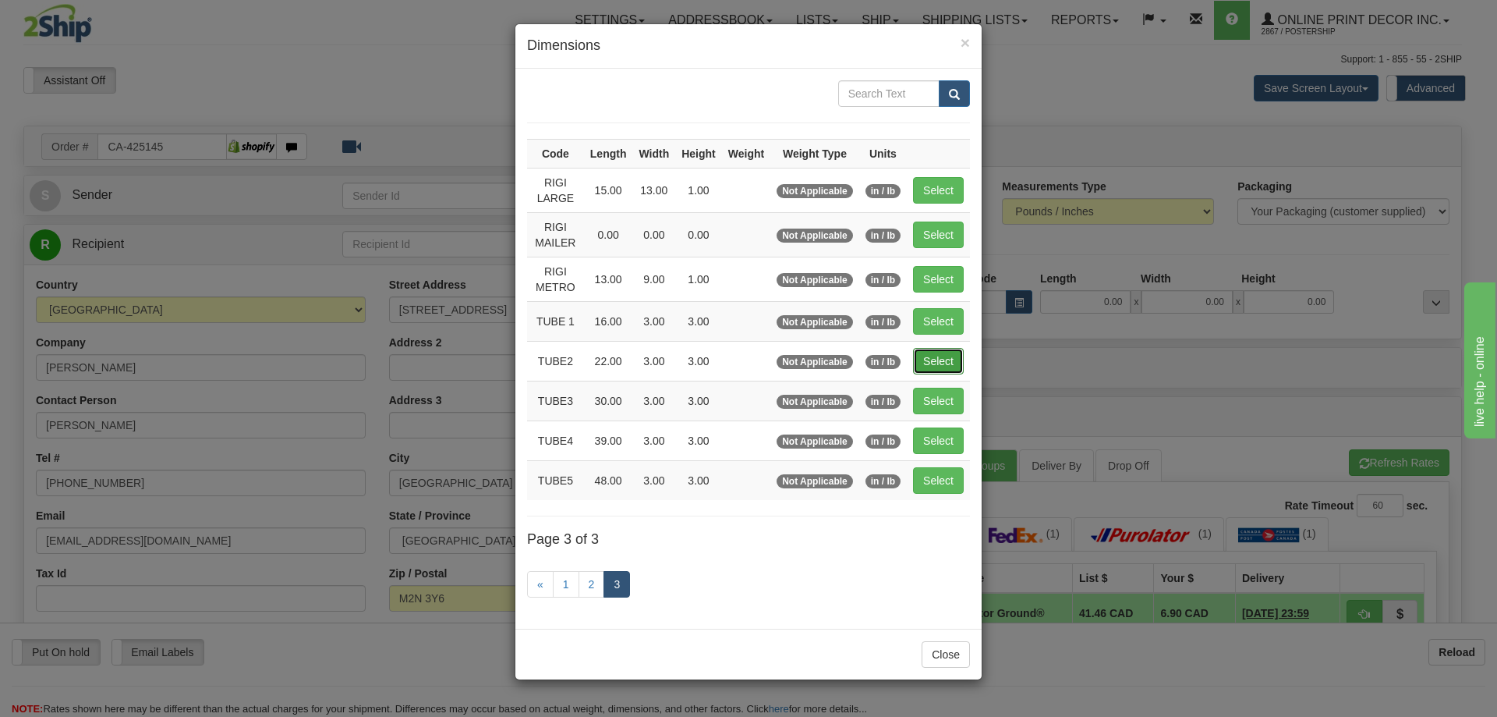
click at [939, 354] on button "Select" at bounding box center [938, 361] width 51 height 27
type input "TUBE2"
type input "22.00"
type input "3.00"
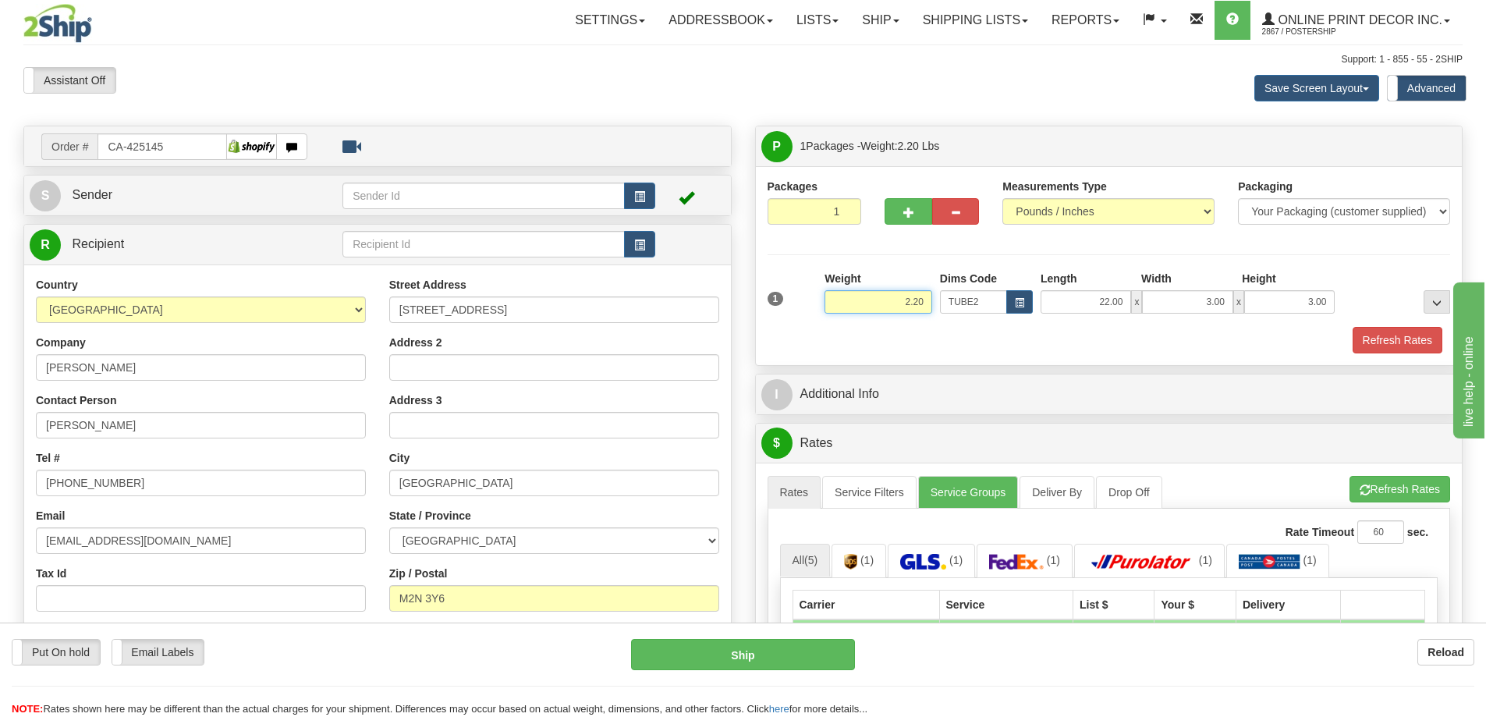
click at [917, 303] on input "2.20" at bounding box center [878, 301] width 108 height 23
type input "2.00"
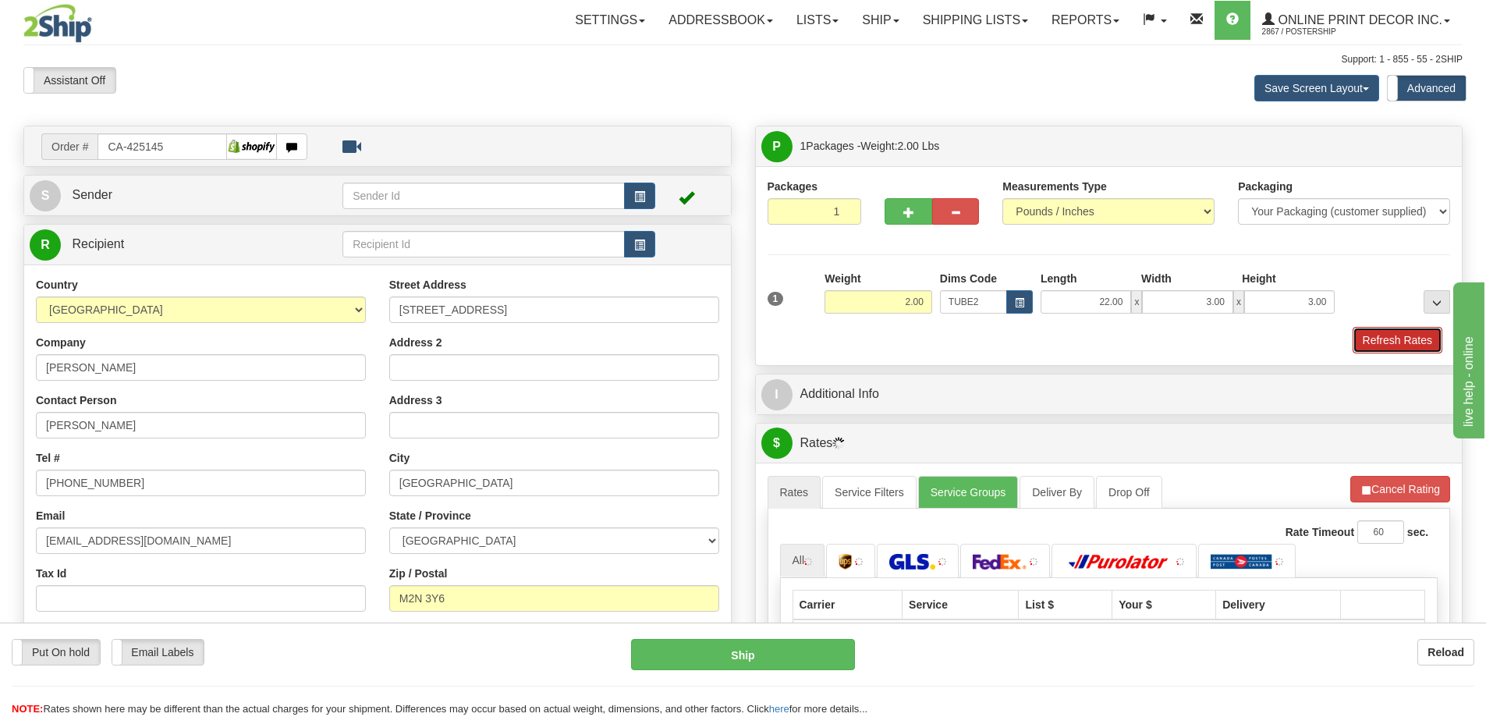
click at [1381, 343] on button "Refresh Rates" at bounding box center [1397, 340] width 90 height 27
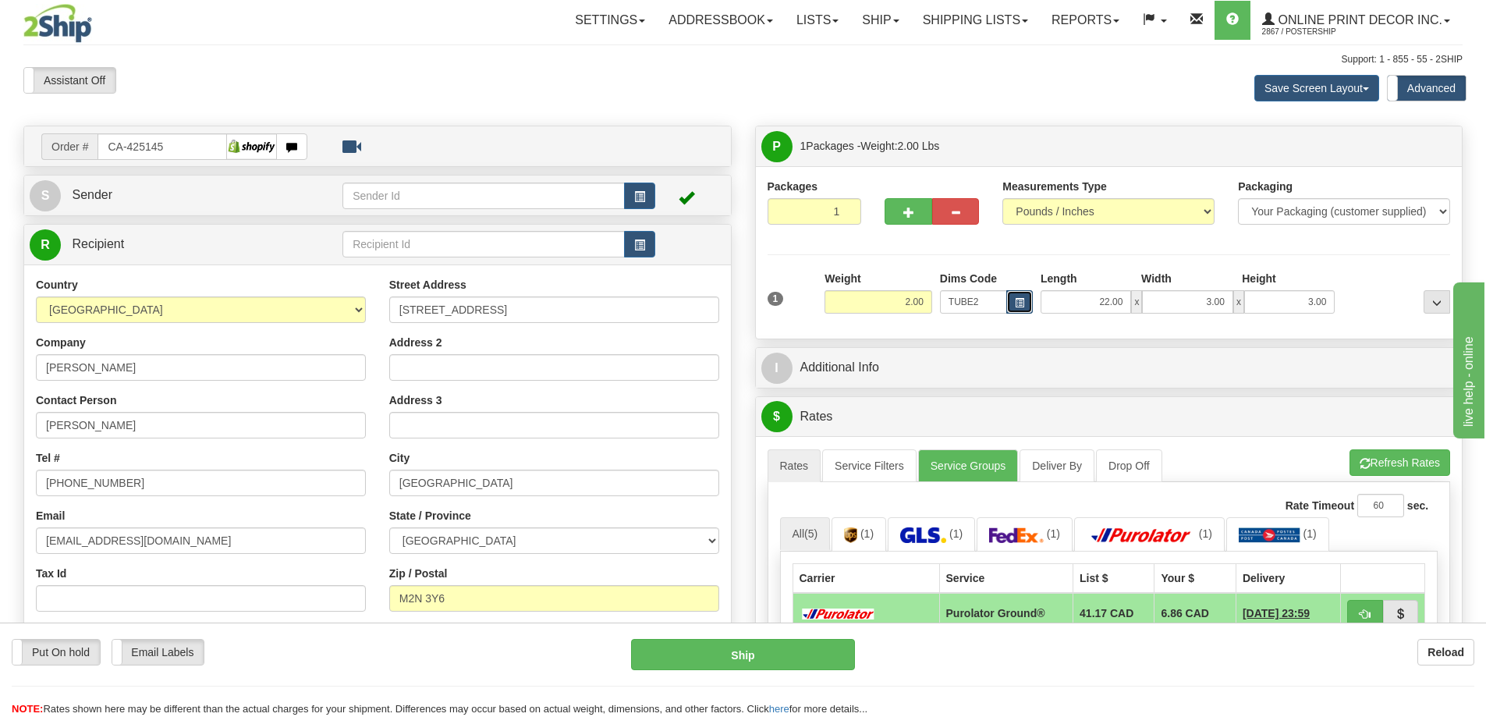
click at [1018, 305] on span "button" at bounding box center [1019, 303] width 9 height 9
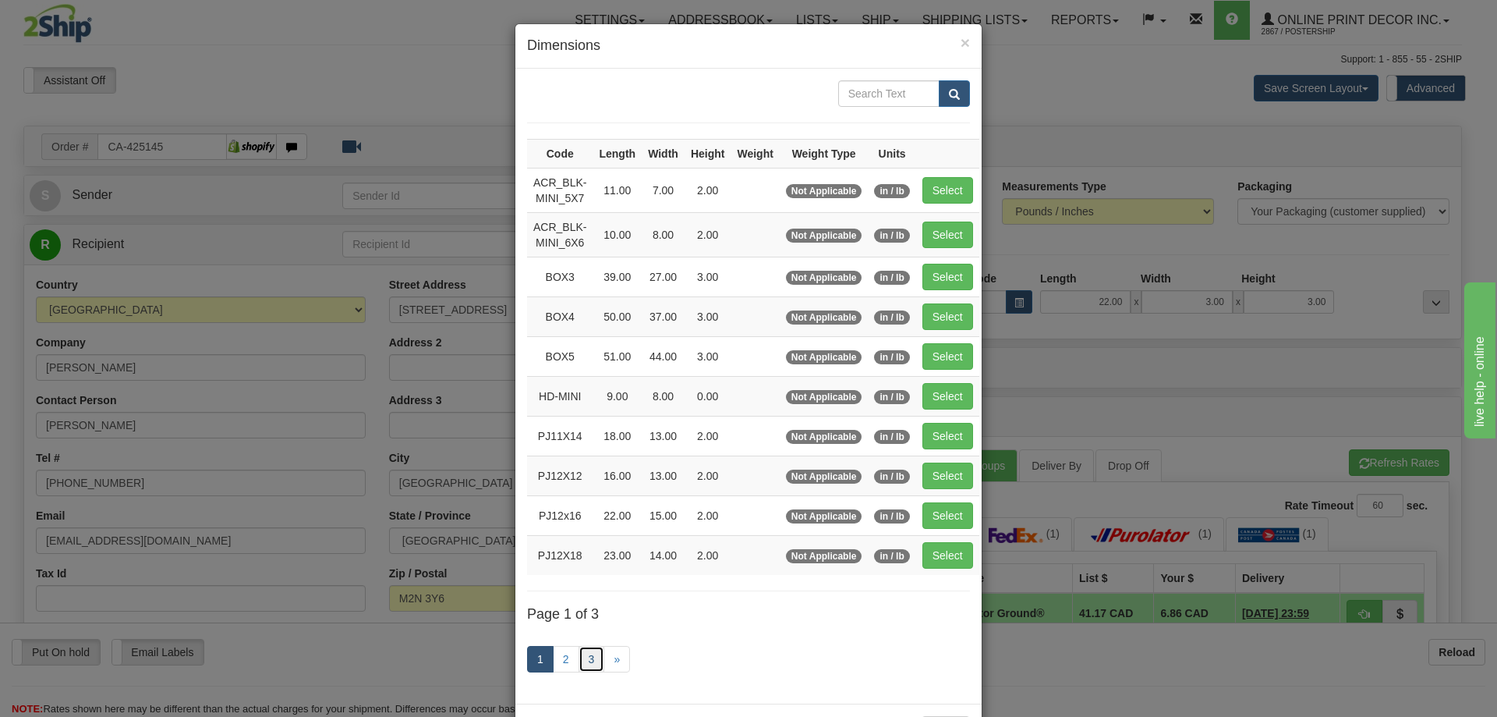
drag, startPoint x: 586, startPoint y: 657, endPoint x: 584, endPoint y: 633, distance: 23.4
click at [586, 655] on link "3" at bounding box center [592, 659] width 27 height 27
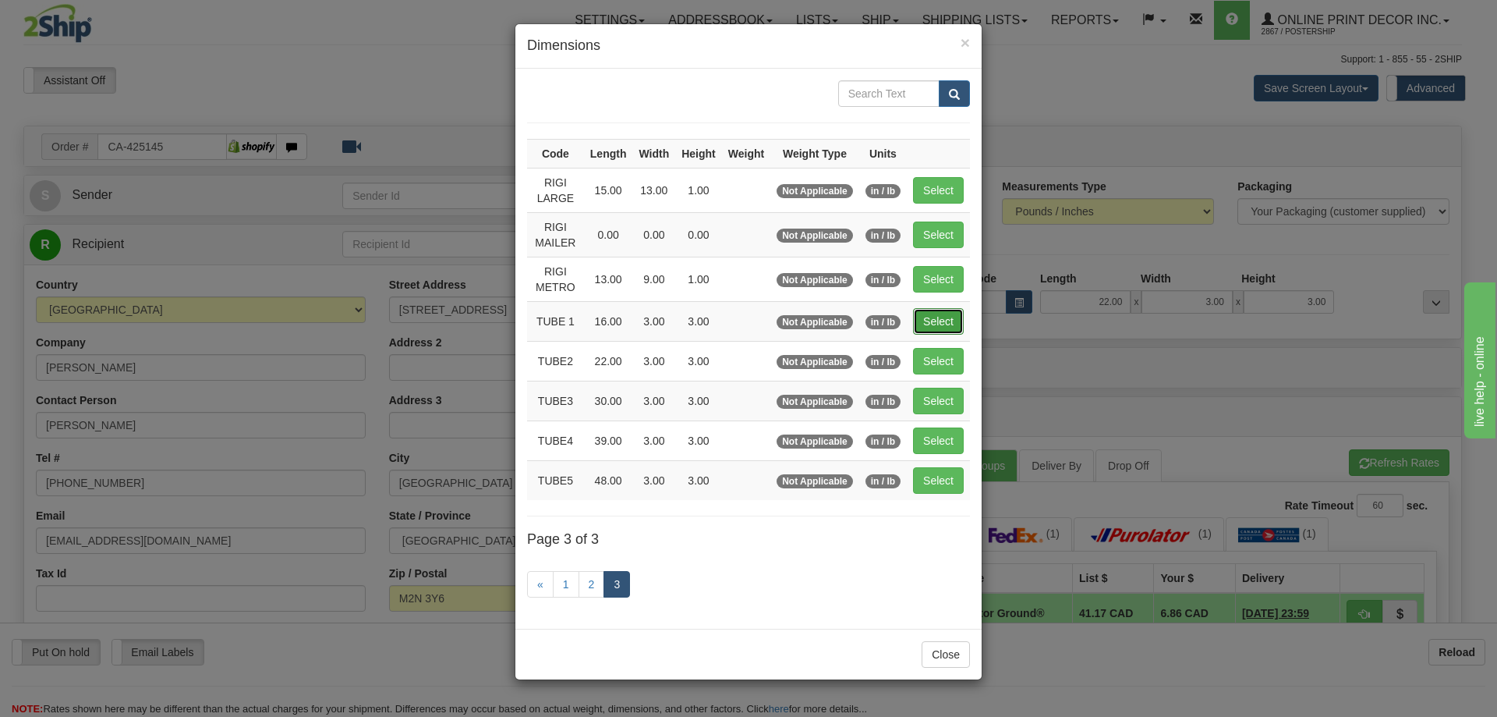
click at [938, 314] on button "Select" at bounding box center [938, 321] width 51 height 27
type input "TUBE 1"
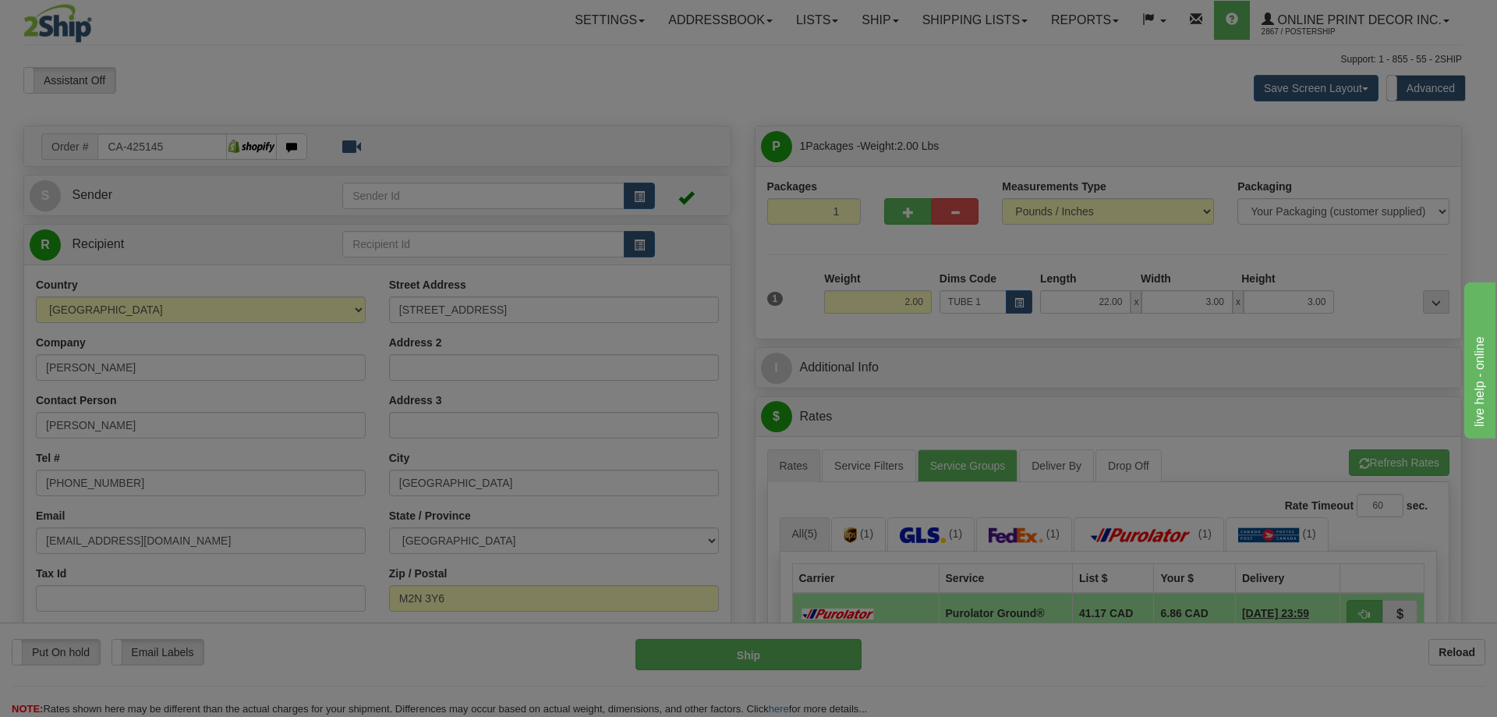
type input "16.00"
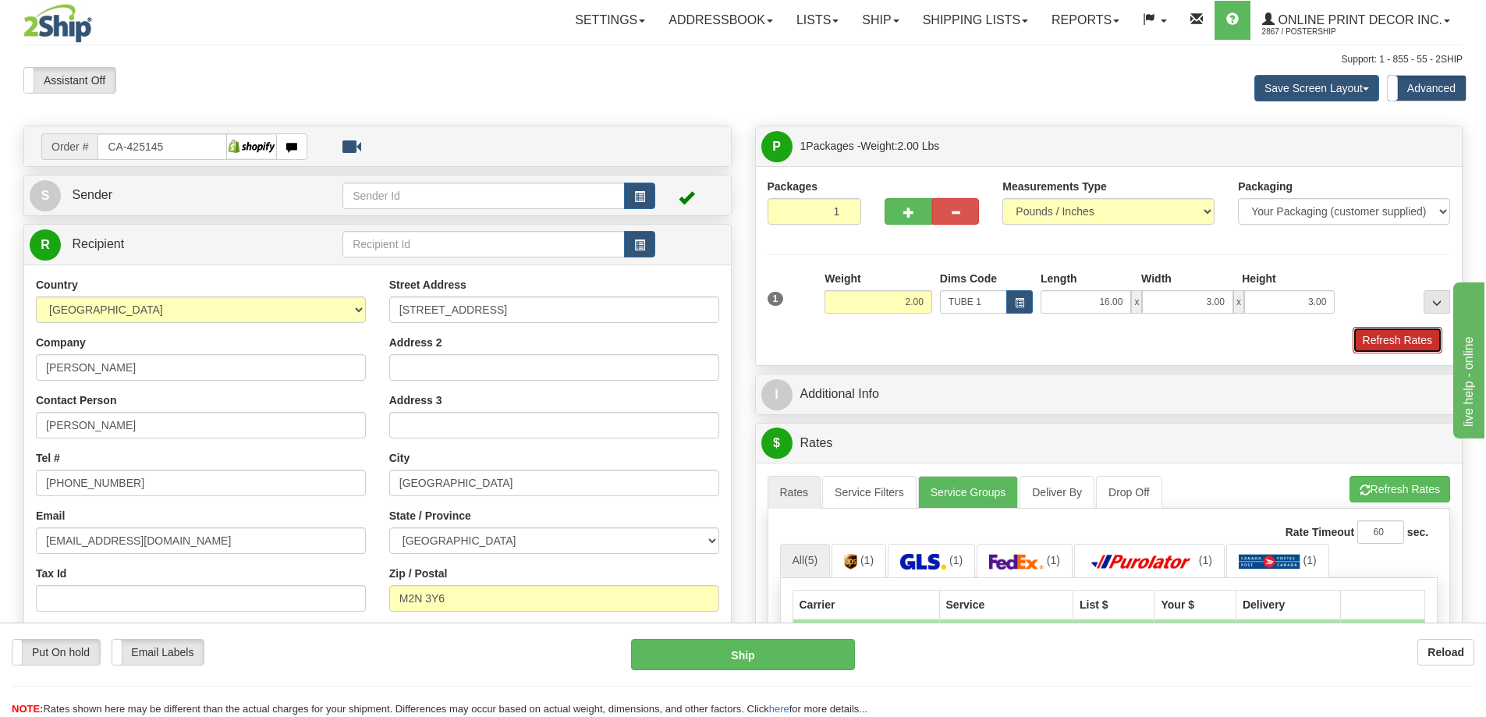
click at [1394, 331] on button "Refresh Rates" at bounding box center [1397, 340] width 90 height 27
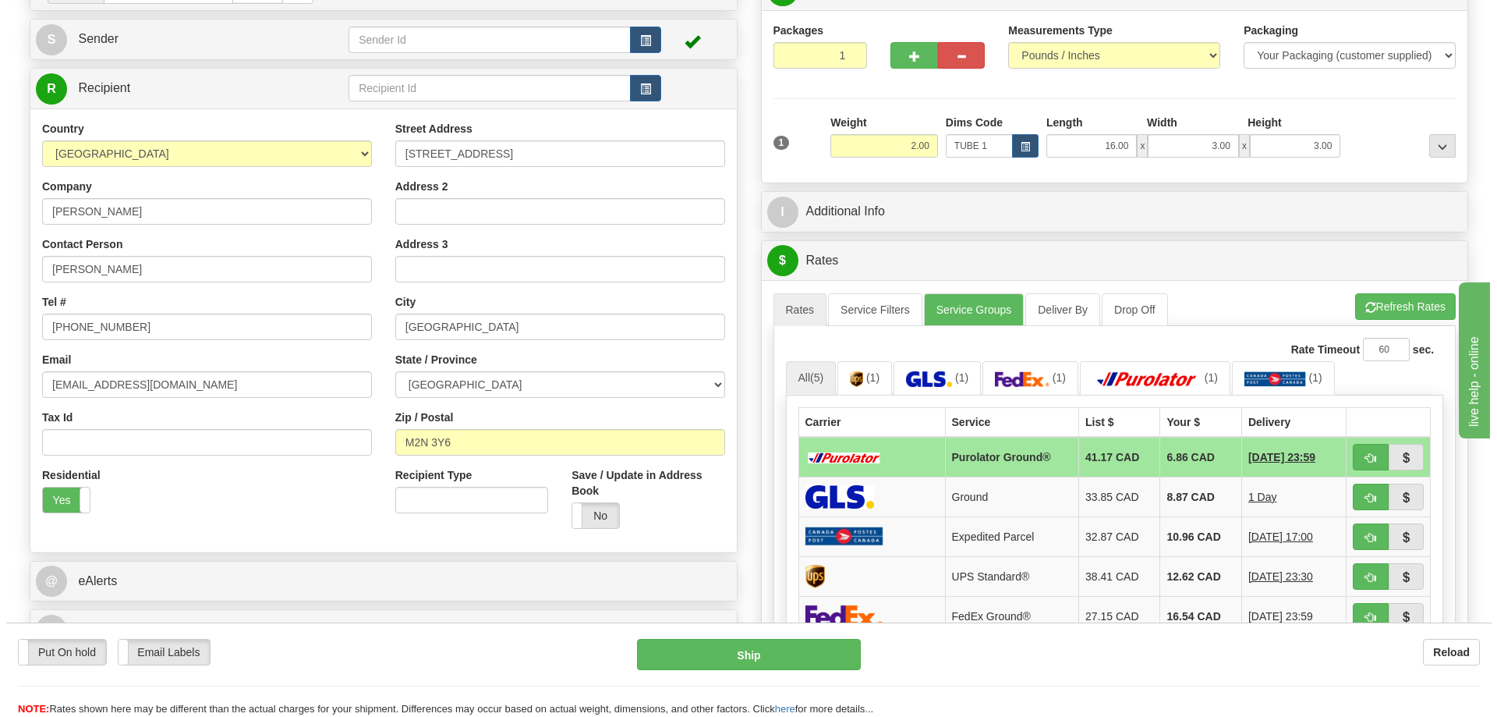
scroll to position [312, 0]
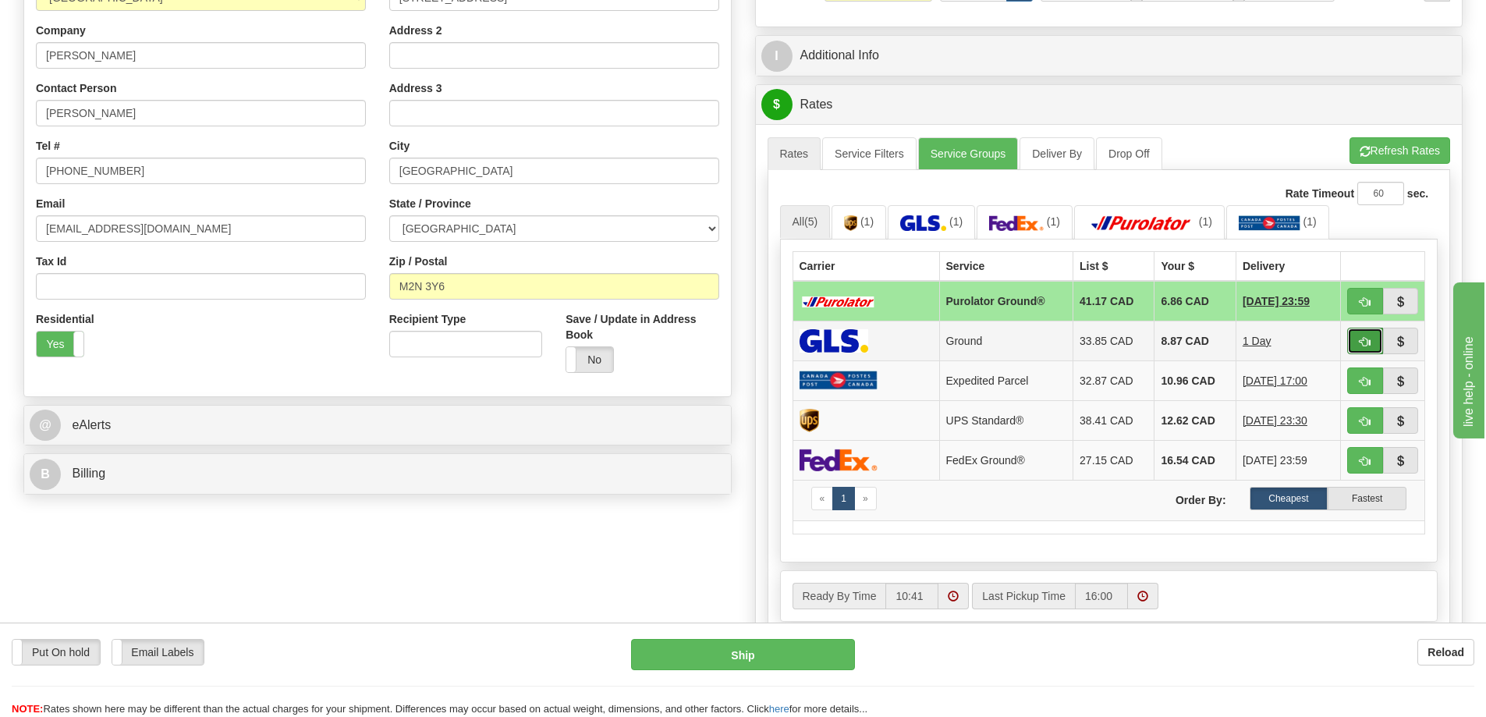
click at [1365, 345] on span "button" at bounding box center [1364, 342] width 11 height 10
type input "1"
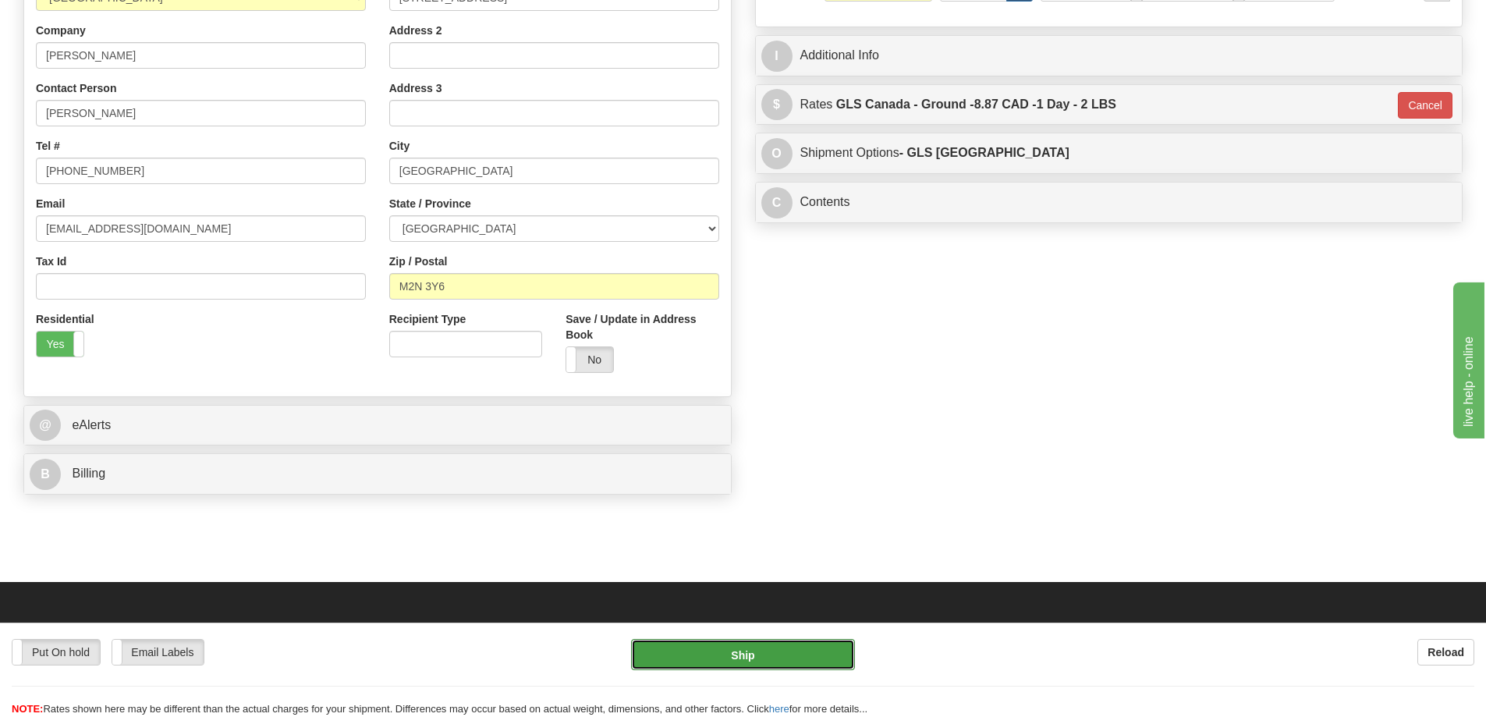
click at [798, 655] on button "Ship" at bounding box center [743, 654] width 224 height 31
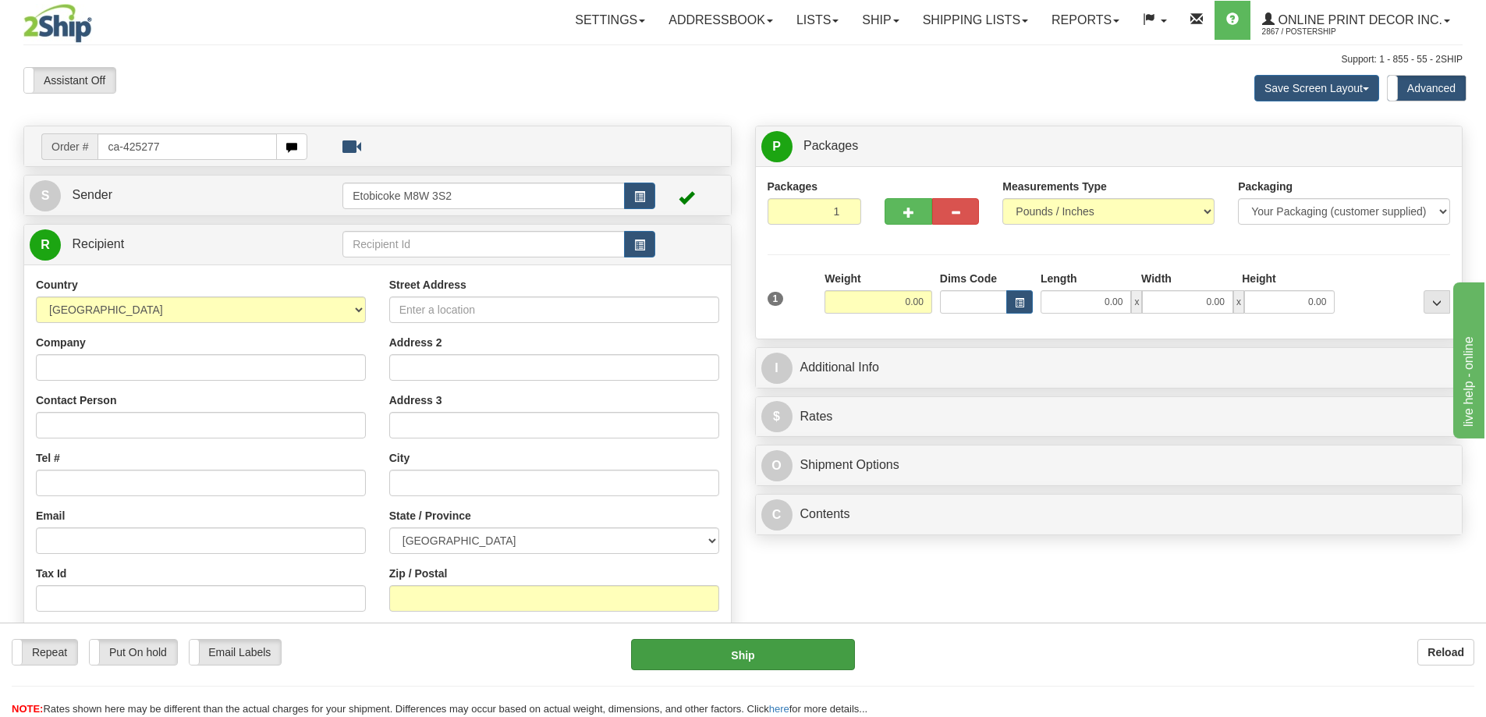
type input "ca-425277"
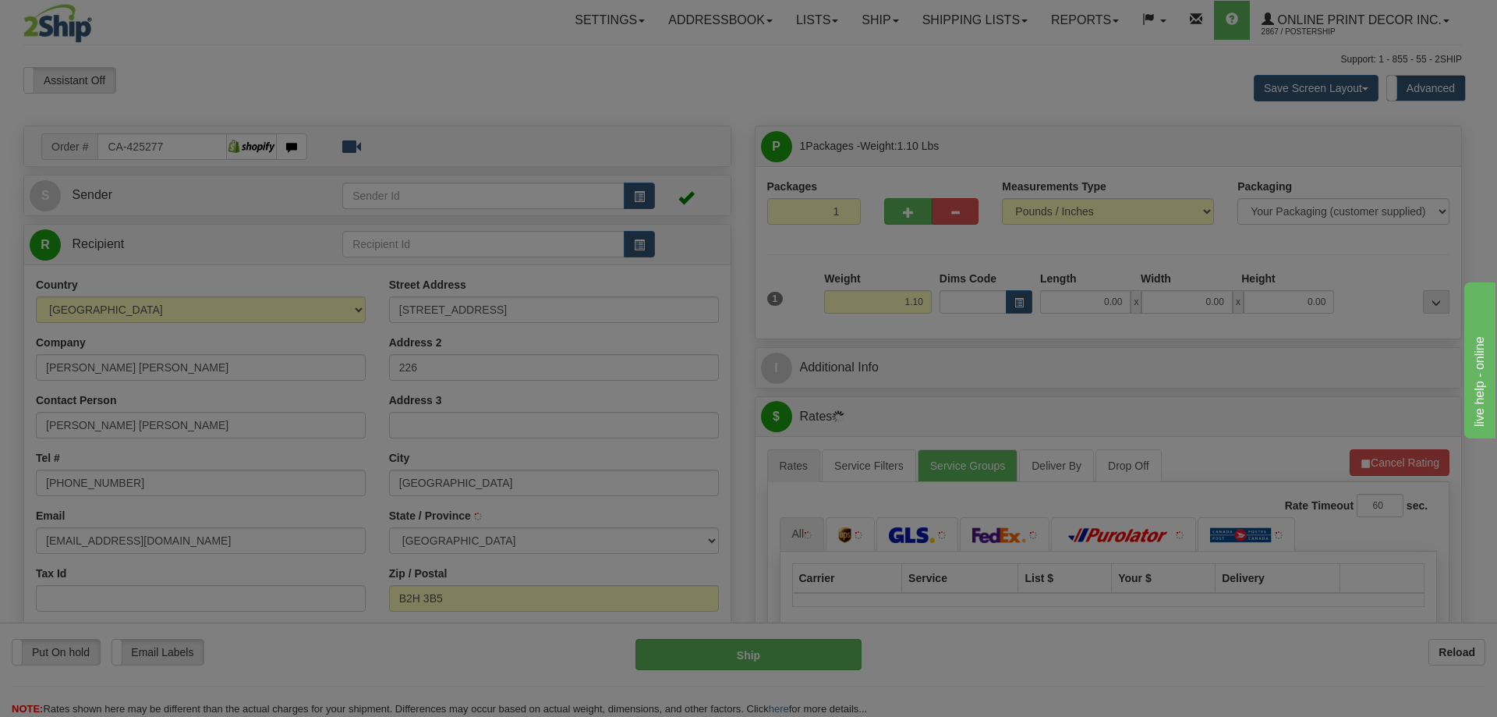
type input "NEW GLASGOW"
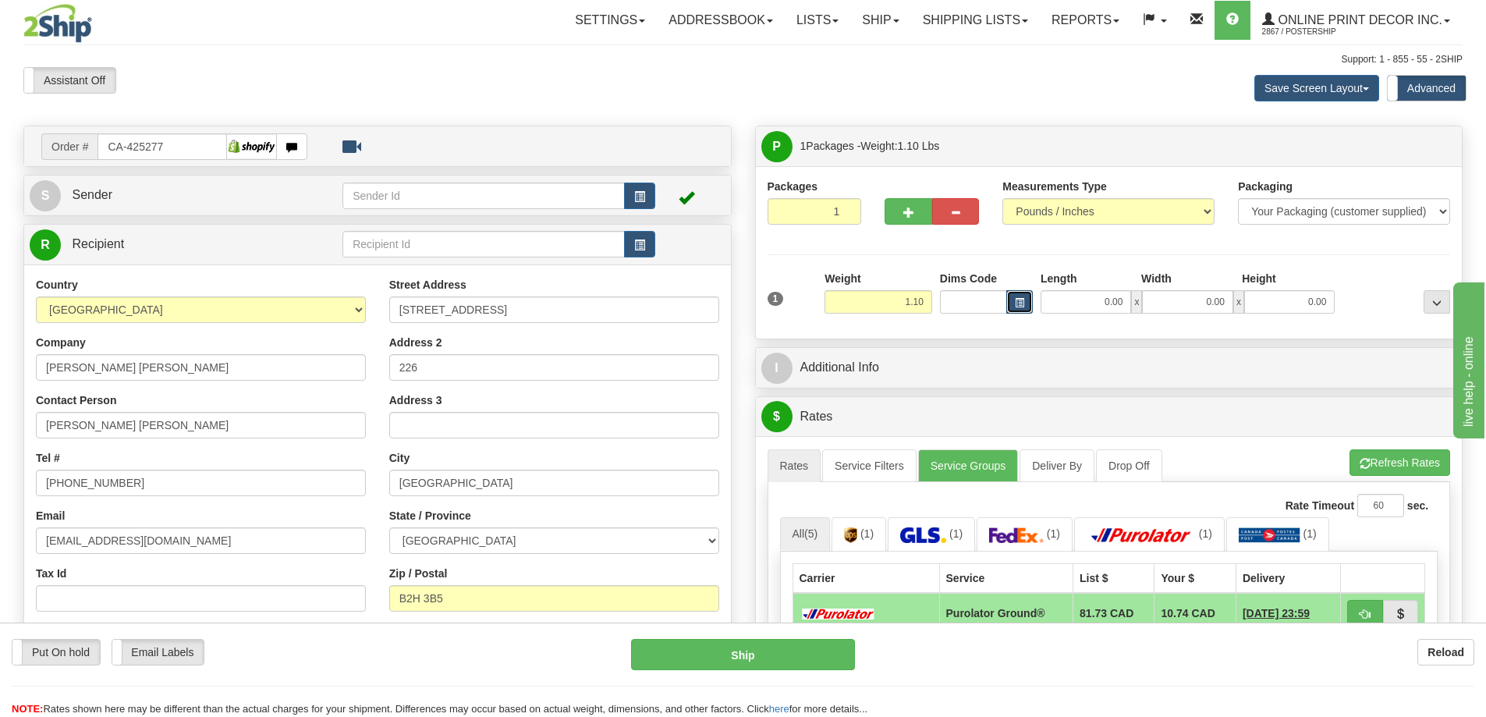
click at [1020, 300] on span "button" at bounding box center [1019, 303] width 9 height 9
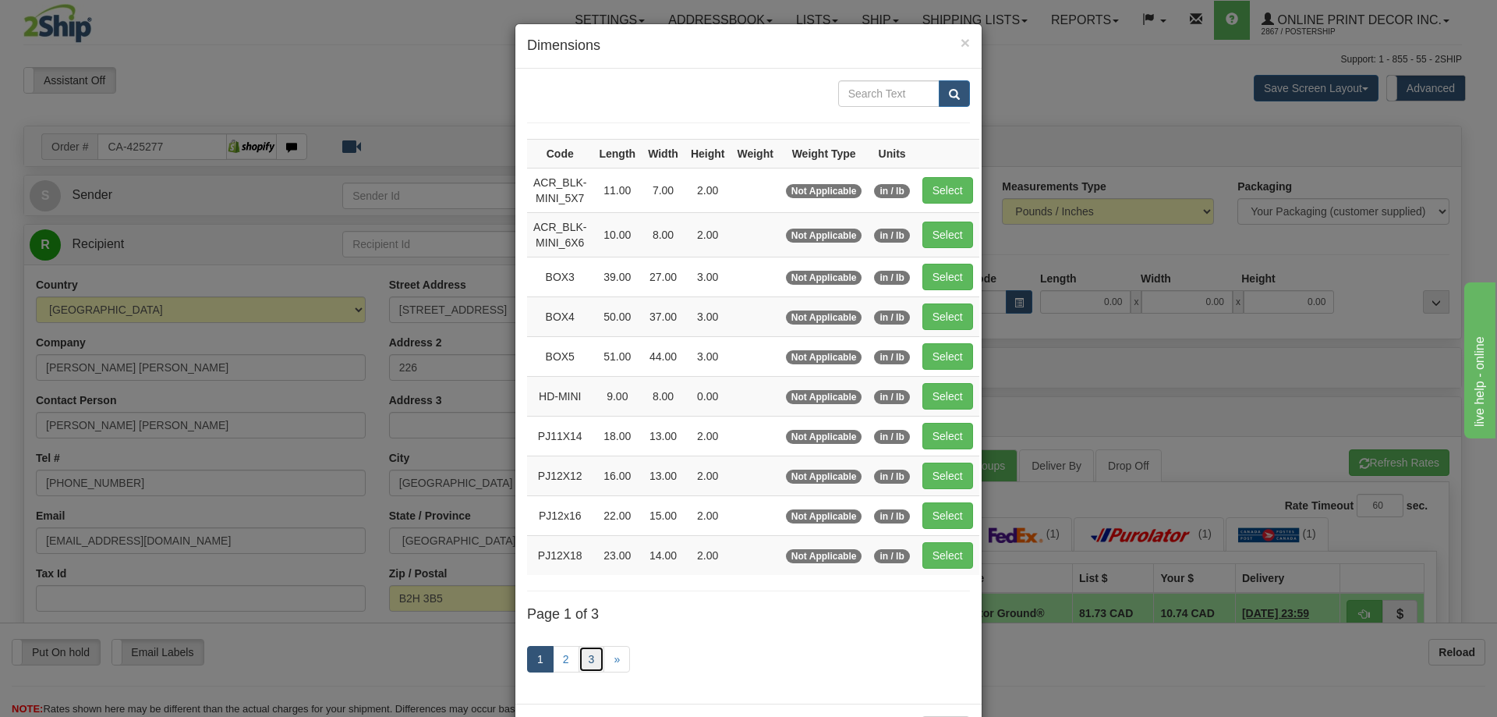
click at [584, 657] on link "3" at bounding box center [592, 659] width 27 height 27
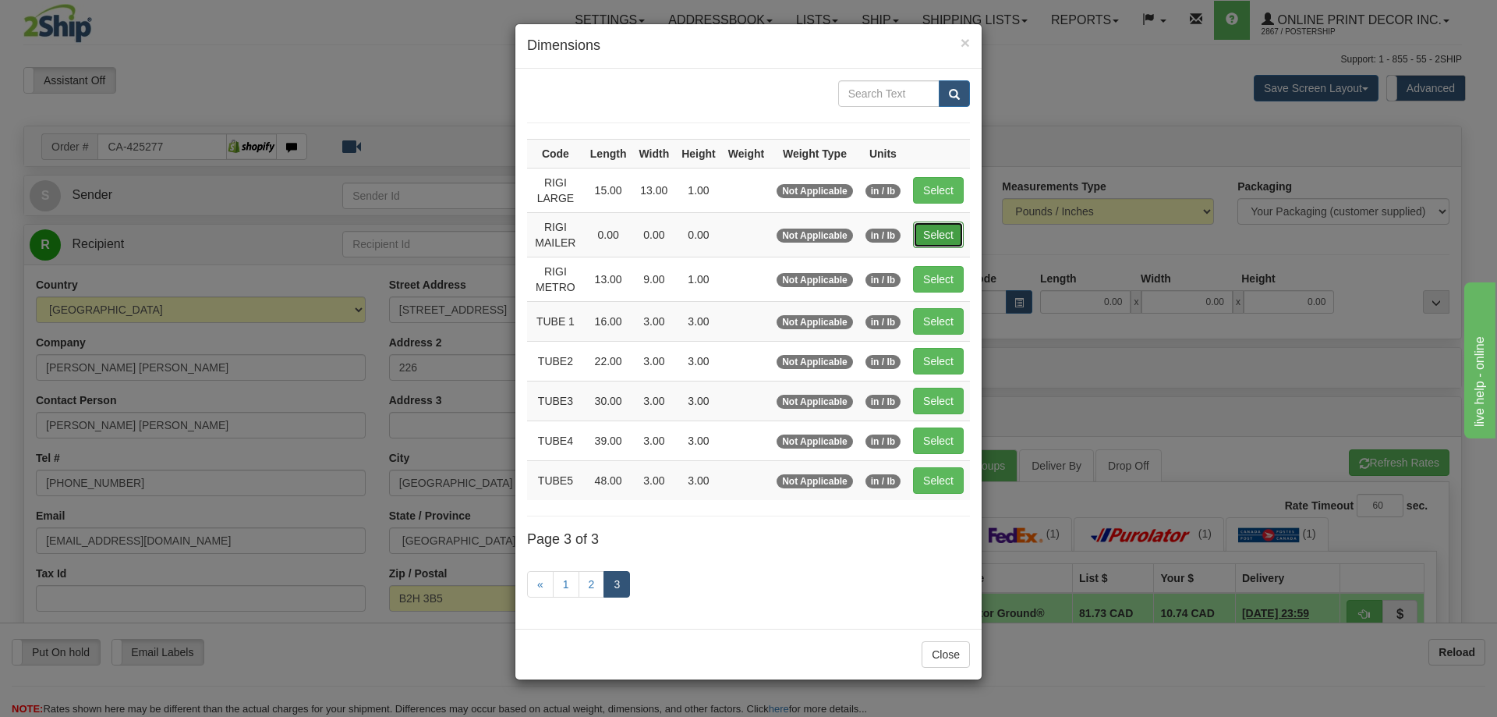
click at [943, 227] on button "Select" at bounding box center [938, 234] width 51 height 27
type input "RIGI MAILER"
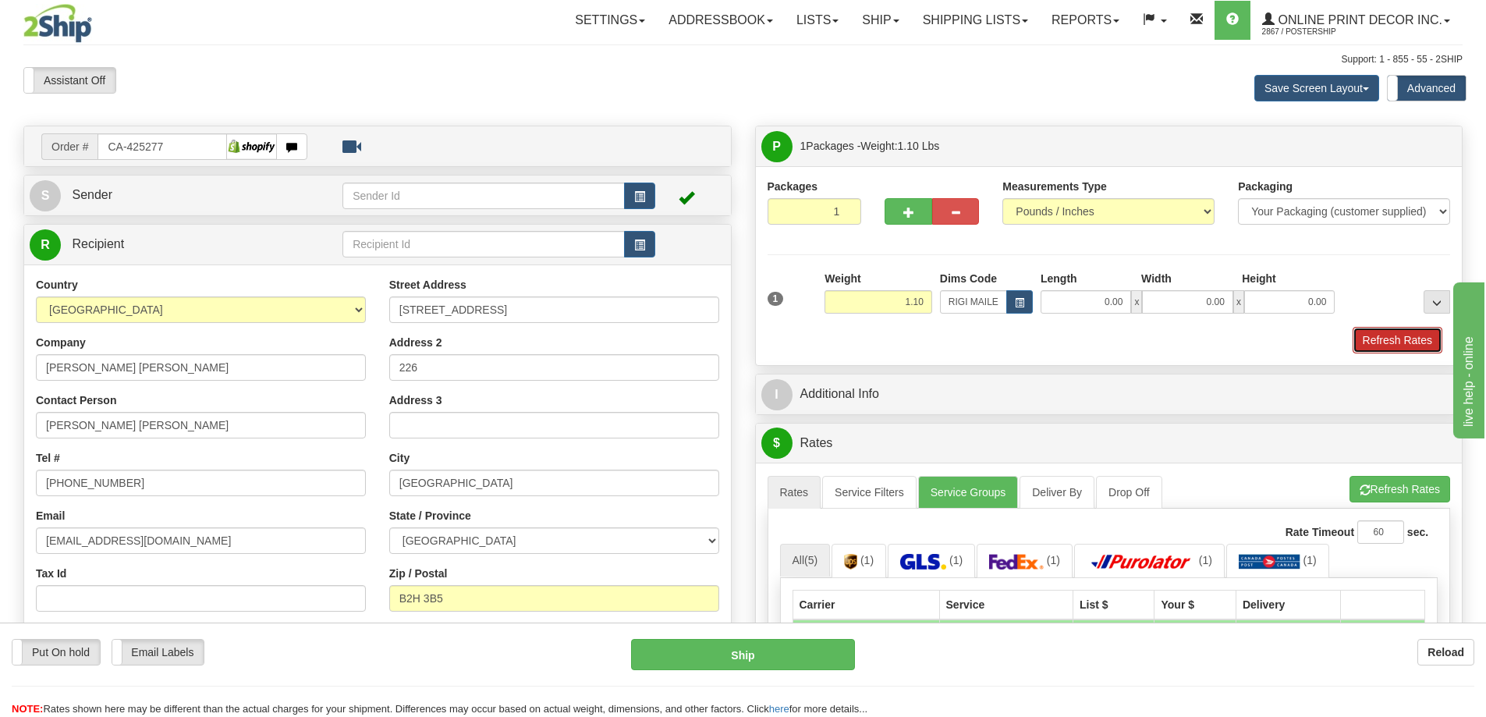
click at [1397, 334] on button "Refresh Rates" at bounding box center [1397, 340] width 90 height 27
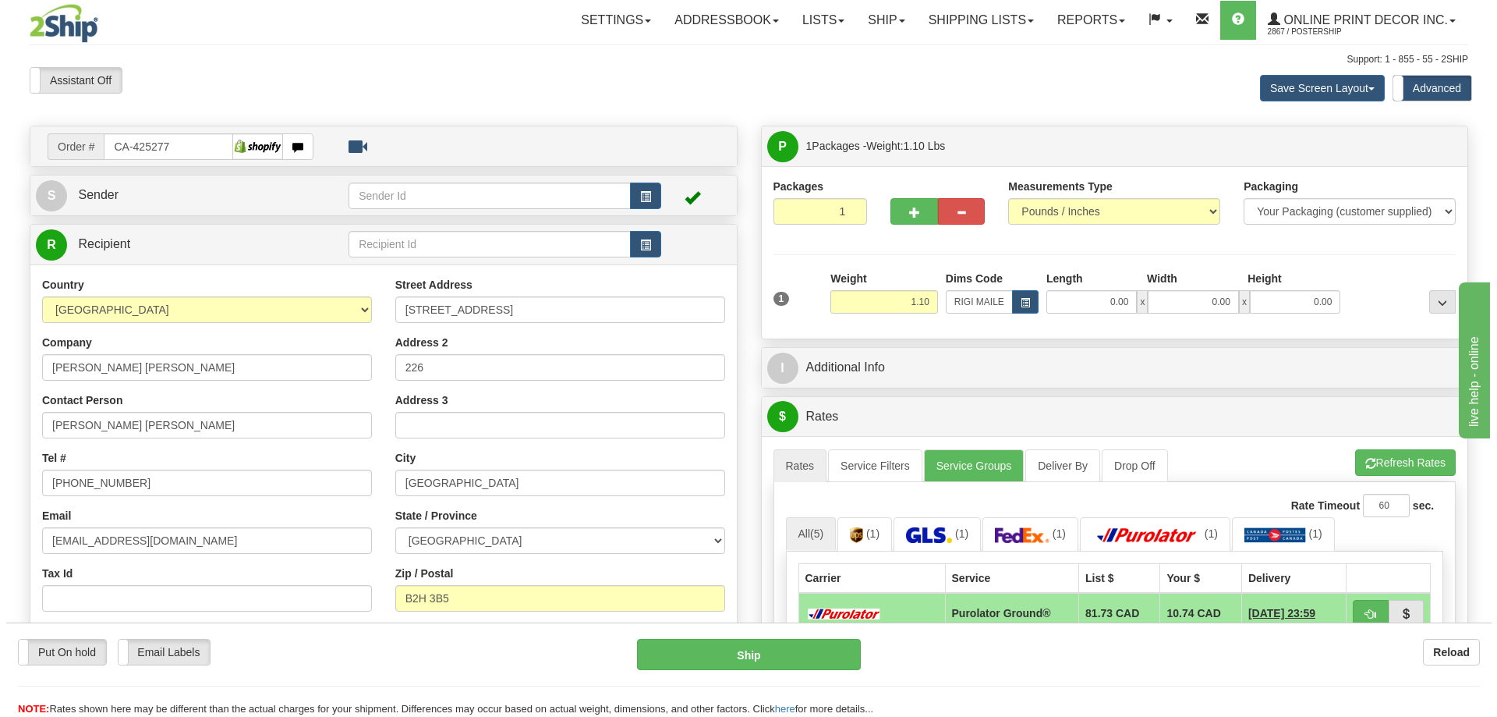
scroll to position [156, 0]
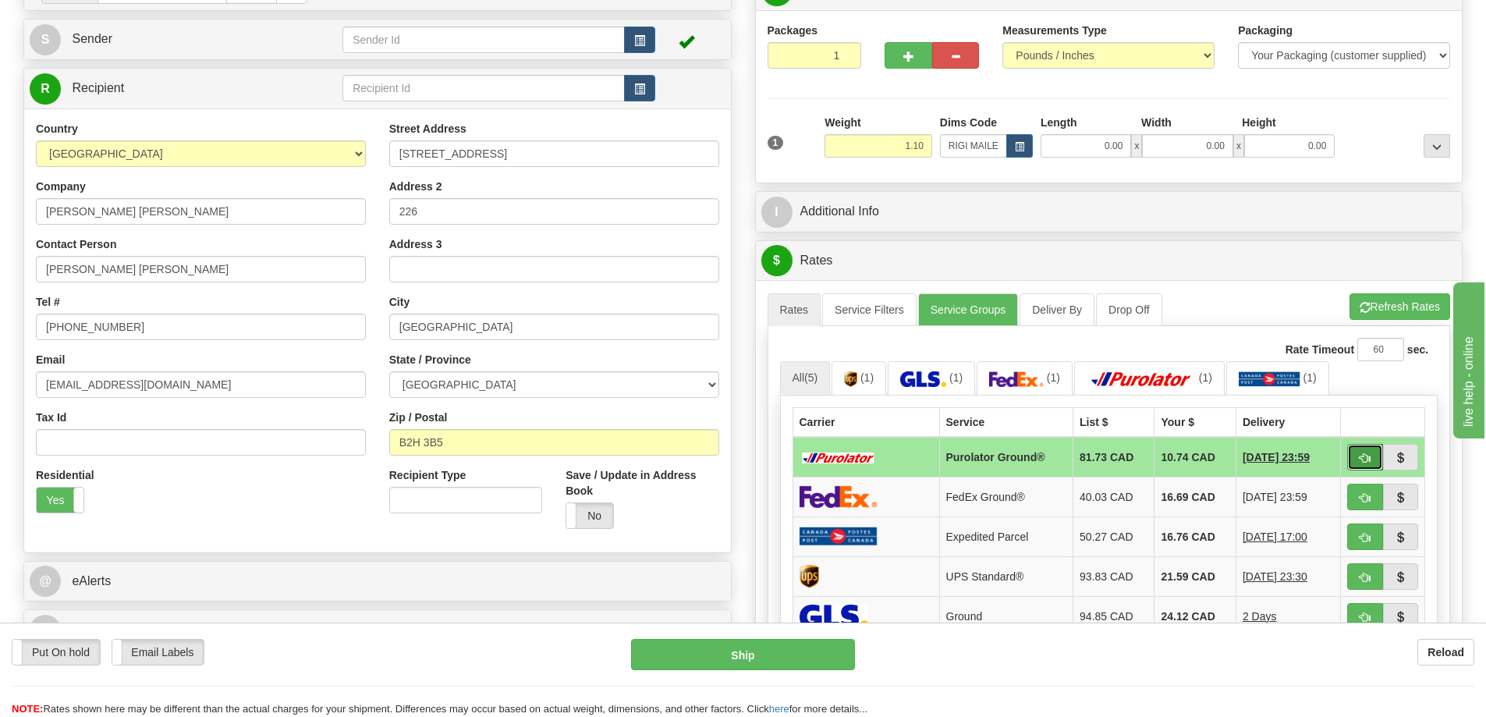
click at [1358, 453] on button "button" at bounding box center [1365, 457] width 36 height 27
type input "260"
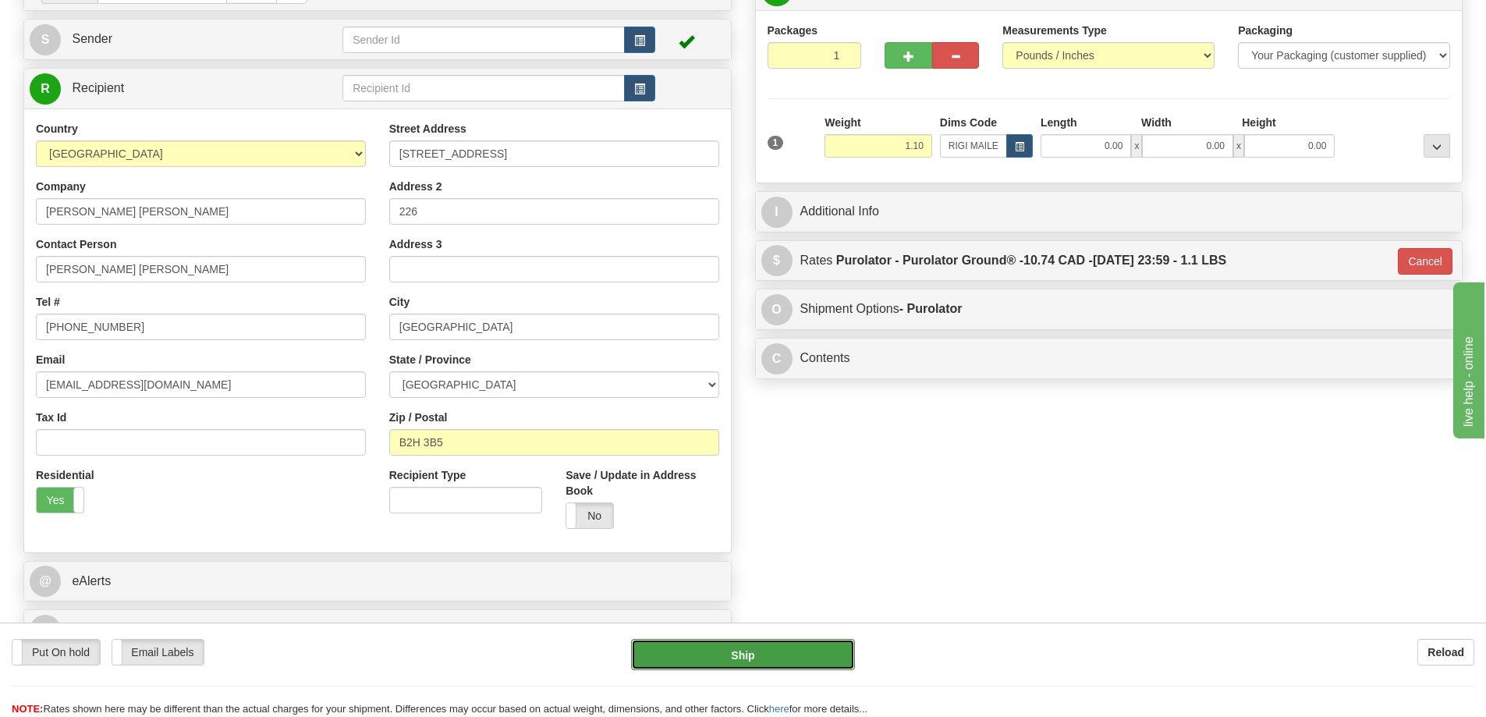
click at [725, 657] on button "Ship" at bounding box center [743, 654] width 224 height 31
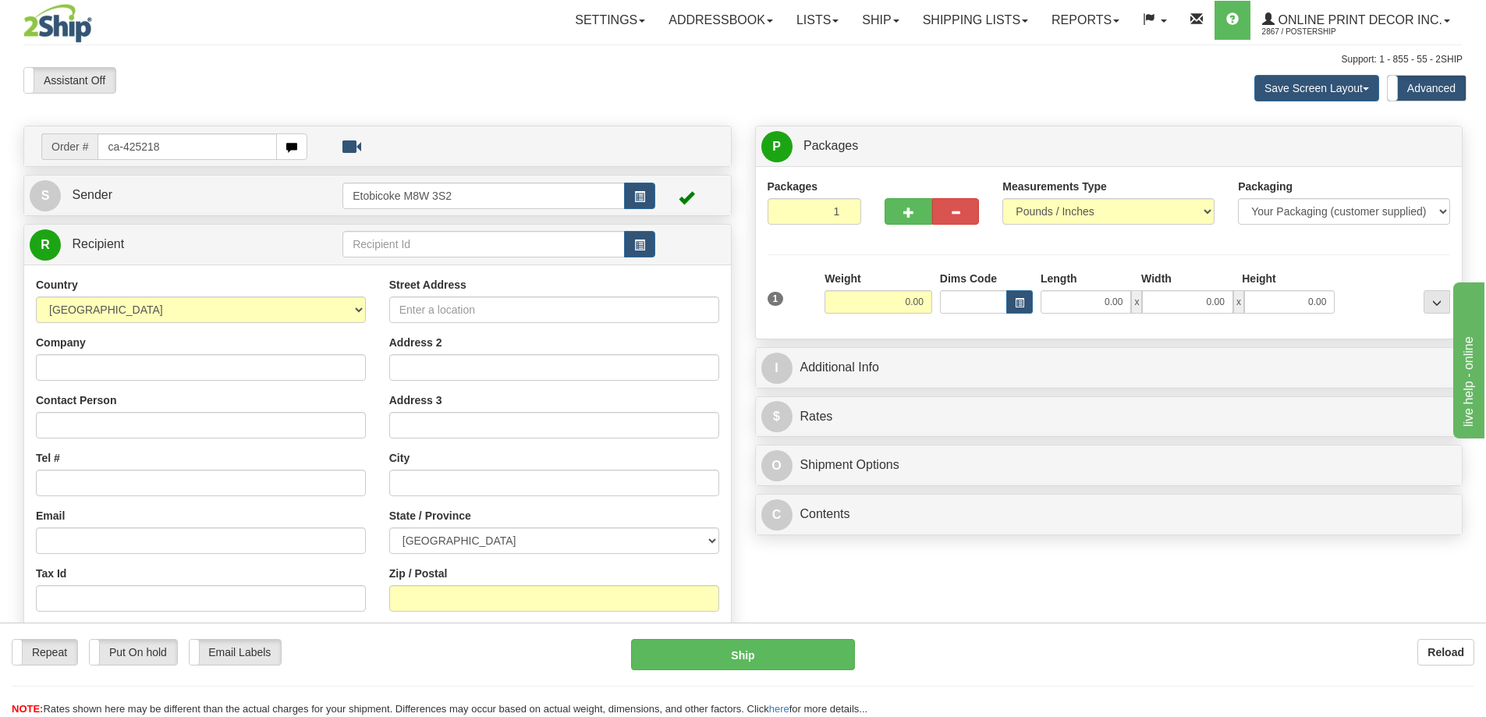
type input "ca-425218"
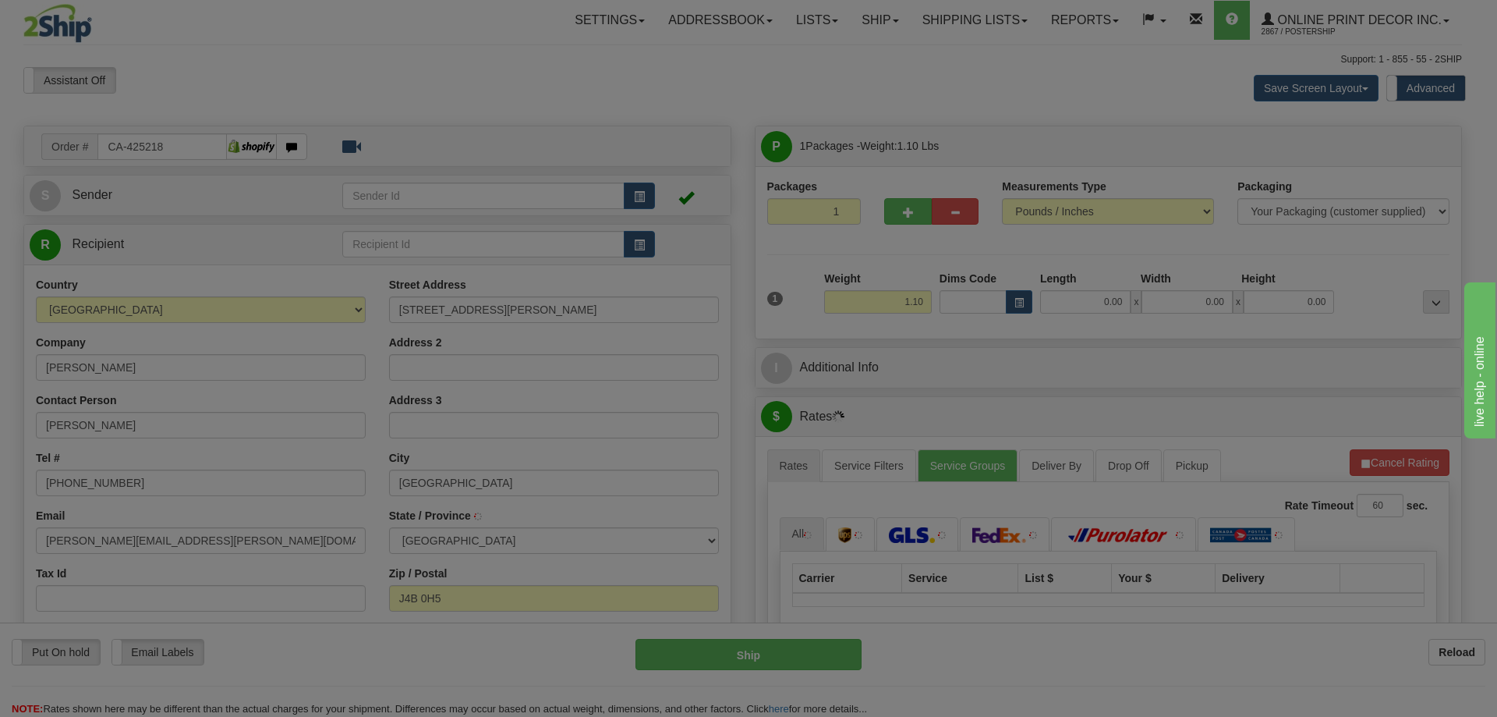
type input "BOUCHERVILLE"
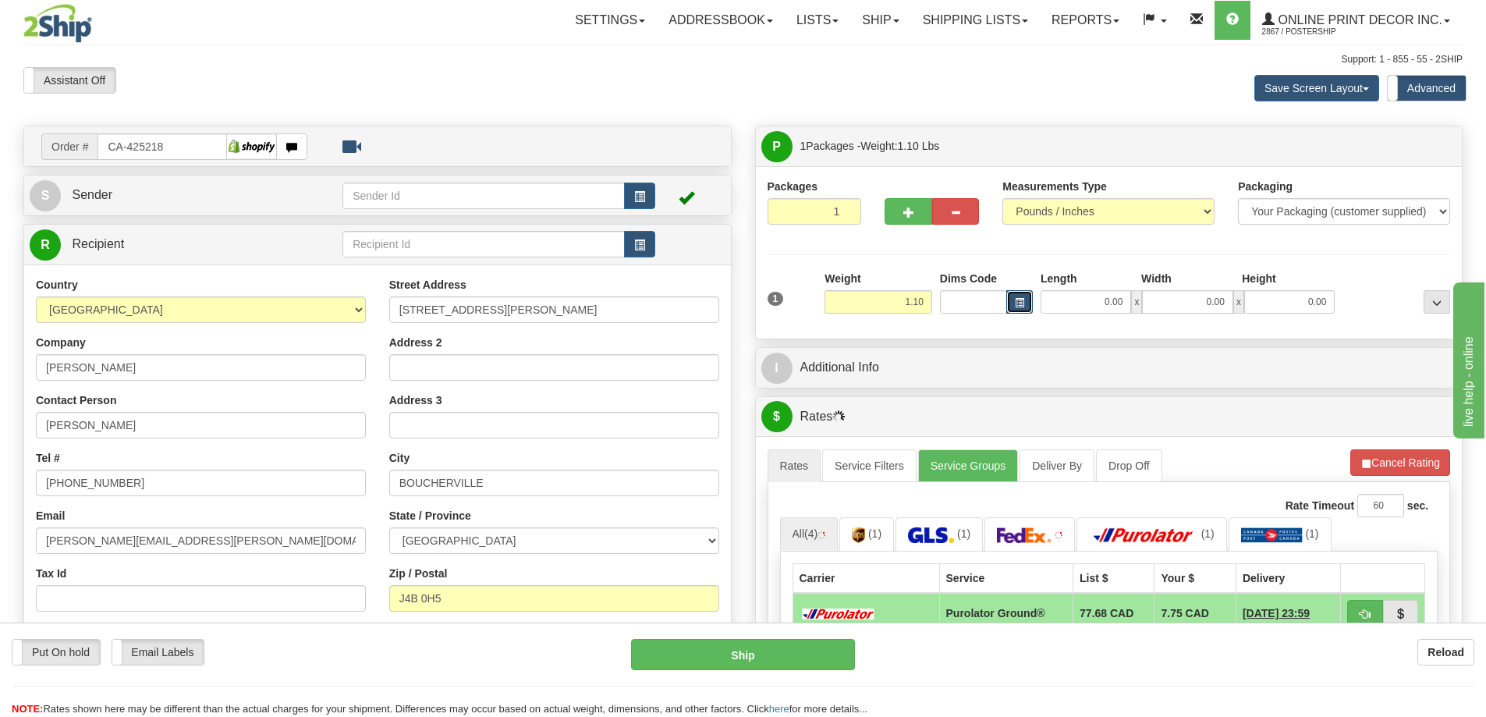
click at [1018, 295] on button "button" at bounding box center [1019, 301] width 27 height 23
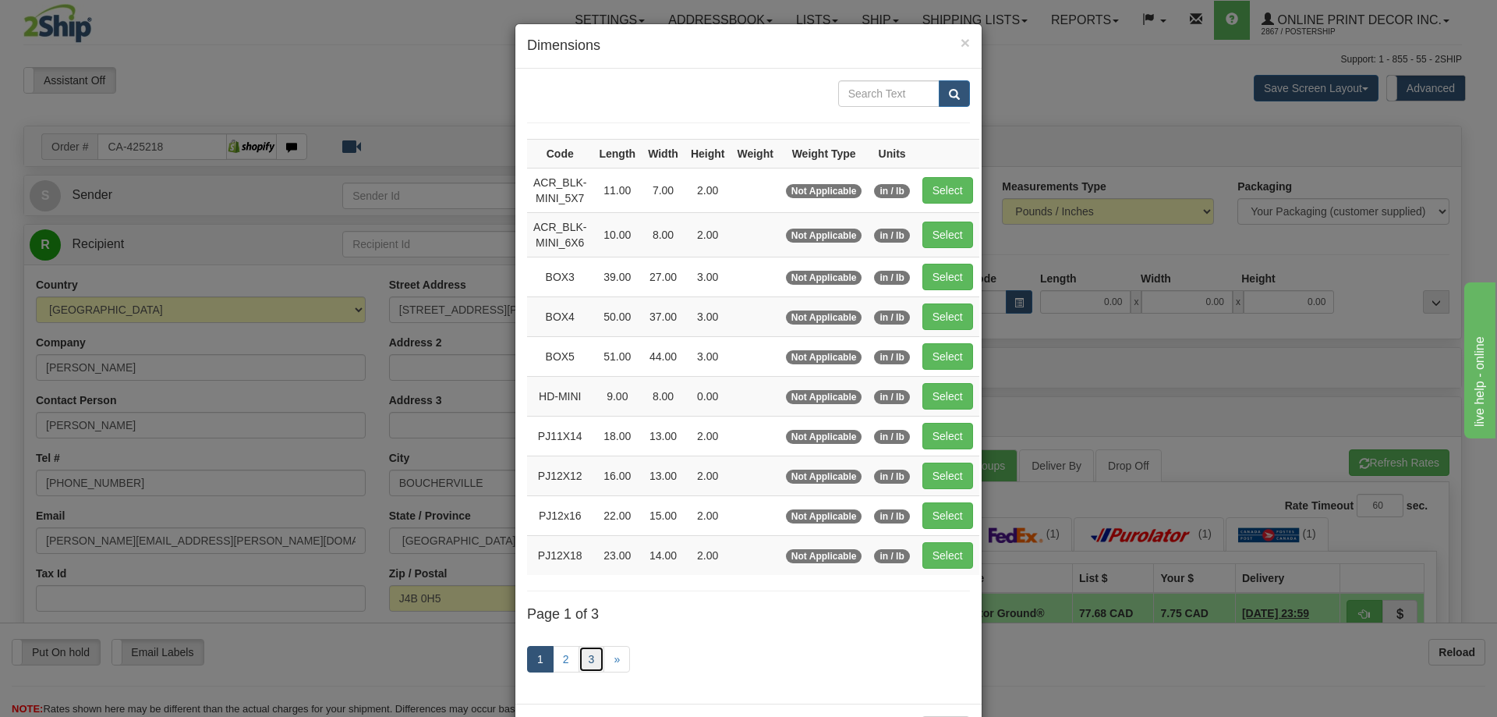
click at [592, 658] on link "3" at bounding box center [592, 659] width 27 height 27
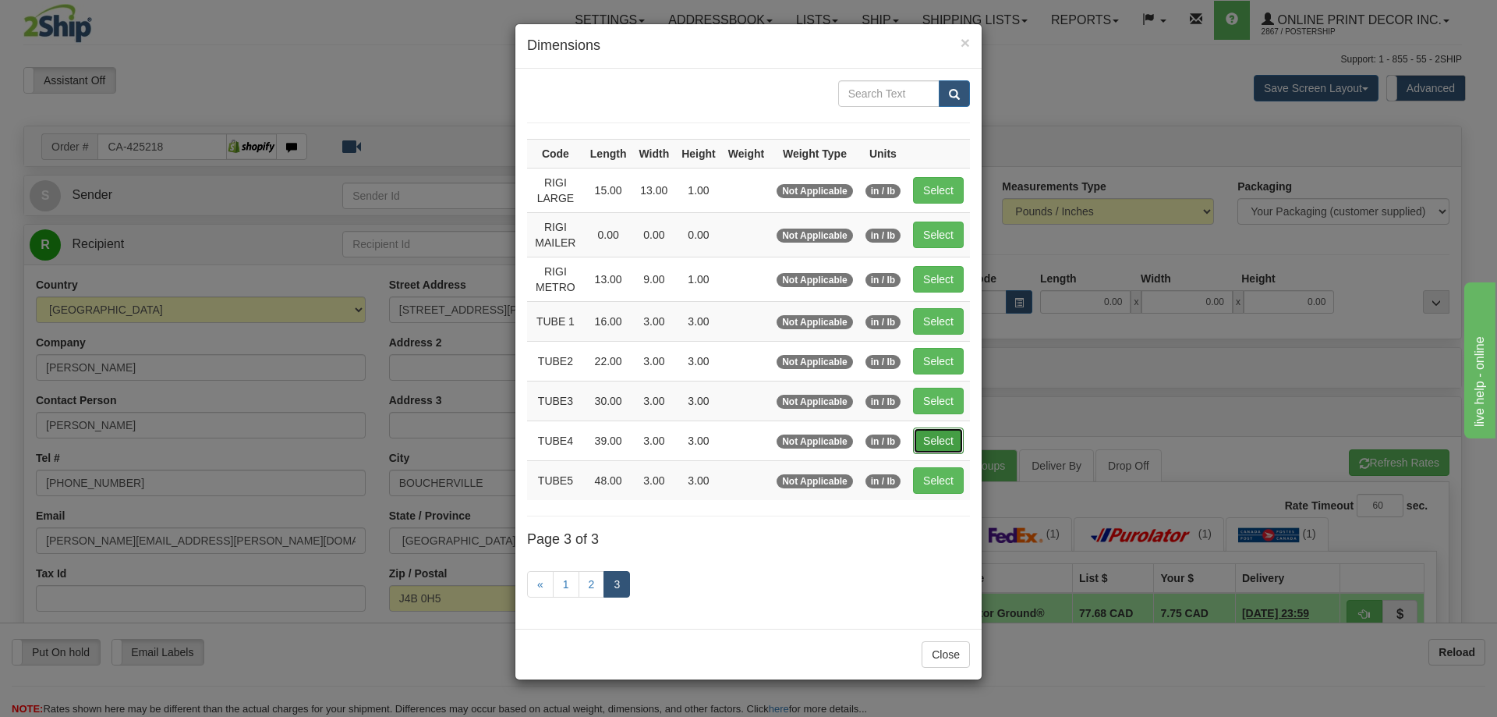
click at [933, 430] on button "Select" at bounding box center [938, 440] width 51 height 27
type input "TUBE4"
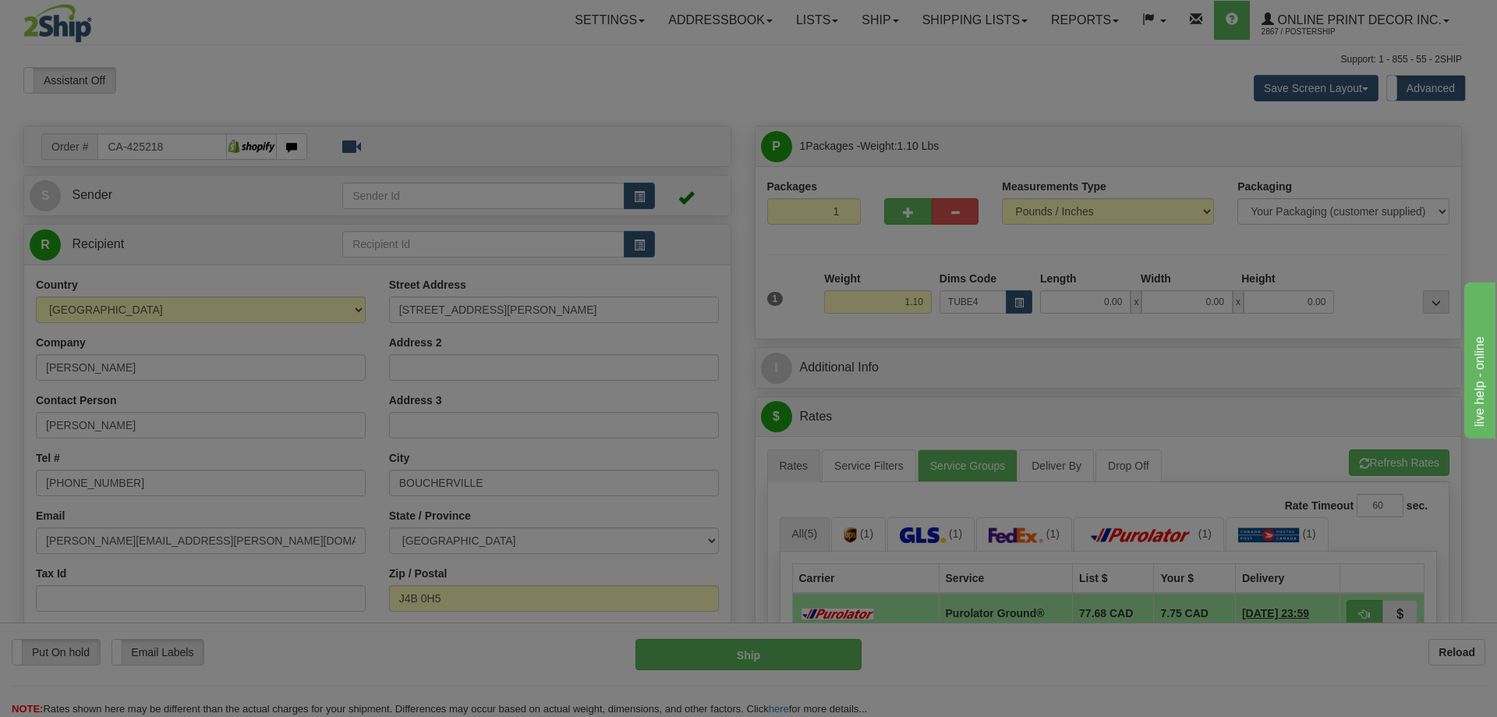
type input "39.00"
type input "3.00"
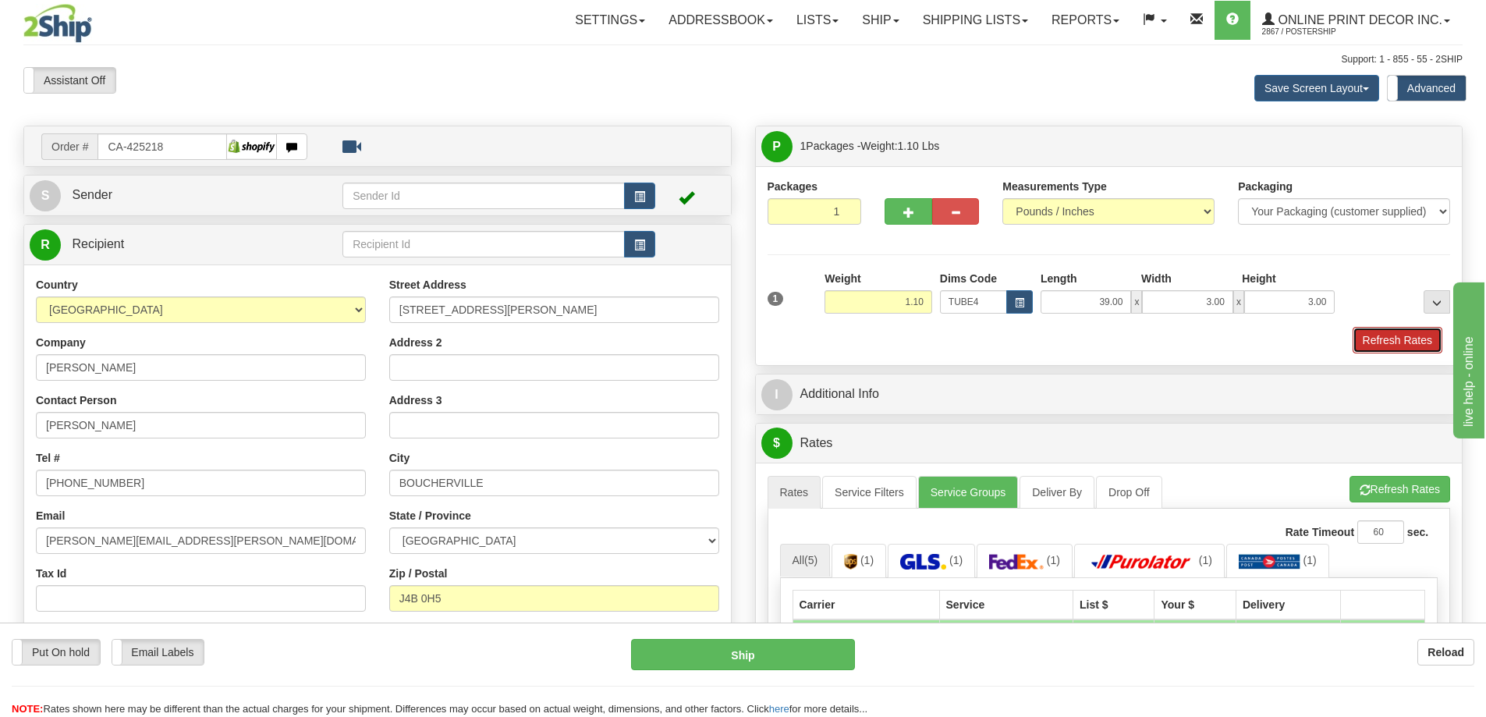
click at [1429, 338] on button "Refresh Rates" at bounding box center [1397, 340] width 90 height 27
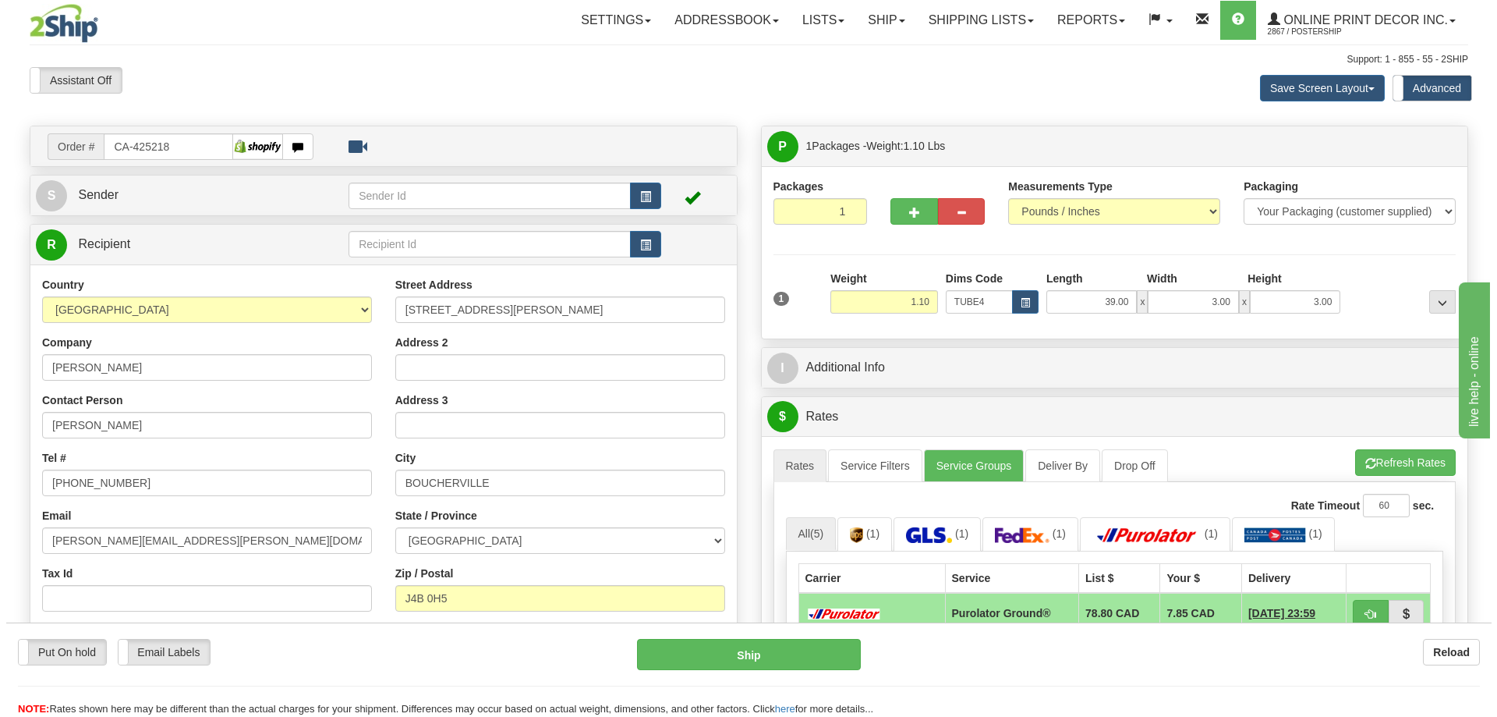
scroll to position [156, 0]
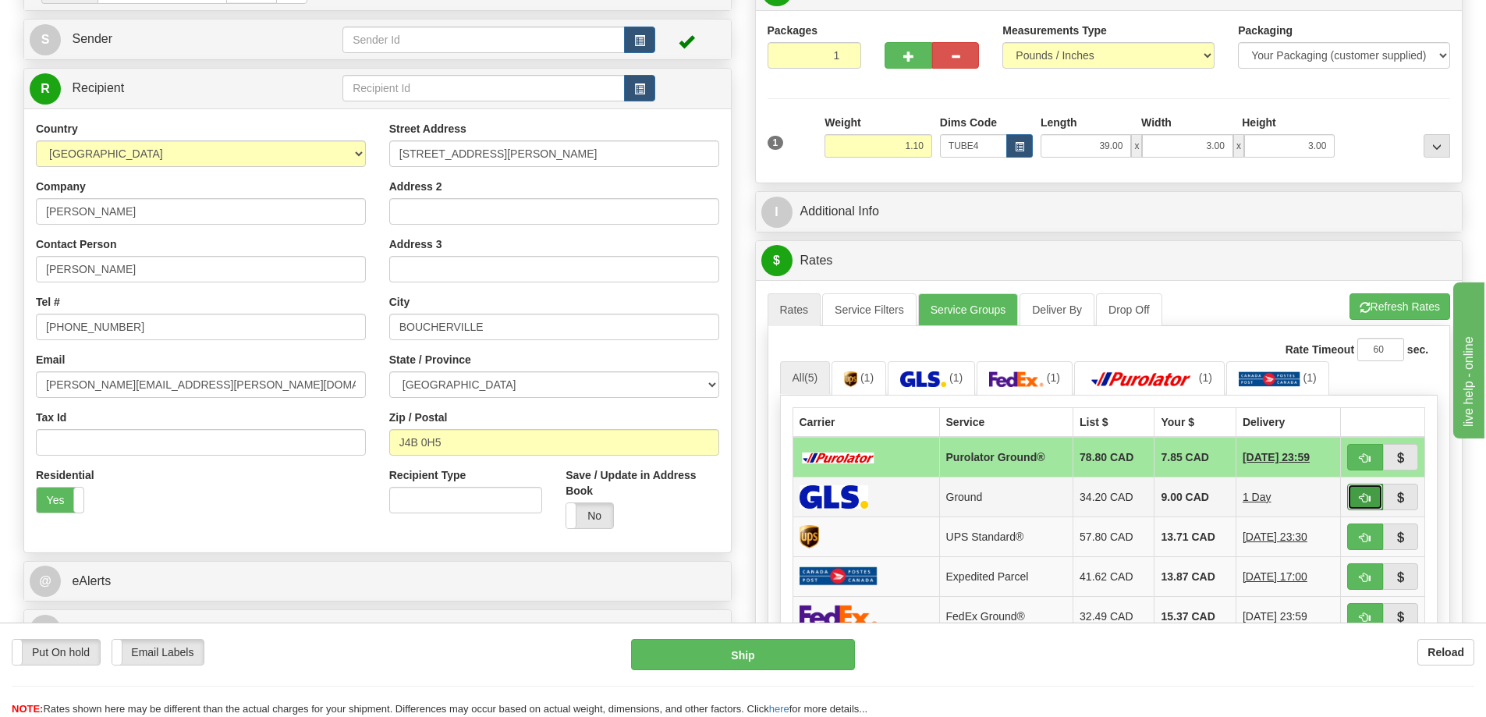
click at [1365, 494] on span "button" at bounding box center [1364, 498] width 11 height 10
type input "1"
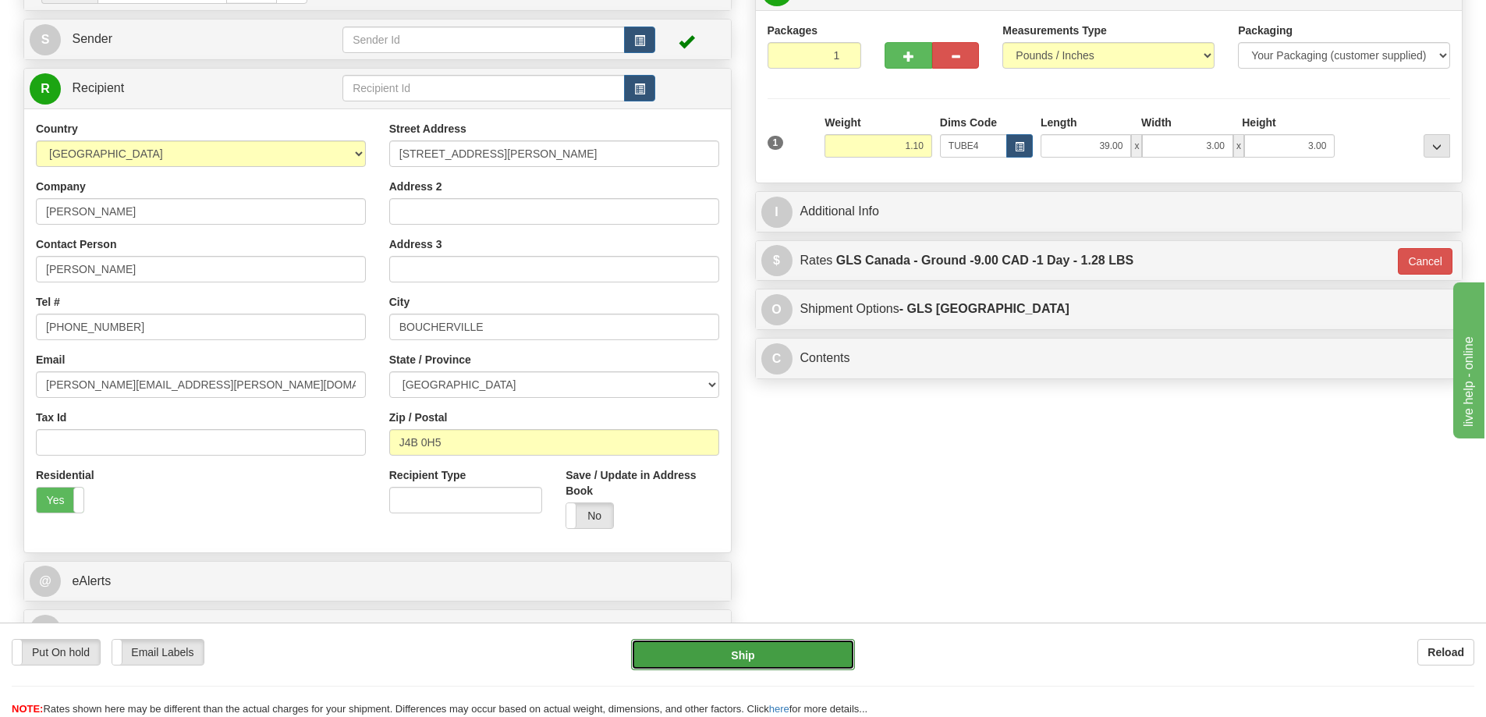
click at [820, 653] on button "Ship" at bounding box center [743, 654] width 224 height 31
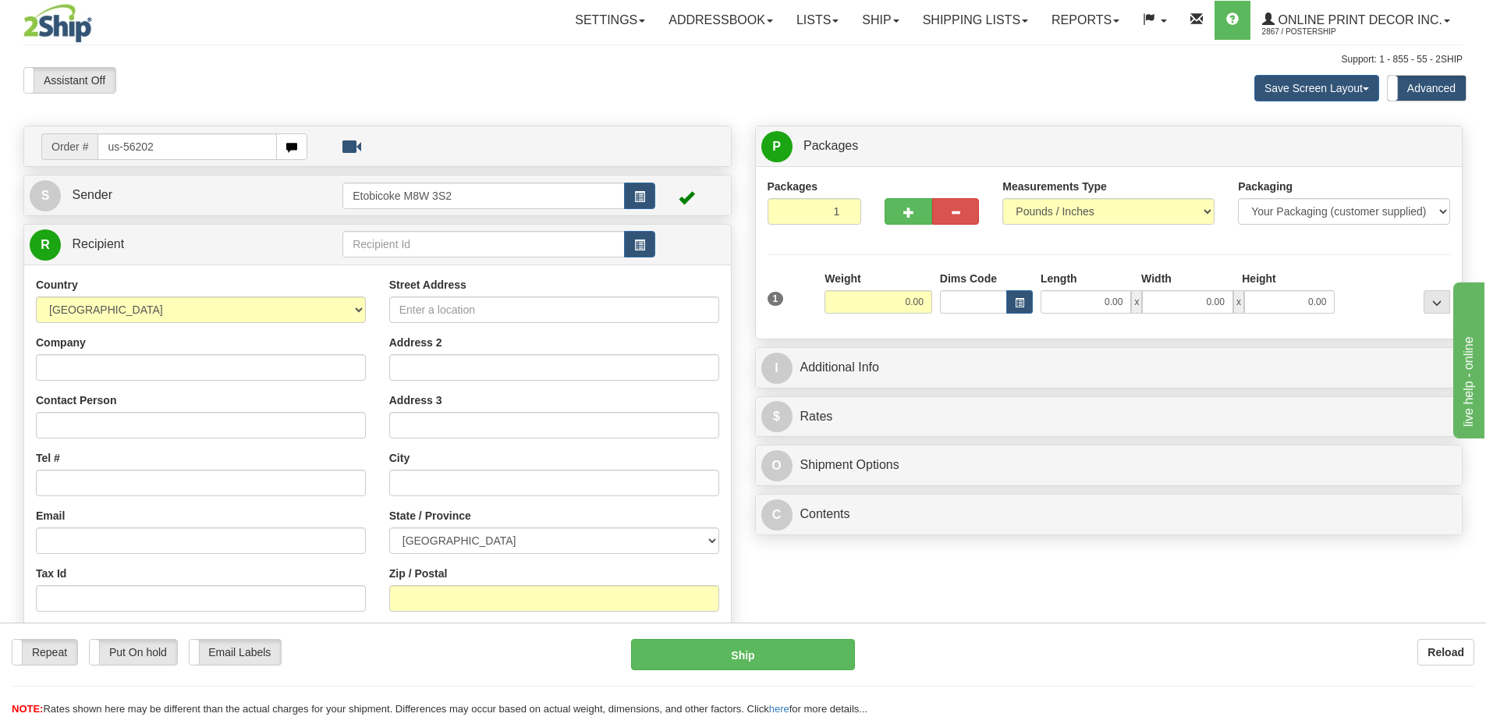
type input "us-56202"
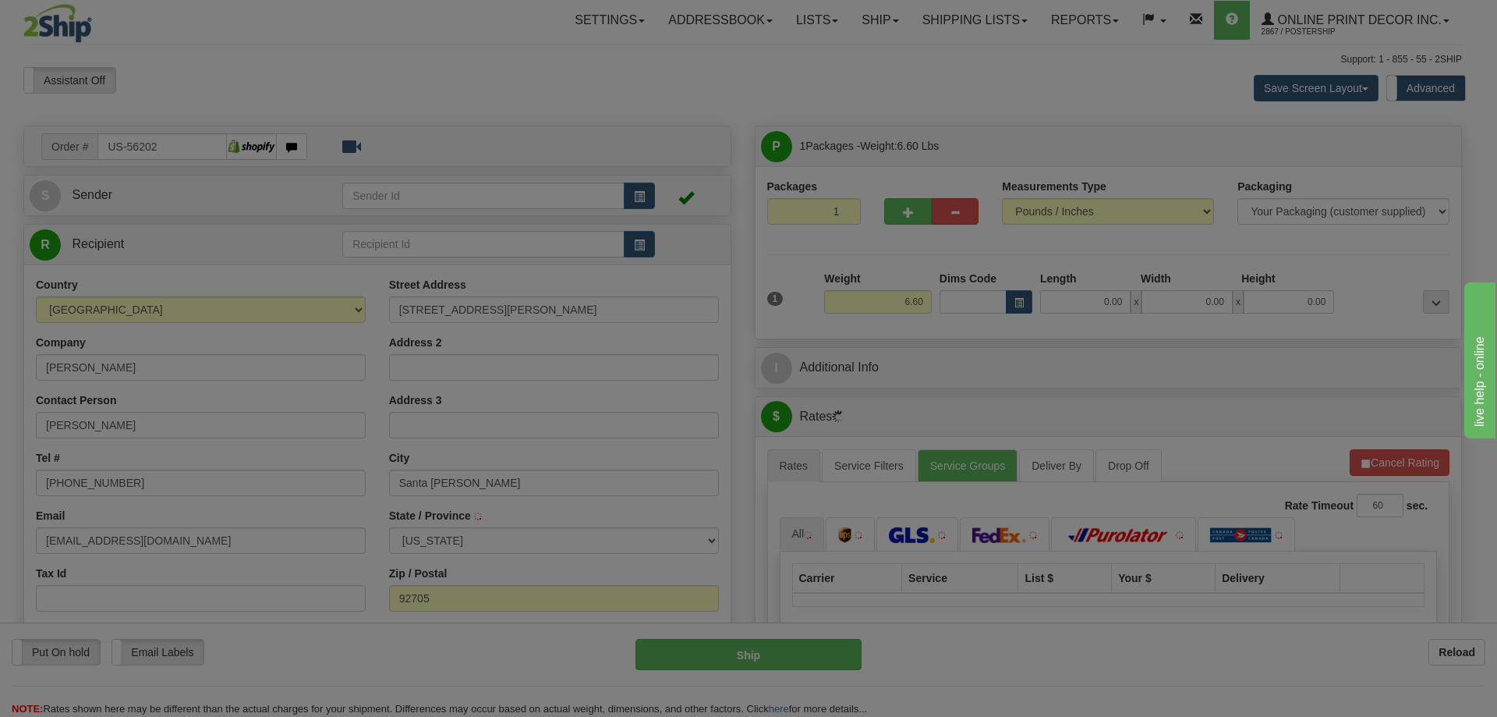
type input "SANTA ANA"
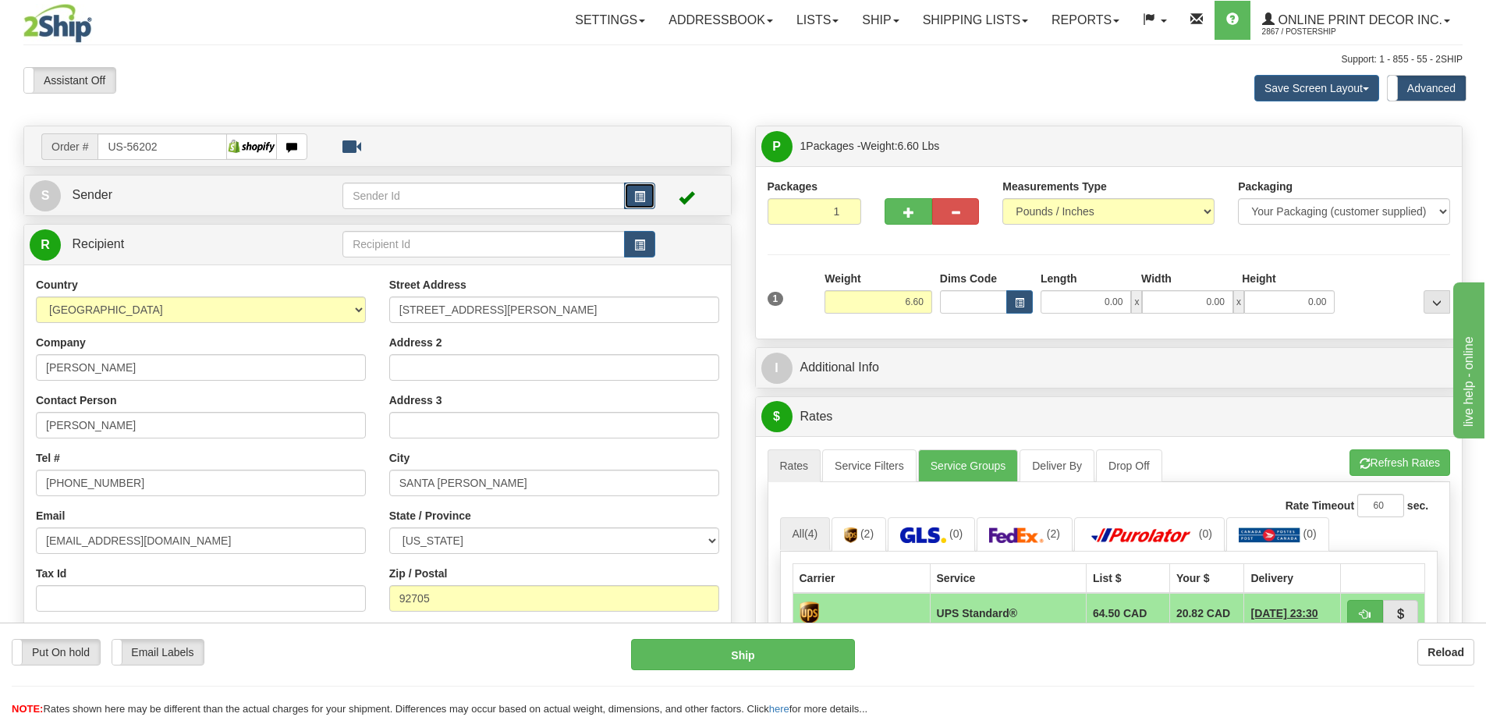
click at [632, 187] on button "button" at bounding box center [639, 195] width 31 height 27
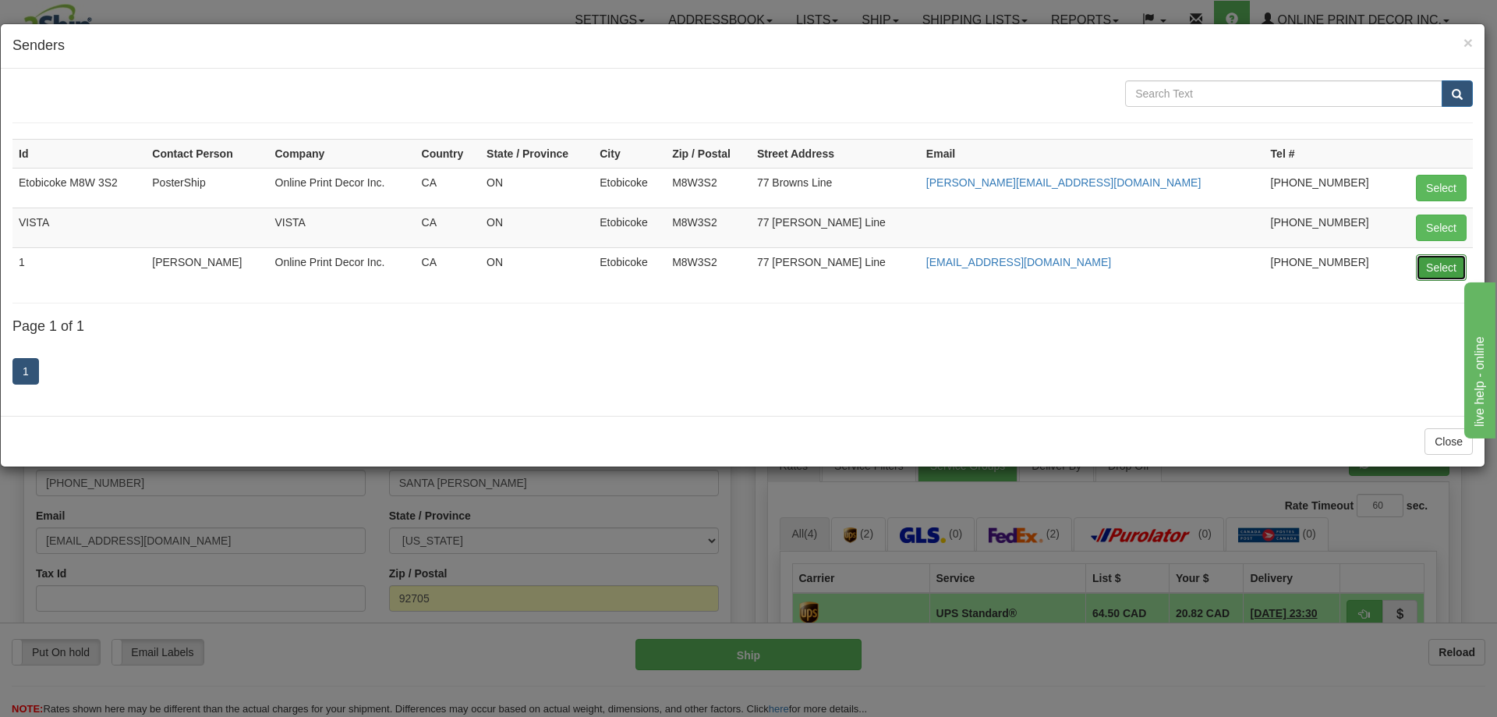
click at [1439, 264] on button "Select" at bounding box center [1441, 267] width 51 height 27
type input "1"
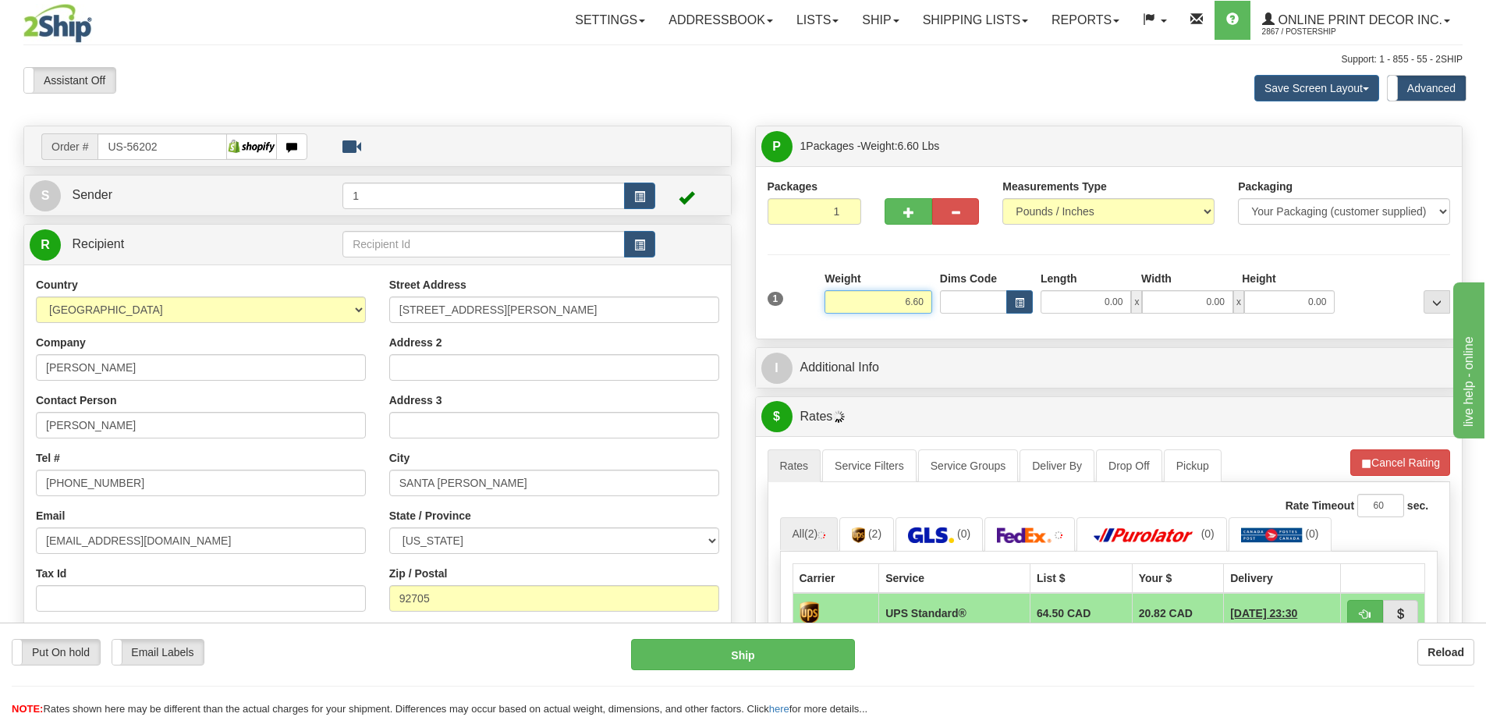
click at [927, 299] on input "6.60" at bounding box center [878, 301] width 108 height 23
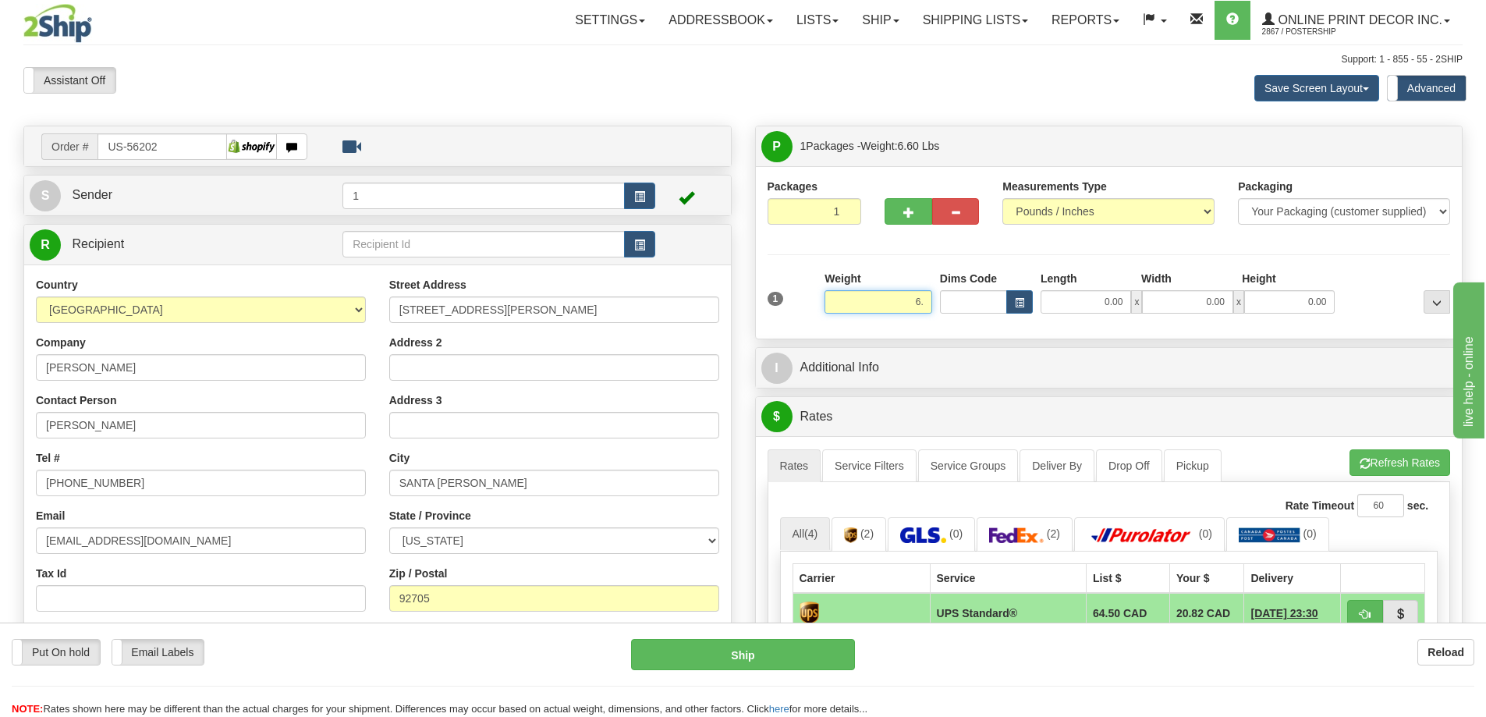
type input "6"
type input "2.00"
click at [1014, 297] on button "button" at bounding box center [1019, 301] width 27 height 23
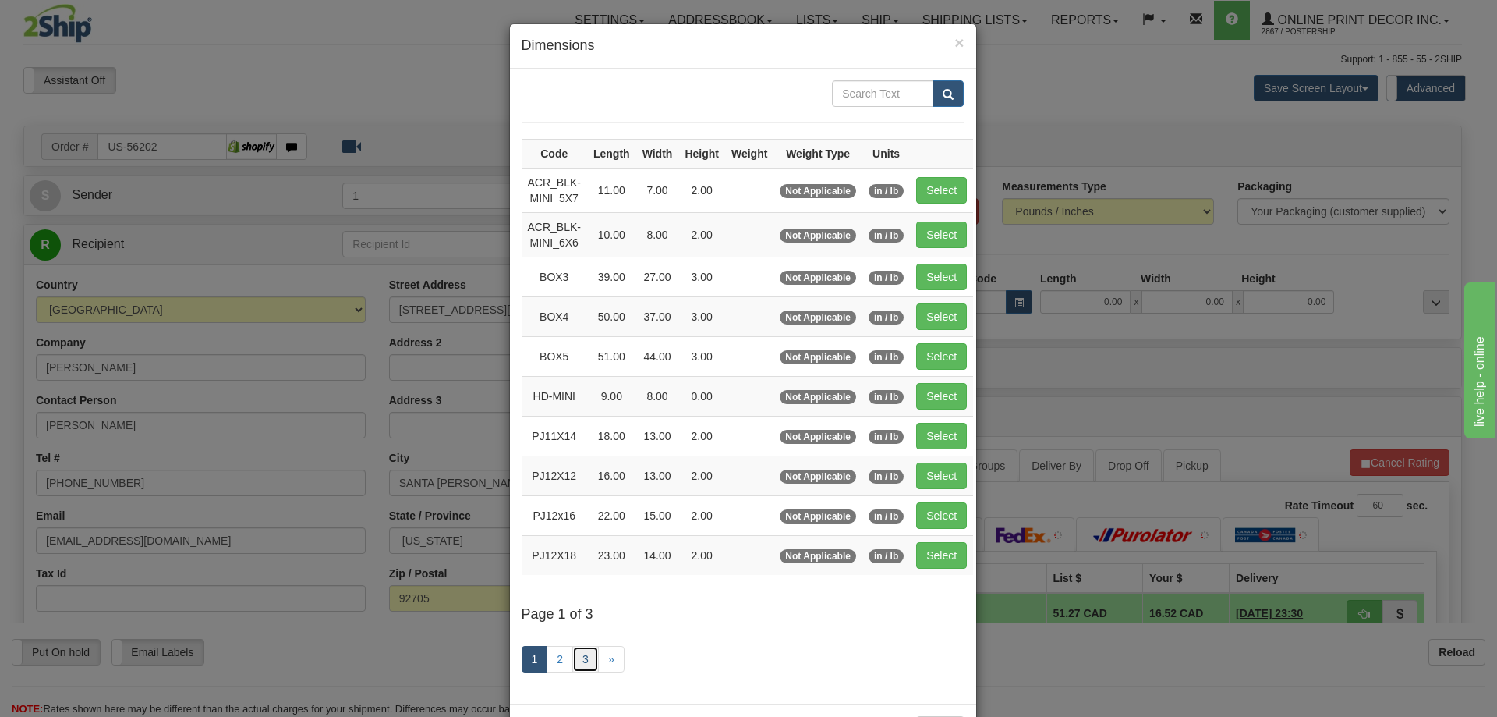
click at [579, 650] on link "3" at bounding box center [585, 659] width 27 height 27
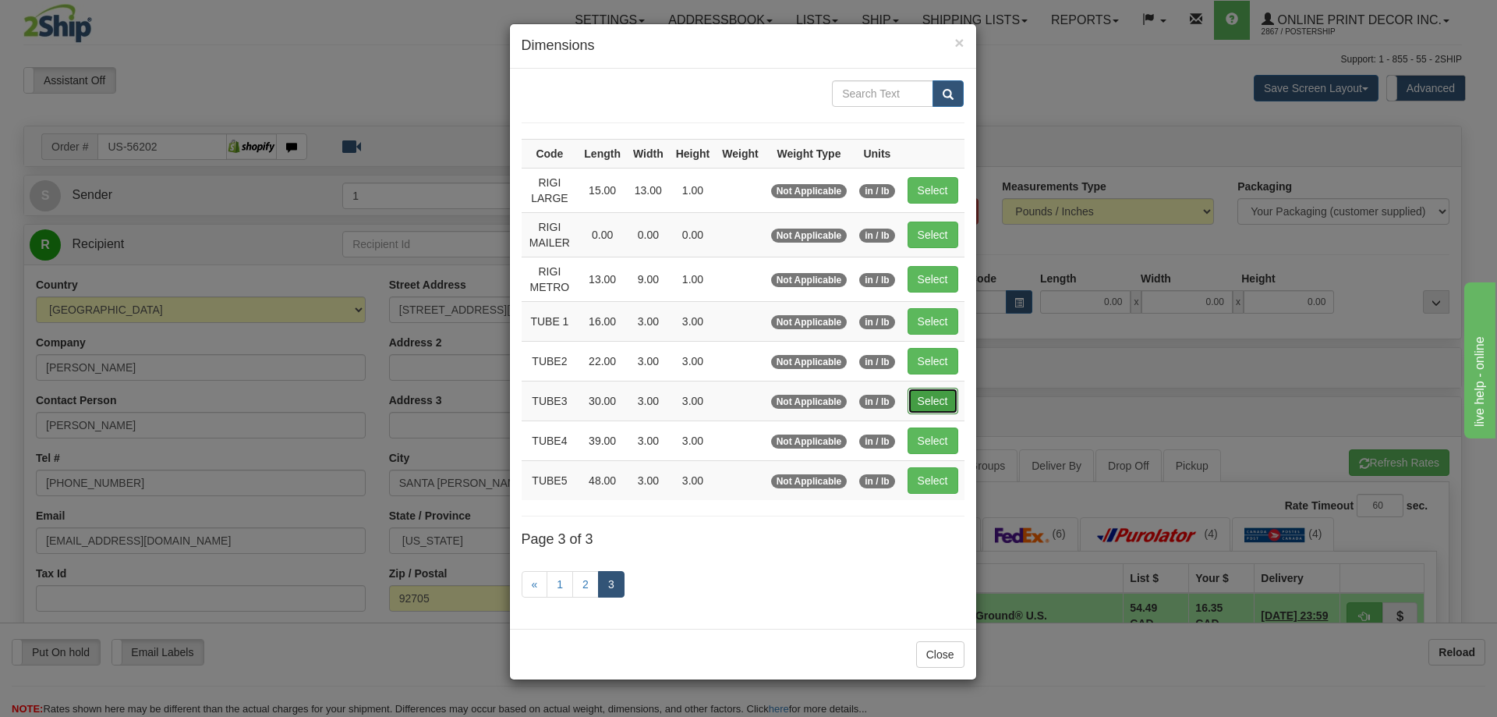
click at [935, 404] on button "Select" at bounding box center [933, 401] width 51 height 27
type input "TUBE3"
type input "30.00"
type input "3.00"
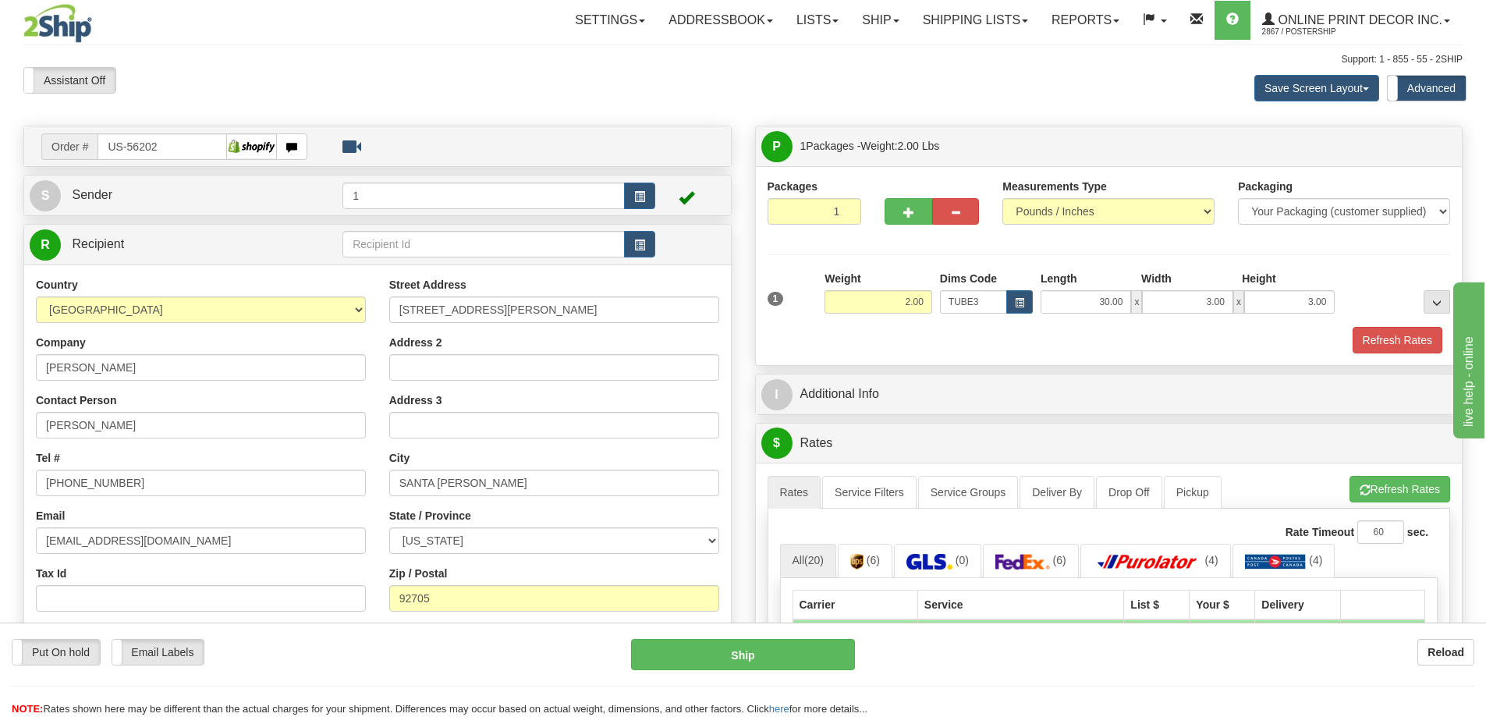
click at [908, 198] on div at bounding box center [931, 188] width 94 height 19
click at [913, 214] on span "button" at bounding box center [908, 212] width 11 height 10
radio input "true"
type input "2"
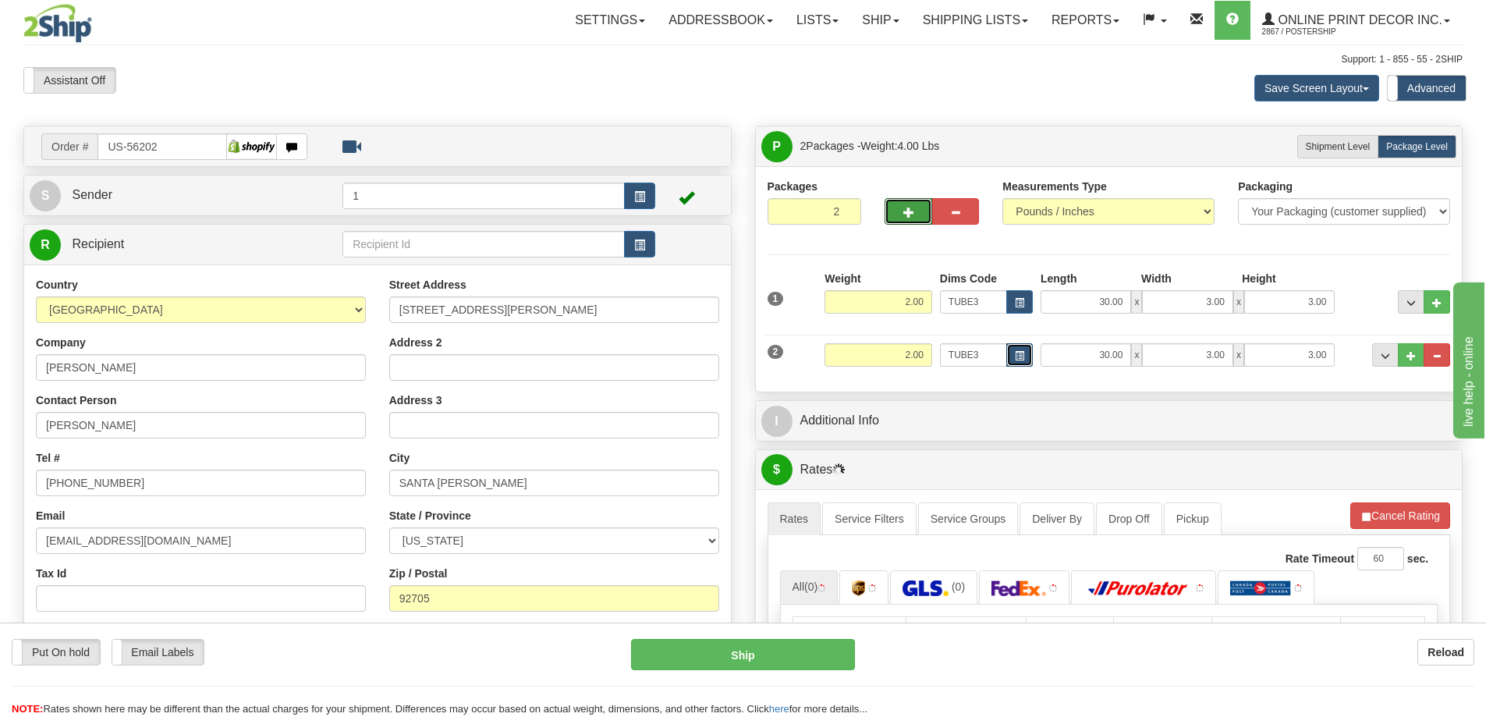
click at [1022, 347] on button "button" at bounding box center [1019, 354] width 27 height 23
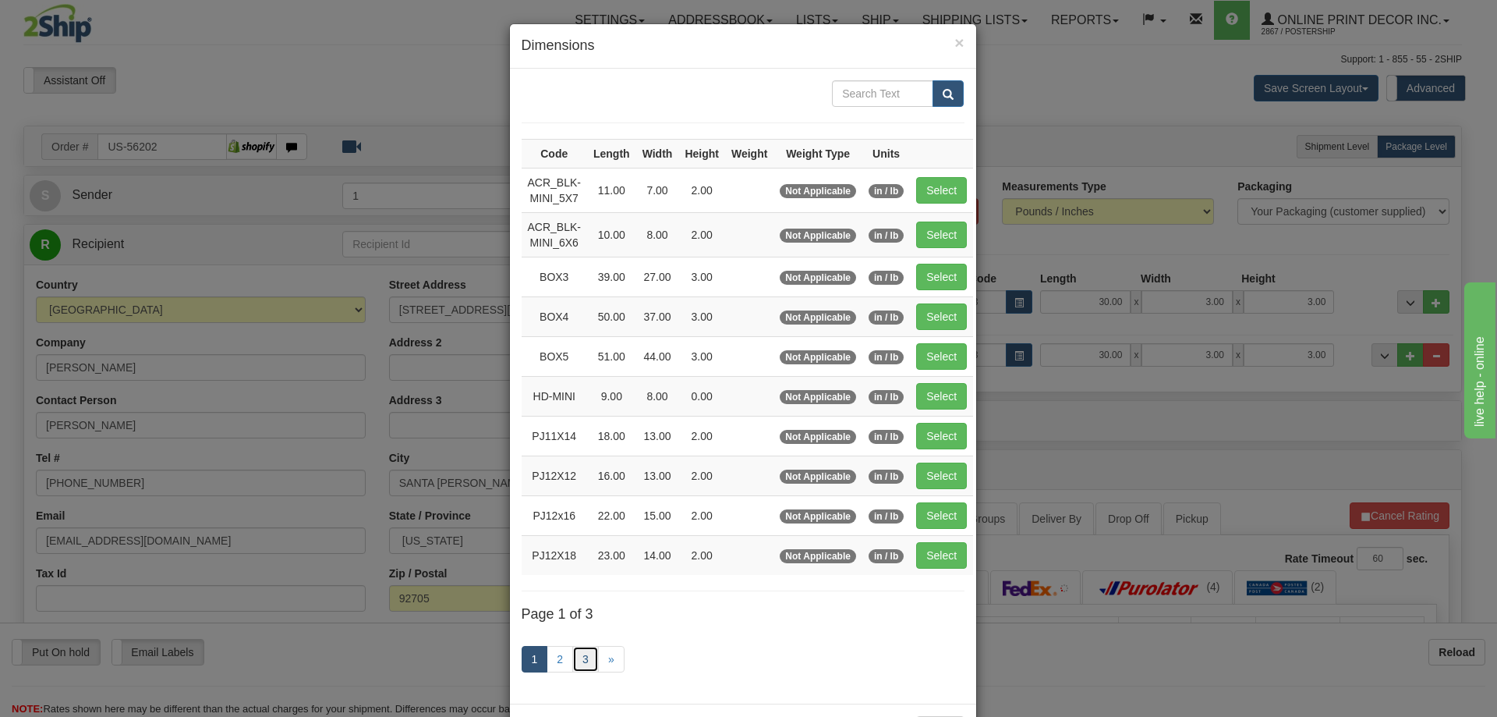
click at [583, 654] on link "3" at bounding box center [585, 659] width 27 height 27
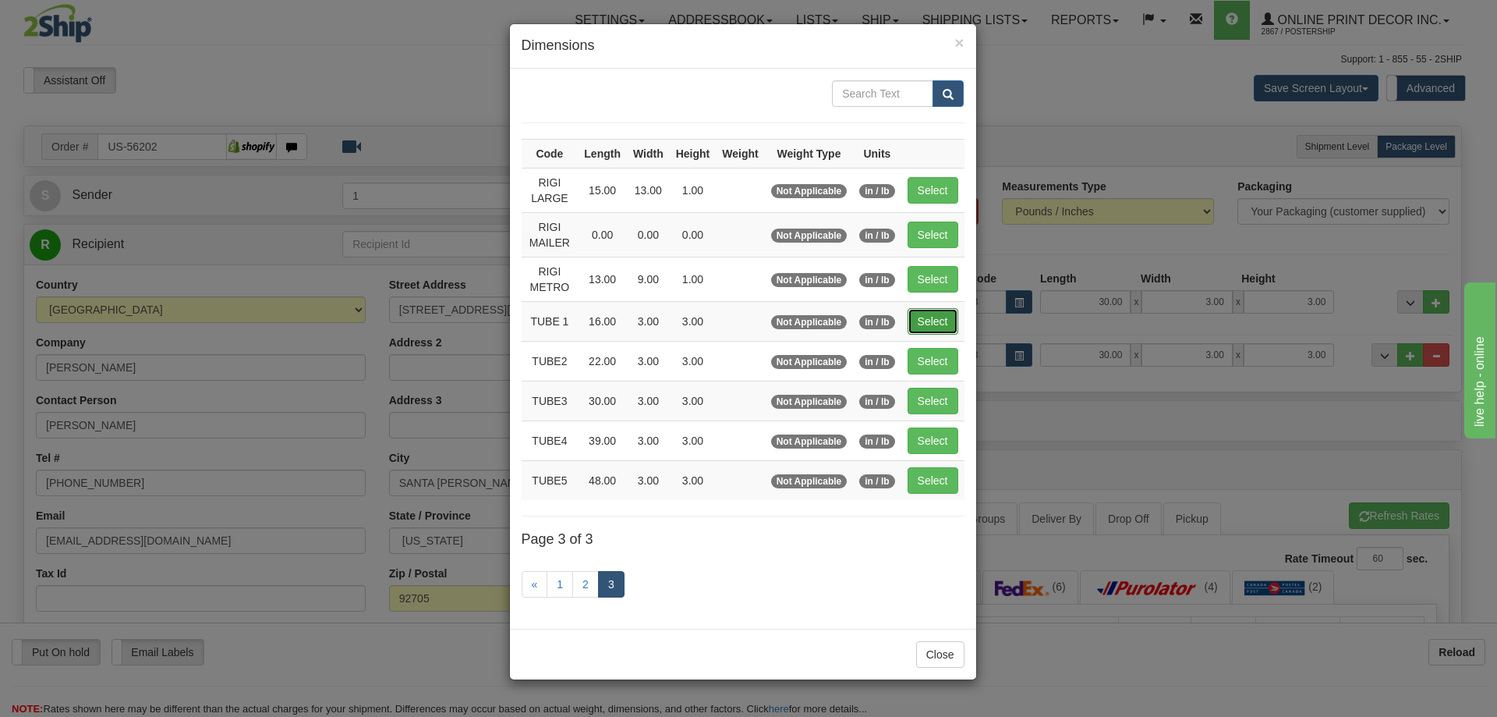
click at [927, 319] on button "Select" at bounding box center [933, 321] width 51 height 27
type input "TUBE 1"
type input "16.00"
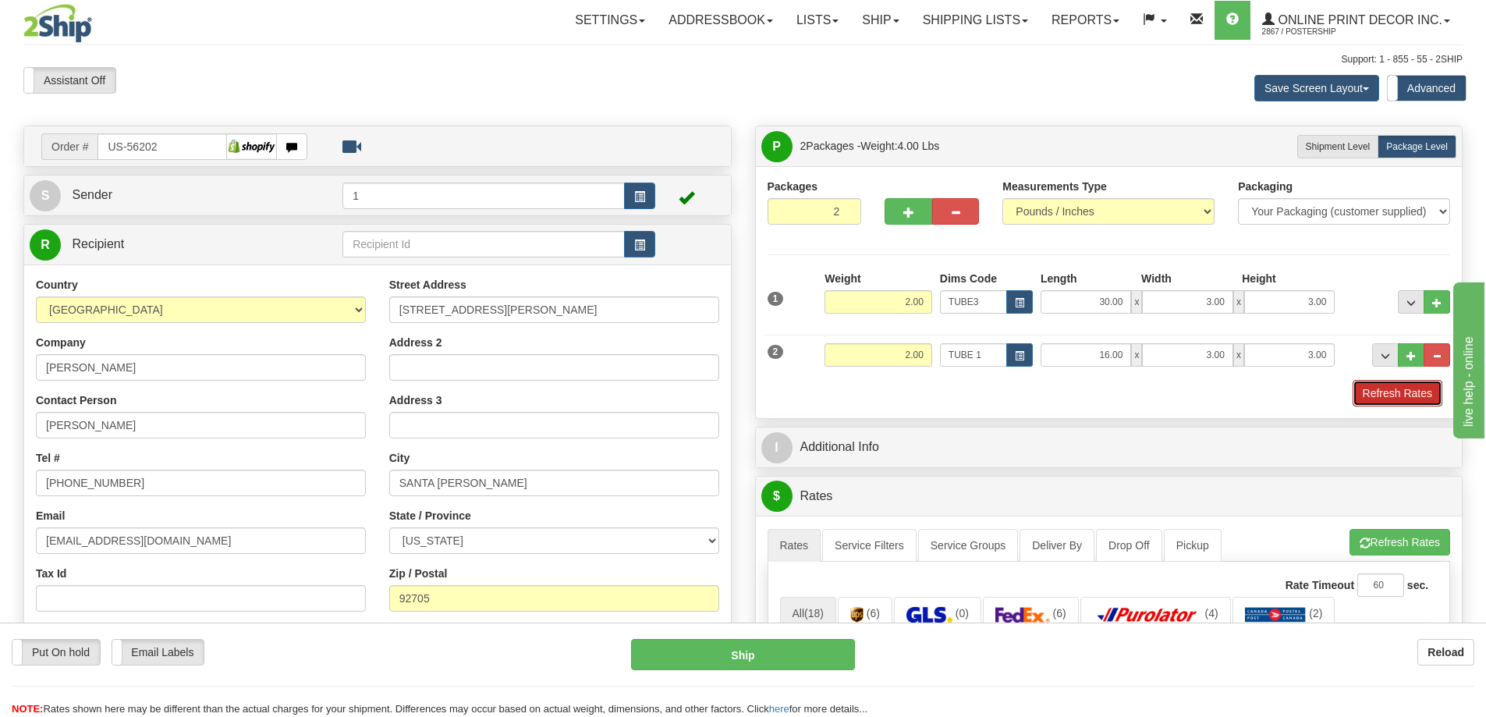
click at [1387, 389] on button "Refresh Rates" at bounding box center [1397, 393] width 90 height 27
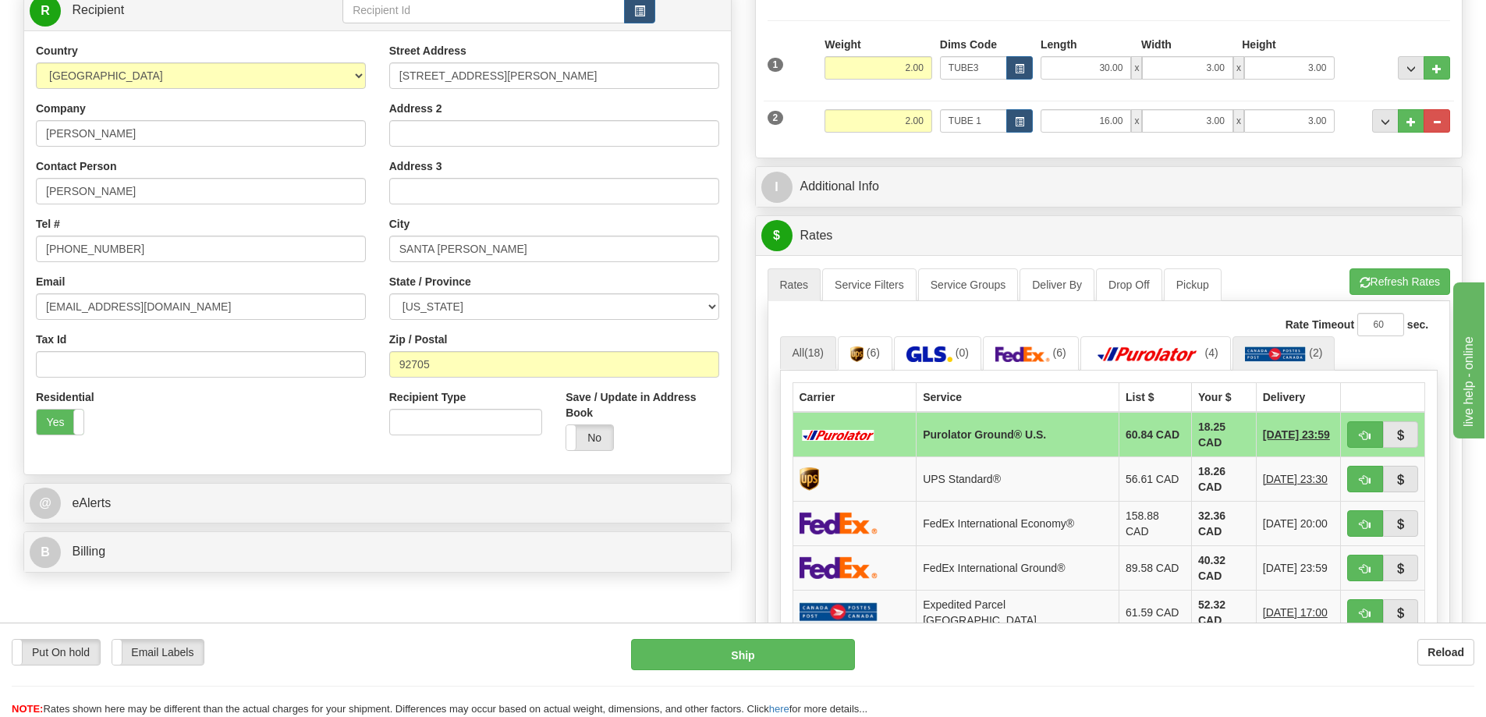
scroll to position [468, 0]
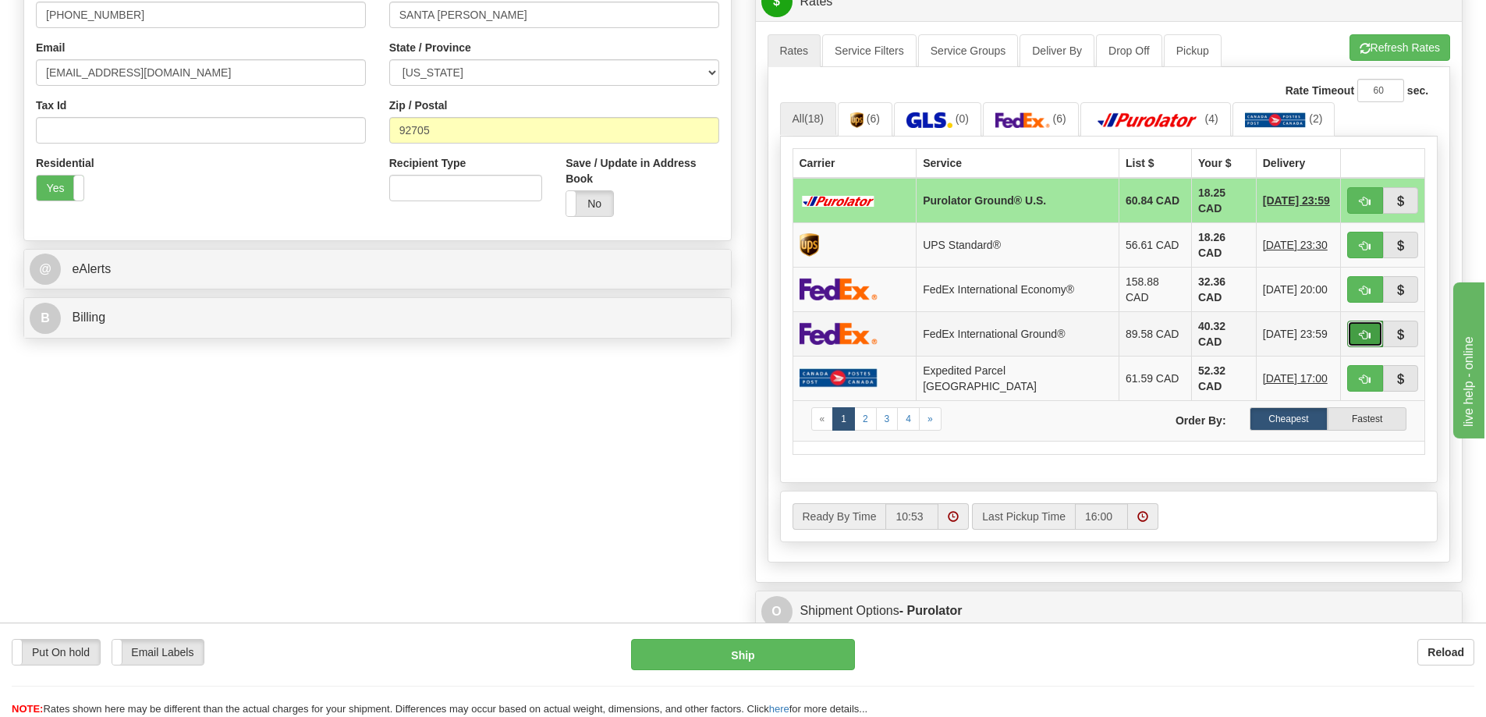
click at [1361, 330] on span "button" at bounding box center [1364, 335] width 11 height 10
type input "92"
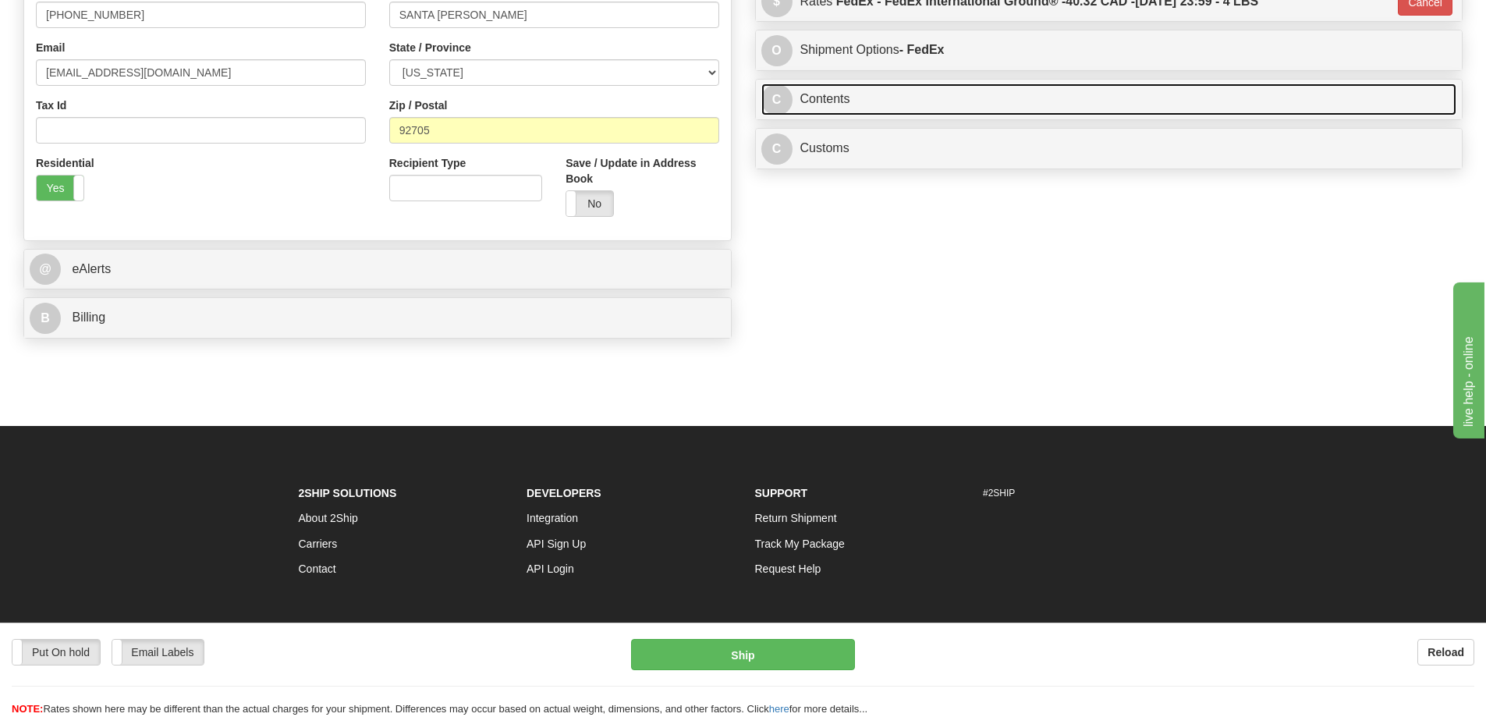
click at [1000, 99] on link "C Contents" at bounding box center [1109, 99] width 696 height 32
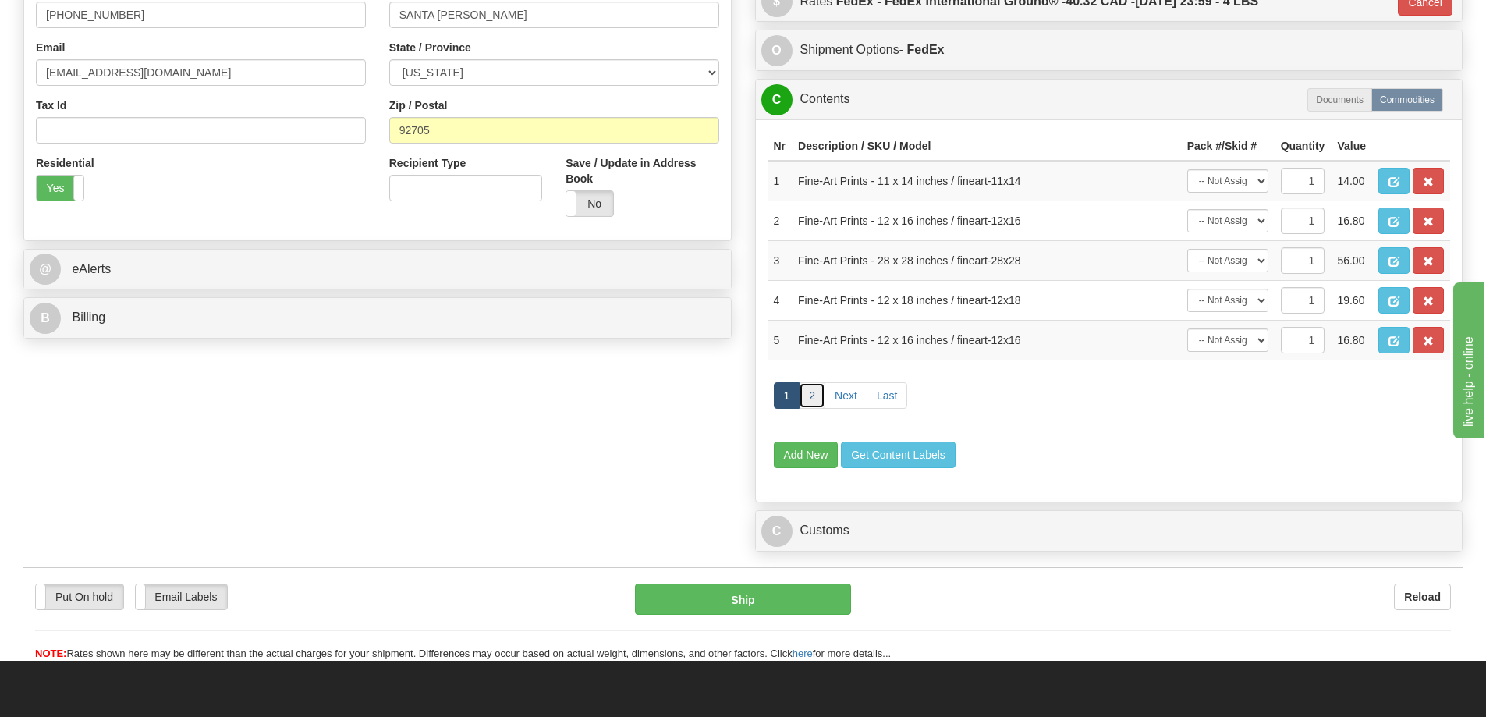
click at [813, 400] on link "2" at bounding box center [812, 395] width 27 height 27
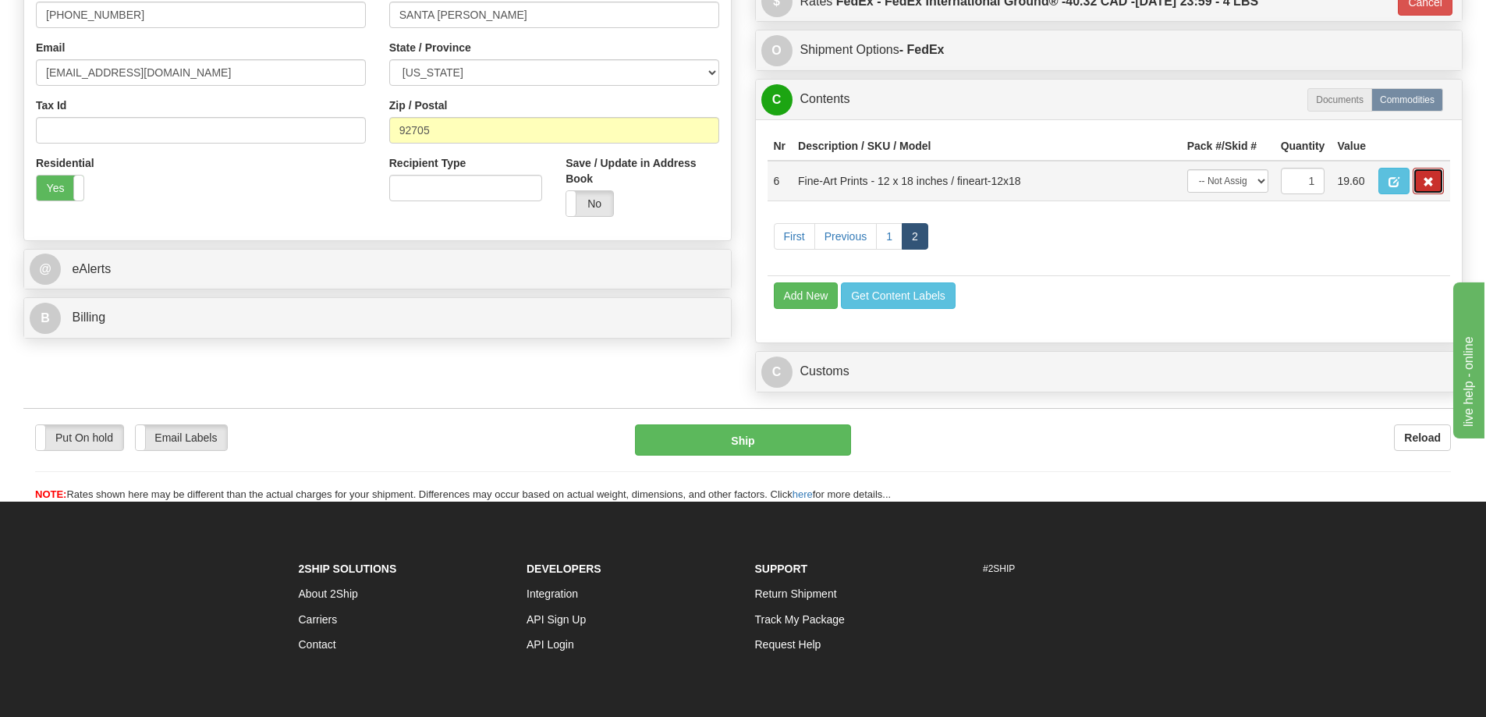
click at [1422, 183] on span "button" at bounding box center [1427, 182] width 11 height 10
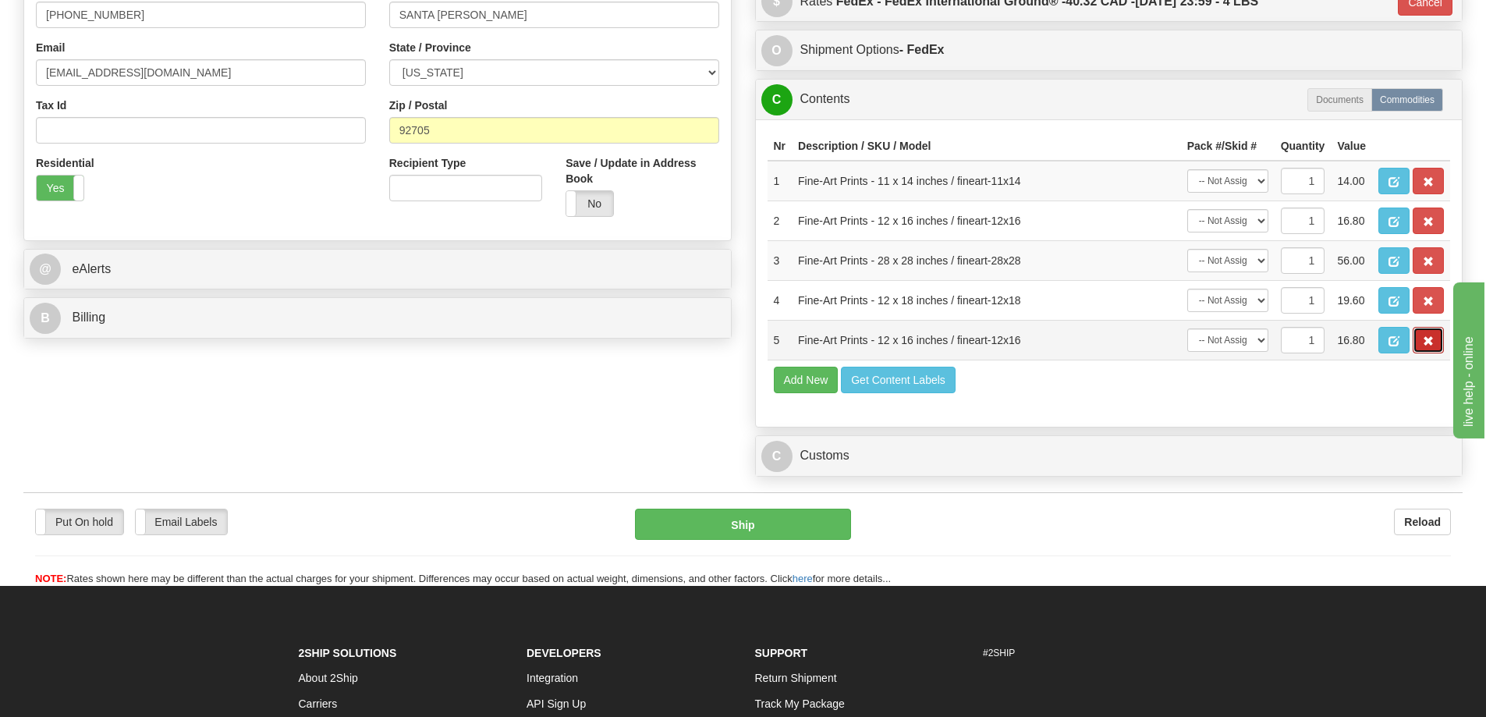
click at [1428, 343] on span "button" at bounding box center [1427, 341] width 11 height 10
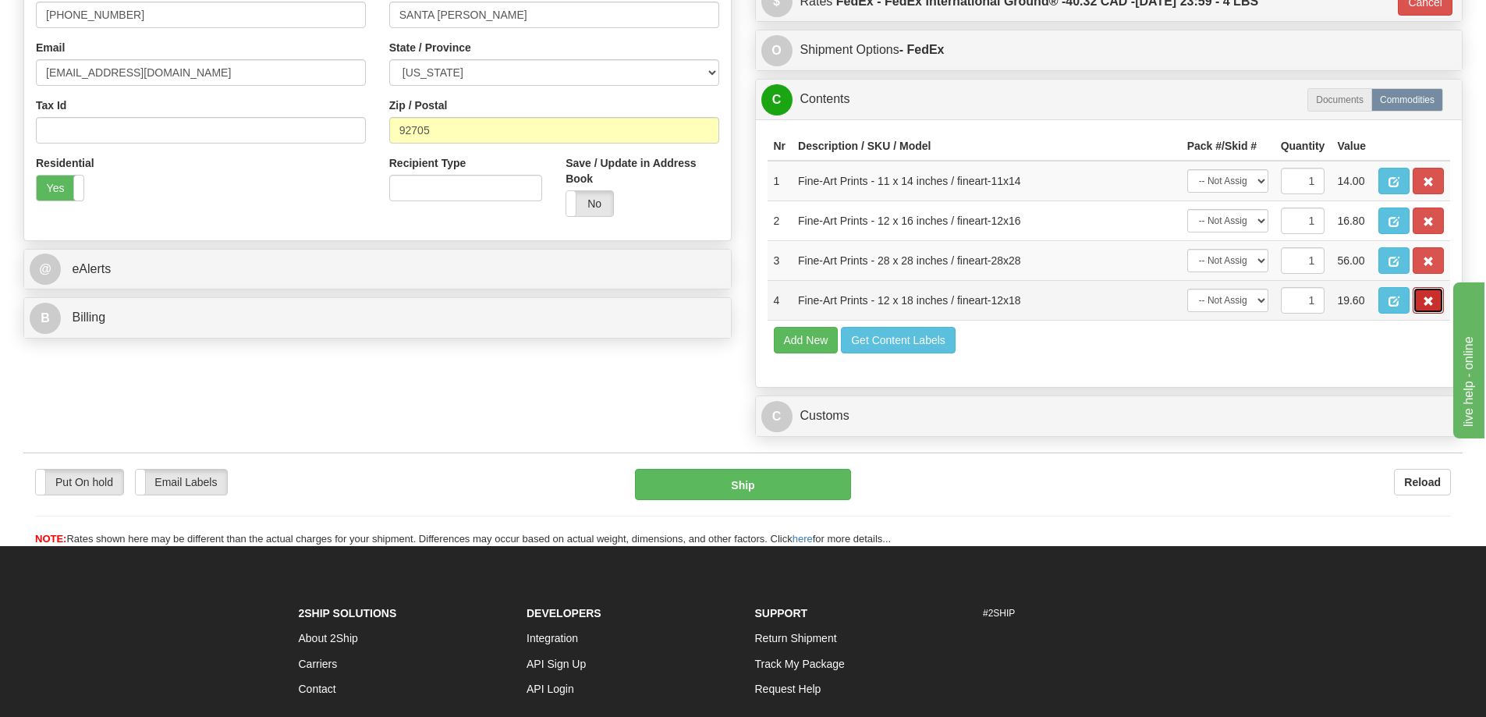
click at [1424, 303] on span "button" at bounding box center [1427, 301] width 11 height 10
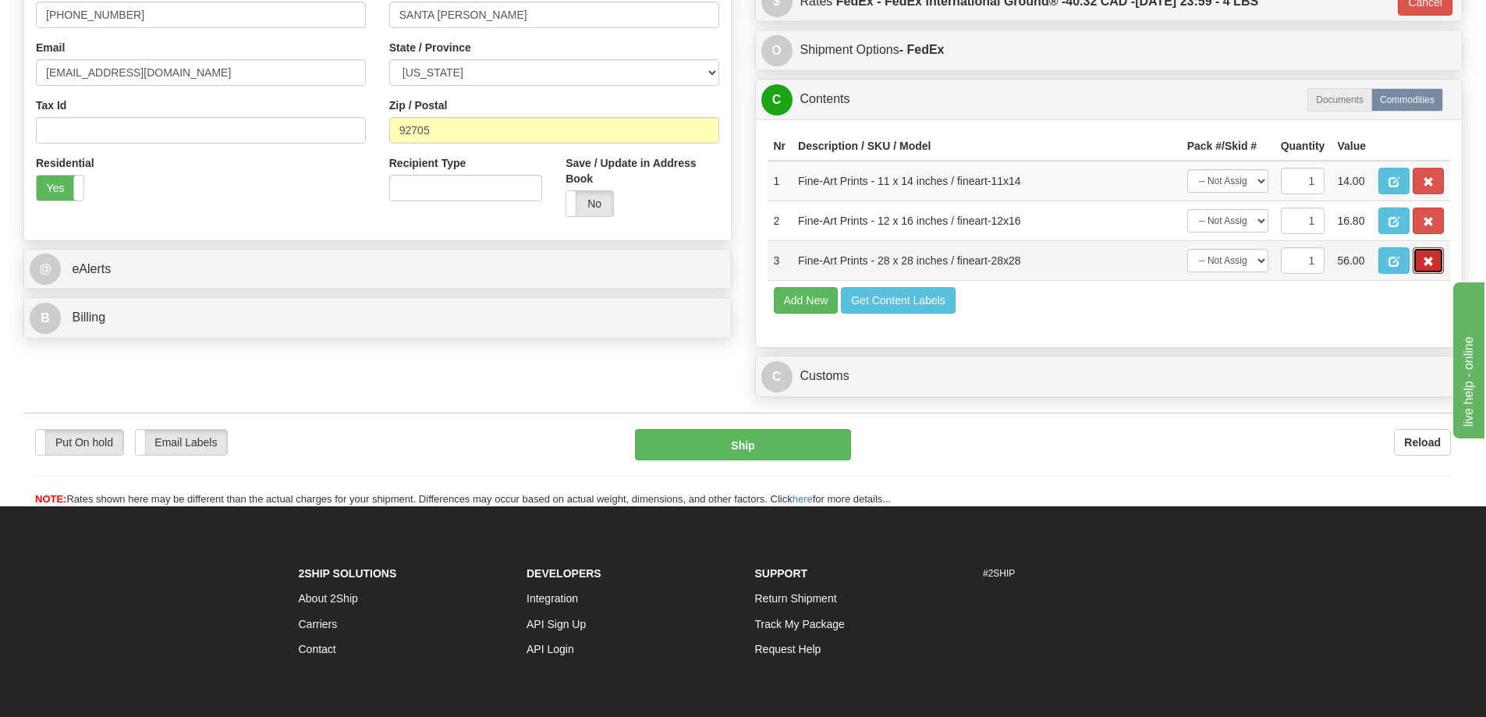
click at [1432, 267] on span "button" at bounding box center [1427, 262] width 11 height 10
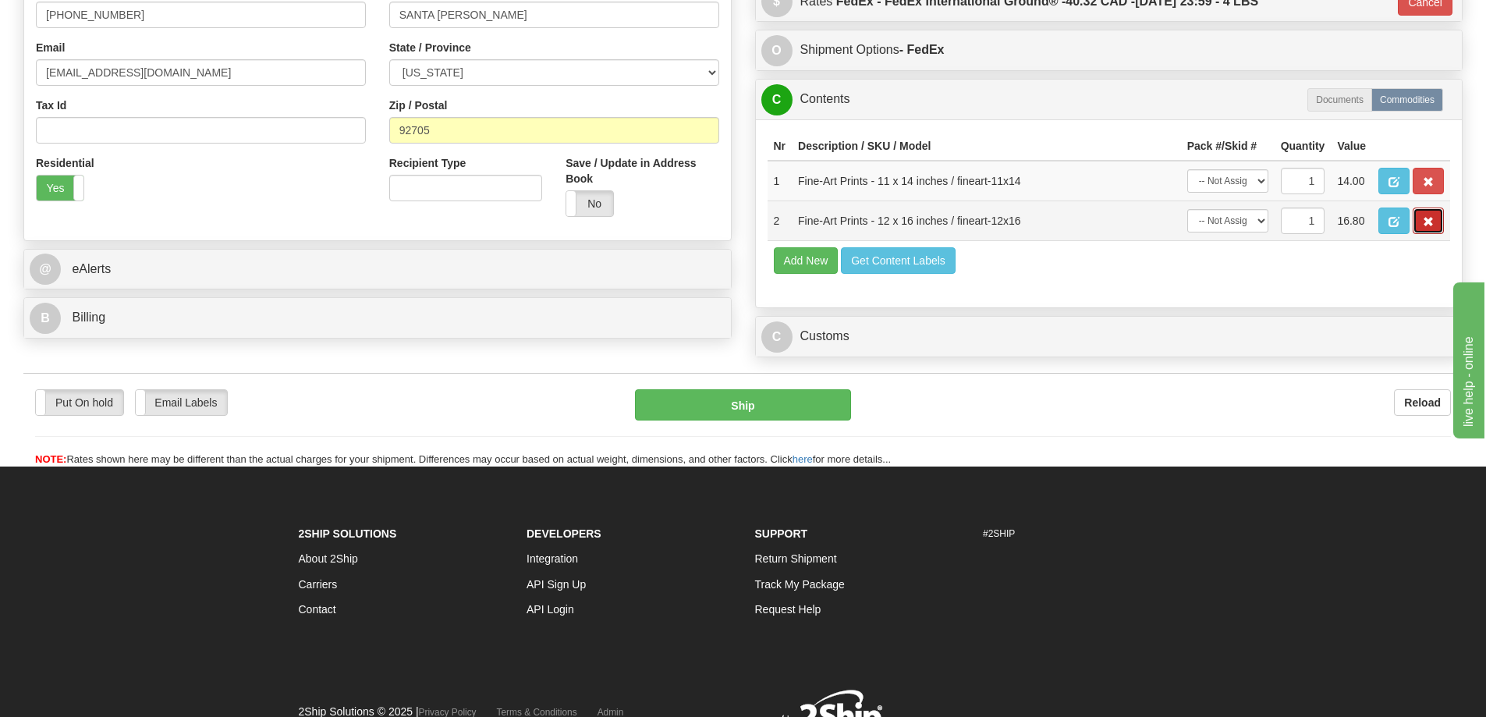
click at [1436, 232] on button "button" at bounding box center [1427, 220] width 31 height 27
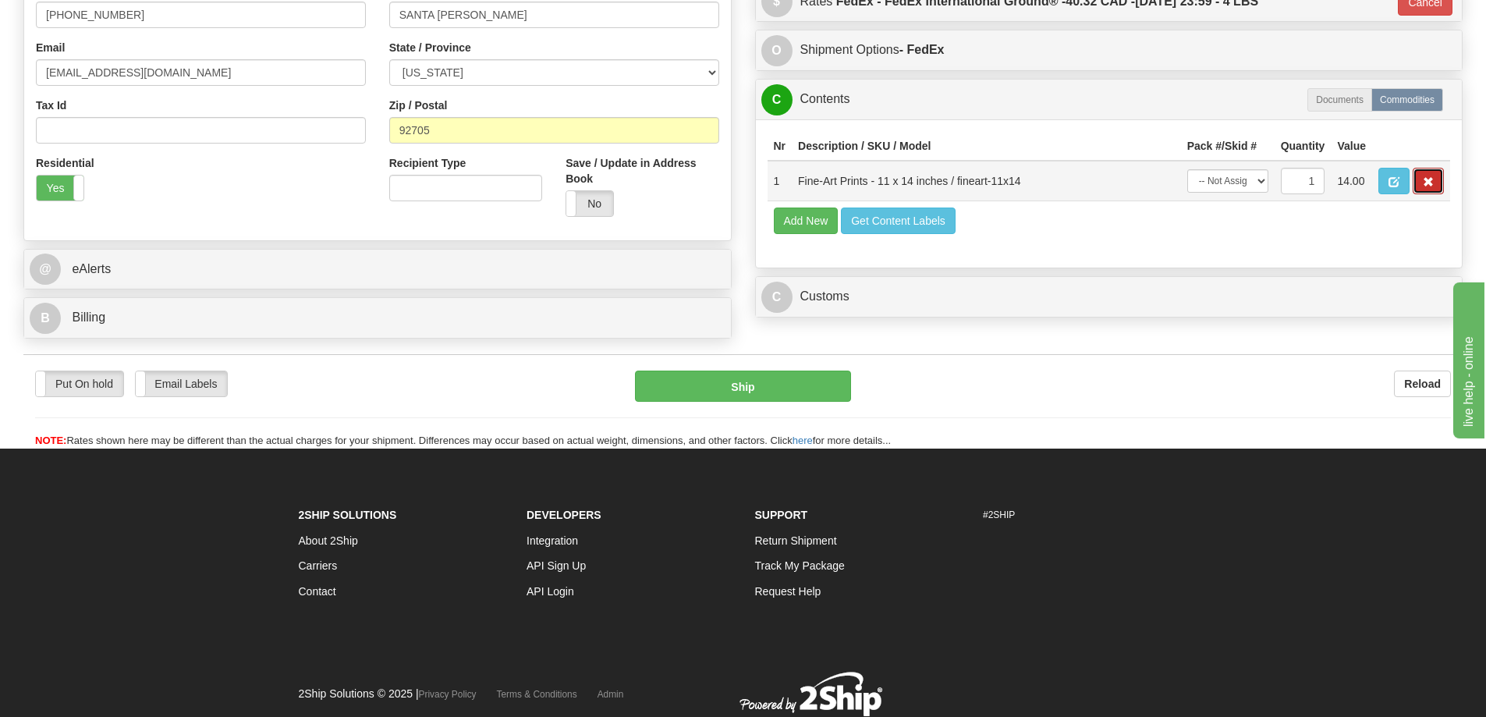
click at [1425, 184] on span "button" at bounding box center [1427, 182] width 11 height 10
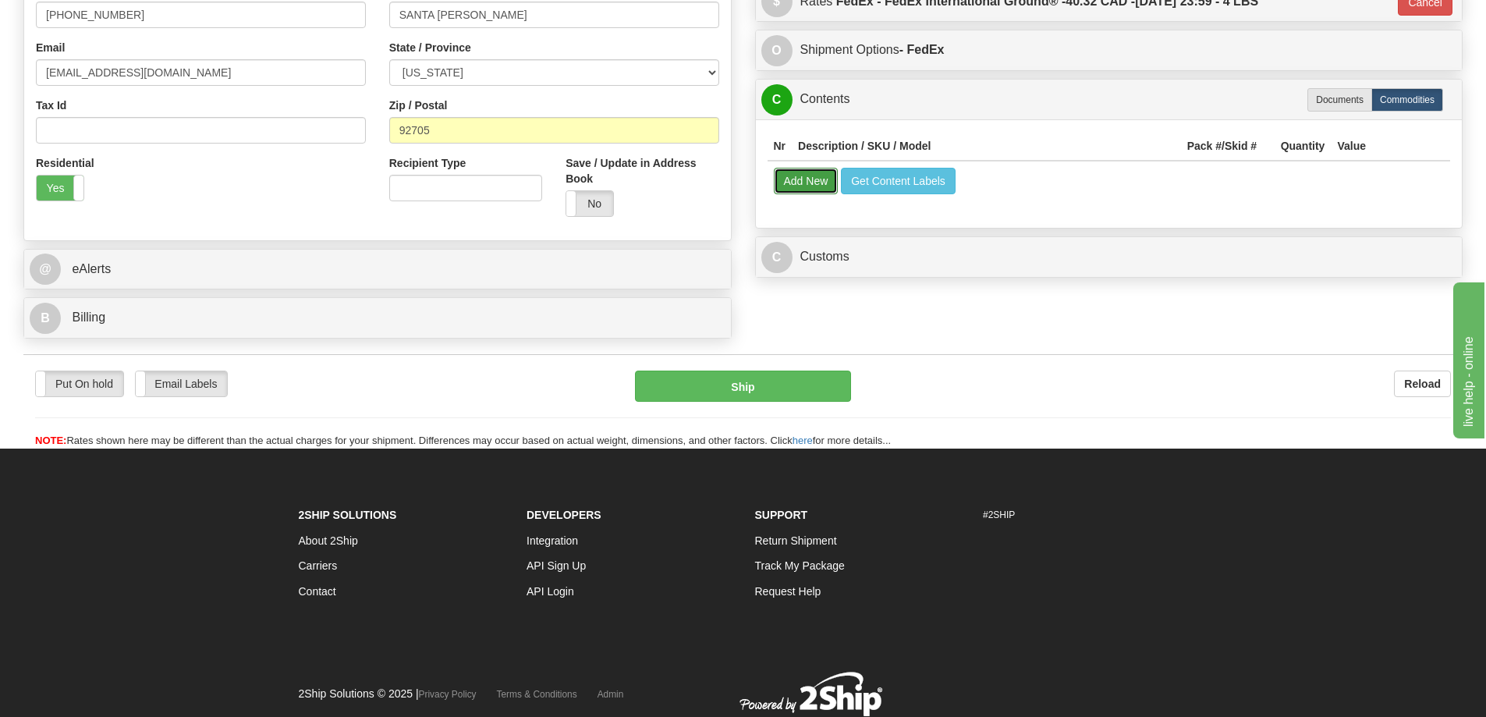
click at [824, 177] on button "Add New" at bounding box center [806, 181] width 65 height 27
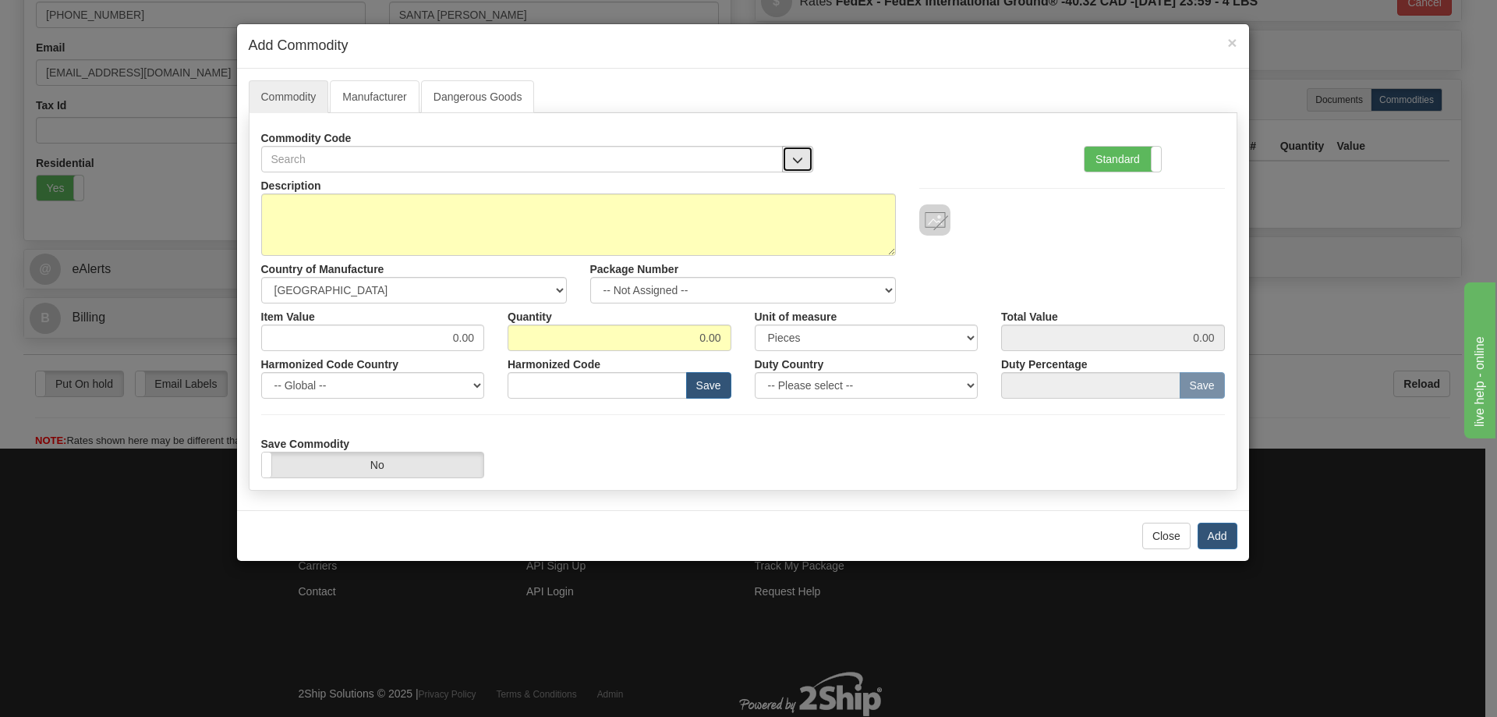
click at [802, 151] on button "button" at bounding box center [797, 159] width 31 height 27
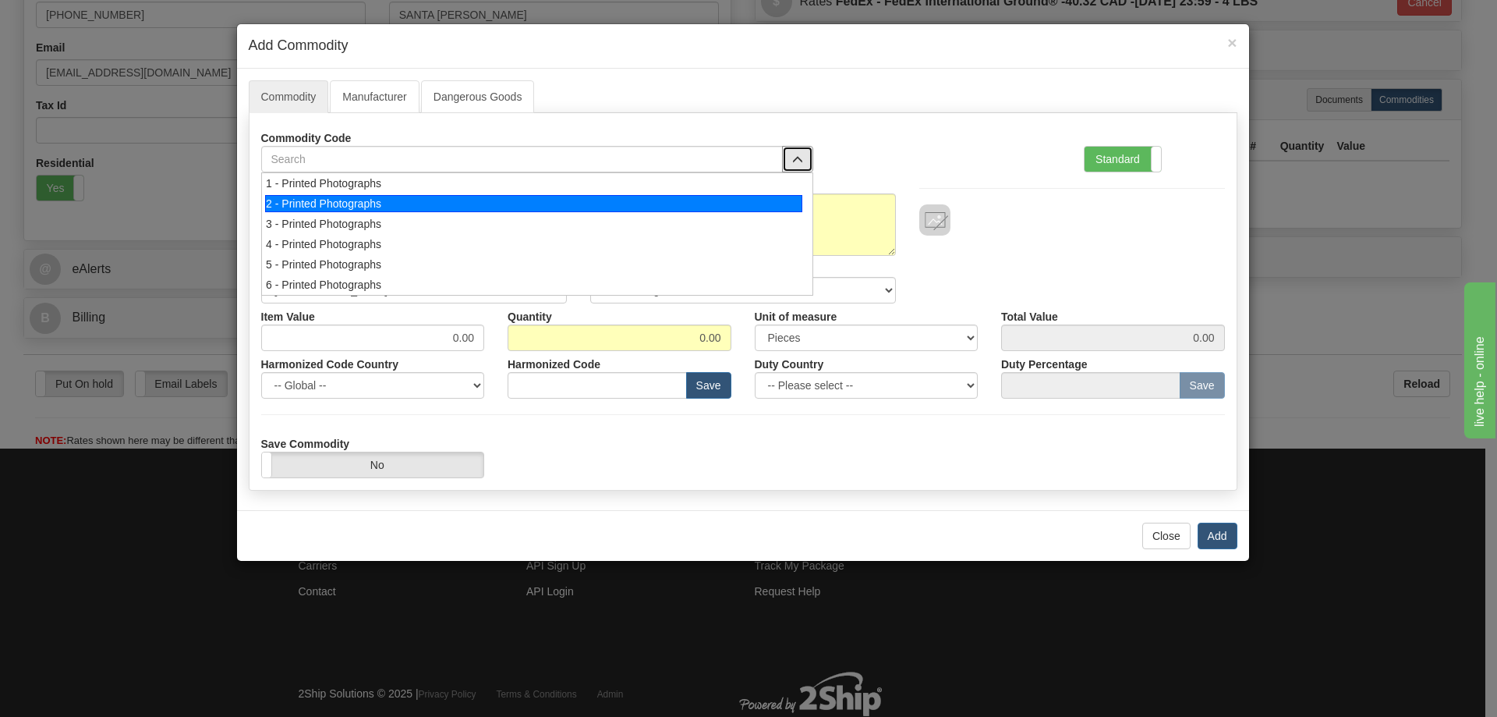
click at [780, 193] on li "2 - Printed Photographs" at bounding box center [537, 203] width 551 height 20
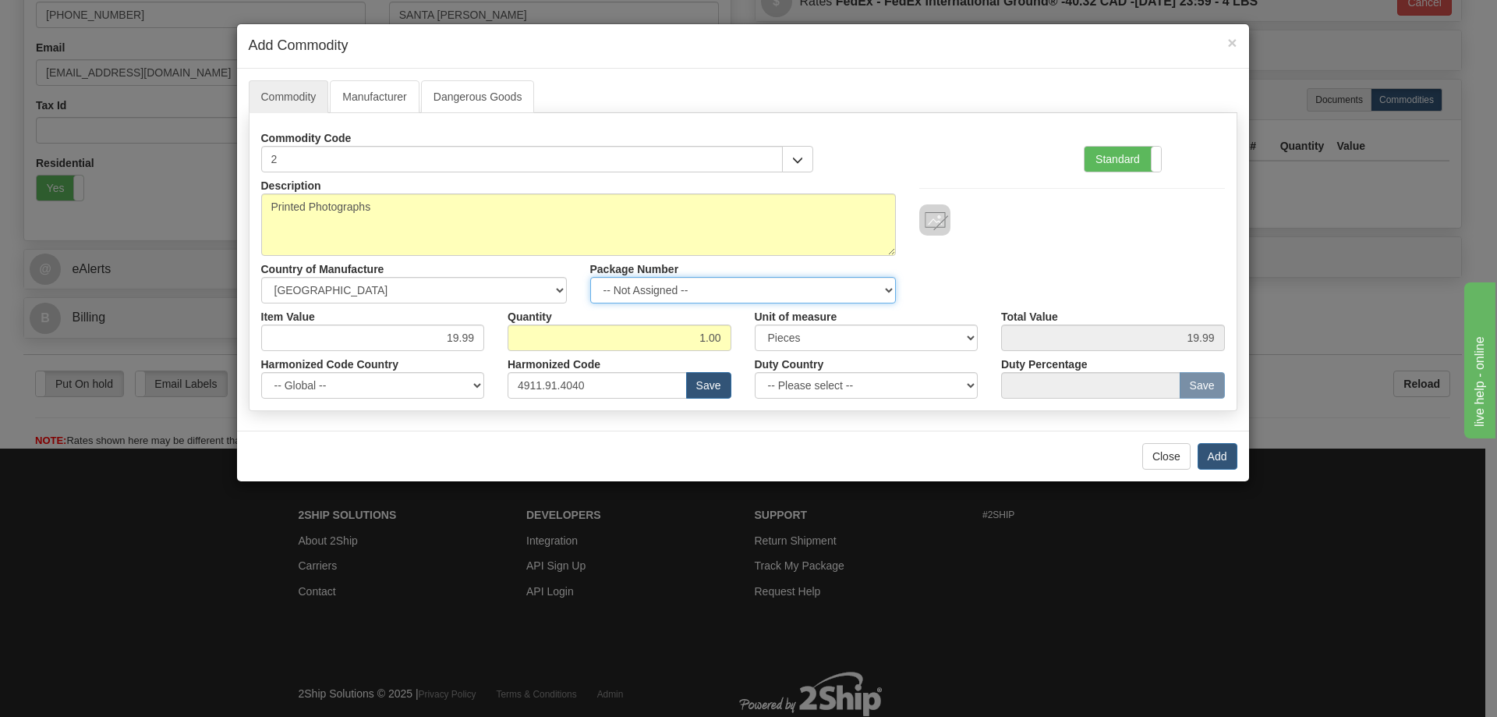
click at [875, 289] on select "-- Not Assigned -- Item 1 Item 2" at bounding box center [743, 290] width 306 height 27
select select "0"
click at [590, 277] on select "-- Not Assigned -- Item 1 Item 2" at bounding box center [743, 290] width 306 height 27
click at [1209, 456] on button "Add" at bounding box center [1218, 456] width 40 height 27
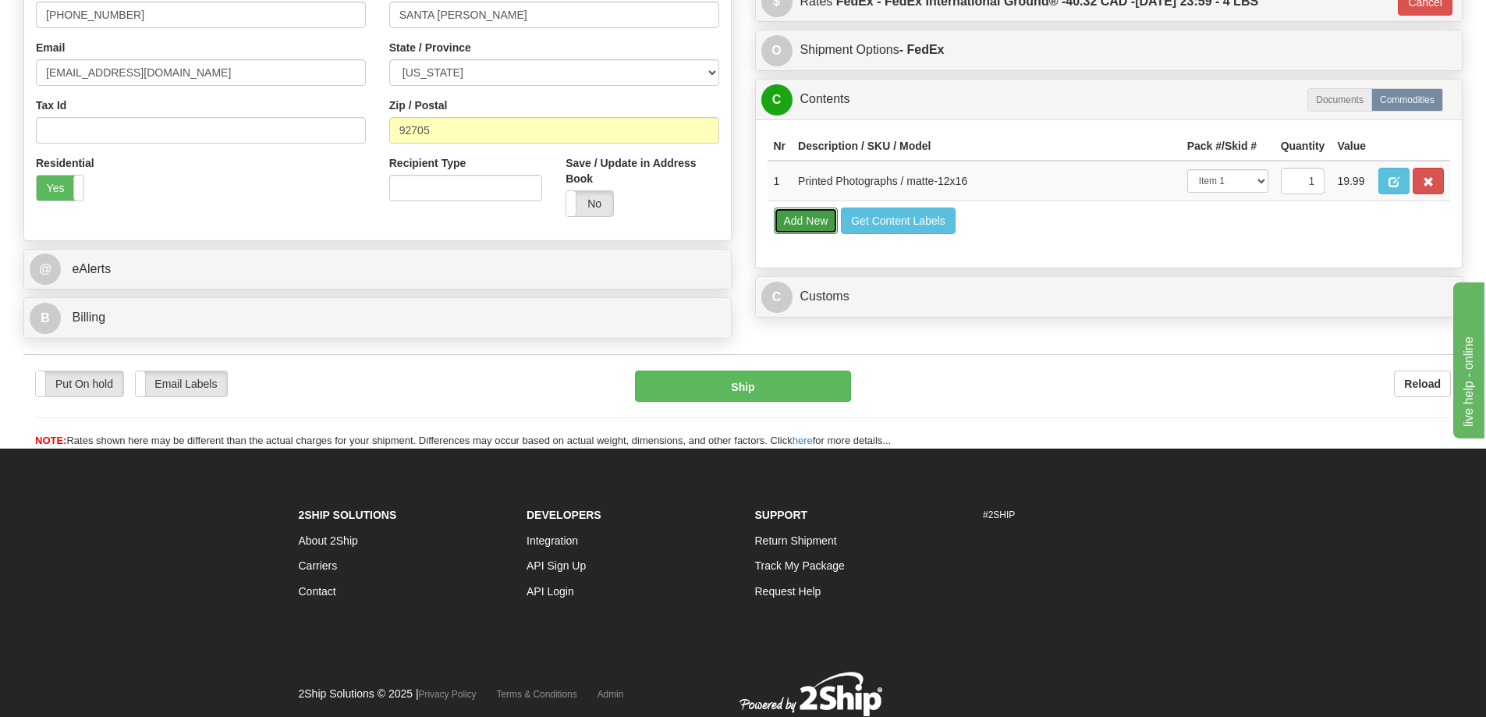
click at [799, 220] on button "Add New" at bounding box center [806, 220] width 65 height 27
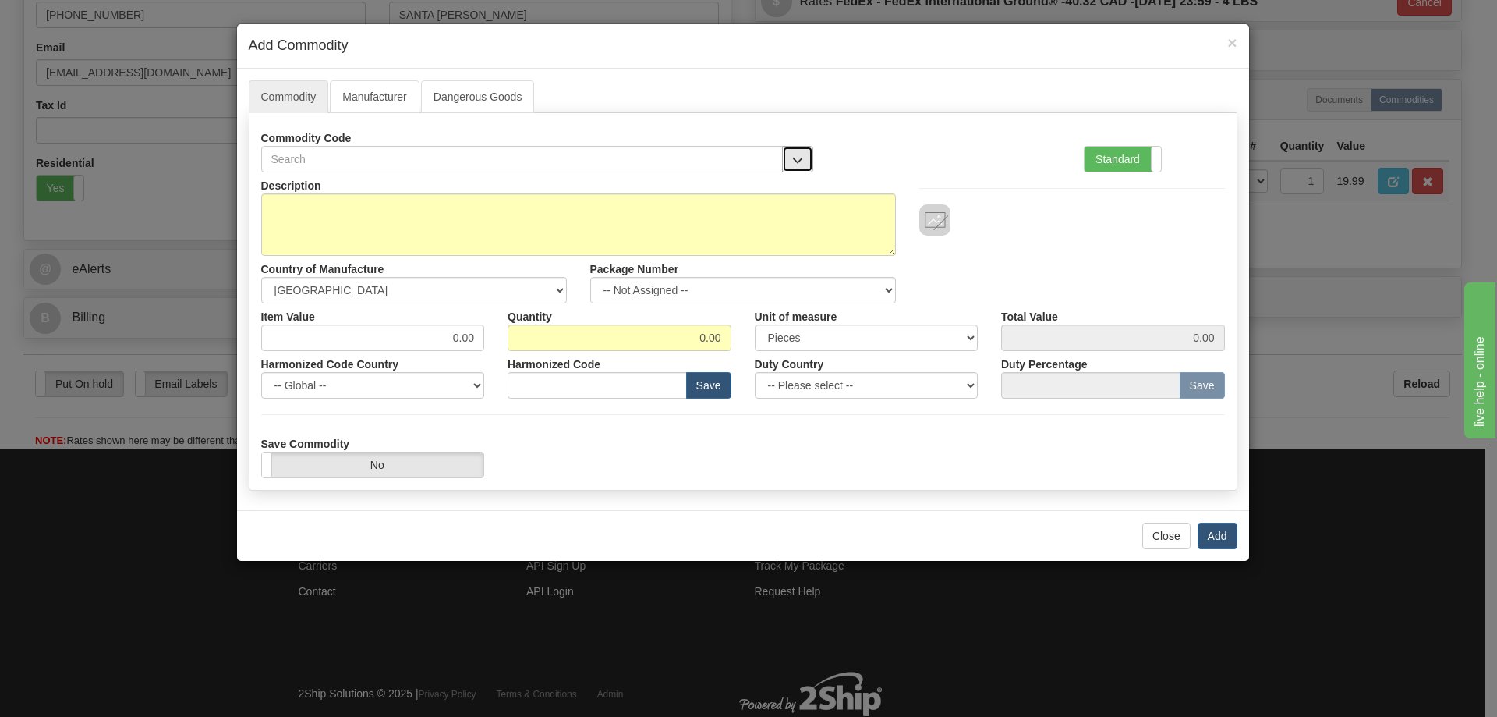
click at [802, 153] on button "button" at bounding box center [797, 159] width 31 height 27
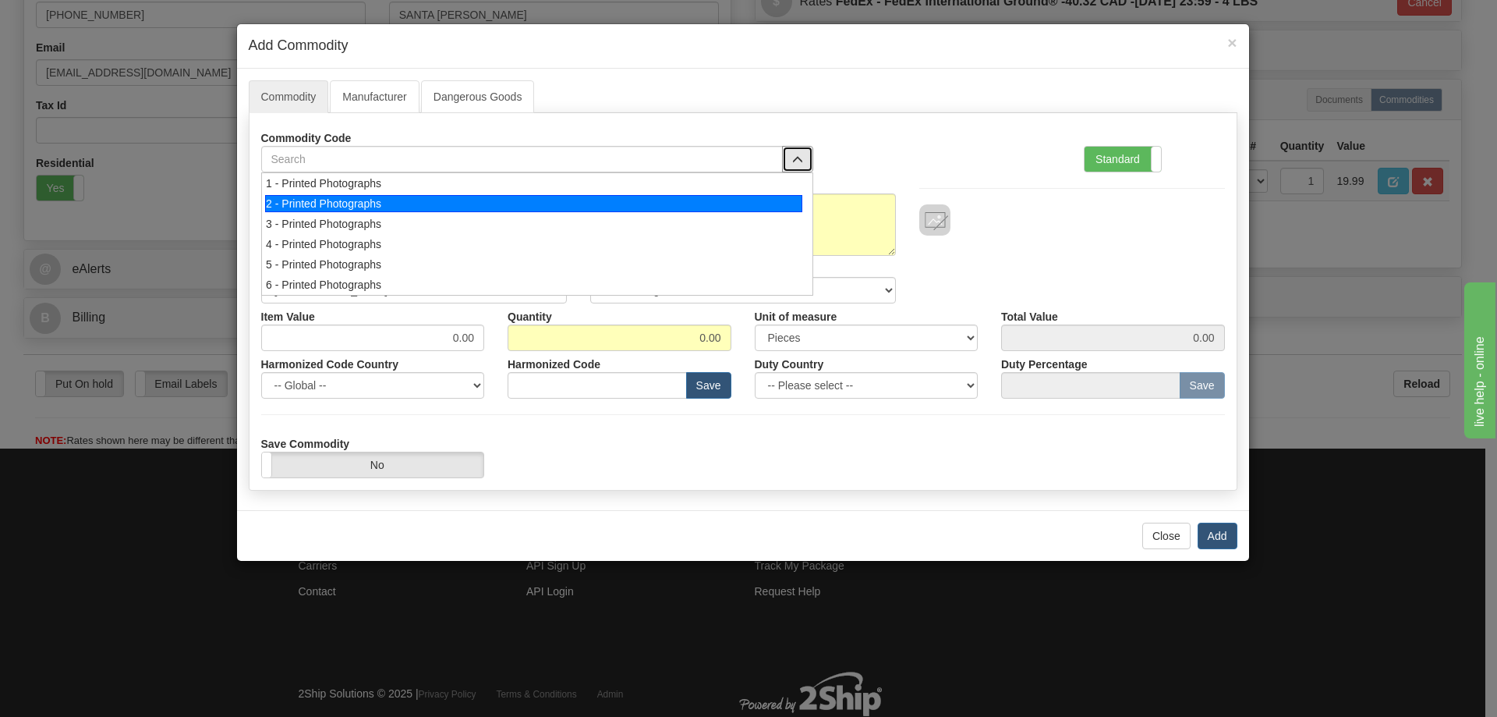
click at [791, 204] on div "2 - Printed Photographs" at bounding box center [533, 203] width 537 height 17
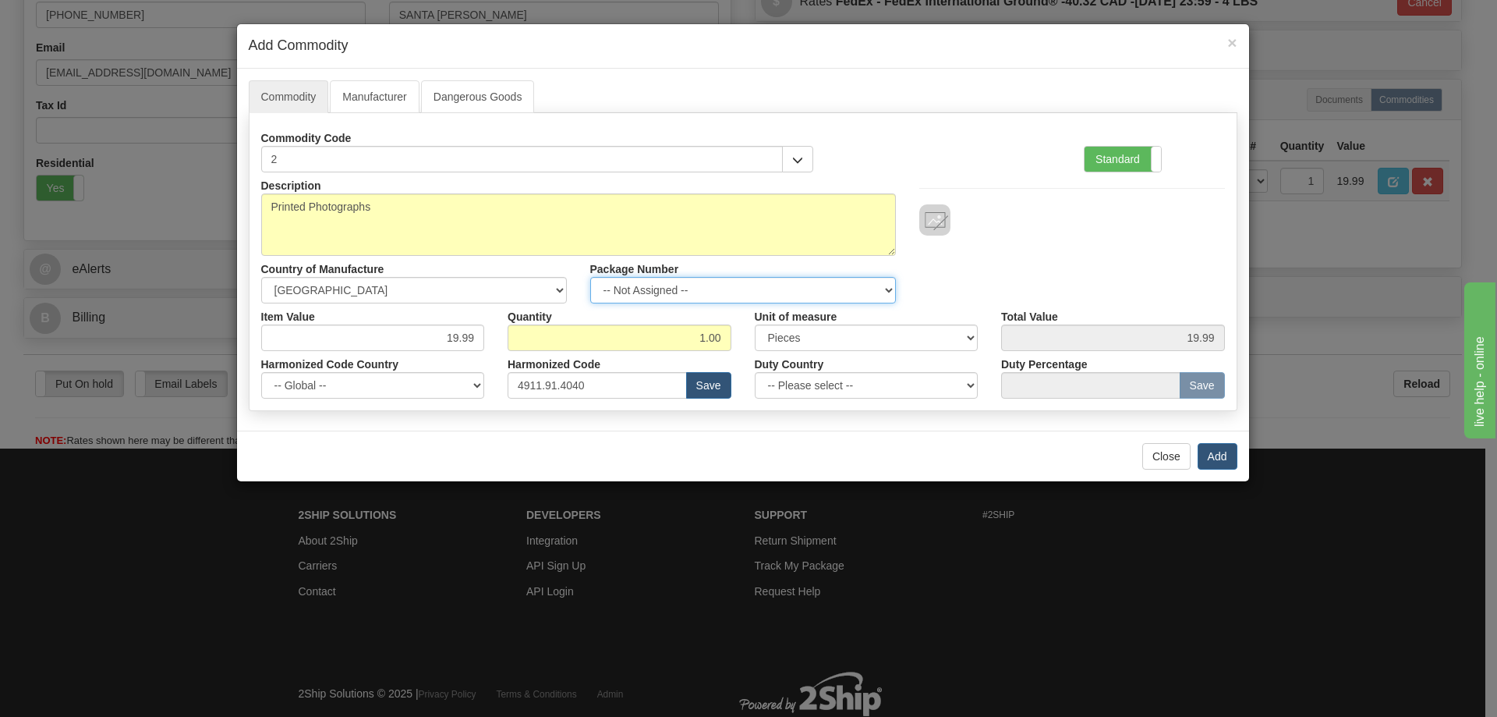
click at [883, 289] on select "-- Not Assigned -- Item 1 Item 2" at bounding box center [743, 290] width 306 height 27
select select "1"
click at [590, 277] on select "-- Not Assigned -- Item 1 Item 2" at bounding box center [743, 290] width 306 height 27
click at [1213, 453] on button "Add" at bounding box center [1218, 456] width 40 height 27
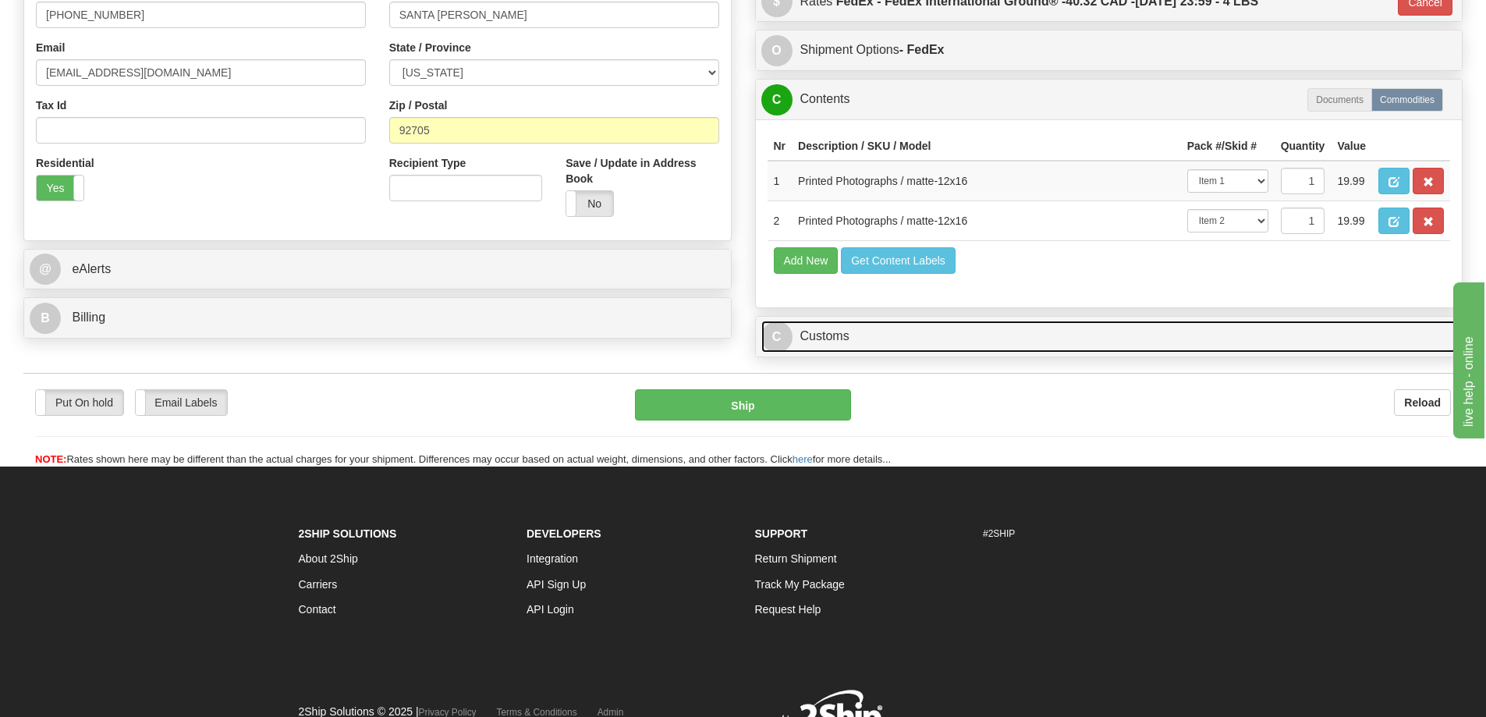
click at [1291, 336] on link "C Customs" at bounding box center [1109, 336] width 696 height 32
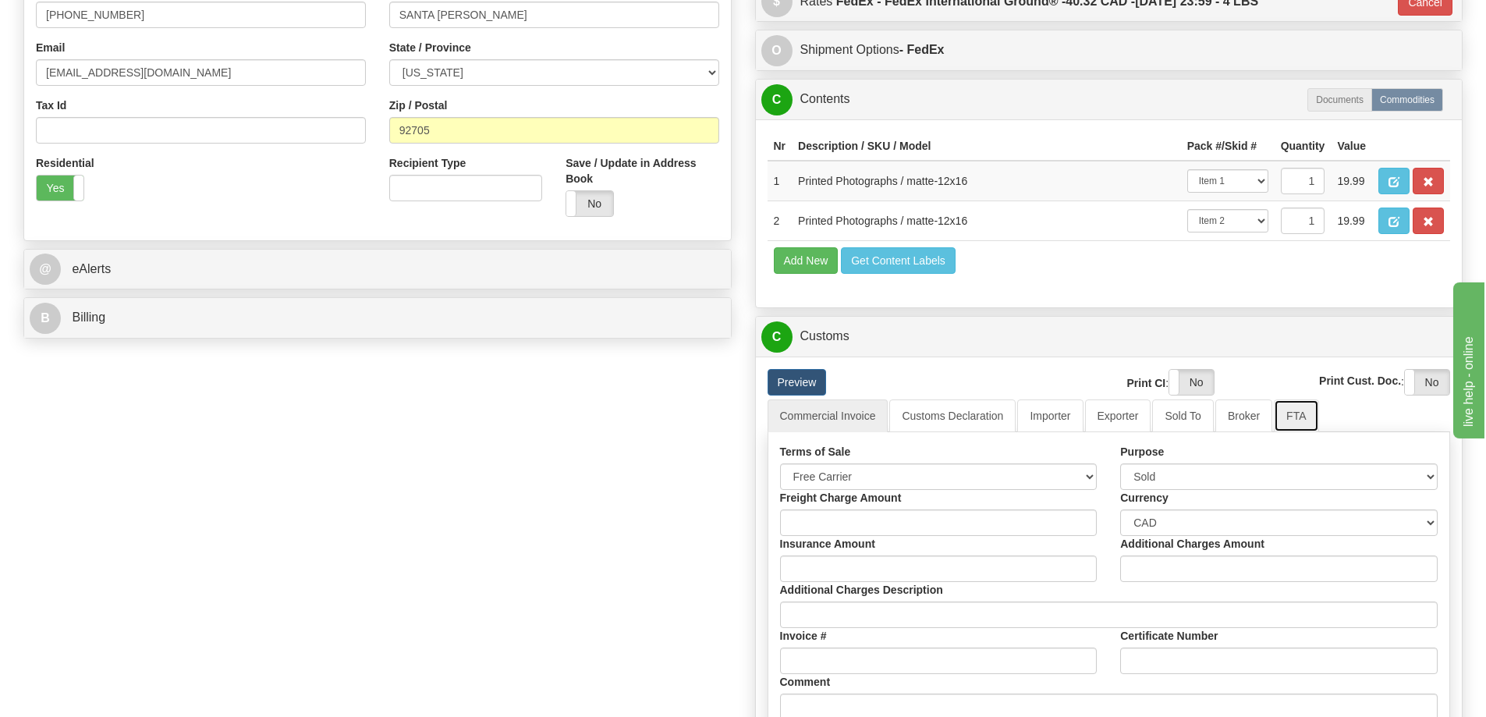
click at [1295, 415] on link "FTA" at bounding box center [1295, 415] width 44 height 33
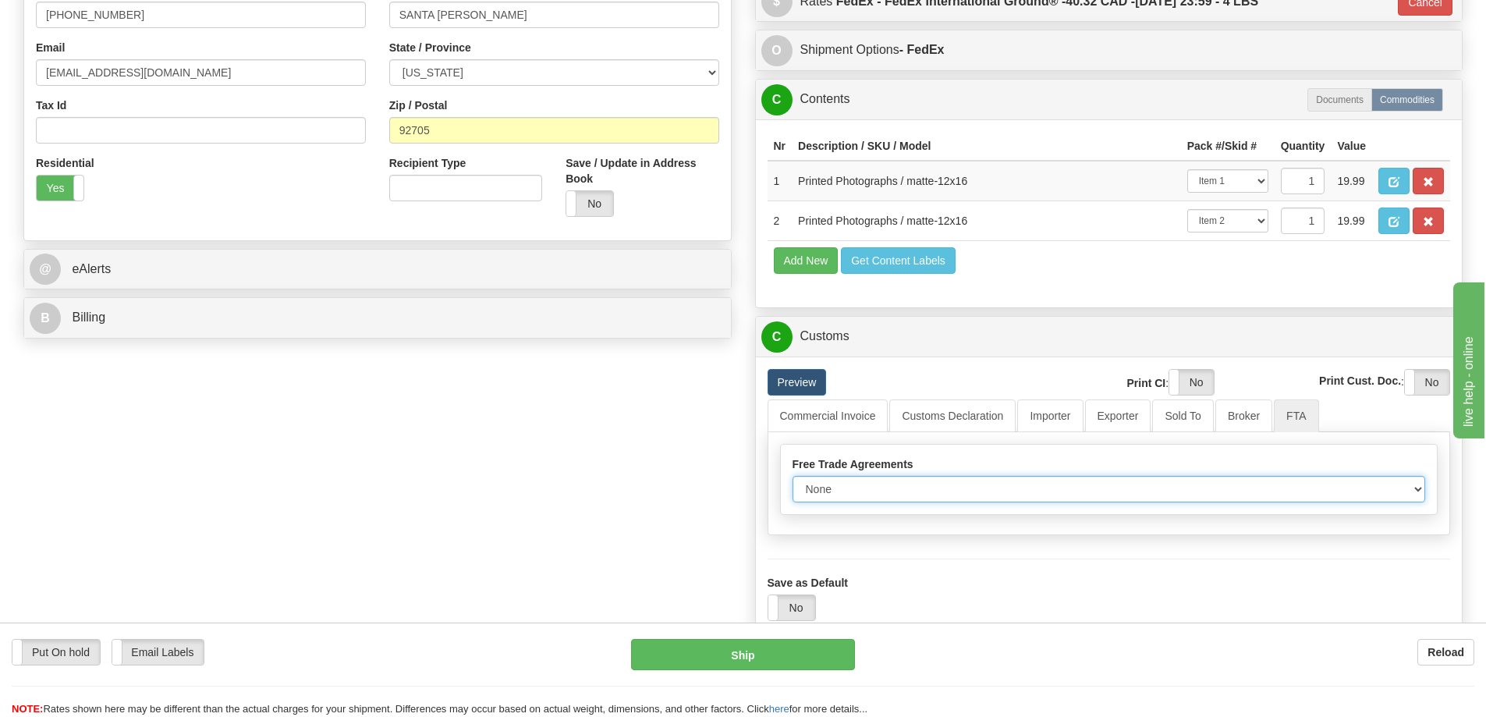
click at [1401, 490] on select "None Other USMCA CETA CUKTCA" at bounding box center [1108, 489] width 633 height 27
select select "1"
click at [792, 481] on select "None Other USMCA CETA CUKTCA" at bounding box center [1108, 489] width 633 height 27
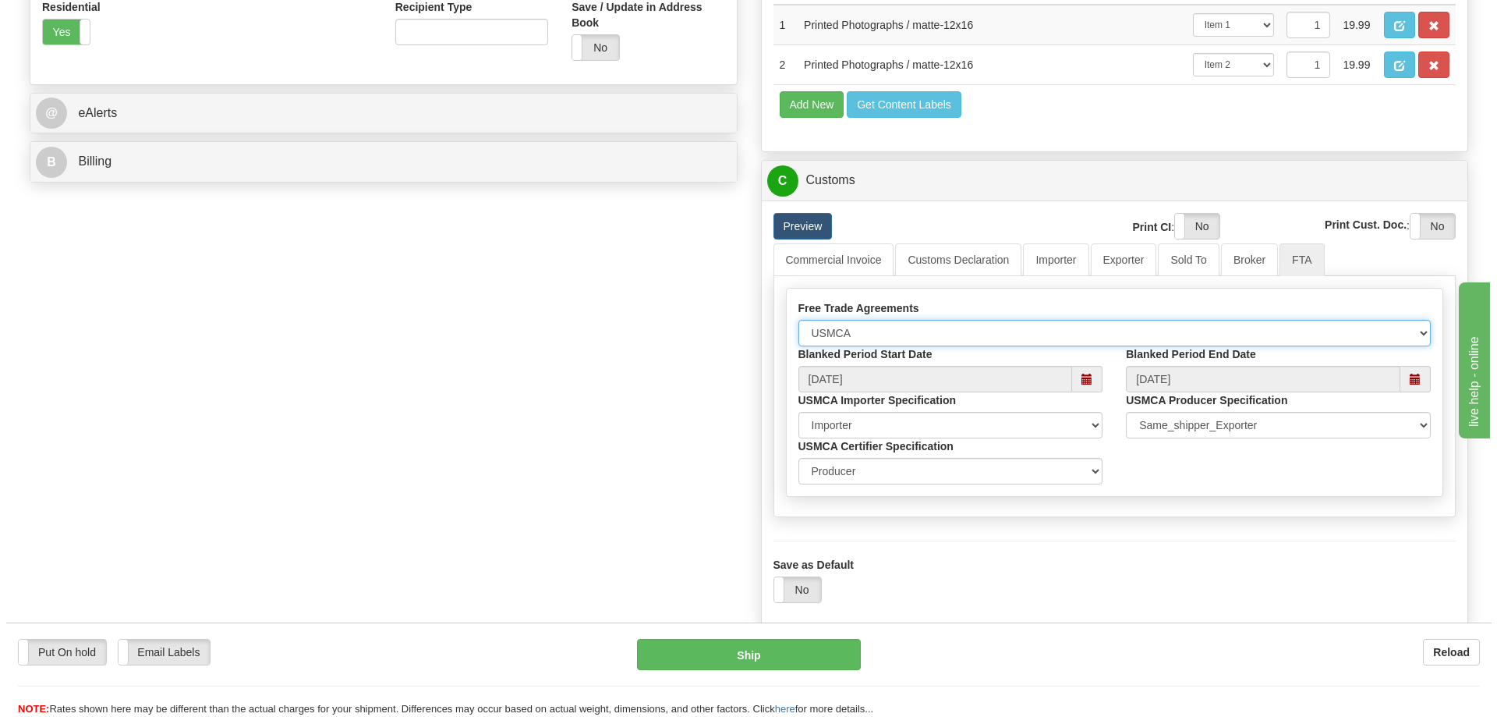
scroll to position [780, 0]
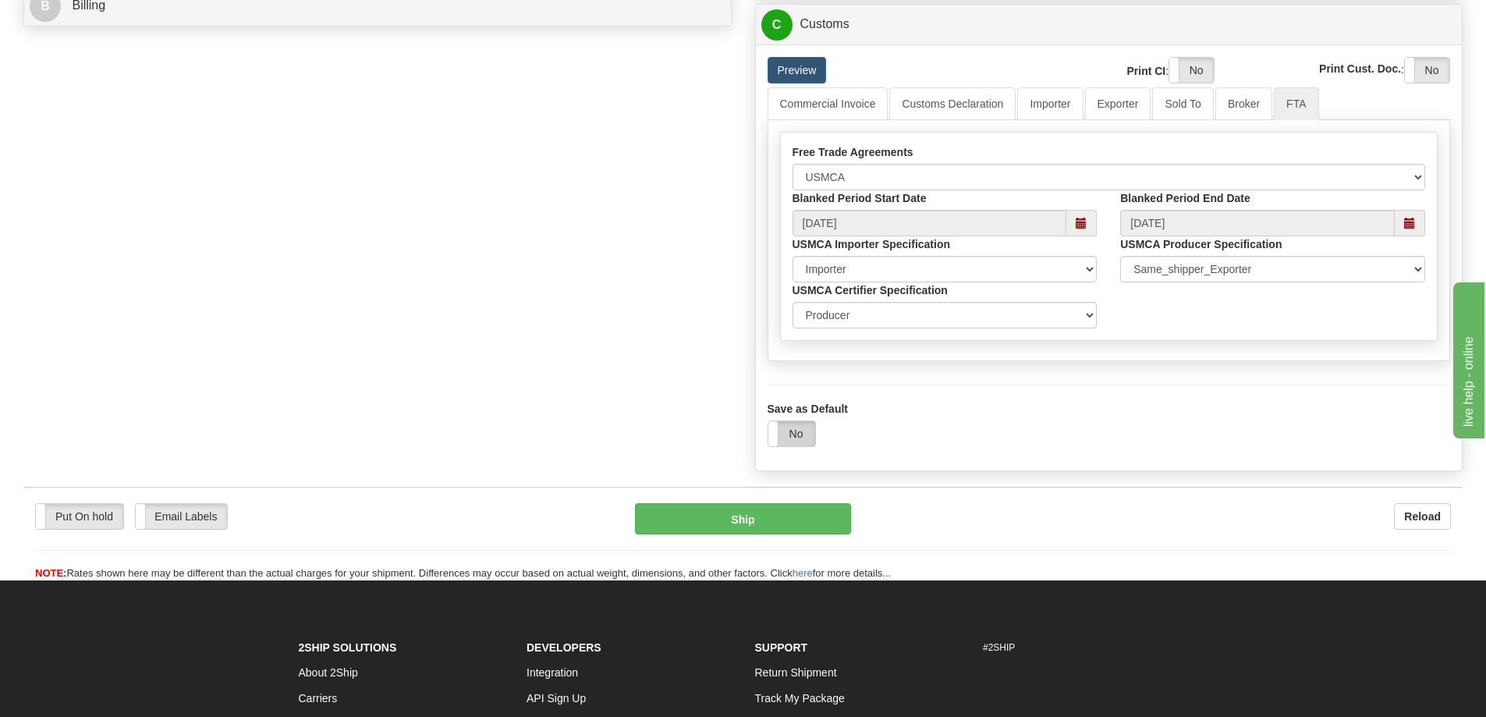
click at [796, 435] on label "No" at bounding box center [791, 433] width 47 height 25
click at [788, 436] on label "Yes" at bounding box center [791, 433] width 47 height 25
click at [799, 440] on label "No" at bounding box center [791, 433] width 47 height 25
click at [806, 520] on button "Ship" at bounding box center [743, 518] width 216 height 31
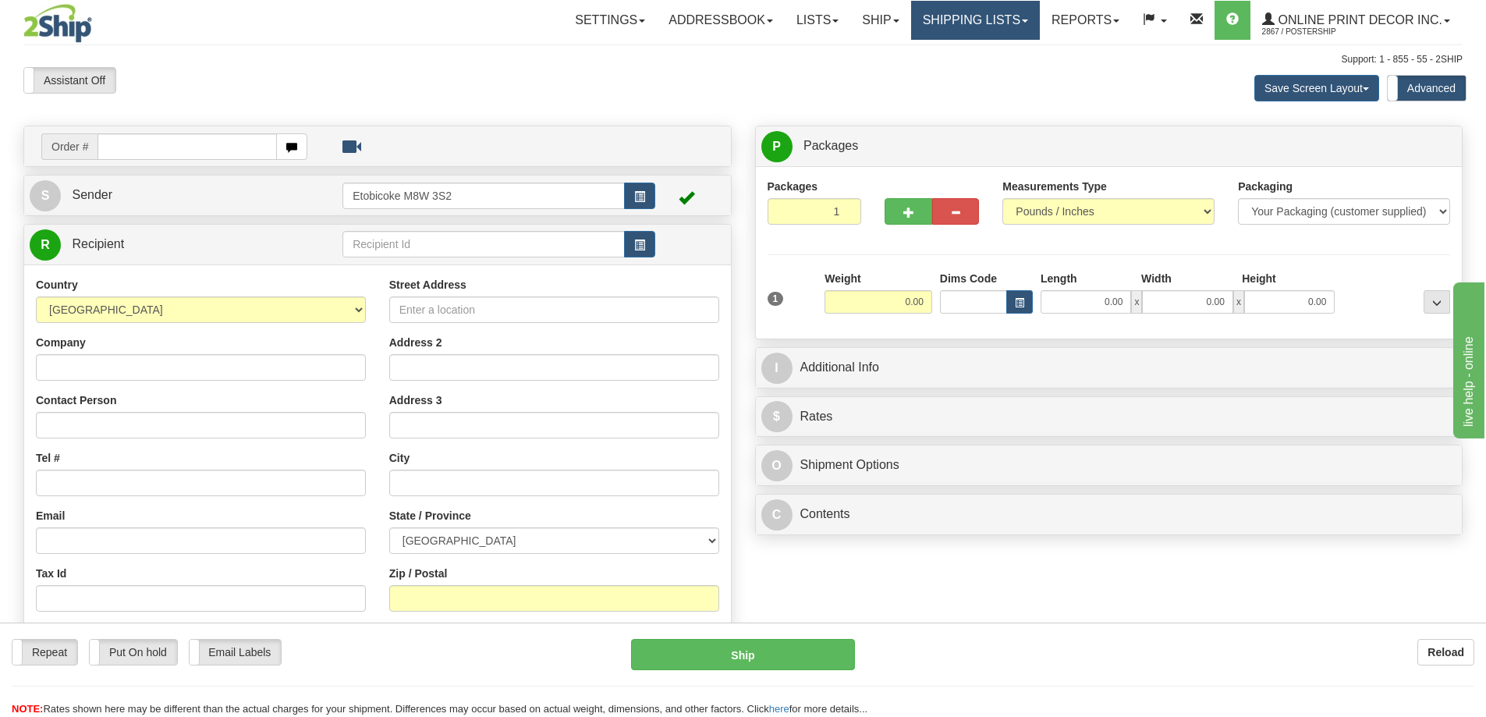
click at [1006, 17] on link "Shipping lists" at bounding box center [975, 20] width 129 height 39
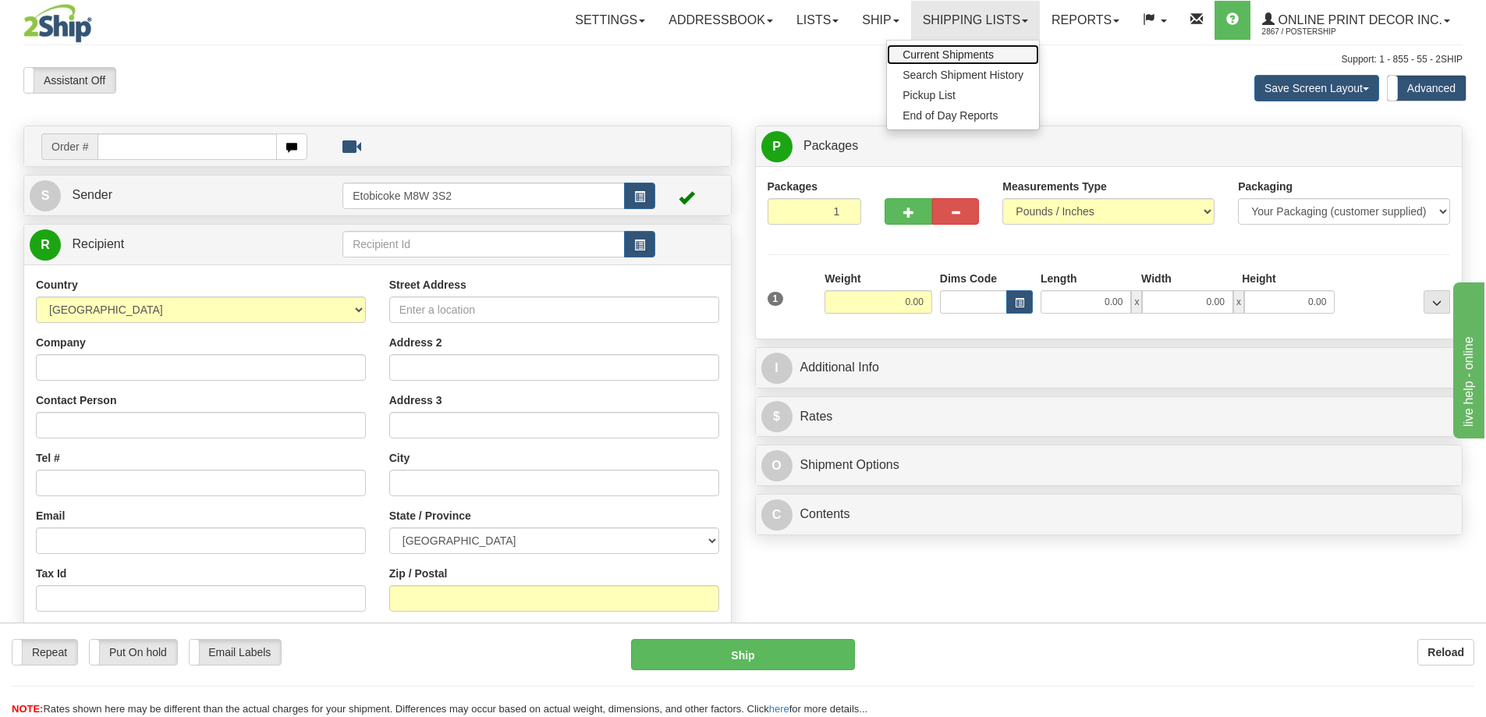
click at [976, 54] on span "Current Shipments" at bounding box center [947, 54] width 91 height 12
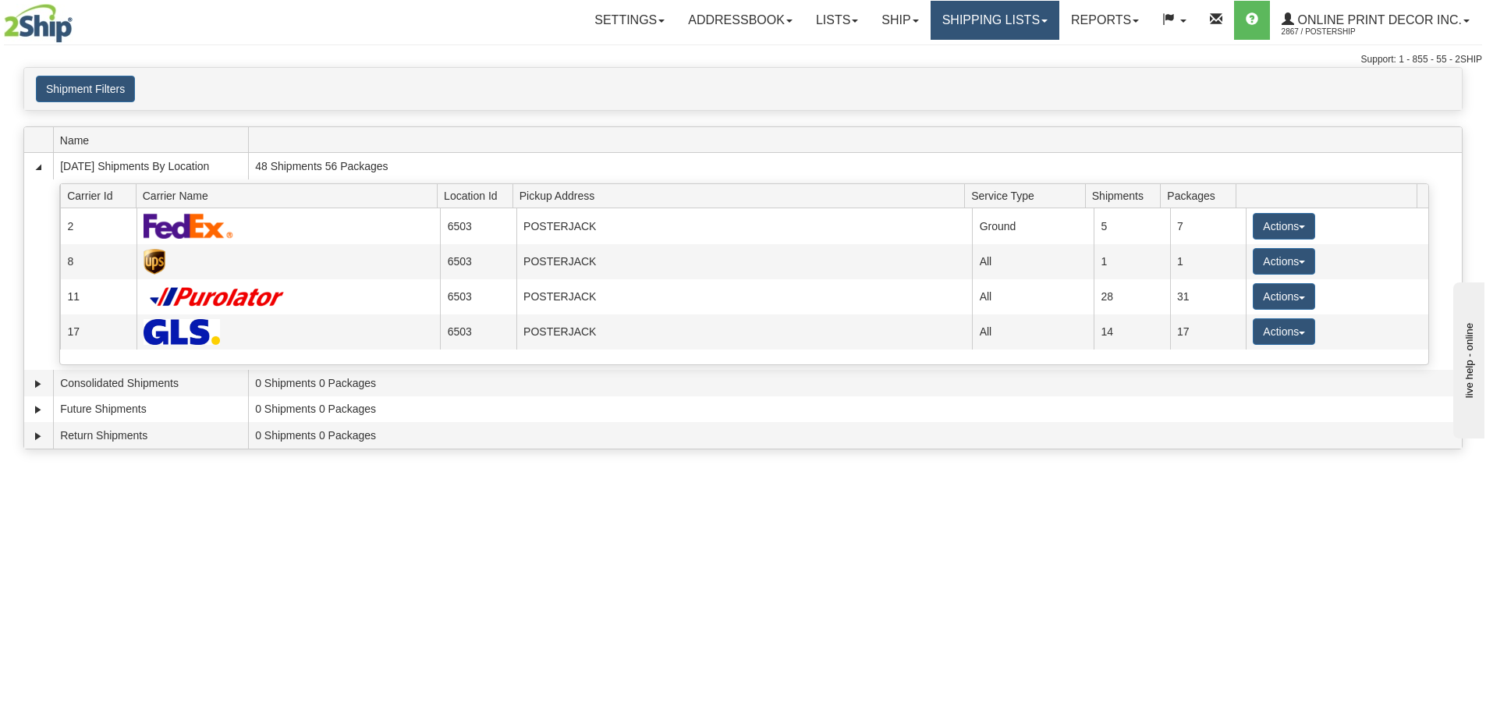
click at [1005, 21] on link "Shipping lists" at bounding box center [994, 20] width 129 height 39
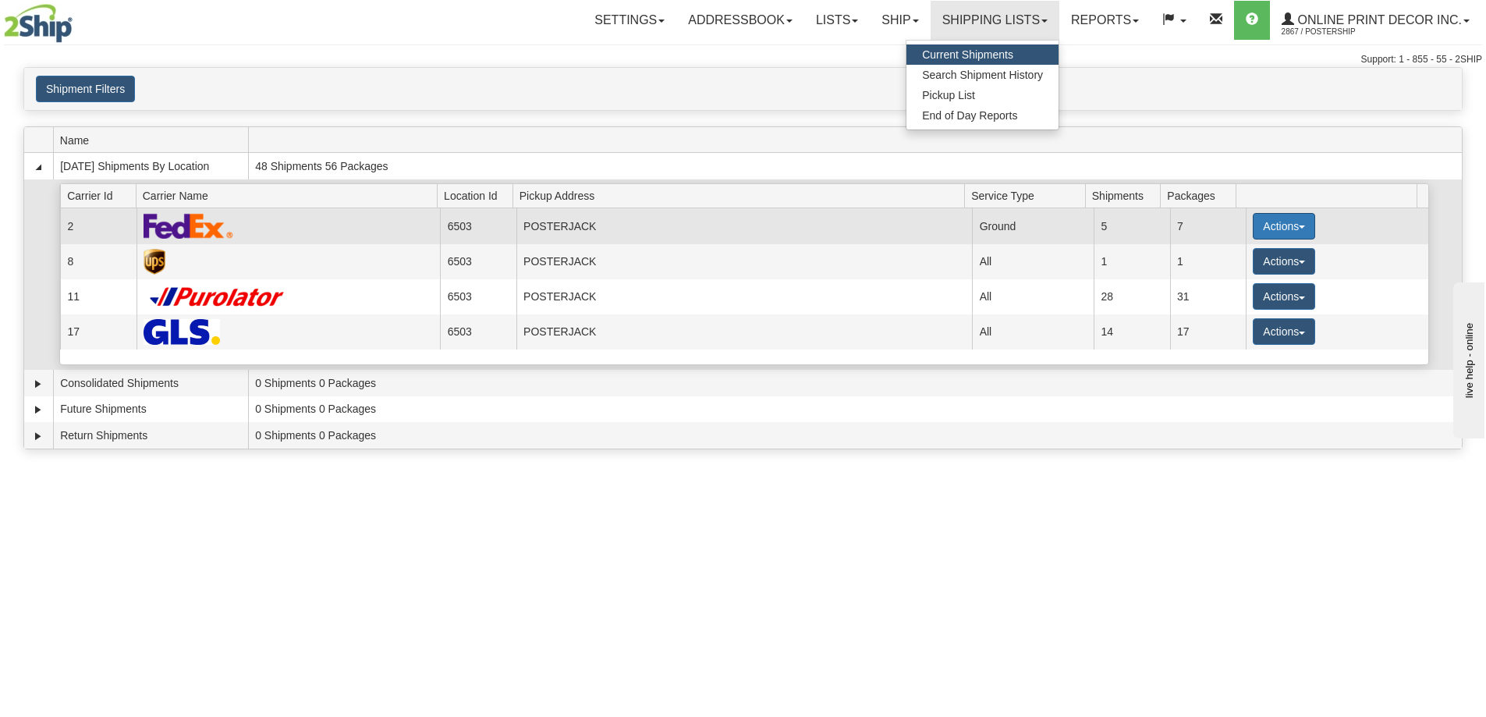
click at [1272, 218] on button "Actions" at bounding box center [1283, 226] width 62 height 27
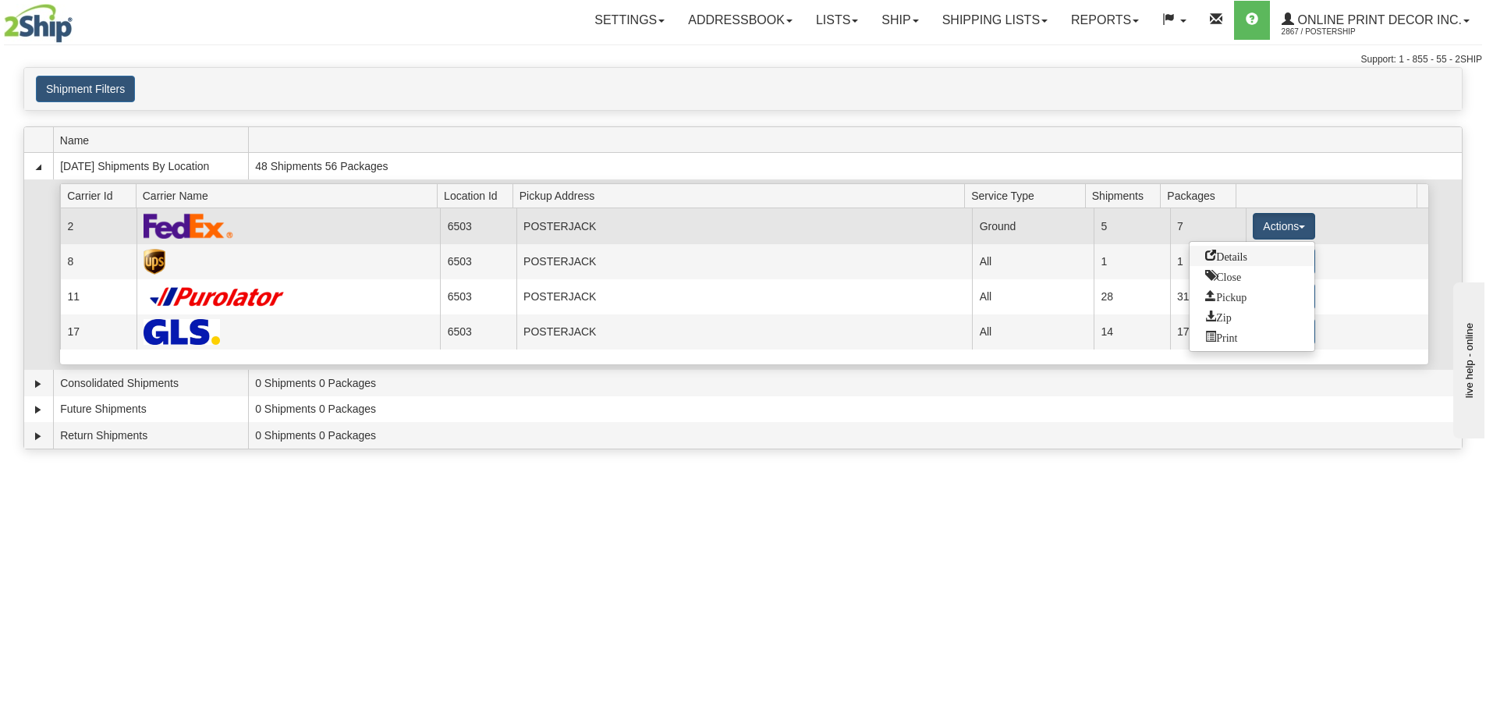
click at [1224, 254] on span "Details" at bounding box center [1226, 255] width 42 height 11
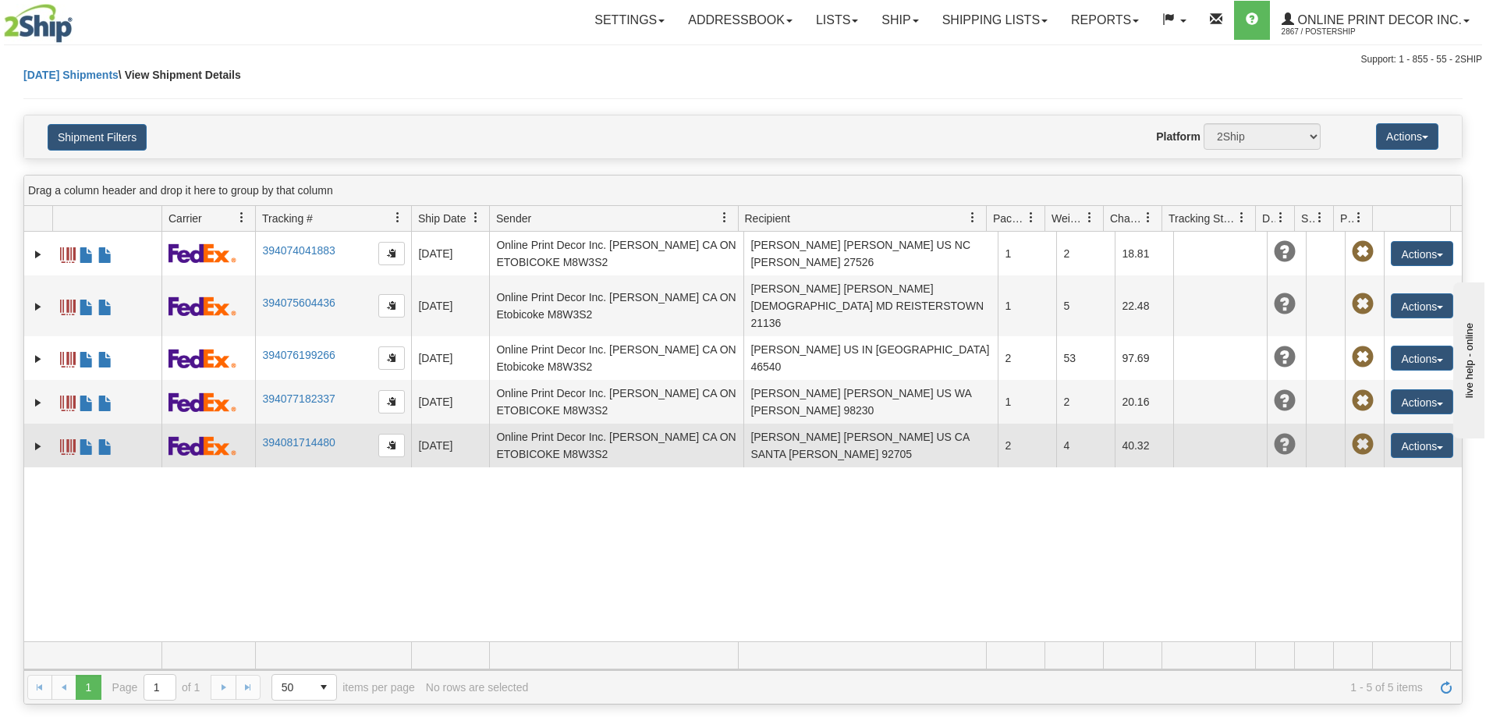
click at [274, 423] on td "394081714480" at bounding box center [333, 445] width 156 height 44
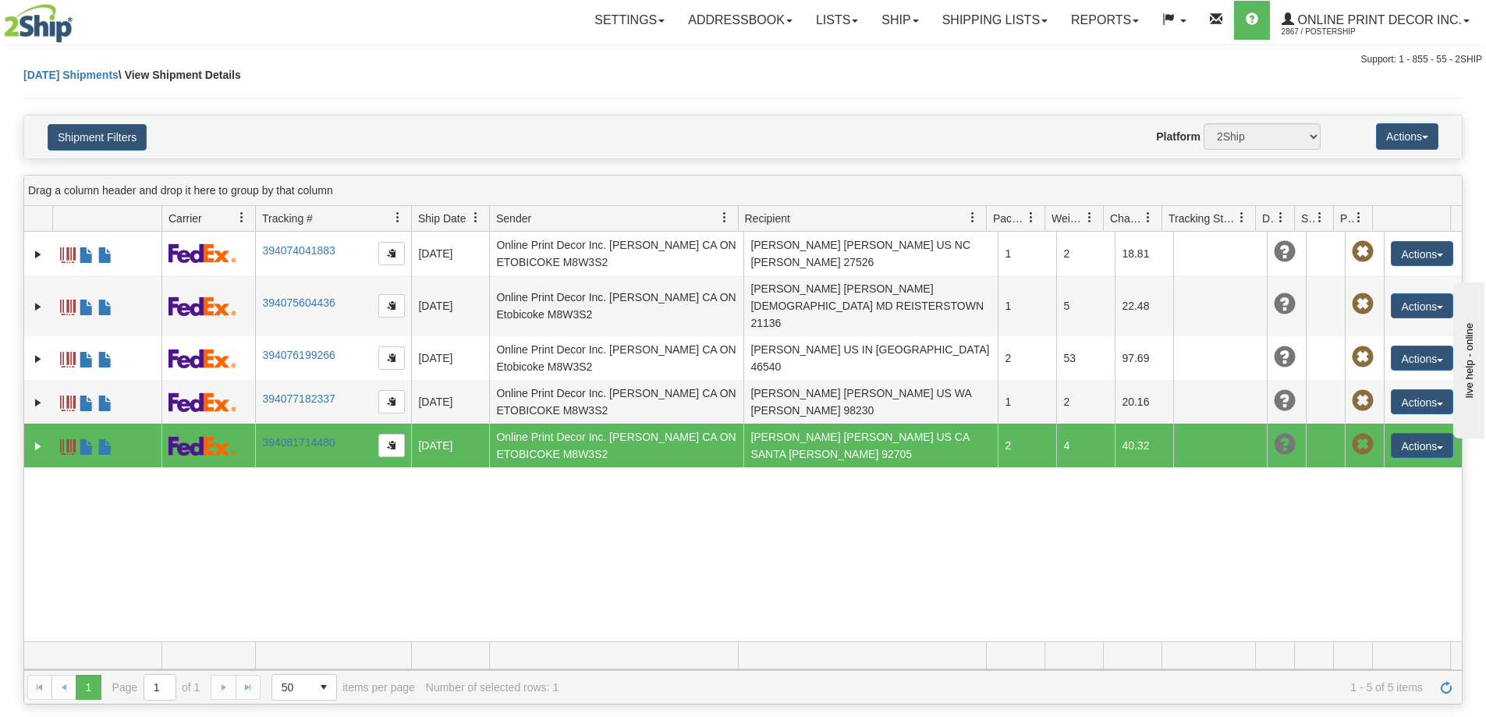
click at [274, 423] on td "394081714480" at bounding box center [333, 445] width 156 height 44
click at [289, 436] on link "394081714480" at bounding box center [298, 442] width 73 height 12
click at [905, 10] on link "Ship" at bounding box center [899, 20] width 60 height 39
click at [837, 54] on span "Ship Screen" at bounding box center [833, 54] width 59 height 12
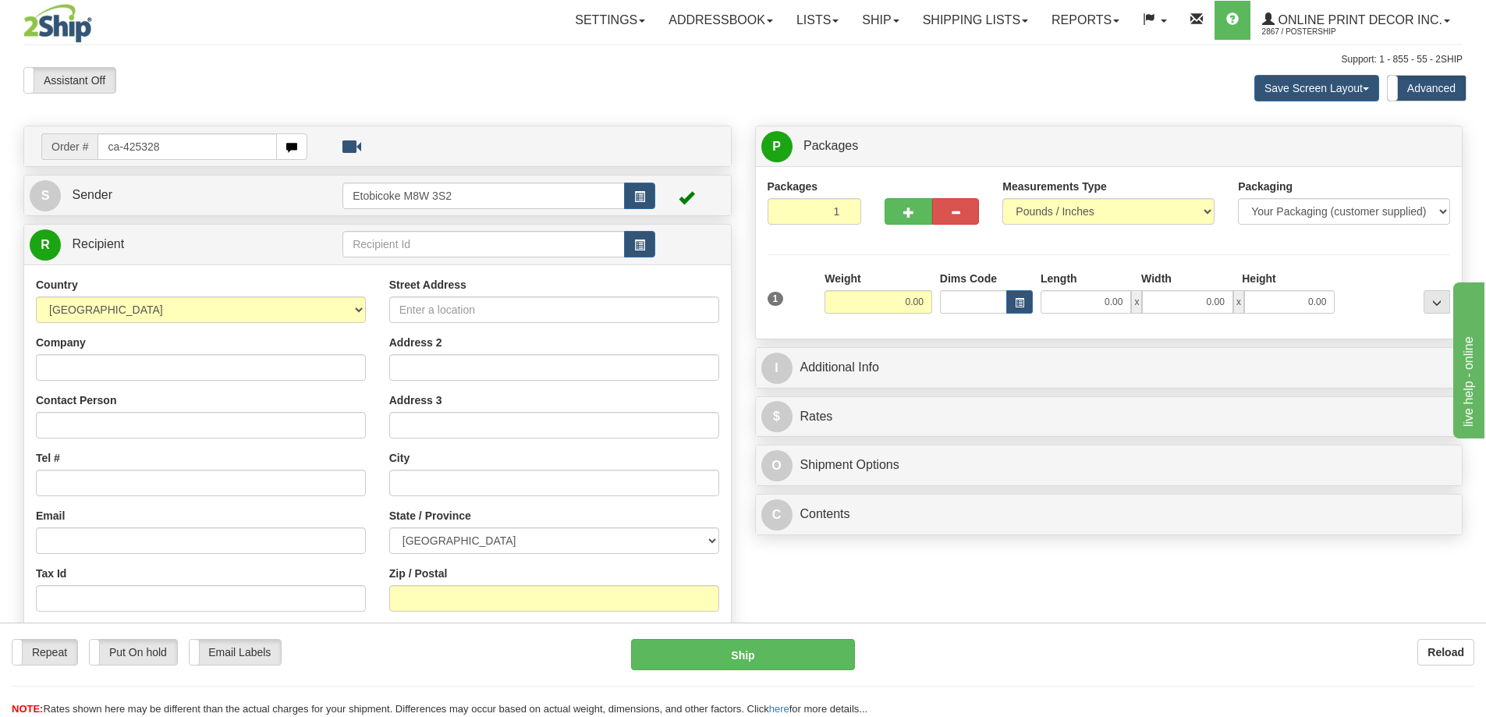
type input "ca-425328"
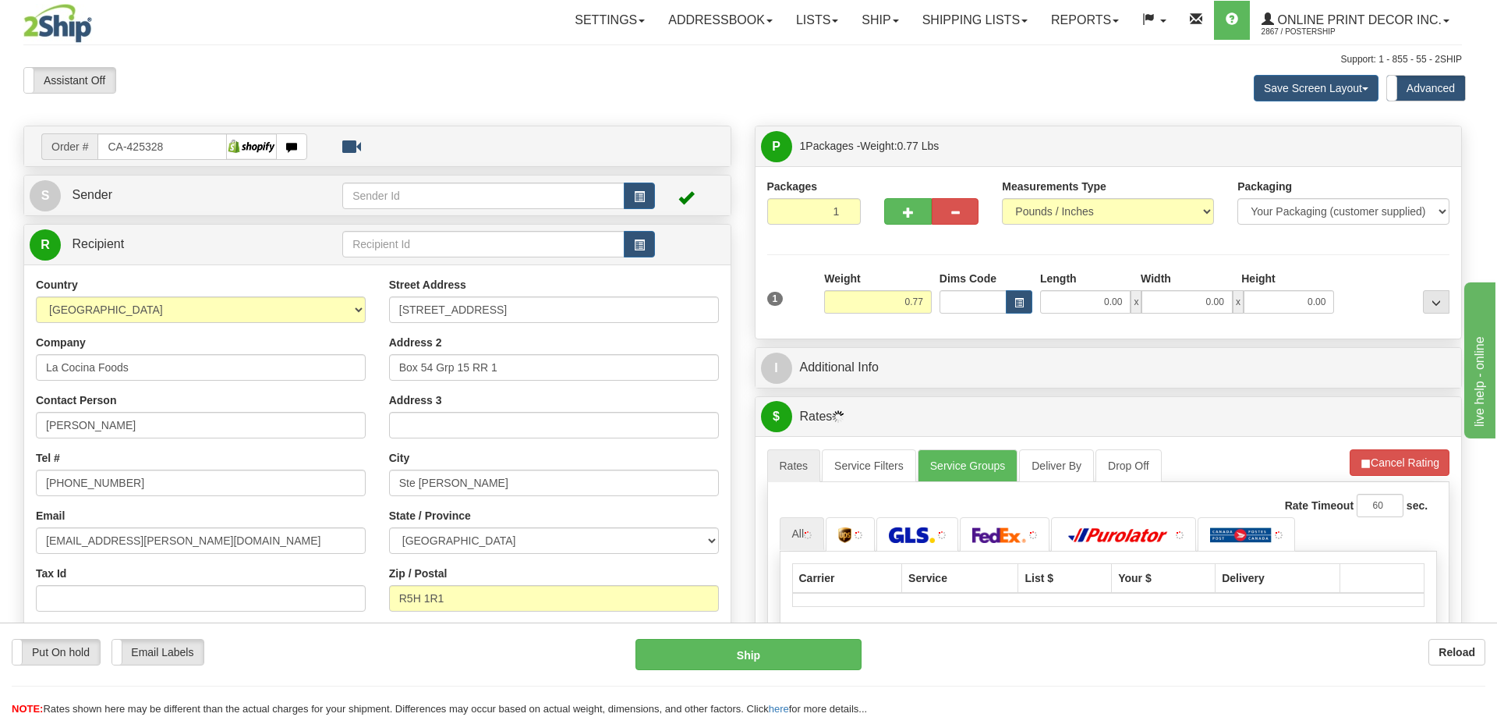
type input "[PERSON_NAME]"
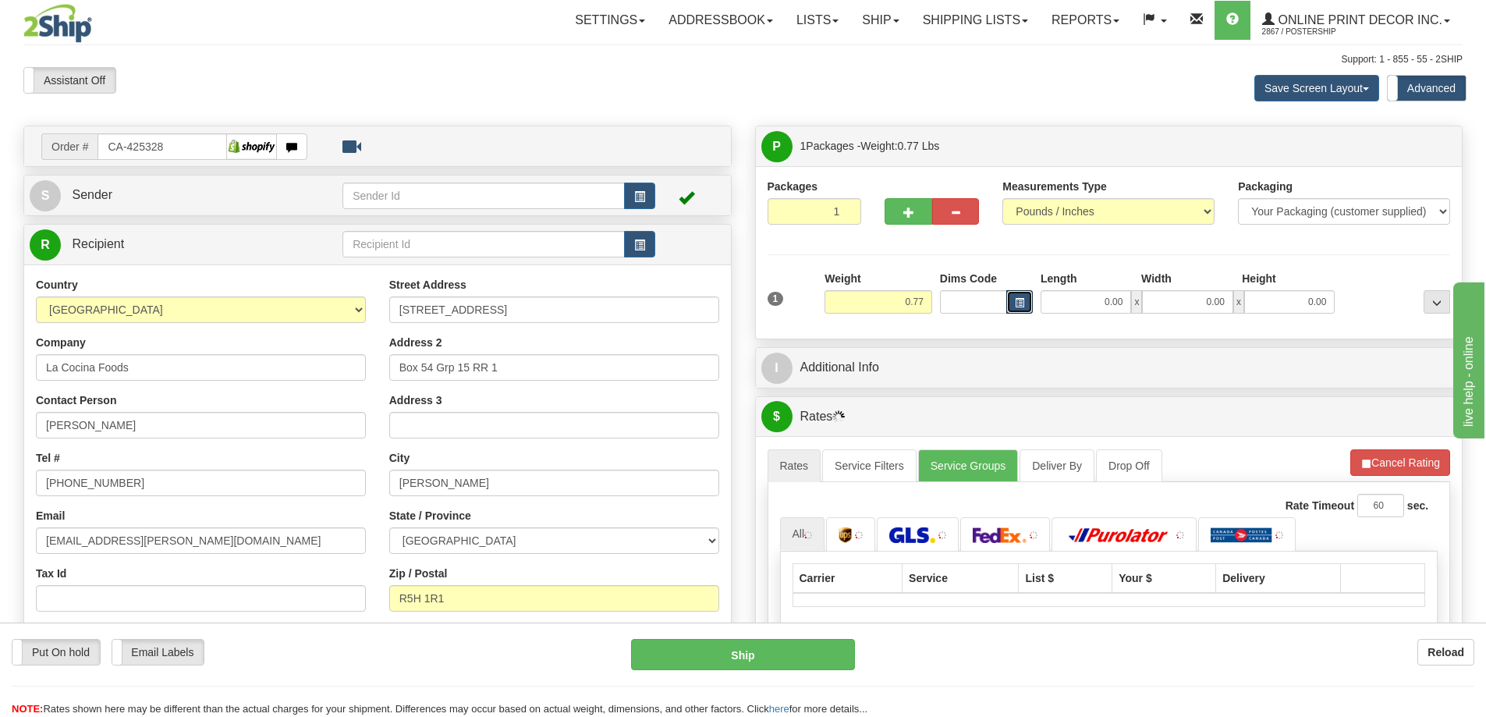
click at [1023, 303] on span "button" at bounding box center [1019, 303] width 9 height 9
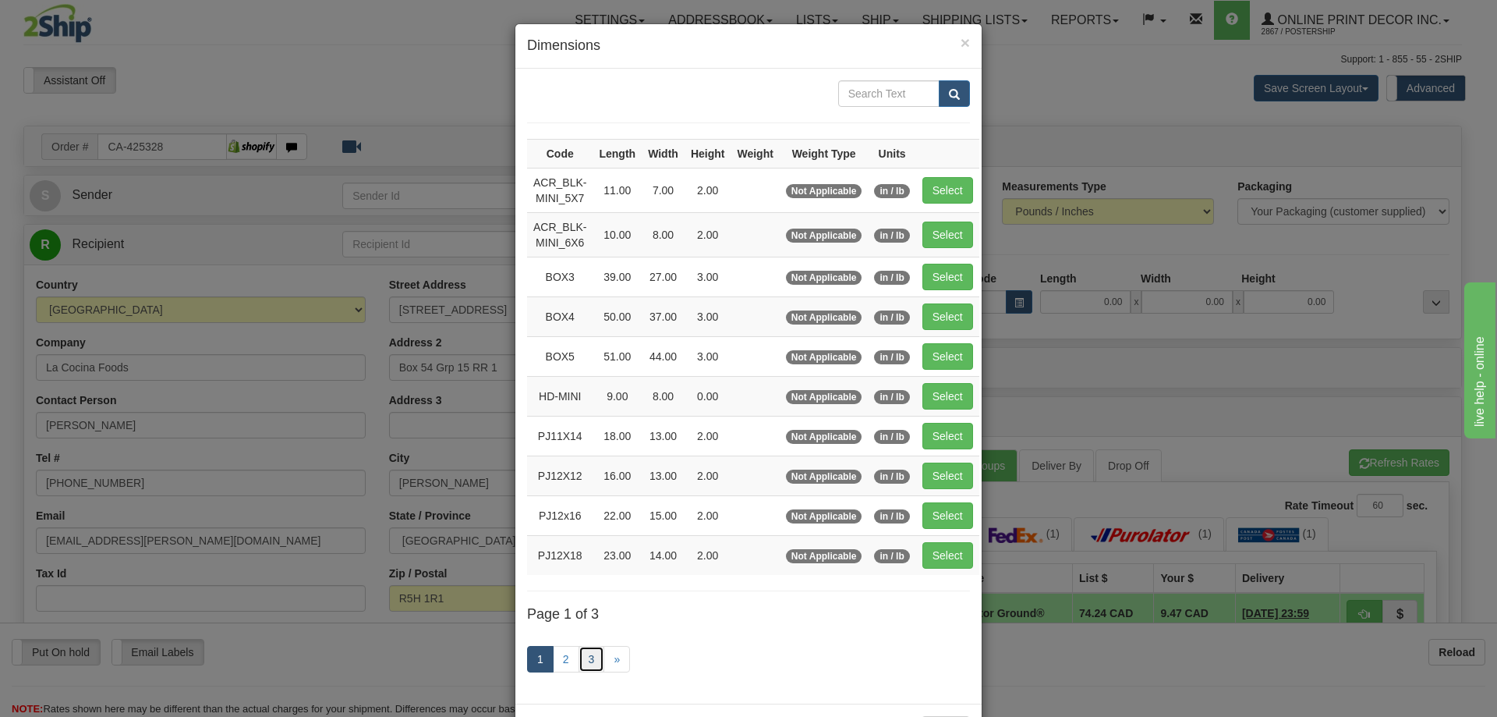
click at [585, 659] on link "3" at bounding box center [592, 659] width 27 height 27
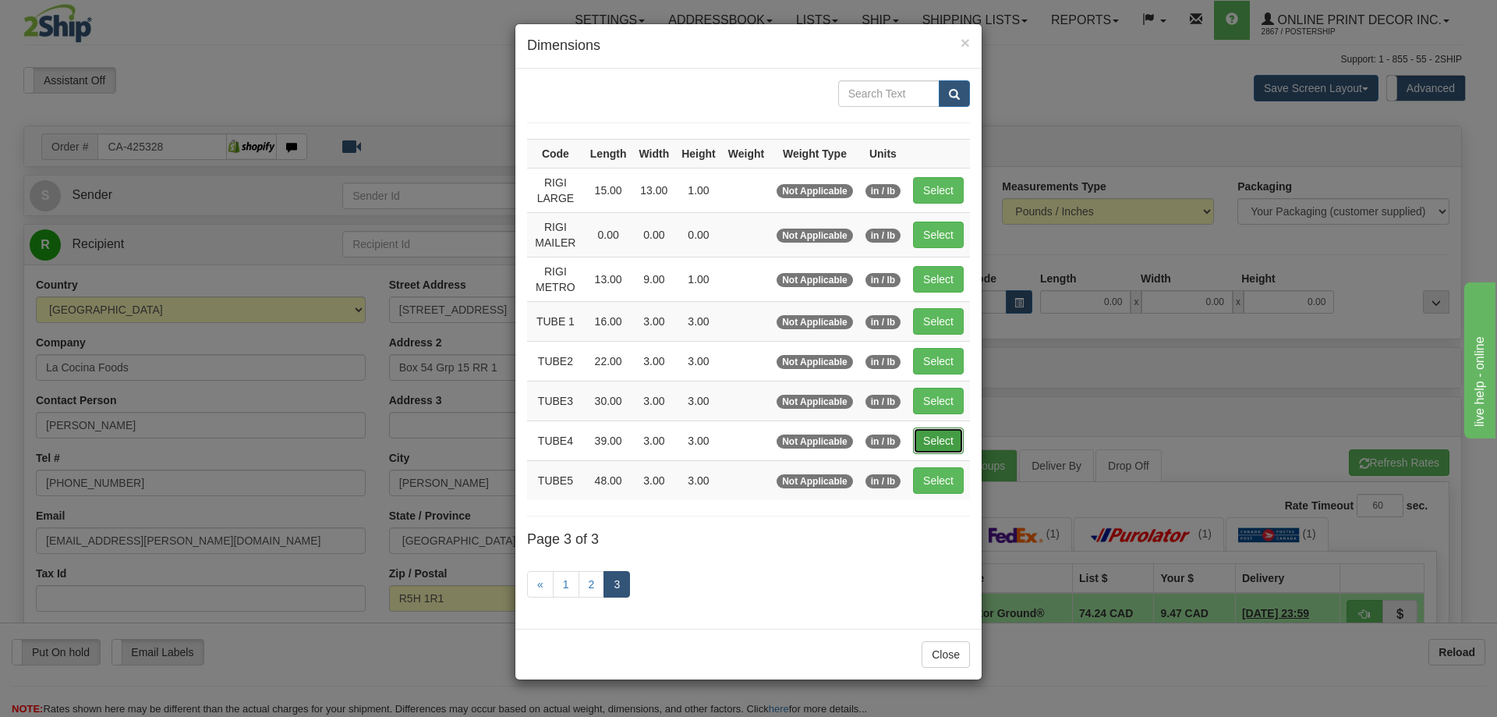
click at [948, 434] on button "Select" at bounding box center [938, 440] width 51 height 27
type input "TUBE4"
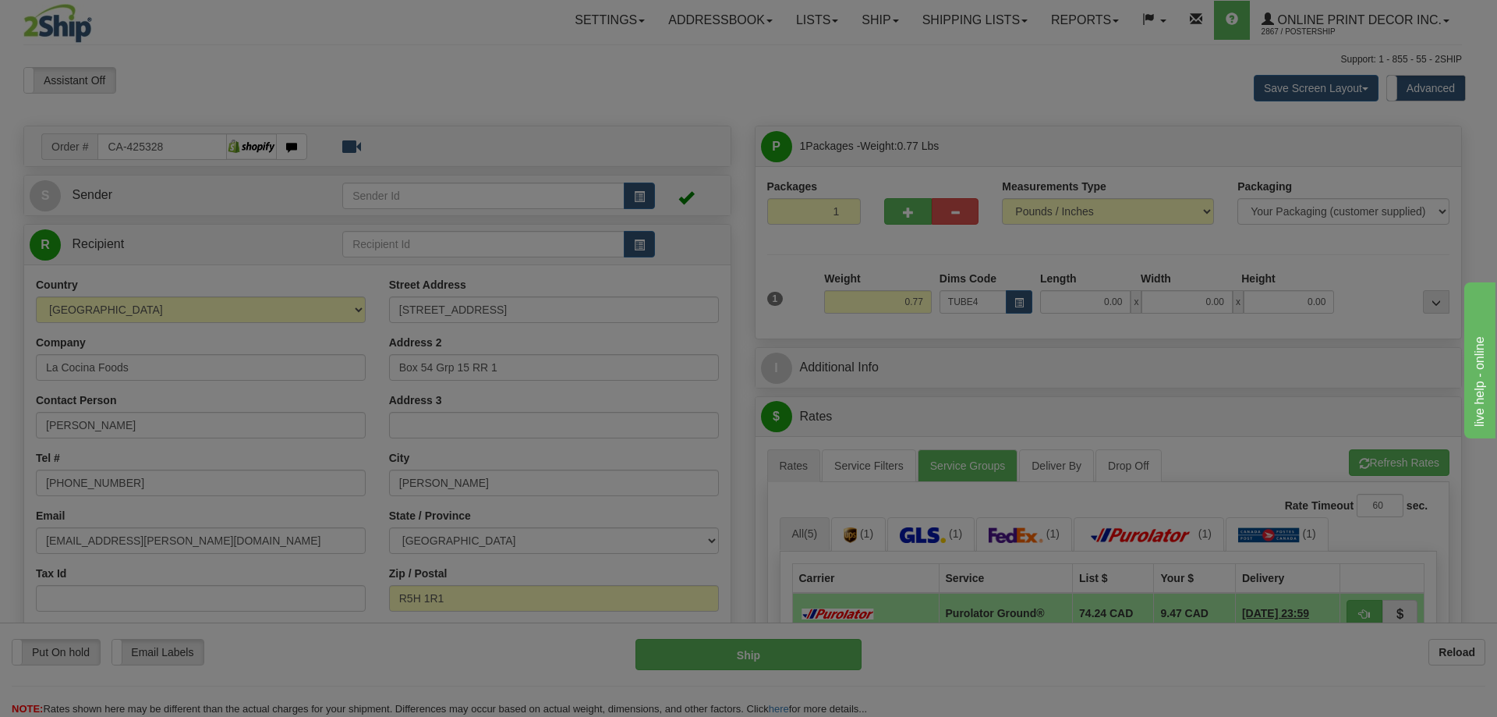
type input "39.00"
type input "3.00"
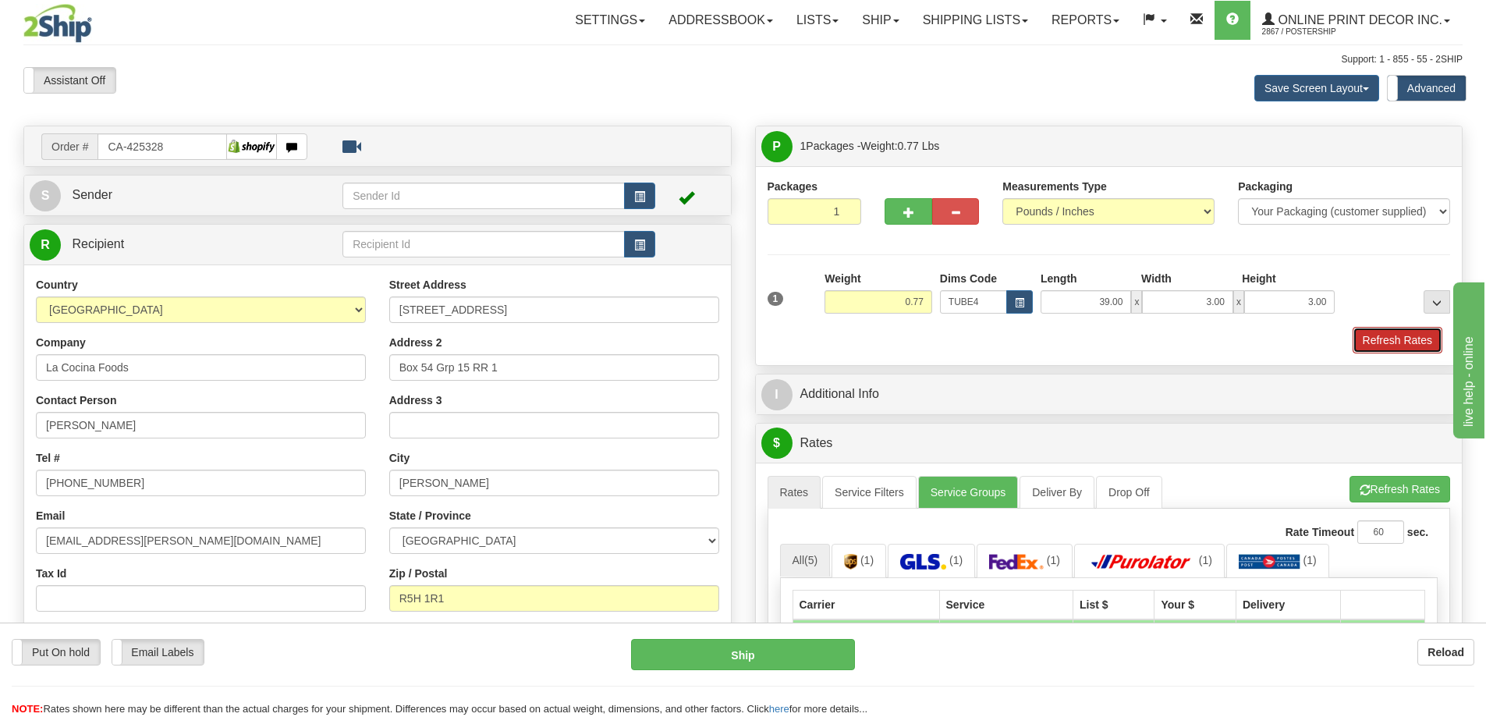
click at [1375, 342] on button "Refresh Rates" at bounding box center [1397, 340] width 90 height 27
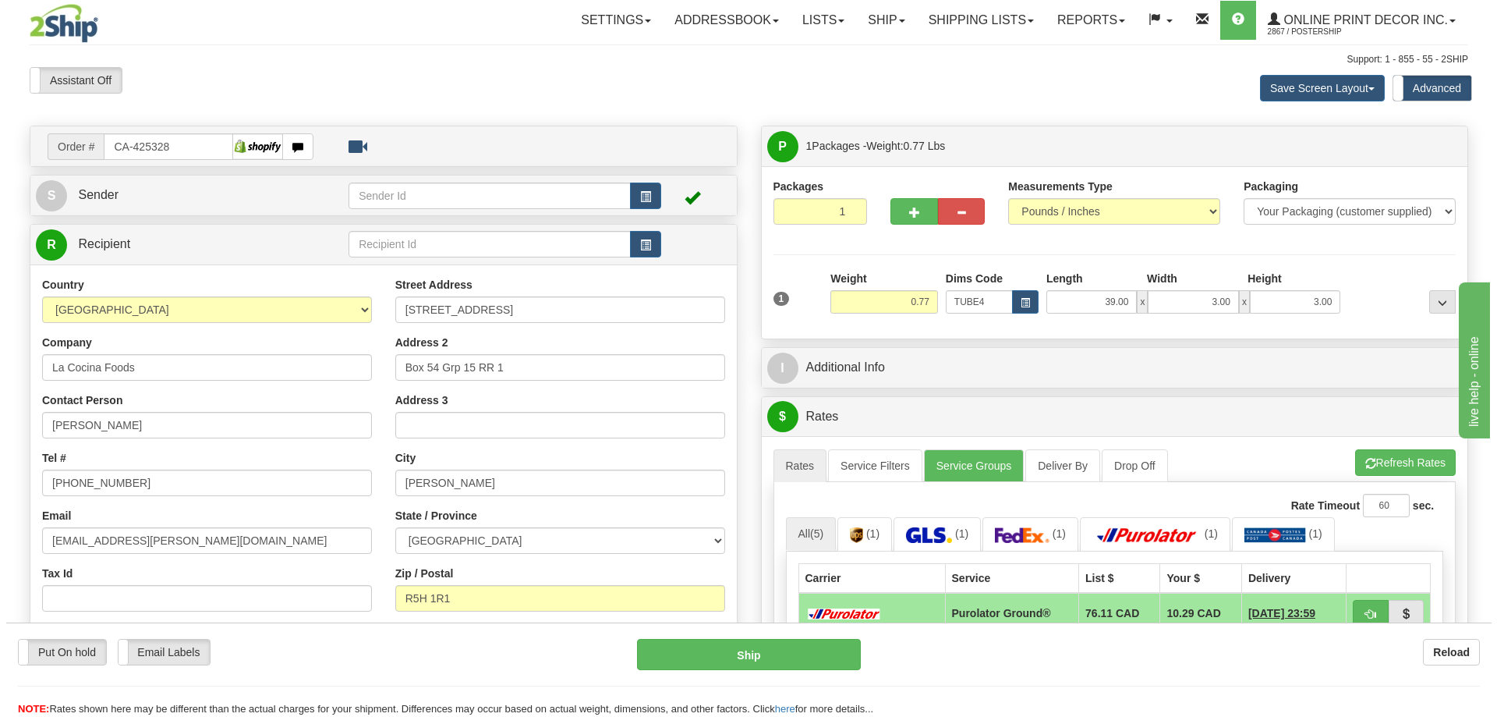
scroll to position [234, 0]
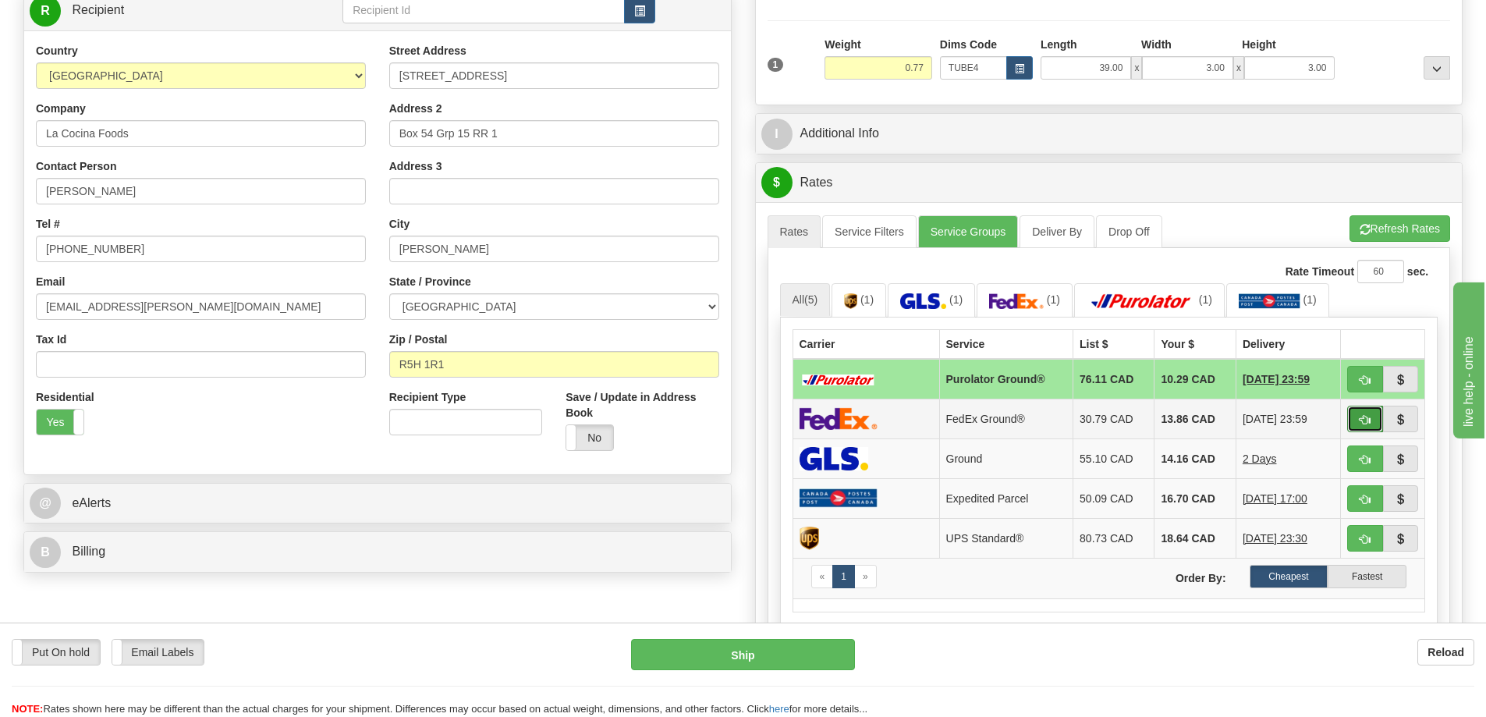
click at [1360, 416] on span "button" at bounding box center [1364, 420] width 11 height 10
type input "92"
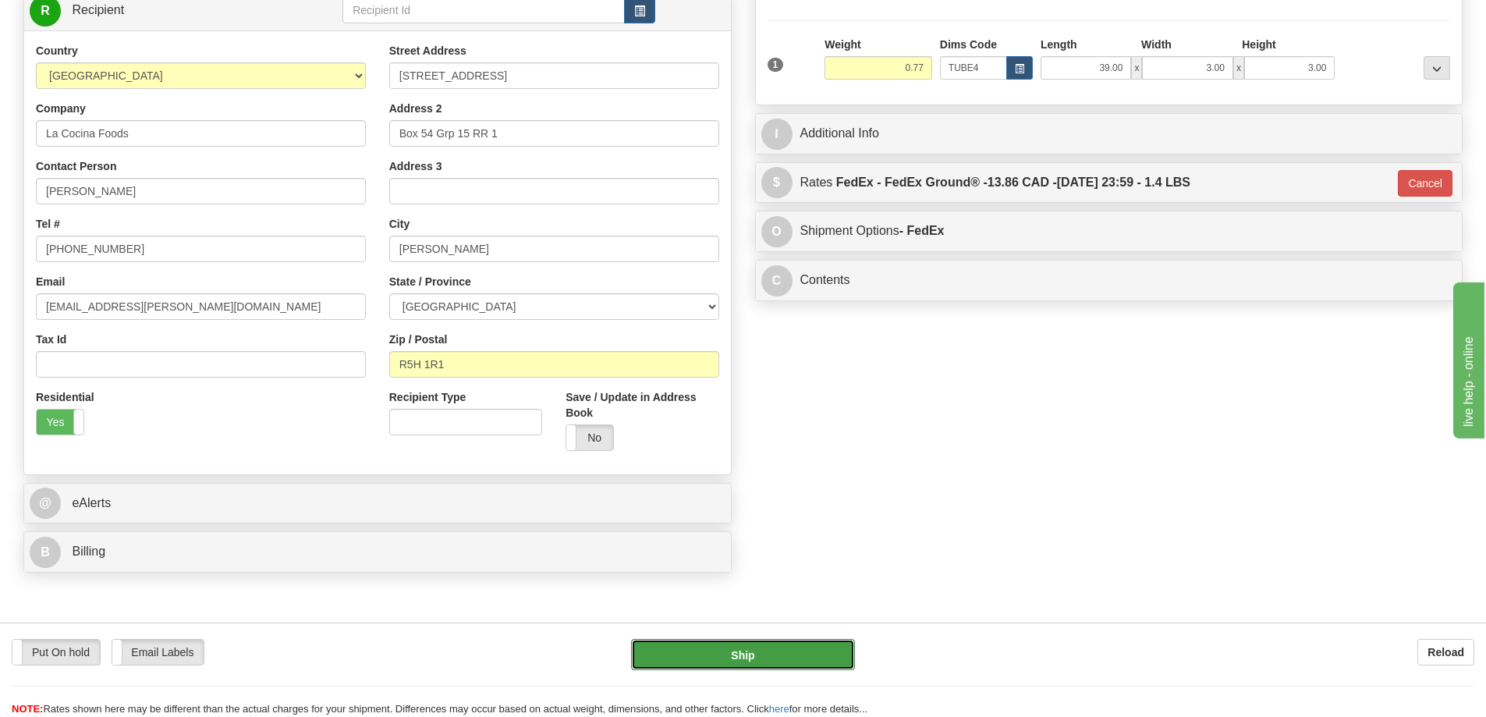
click at [796, 648] on button "Ship" at bounding box center [743, 654] width 224 height 31
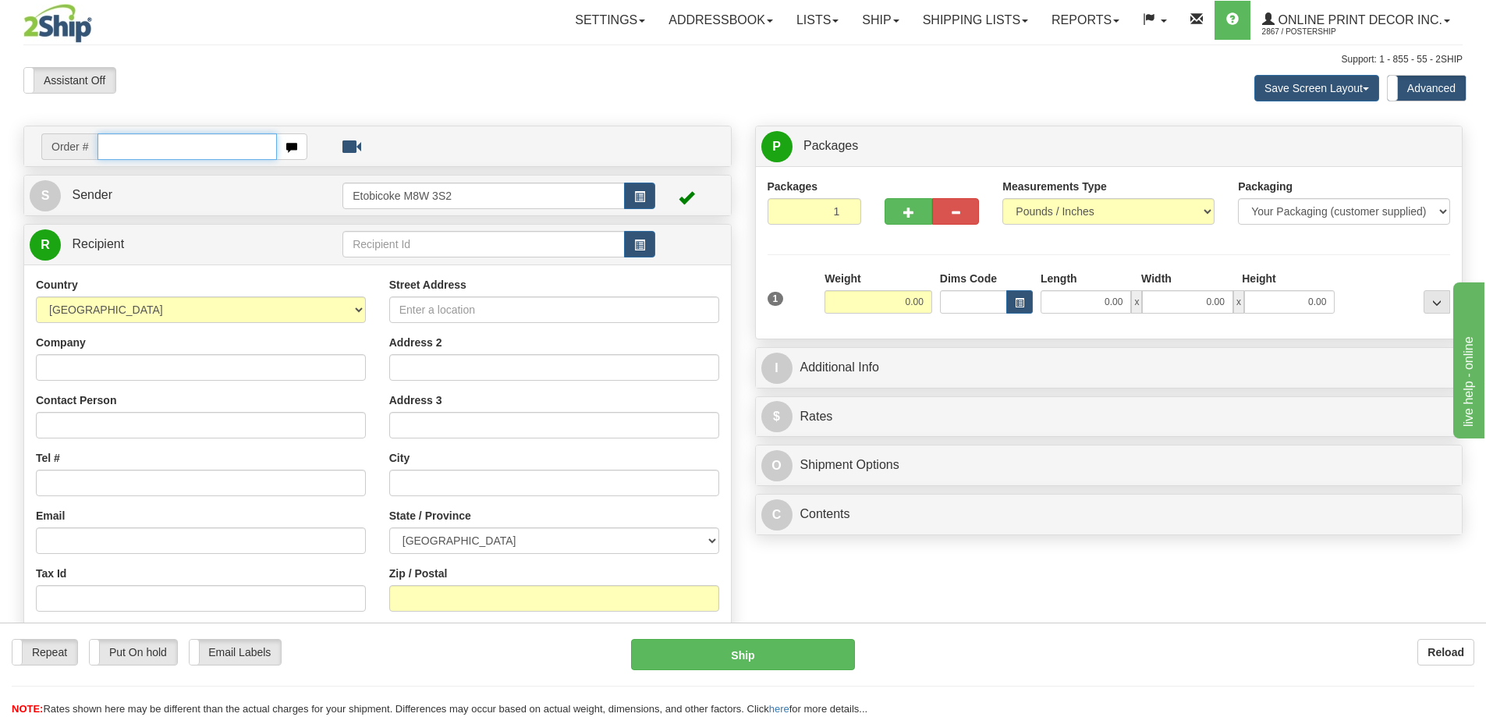
click at [139, 138] on input "text" at bounding box center [186, 146] width 179 height 27
type input "ca-425396"
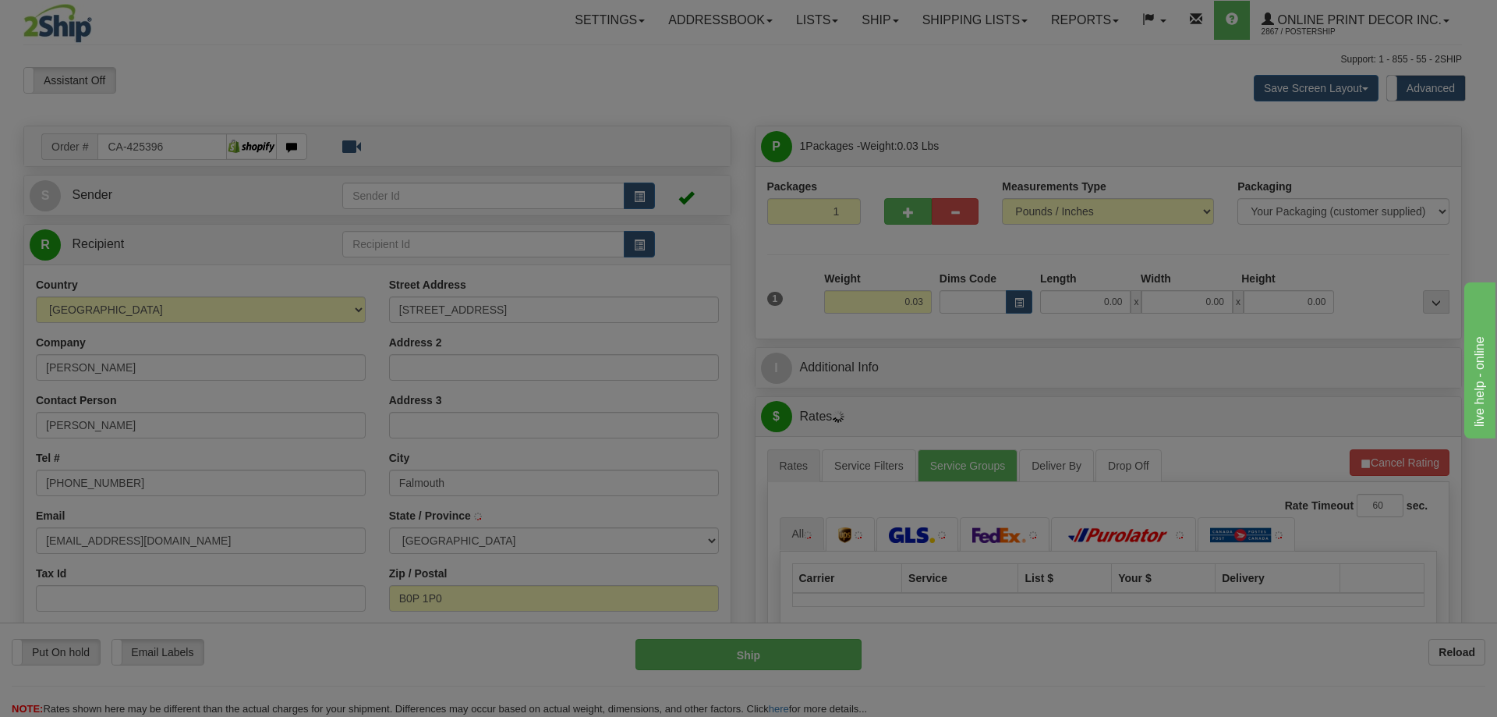
type input "FALMOUTH"
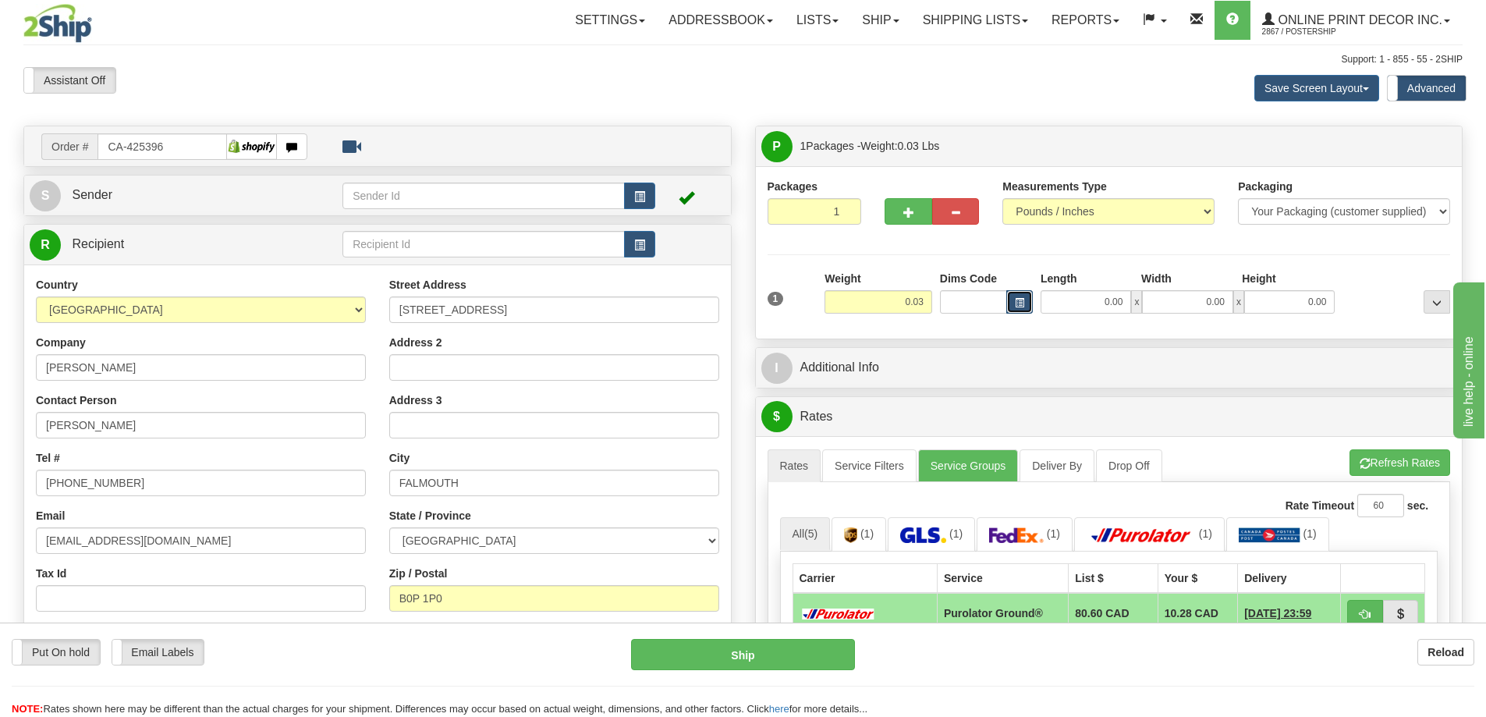
click at [1013, 300] on button "button" at bounding box center [1019, 301] width 27 height 23
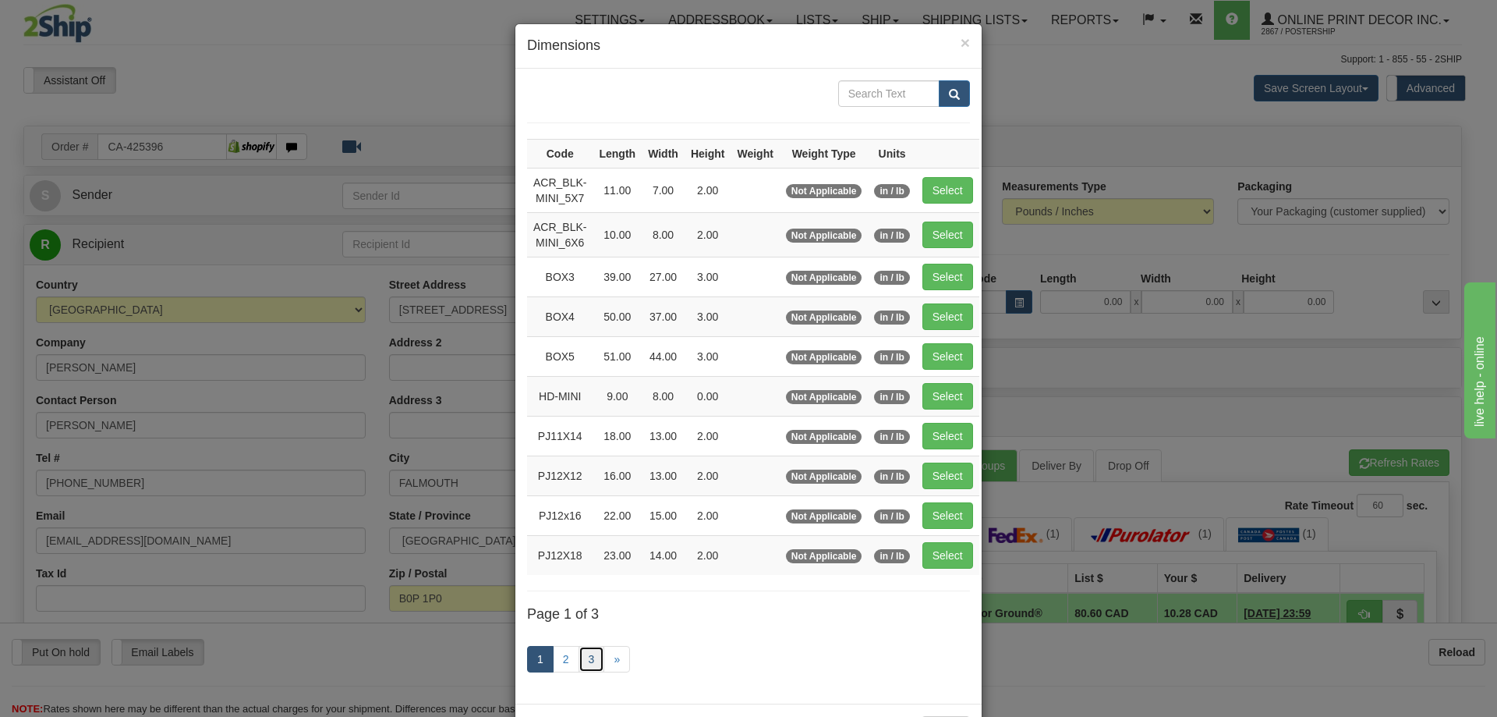
click at [579, 651] on link "3" at bounding box center [592, 659] width 27 height 27
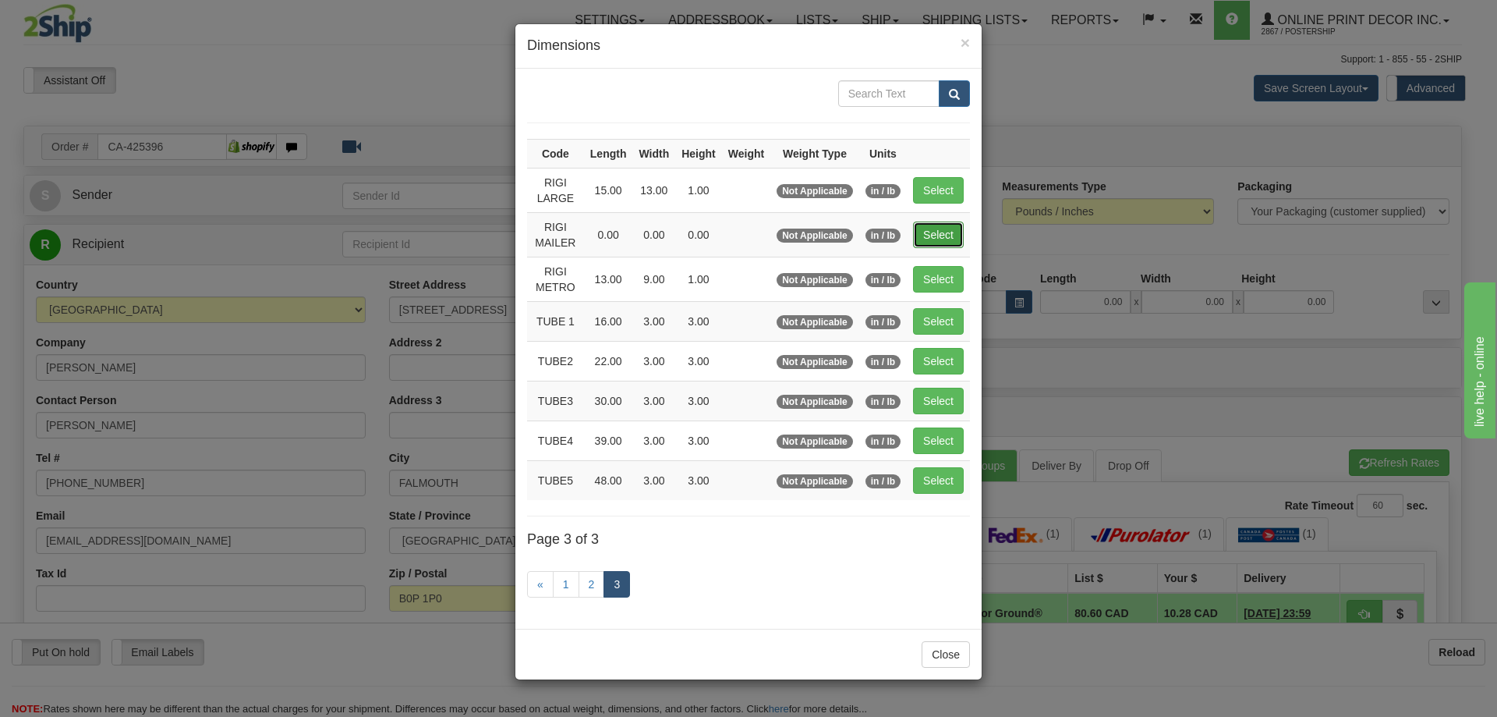
click at [933, 229] on button "Select" at bounding box center [938, 234] width 51 height 27
type input "RIGI MAILER"
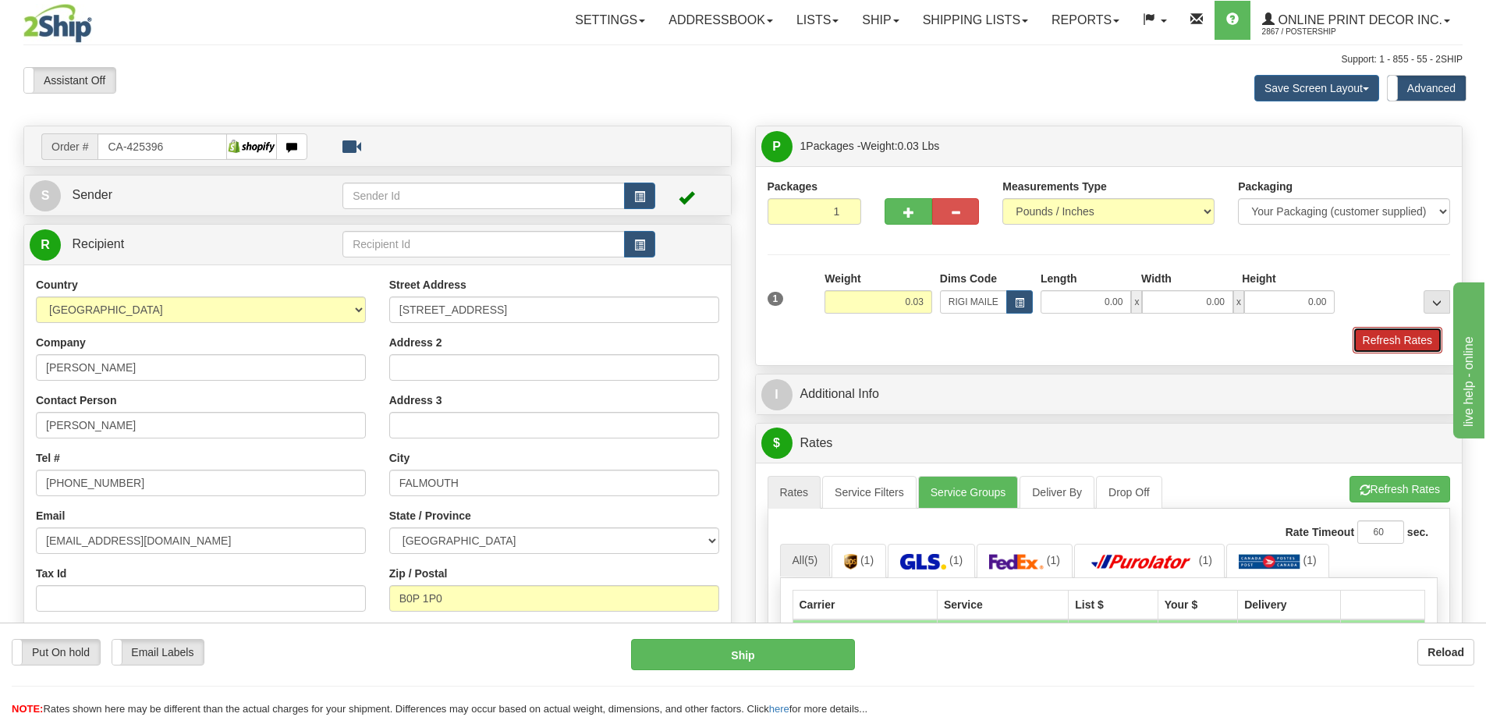
click at [1366, 348] on button "Refresh Rates" at bounding box center [1397, 340] width 90 height 27
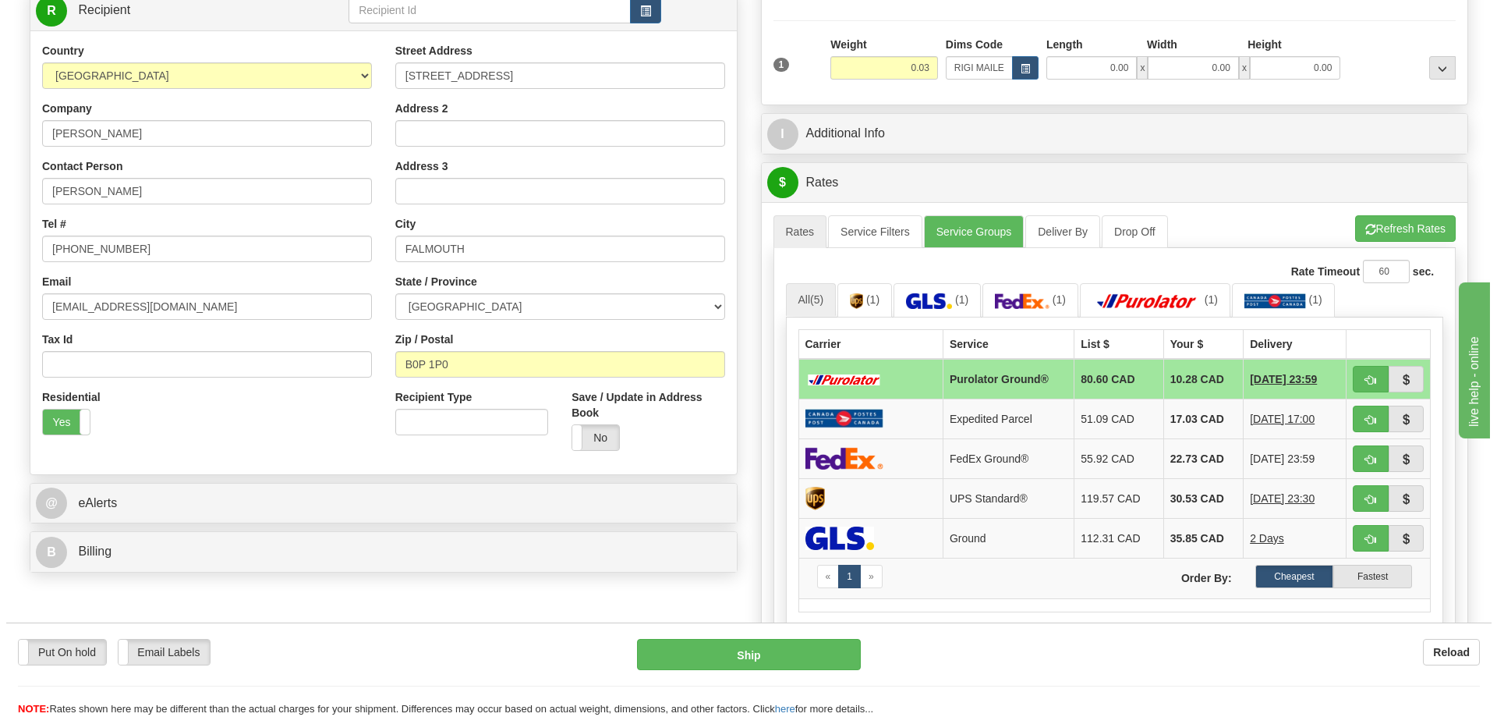
scroll to position [390, 0]
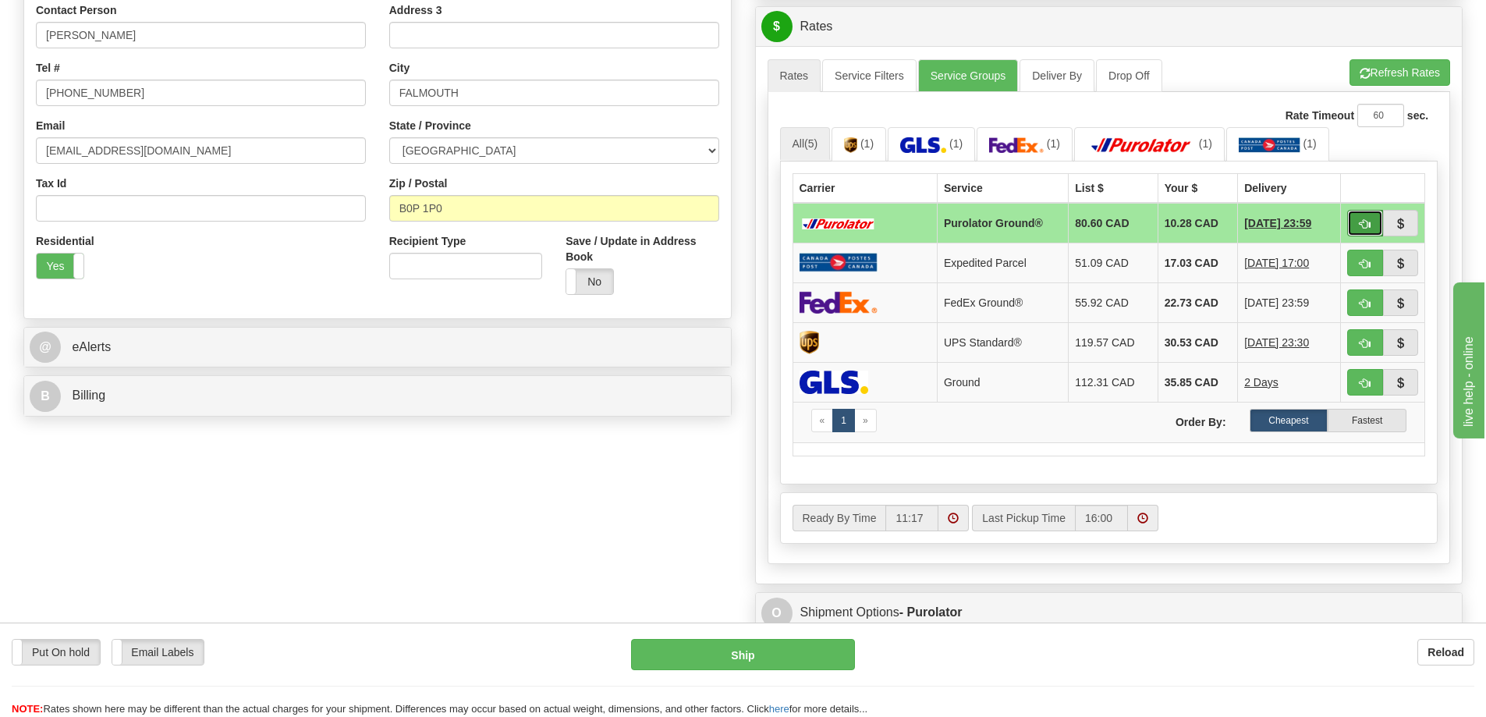
click at [1362, 219] on button "button" at bounding box center [1365, 223] width 36 height 27
type input "260"
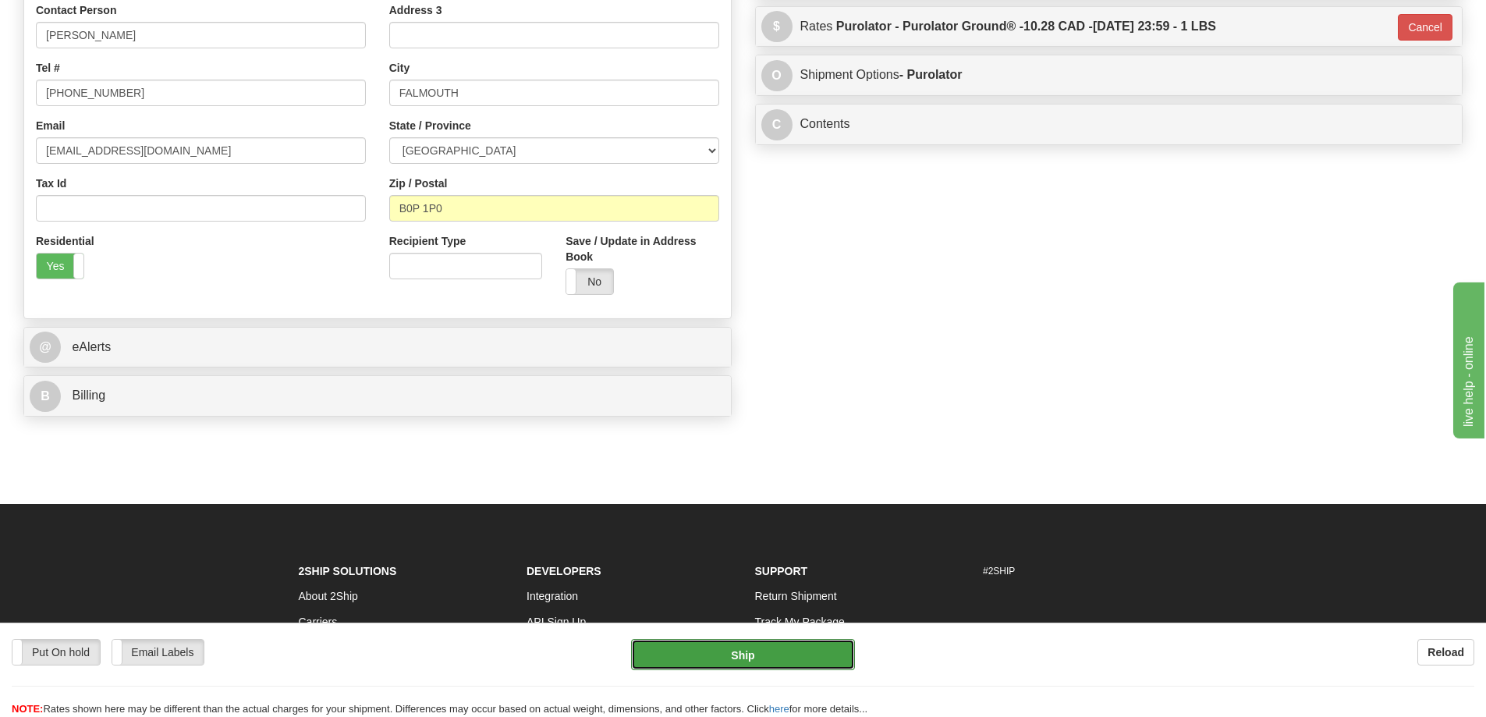
click at [770, 657] on button "Ship" at bounding box center [743, 654] width 224 height 31
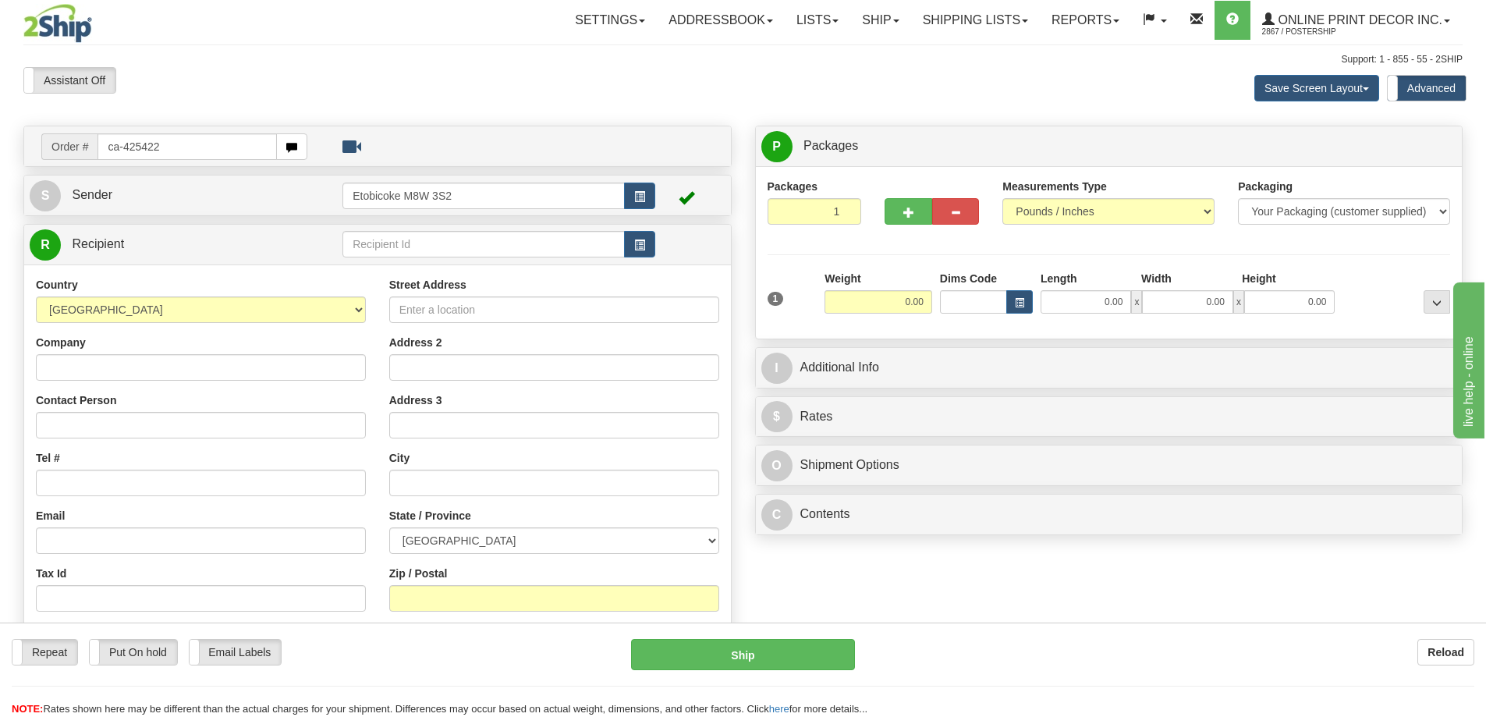
type input "ca-425422"
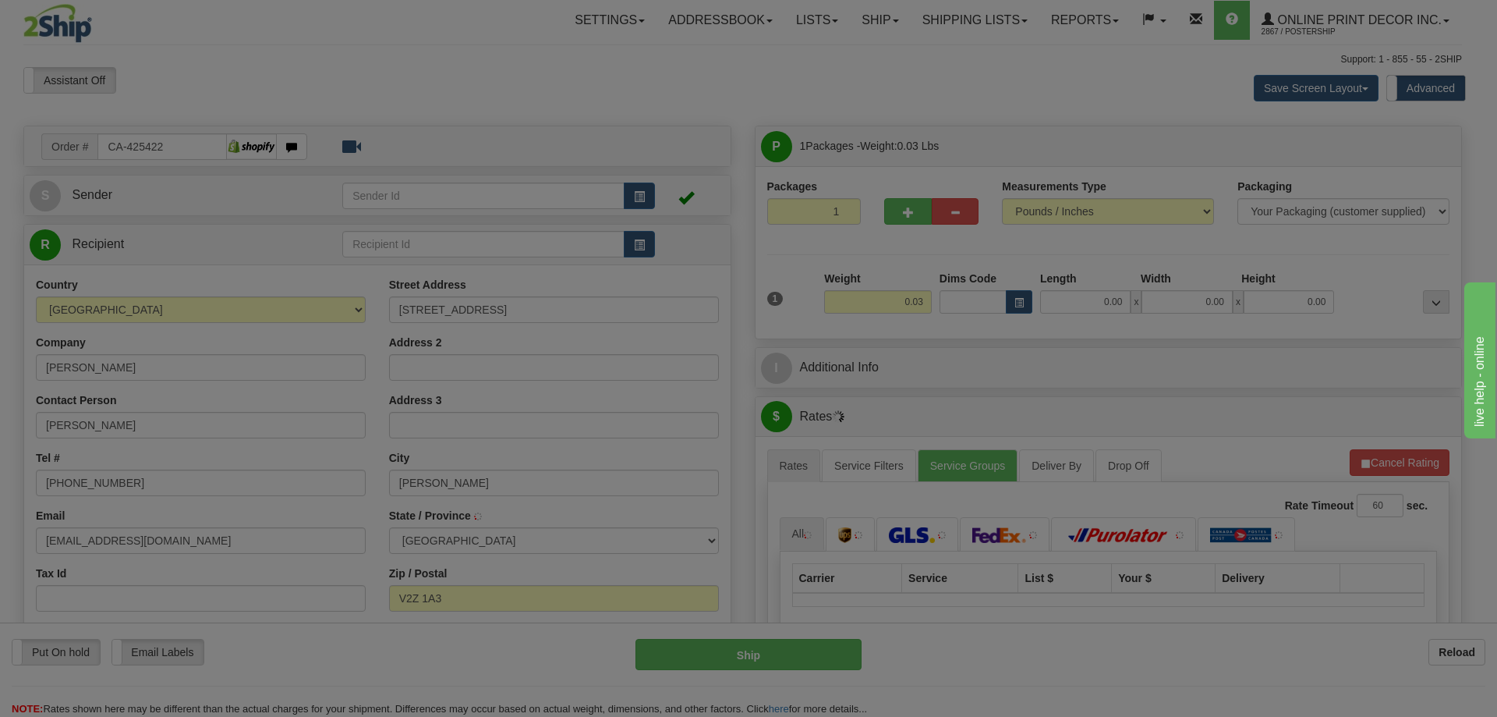
type input "[PERSON_NAME]"
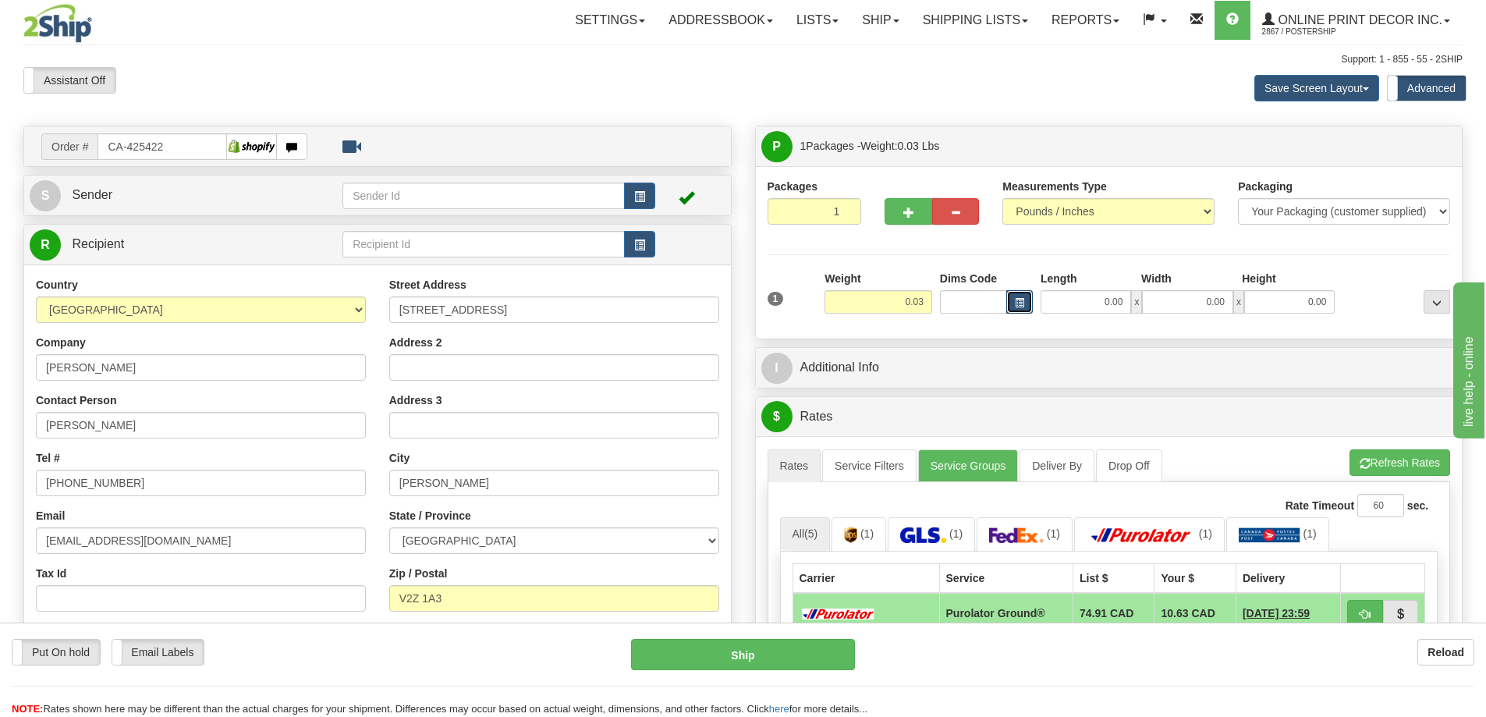
click at [1013, 294] on button "button" at bounding box center [1019, 301] width 27 height 23
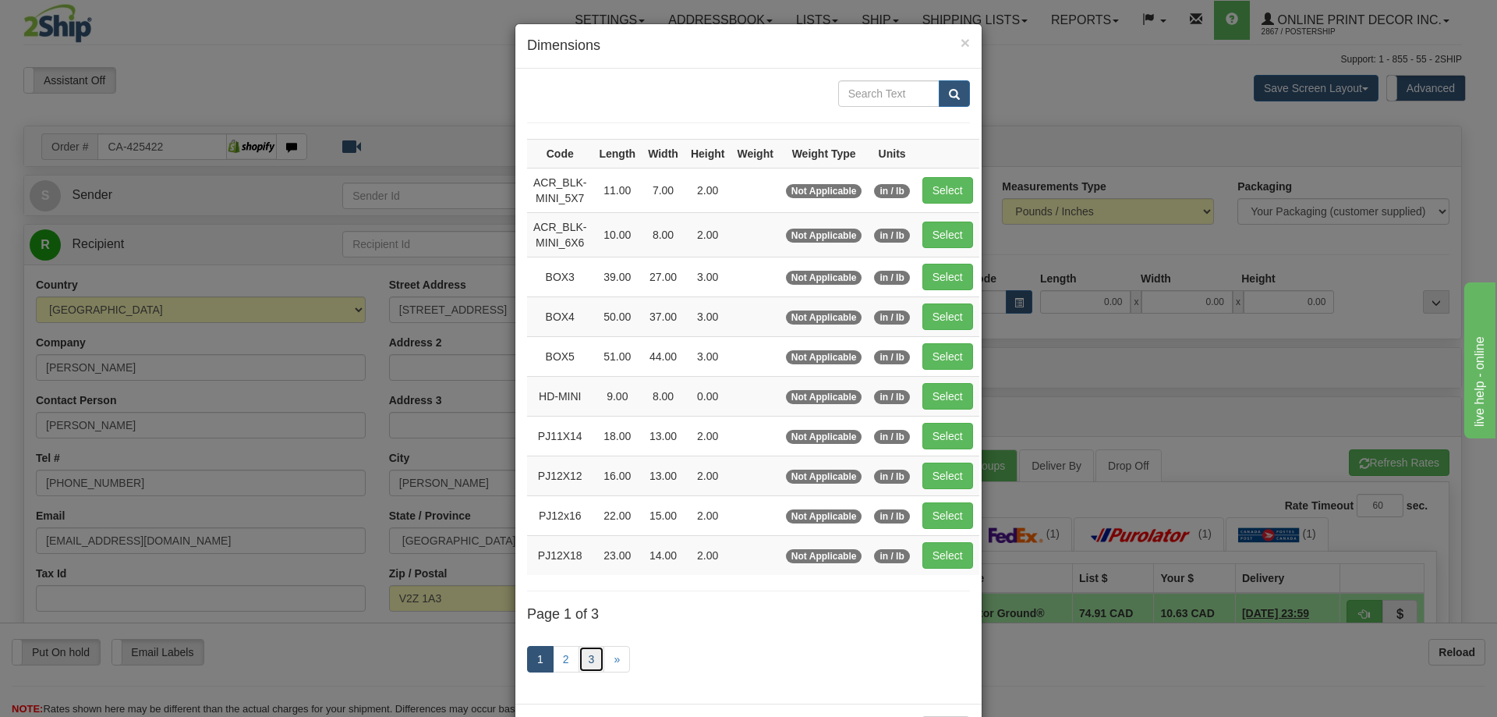
click at [583, 664] on link "3" at bounding box center [592, 659] width 27 height 27
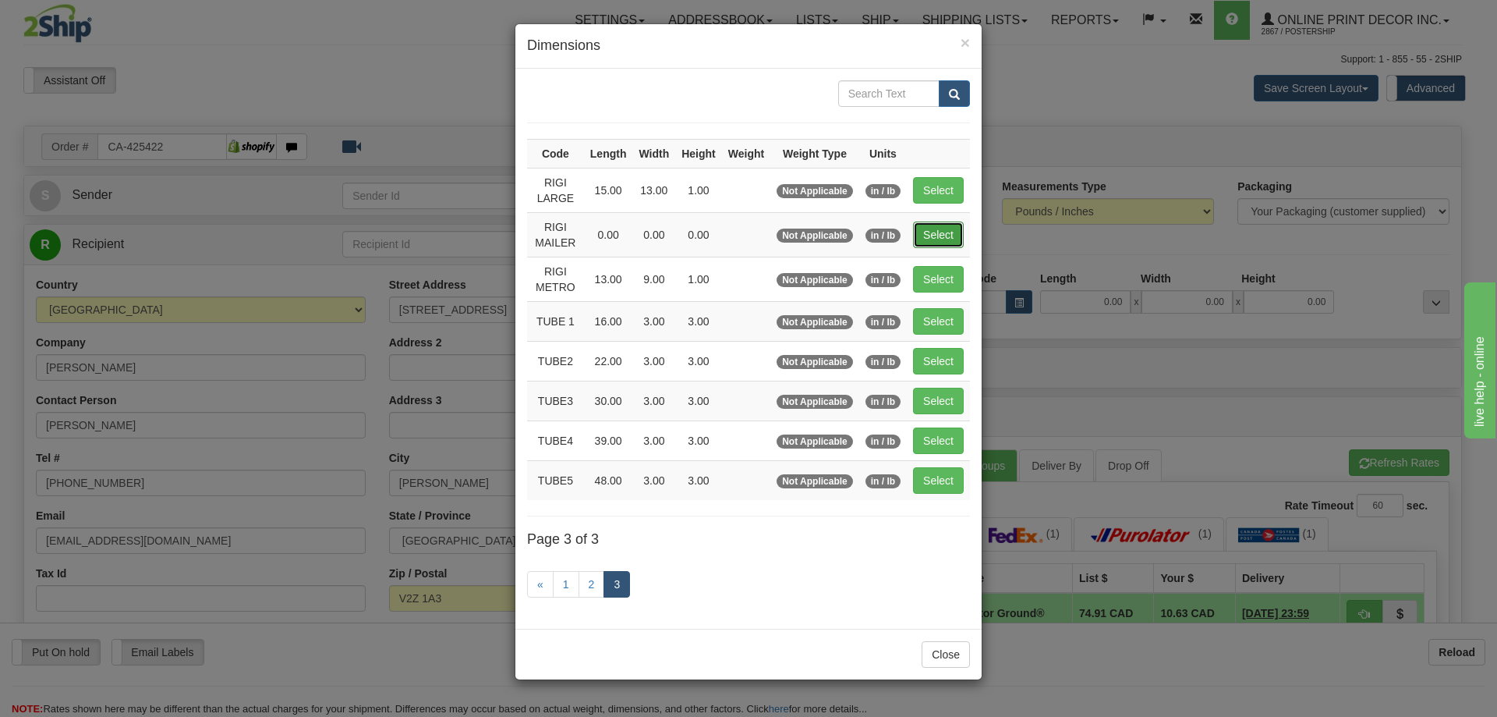
click at [937, 228] on button "Select" at bounding box center [938, 234] width 51 height 27
type input "RIGI MAILER"
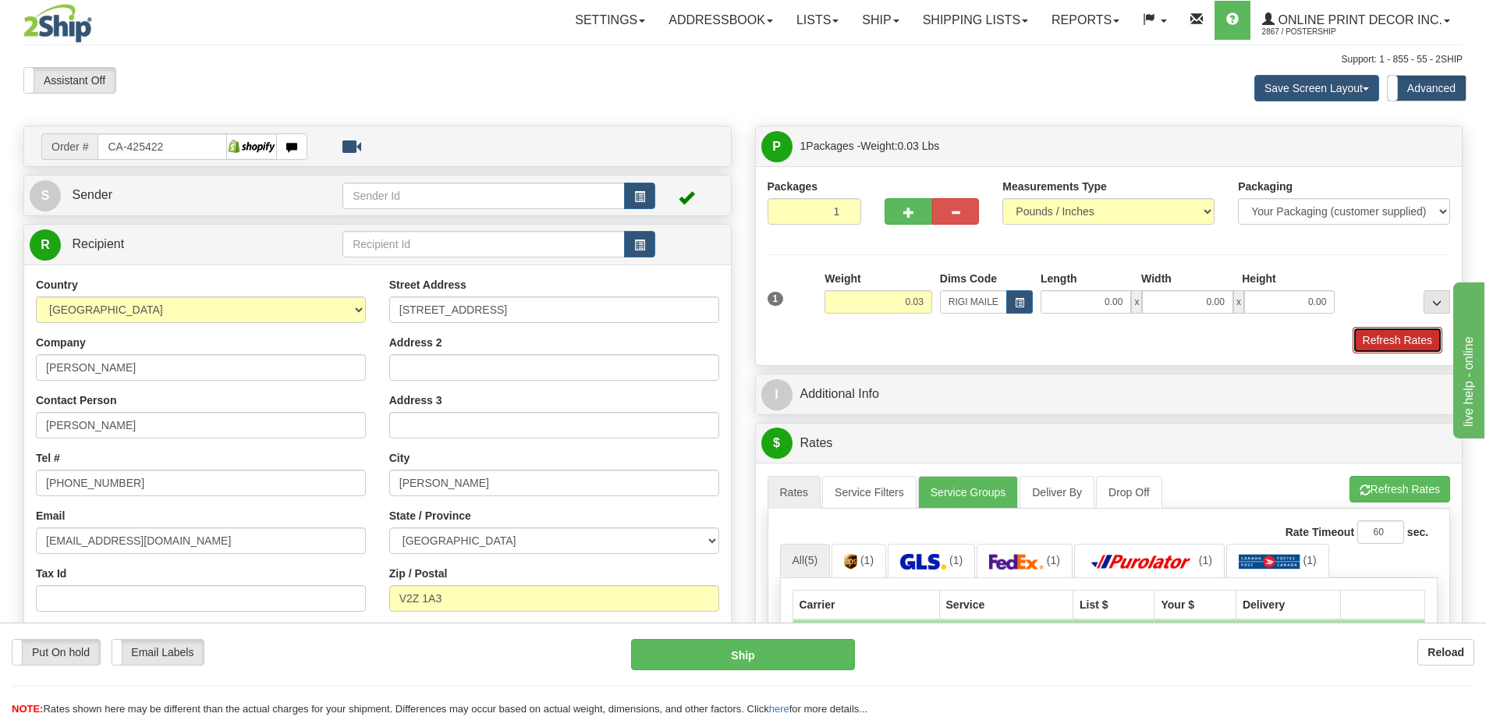
click at [1411, 342] on button "Refresh Rates" at bounding box center [1397, 340] width 90 height 27
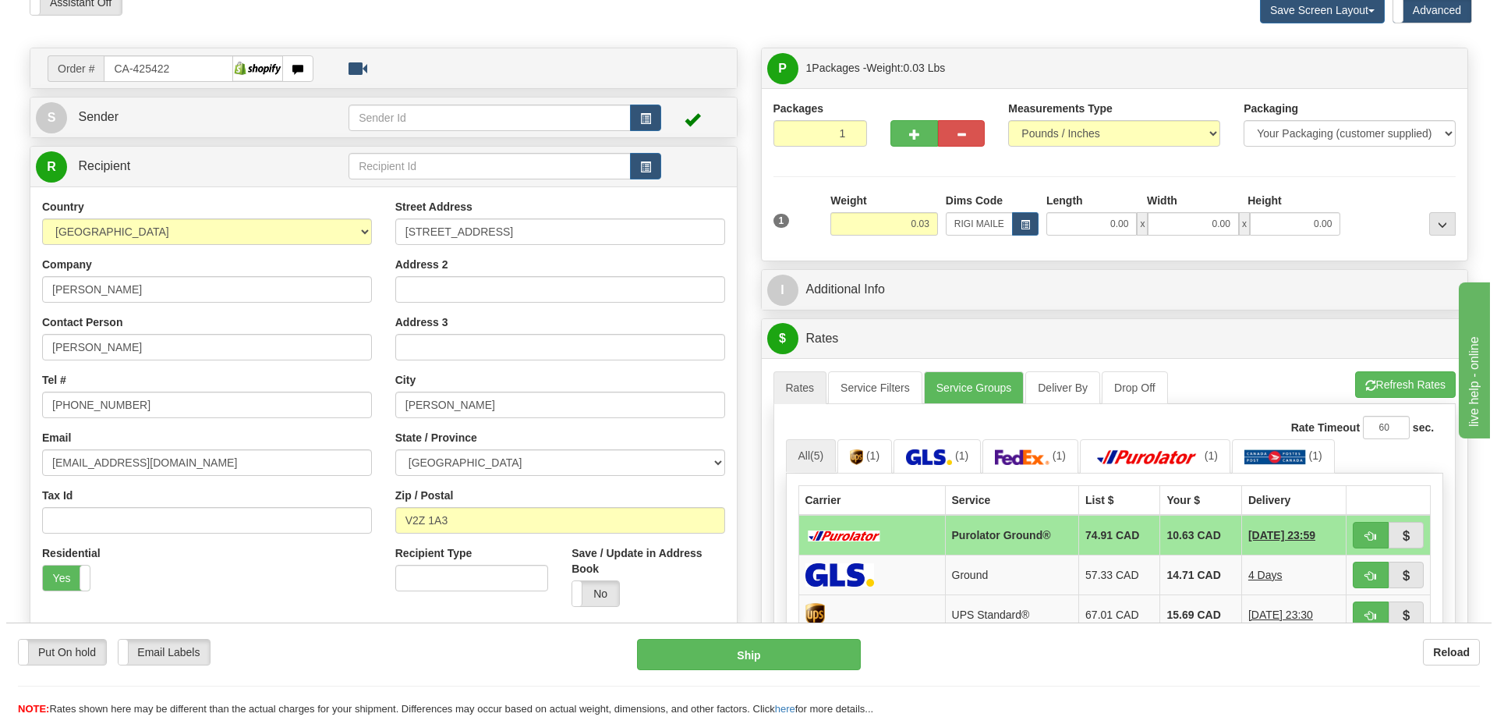
scroll to position [156, 0]
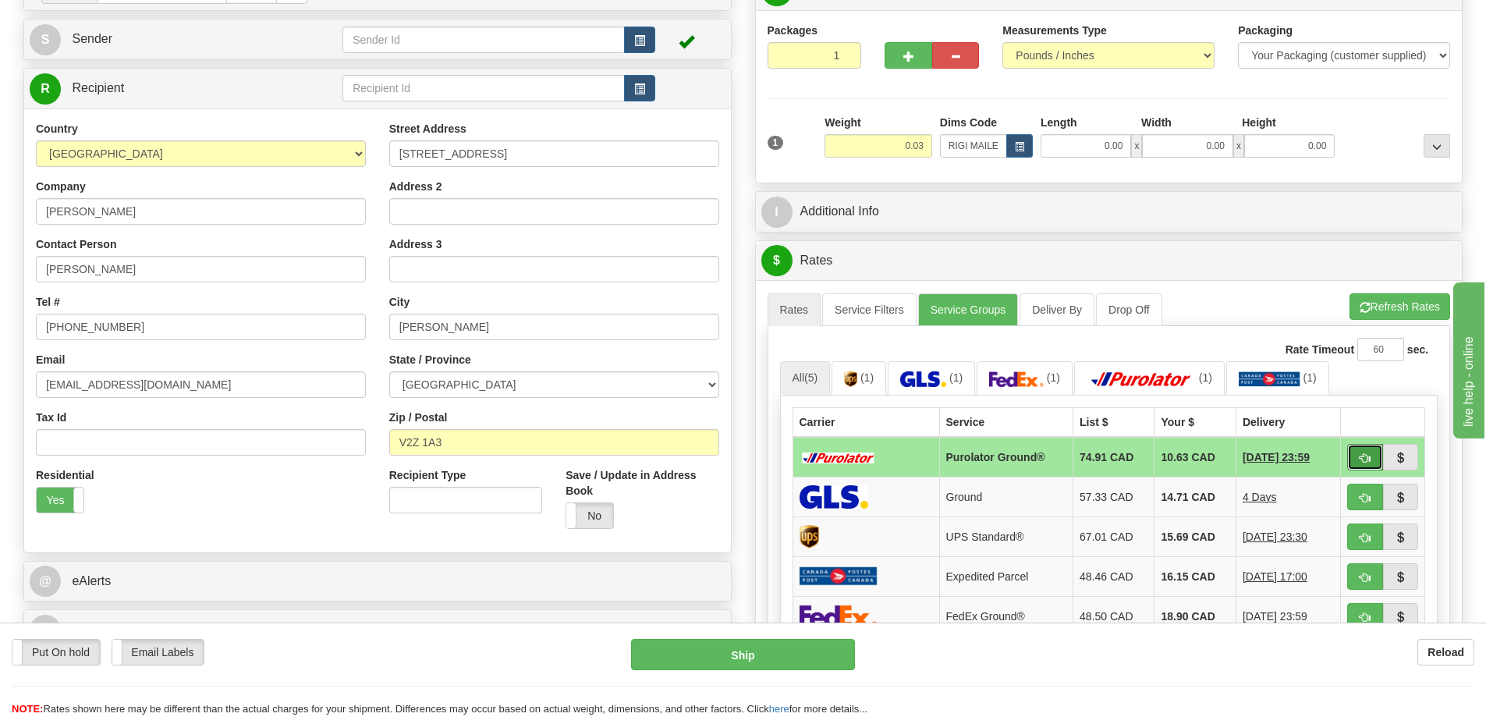
click at [1352, 454] on button "button" at bounding box center [1365, 457] width 36 height 27
type input "260"
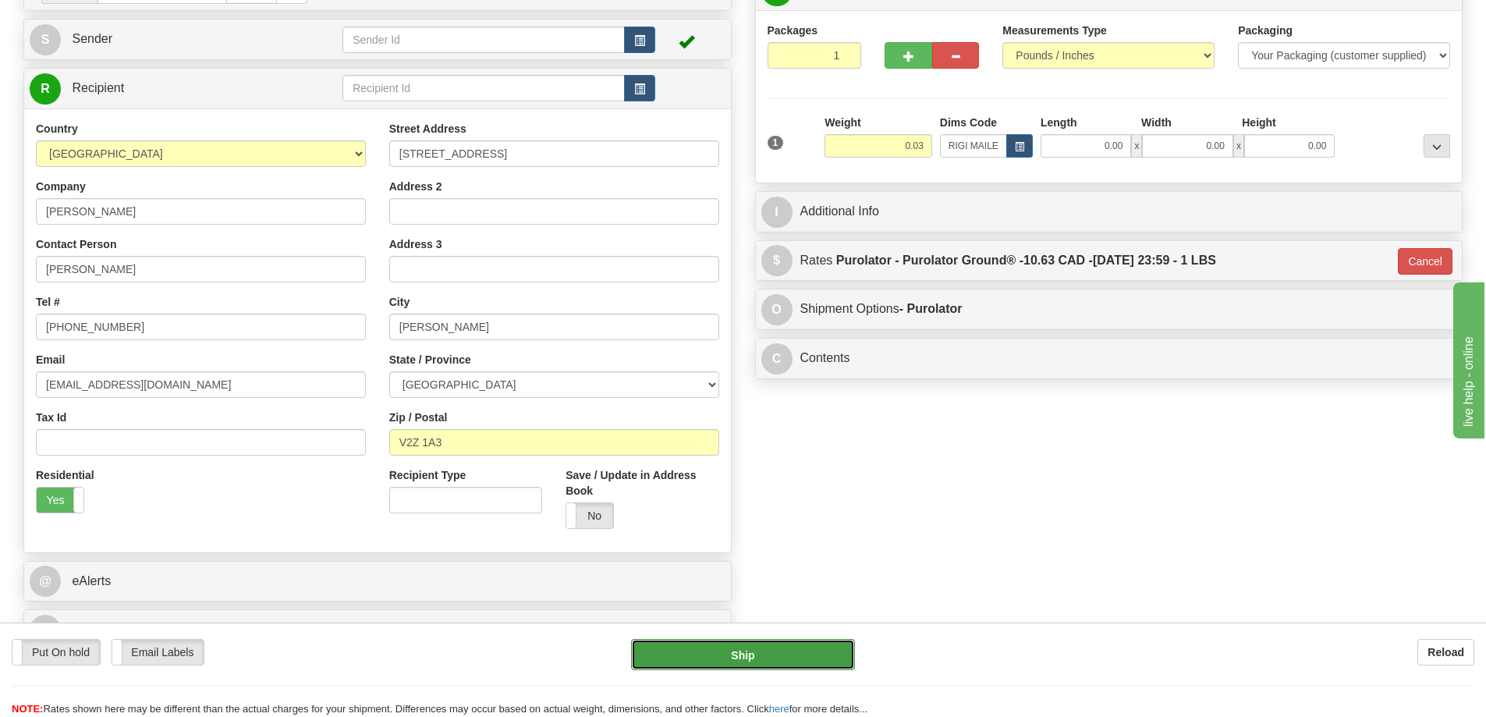
click at [751, 650] on button "Ship" at bounding box center [743, 654] width 224 height 31
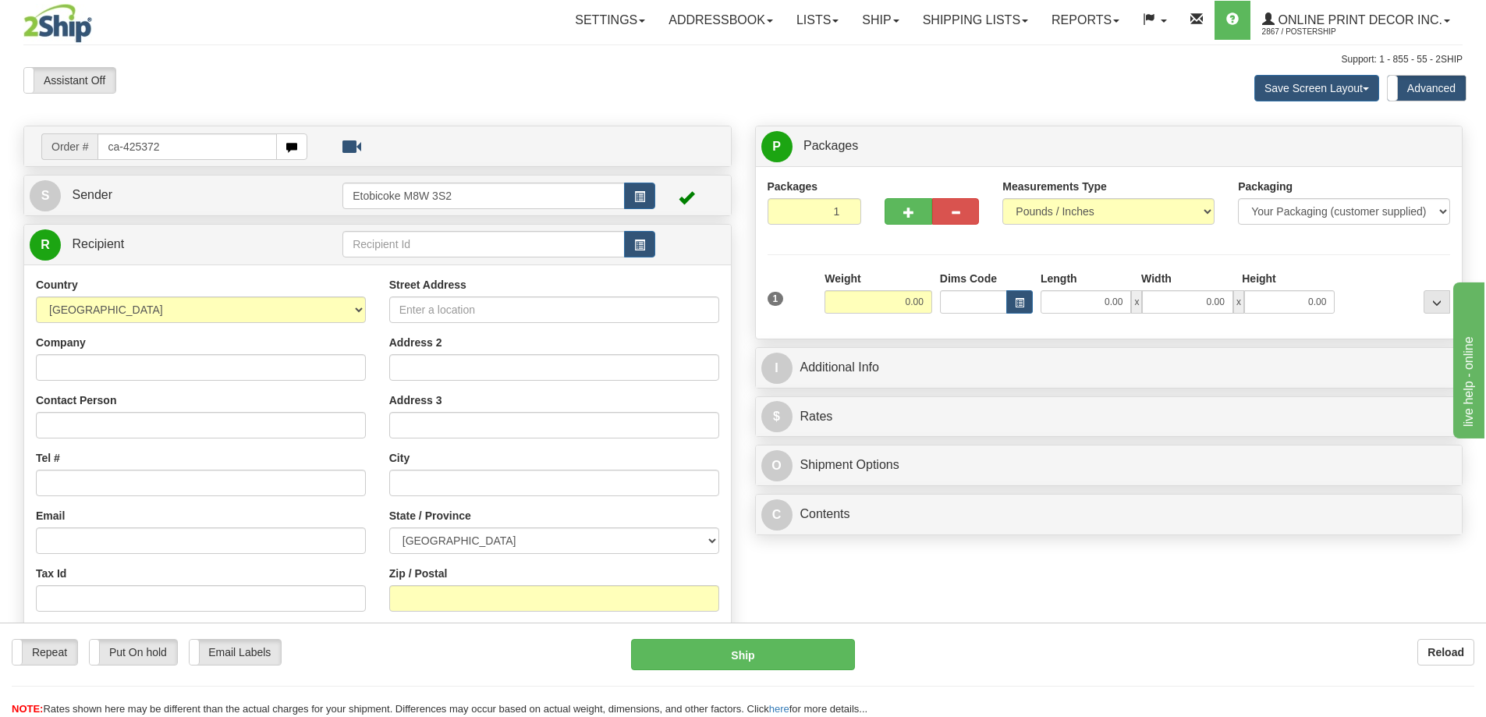
type input "ca-425372"
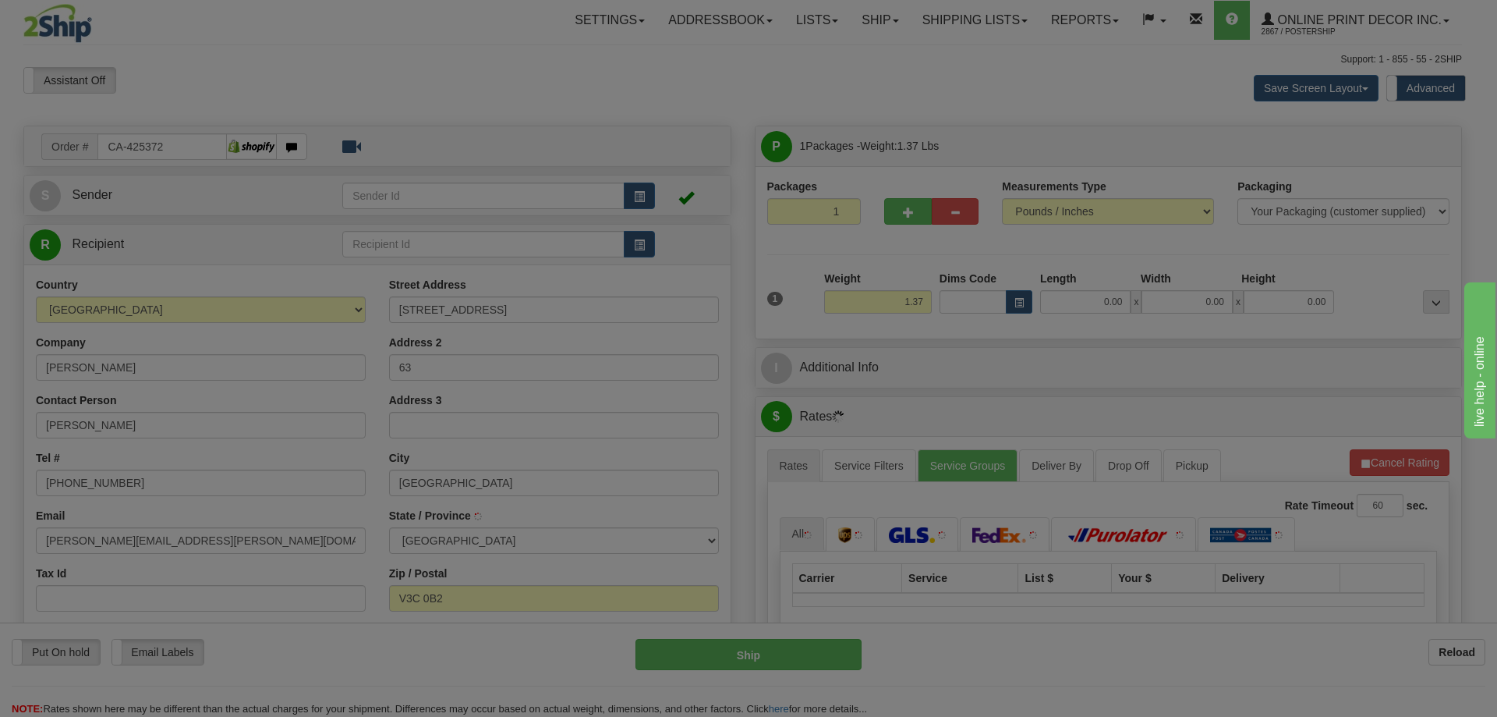
type input "PORT COQUITLAM"
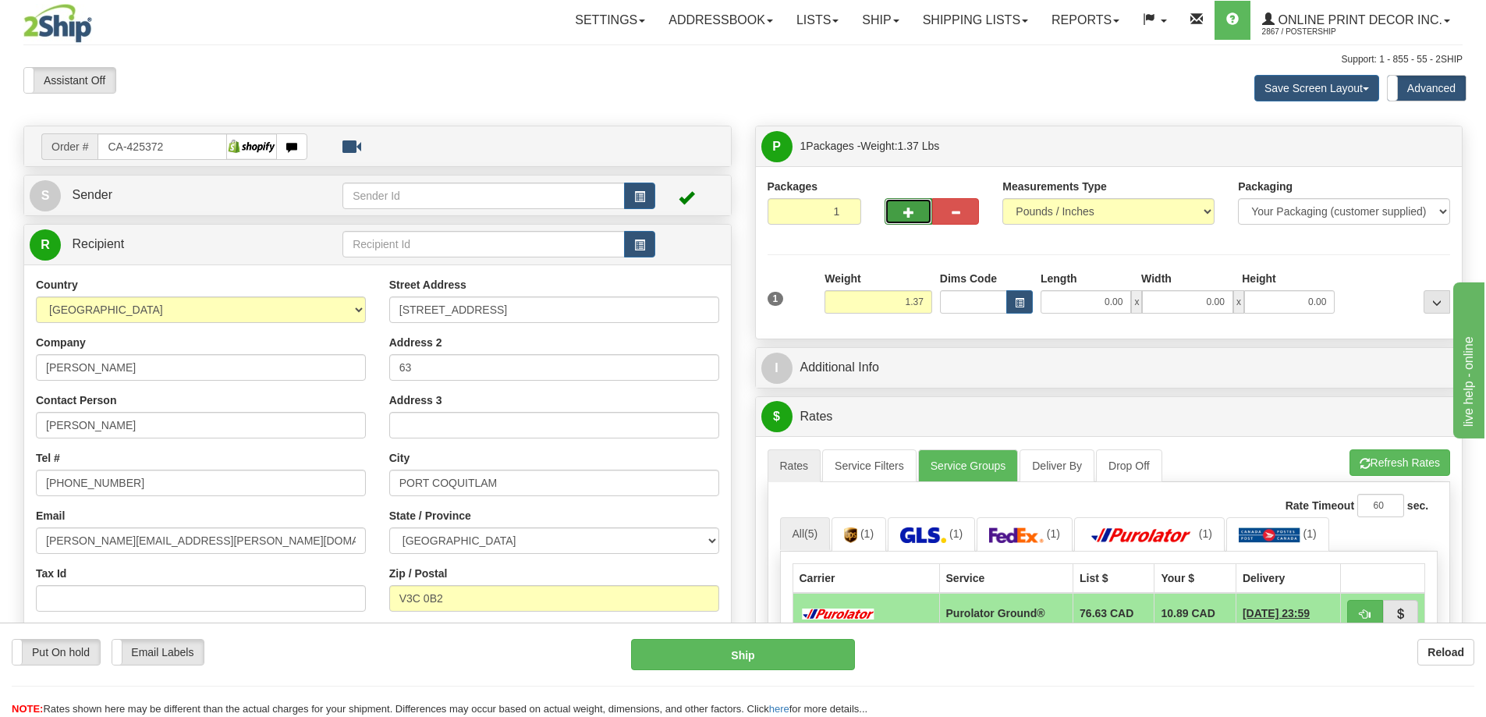
click at [920, 207] on button "button" at bounding box center [907, 211] width 47 height 27
radio input "true"
type input "2"
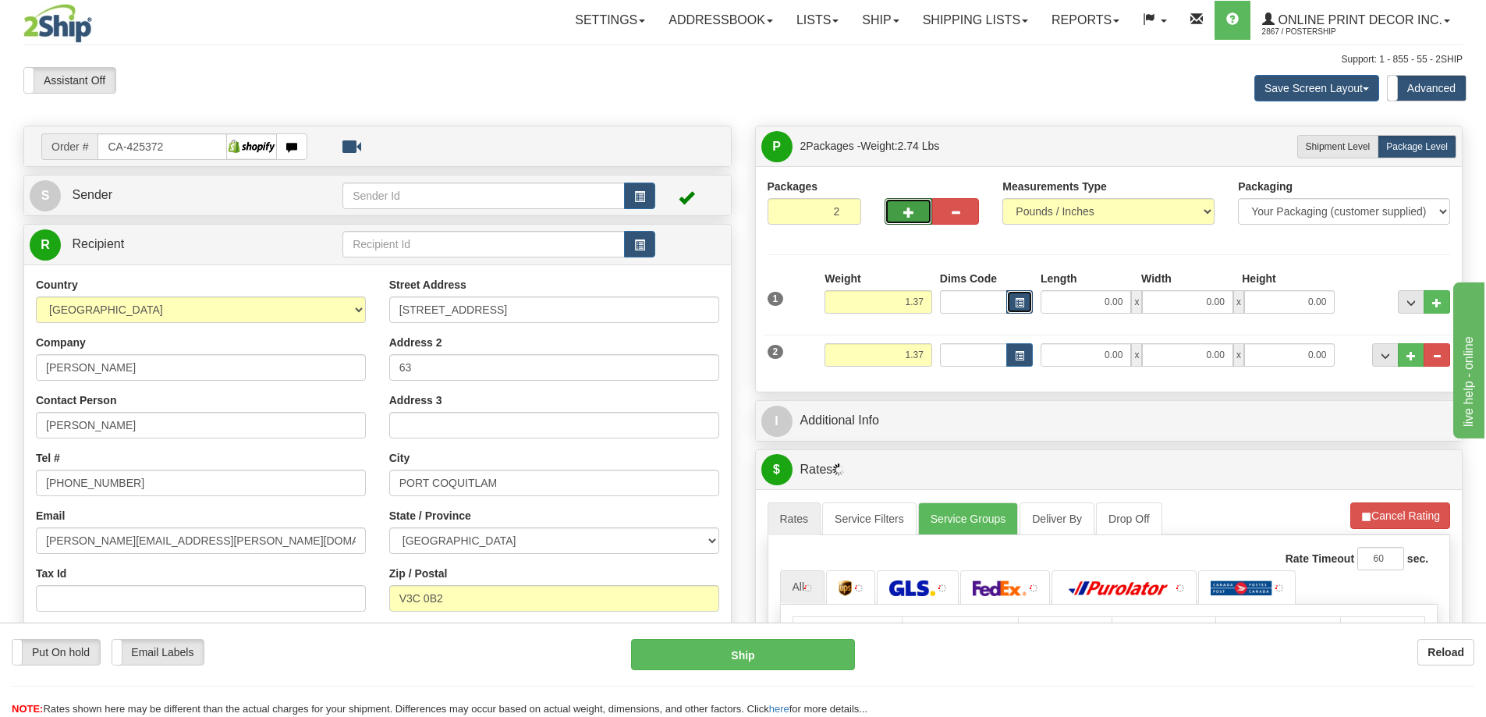
click at [1022, 299] on span "button" at bounding box center [1019, 303] width 9 height 9
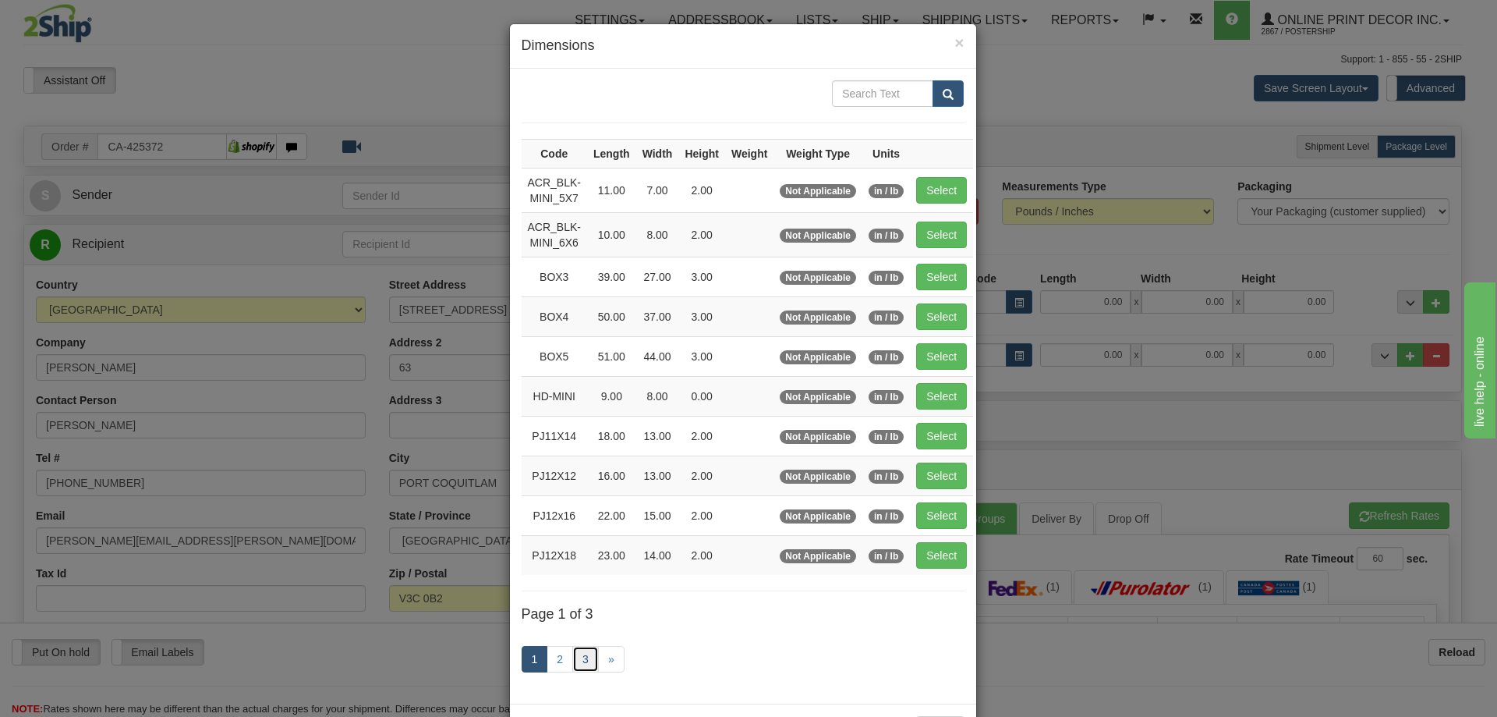
click at [572, 653] on link "3" at bounding box center [585, 659] width 27 height 27
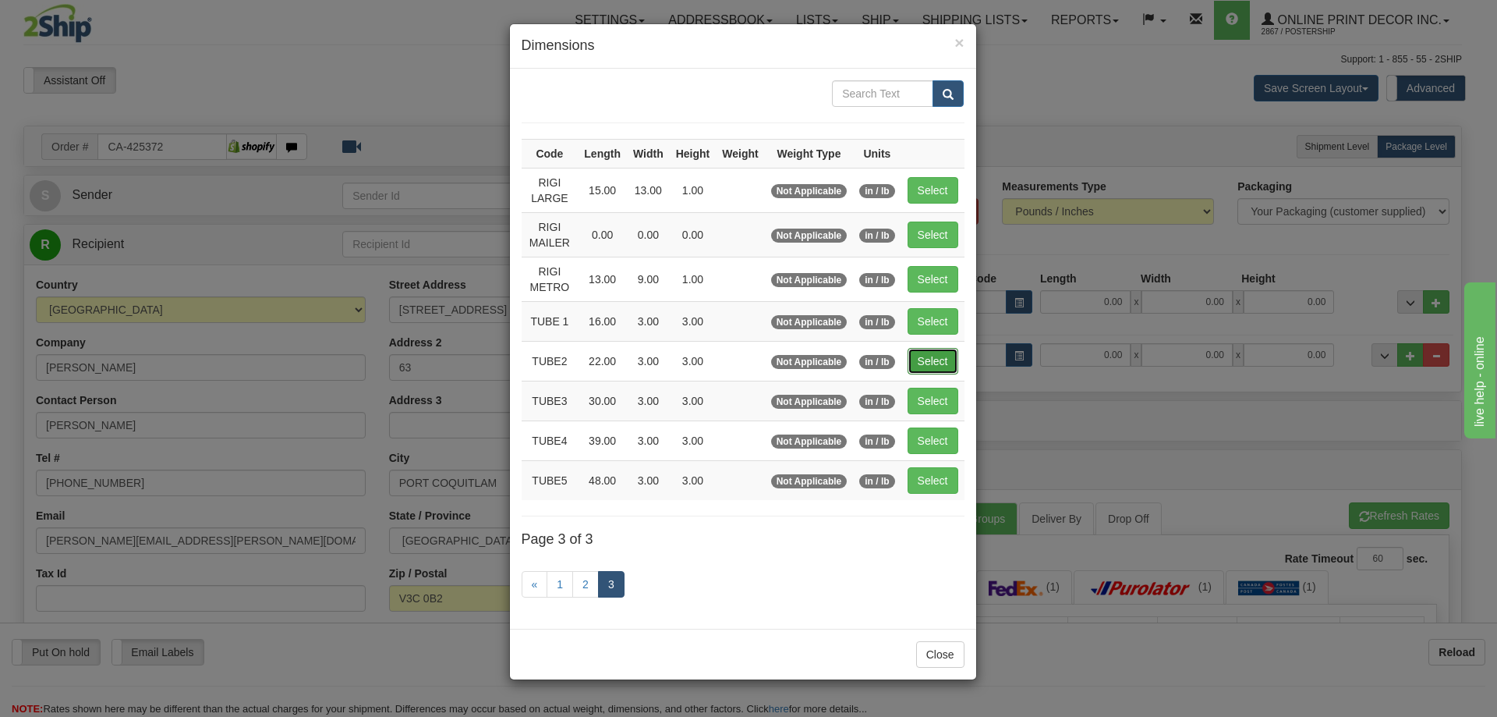
click at [937, 354] on button "Select" at bounding box center [933, 361] width 51 height 27
type input "TUBE2"
type input "22.00"
type input "3.00"
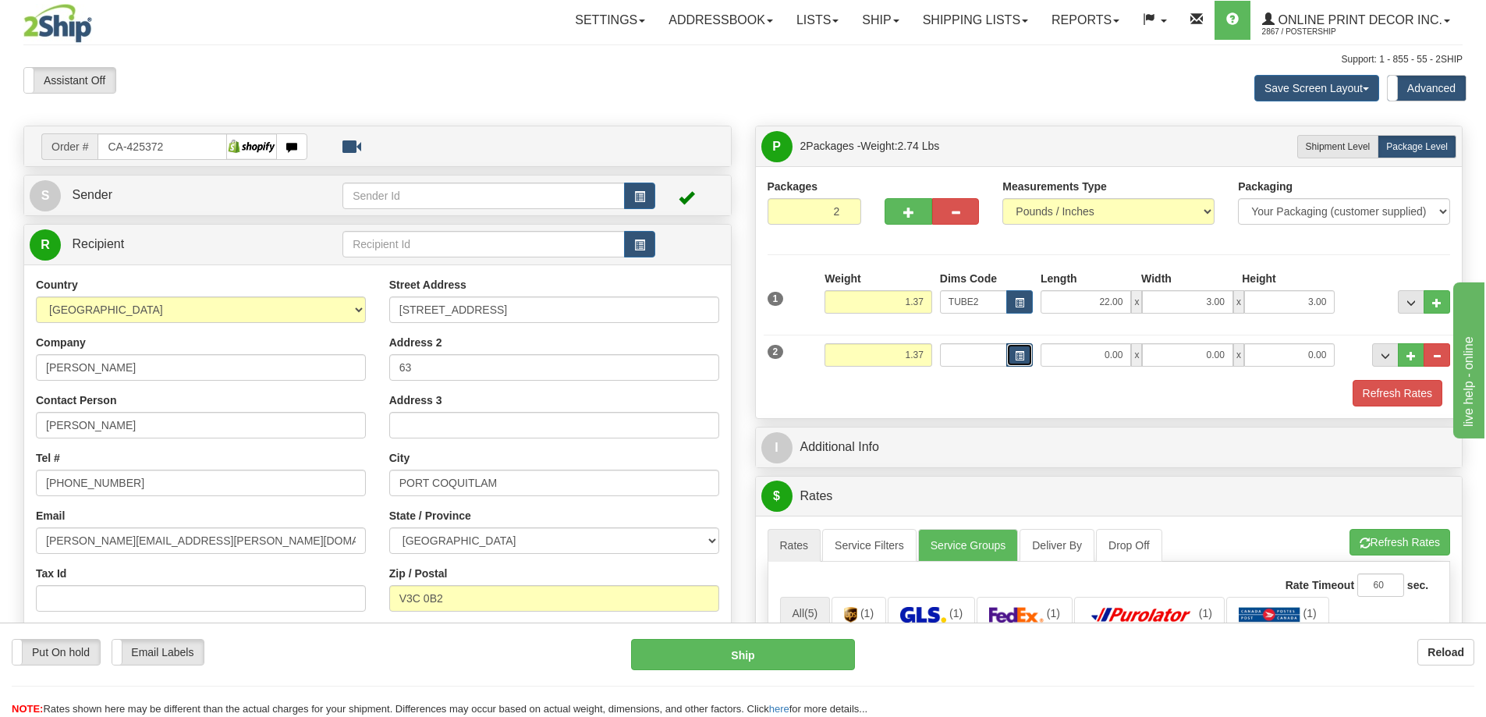
click at [1013, 349] on button "button" at bounding box center [1019, 354] width 27 height 23
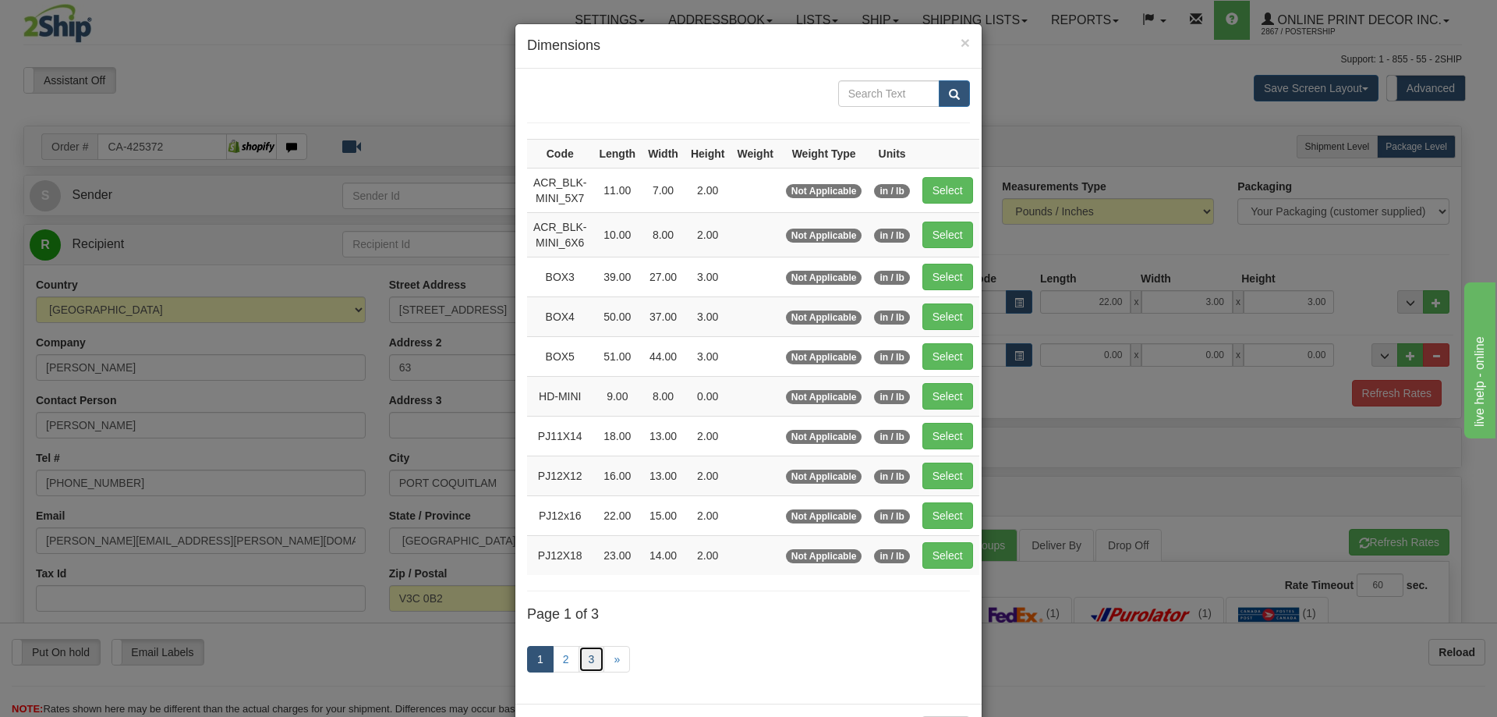
click at [581, 657] on link "3" at bounding box center [592, 659] width 27 height 27
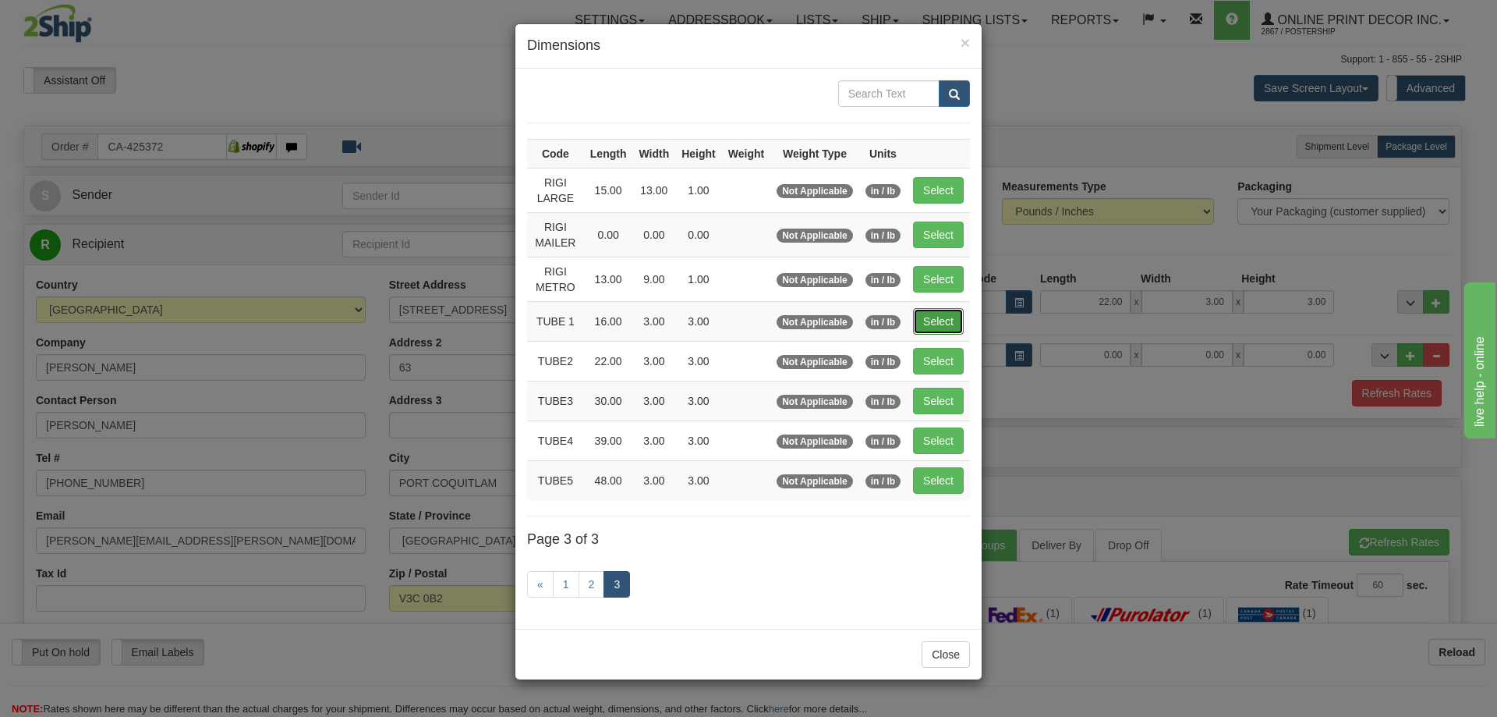
click at [950, 318] on button "Select" at bounding box center [938, 321] width 51 height 27
type input "TUBE 1"
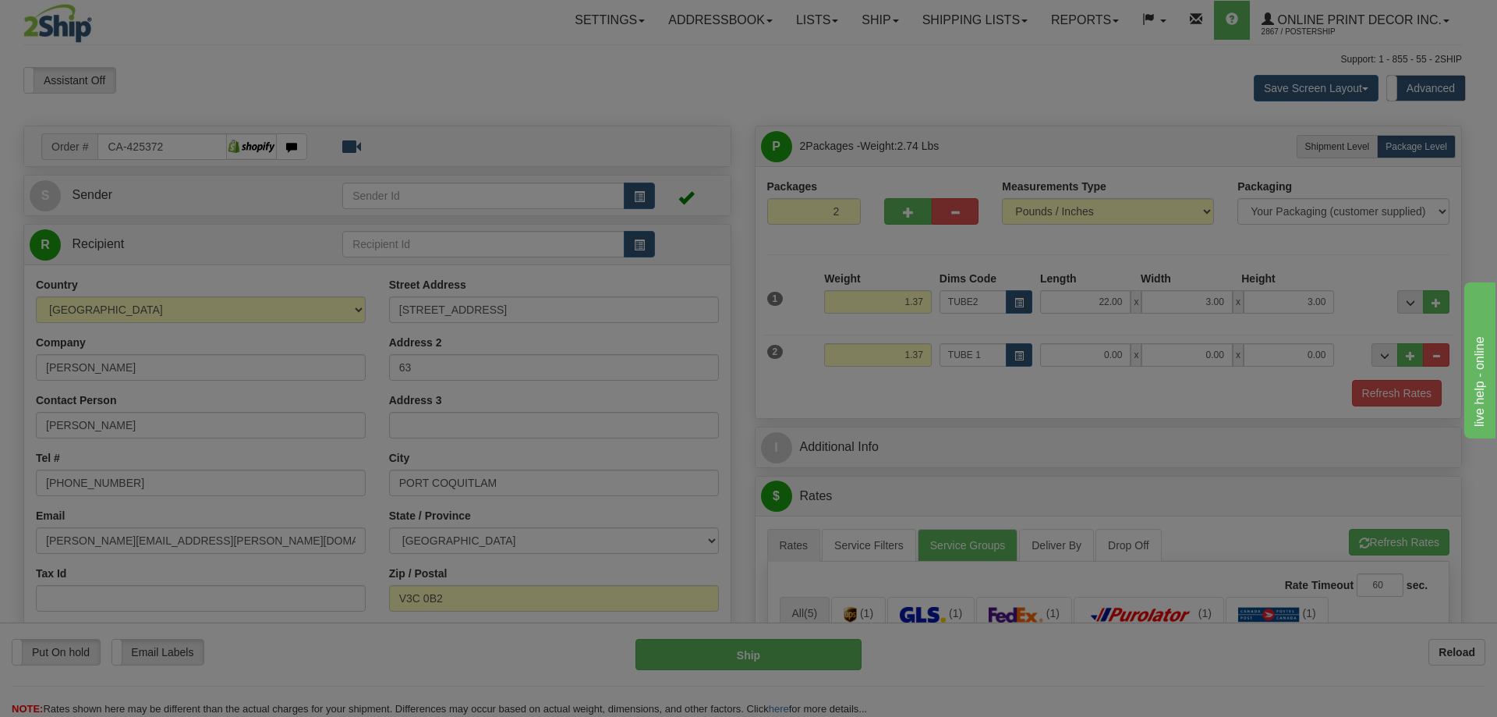
type input "16.00"
type input "3.00"
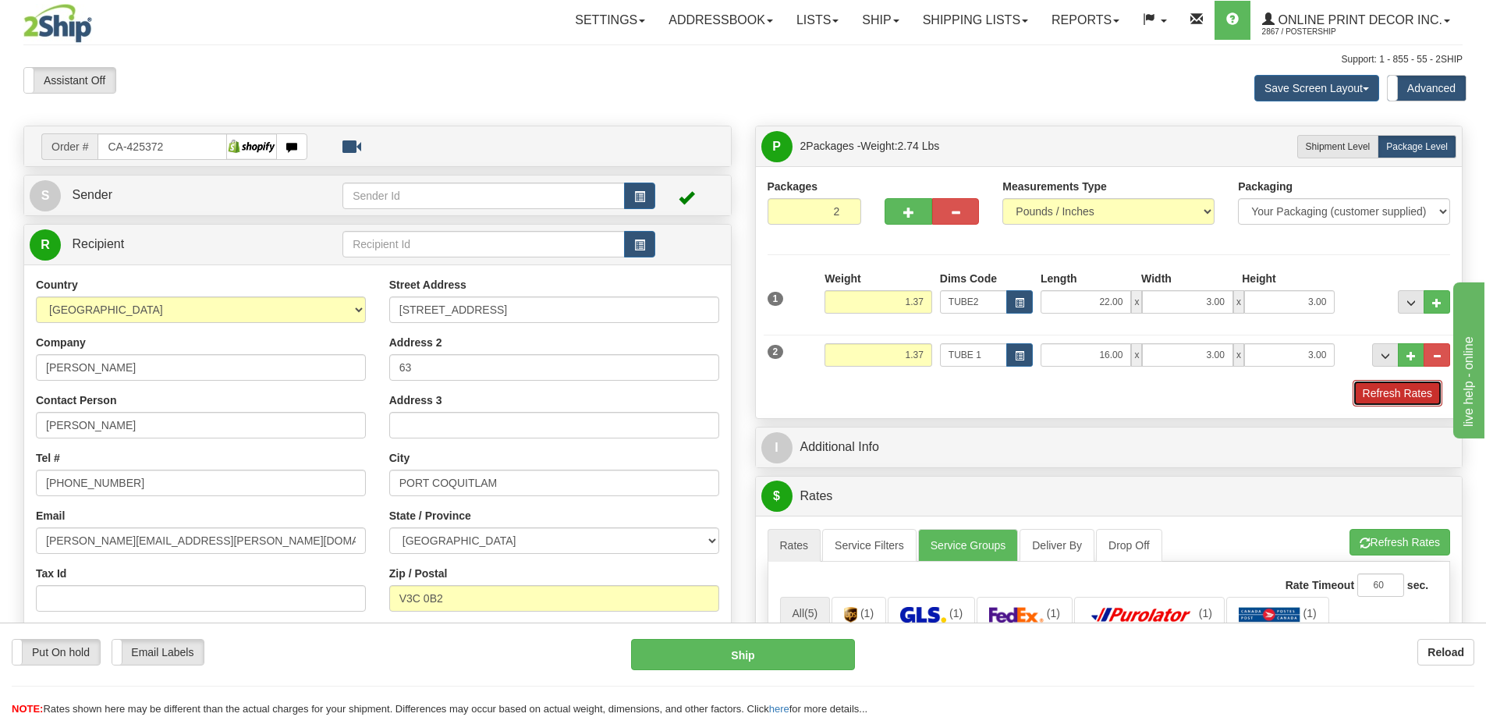
click at [1367, 402] on button "Refresh Rates" at bounding box center [1397, 393] width 90 height 27
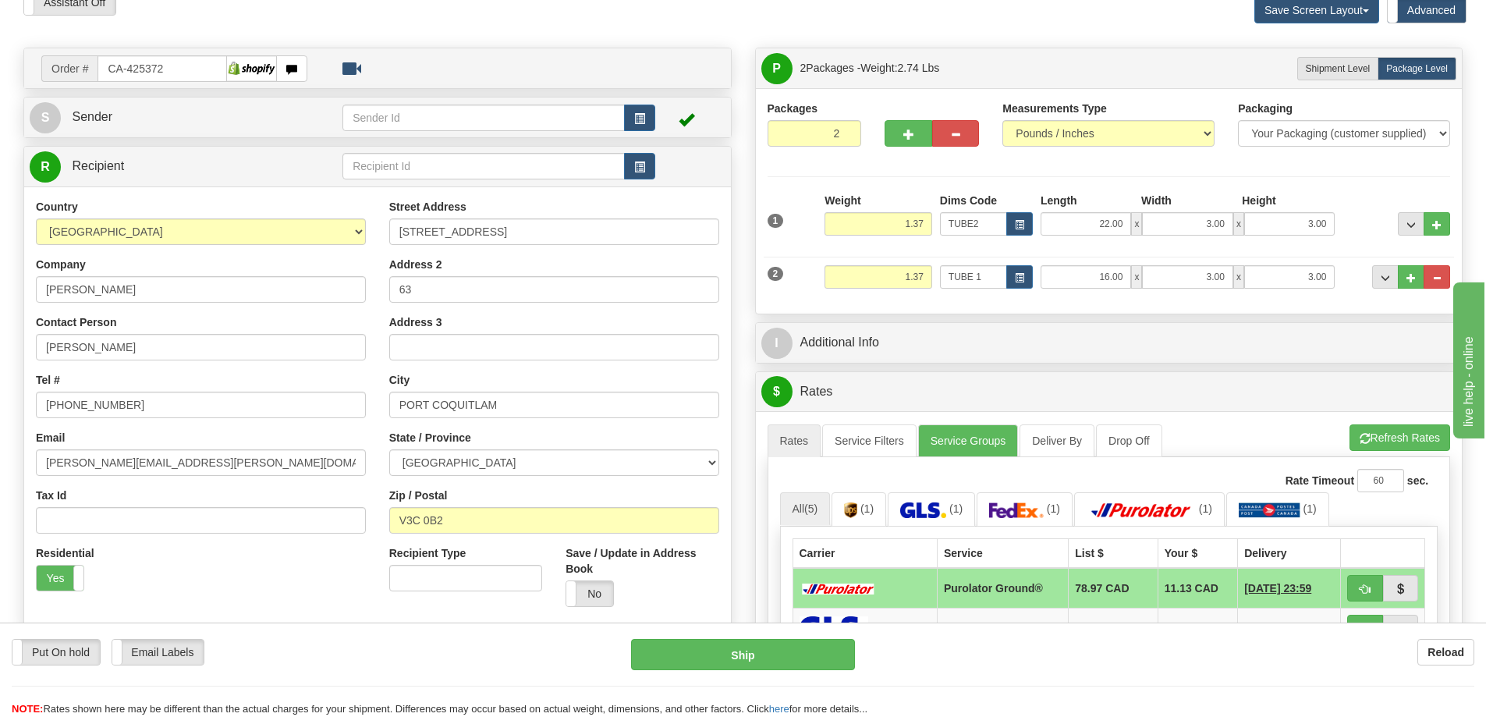
scroll to position [156, 0]
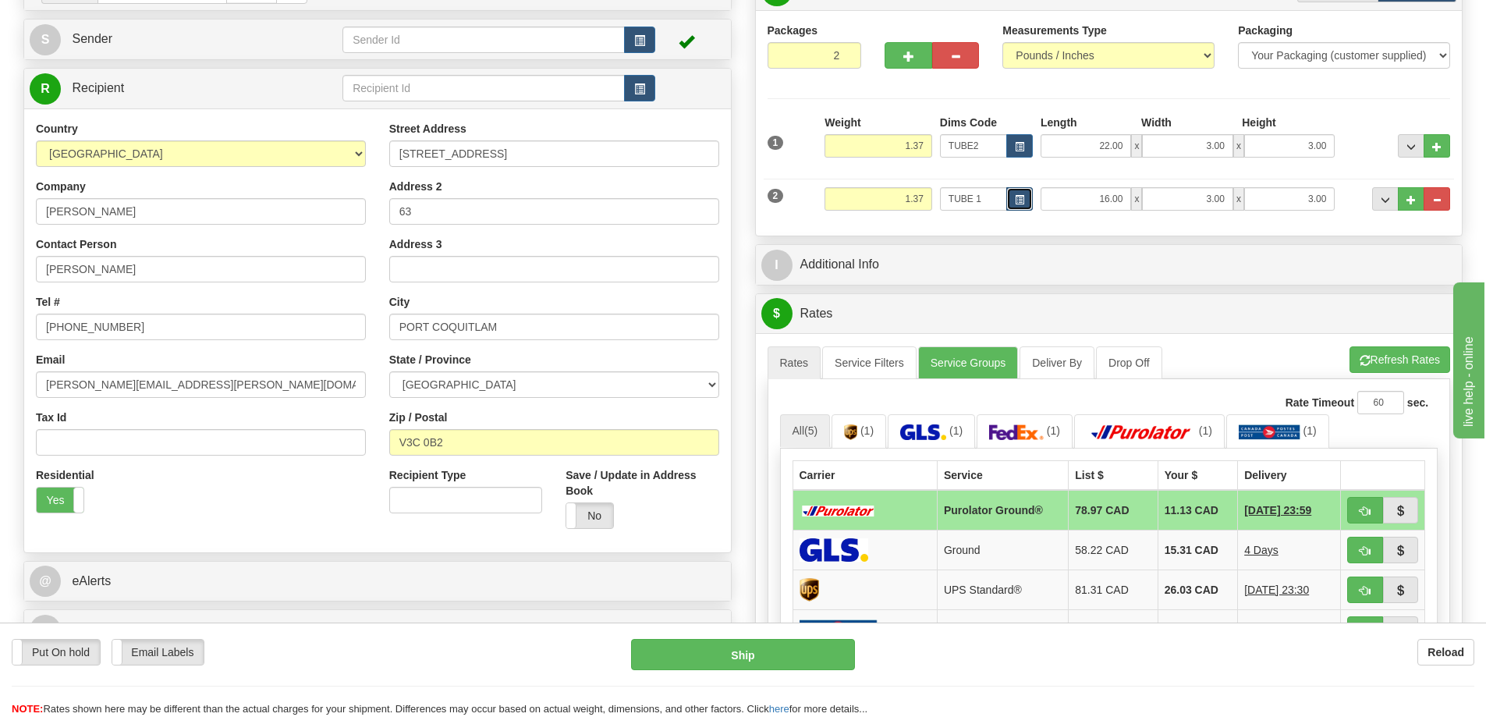
click at [1007, 196] on button "button" at bounding box center [1019, 198] width 27 height 23
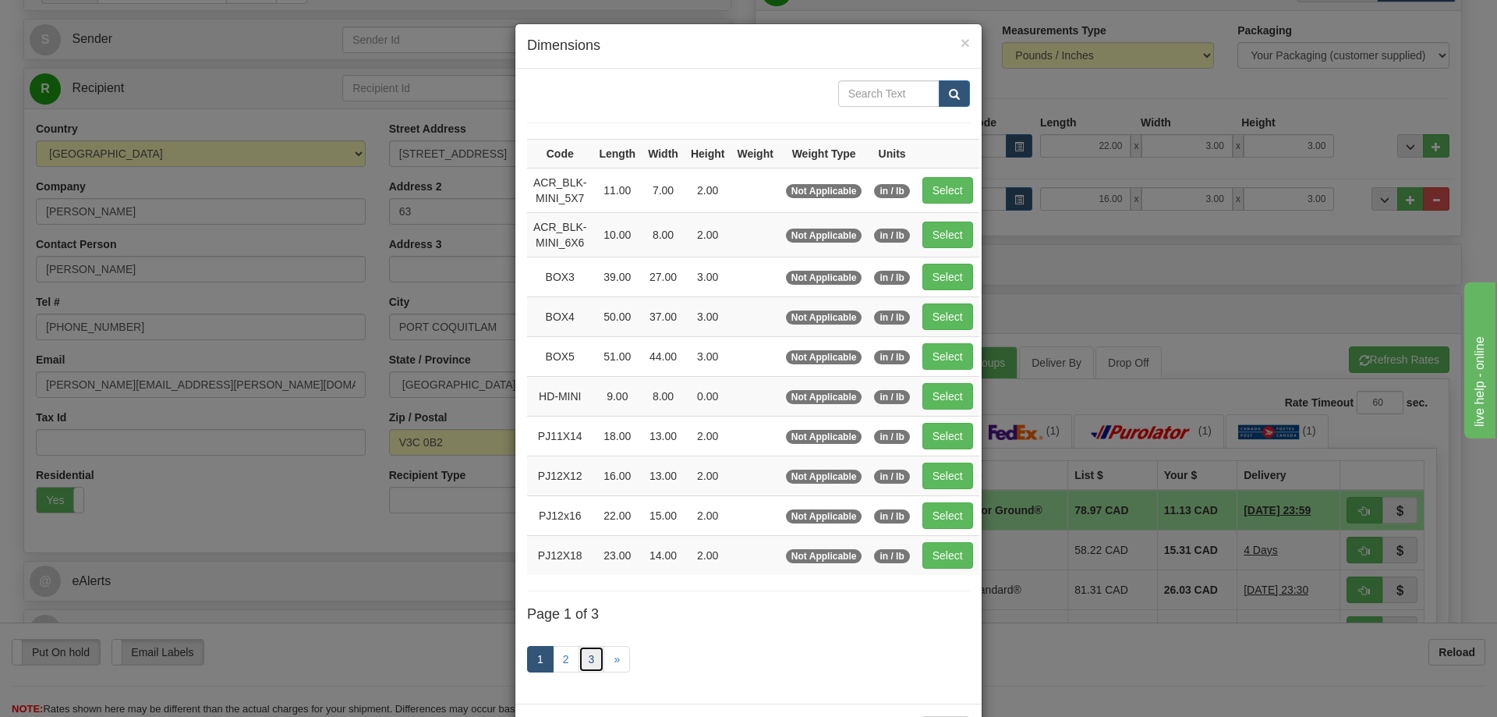
click at [591, 657] on link "3" at bounding box center [592, 659] width 27 height 27
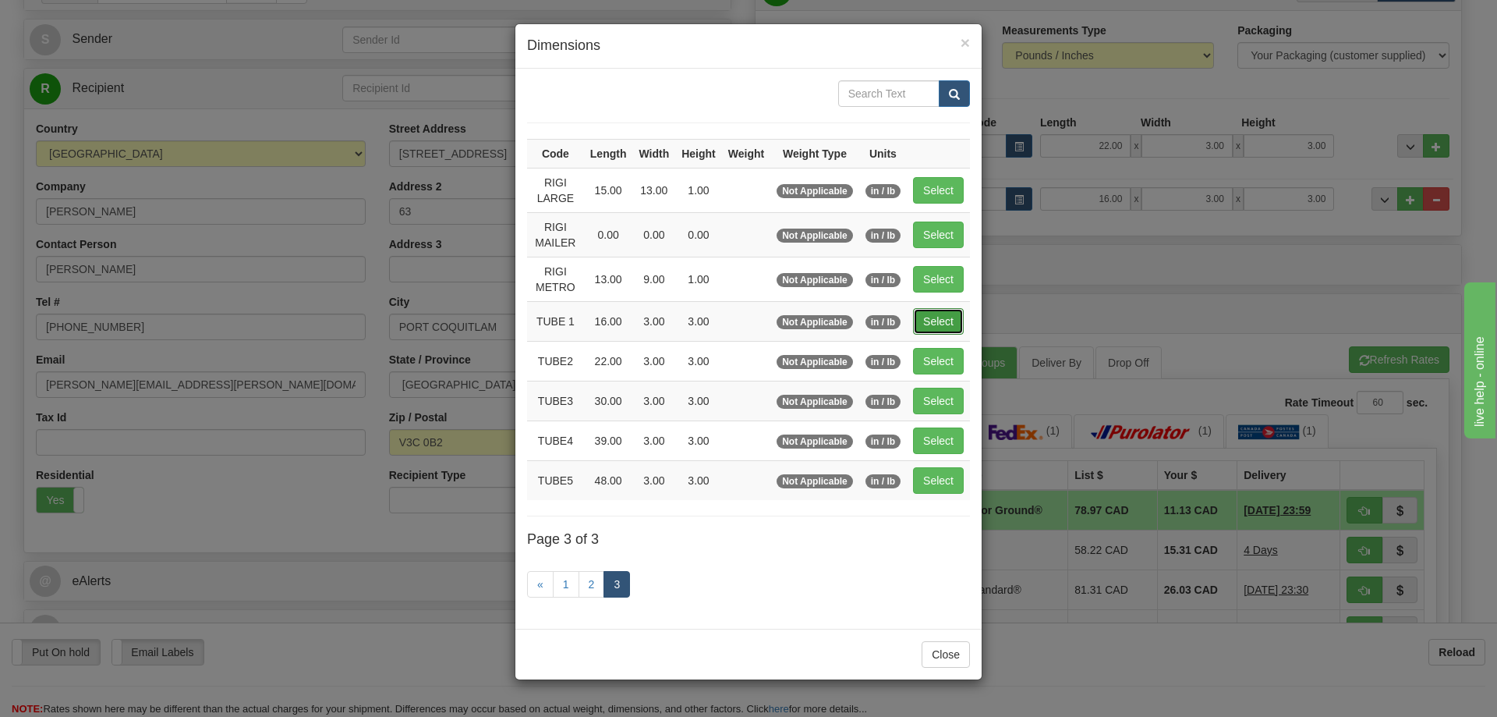
click at [930, 324] on button "Select" at bounding box center [938, 321] width 51 height 27
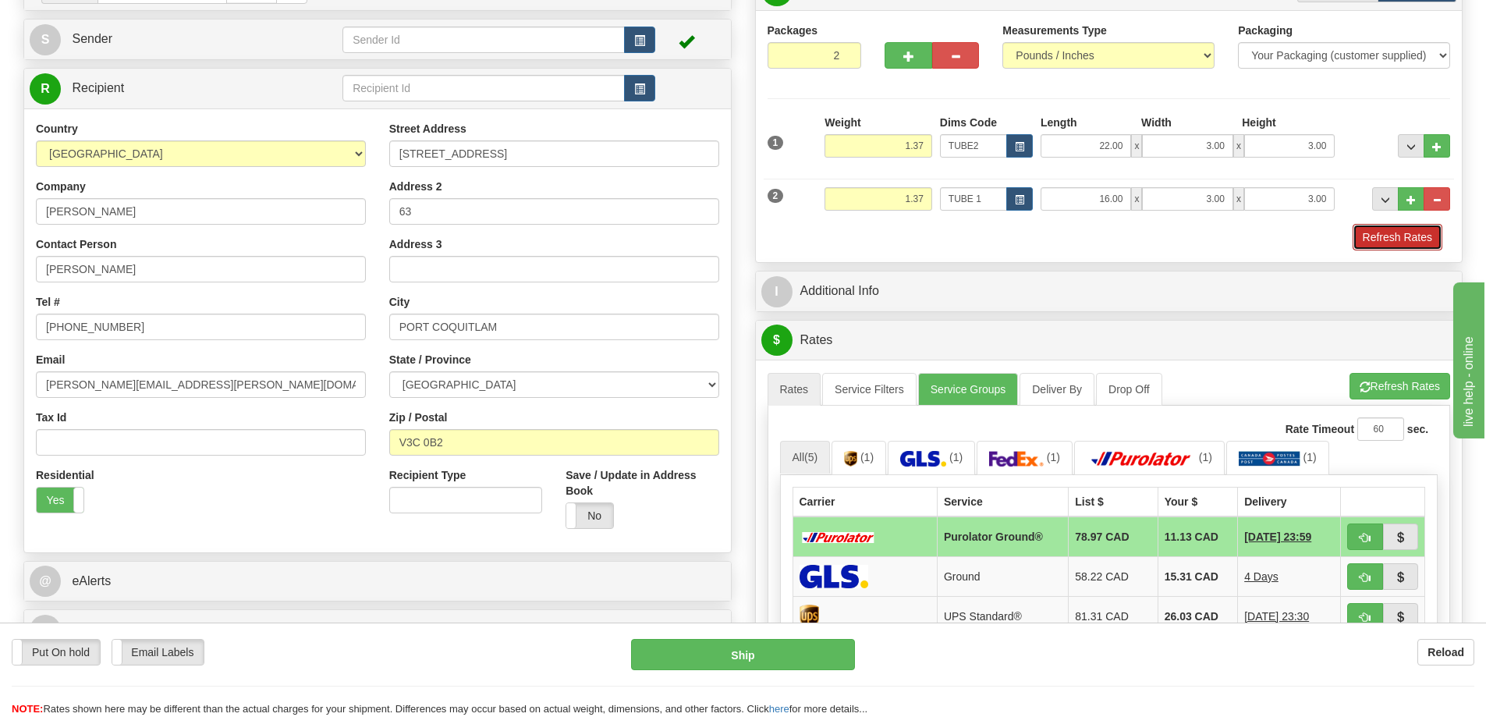
click at [1390, 243] on button "Refresh Rates" at bounding box center [1397, 237] width 90 height 27
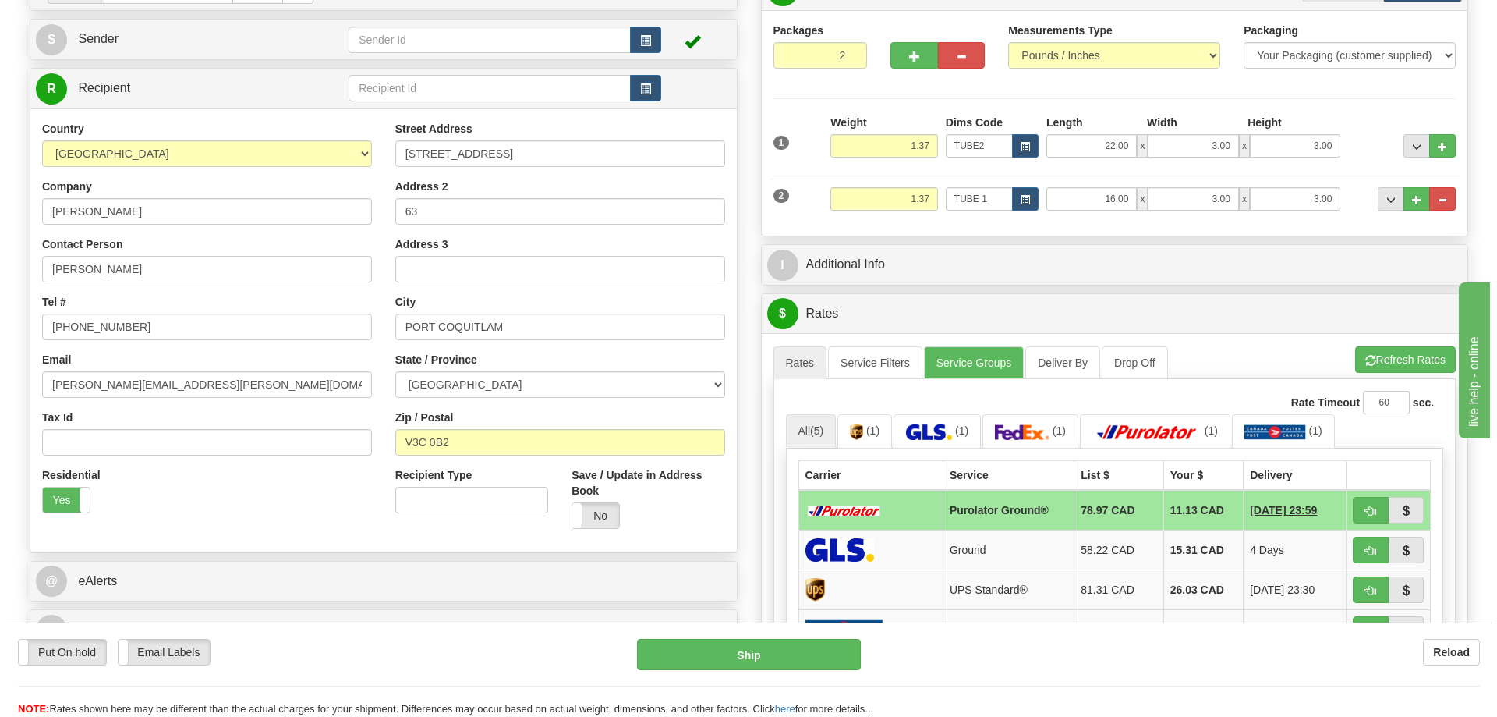
scroll to position [312, 0]
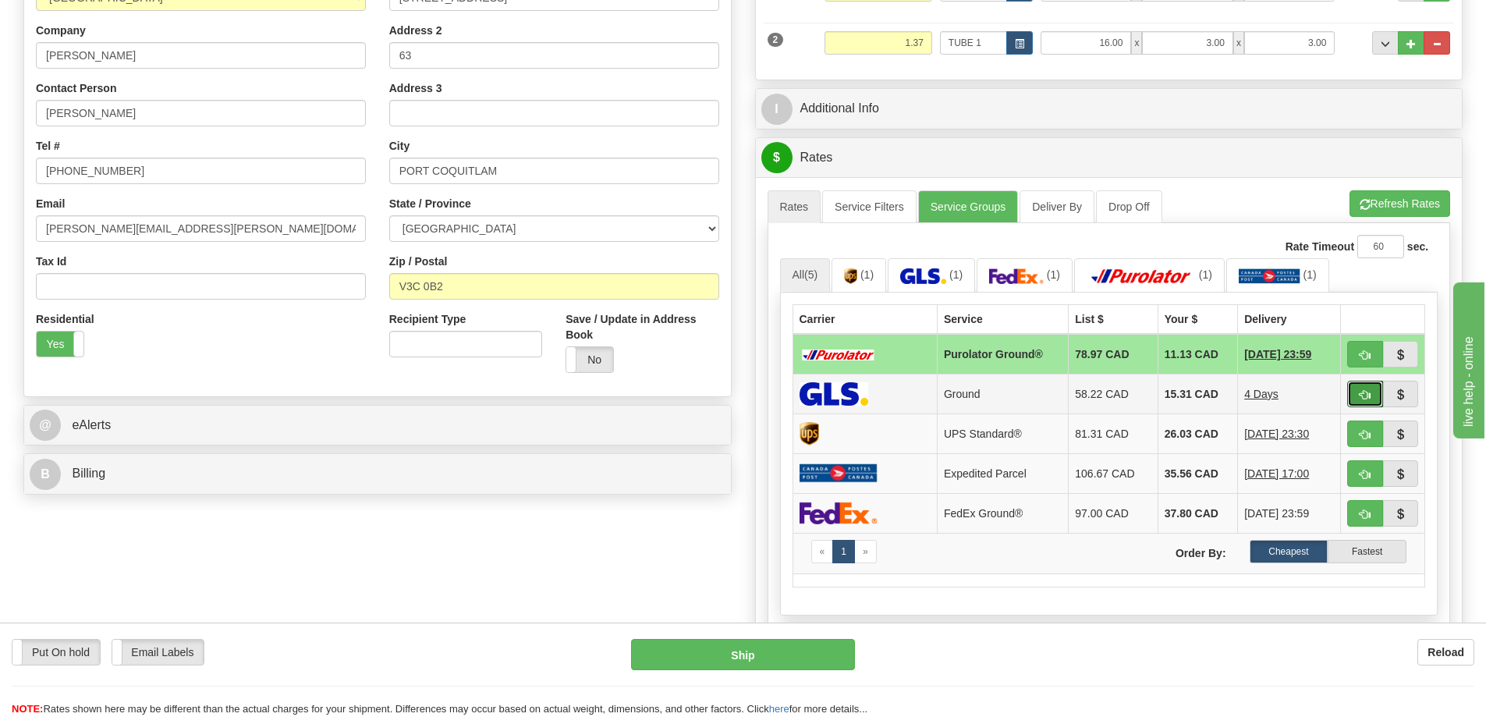
drag, startPoint x: 1358, startPoint y: 393, endPoint x: 1344, endPoint y: 390, distance: 14.4
click at [1358, 393] on button "button" at bounding box center [1365, 394] width 36 height 27
type input "1"
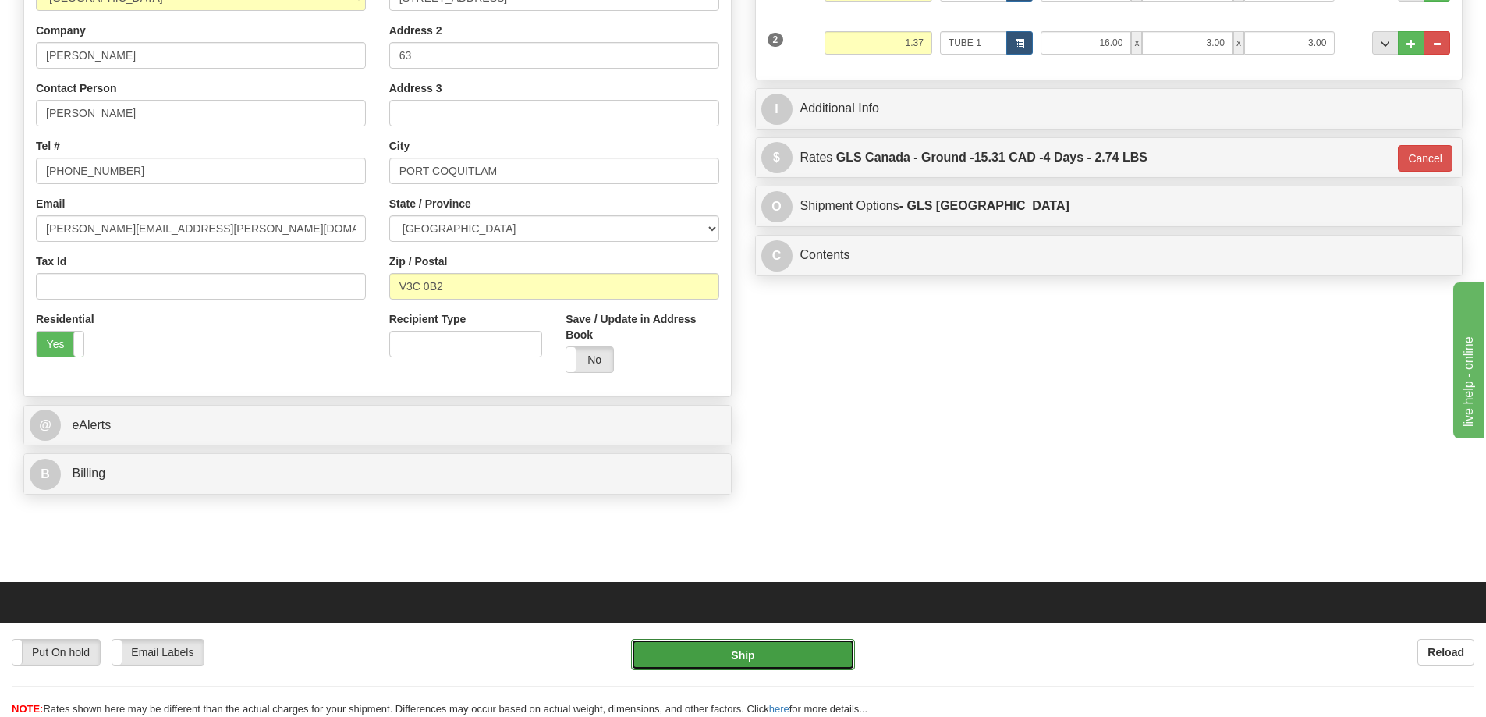
click at [776, 658] on button "Ship" at bounding box center [743, 654] width 224 height 31
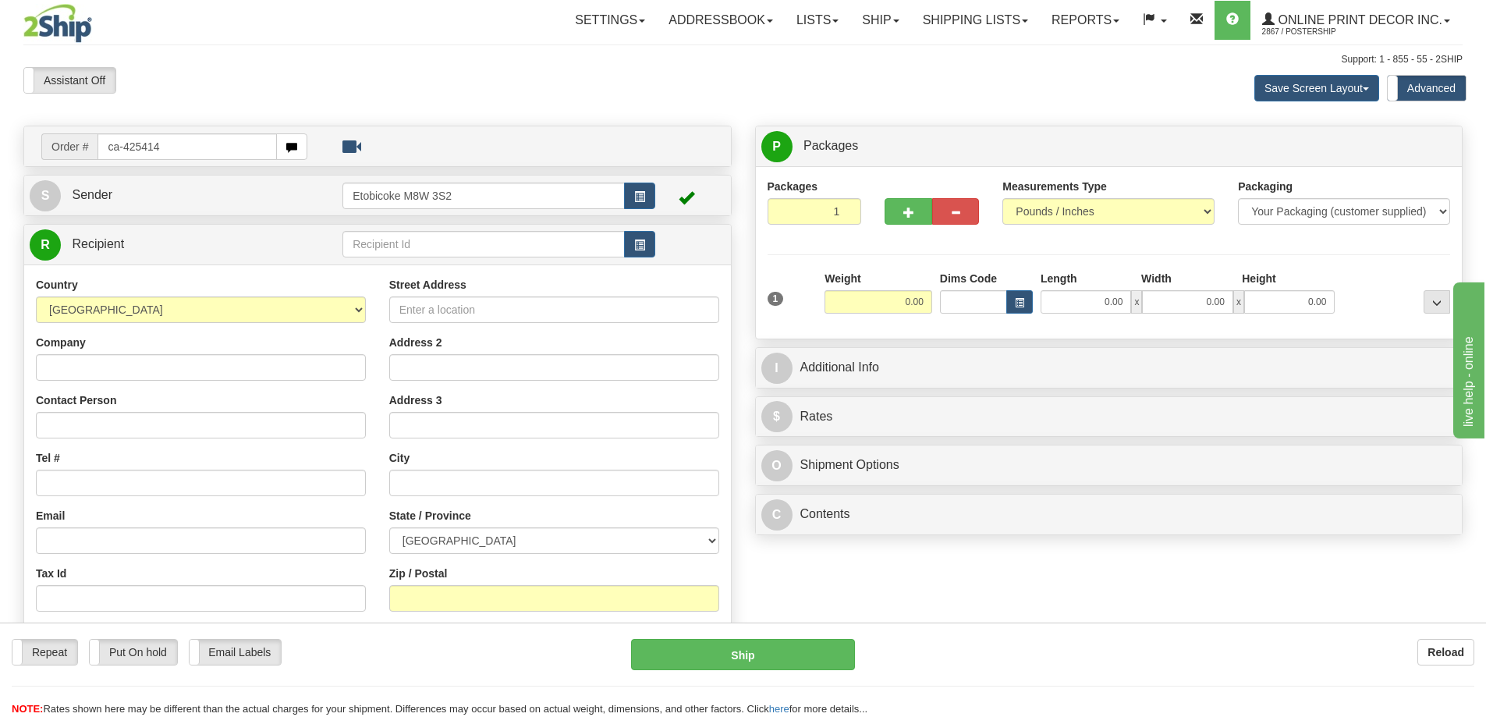
type input "ca-425414"
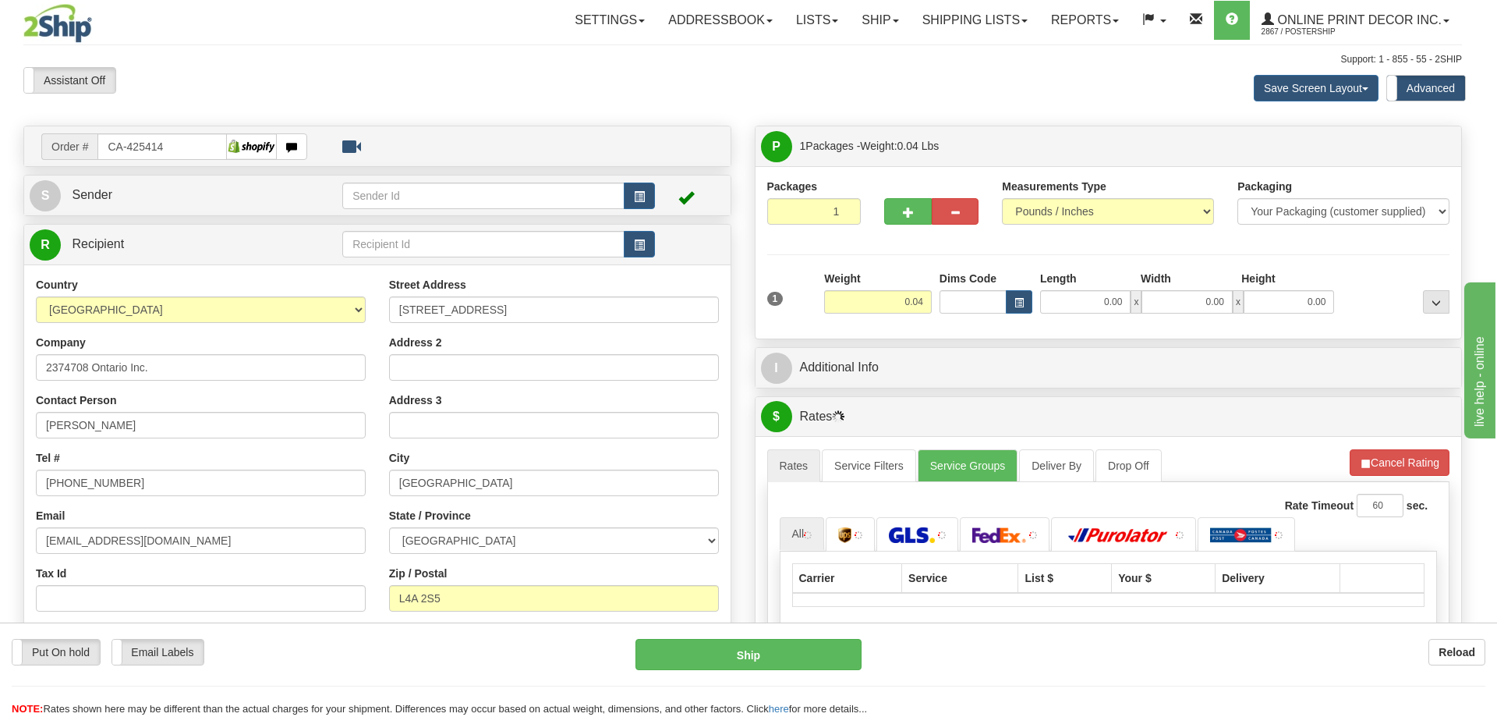
type input "STOUFFVILLE"
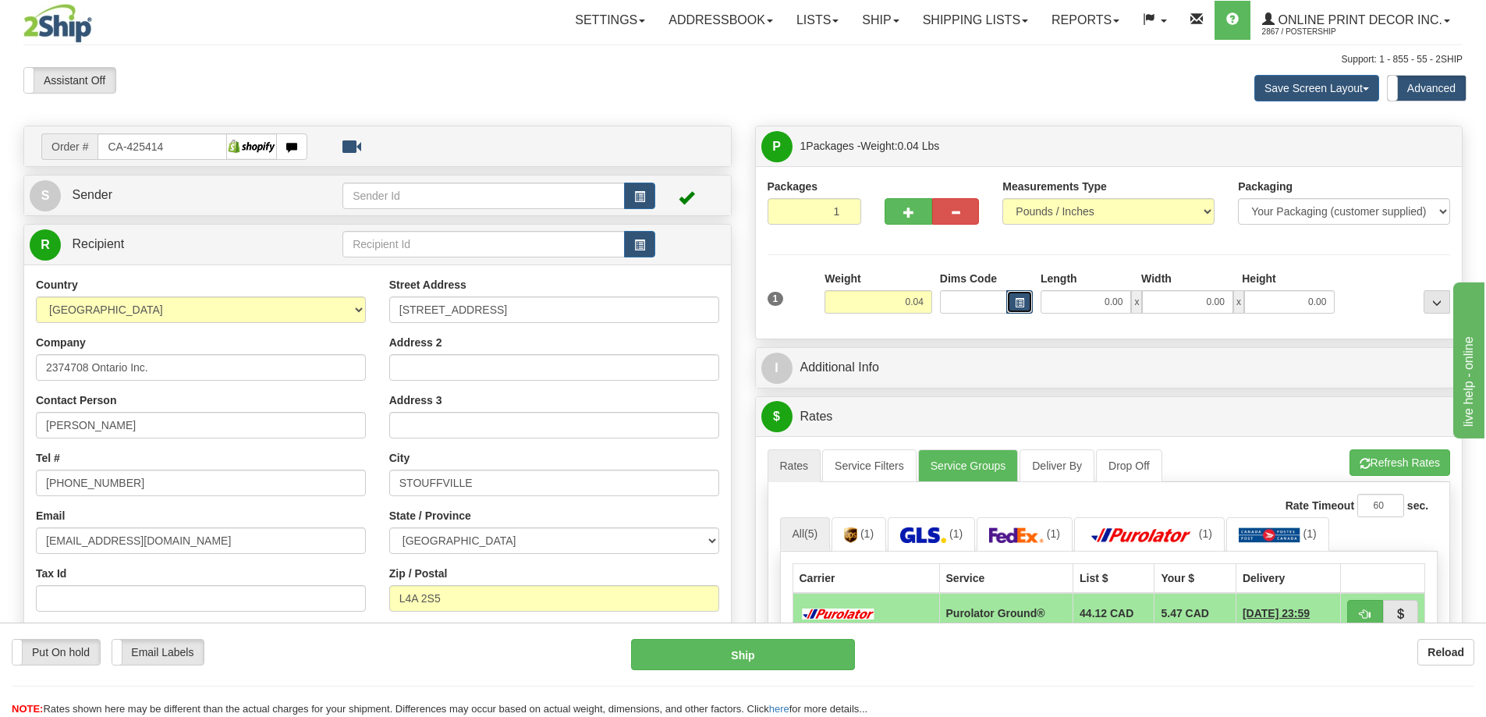
click at [1015, 301] on span "button" at bounding box center [1019, 303] width 9 height 9
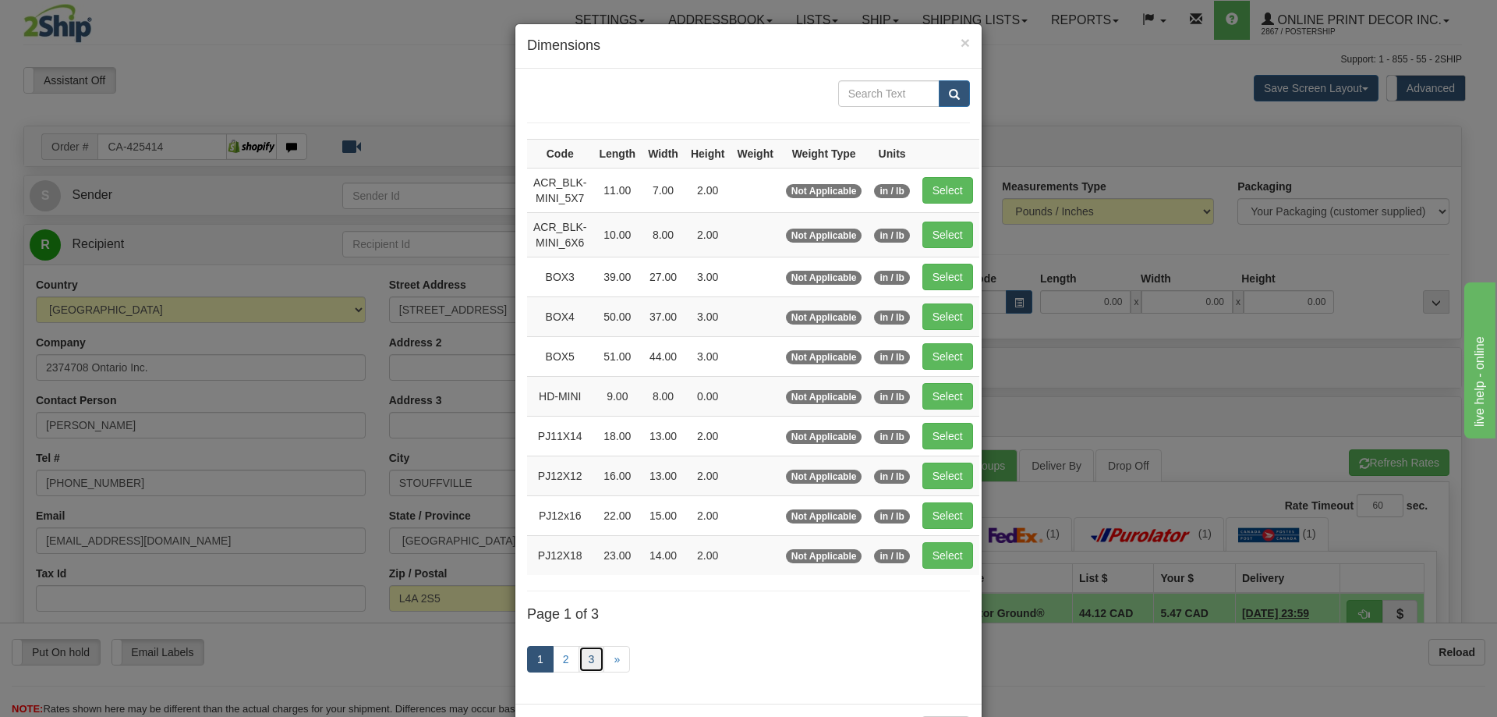
click at [594, 654] on link "3" at bounding box center [592, 659] width 27 height 27
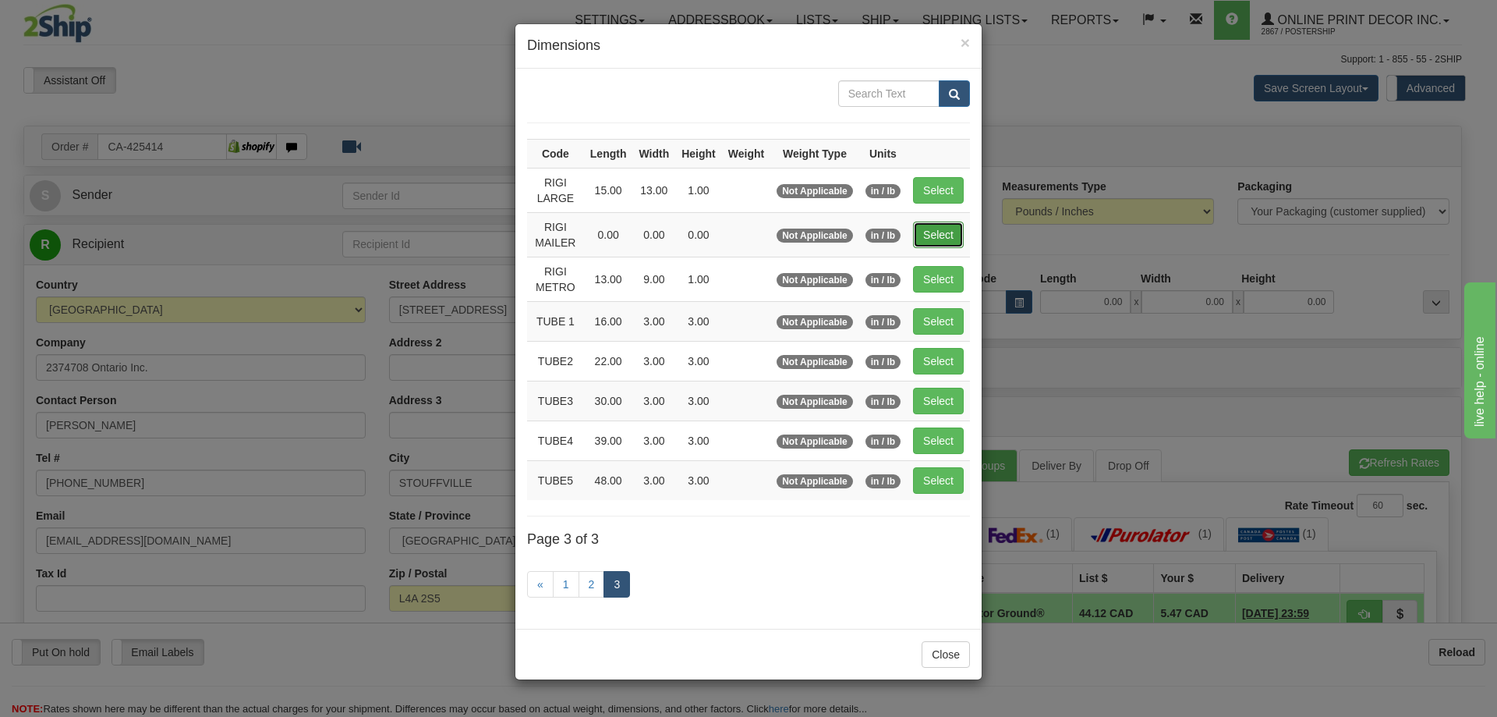
click at [925, 233] on button "Select" at bounding box center [938, 234] width 51 height 27
type input "RIGI MAILER"
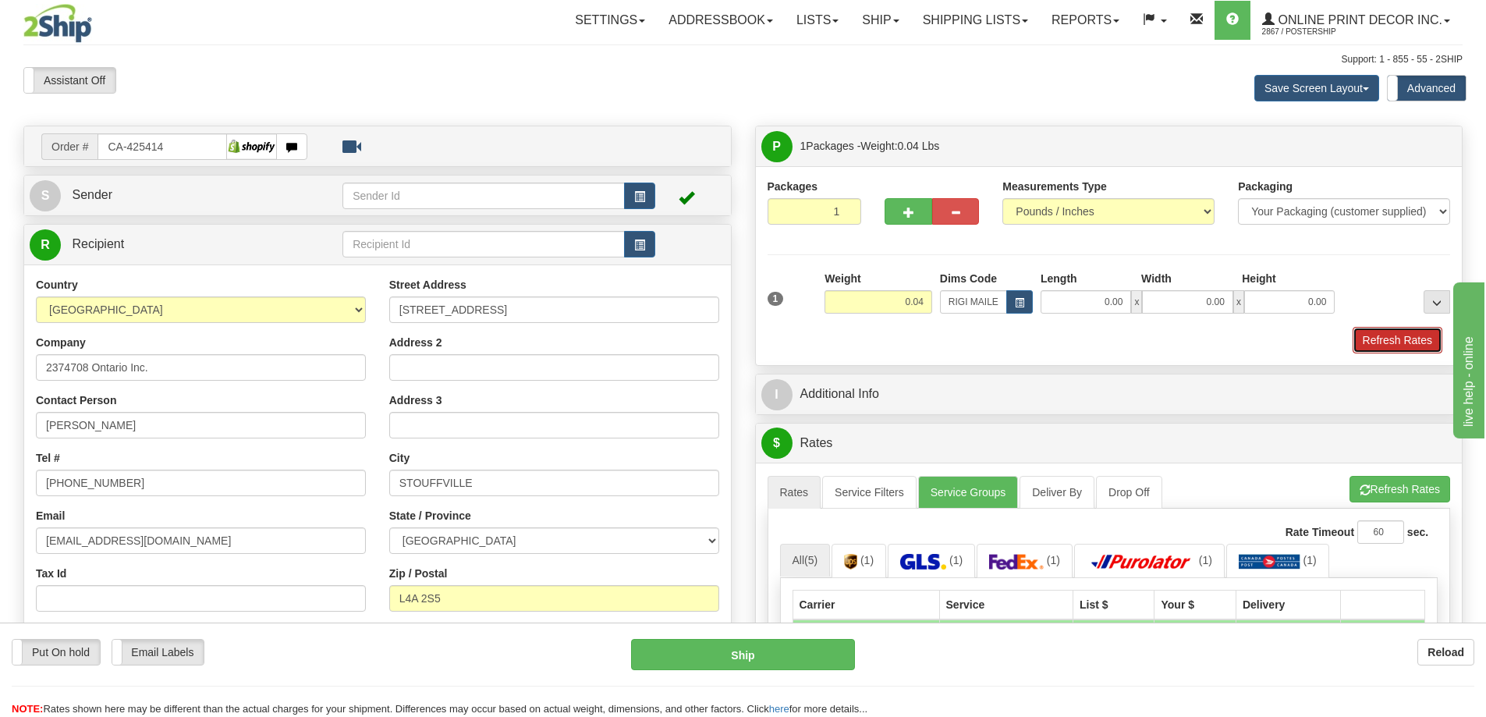
click at [1391, 340] on button "Refresh Rates" at bounding box center [1397, 340] width 90 height 27
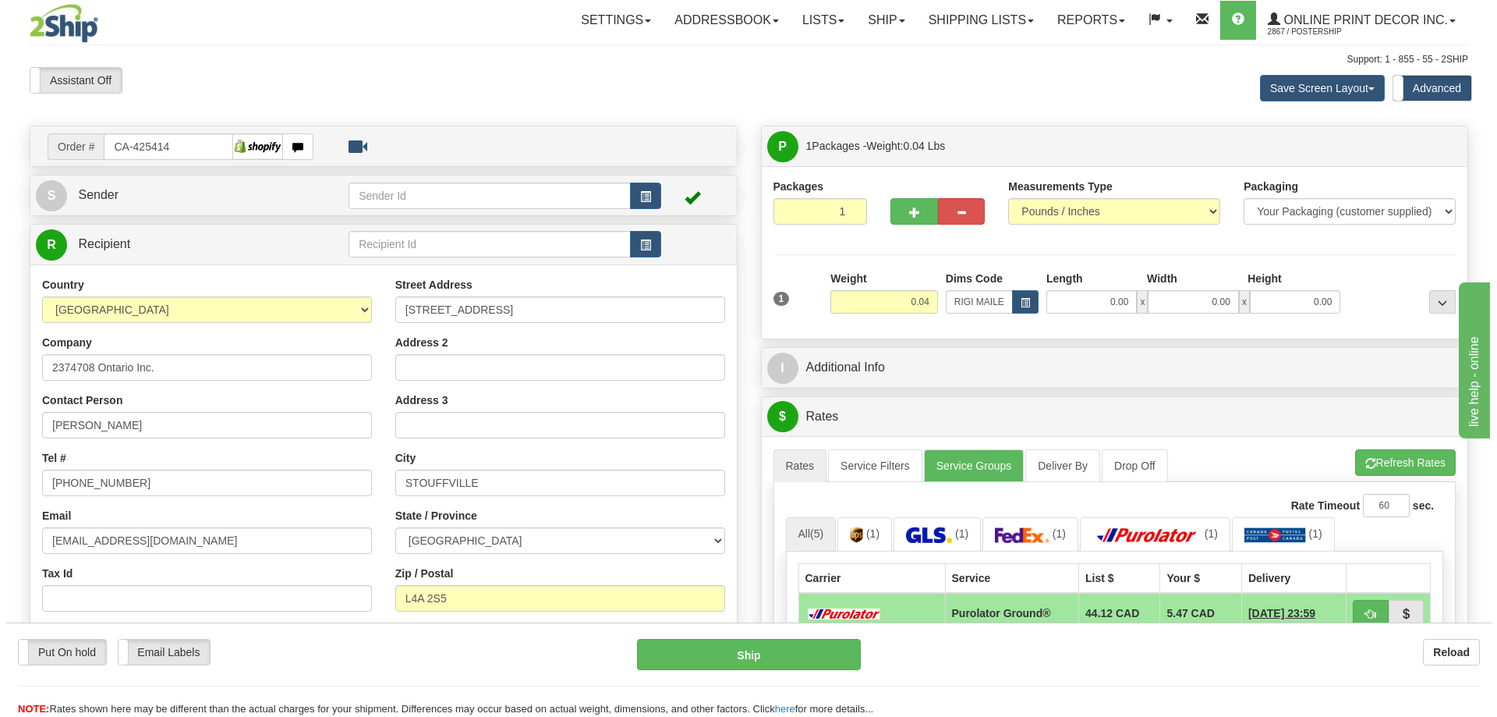
scroll to position [156, 0]
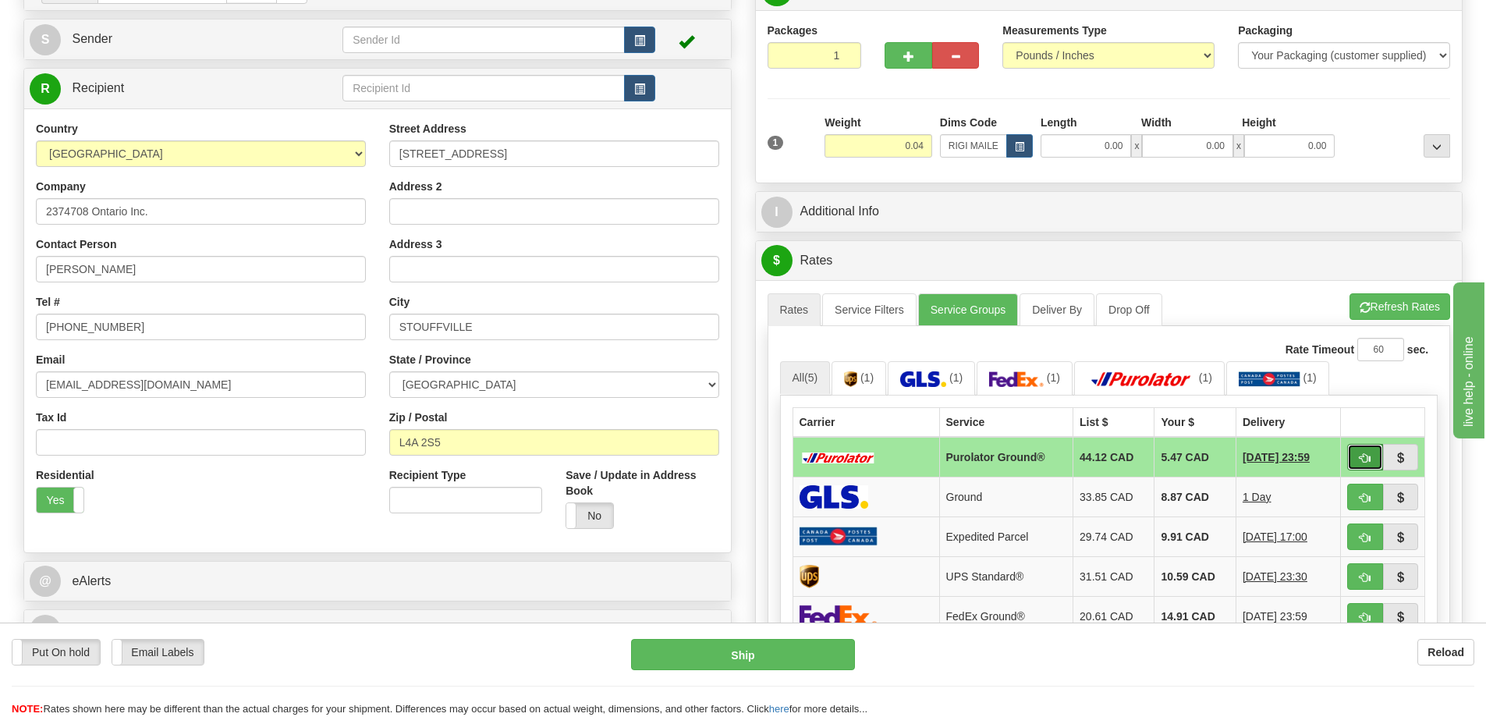
click at [1365, 449] on button "button" at bounding box center [1365, 457] width 36 height 27
type input "260"
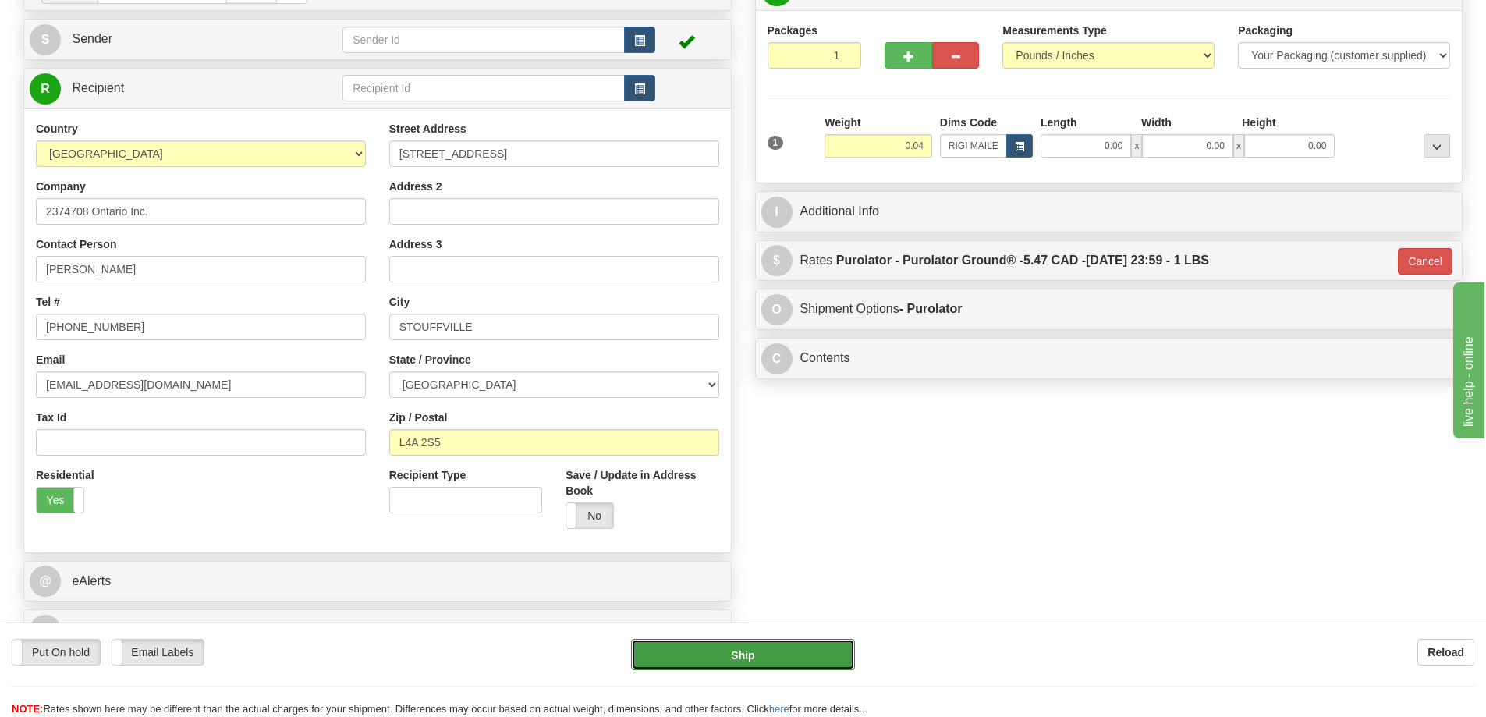
click at [753, 659] on button "Ship" at bounding box center [743, 654] width 224 height 31
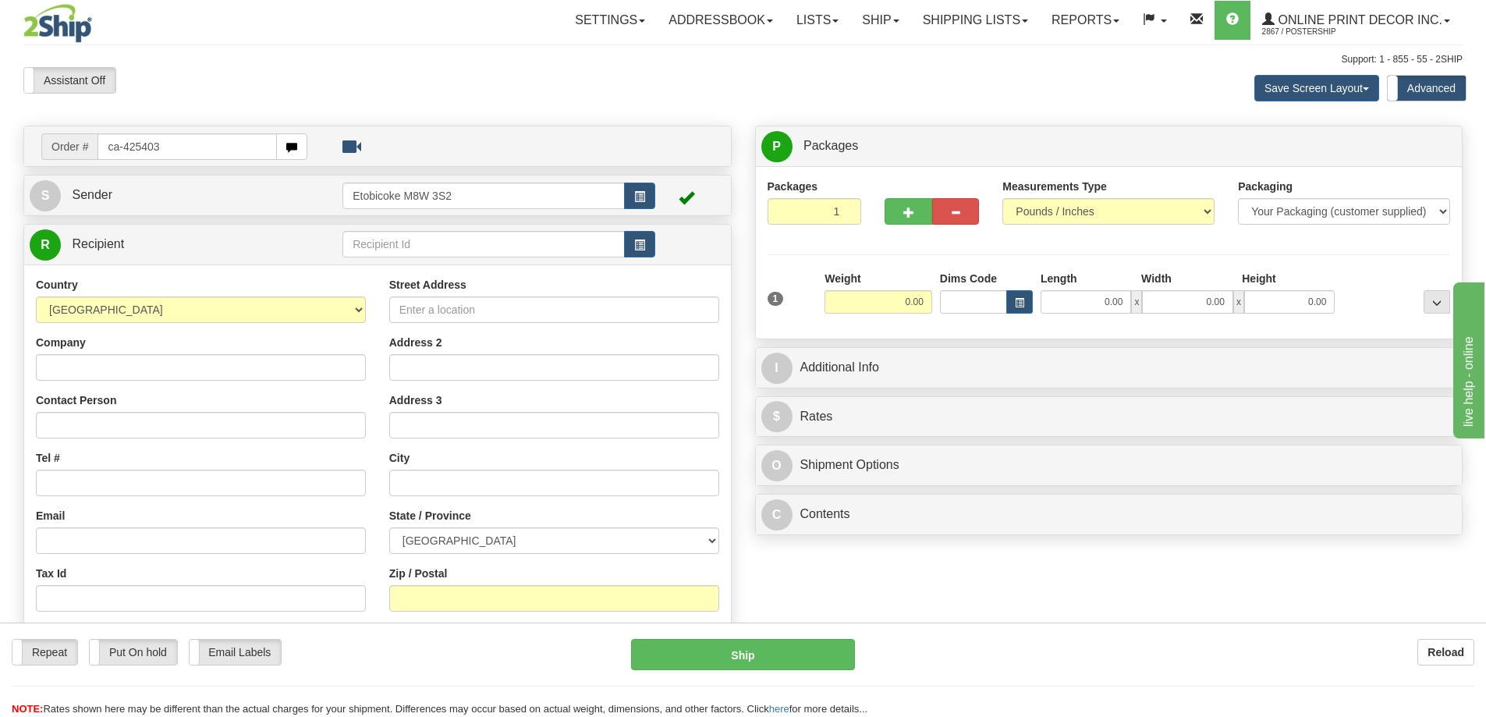
type input "ca-425403"
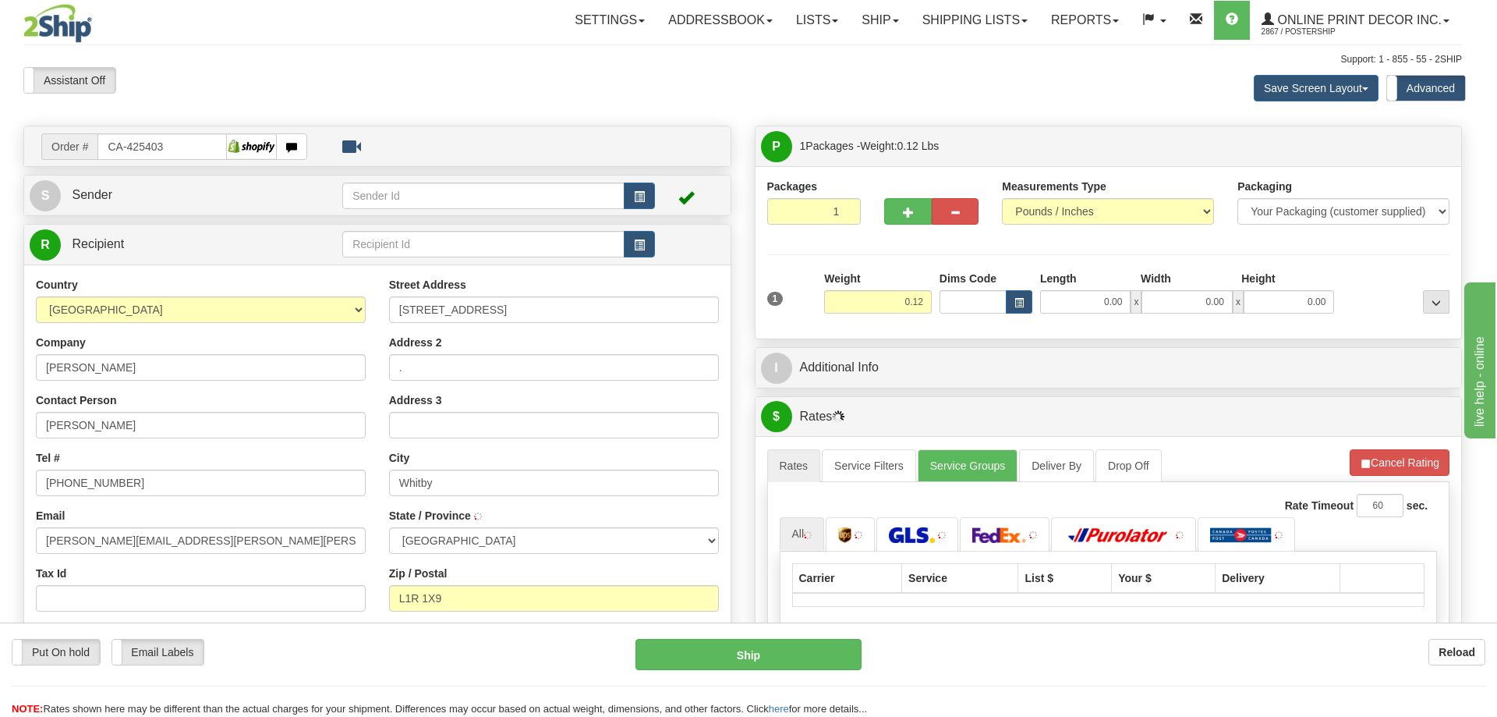
type input "WHITBY"
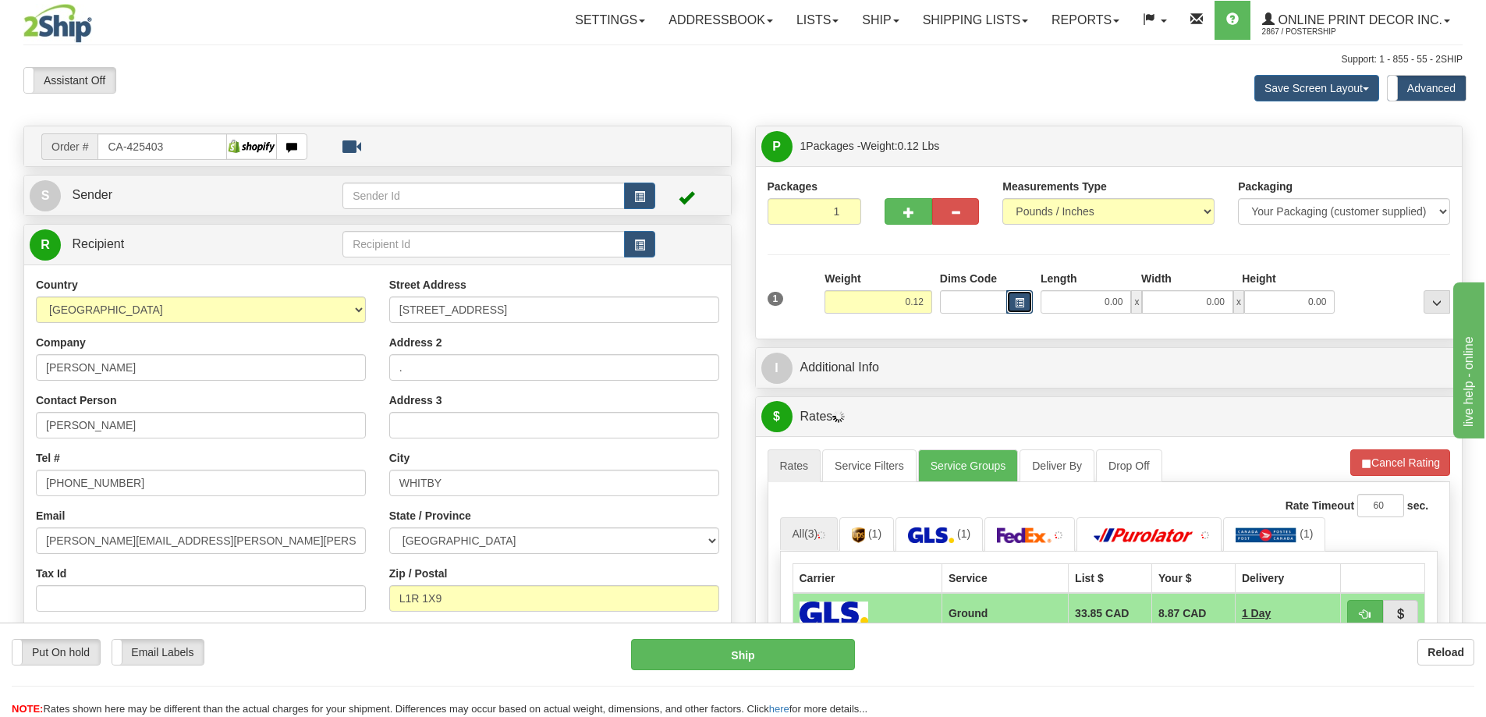
click at [1021, 302] on span "button" at bounding box center [1019, 303] width 9 height 9
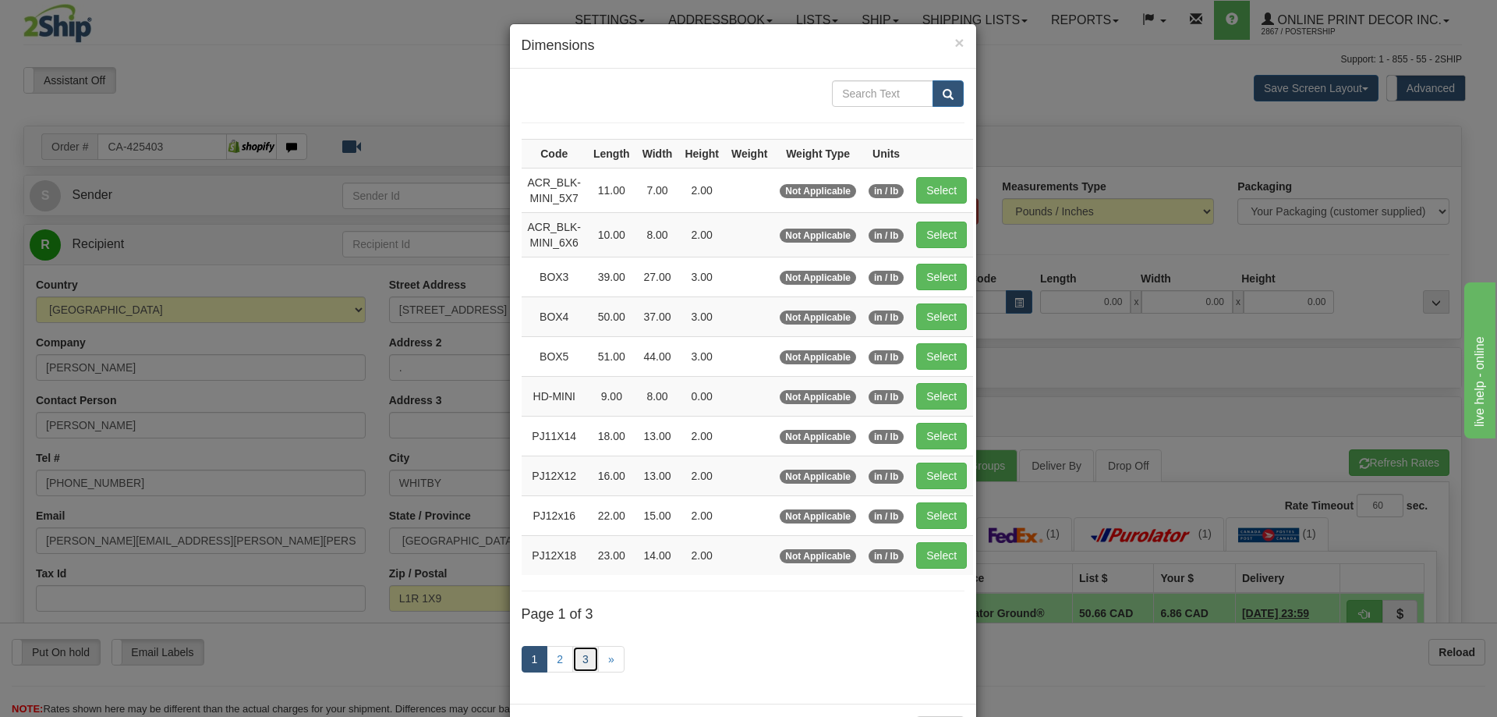
click at [572, 651] on link "3" at bounding box center [585, 659] width 27 height 27
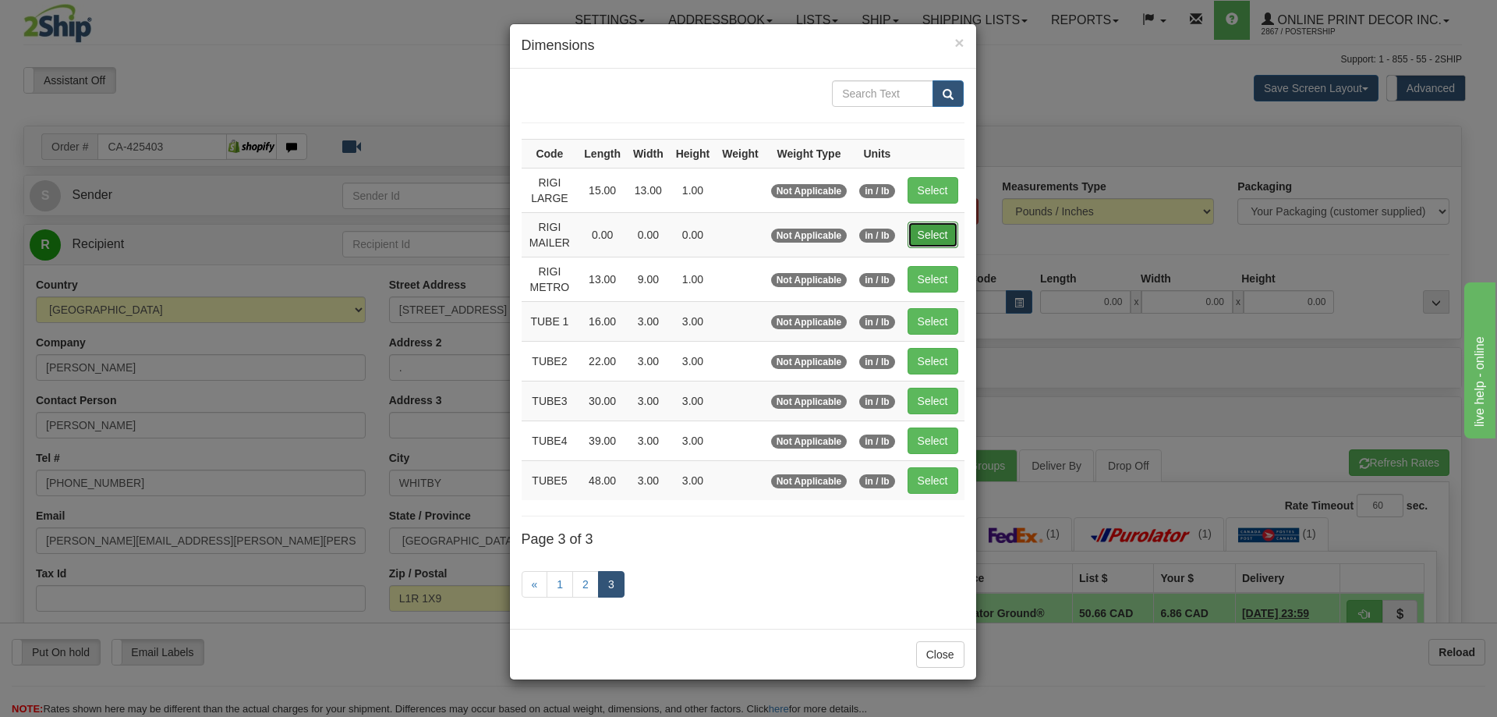
click at [948, 236] on button "Select" at bounding box center [933, 234] width 51 height 27
type input "RIGI MAILER"
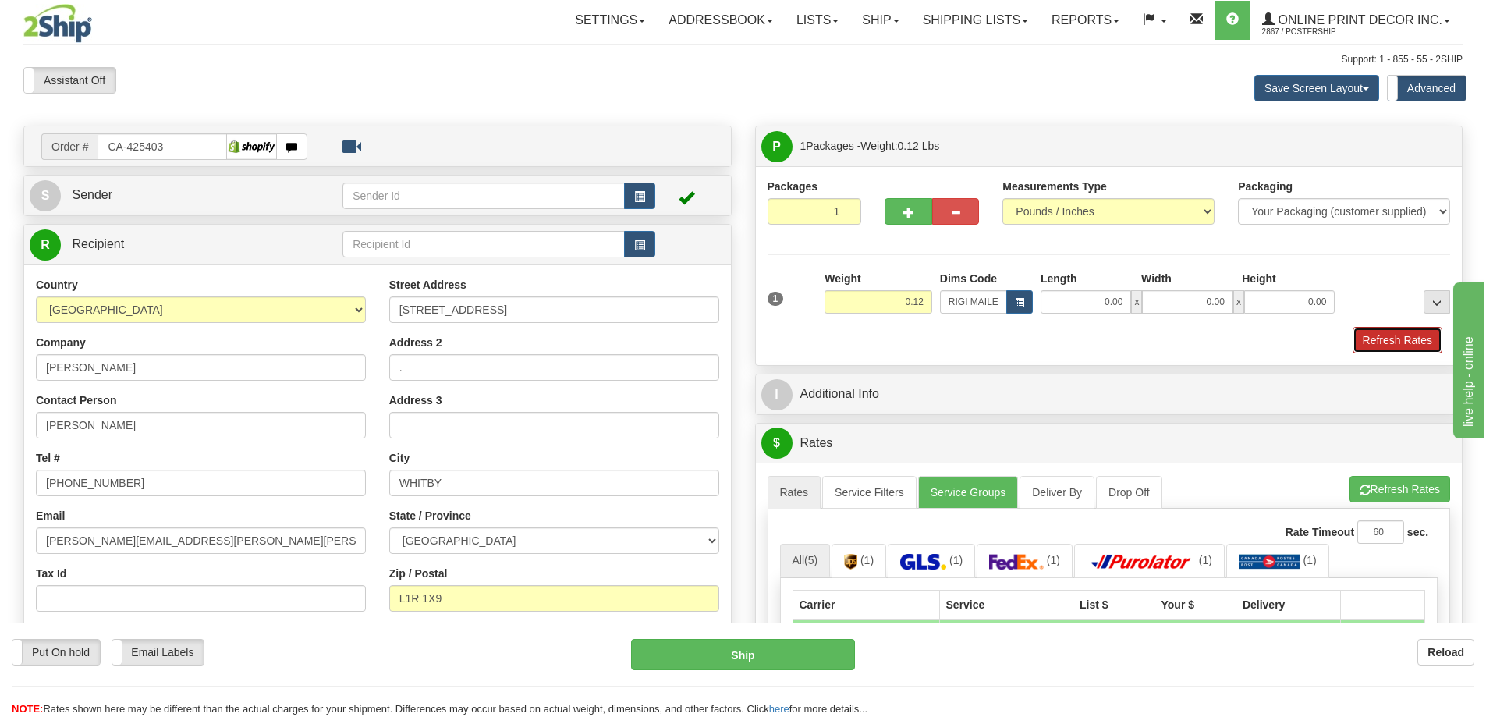
click at [1390, 334] on button "Refresh Rates" at bounding box center [1397, 340] width 90 height 27
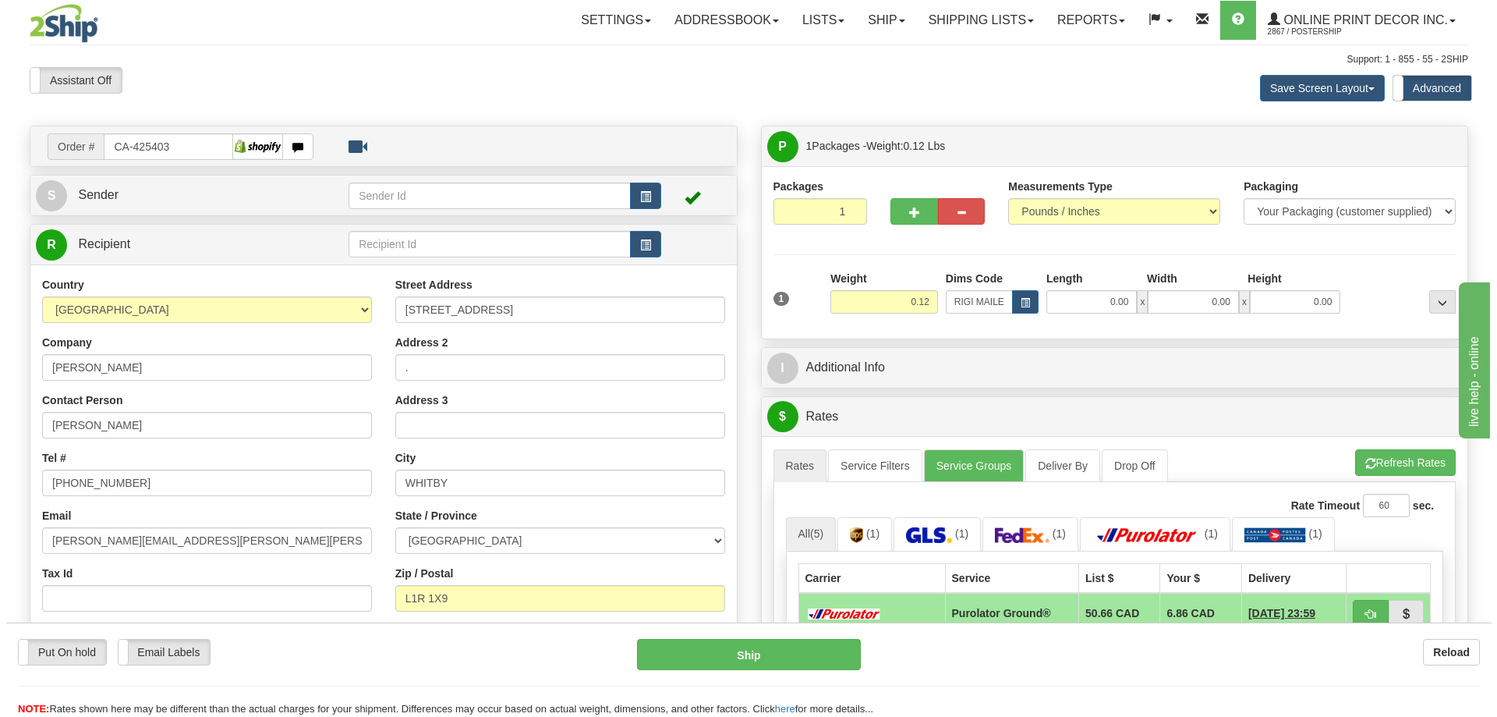
scroll to position [156, 0]
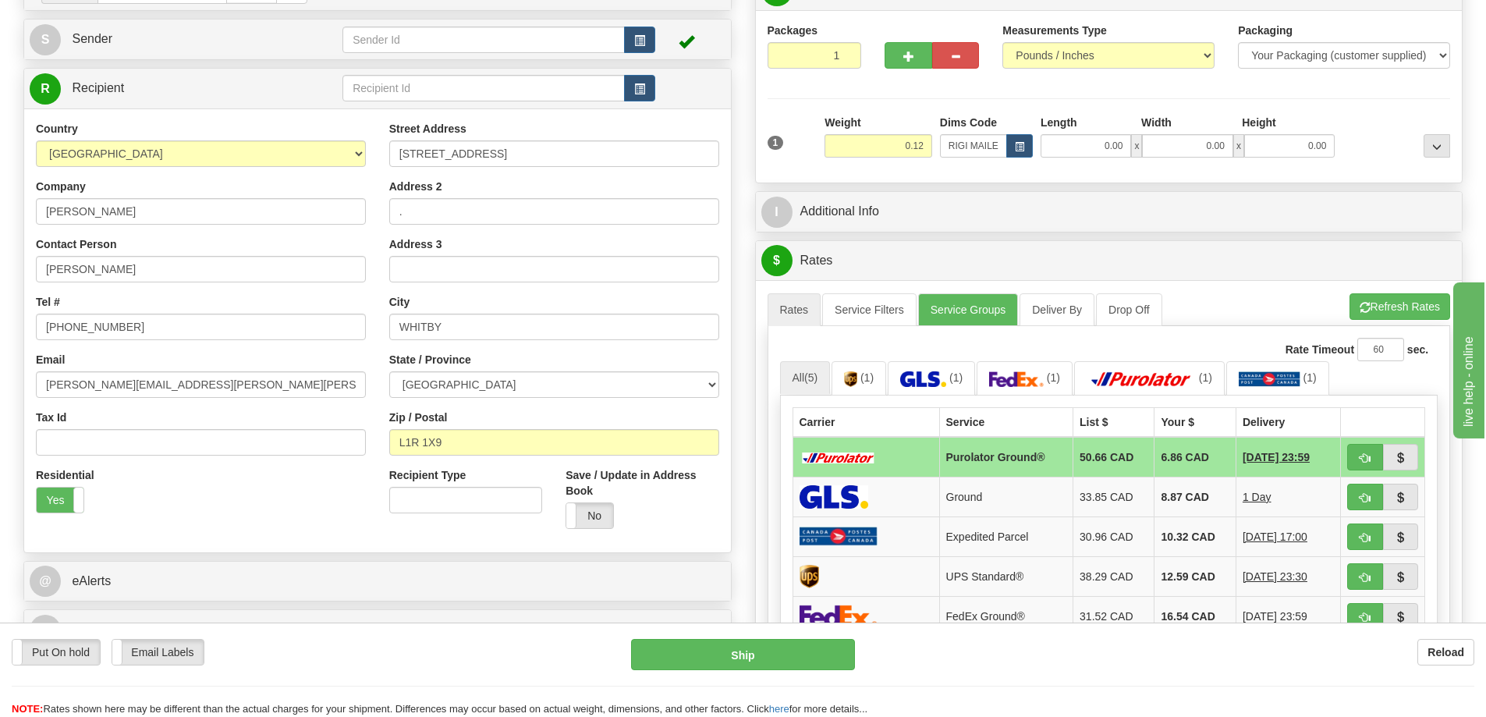
click at [1379, 444] on td at bounding box center [1382, 457] width 84 height 41
click at [1365, 459] on span "button" at bounding box center [1364, 458] width 11 height 10
type input "260"
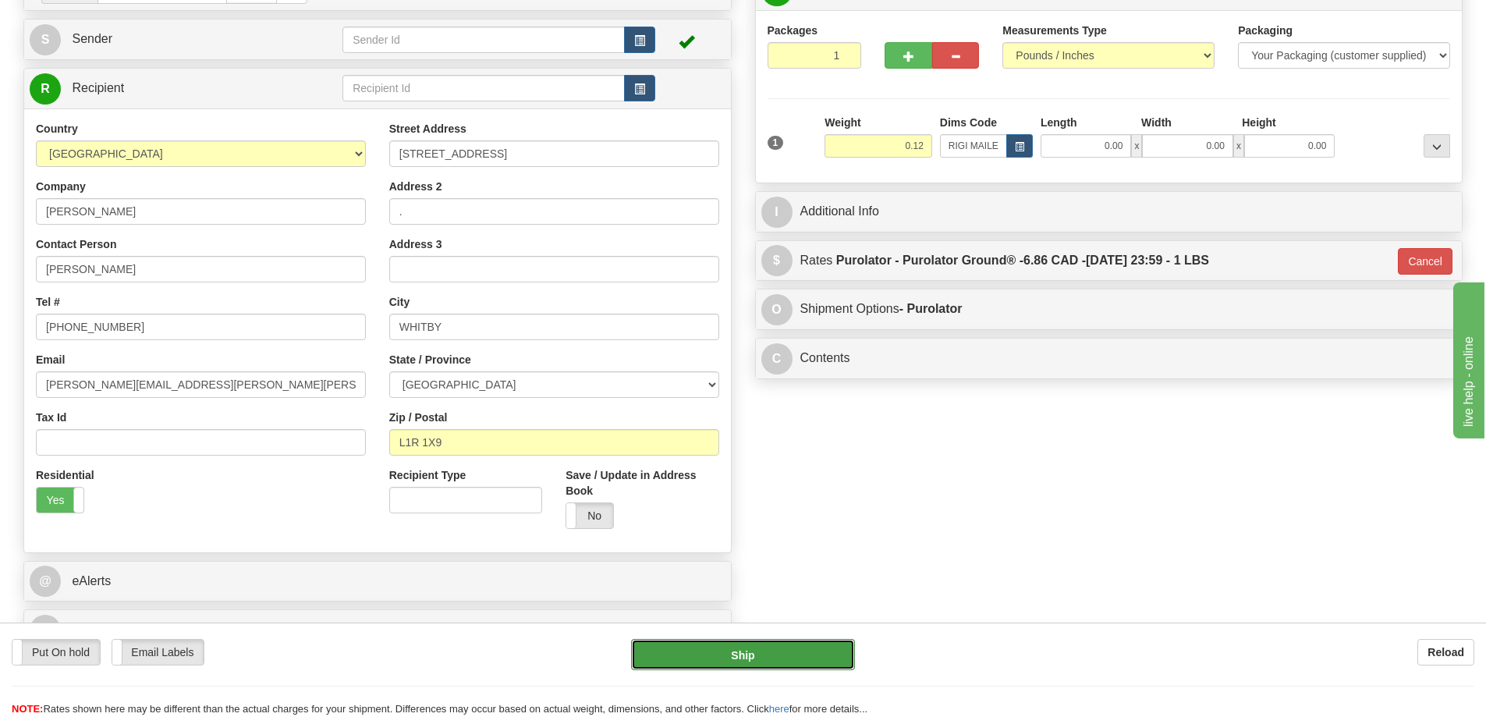
click at [838, 660] on button "Ship" at bounding box center [743, 654] width 224 height 31
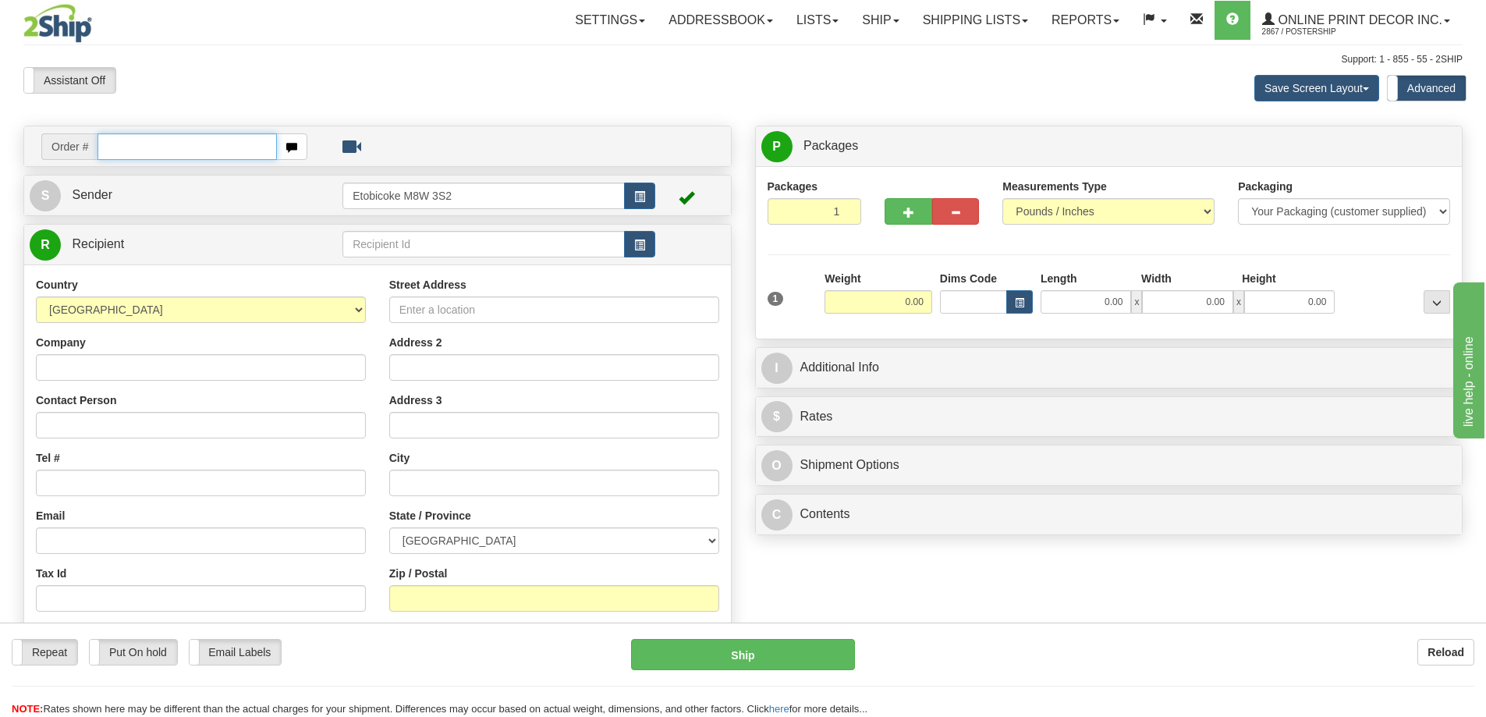
click at [127, 148] on input "text" at bounding box center [186, 146] width 179 height 27
type input "ca-425390"
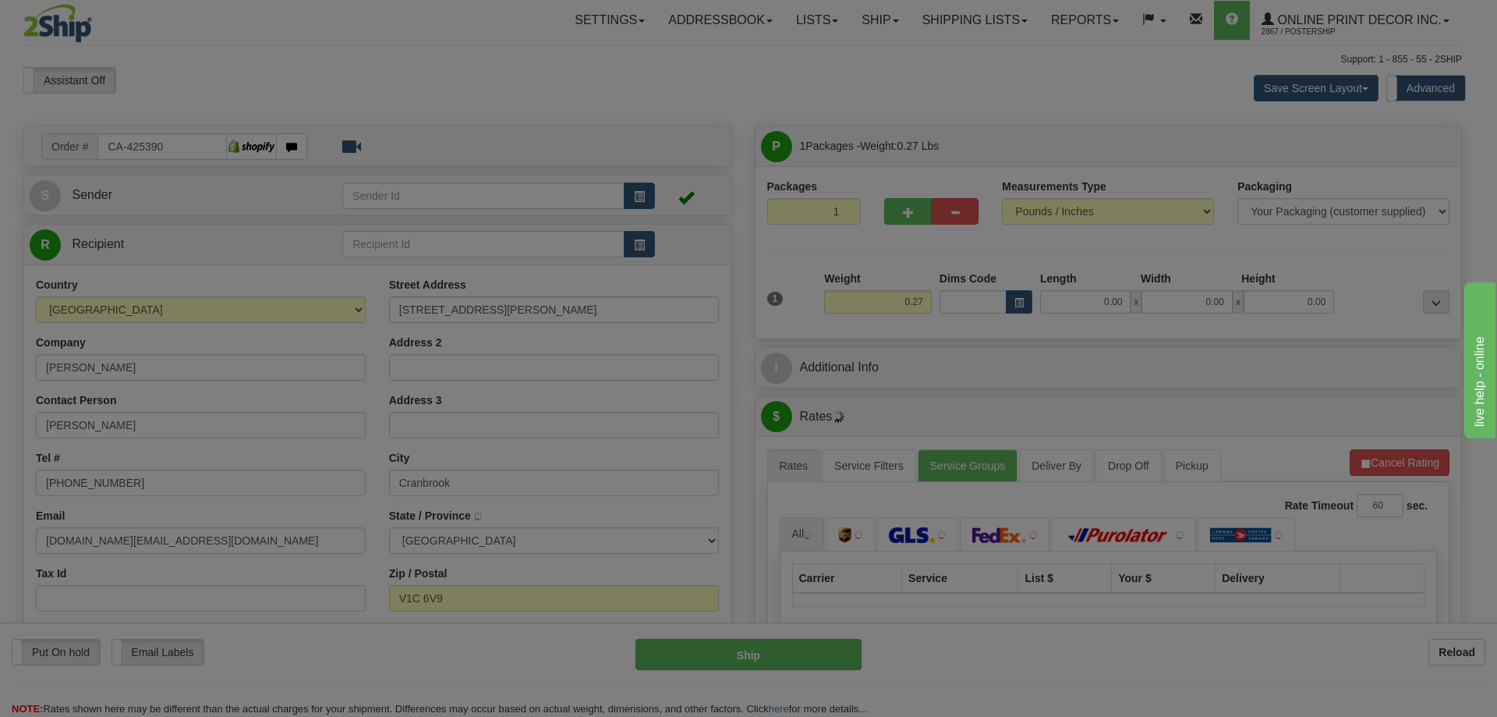
type input "CRANBROOK"
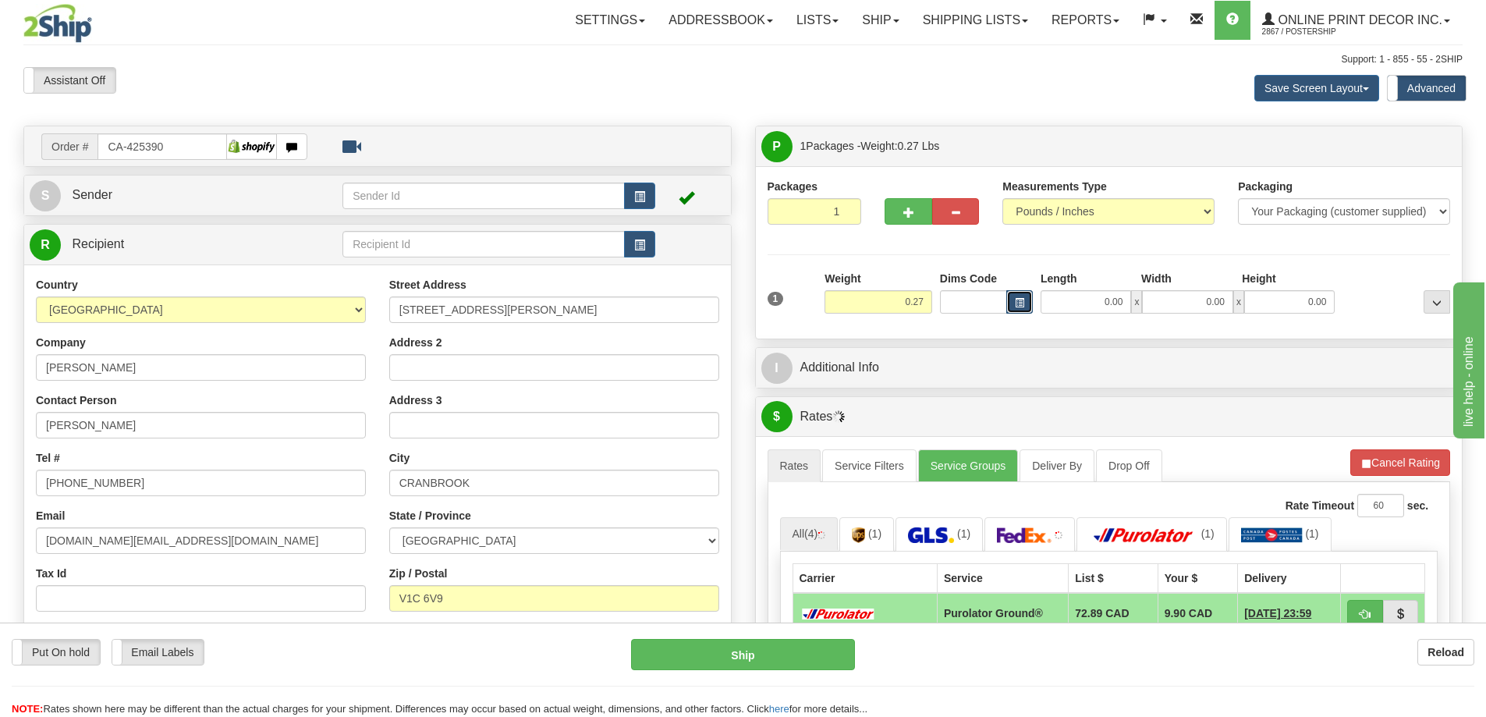
click at [1019, 303] on span "button" at bounding box center [1019, 303] width 9 height 9
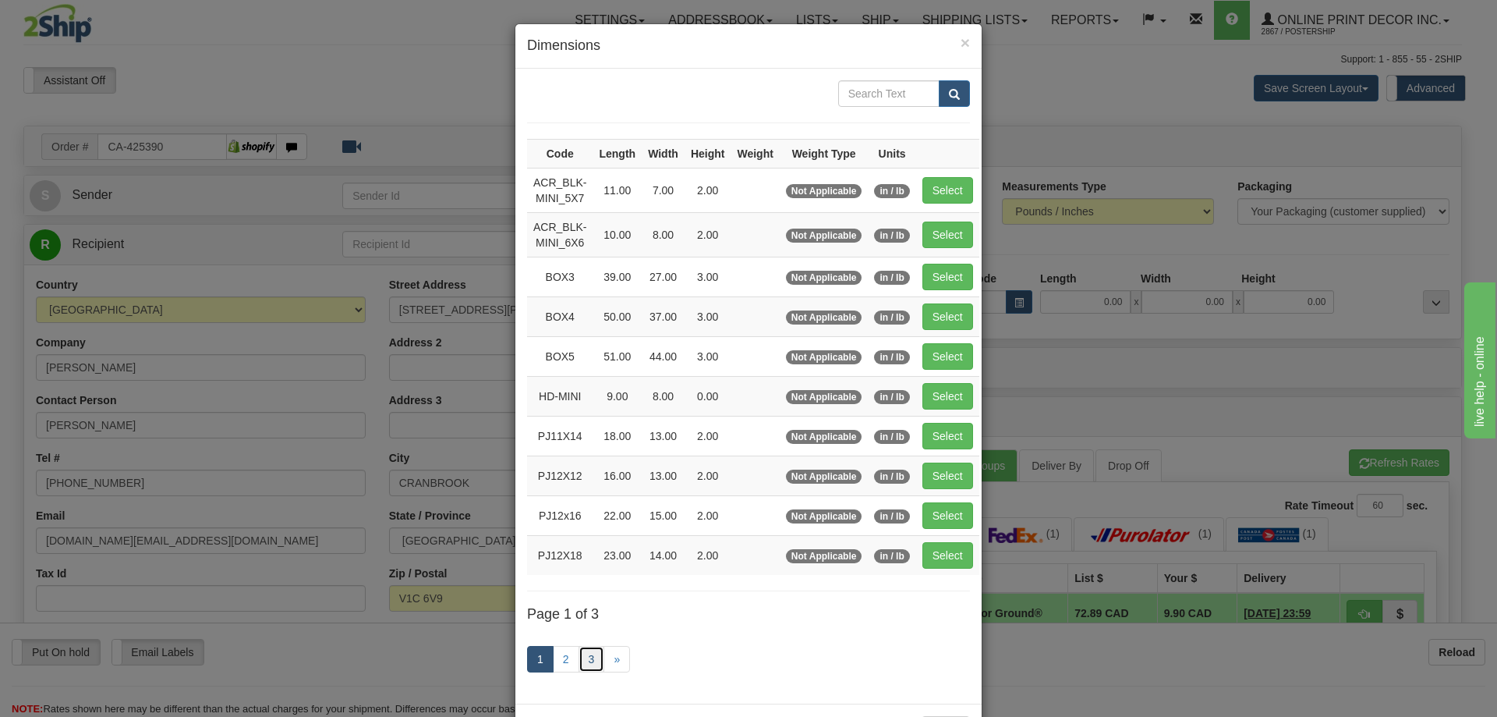
click at [591, 656] on link "3" at bounding box center [592, 659] width 27 height 27
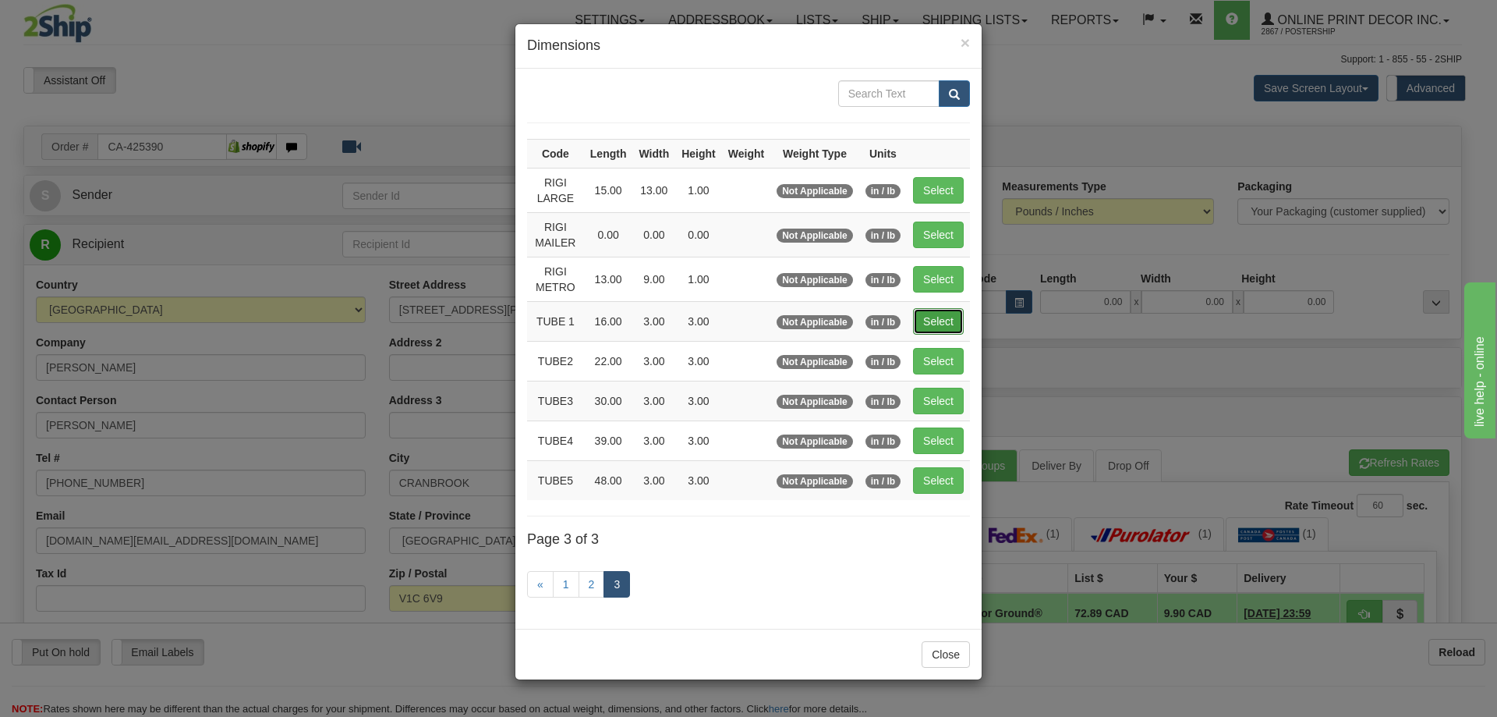
click at [940, 320] on button "Select" at bounding box center [938, 321] width 51 height 27
type input "TUBE 1"
type input "16.00"
type input "3.00"
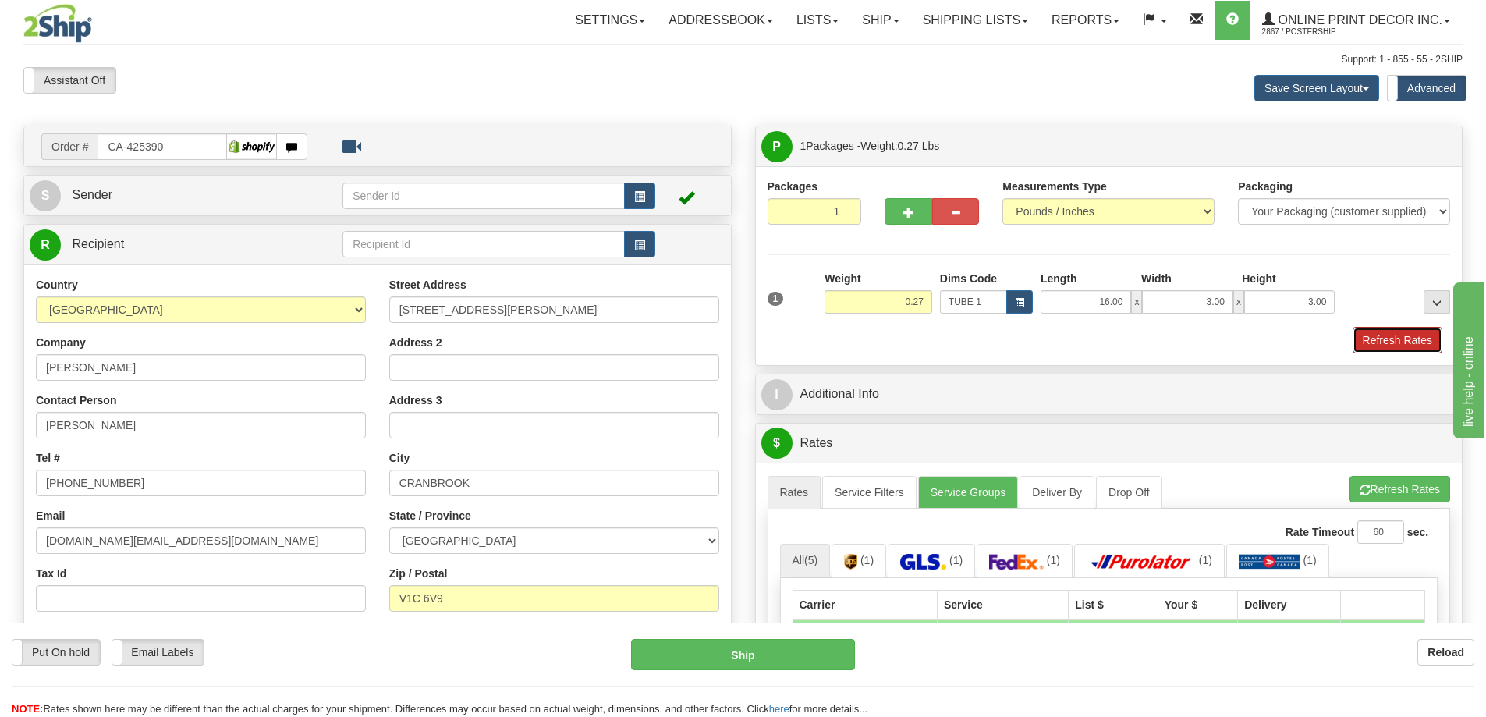
click at [1362, 335] on button "Refresh Rates" at bounding box center [1397, 340] width 90 height 27
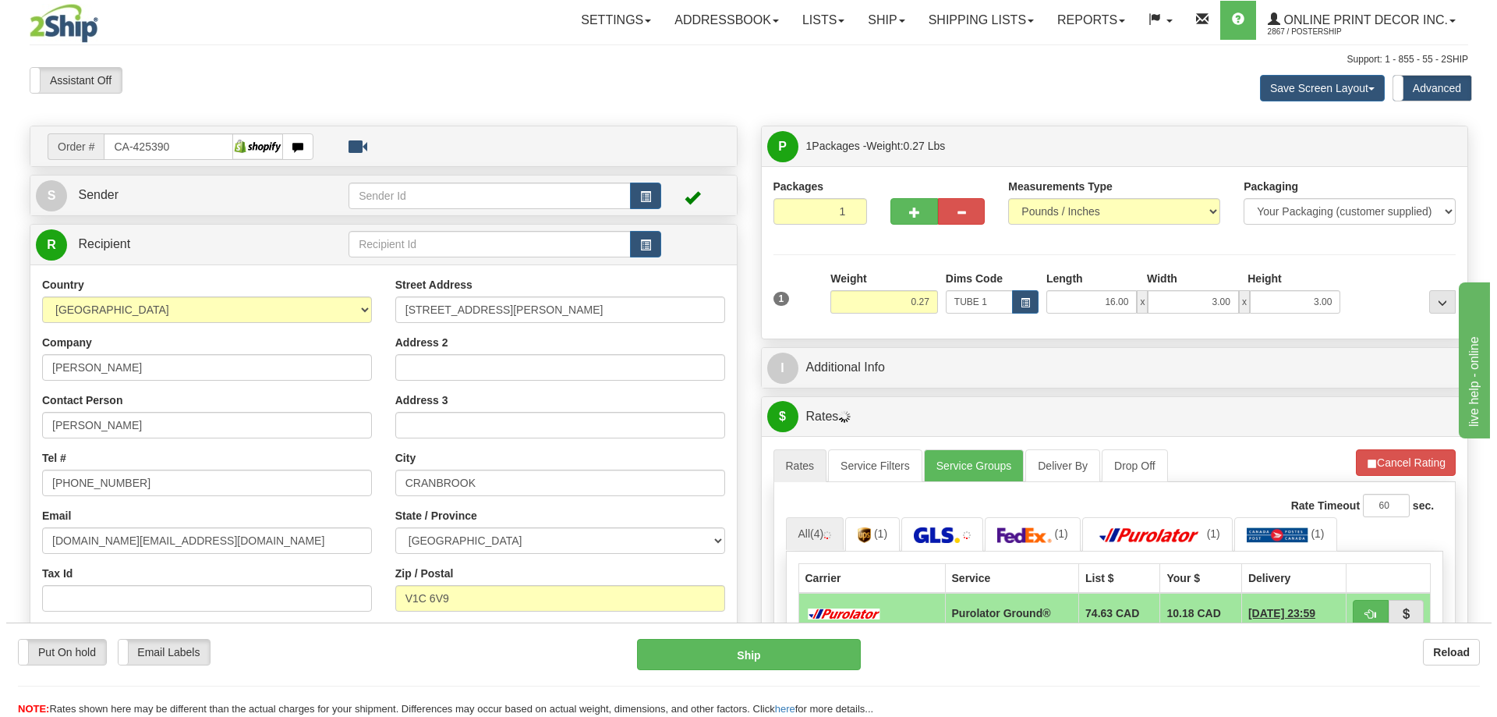
scroll to position [156, 0]
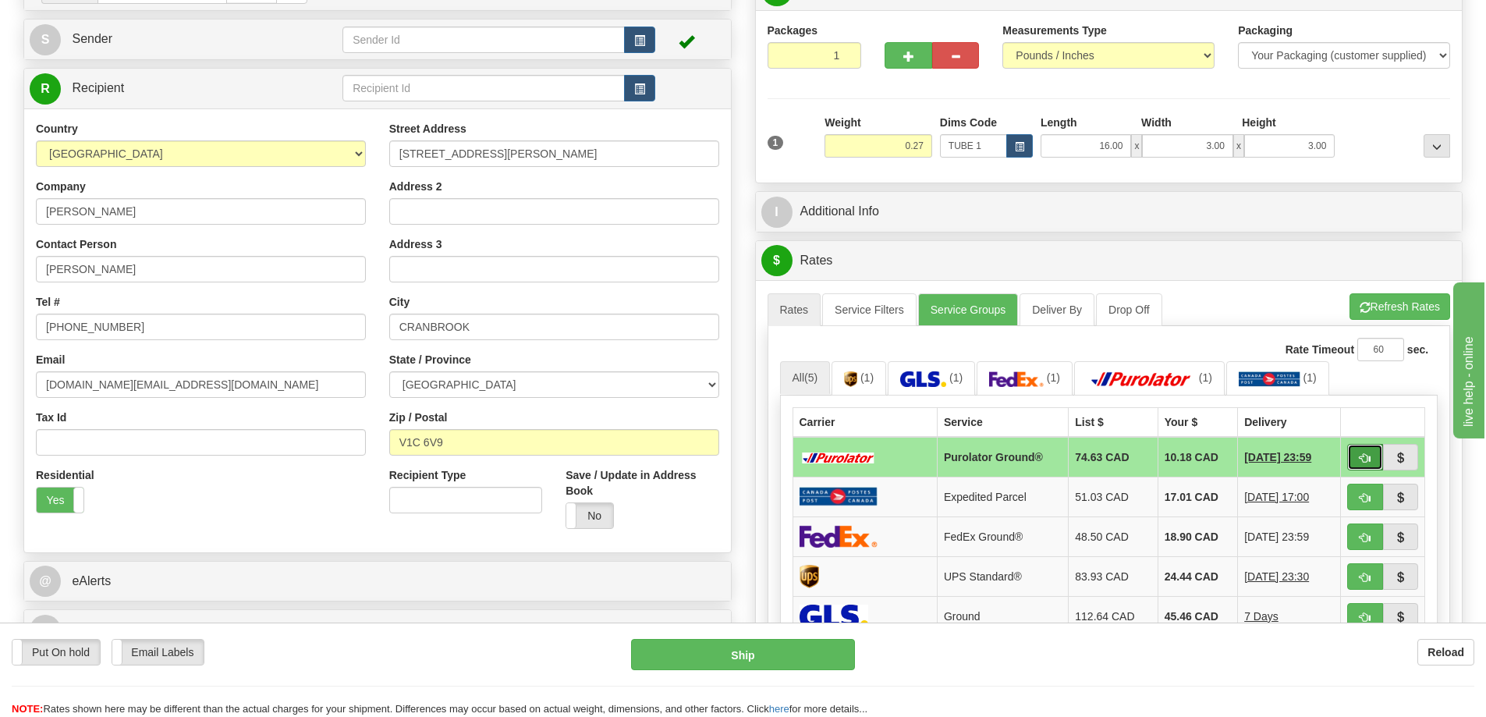
click at [1367, 459] on span "button" at bounding box center [1364, 458] width 11 height 10
type input "260"
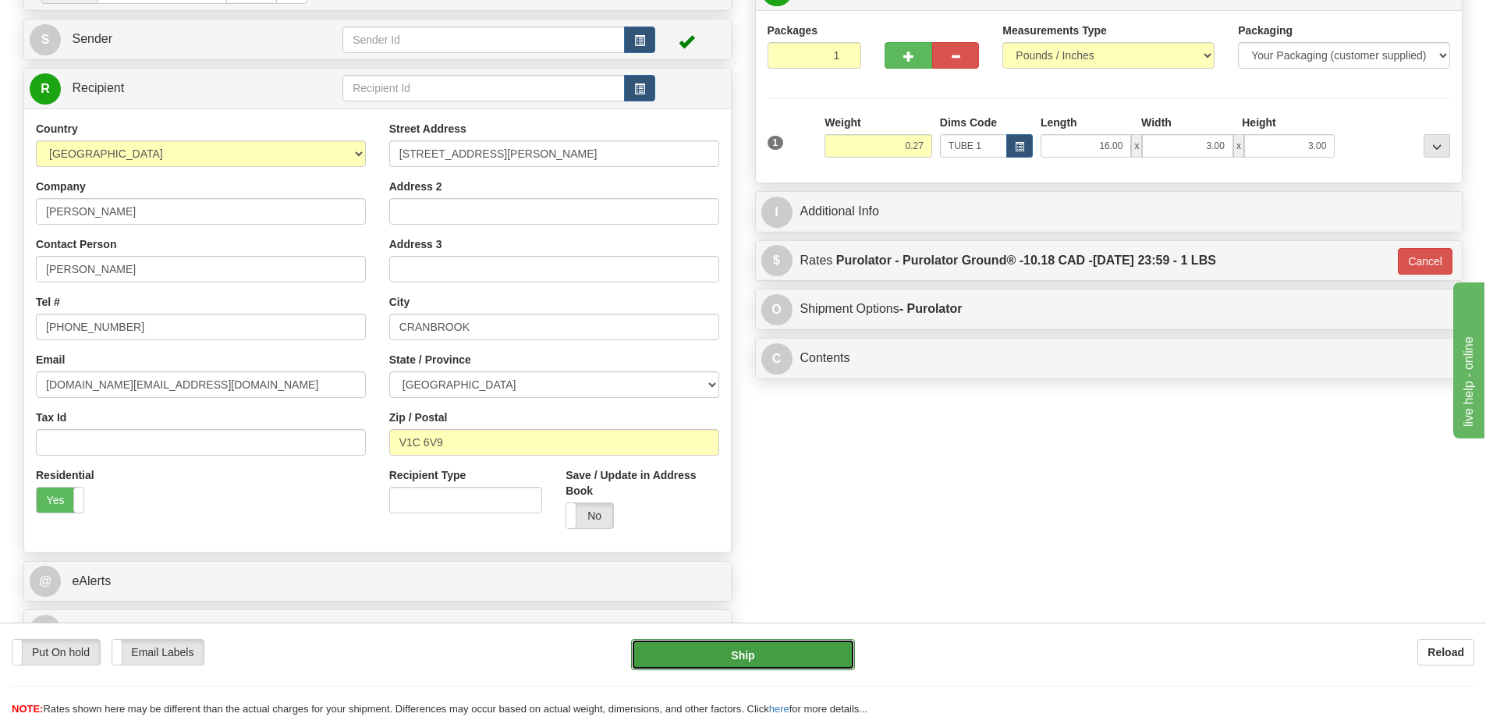
click at [827, 655] on button "Ship" at bounding box center [743, 654] width 224 height 31
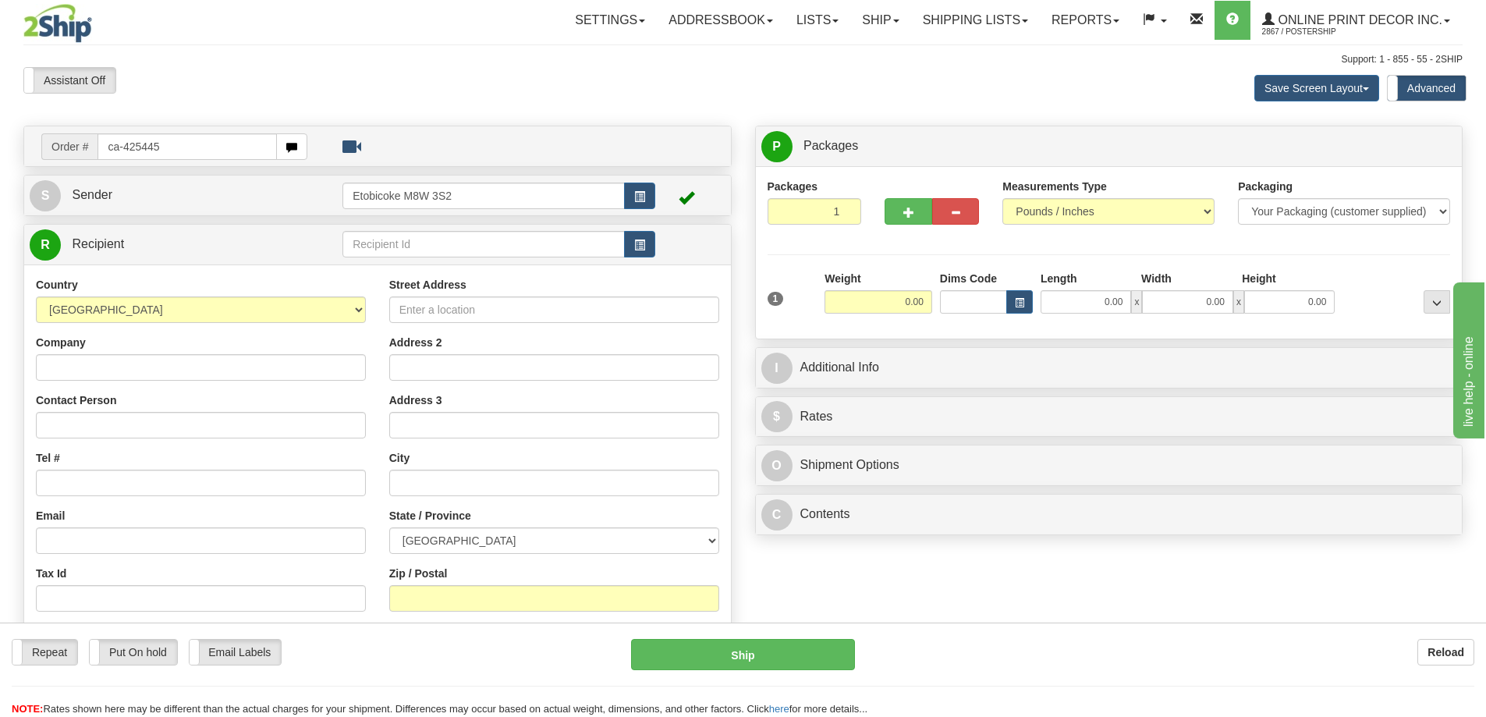
type input "ca-425445"
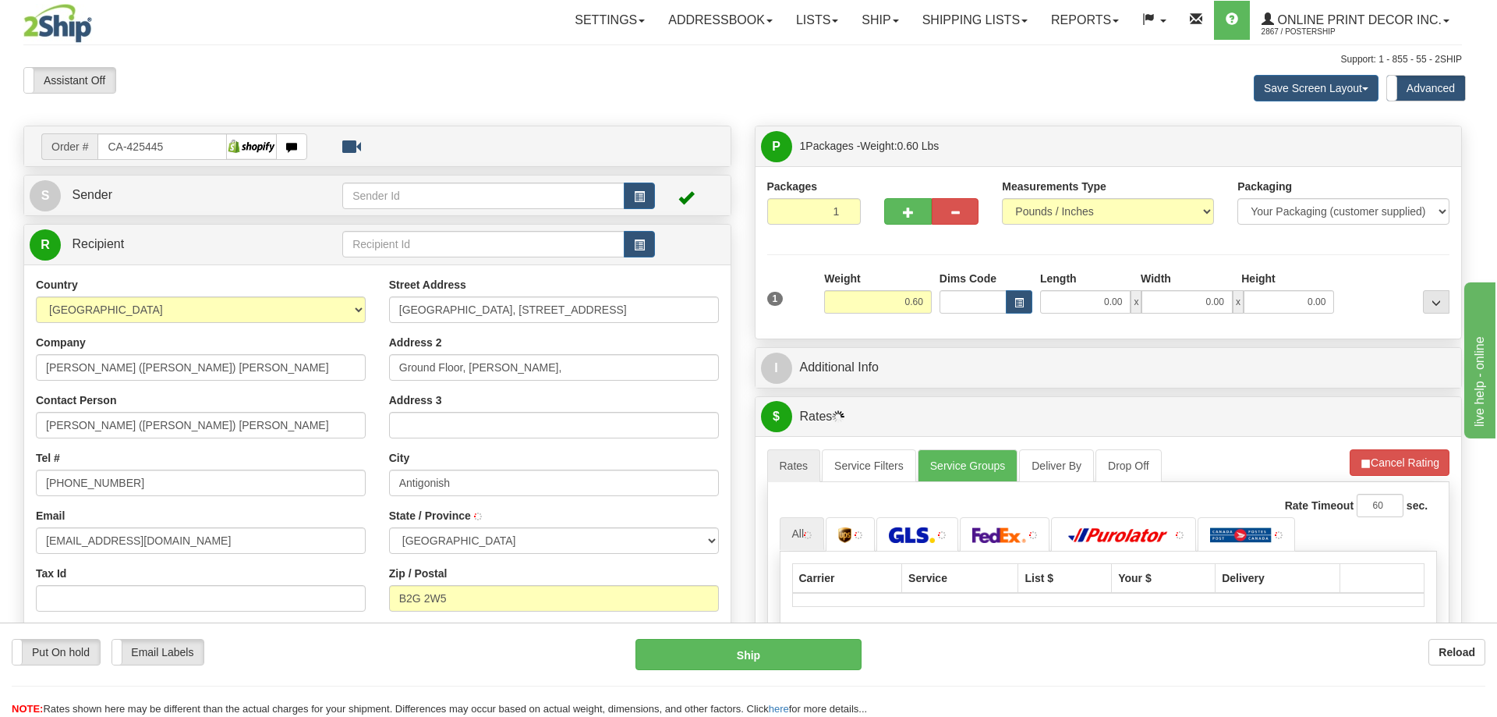
type input "ANTIGONISH"
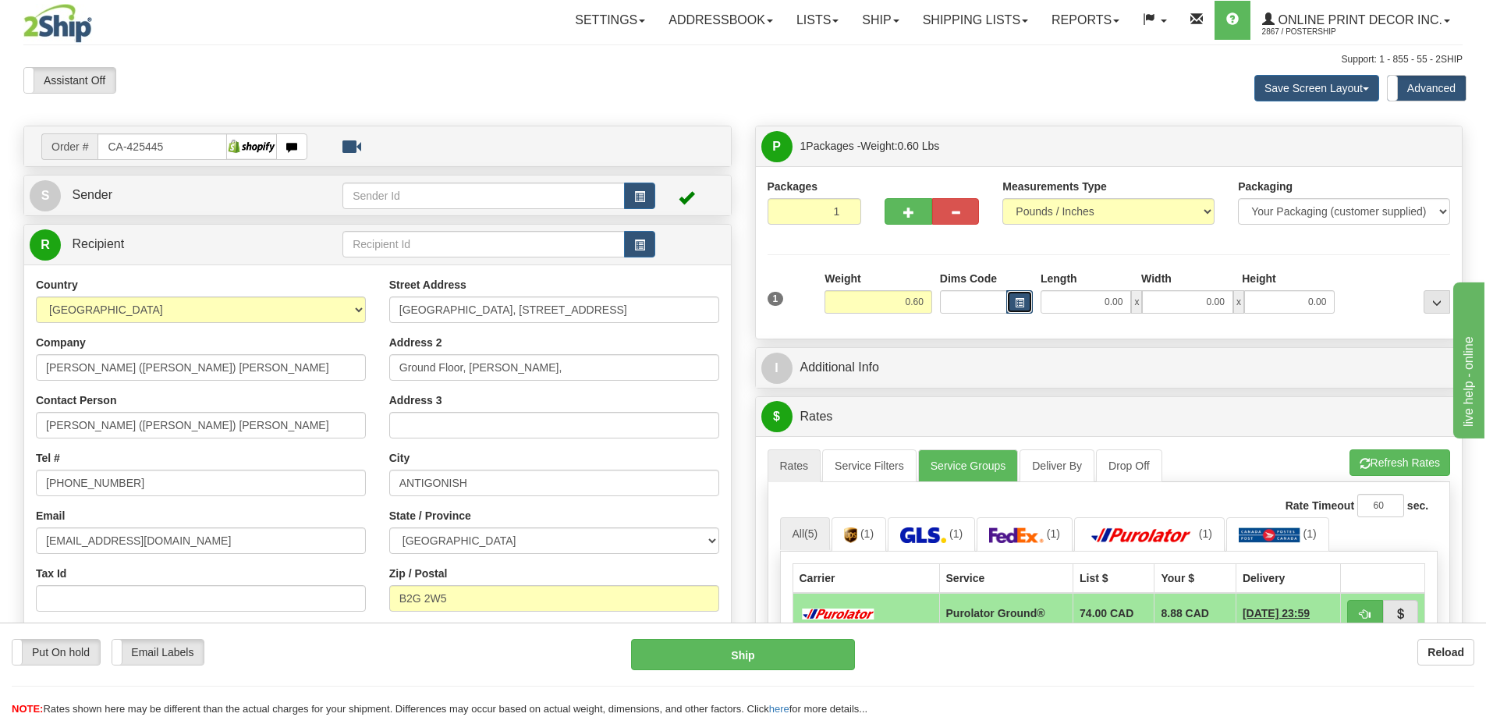
click at [1022, 299] on span "button" at bounding box center [1019, 303] width 9 height 9
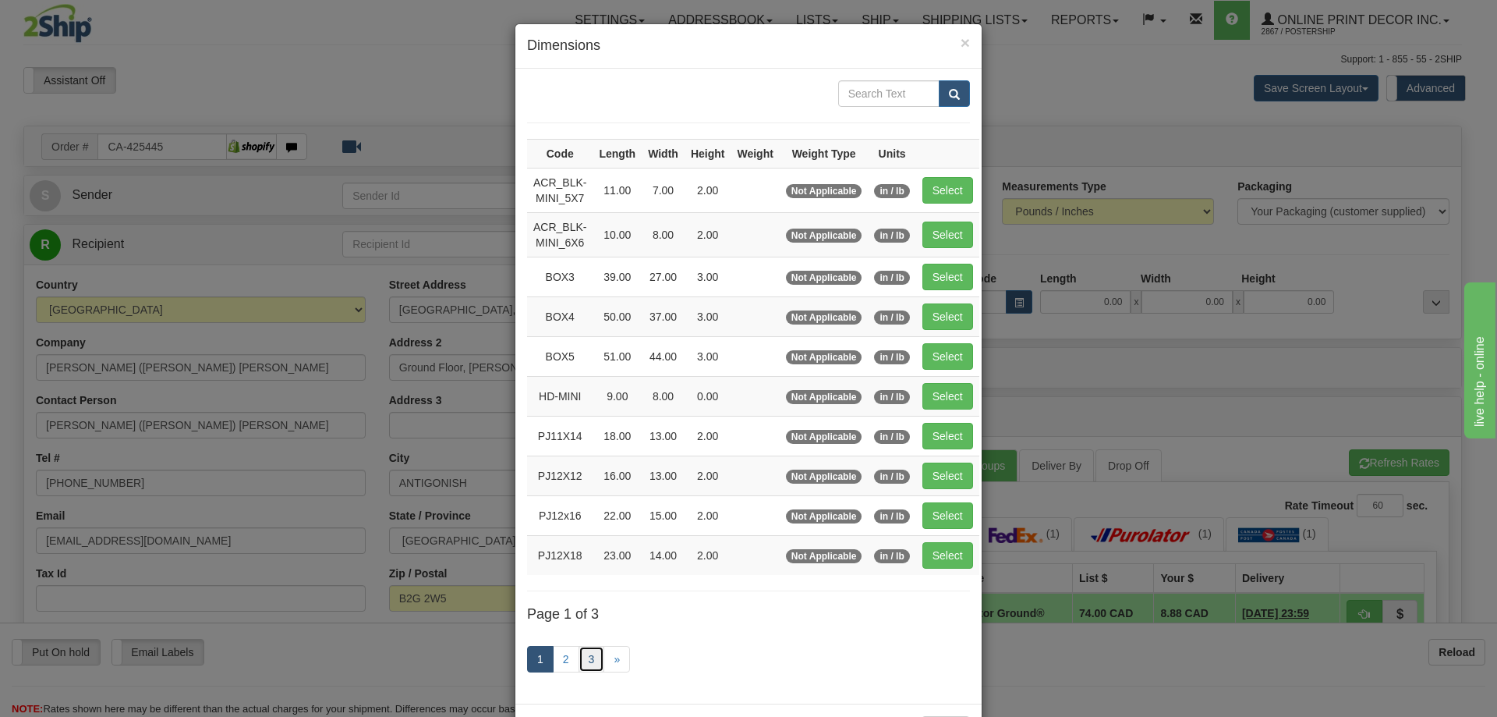
click at [583, 650] on link "3" at bounding box center [592, 659] width 27 height 27
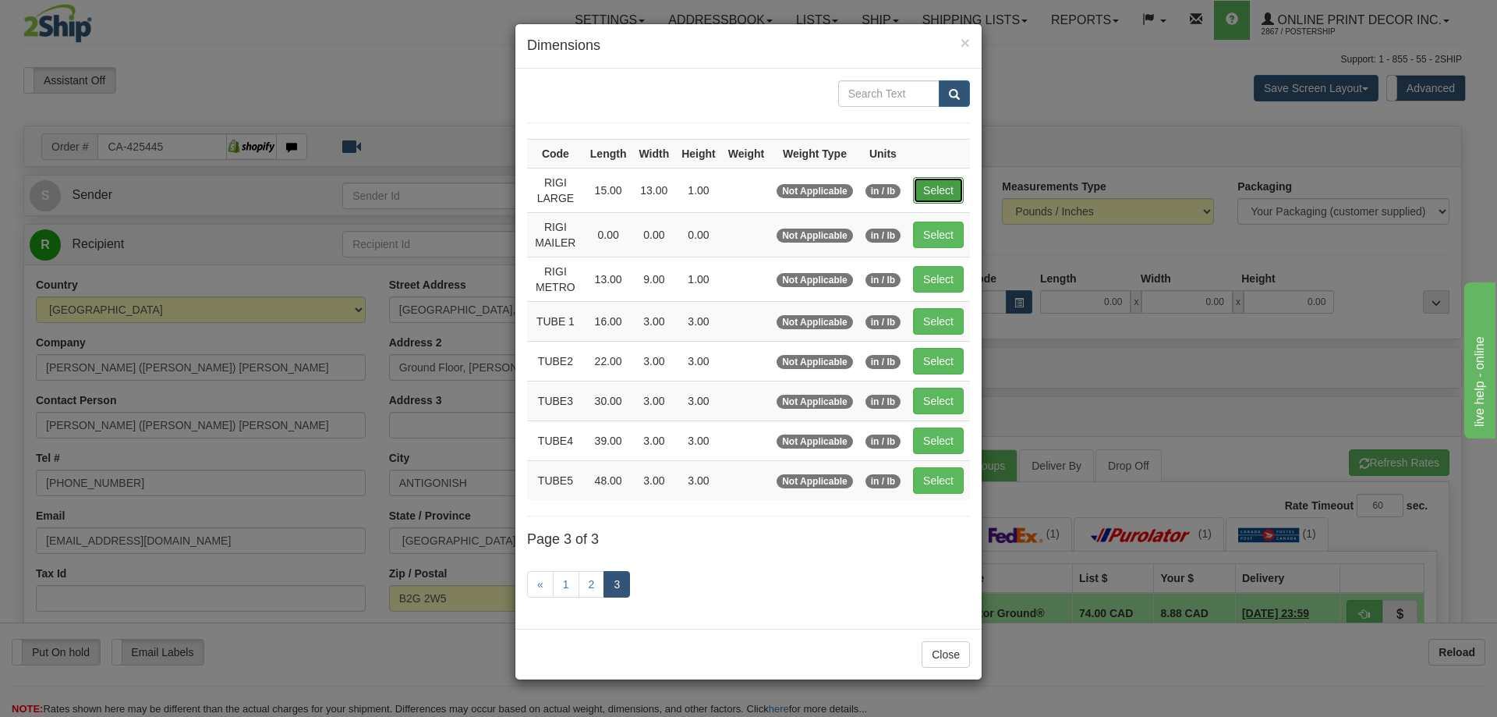
click at [928, 189] on button "Select" at bounding box center [938, 190] width 51 height 27
type input "RIGI LARGE"
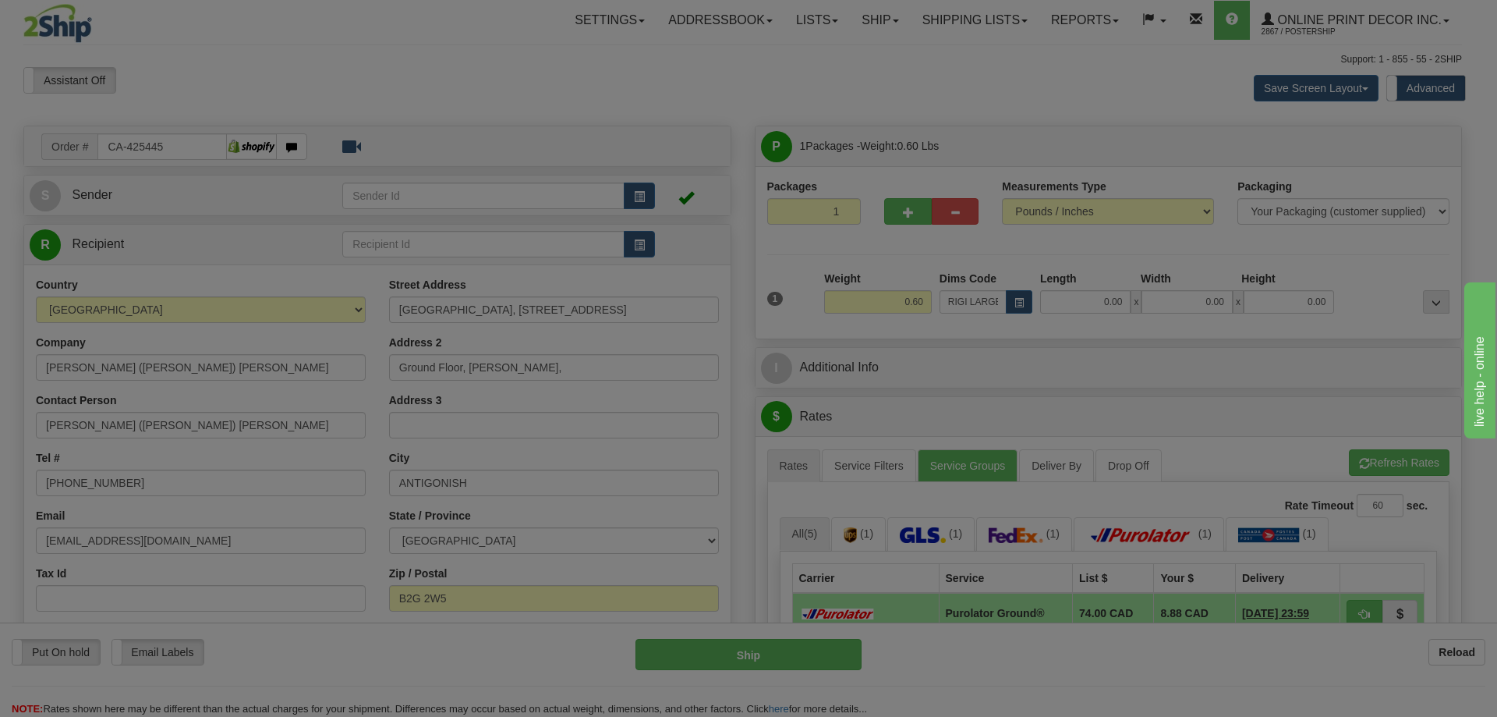
type input "15.00"
type input "13.00"
type input "1.00"
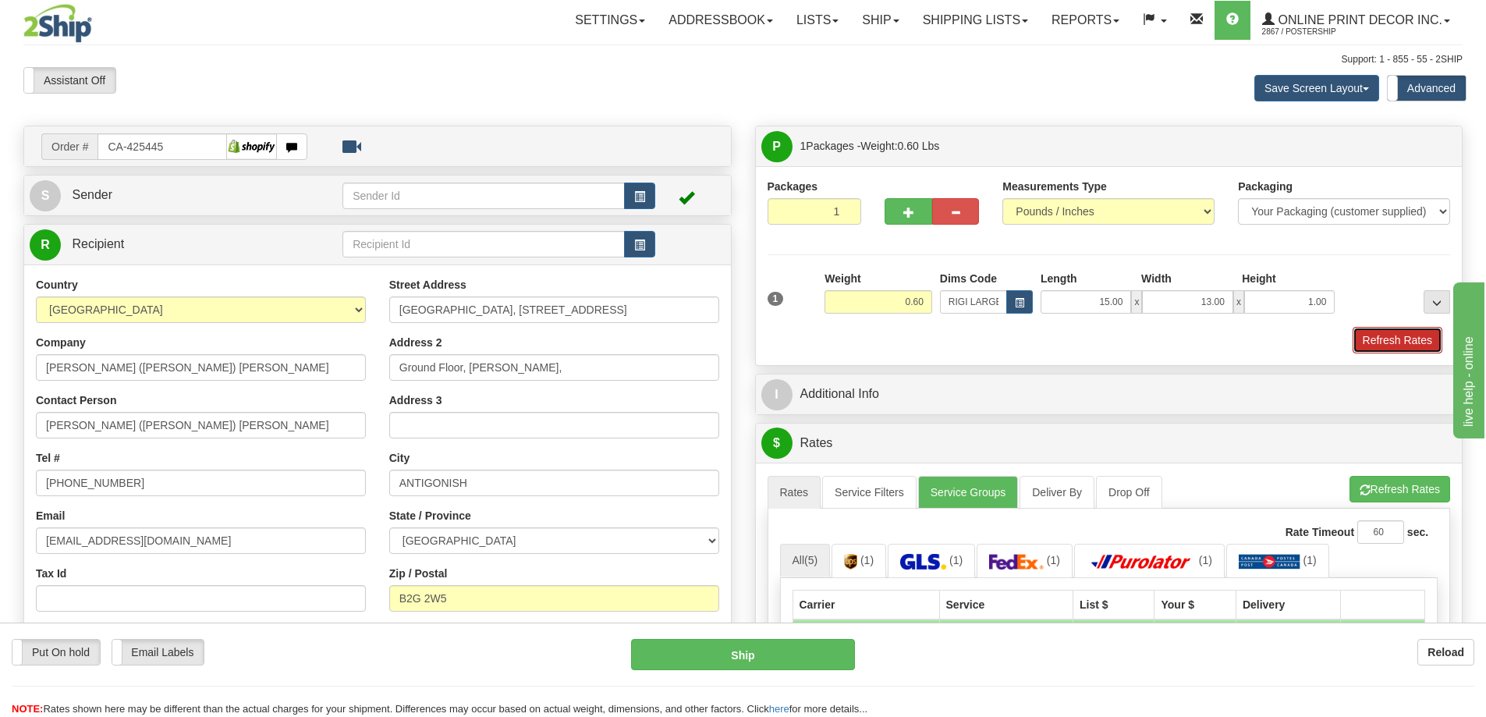
click at [1403, 345] on button "Refresh Rates" at bounding box center [1397, 340] width 90 height 27
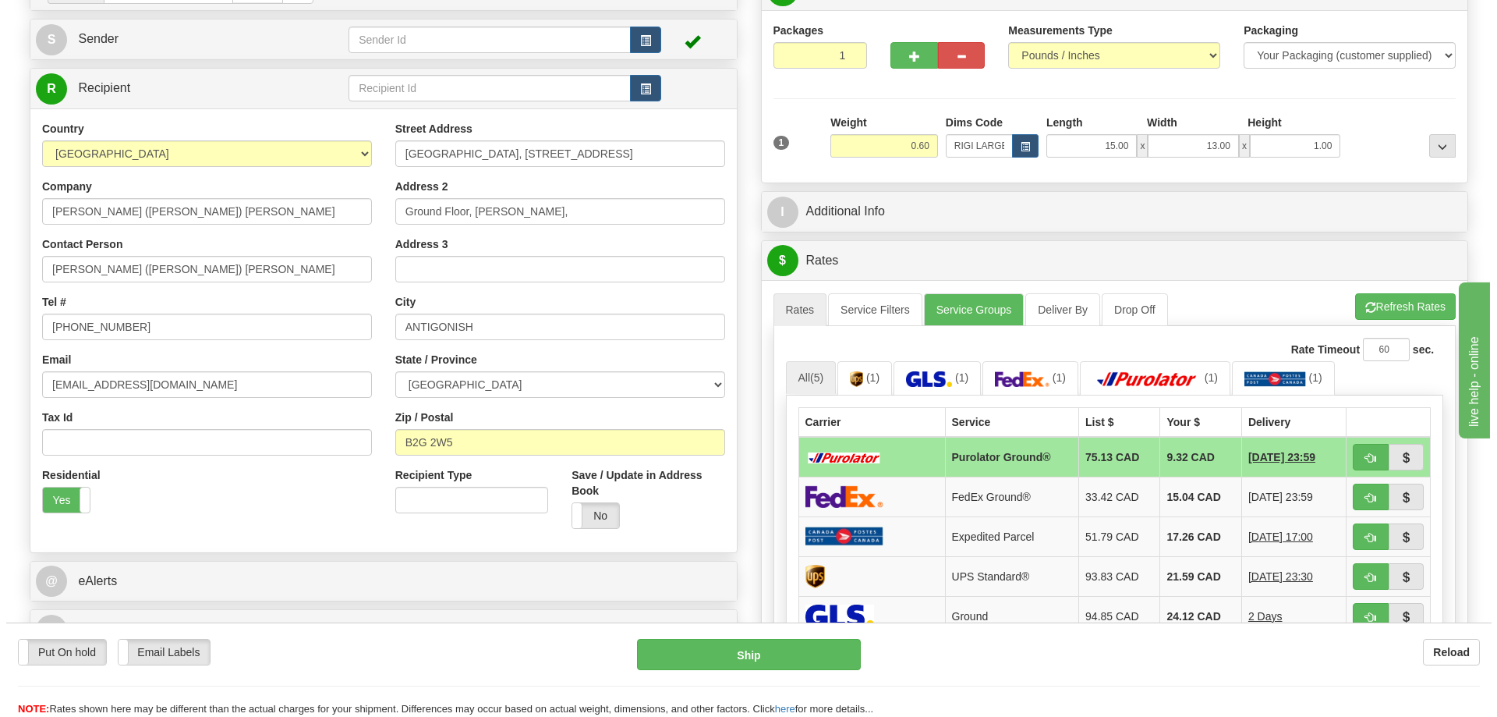
scroll to position [234, 0]
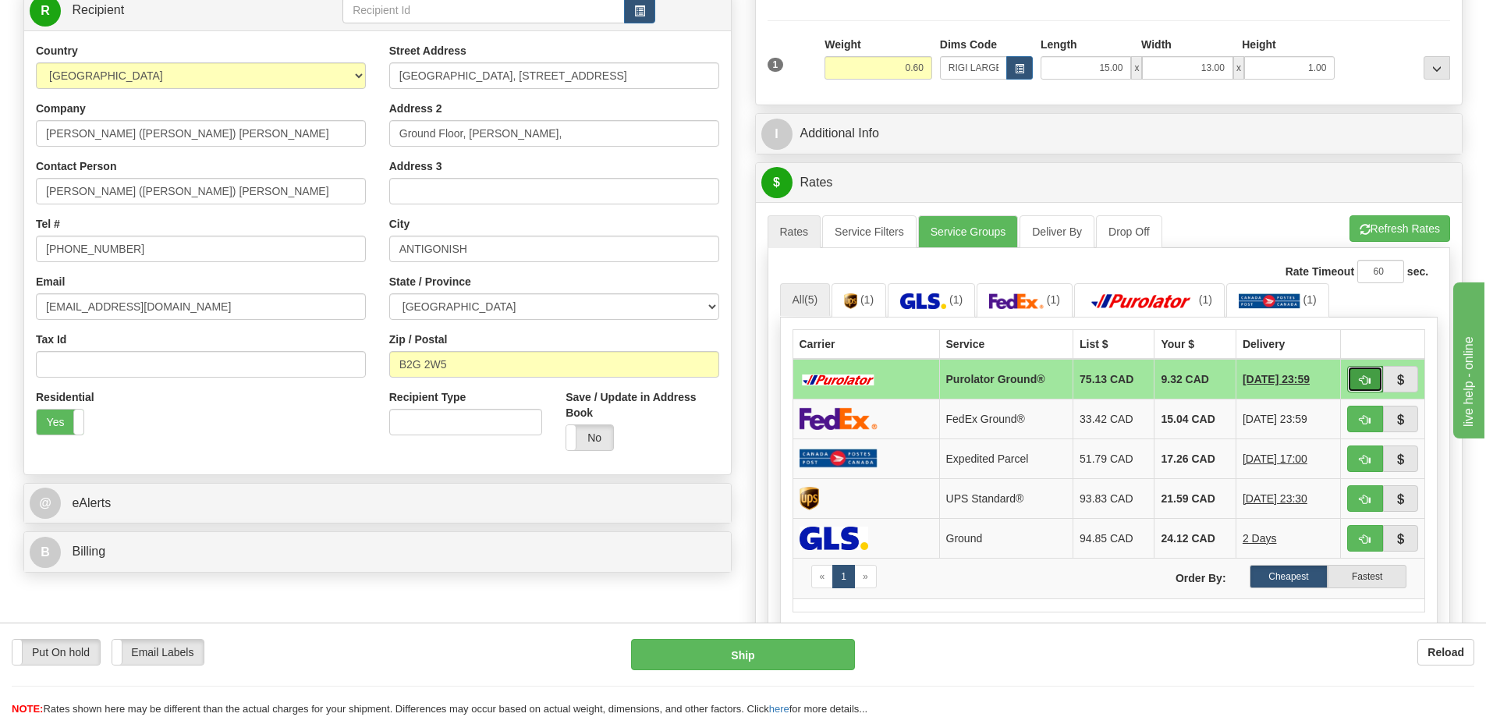
click at [1359, 378] on span "button" at bounding box center [1364, 380] width 11 height 10
type input "260"
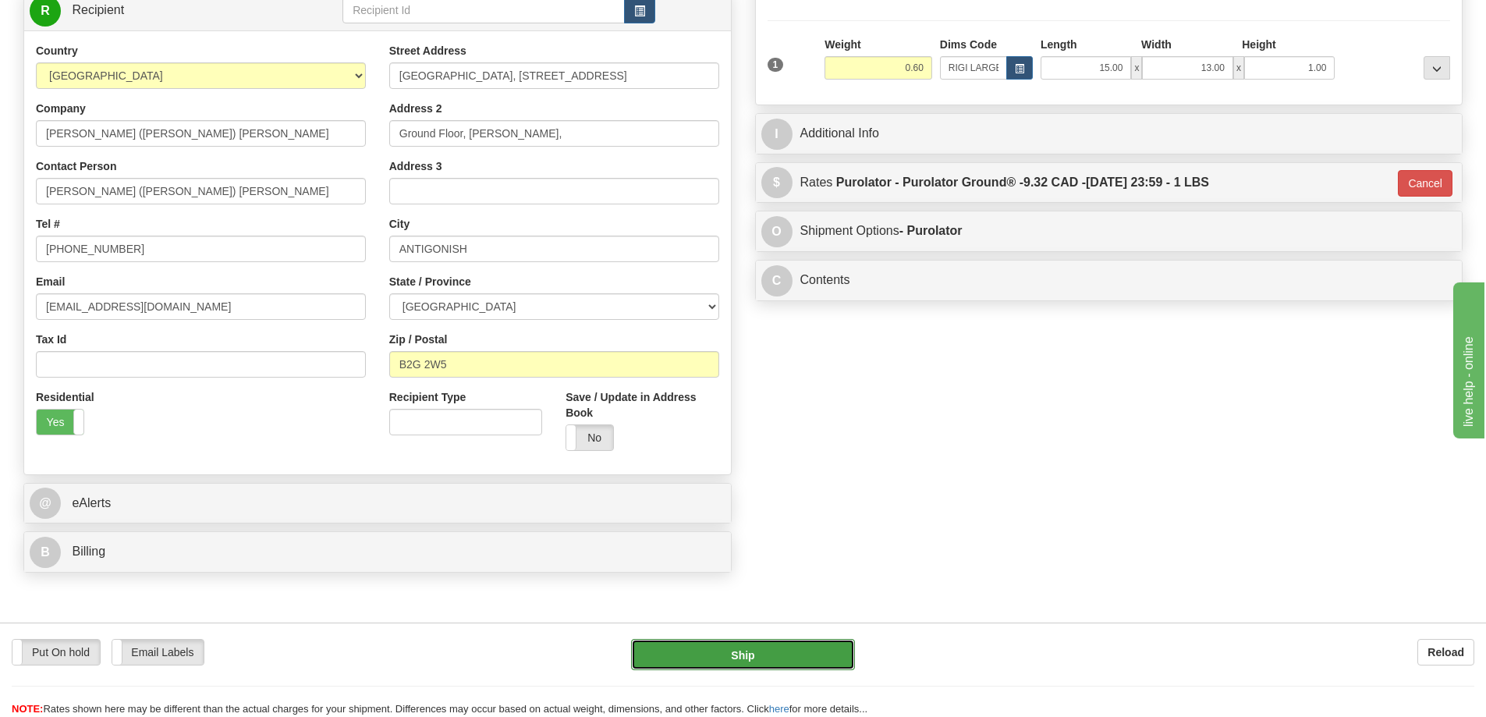
click at [777, 651] on button "Ship" at bounding box center [743, 654] width 224 height 31
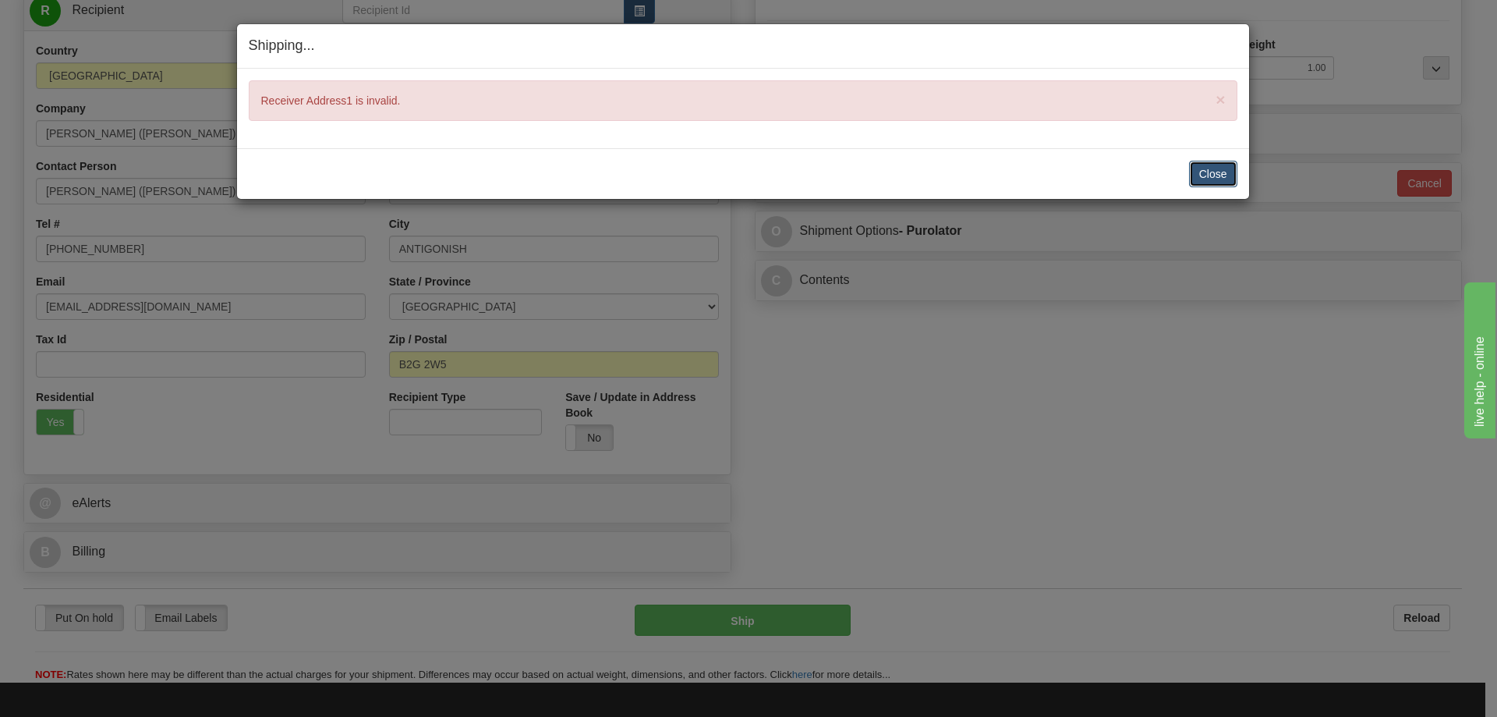
click at [1227, 169] on button "Close" at bounding box center [1213, 174] width 48 height 27
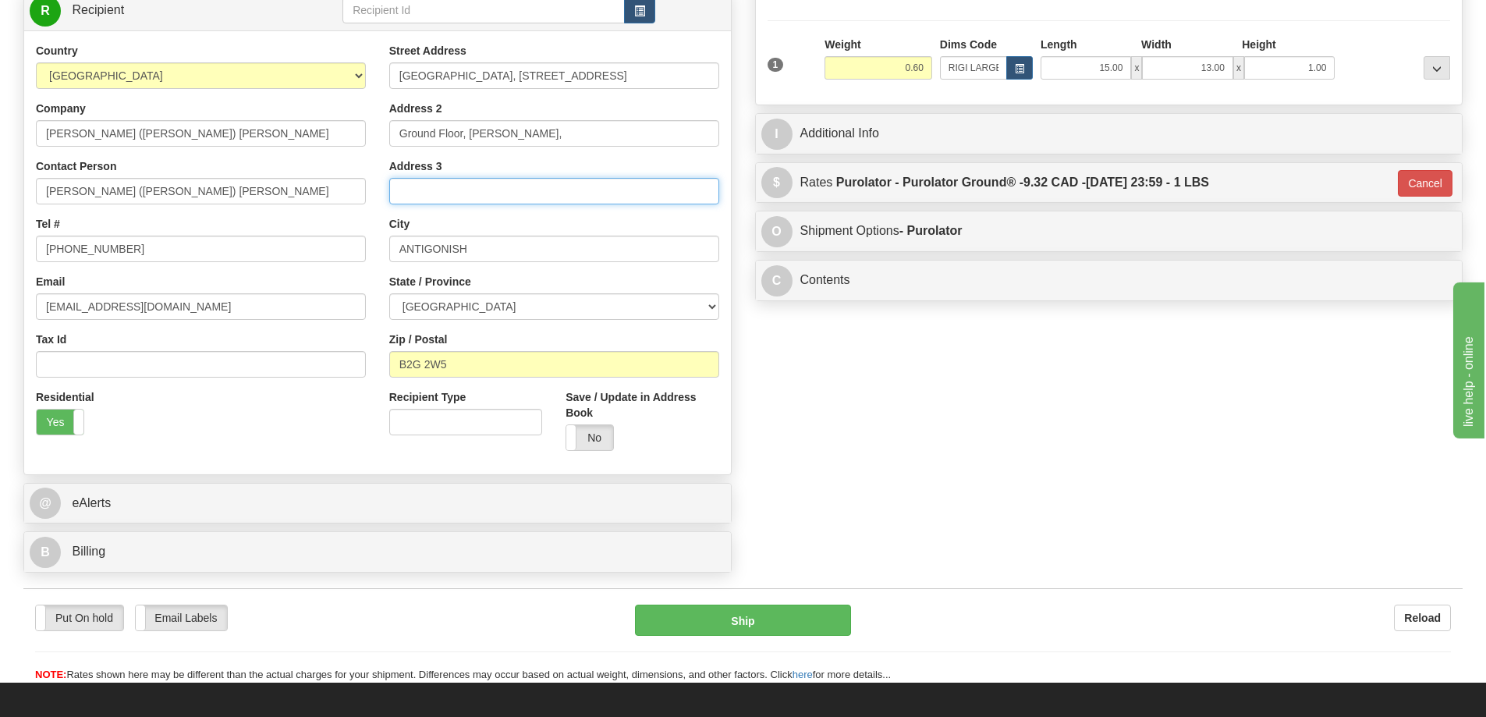
click at [411, 189] on input "Address 3" at bounding box center [554, 191] width 330 height 27
type input "2360 Notre Dame Ave."
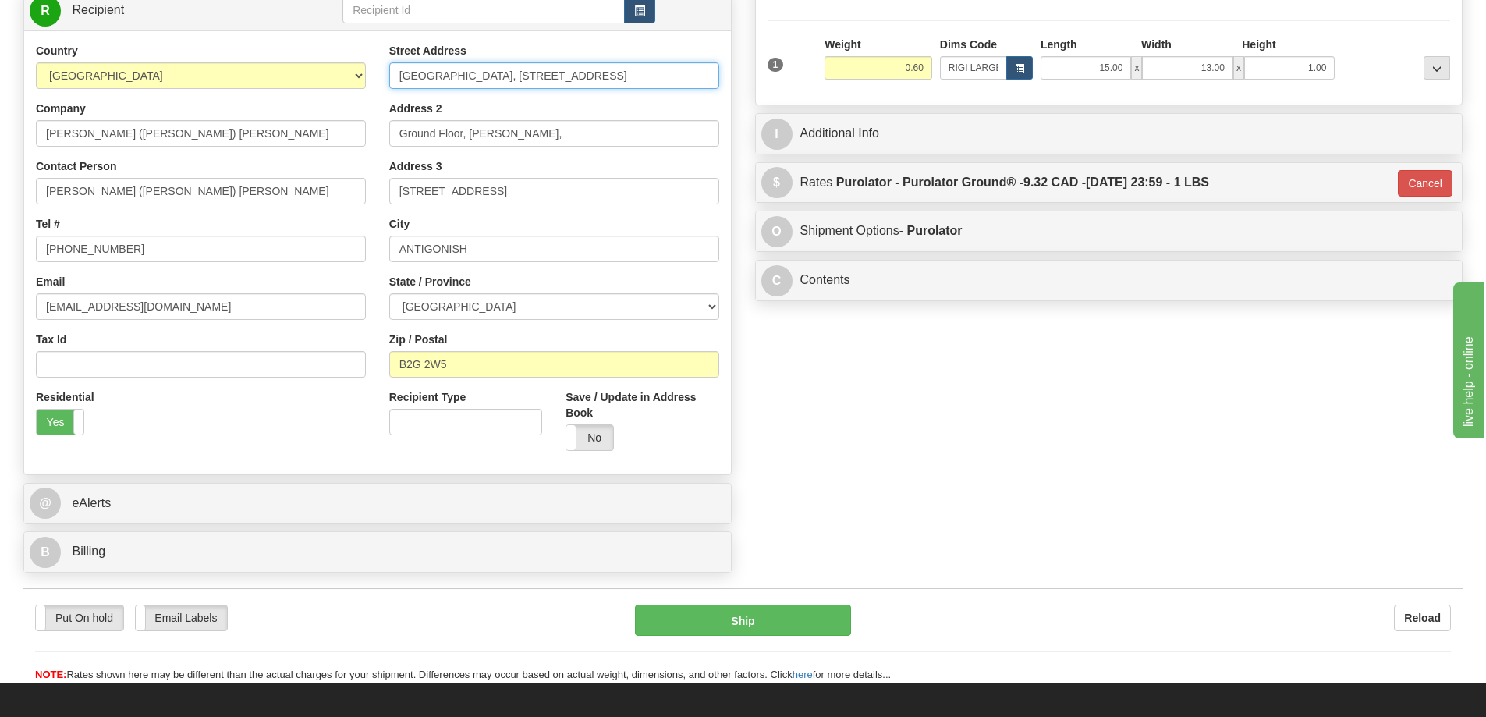
click at [678, 76] on input "ART DEPT STFX University, 2360 Notre Dame Avenue" at bounding box center [554, 75] width 330 height 27
type input "ART DEPT STFX University"
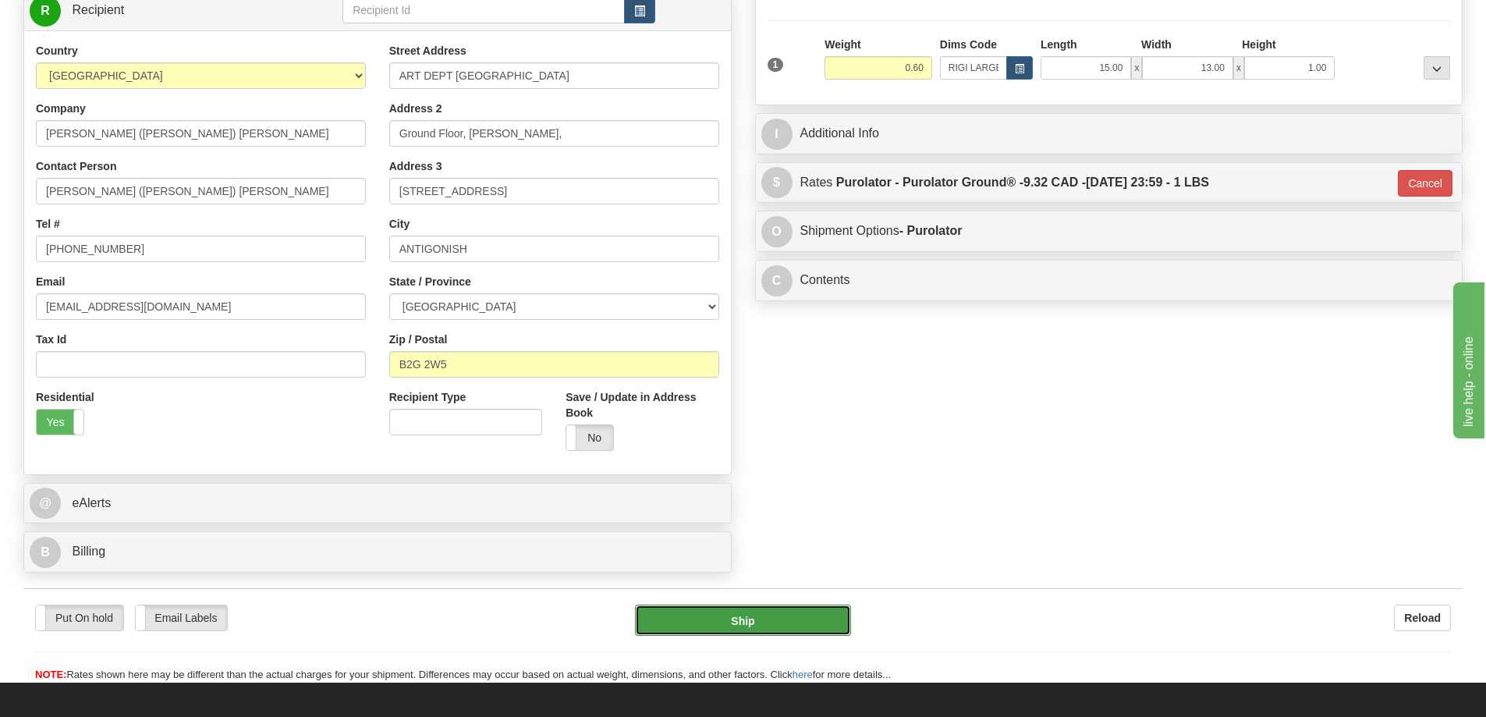
click at [766, 617] on button "Ship" at bounding box center [743, 619] width 216 height 31
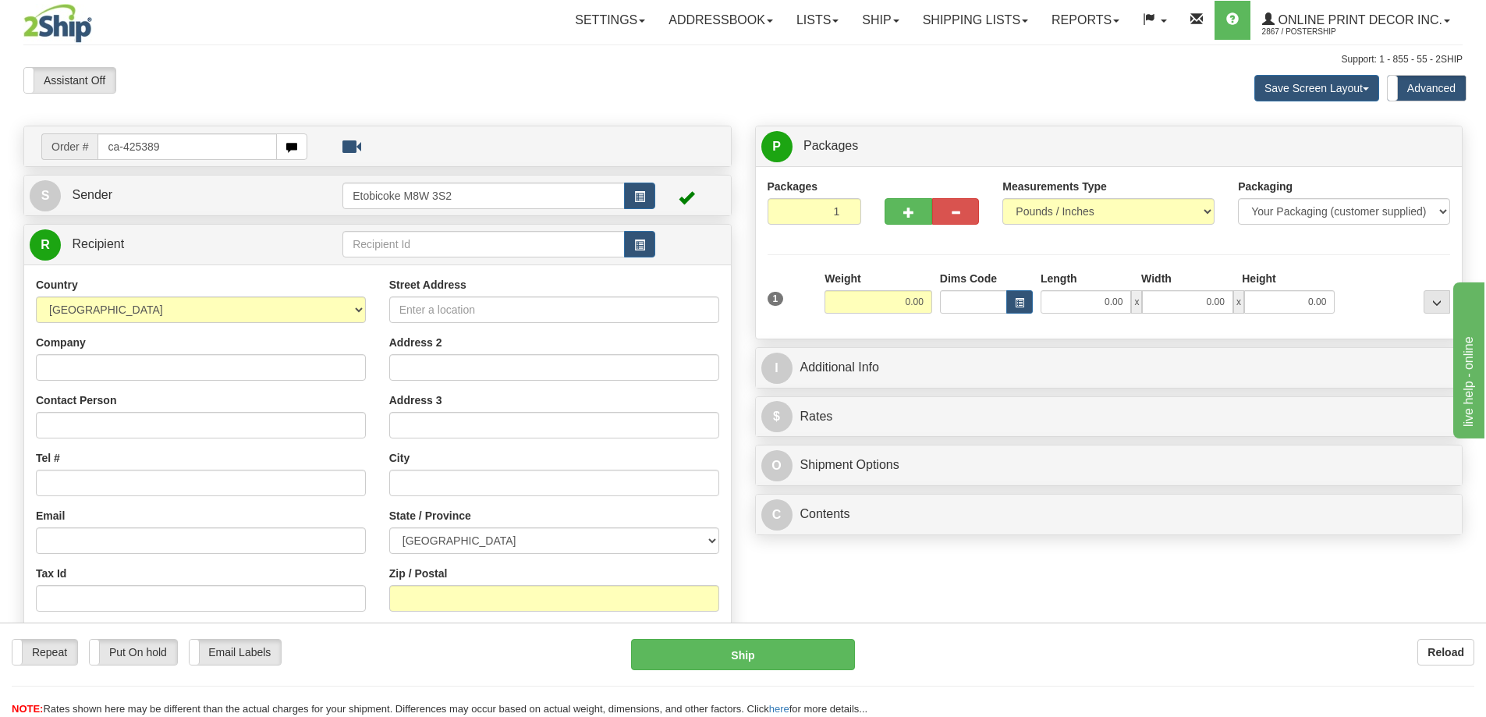
type input "ca-425389"
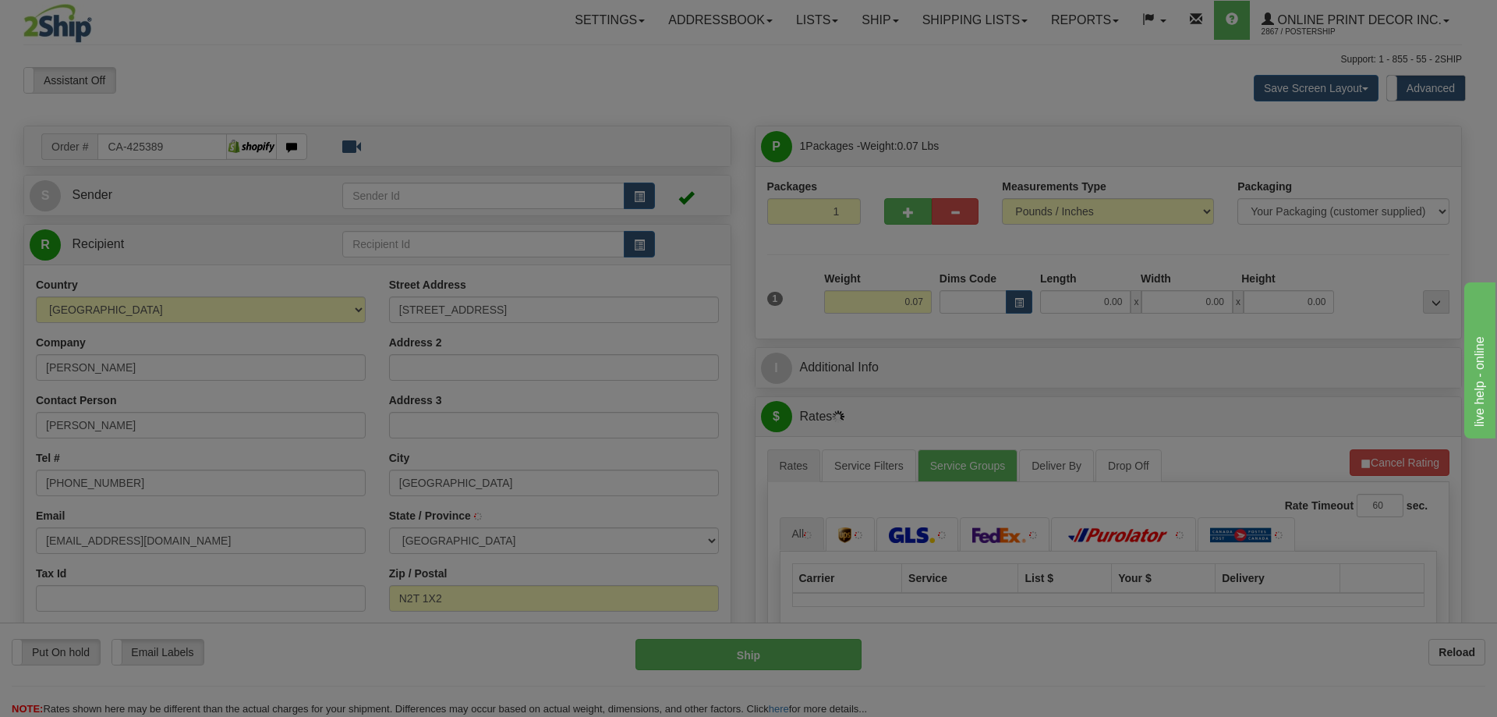
type input "WATERLOO"
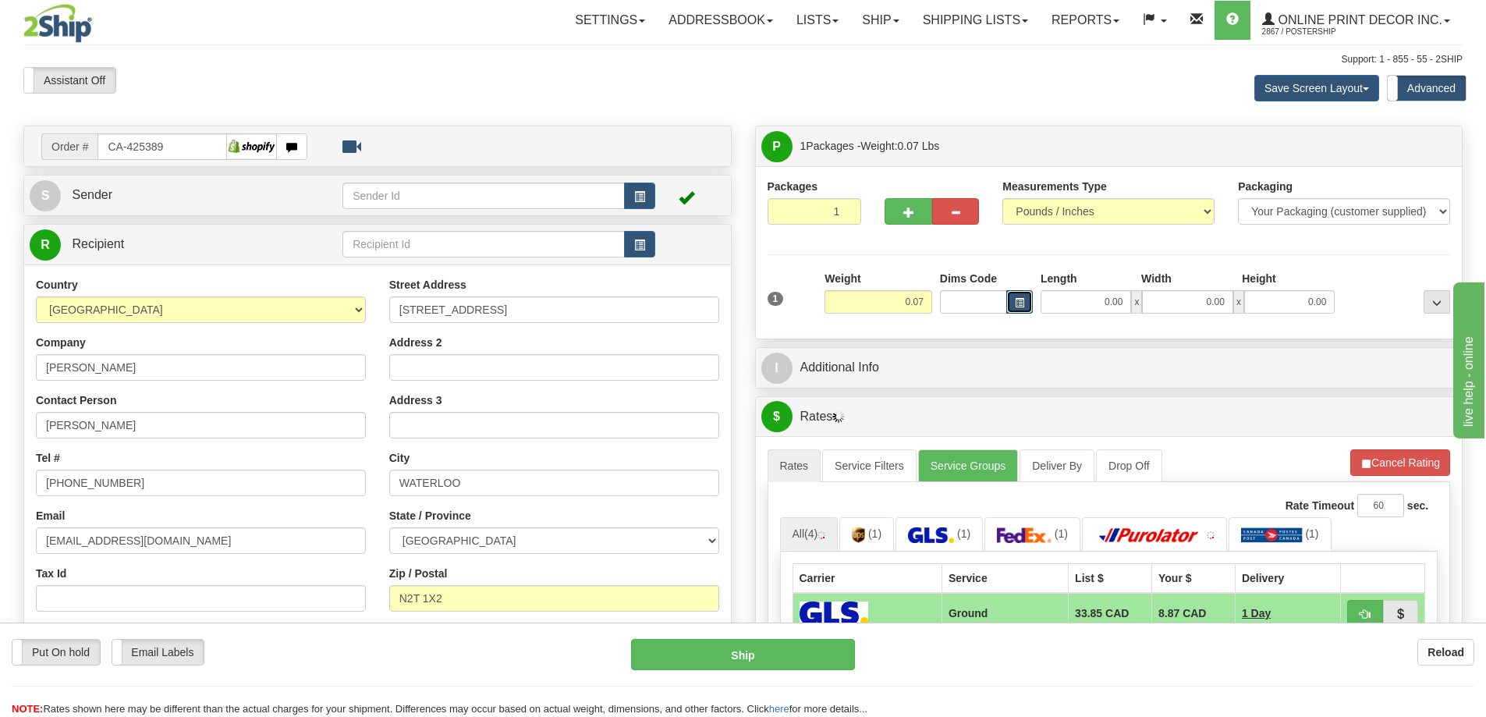
click at [1006, 299] on button "button" at bounding box center [1019, 301] width 27 height 23
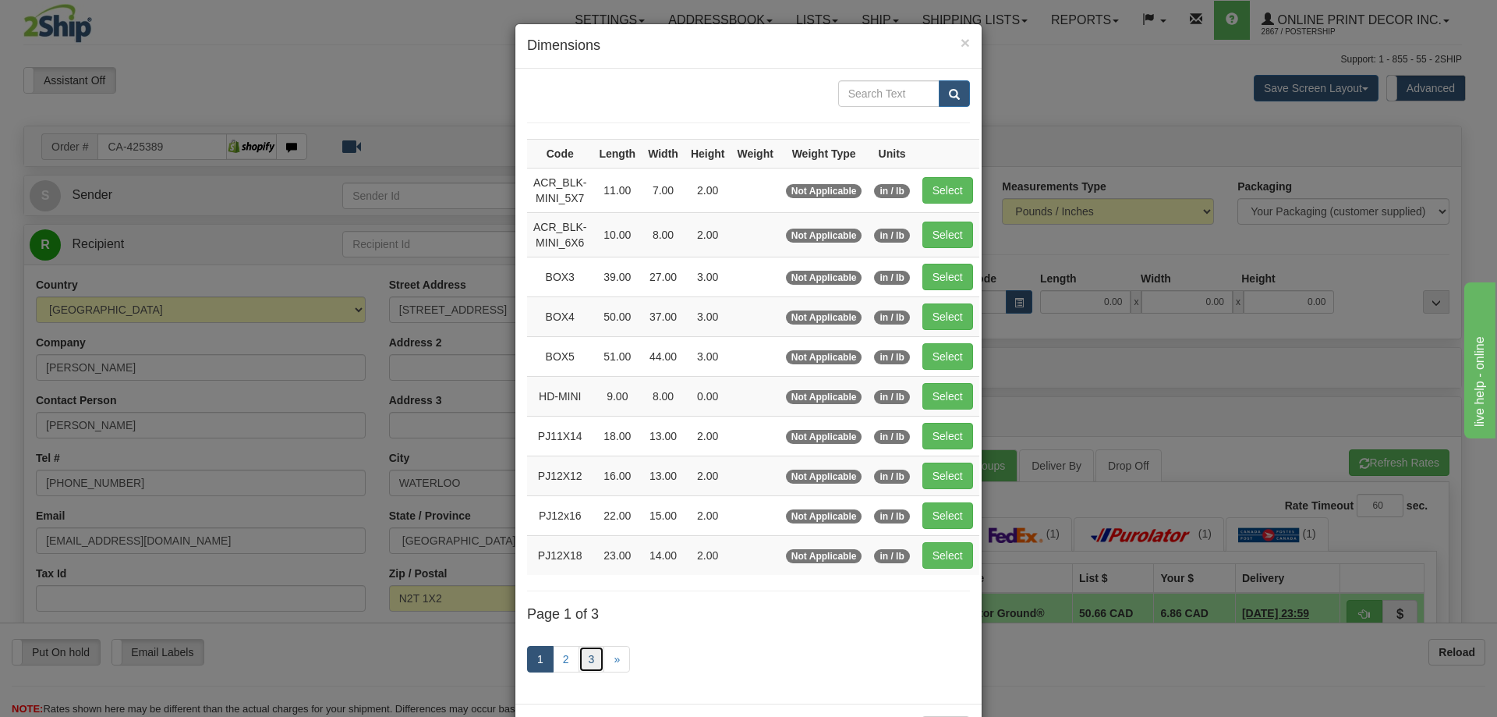
click at [579, 661] on link "3" at bounding box center [592, 659] width 27 height 27
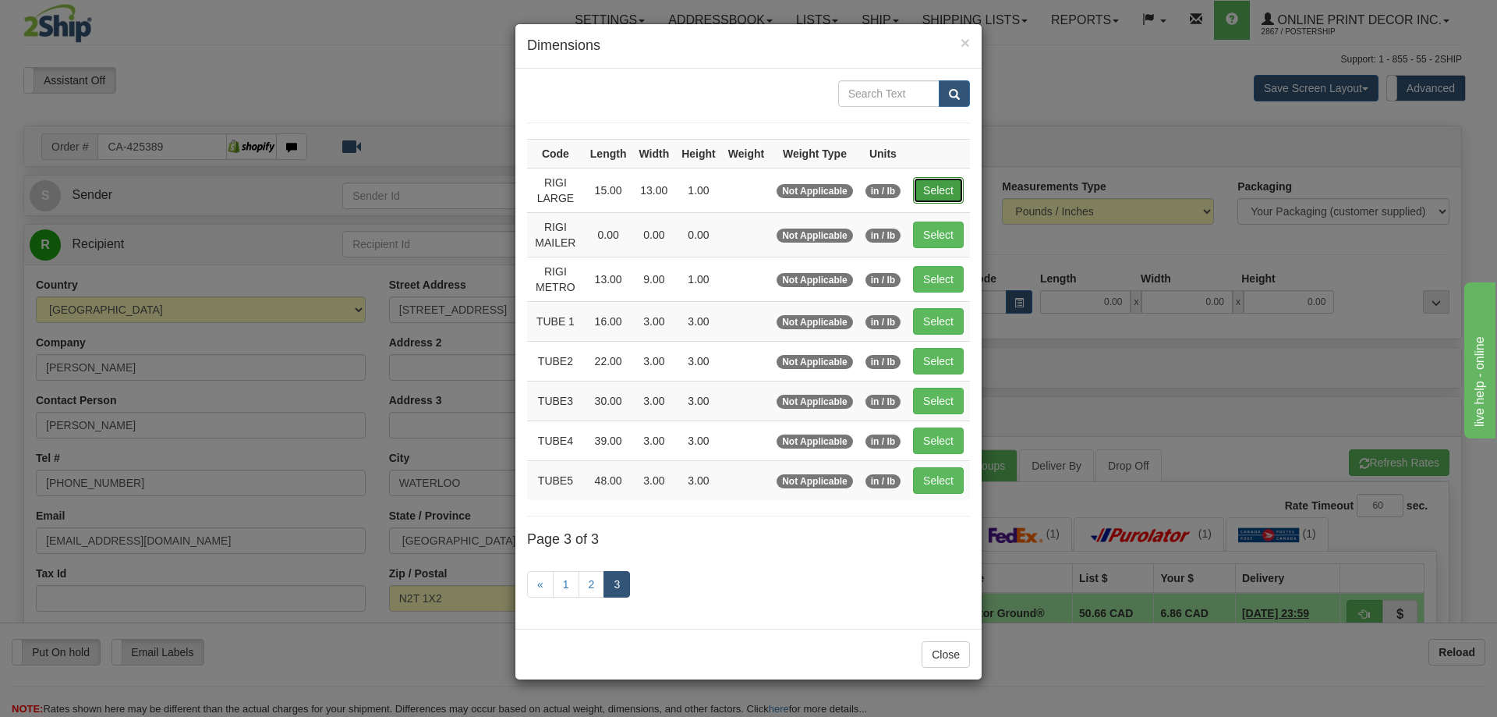
click at [939, 188] on button "Select" at bounding box center [938, 190] width 51 height 27
type input "RIGI LARGE"
type input "15.00"
type input "13.00"
type input "1.00"
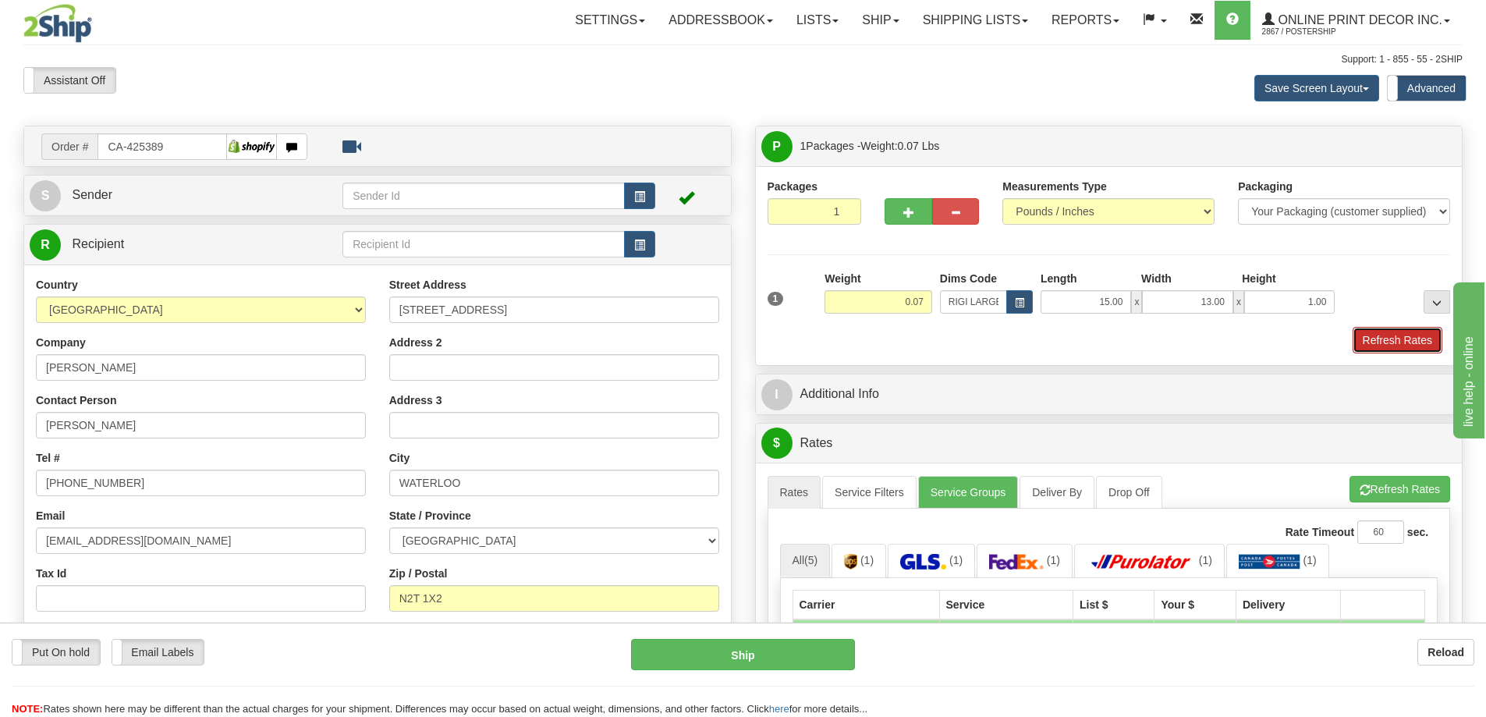
click at [1383, 336] on button "Refresh Rates" at bounding box center [1397, 340] width 90 height 27
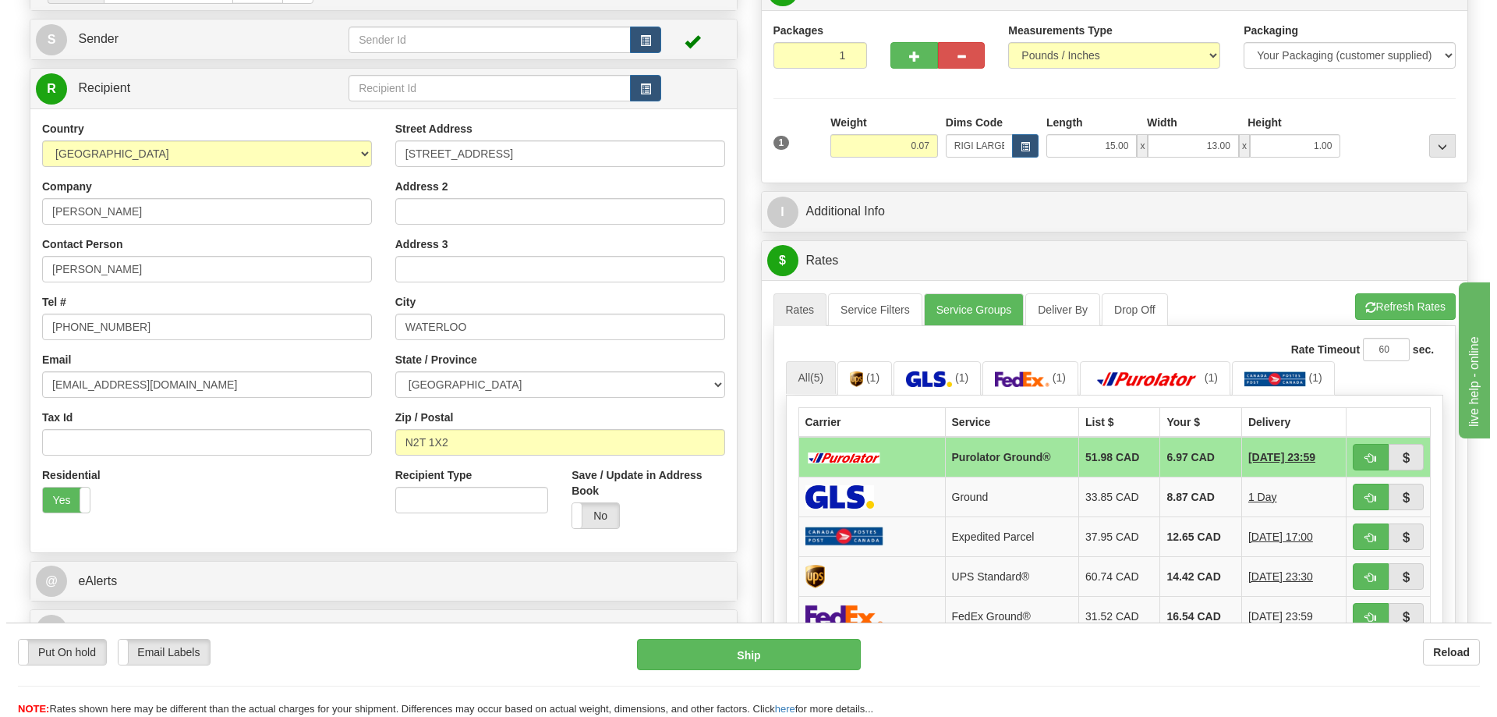
scroll to position [234, 0]
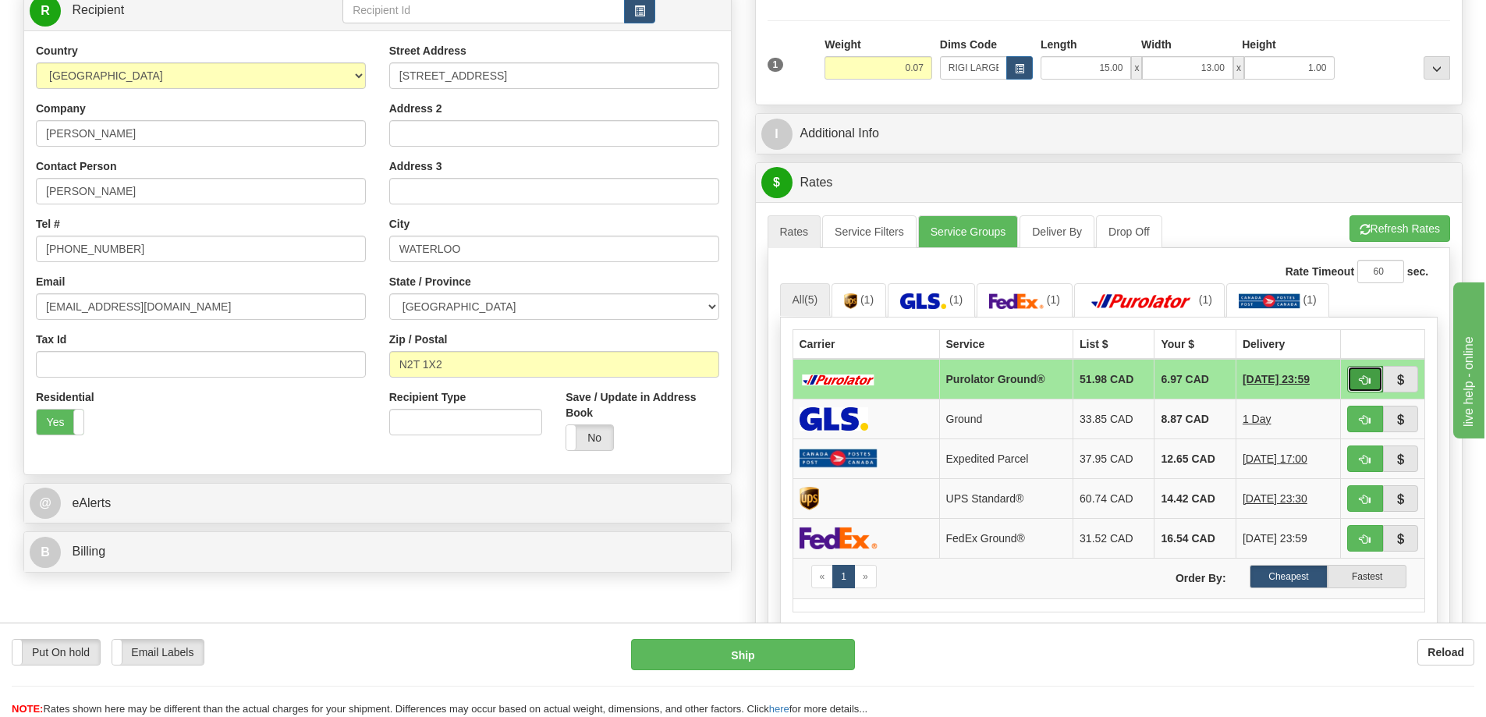
click at [1362, 379] on span "button" at bounding box center [1364, 380] width 11 height 10
type input "260"
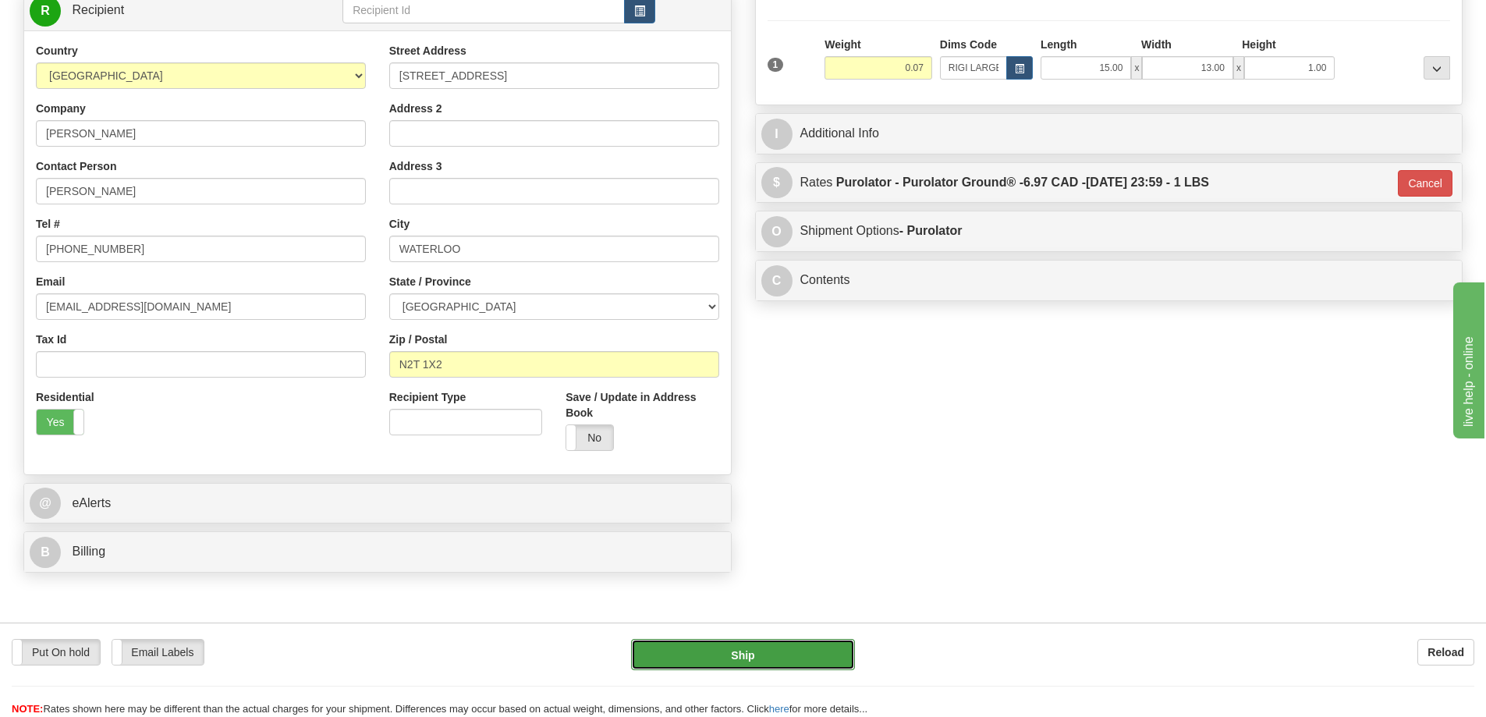
click at [795, 653] on button "Ship" at bounding box center [743, 654] width 224 height 31
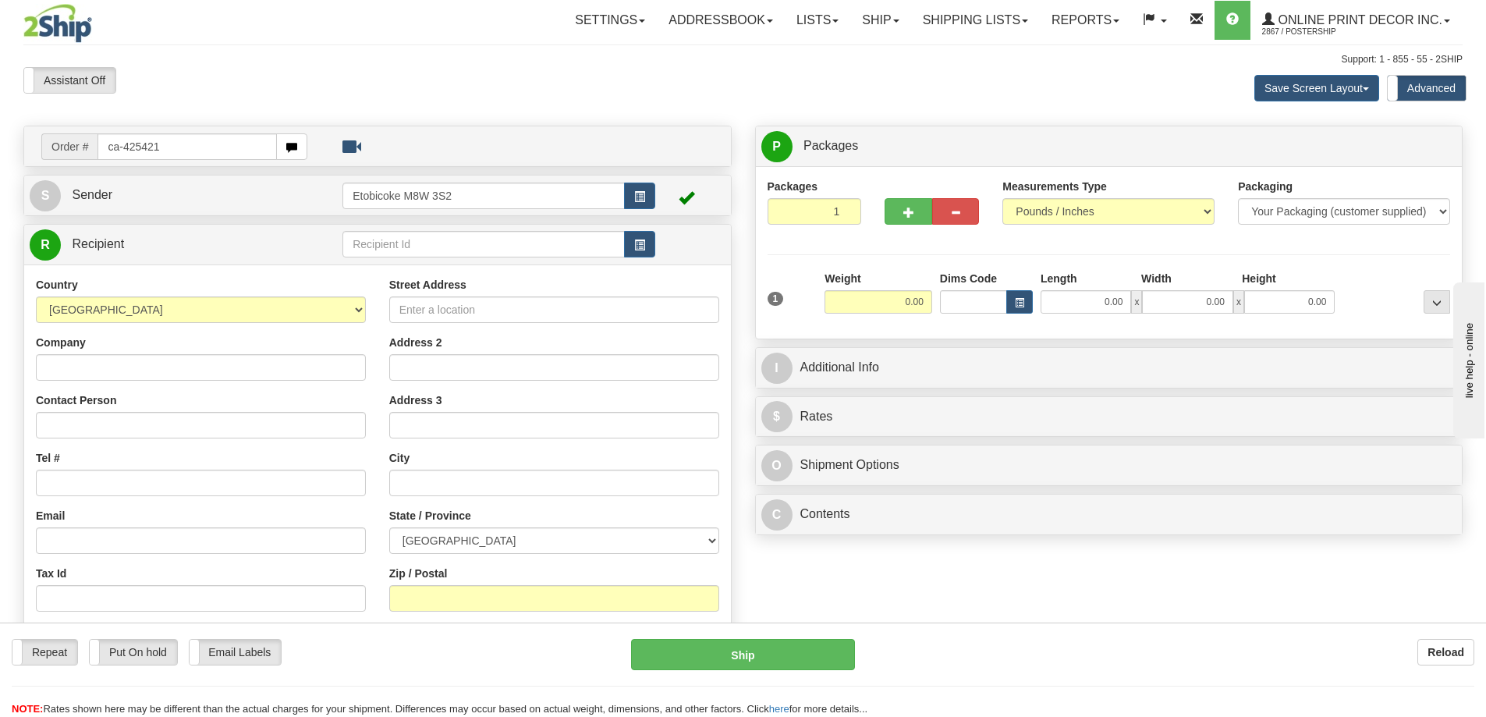
type input "ca-425421"
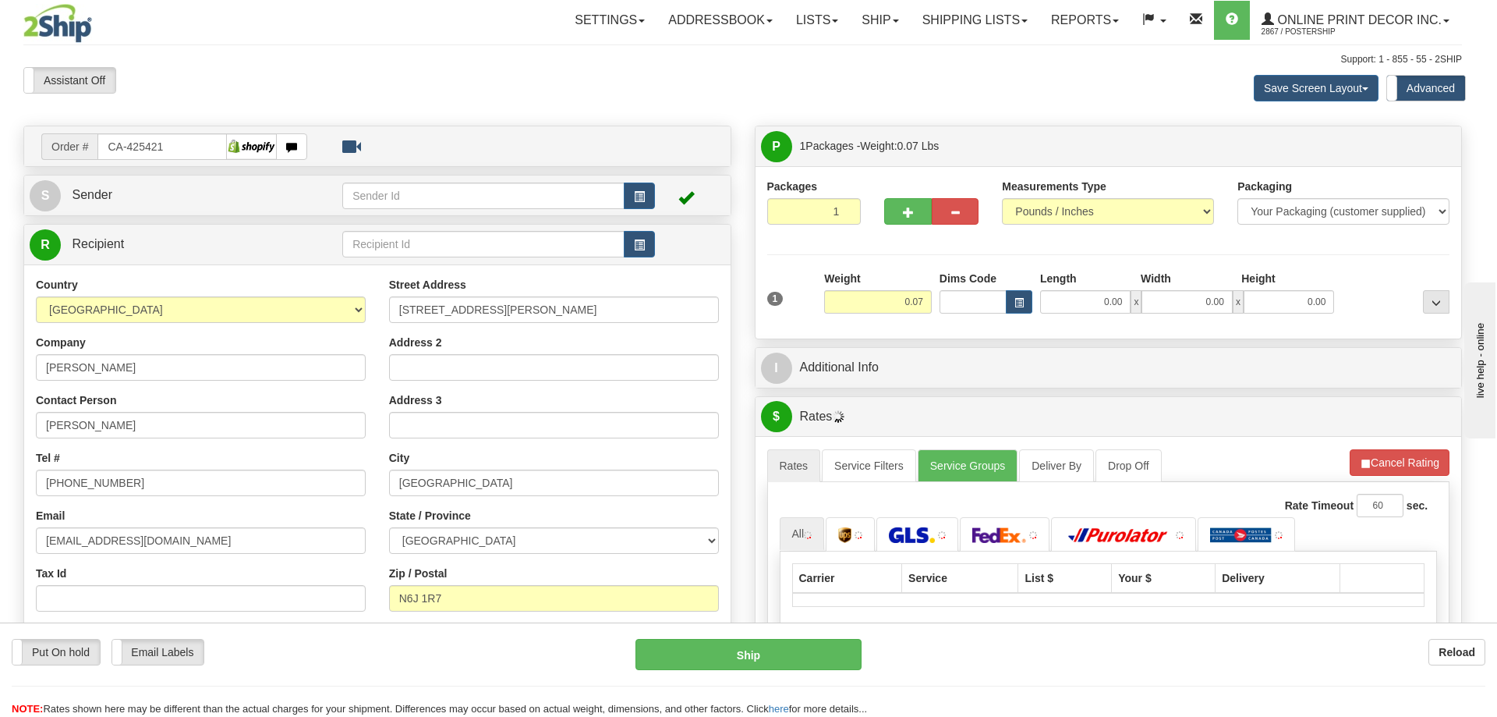
type input "[GEOGRAPHIC_DATA]"
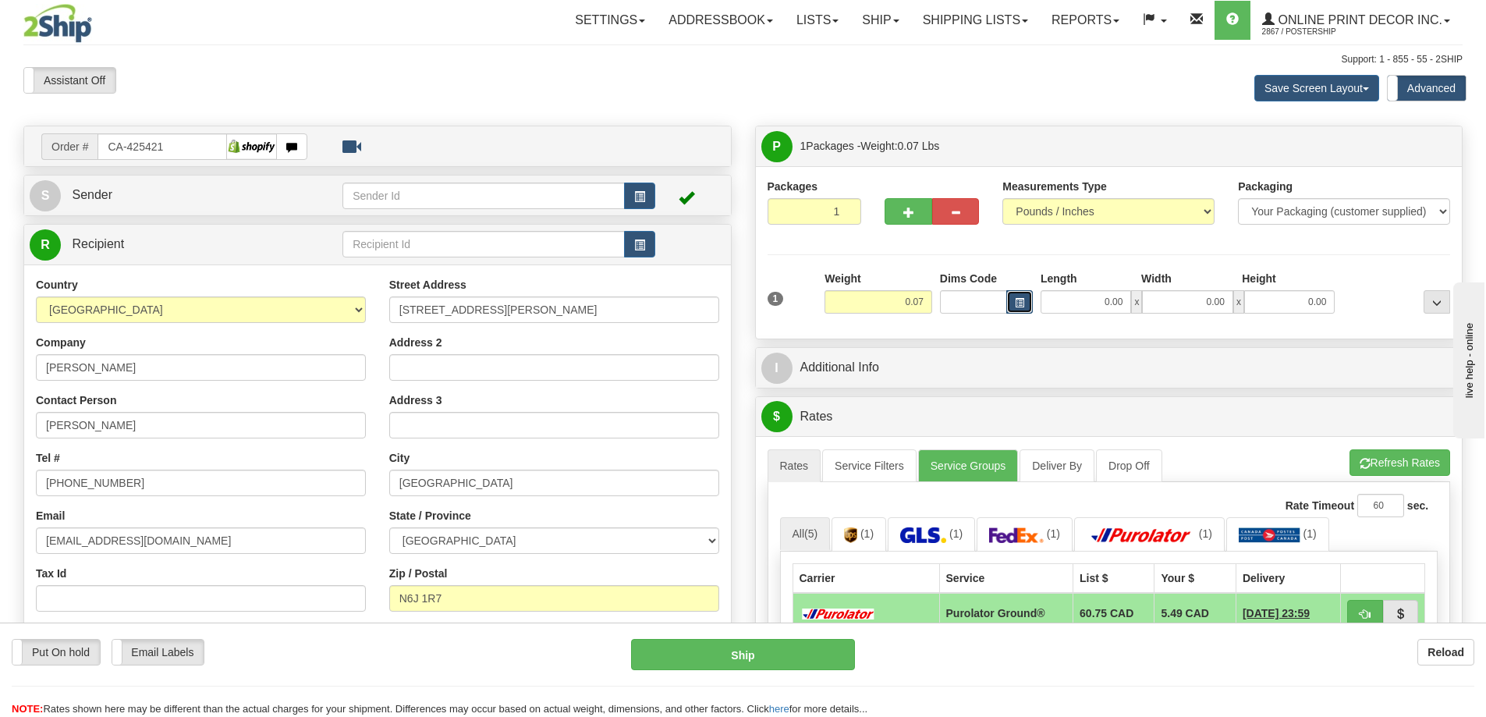
click at [1022, 305] on span "button" at bounding box center [1019, 303] width 9 height 9
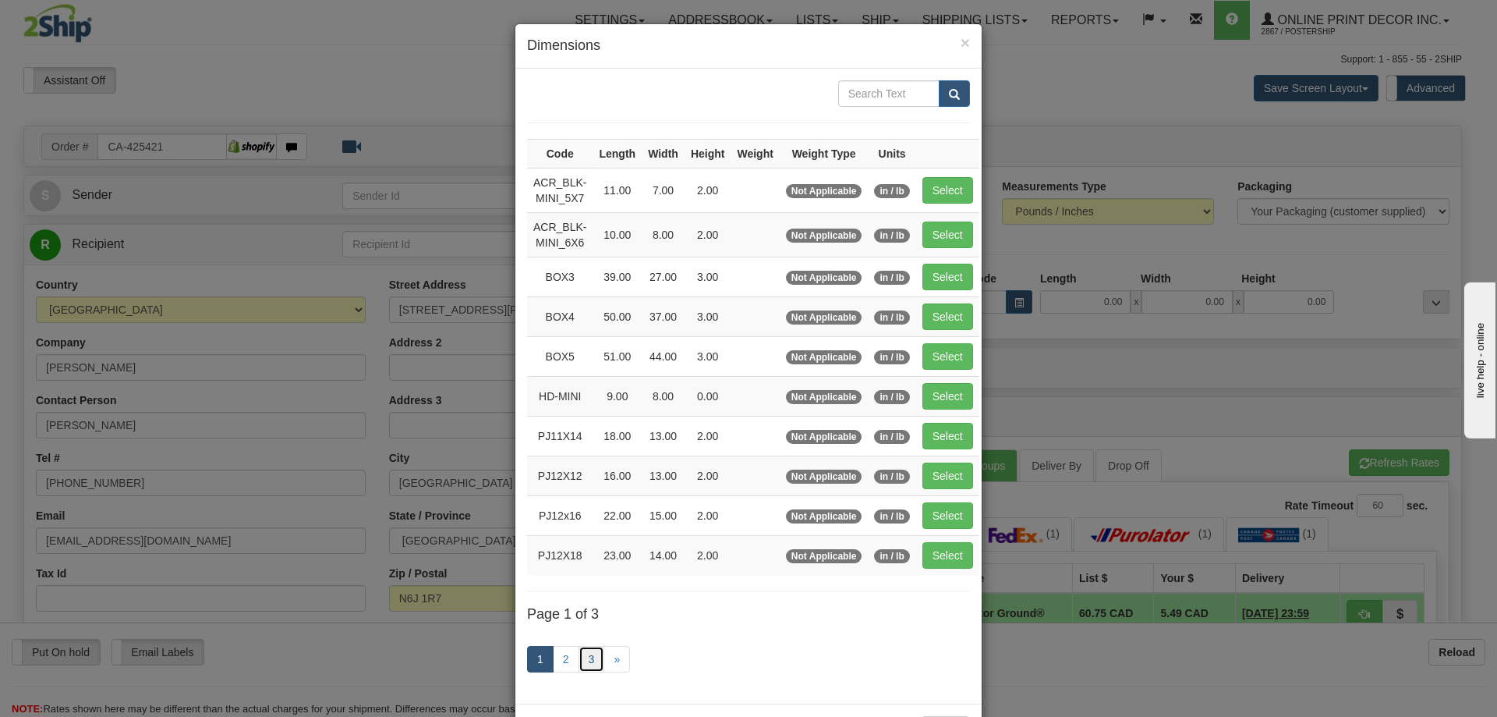
click at [588, 656] on link "3" at bounding box center [592, 659] width 27 height 27
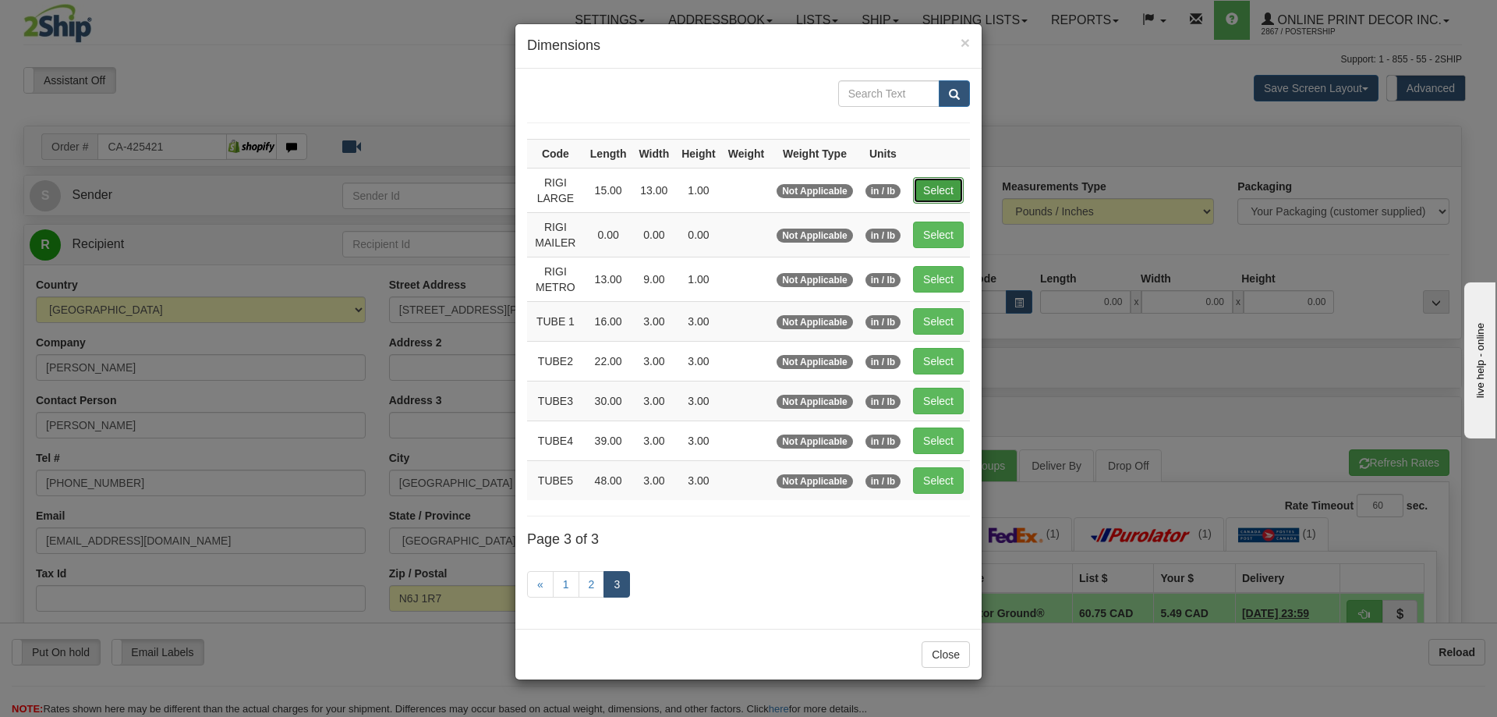
click at [945, 191] on button "Select" at bounding box center [938, 190] width 51 height 27
type input "RIGI LARGE"
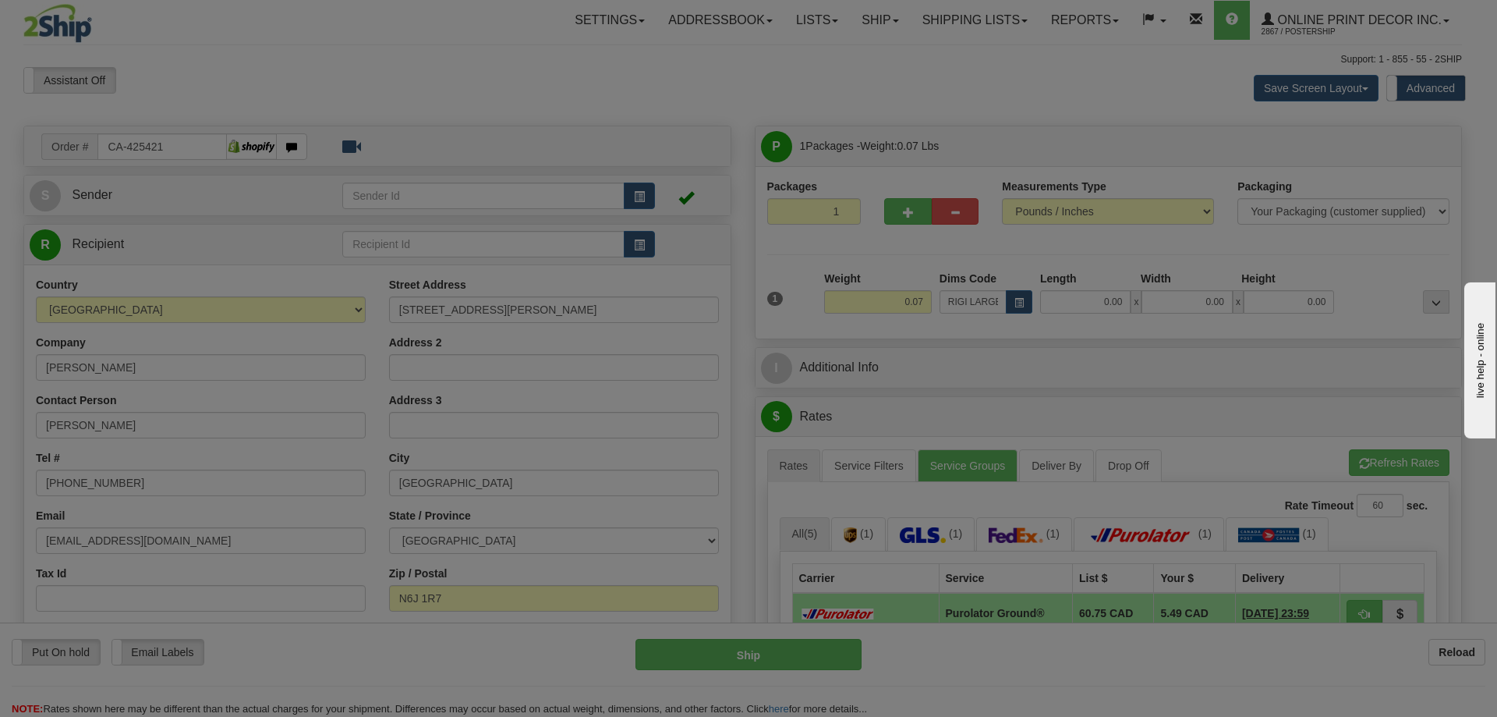
type input "15.00"
type input "13.00"
type input "1.00"
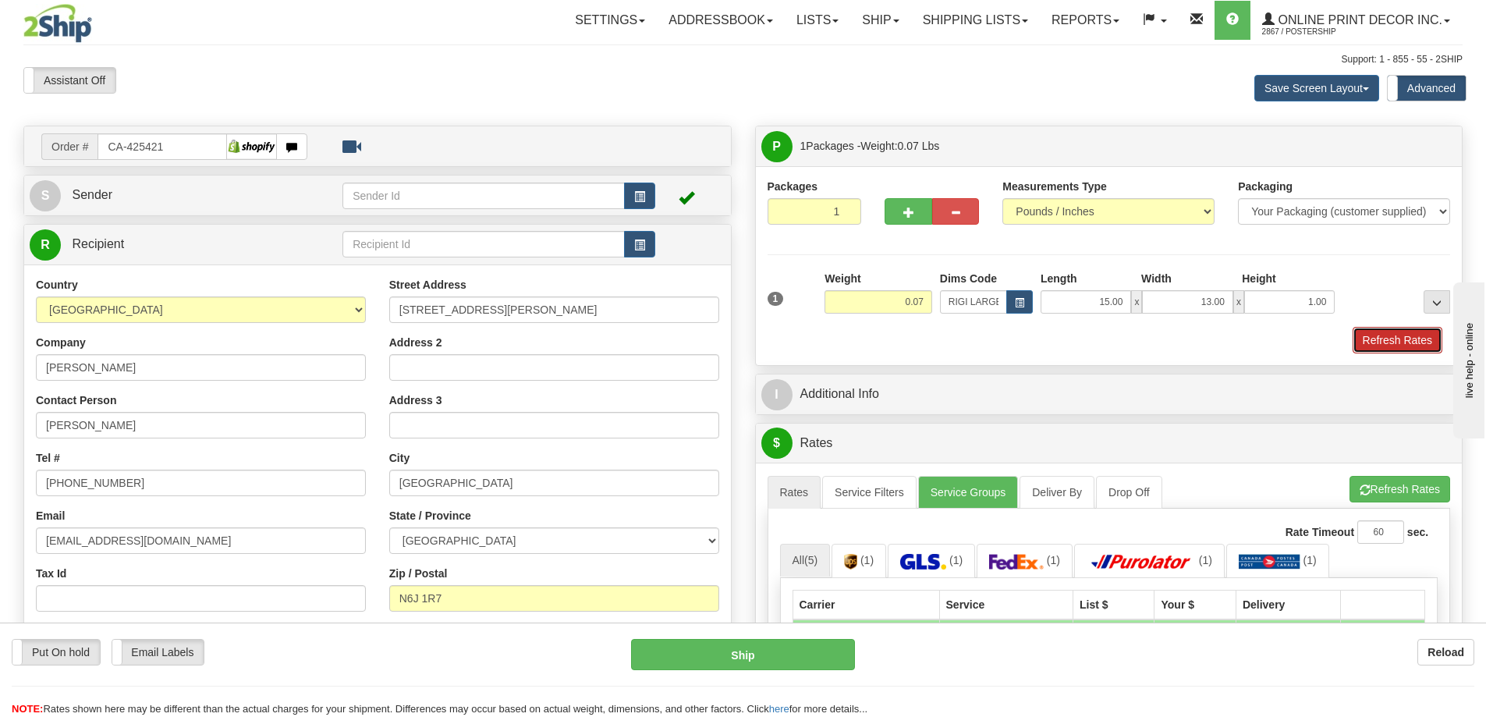
click at [1380, 340] on button "Refresh Rates" at bounding box center [1397, 340] width 90 height 27
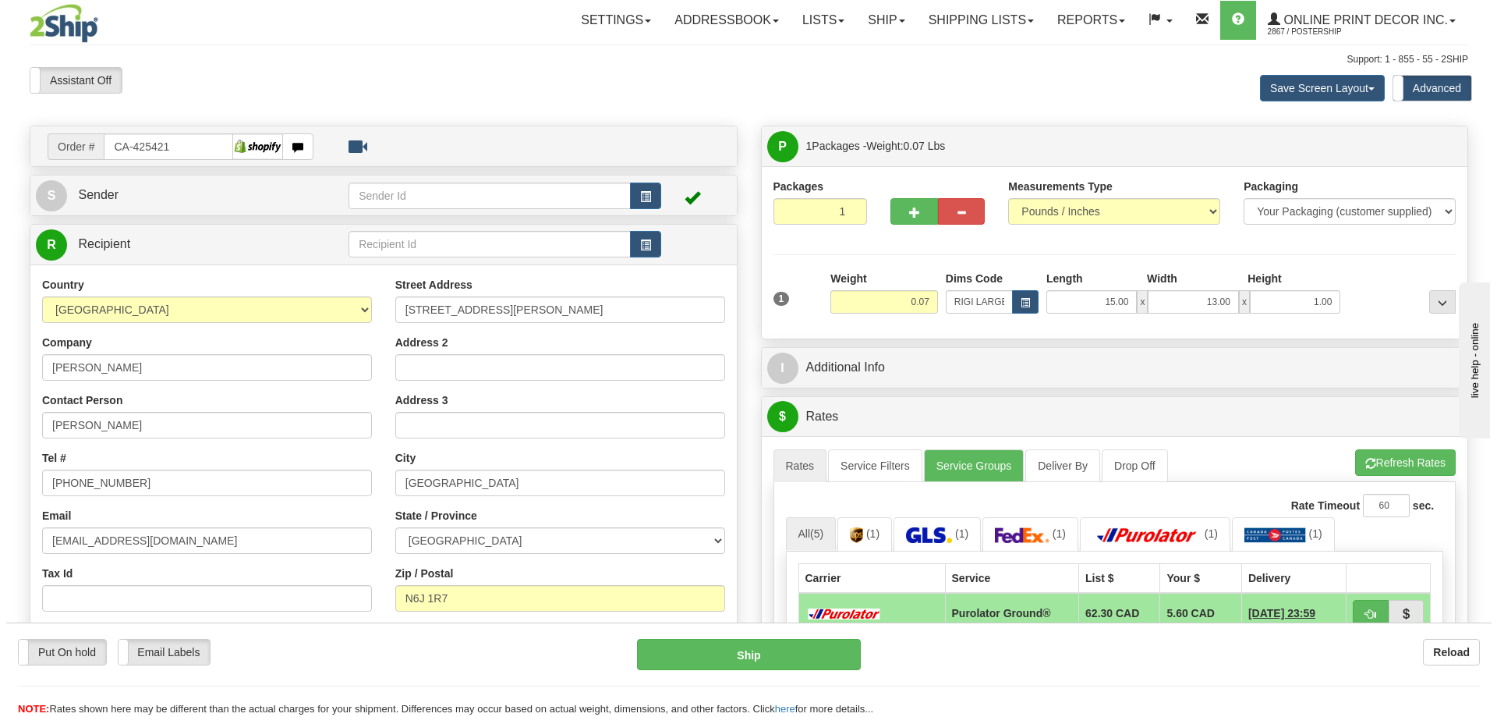
scroll to position [78, 0]
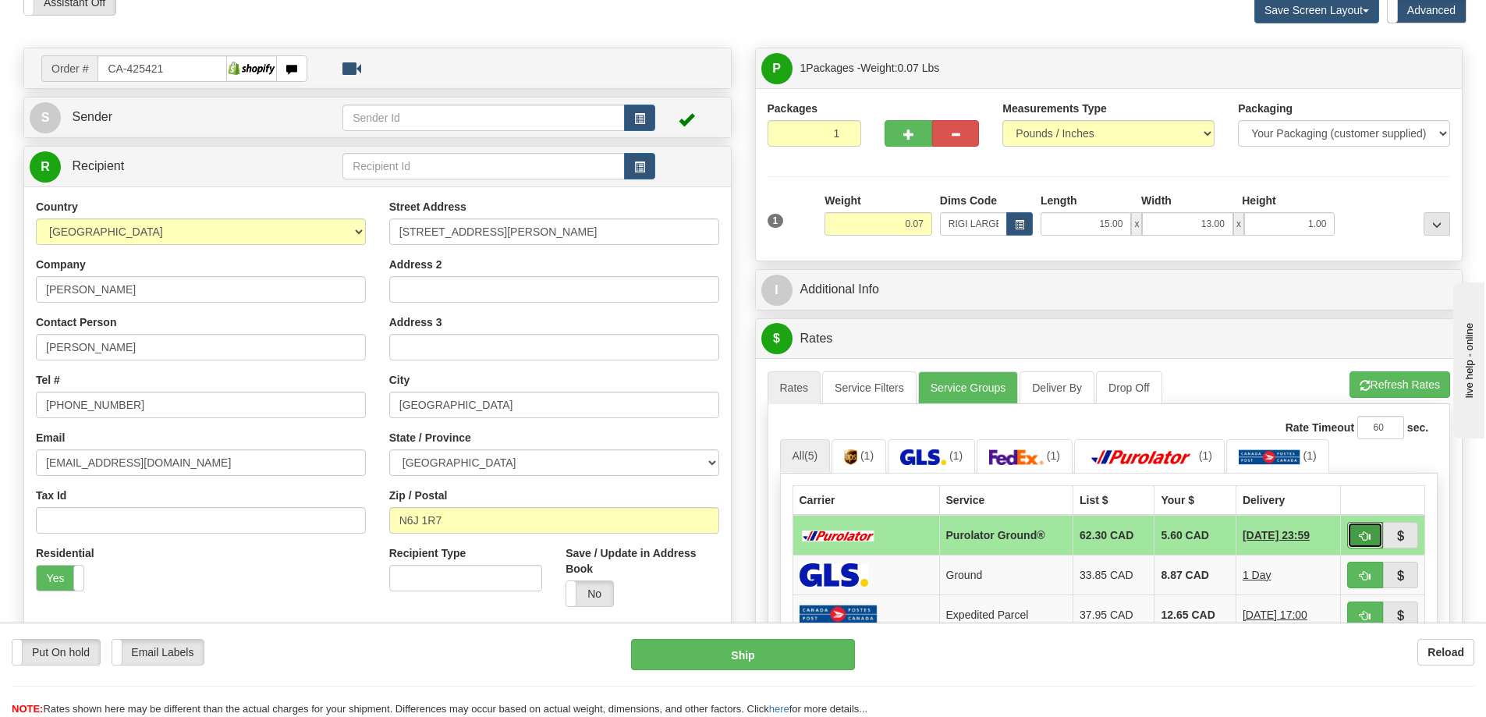
click at [1372, 542] on button "button" at bounding box center [1365, 535] width 36 height 27
type input "260"
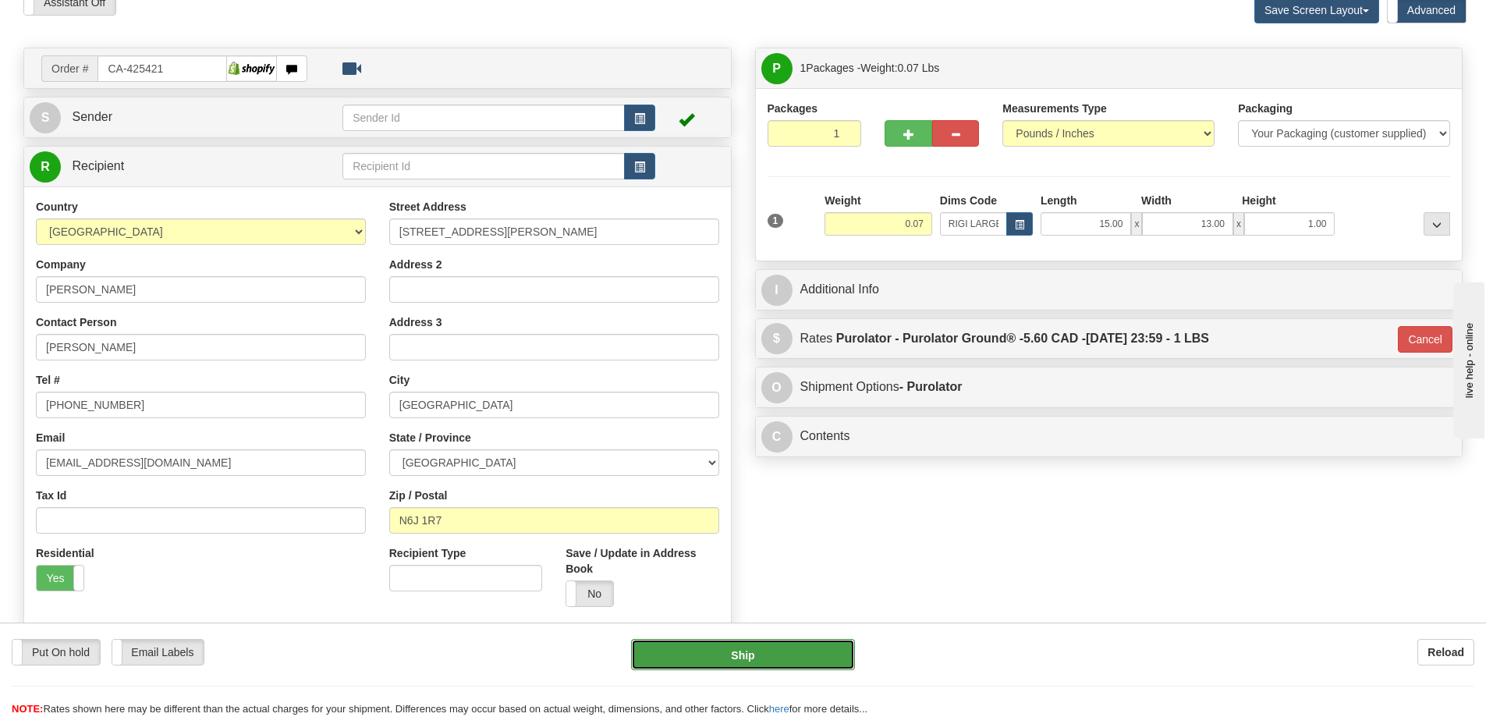
click at [762, 657] on button "Ship" at bounding box center [743, 654] width 224 height 31
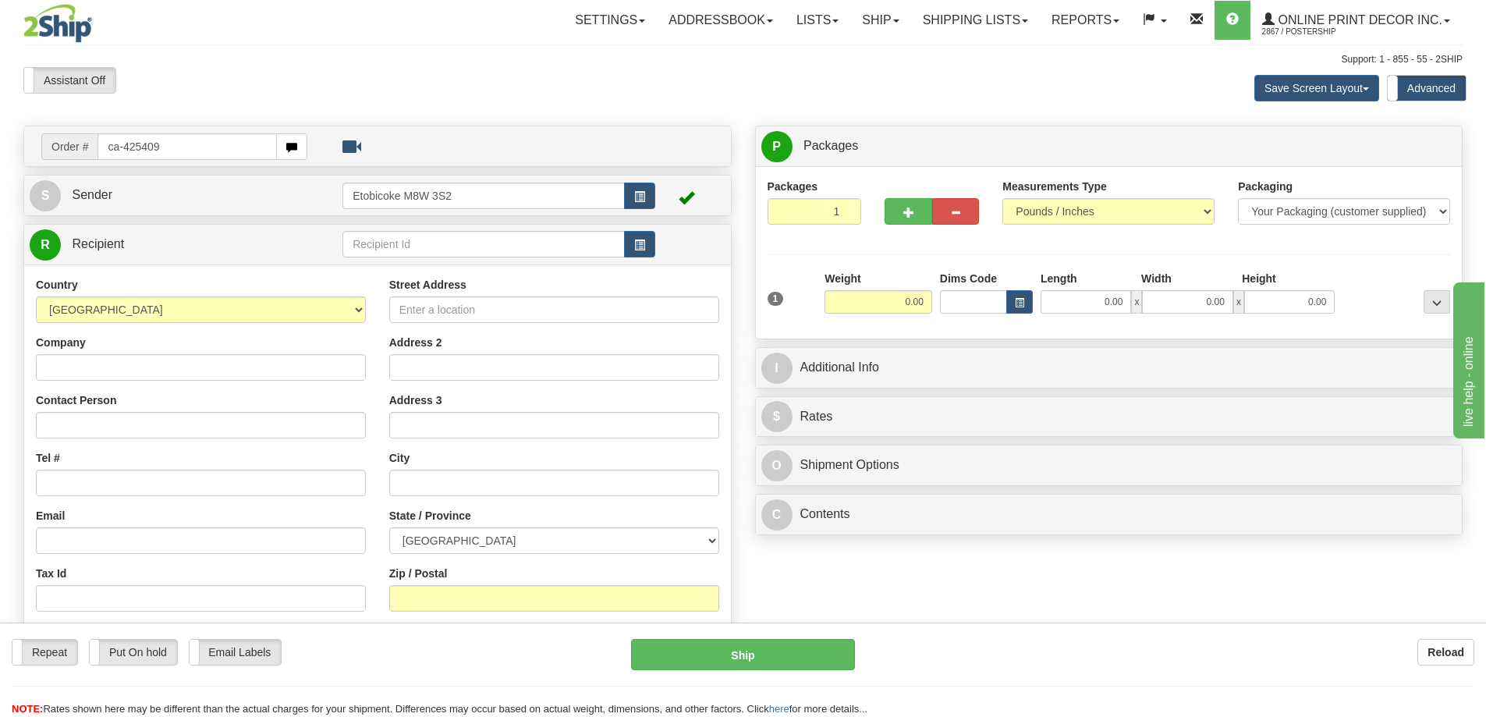
type input "ca-425409"
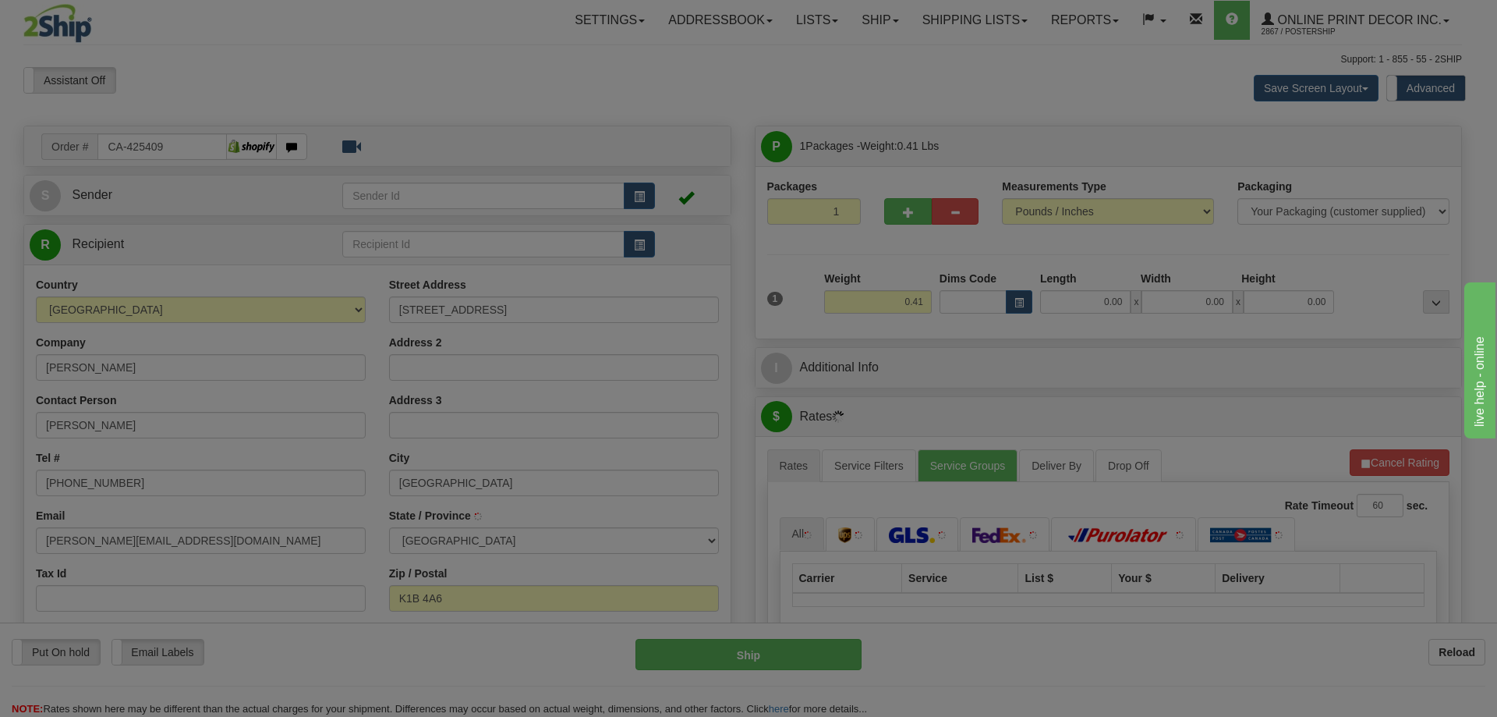
type input "[GEOGRAPHIC_DATA]"
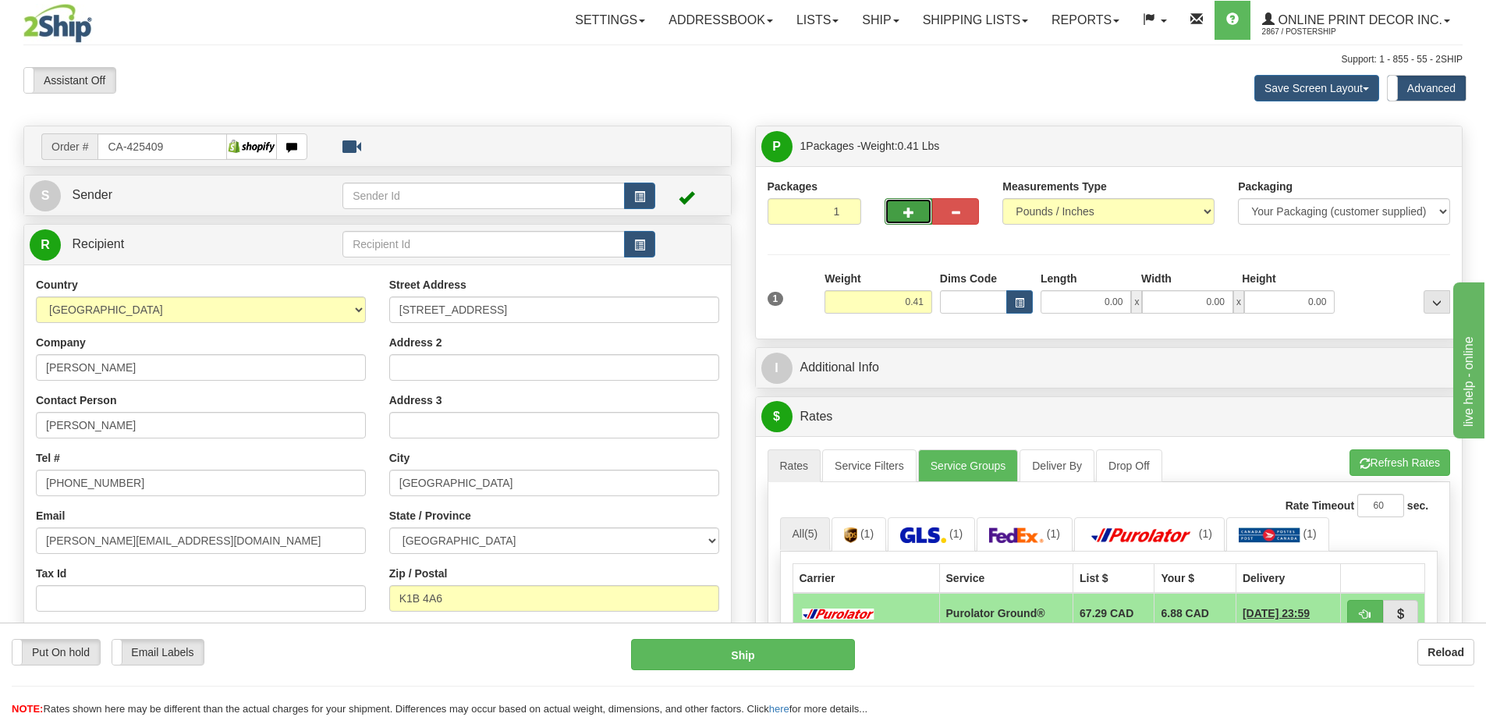
click at [918, 210] on button "button" at bounding box center [907, 211] width 47 height 27
radio input "true"
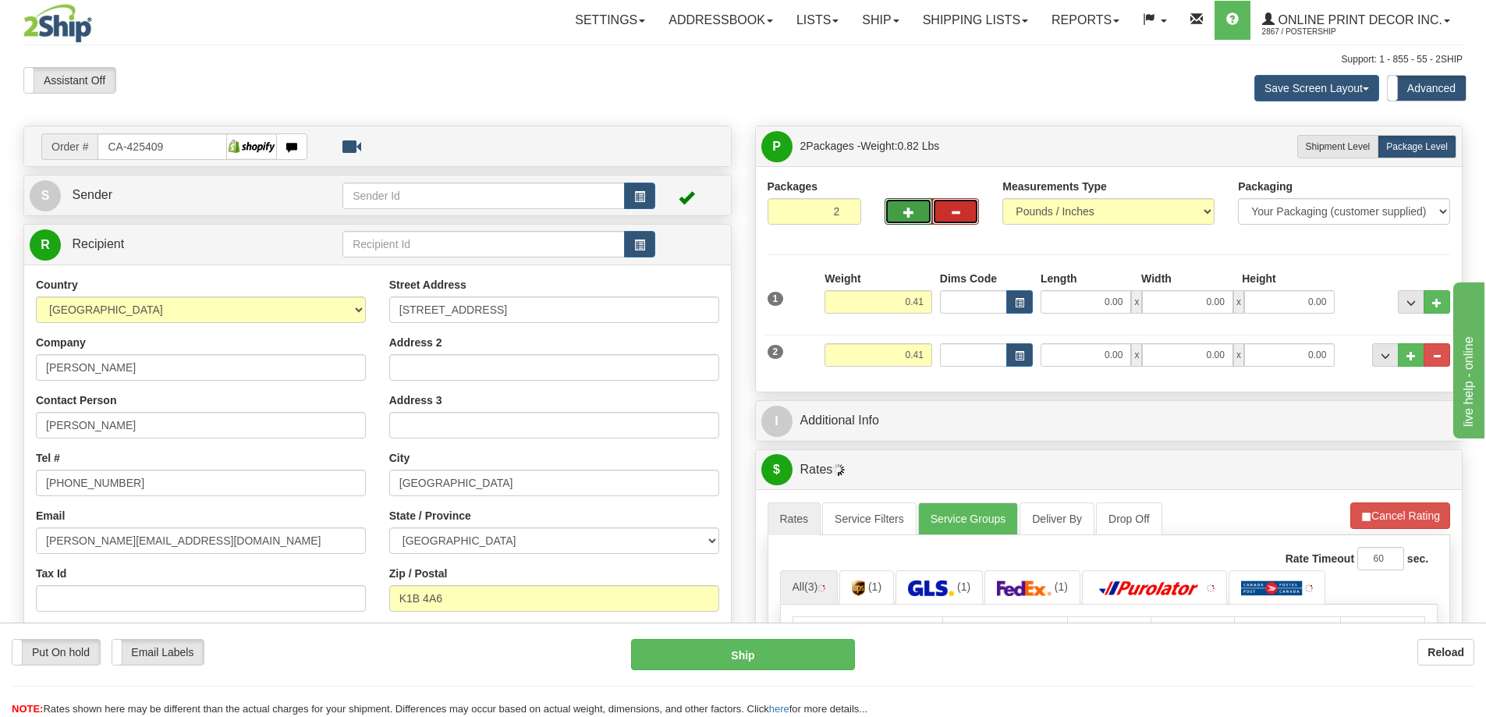
click at [944, 216] on button "button" at bounding box center [955, 211] width 47 height 27
type input "1"
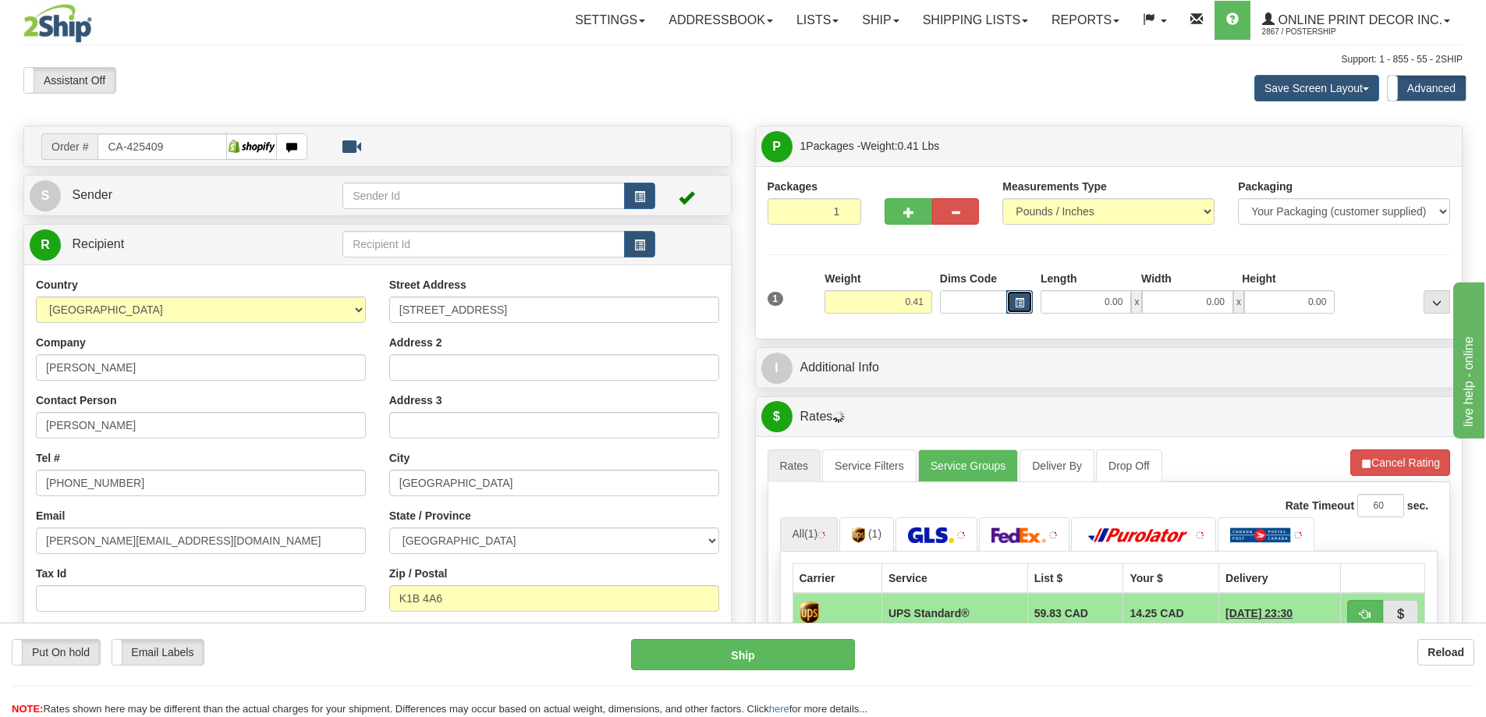
click at [1022, 303] on span "button" at bounding box center [1019, 303] width 9 height 9
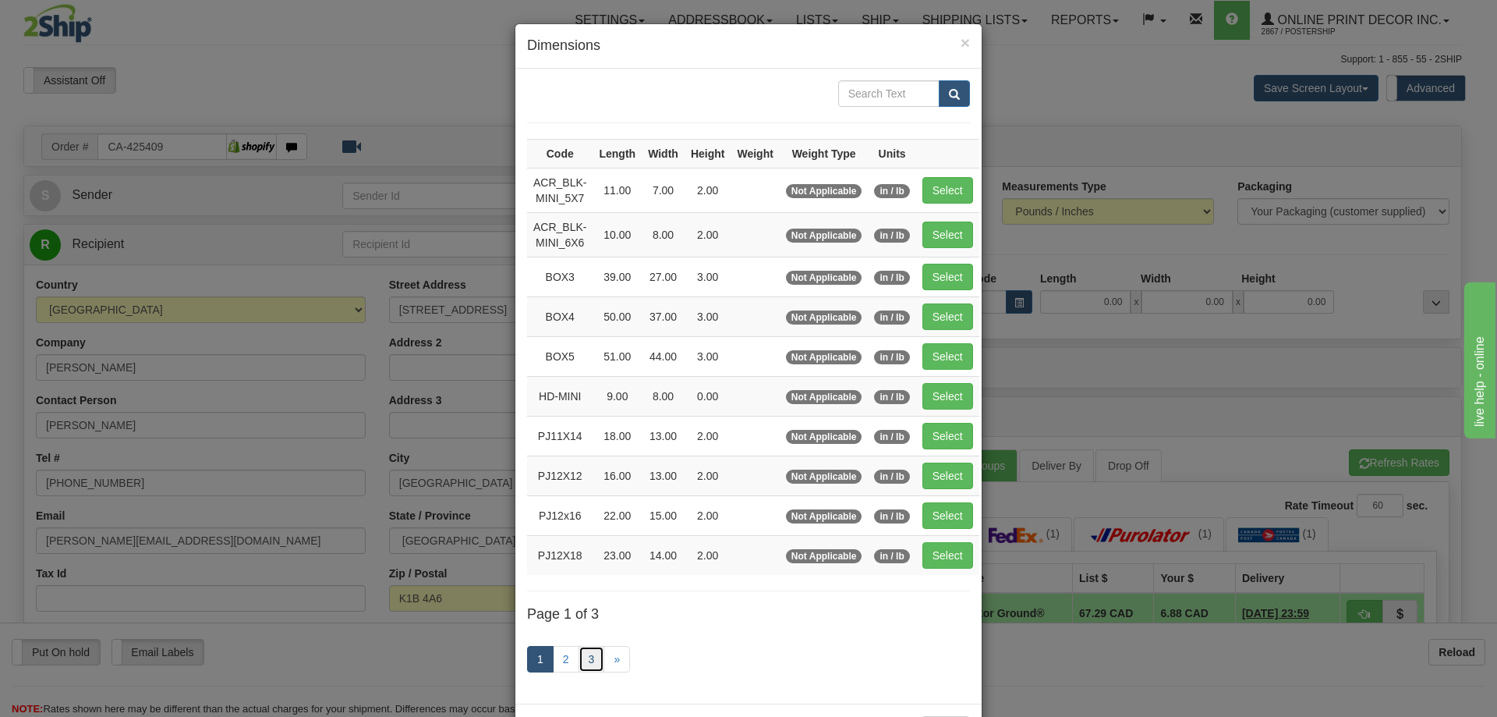
drag, startPoint x: 581, startPoint y: 660, endPoint x: 583, endPoint y: 653, distance: 8.1
click at [581, 660] on link "3" at bounding box center [592, 659] width 27 height 27
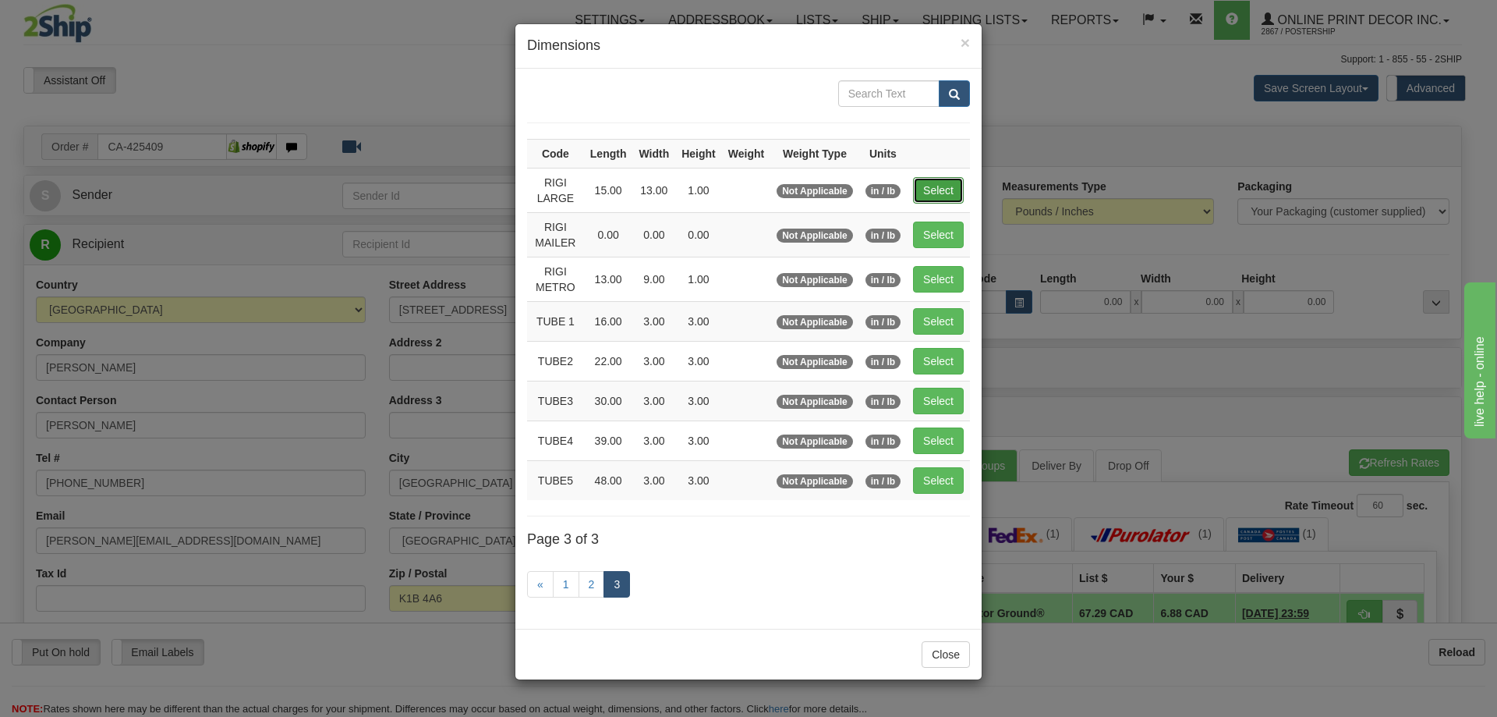
click at [942, 195] on button "Select" at bounding box center [938, 190] width 51 height 27
type input "RIGI LARGE"
type input "15.00"
type input "13.00"
type input "1.00"
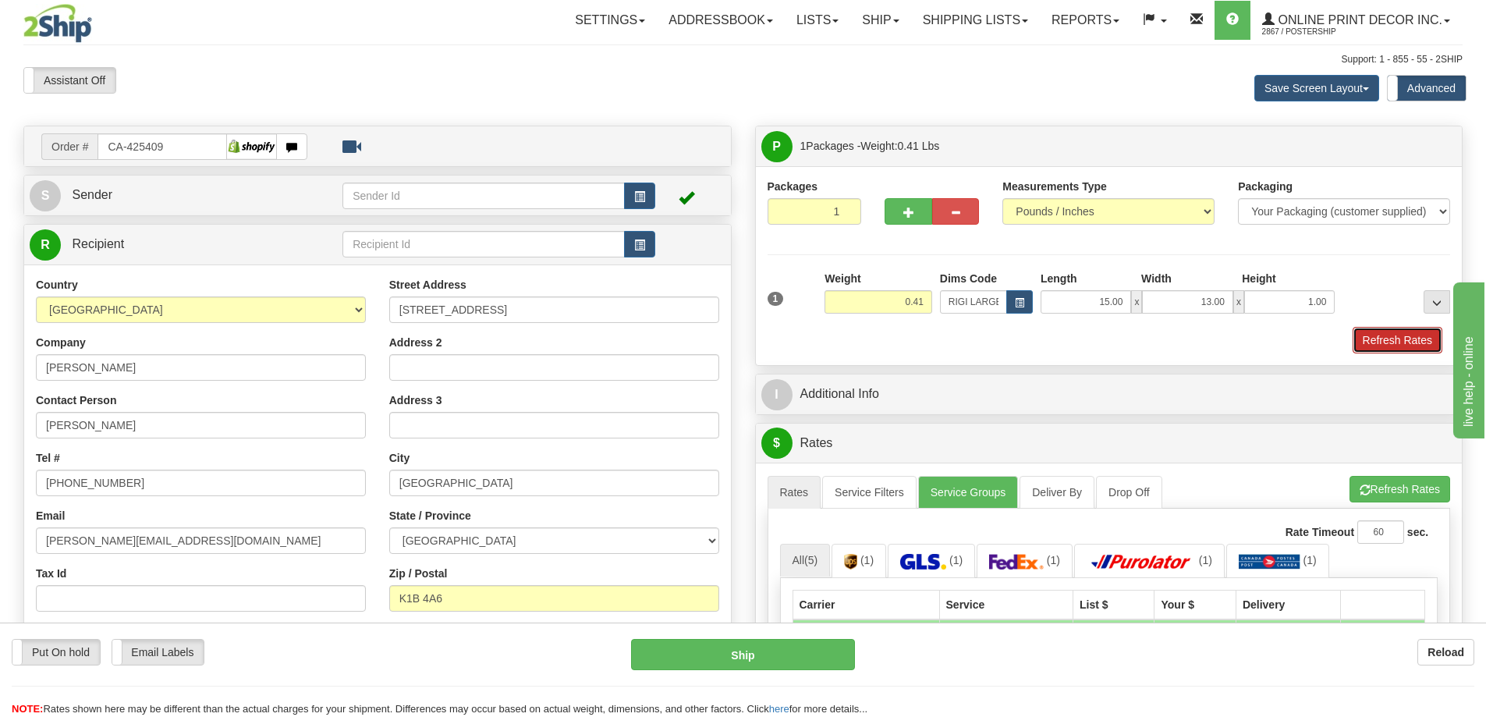
click at [1383, 335] on button "Refresh Rates" at bounding box center [1397, 340] width 90 height 27
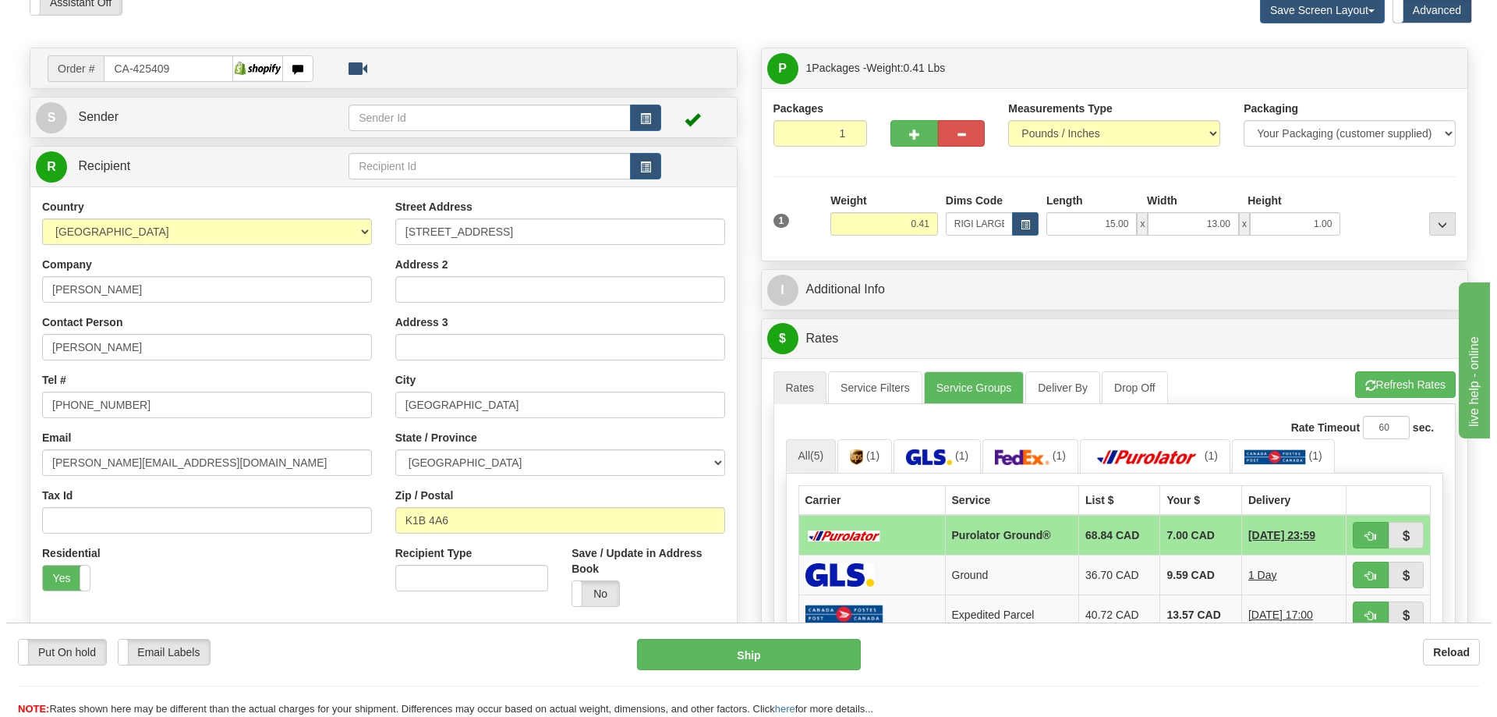
scroll to position [234, 0]
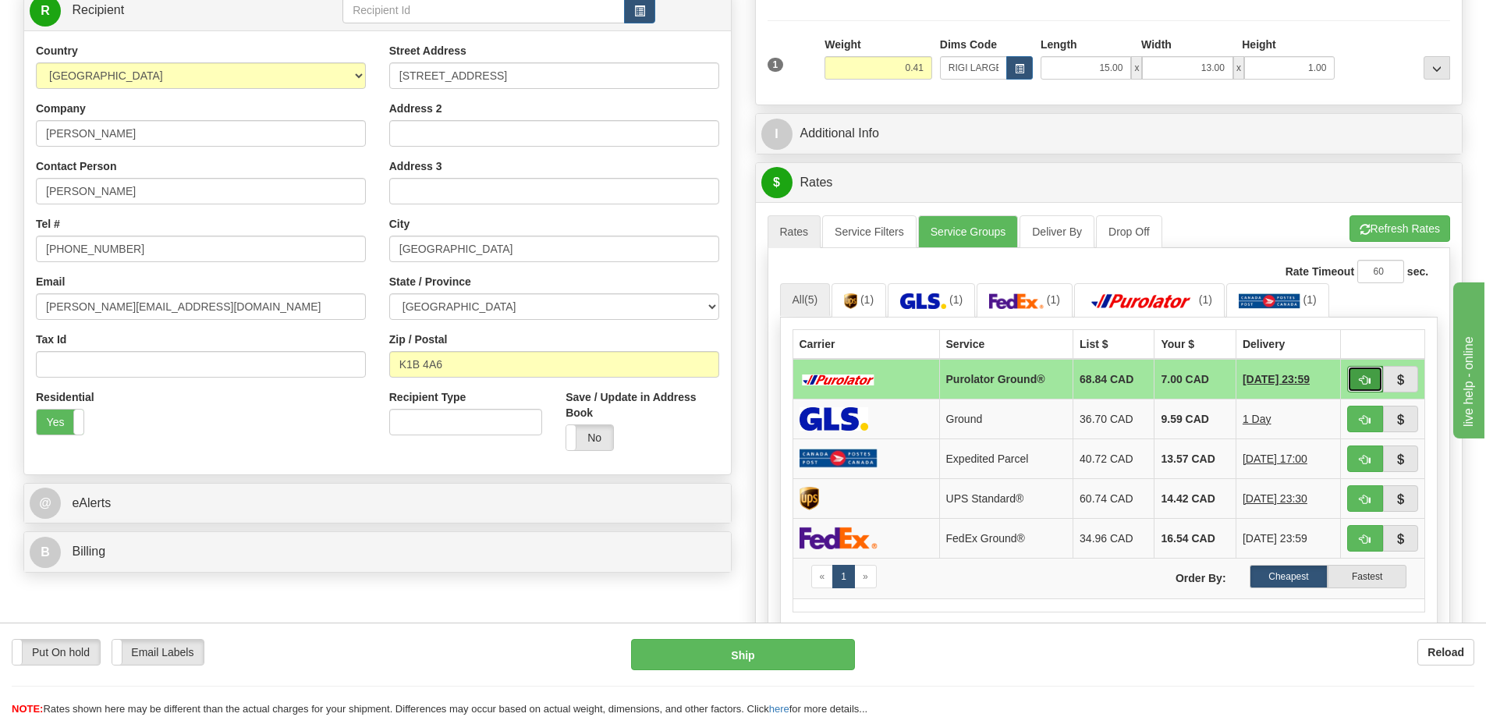
click at [1359, 380] on span "button" at bounding box center [1364, 380] width 11 height 10
type input "260"
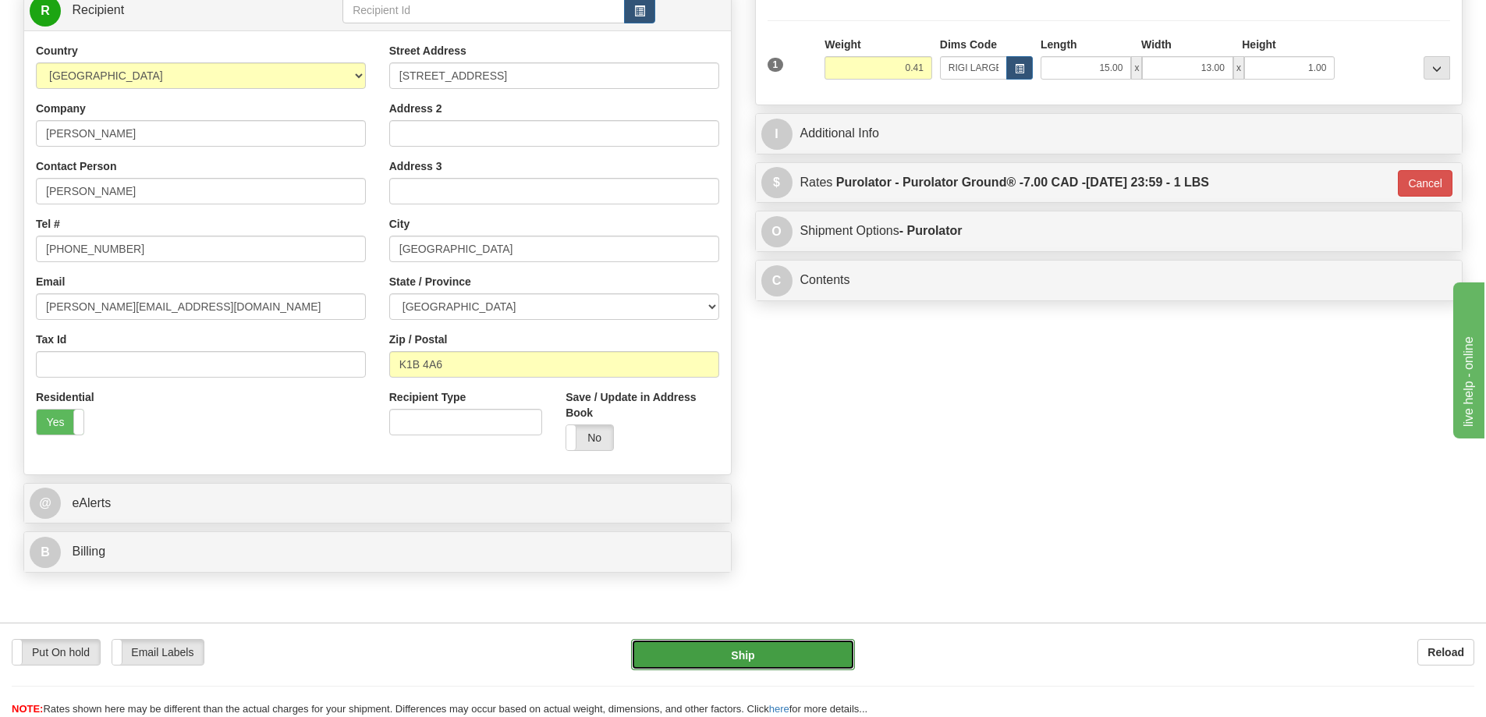
click at [758, 648] on button "Ship" at bounding box center [743, 654] width 224 height 31
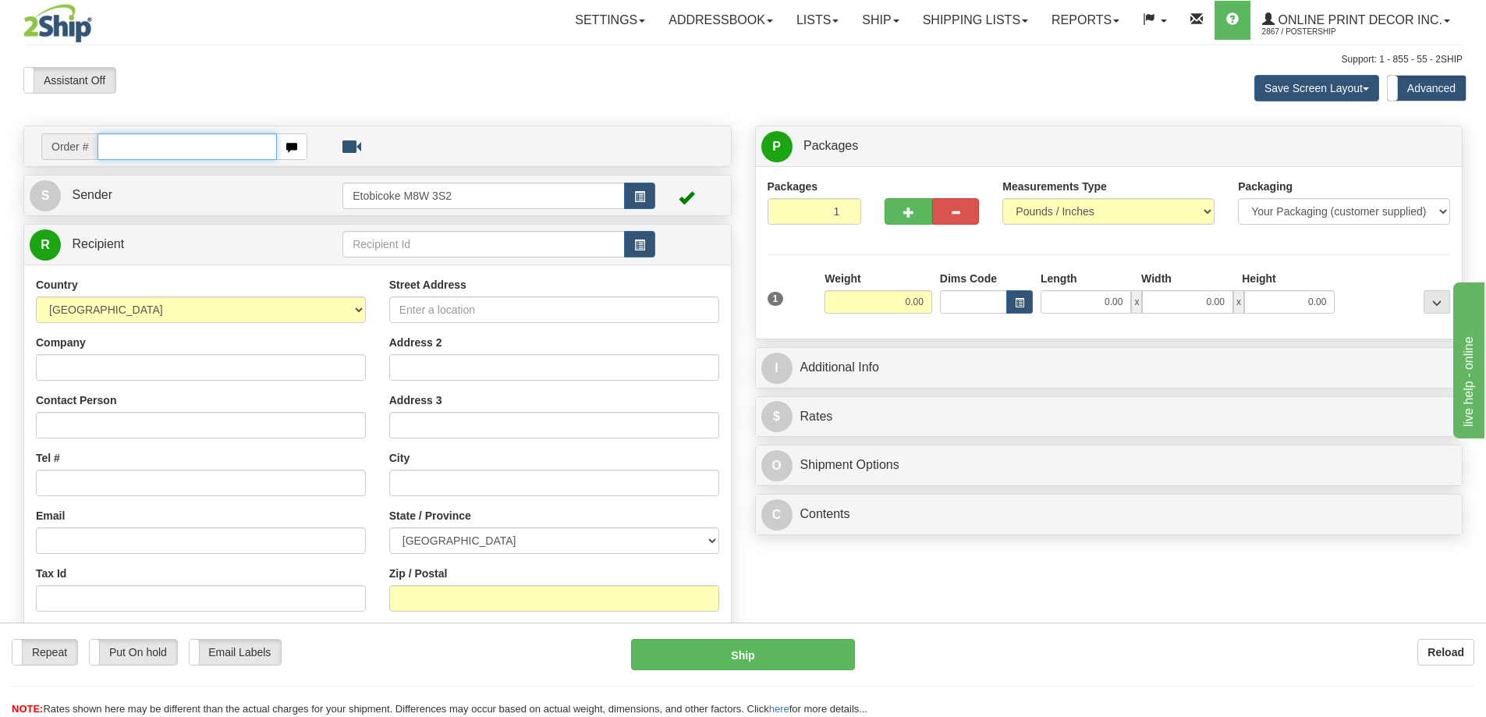
click at [163, 146] on input "text" at bounding box center [186, 146] width 179 height 27
type input "ca-425392"
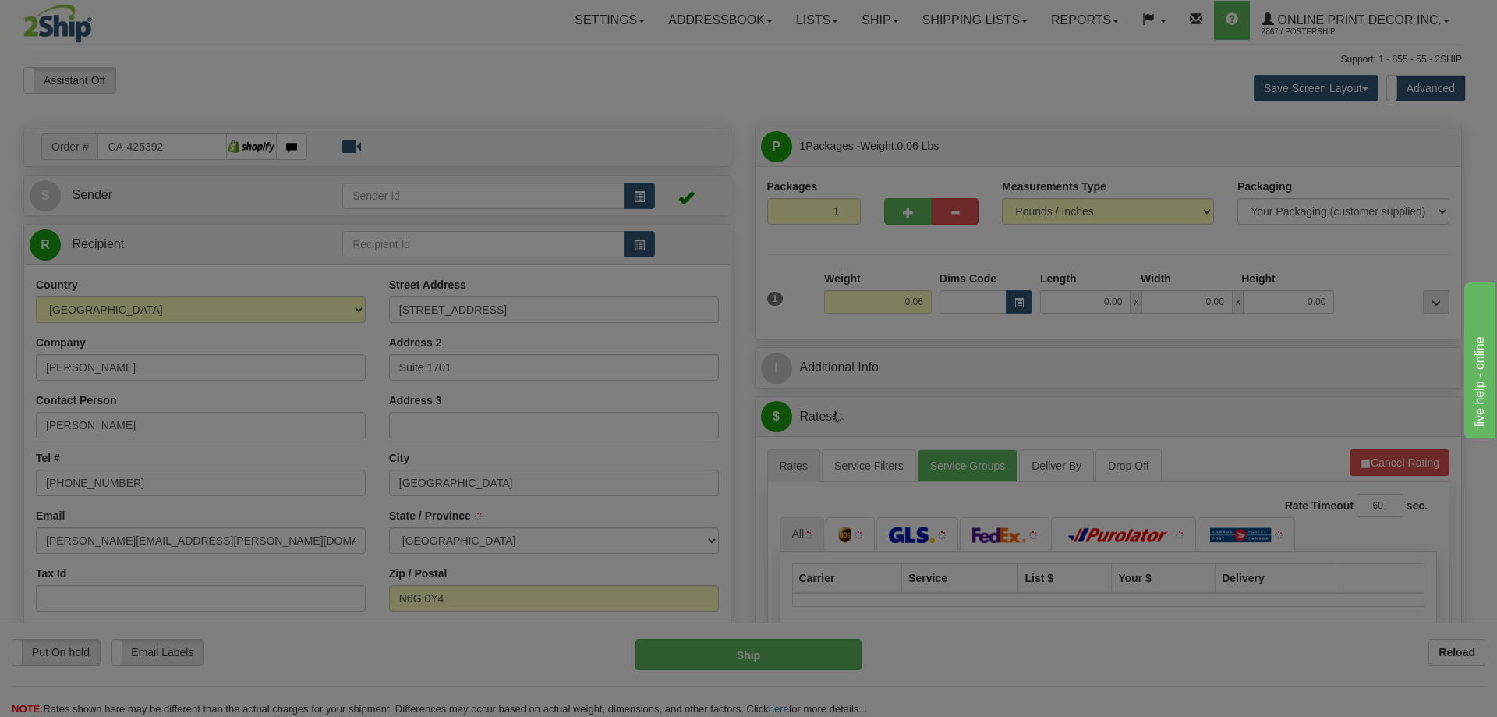
type input "[GEOGRAPHIC_DATA]"
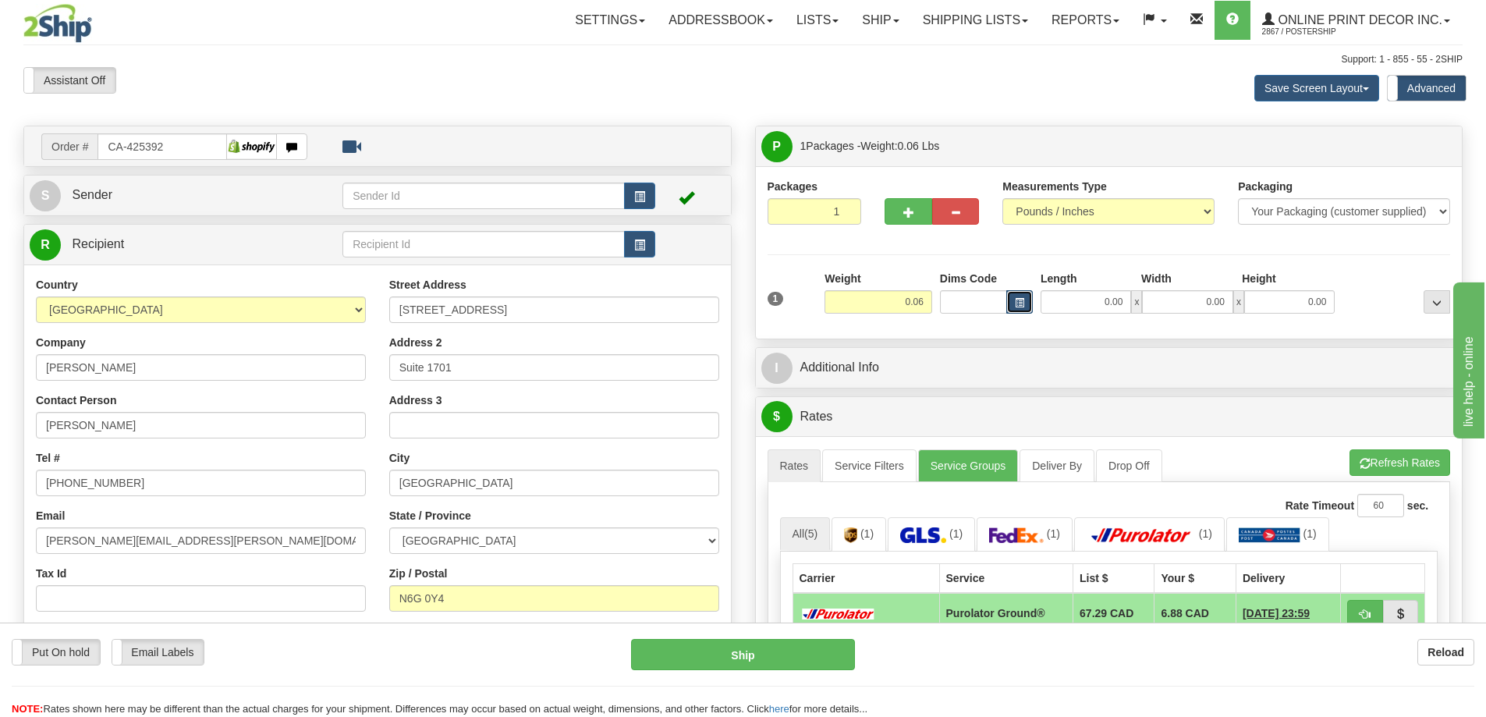
click at [1022, 305] on span "button" at bounding box center [1019, 303] width 9 height 9
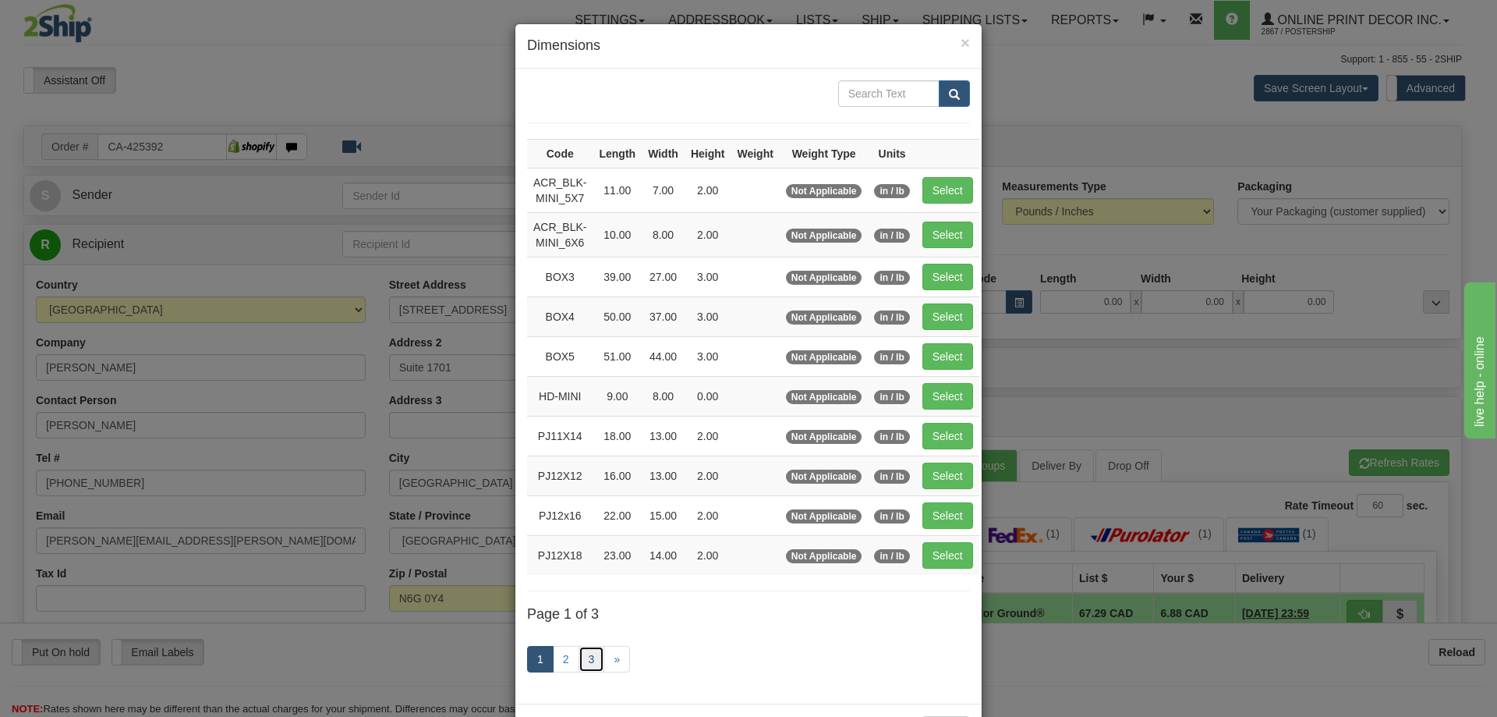
click at [583, 664] on link "3" at bounding box center [592, 659] width 27 height 27
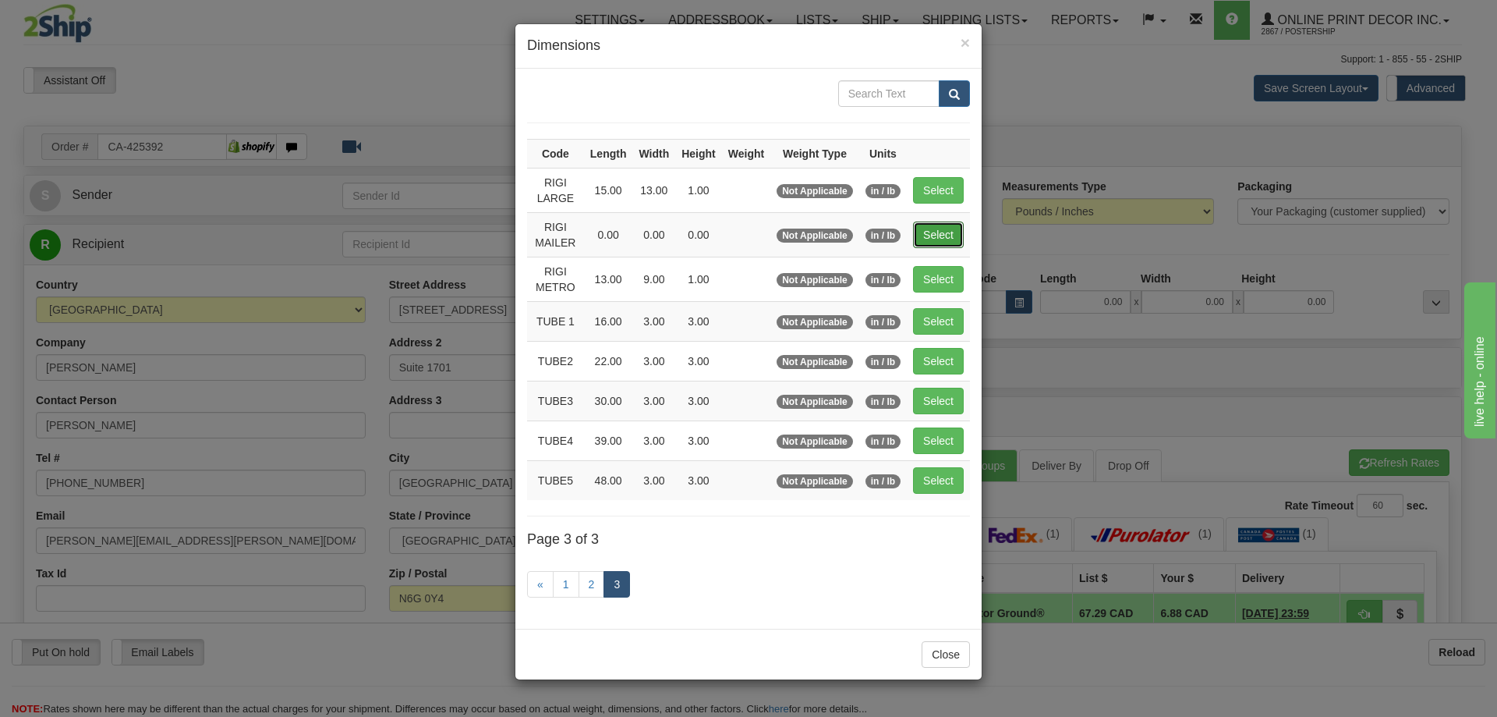
click at [944, 232] on button "Select" at bounding box center [938, 234] width 51 height 27
type input "RIGI MAILER"
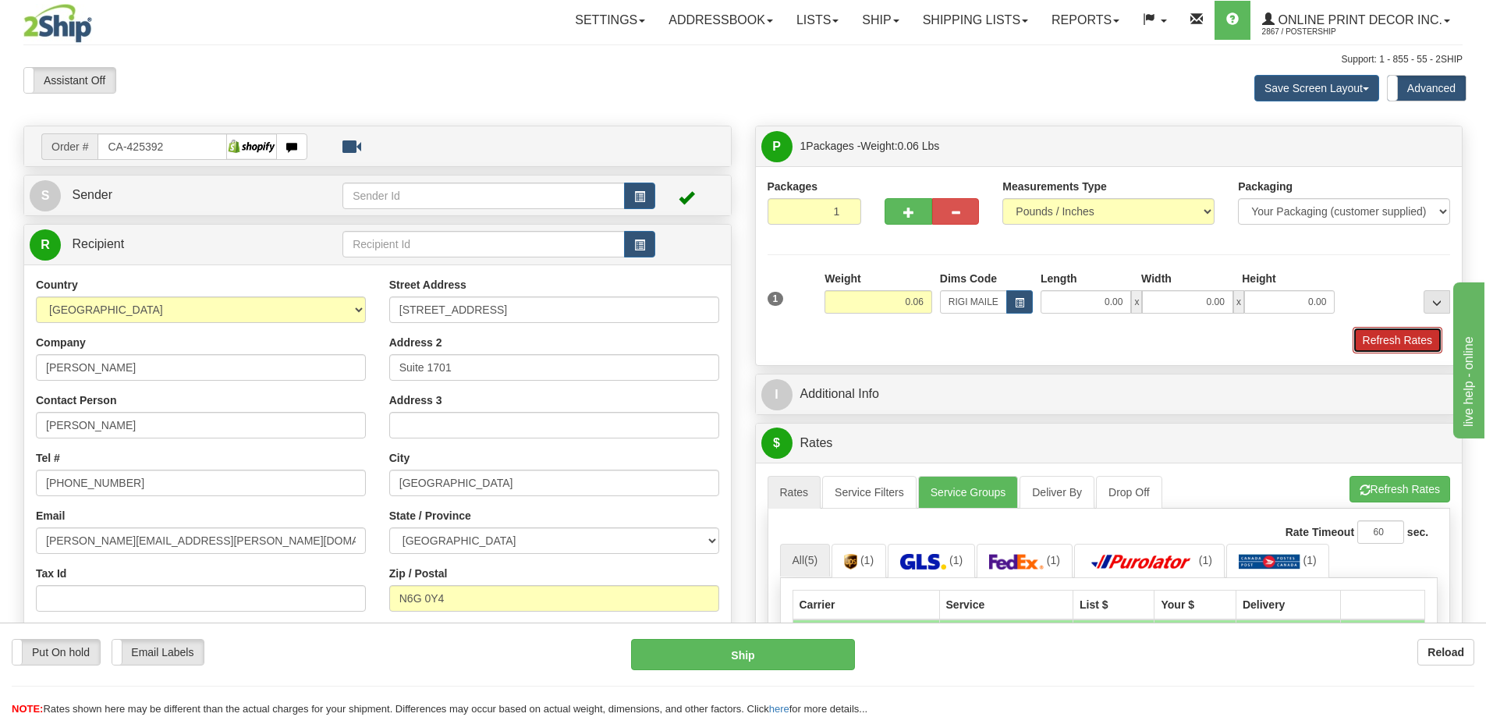
click at [1390, 339] on button "Refresh Rates" at bounding box center [1397, 340] width 90 height 27
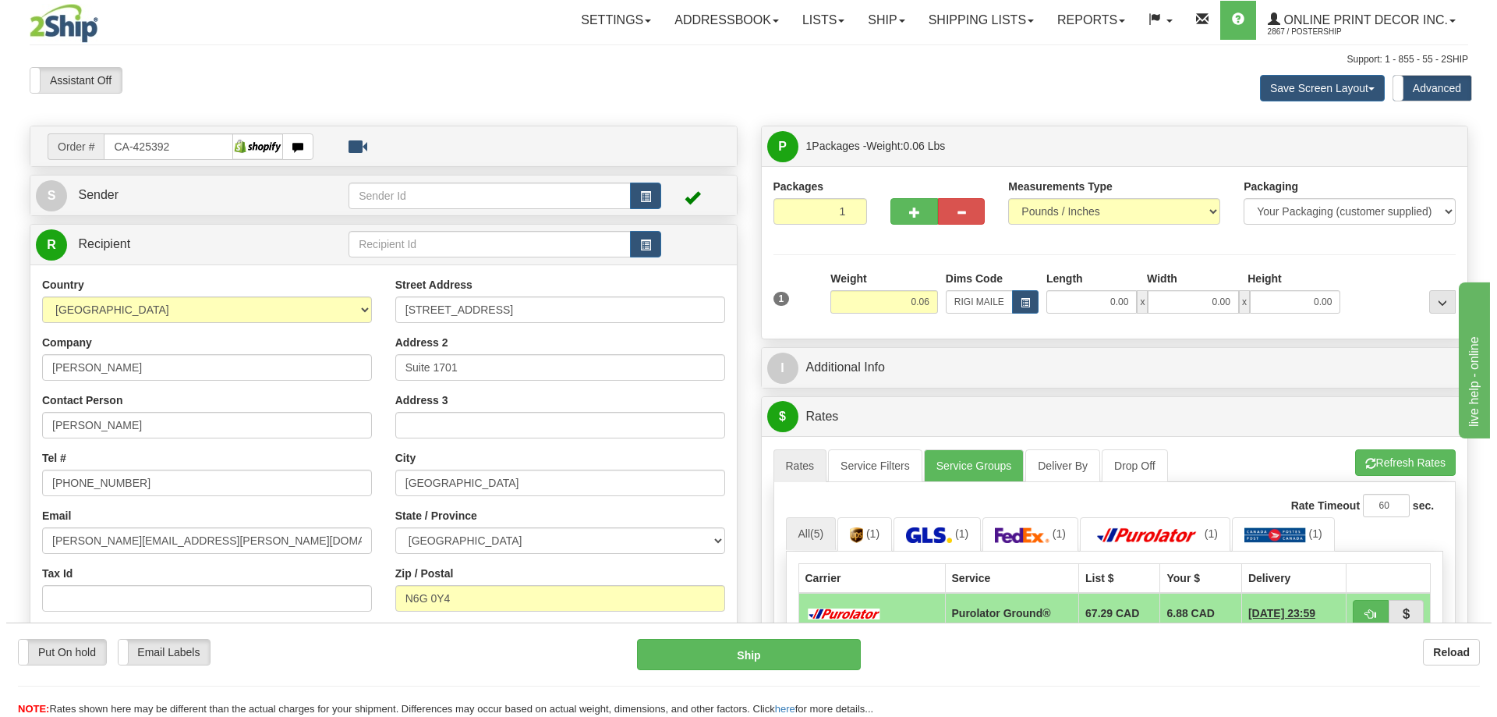
scroll to position [234, 0]
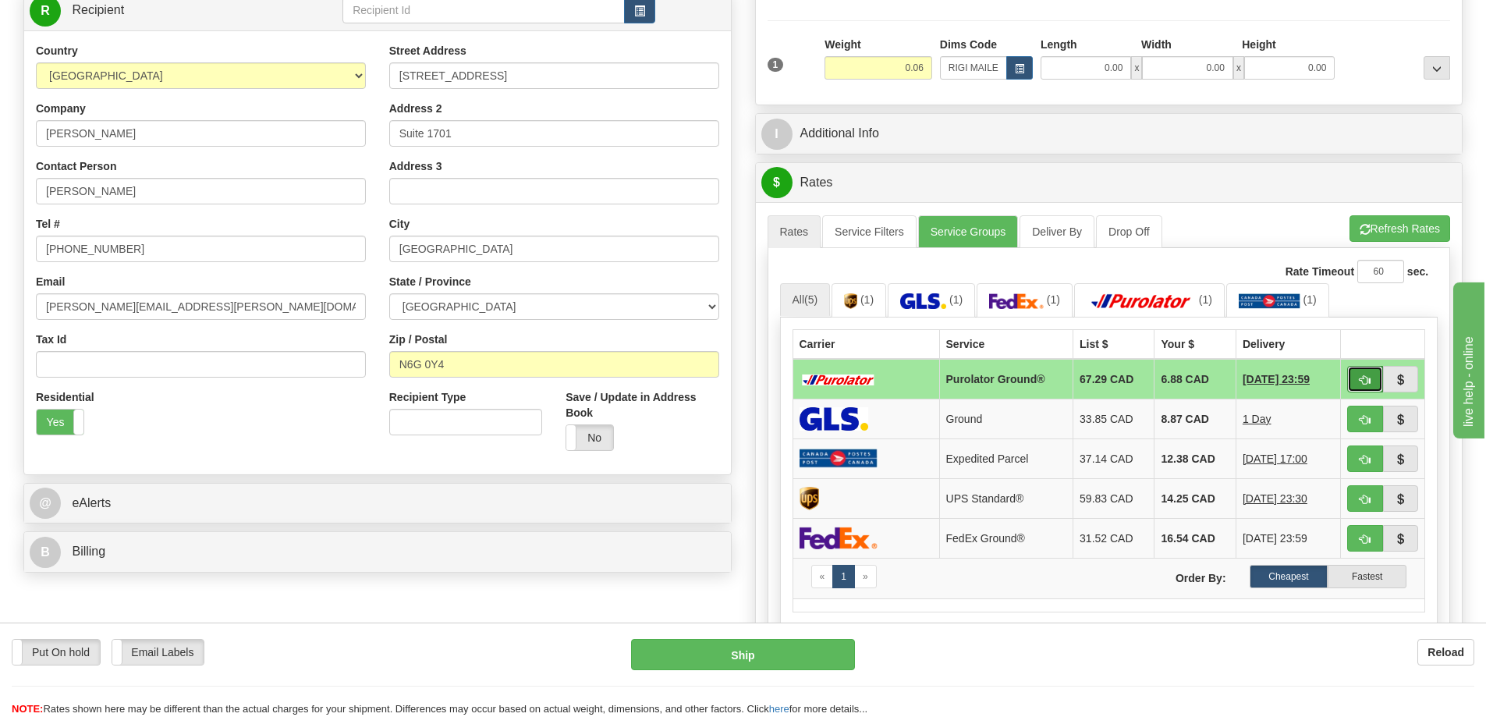
click at [1352, 378] on button "button" at bounding box center [1365, 379] width 36 height 27
type input "260"
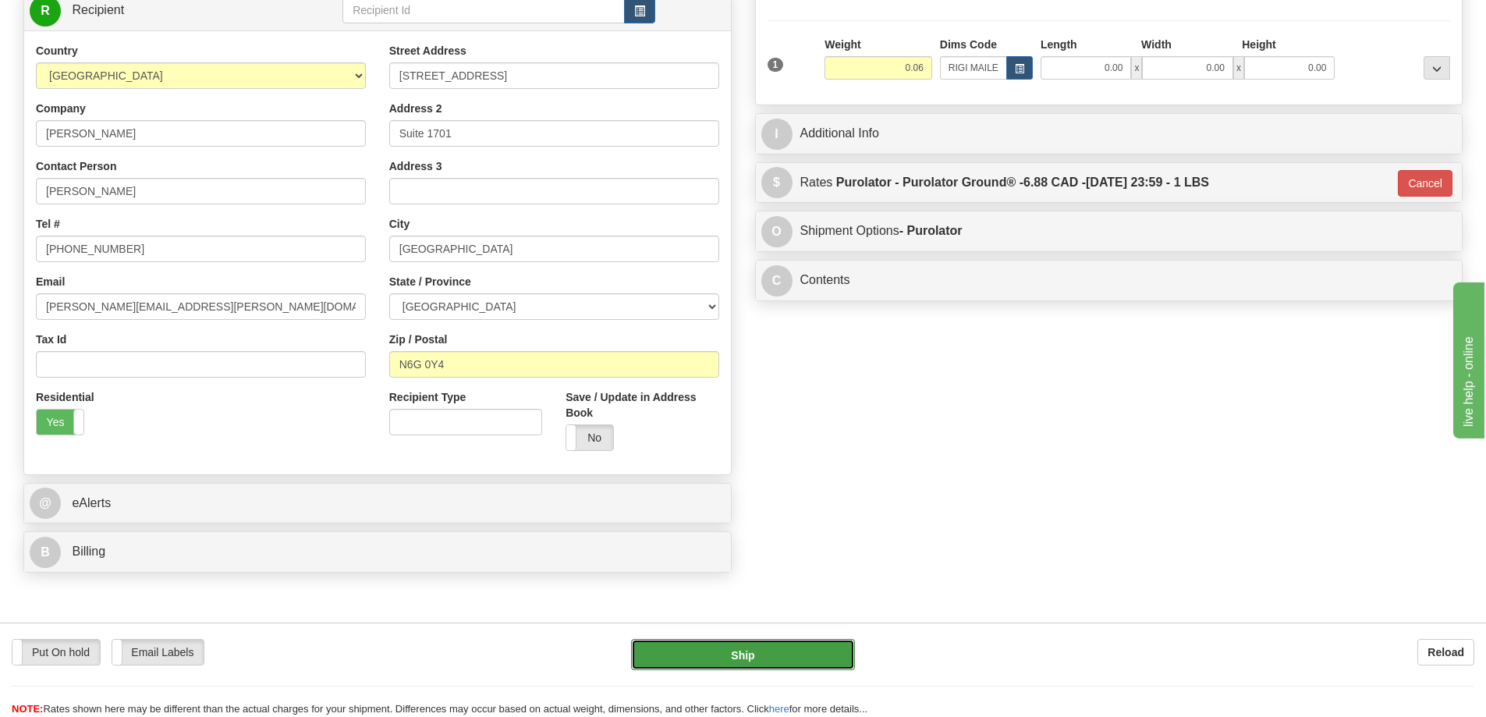
click at [792, 655] on button "Ship" at bounding box center [743, 654] width 224 height 31
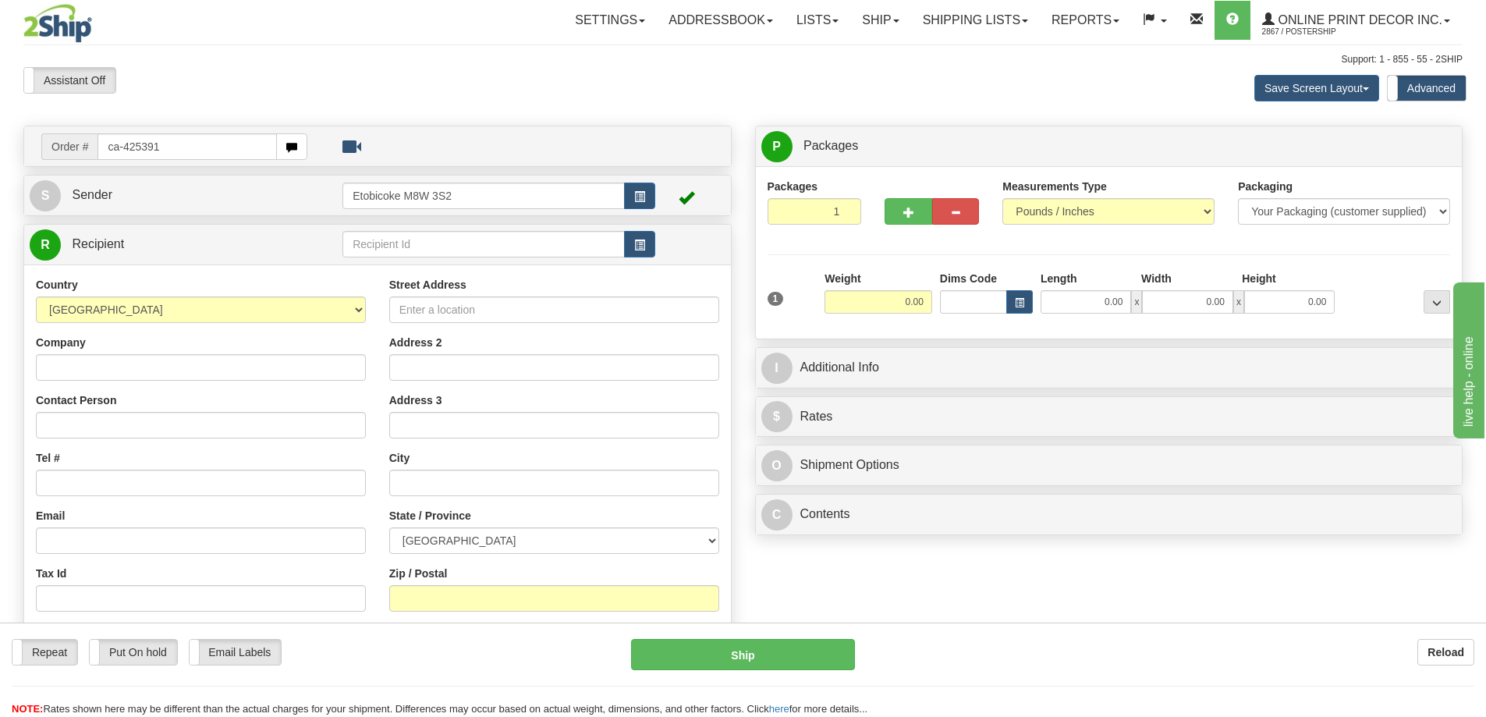
type input "ca-425391"
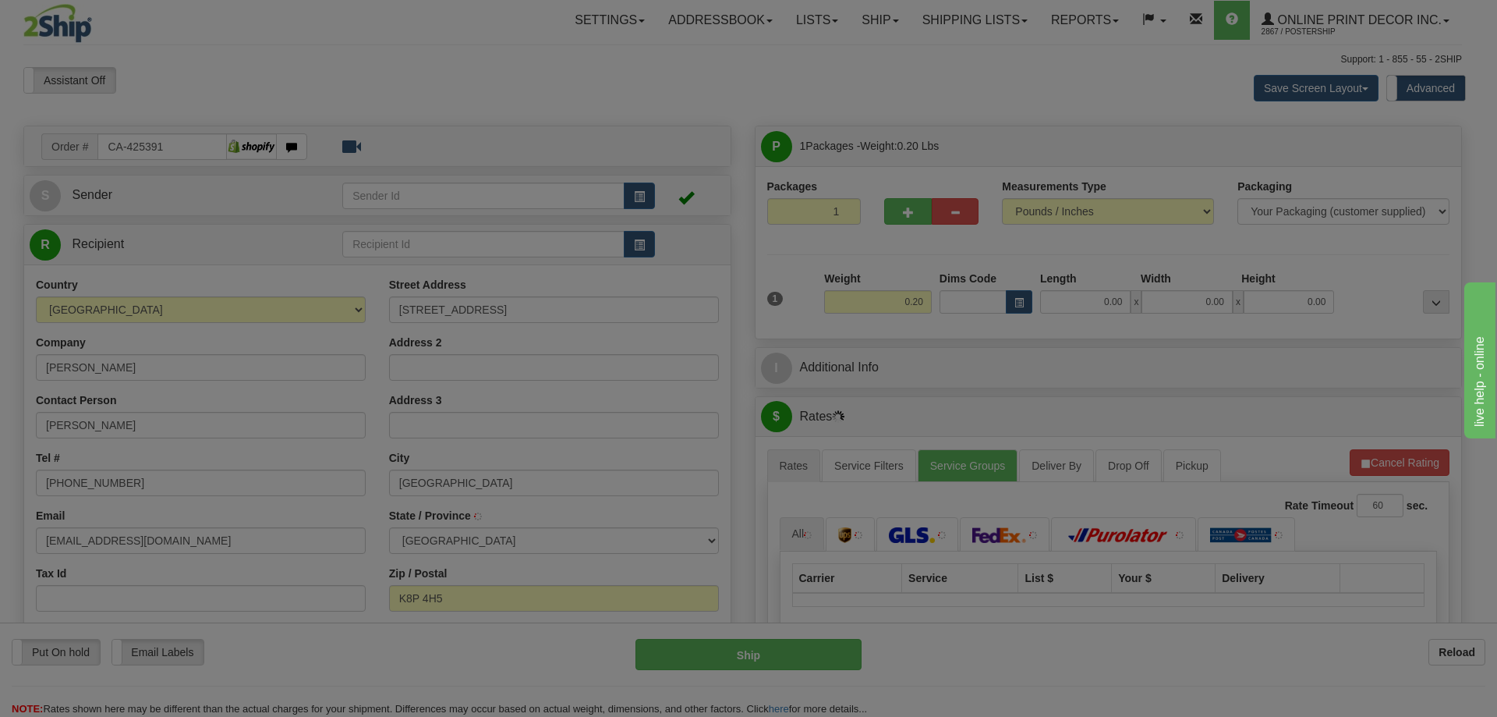
type input "BELLEVILLE"
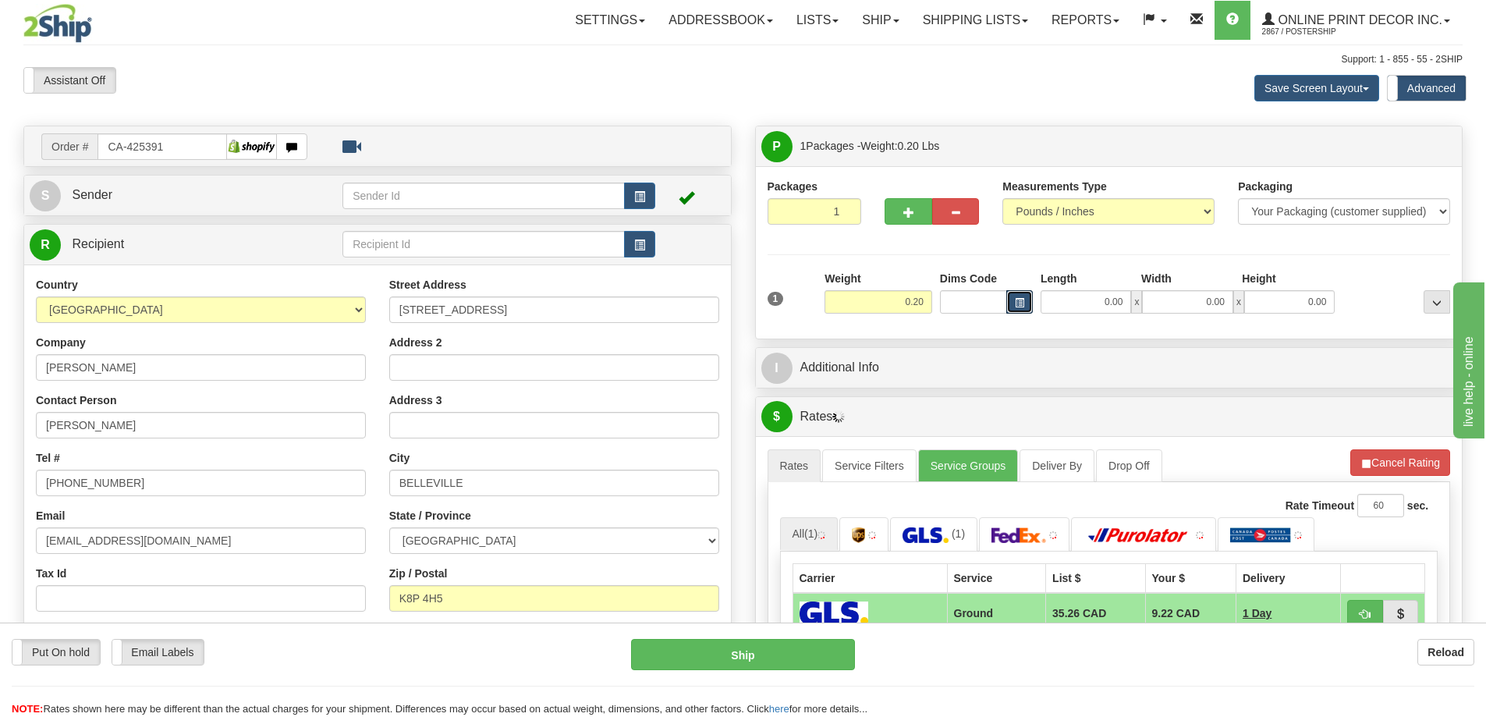
click at [1017, 306] on span "button" at bounding box center [1019, 303] width 9 height 9
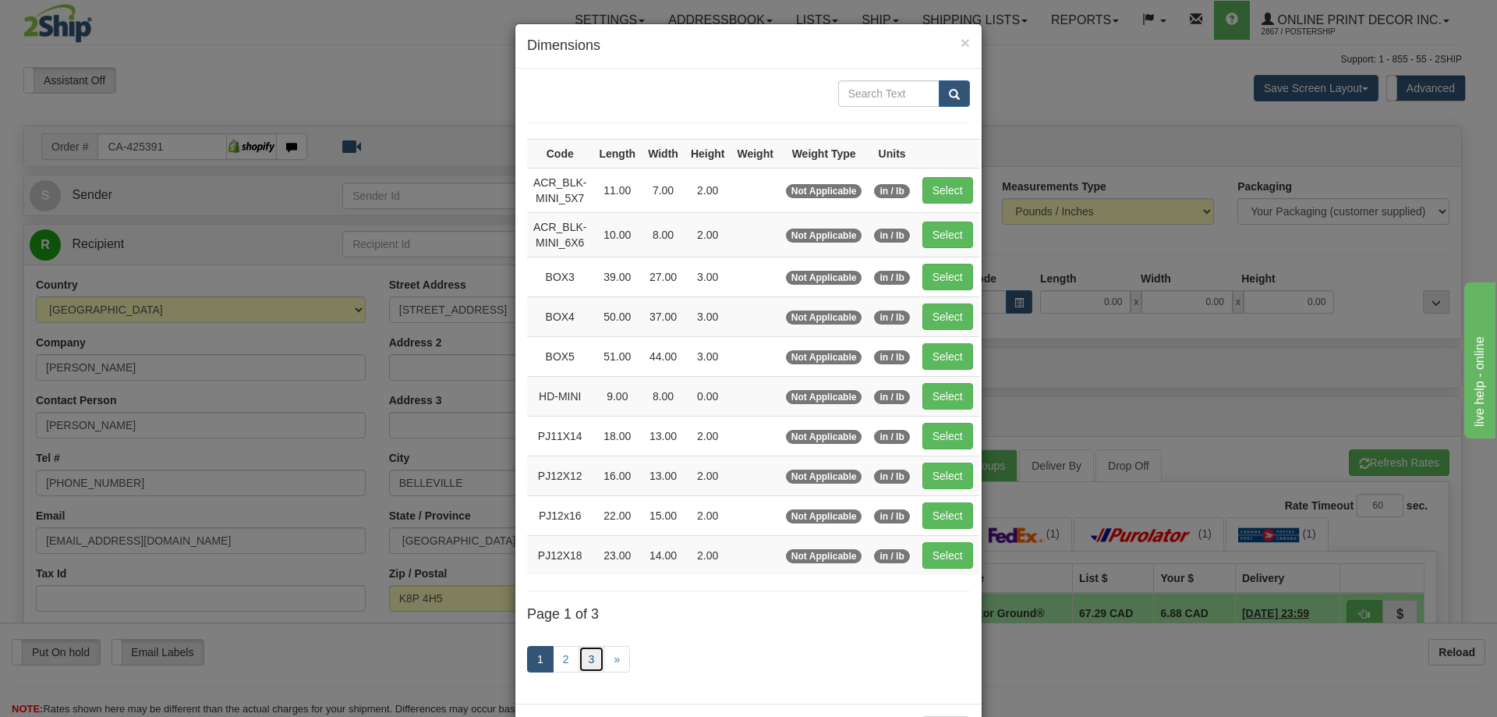
click at [589, 655] on link "3" at bounding box center [592, 659] width 27 height 27
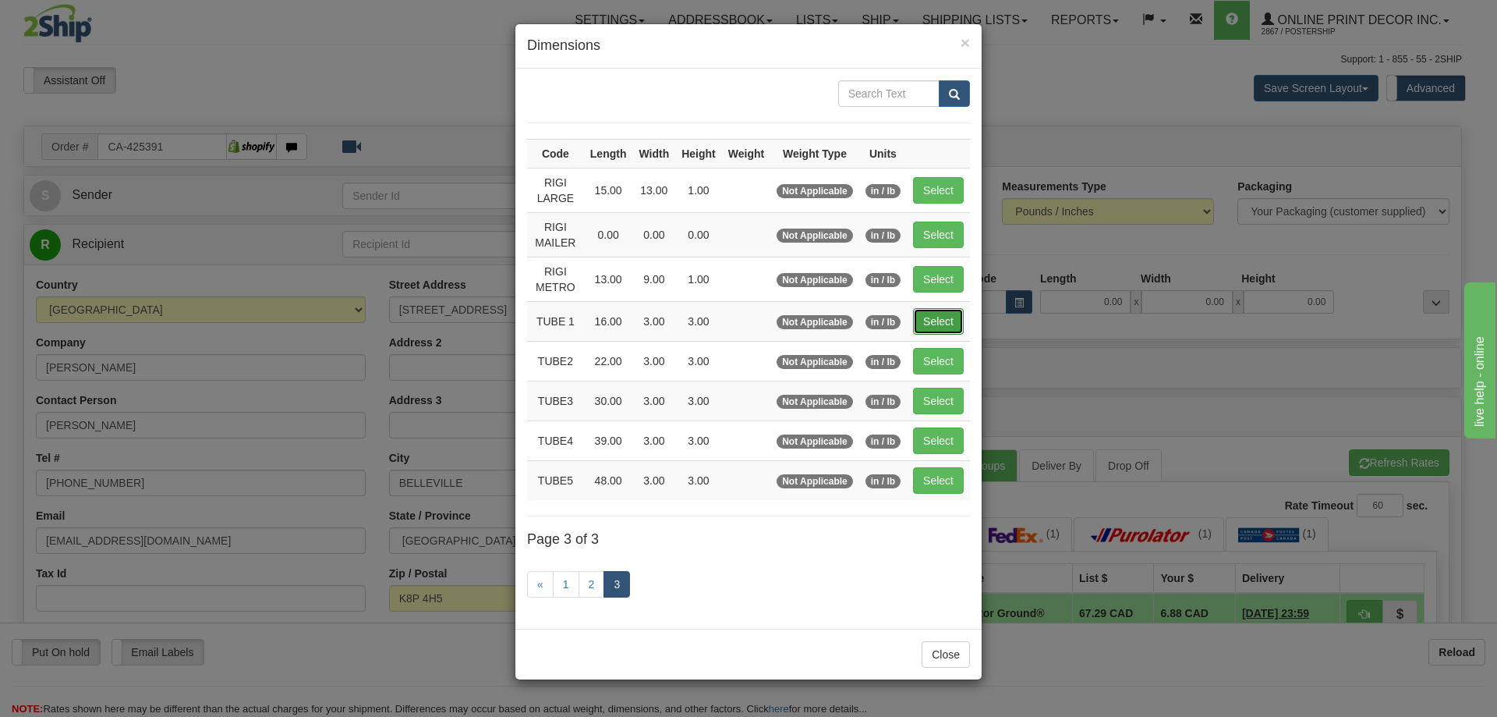
click at [954, 319] on button "Select" at bounding box center [938, 321] width 51 height 27
type input "TUBE 1"
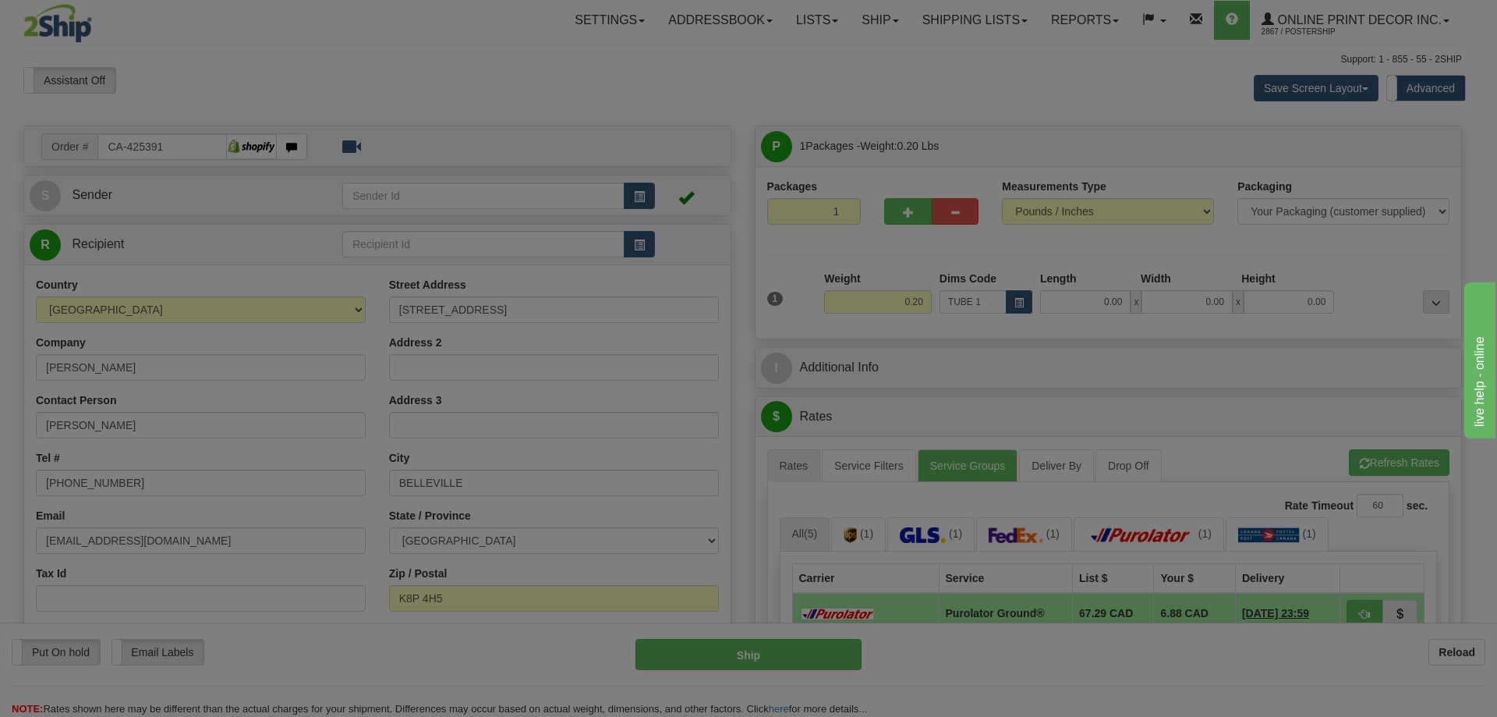
type input "16.00"
type input "3.00"
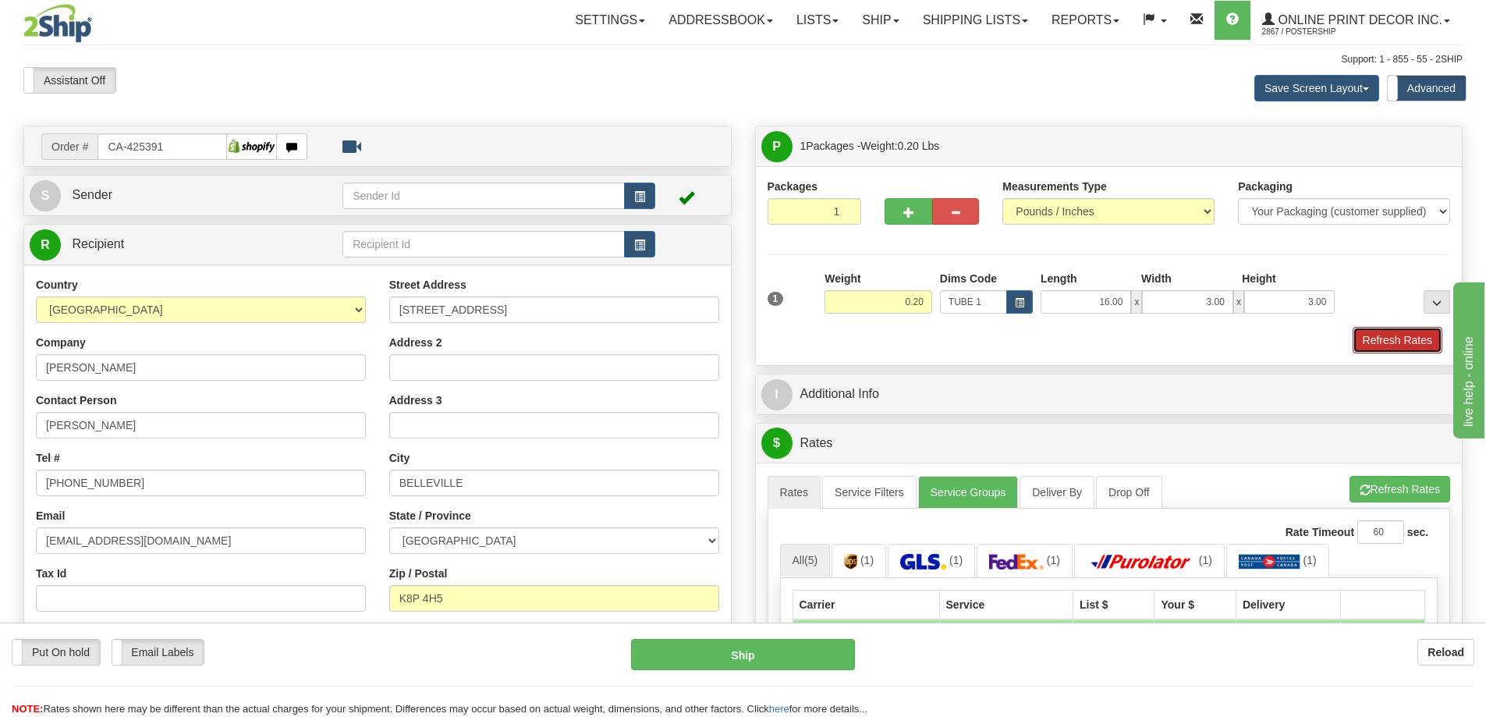
click at [1375, 339] on button "Refresh Rates" at bounding box center [1397, 340] width 90 height 27
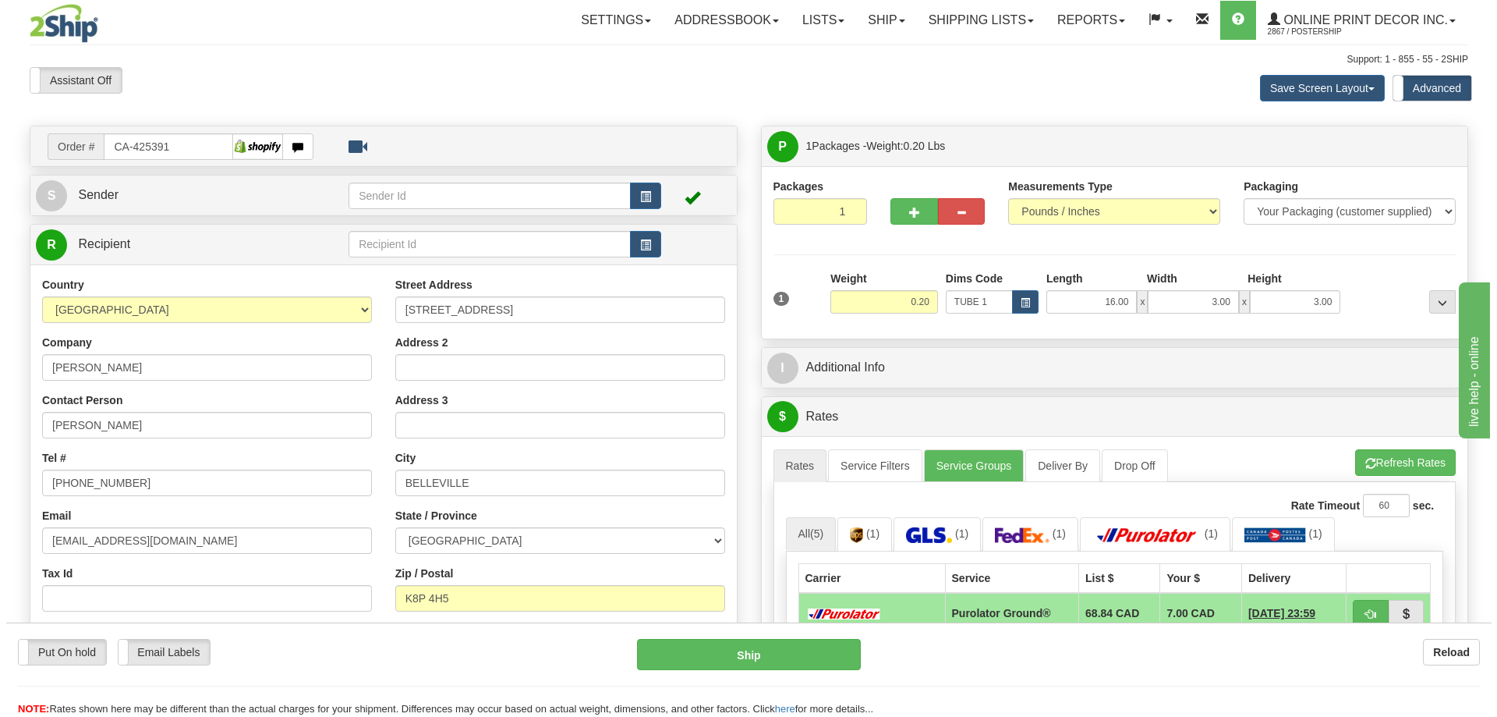
scroll to position [156, 0]
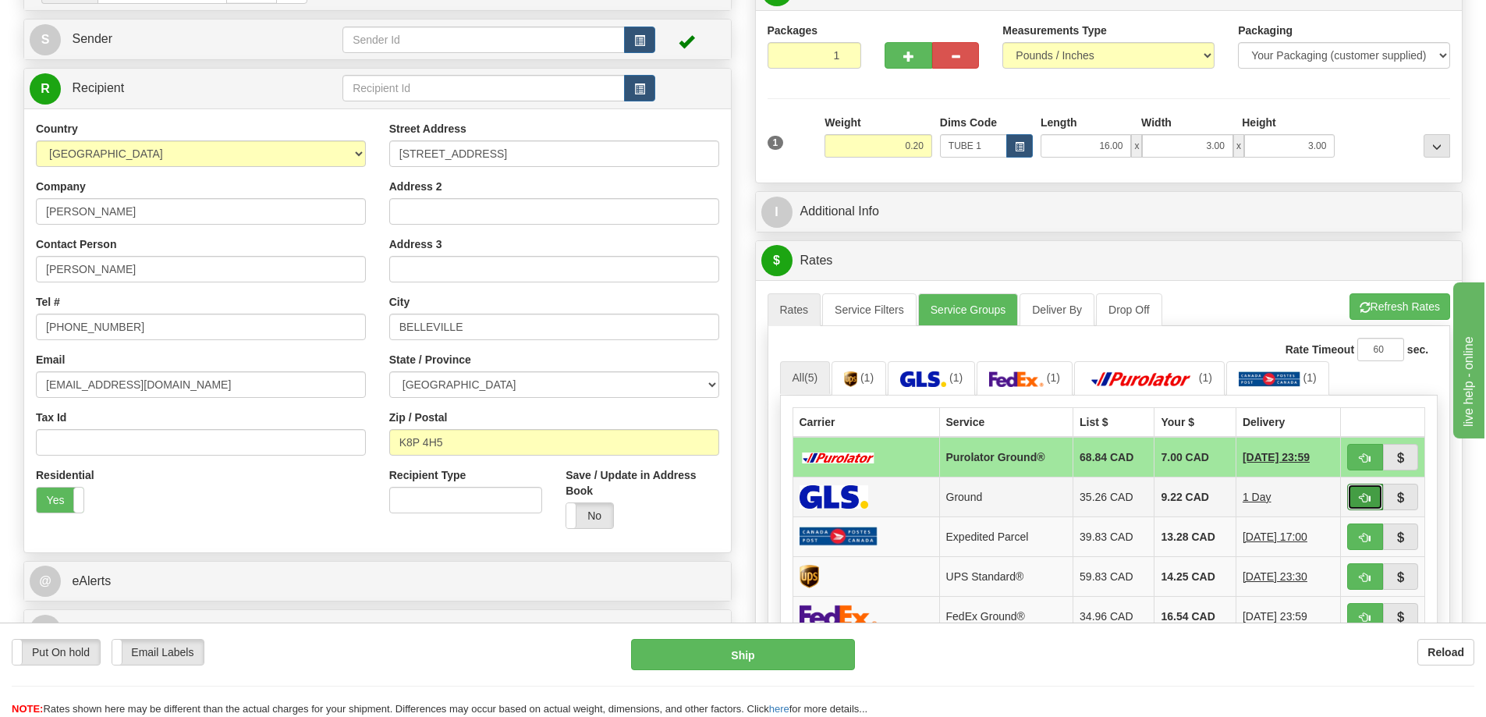
click at [1363, 493] on button "button" at bounding box center [1365, 496] width 36 height 27
type input "1"
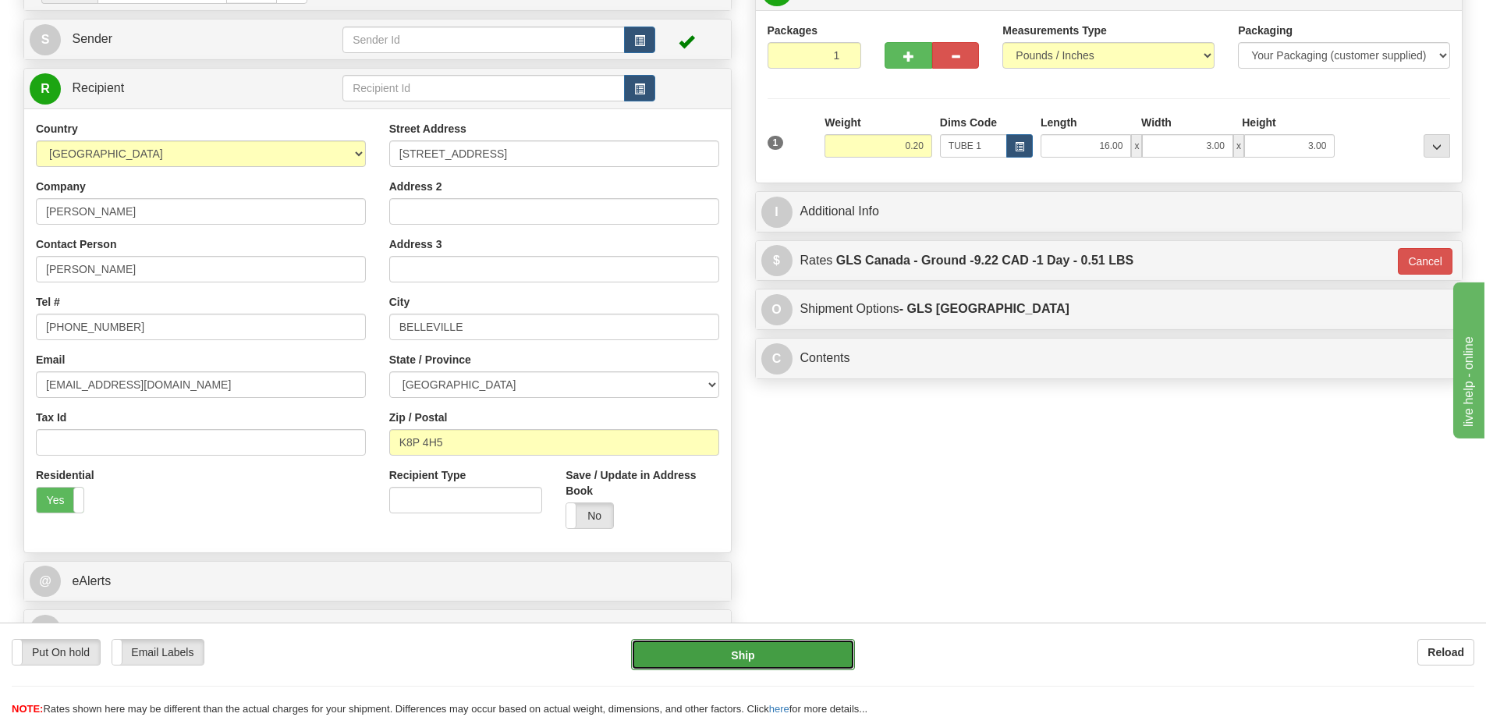
click at [792, 647] on button "Ship" at bounding box center [743, 654] width 224 height 31
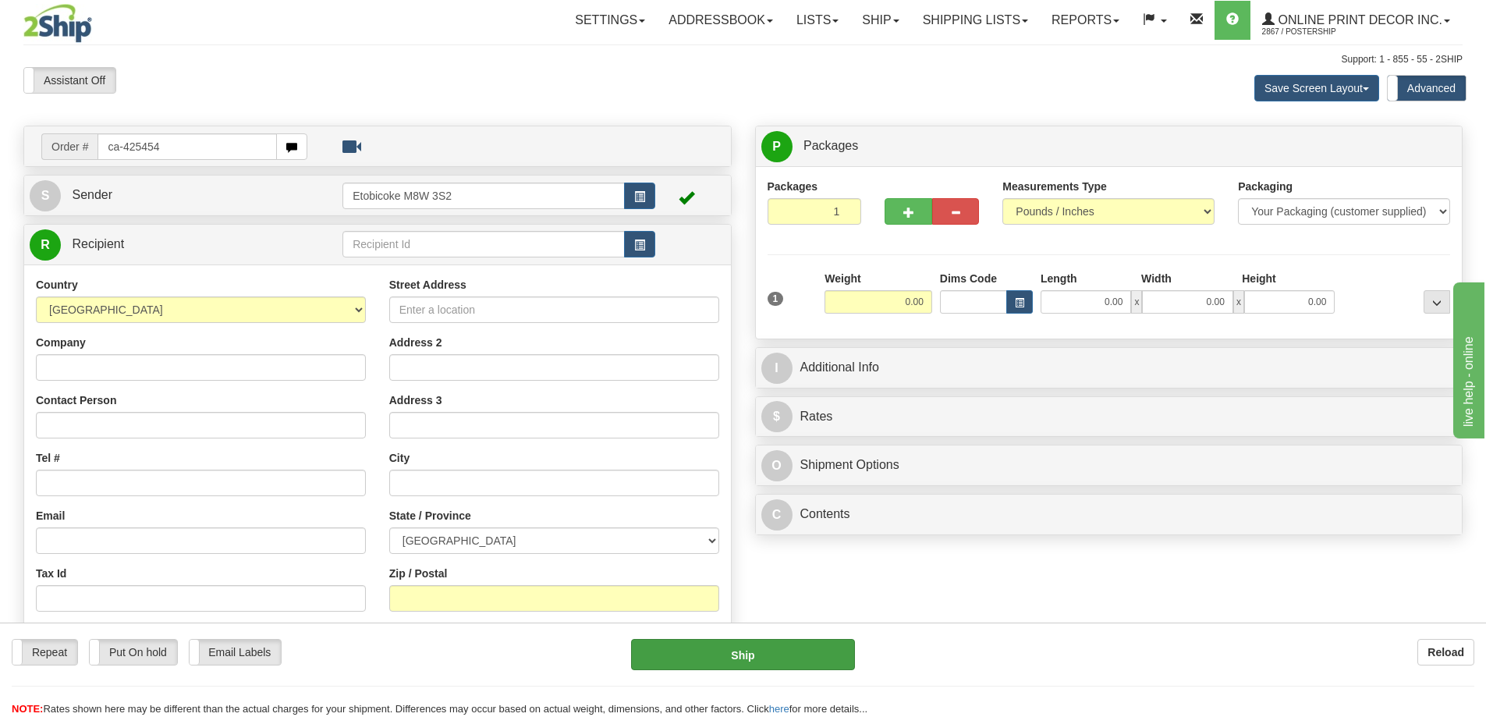
type input "ca-425454"
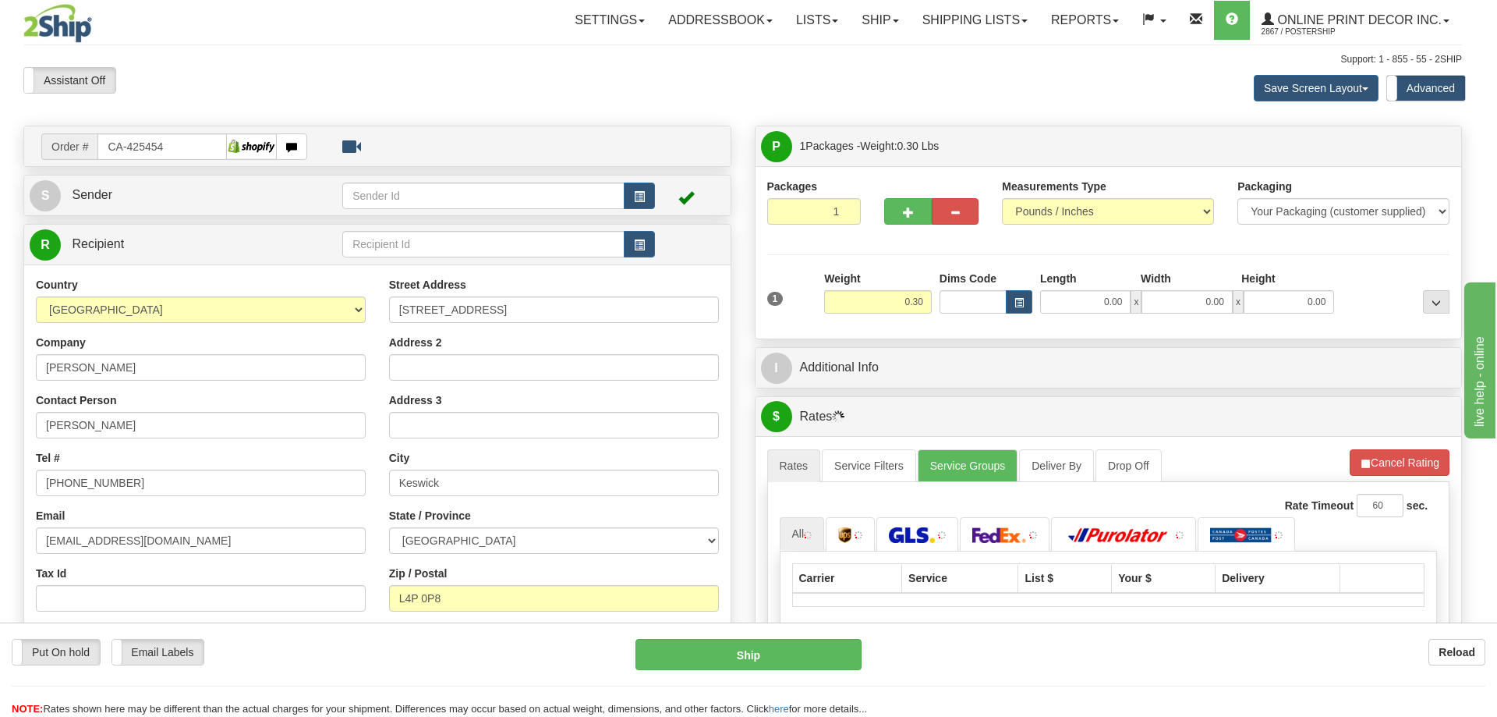
type input "KESWICK"
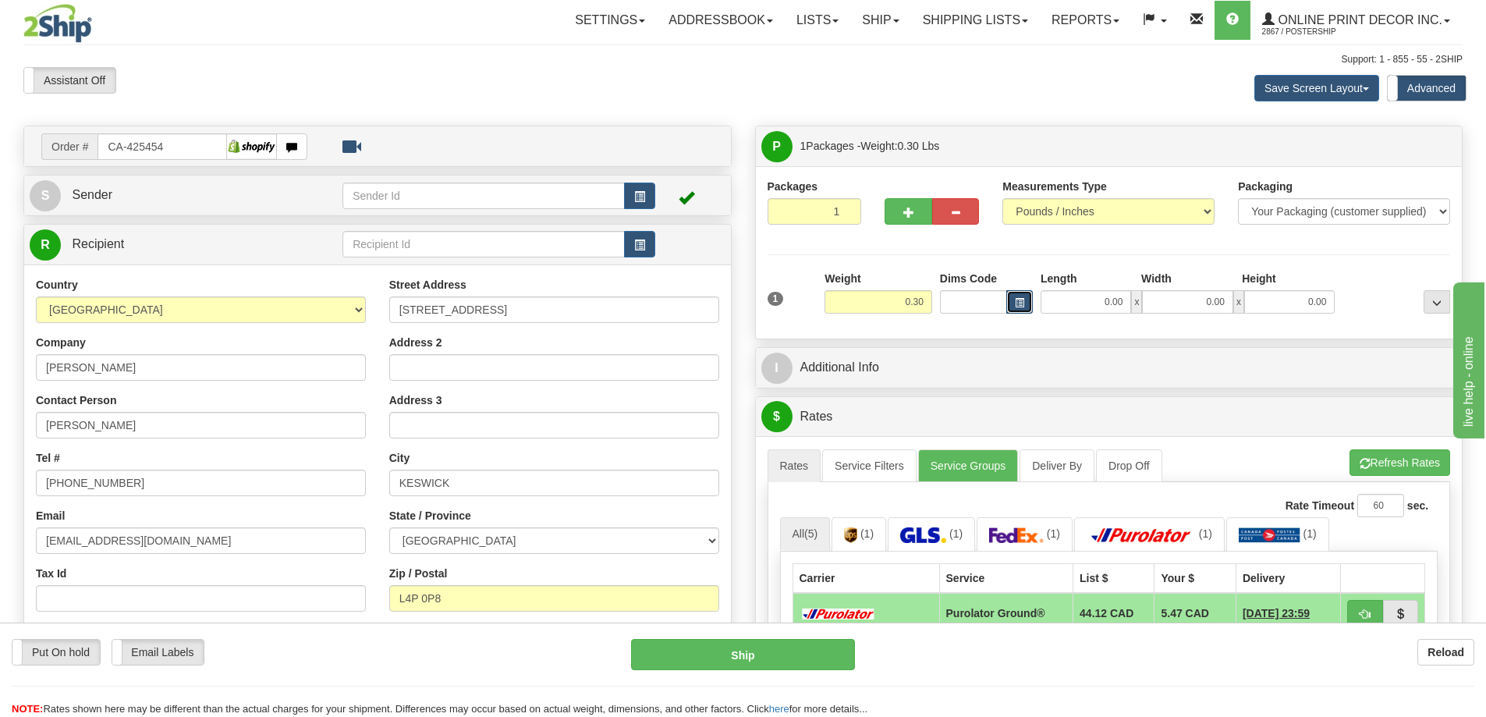
click at [1013, 295] on button "button" at bounding box center [1019, 301] width 27 height 23
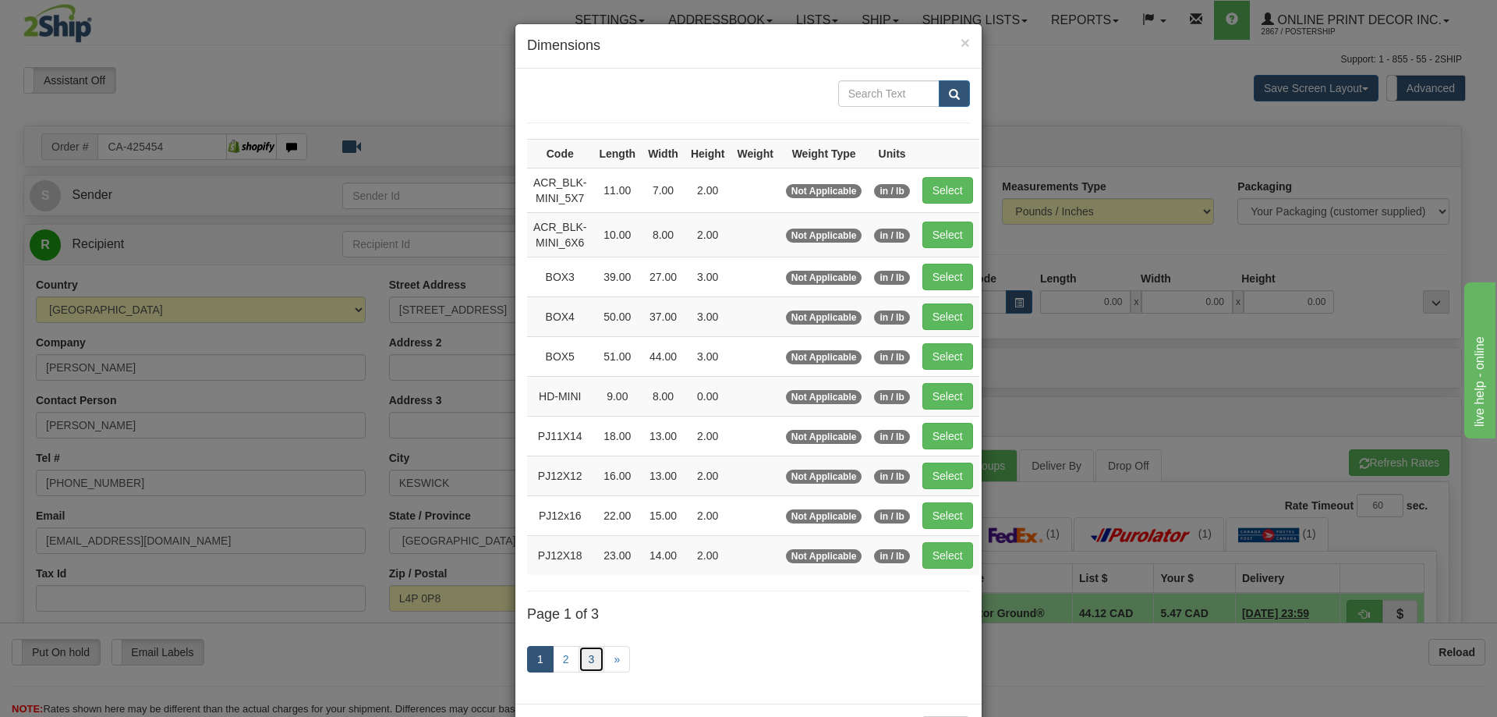
click at [579, 647] on link "3" at bounding box center [592, 659] width 27 height 27
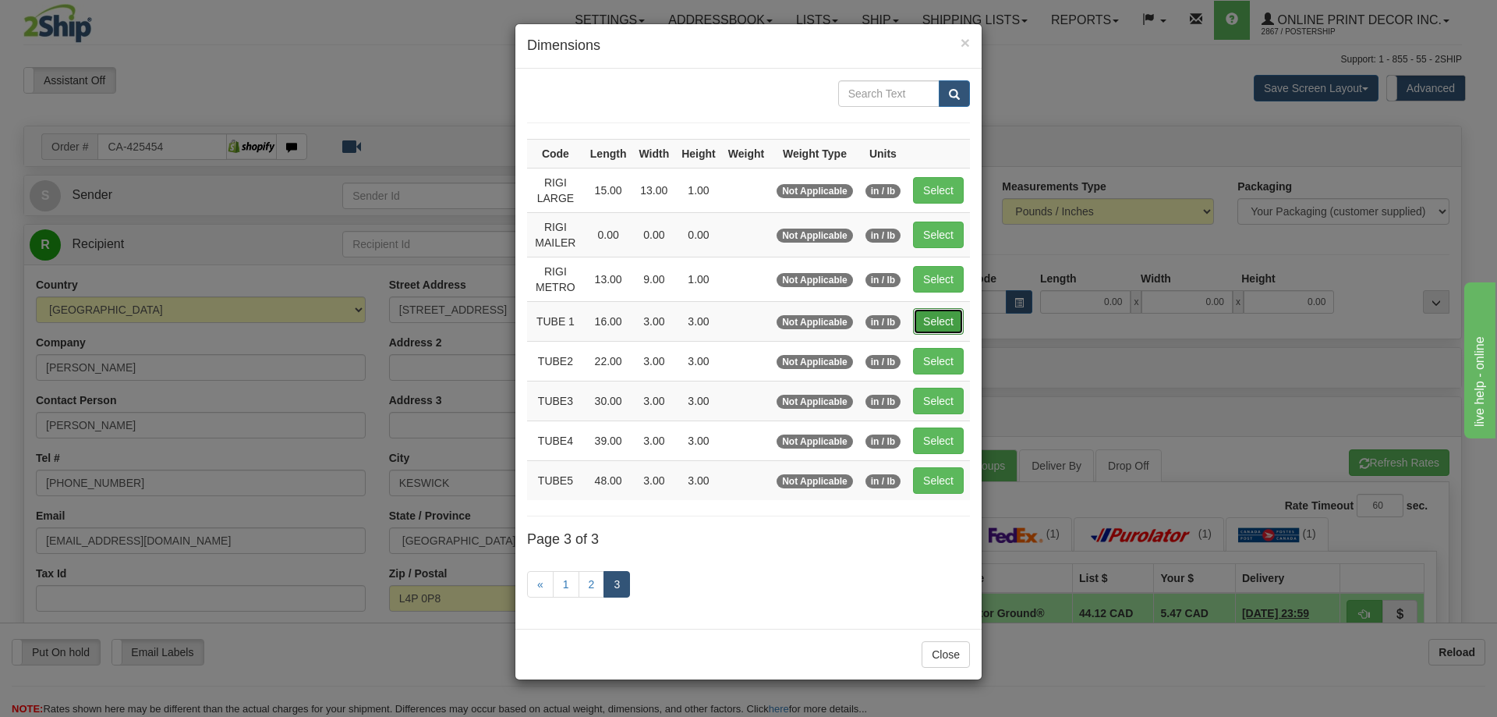
click at [934, 313] on button "Select" at bounding box center [938, 321] width 51 height 27
type input "TUBE 1"
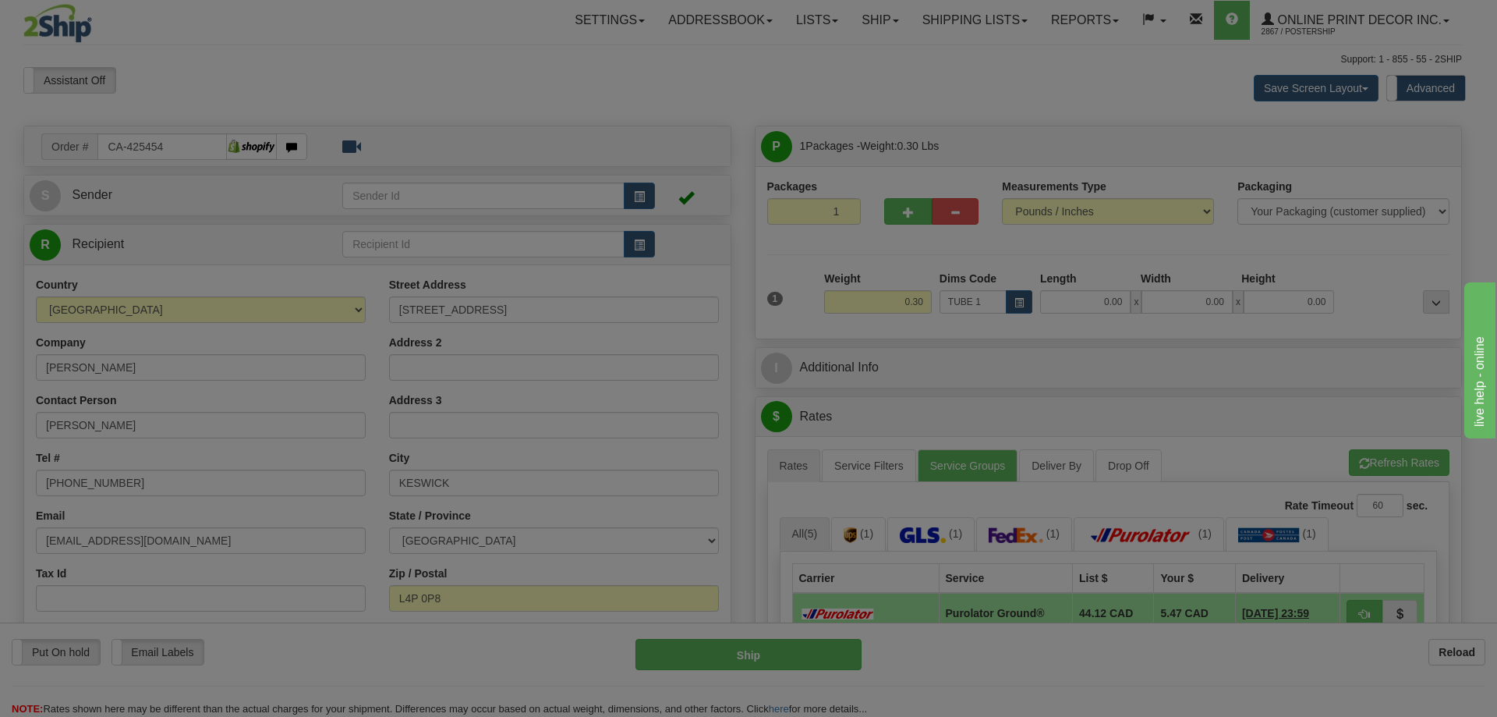
type input "16.00"
type input "3.00"
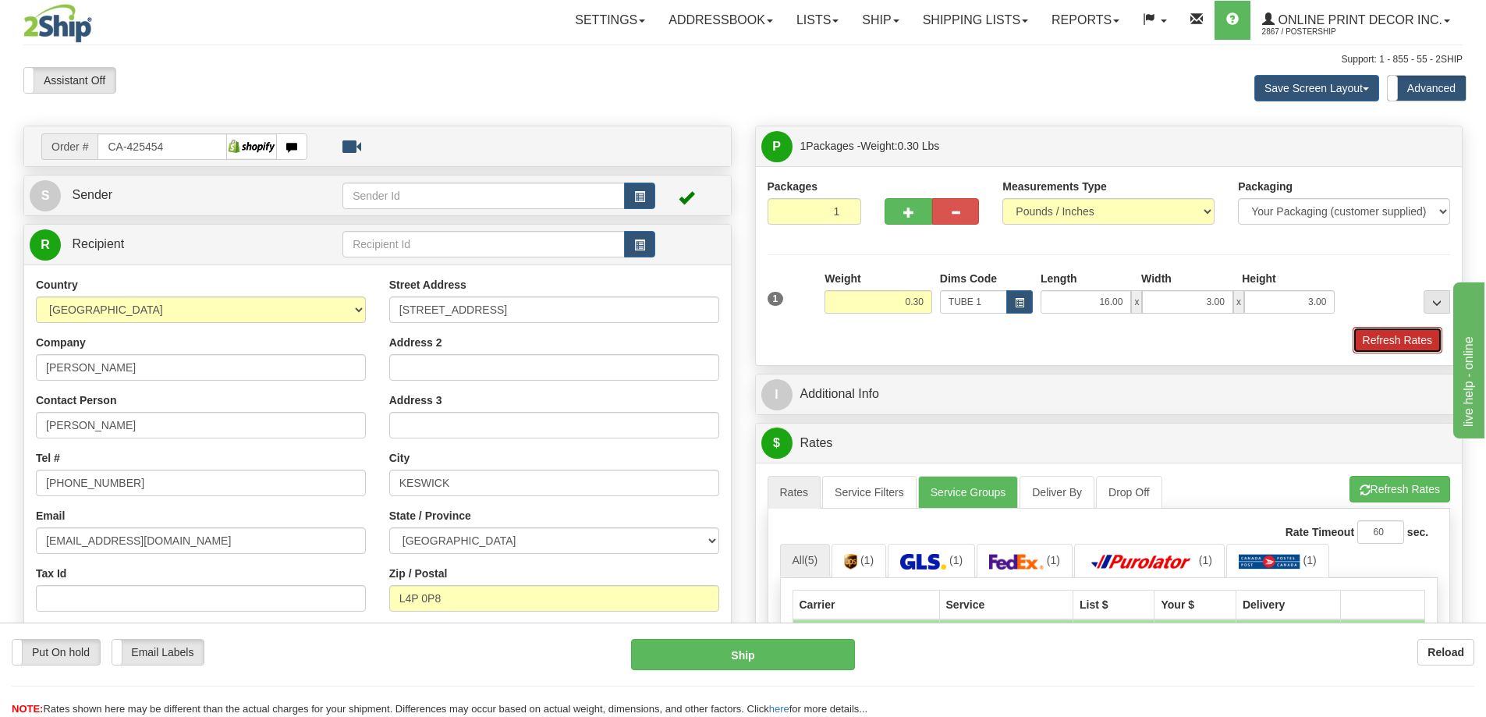
click at [1401, 340] on button "Refresh Rates" at bounding box center [1397, 340] width 90 height 27
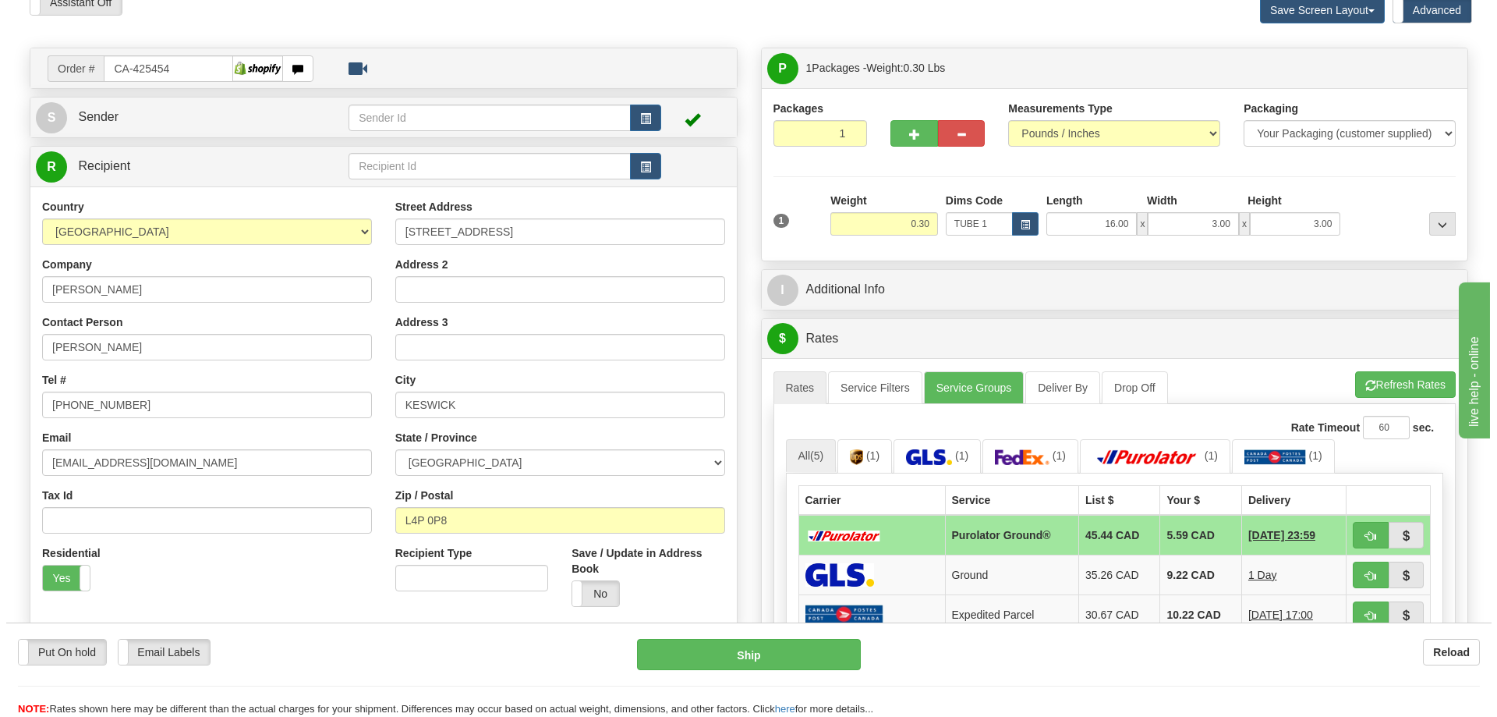
scroll to position [234, 0]
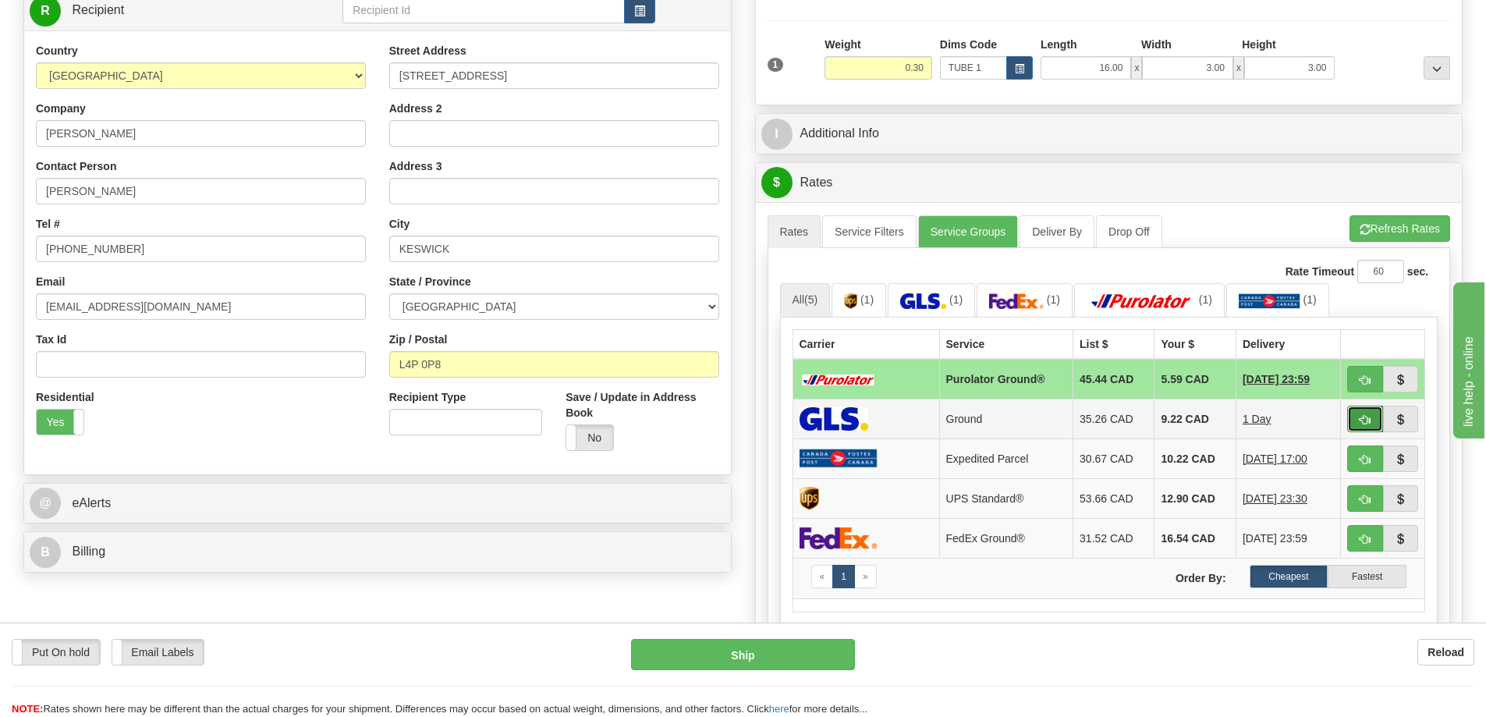
click at [1372, 408] on button "button" at bounding box center [1365, 418] width 36 height 27
type input "1"
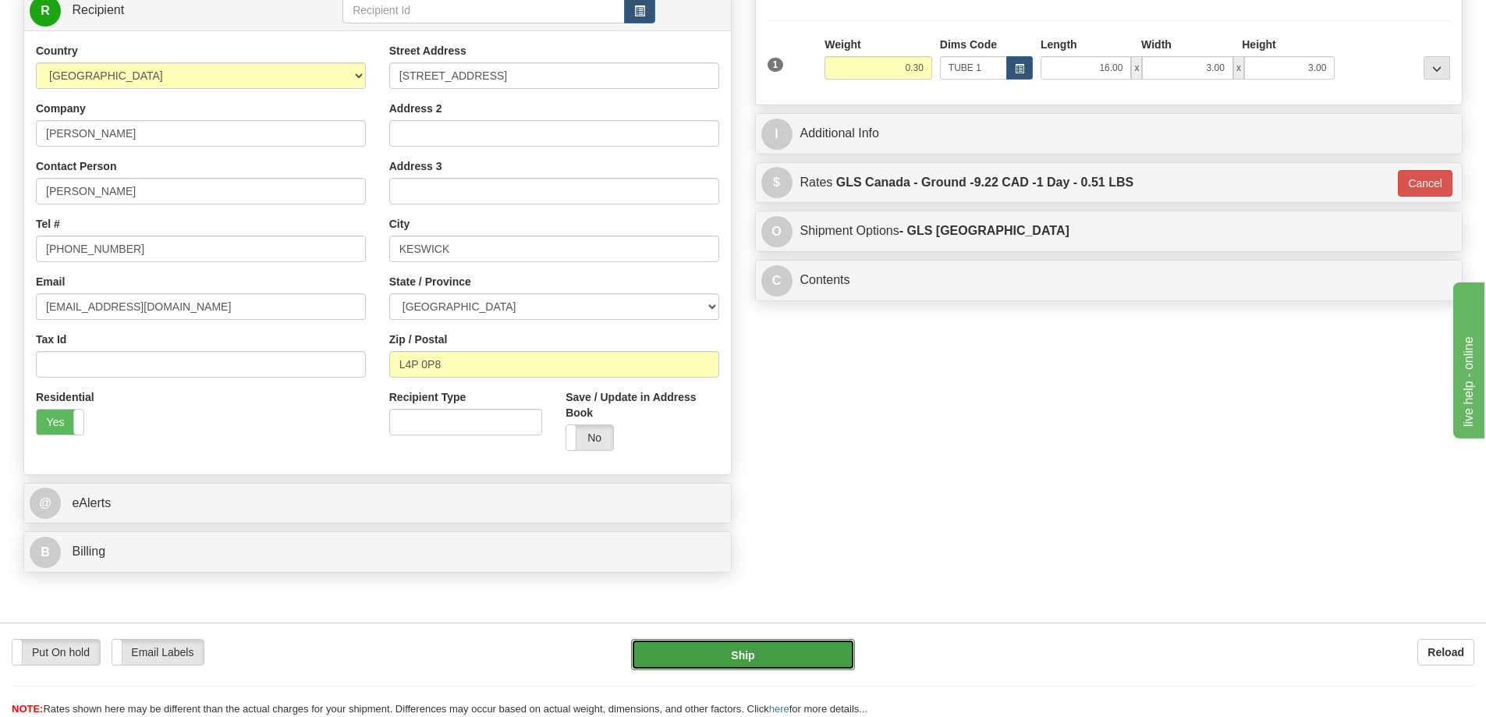
click at [807, 657] on button "Ship" at bounding box center [743, 654] width 224 height 31
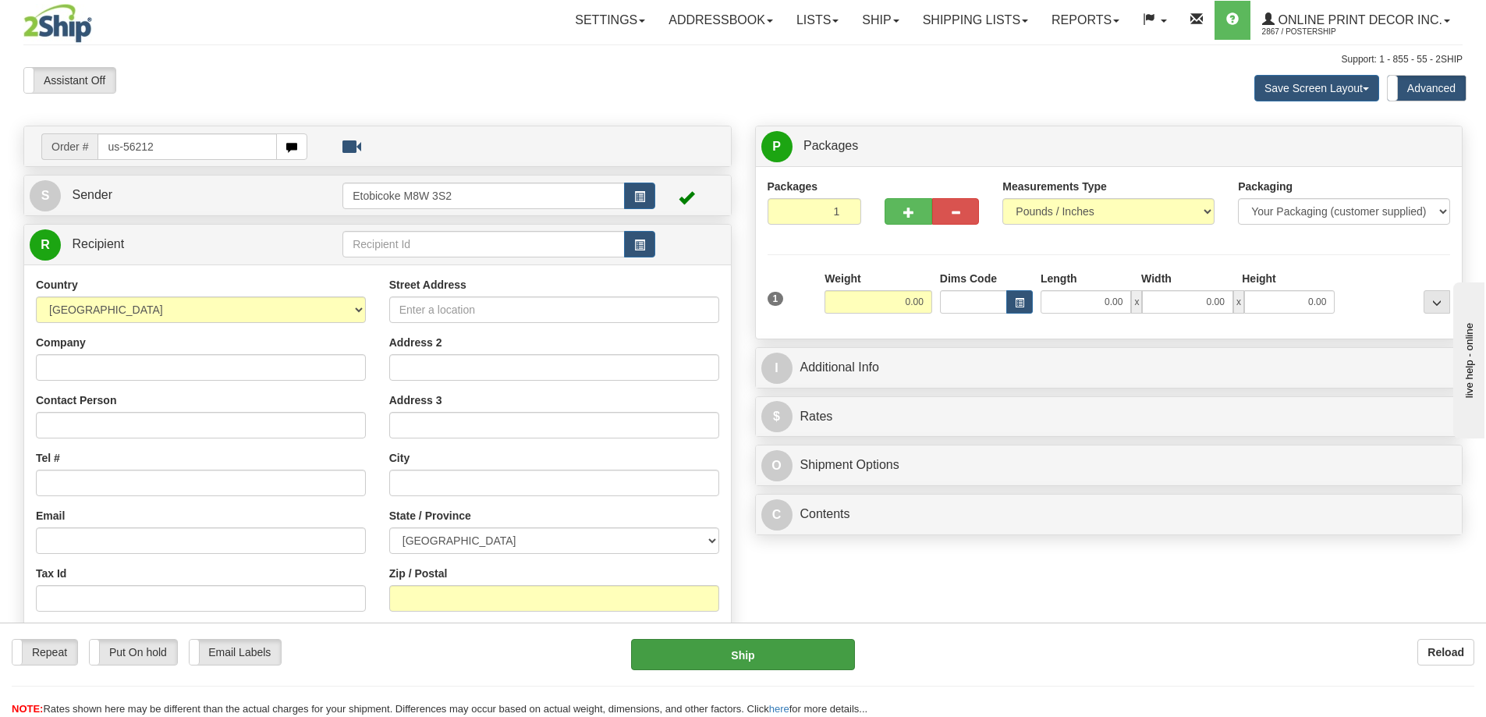
type input "us-56212"
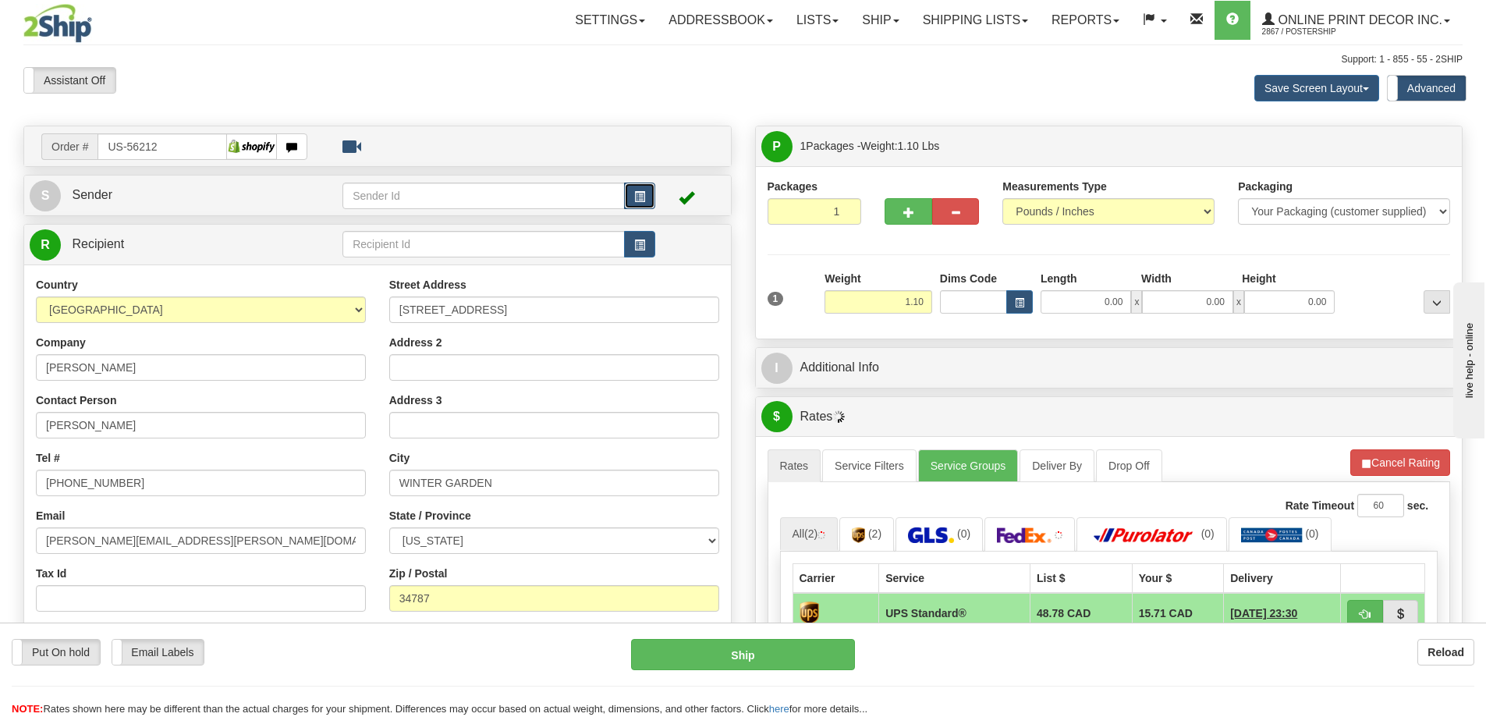
click at [655, 196] on button "button" at bounding box center [639, 195] width 31 height 27
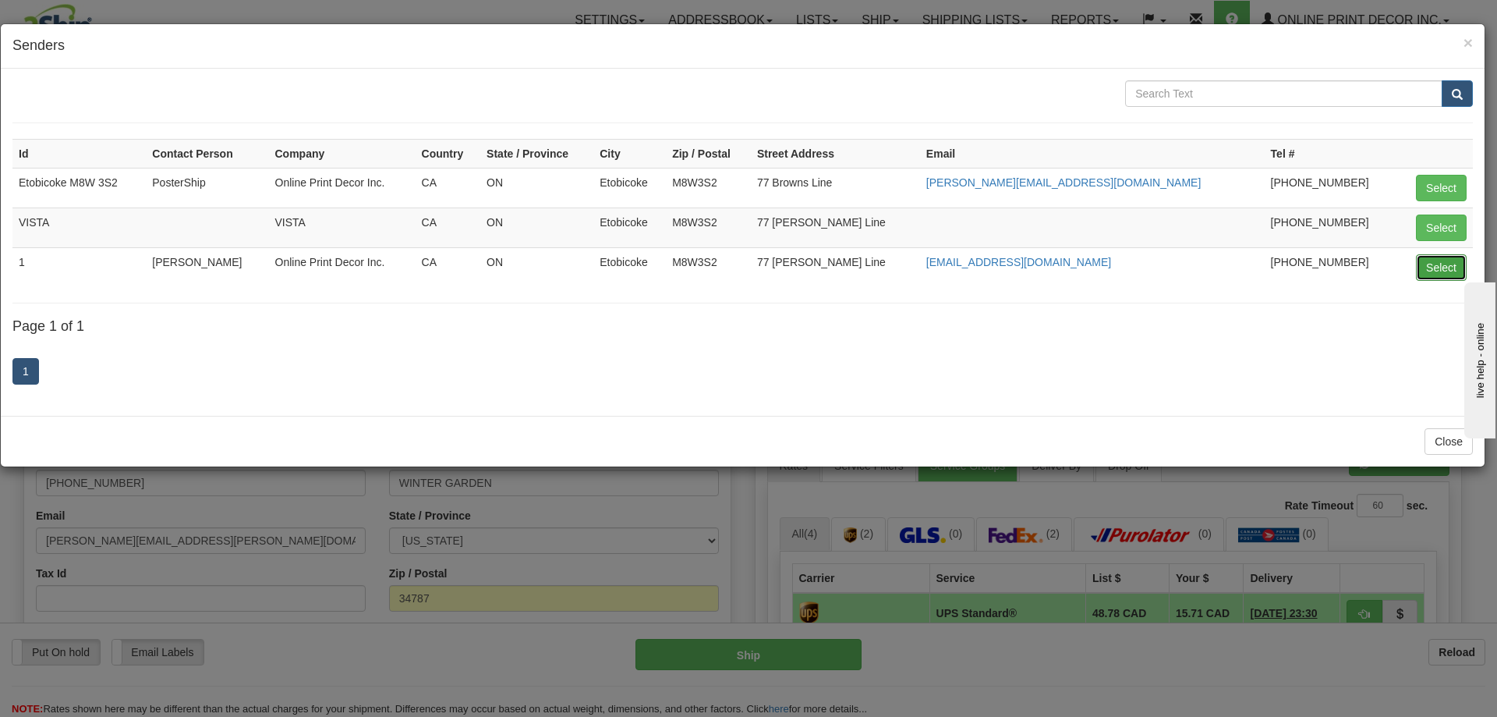
click at [1434, 262] on button "Select" at bounding box center [1441, 267] width 51 height 27
type input "1"
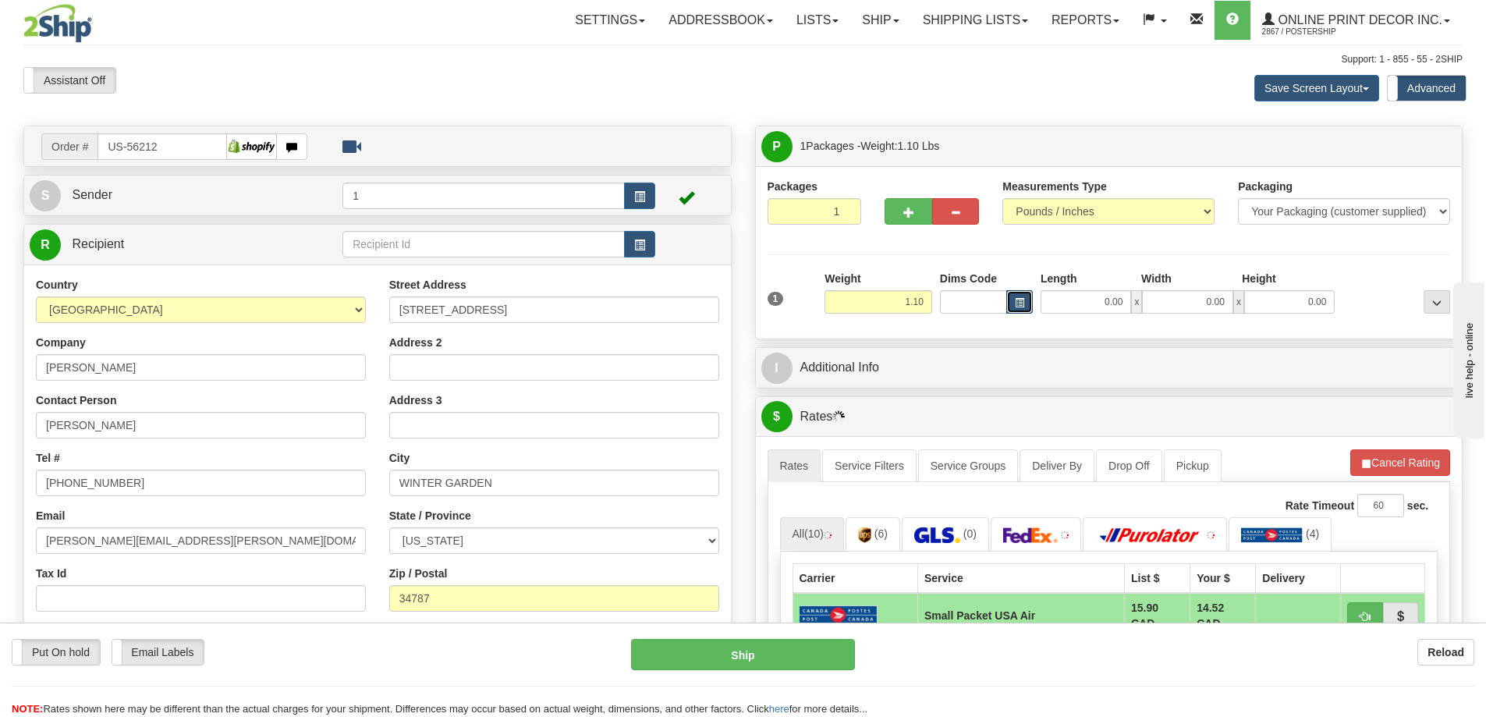
click at [1015, 293] on button "button" at bounding box center [1019, 301] width 27 height 23
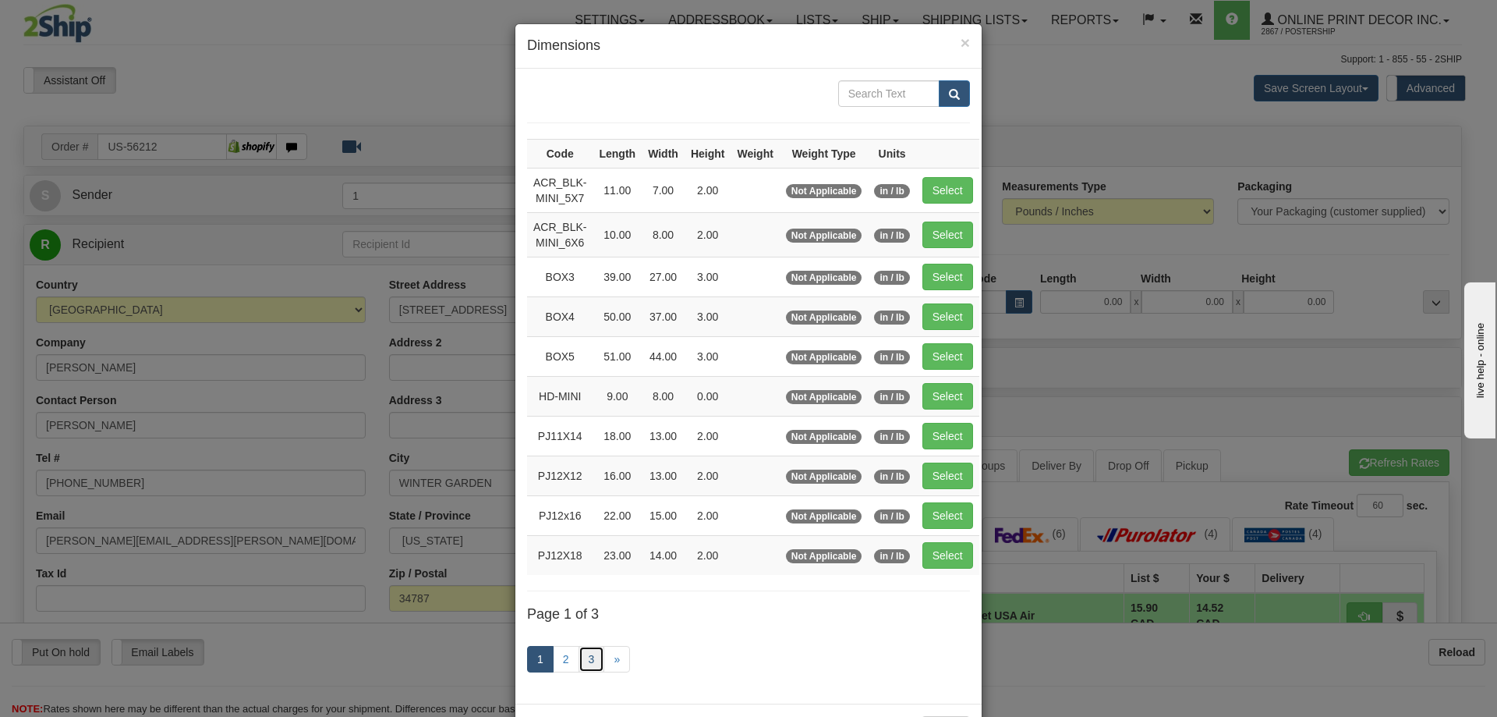
click at [583, 652] on link "3" at bounding box center [592, 659] width 27 height 27
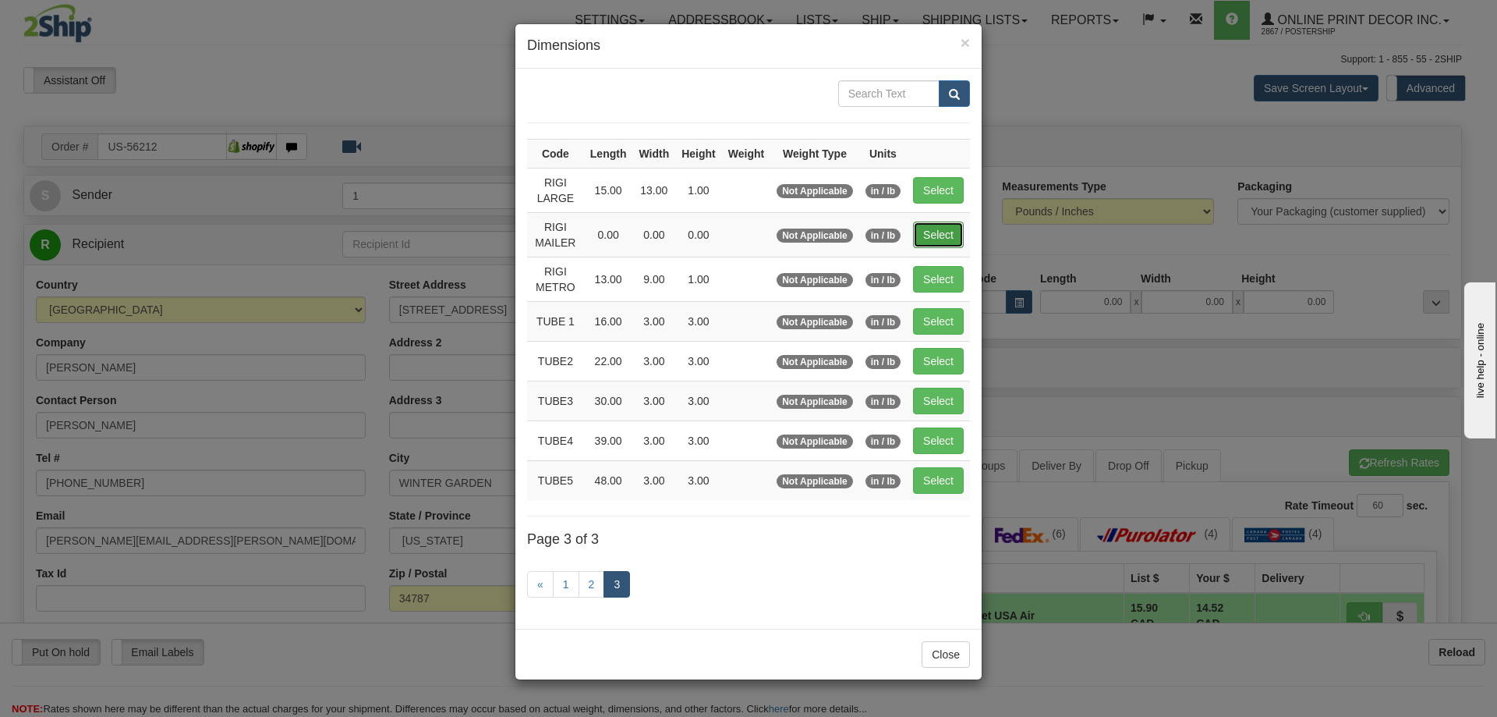
click at [946, 235] on button "Select" at bounding box center [938, 234] width 51 height 27
type input "RIGI MAILER"
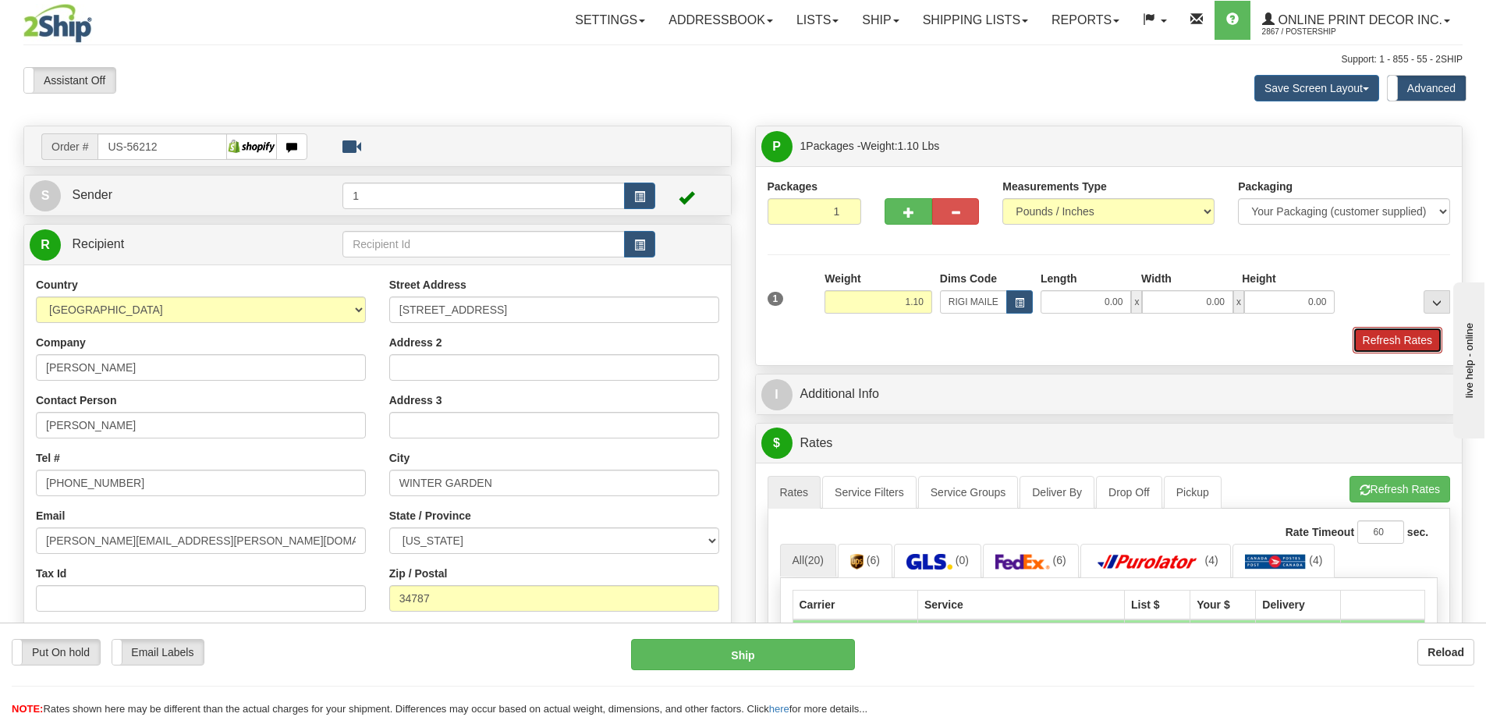
click at [1392, 338] on button "Refresh Rates" at bounding box center [1397, 340] width 90 height 27
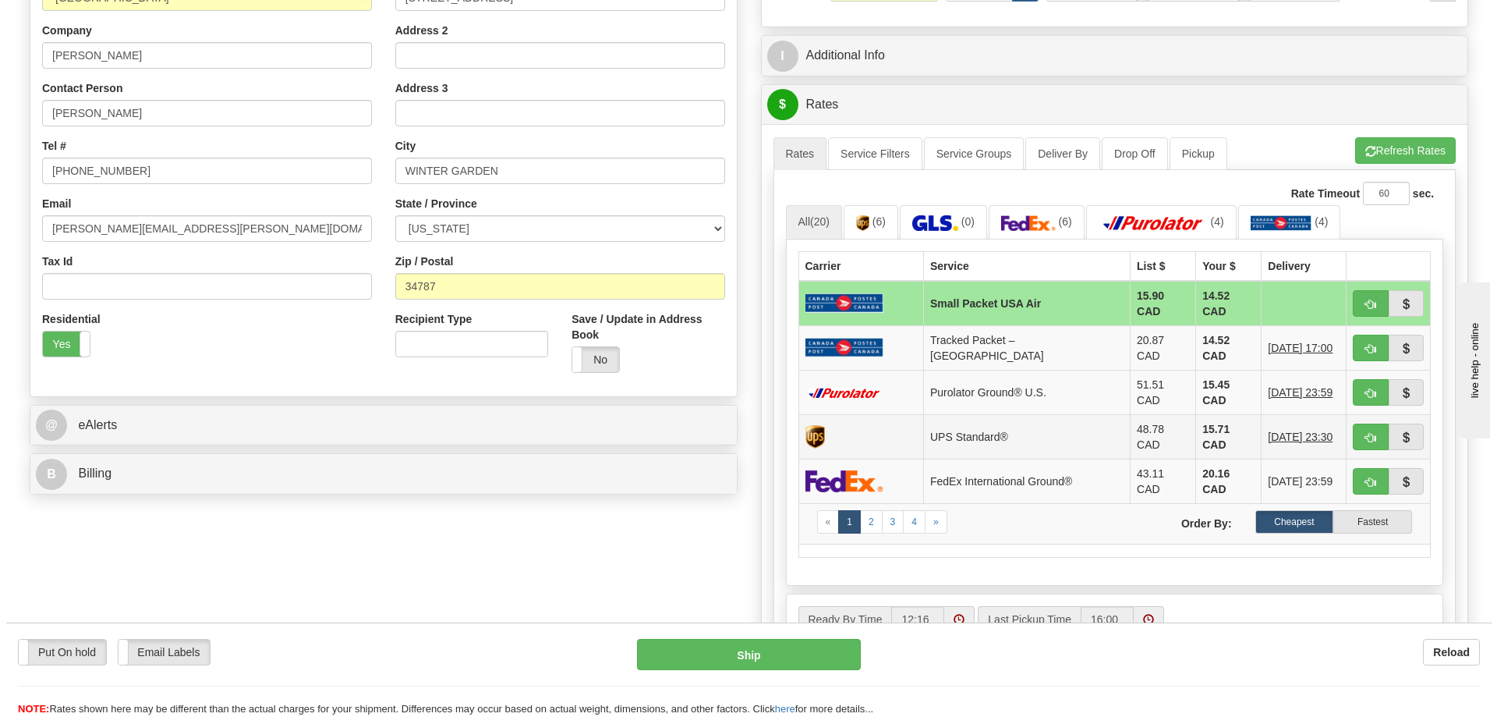
scroll to position [468, 0]
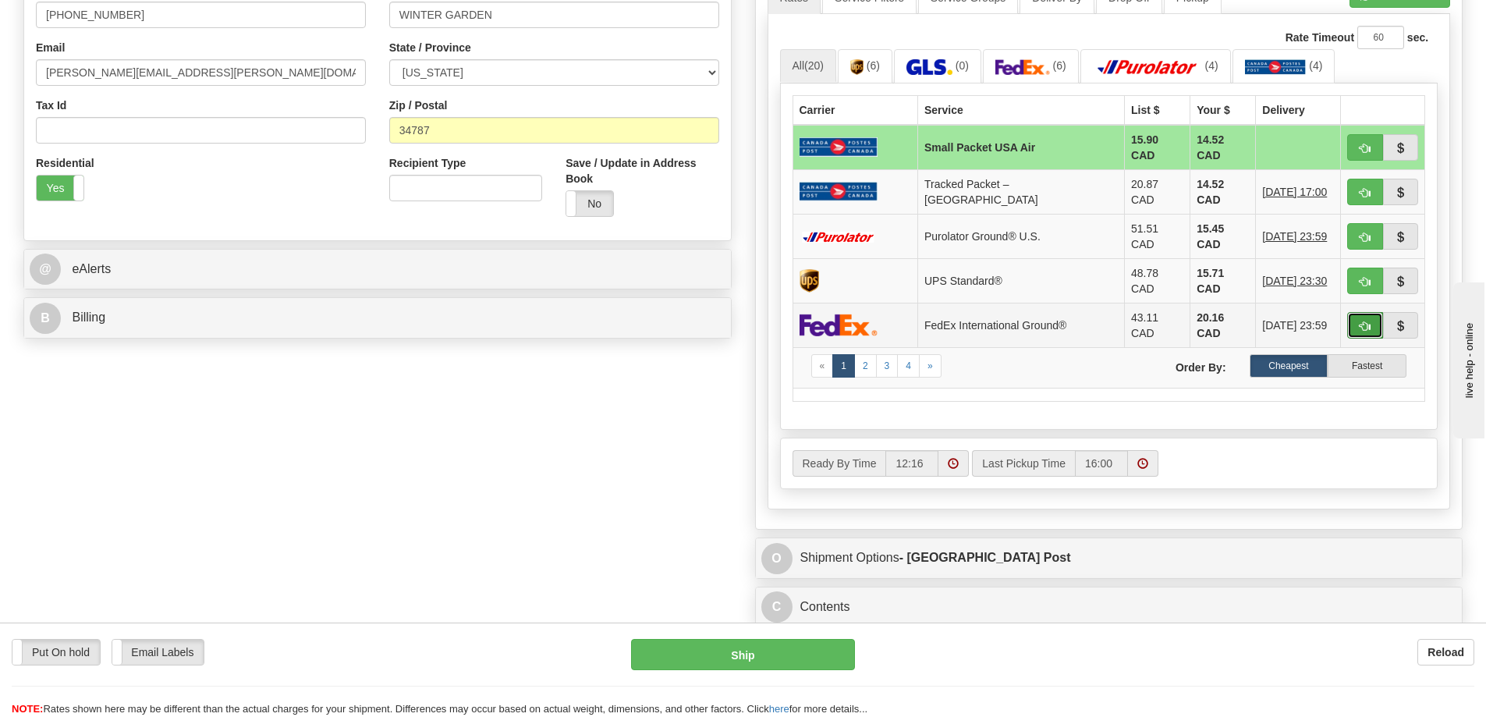
click at [1362, 312] on button "button" at bounding box center [1365, 325] width 36 height 27
type input "92"
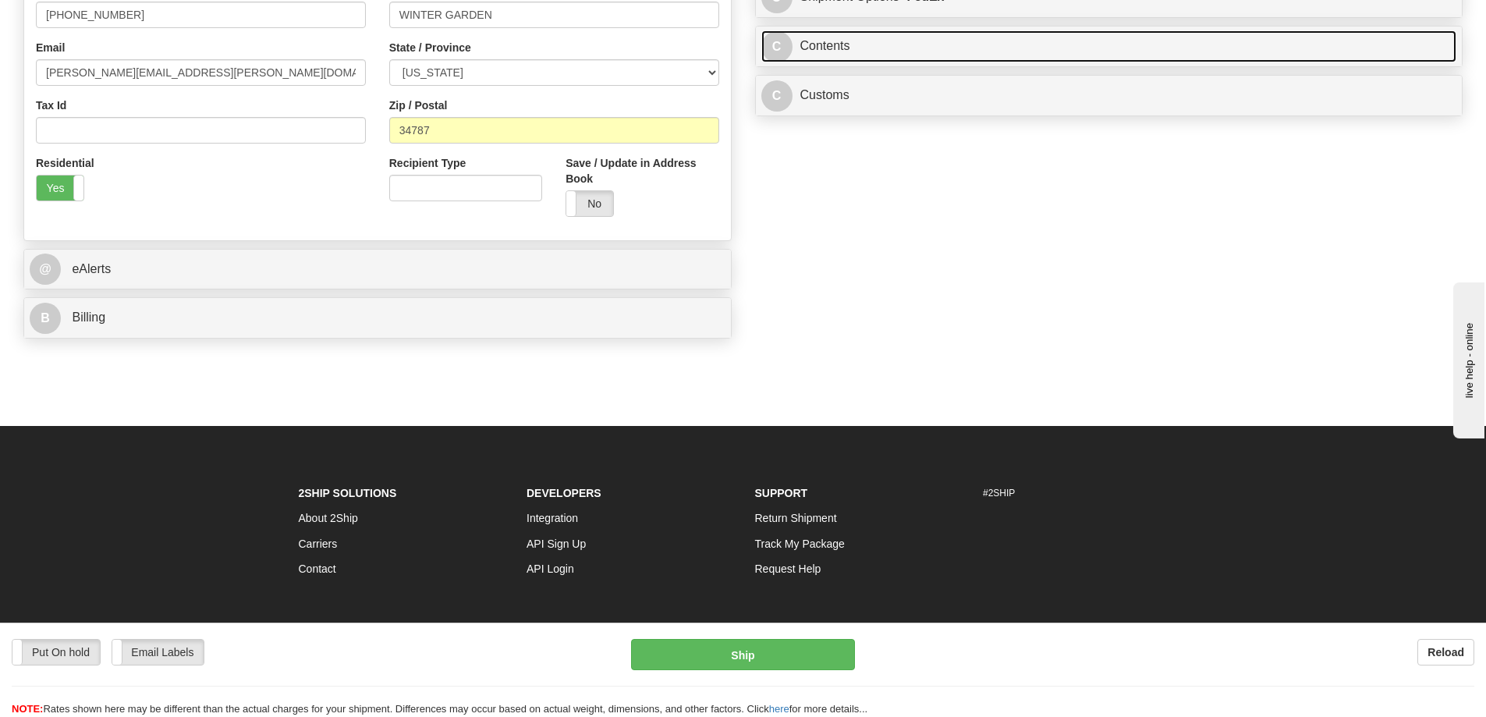
click at [920, 51] on link "C Contents" at bounding box center [1109, 46] width 696 height 32
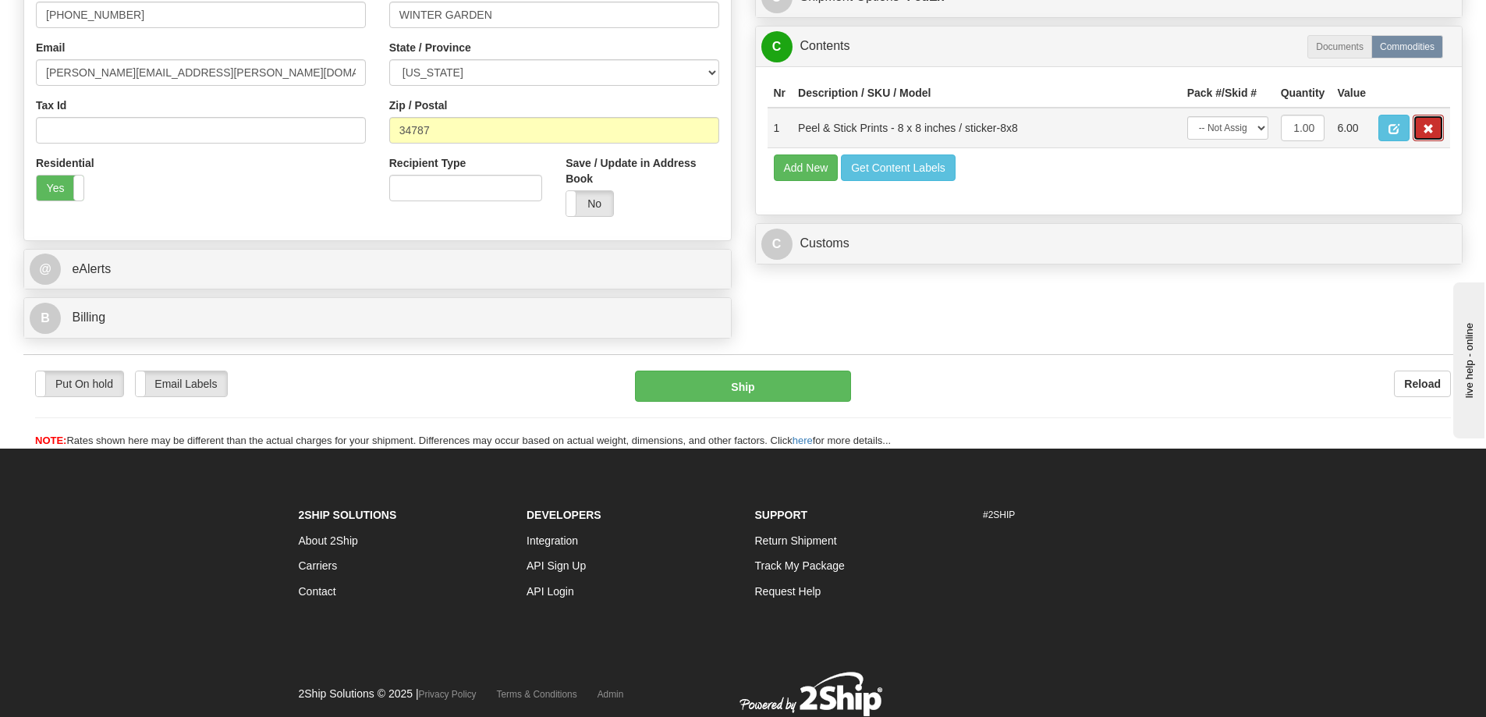
click at [1424, 131] on span "button" at bounding box center [1427, 129] width 11 height 10
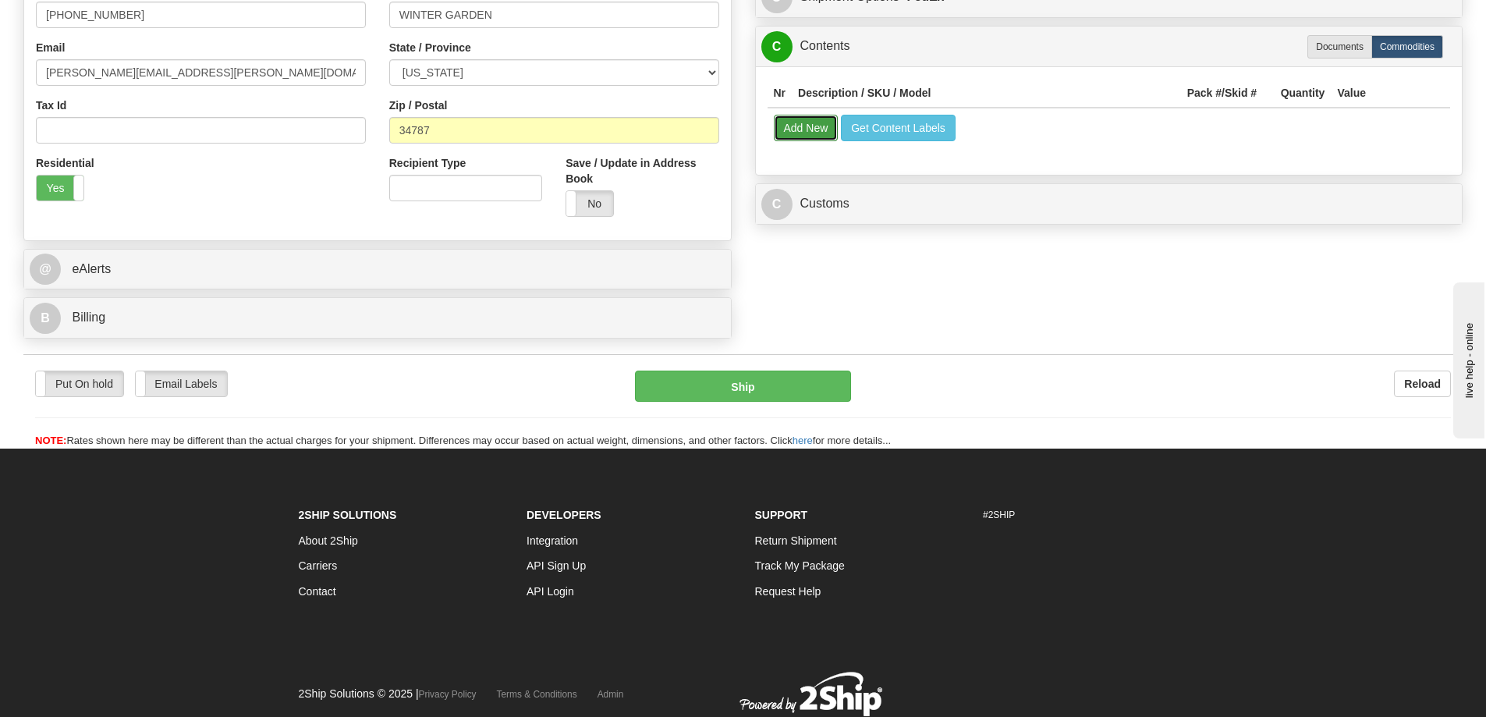
click at [805, 141] on button "Add New" at bounding box center [806, 128] width 65 height 27
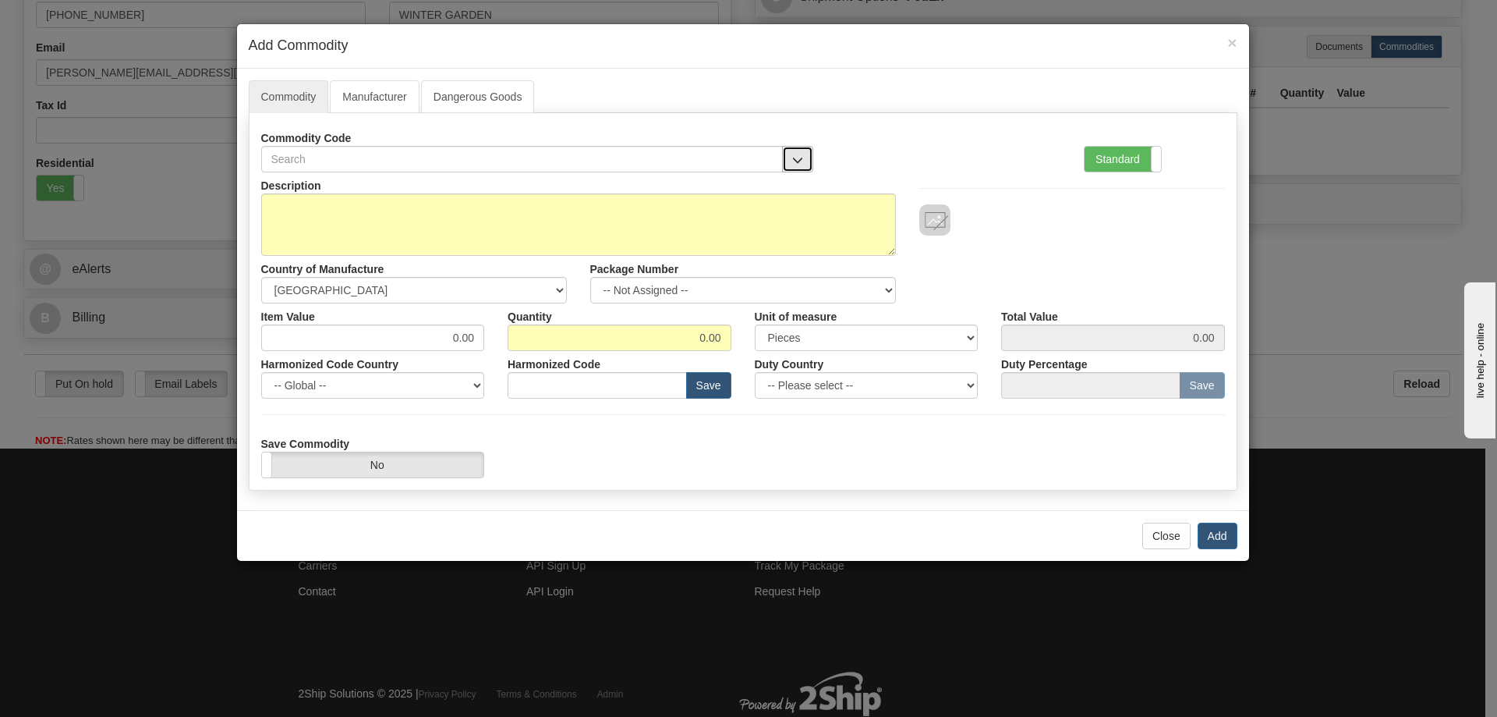
click at [793, 153] on button "button" at bounding box center [797, 159] width 31 height 27
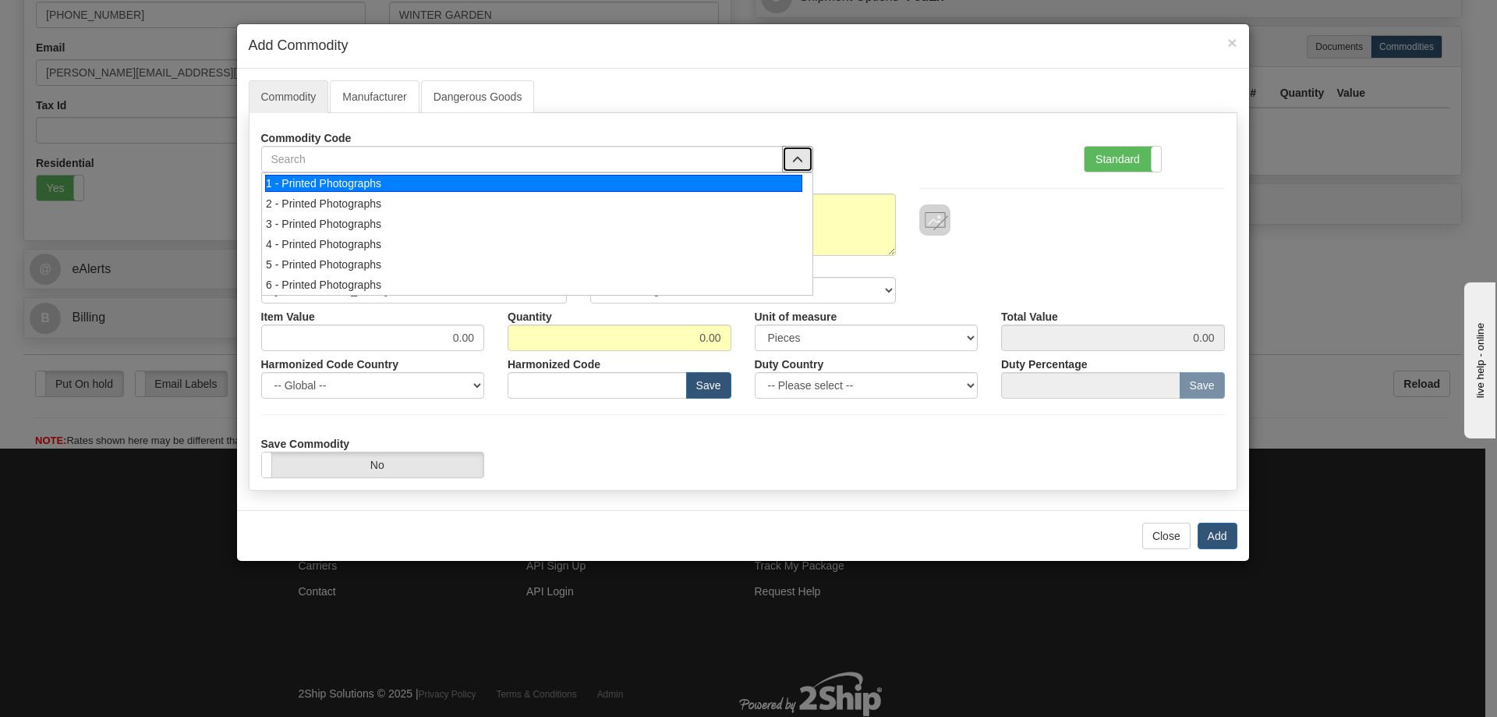
click at [788, 177] on div "1 - Printed Photographs" at bounding box center [533, 183] width 537 height 17
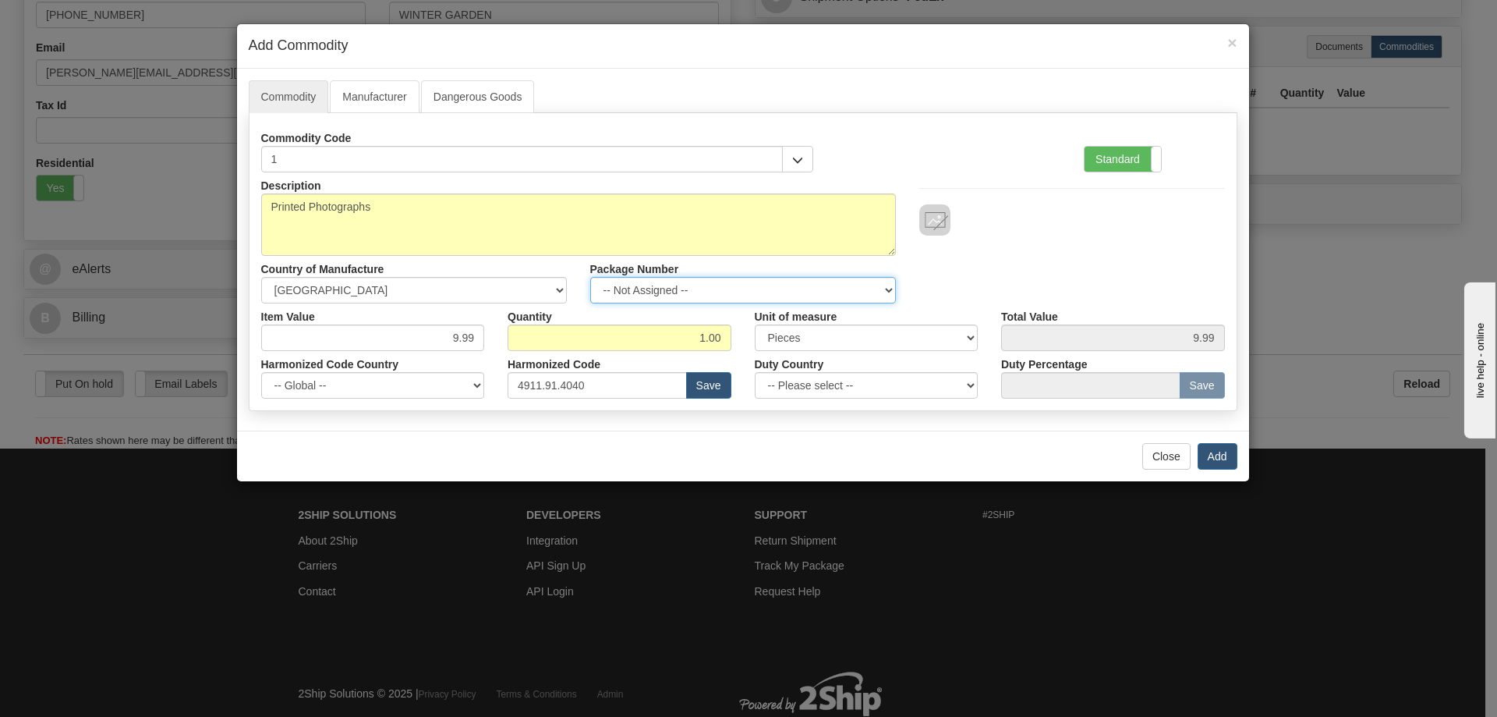
click at [881, 292] on select "-- Not Assigned -- Item 1" at bounding box center [743, 290] width 306 height 27
select select "0"
click at [590, 277] on select "-- Not Assigned -- Item 1" at bounding box center [743, 290] width 306 height 27
click at [1211, 454] on button "Add" at bounding box center [1218, 456] width 40 height 27
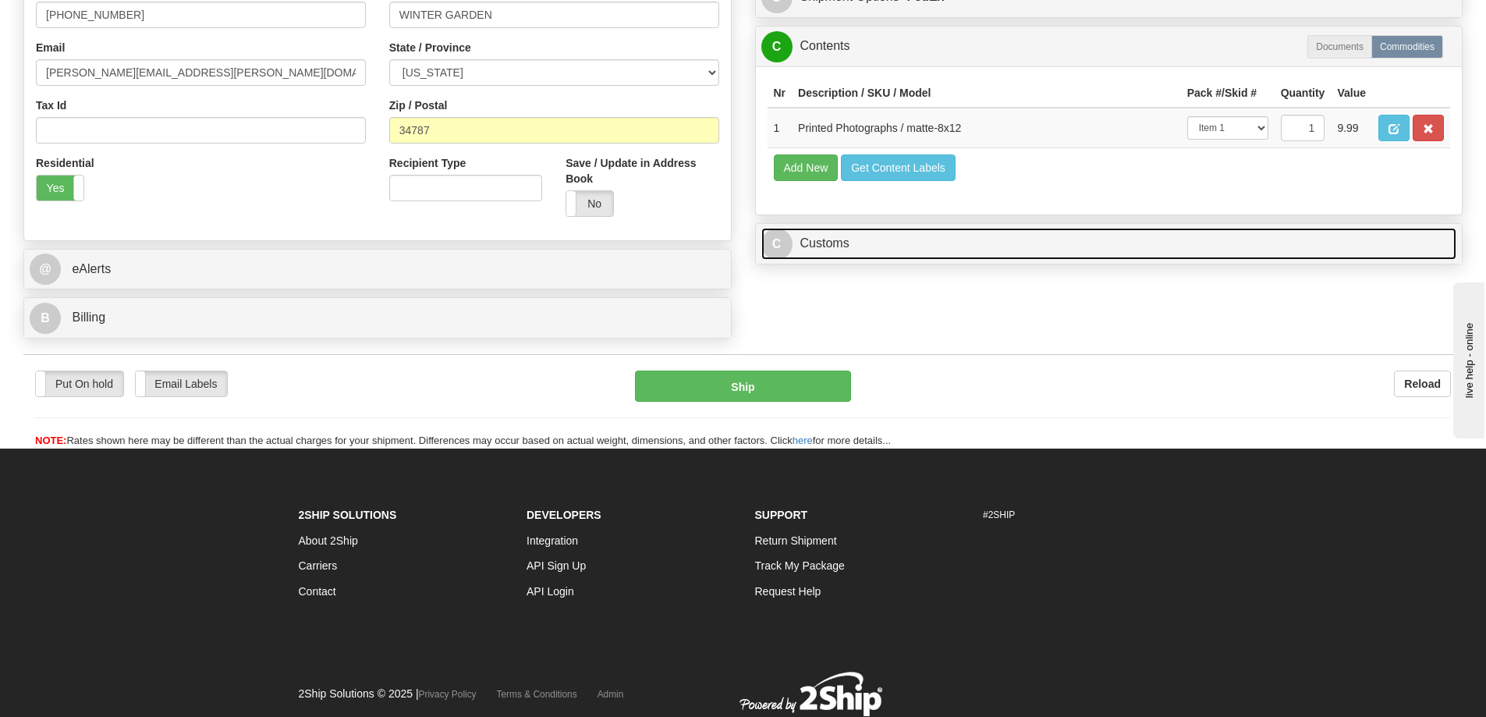
click at [1319, 253] on link "C Customs" at bounding box center [1109, 244] width 696 height 32
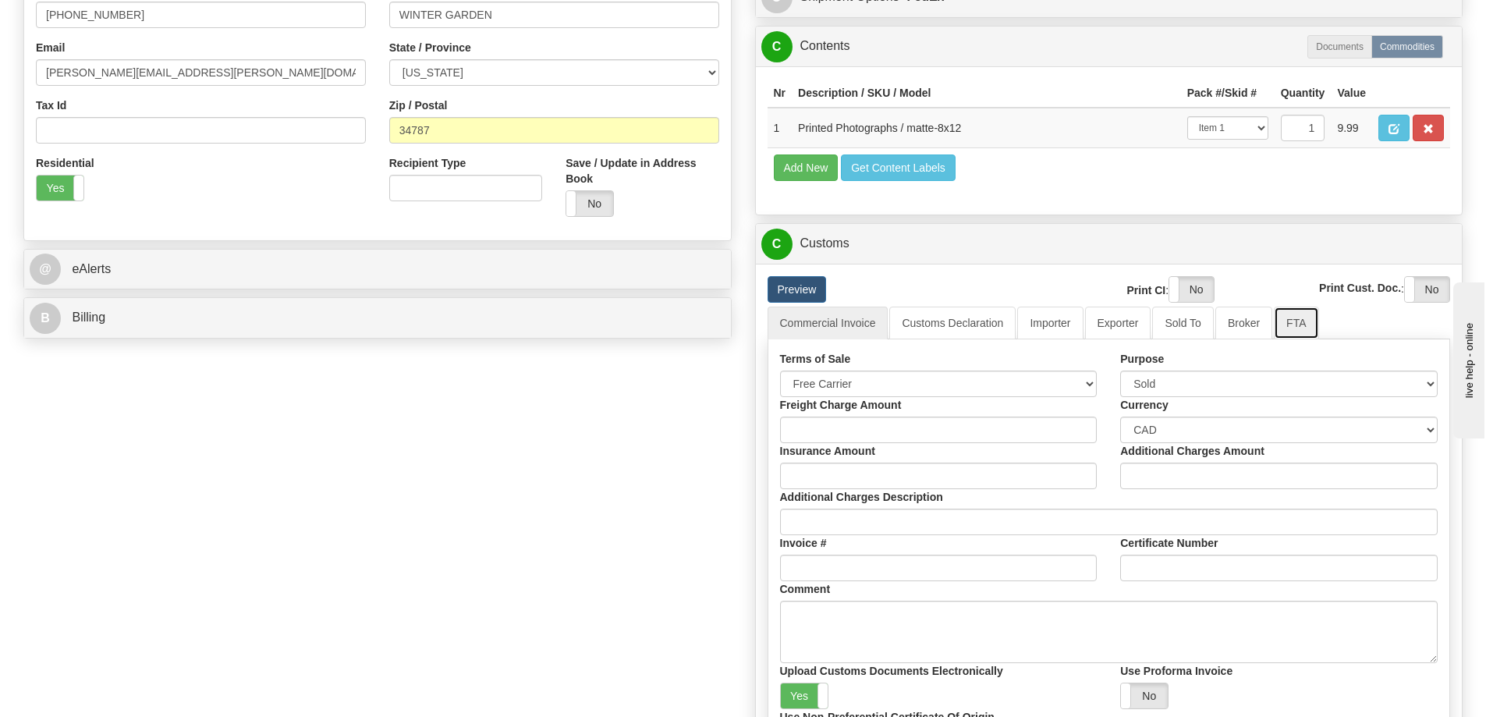
click at [1301, 332] on link "FTA" at bounding box center [1295, 322] width 44 height 33
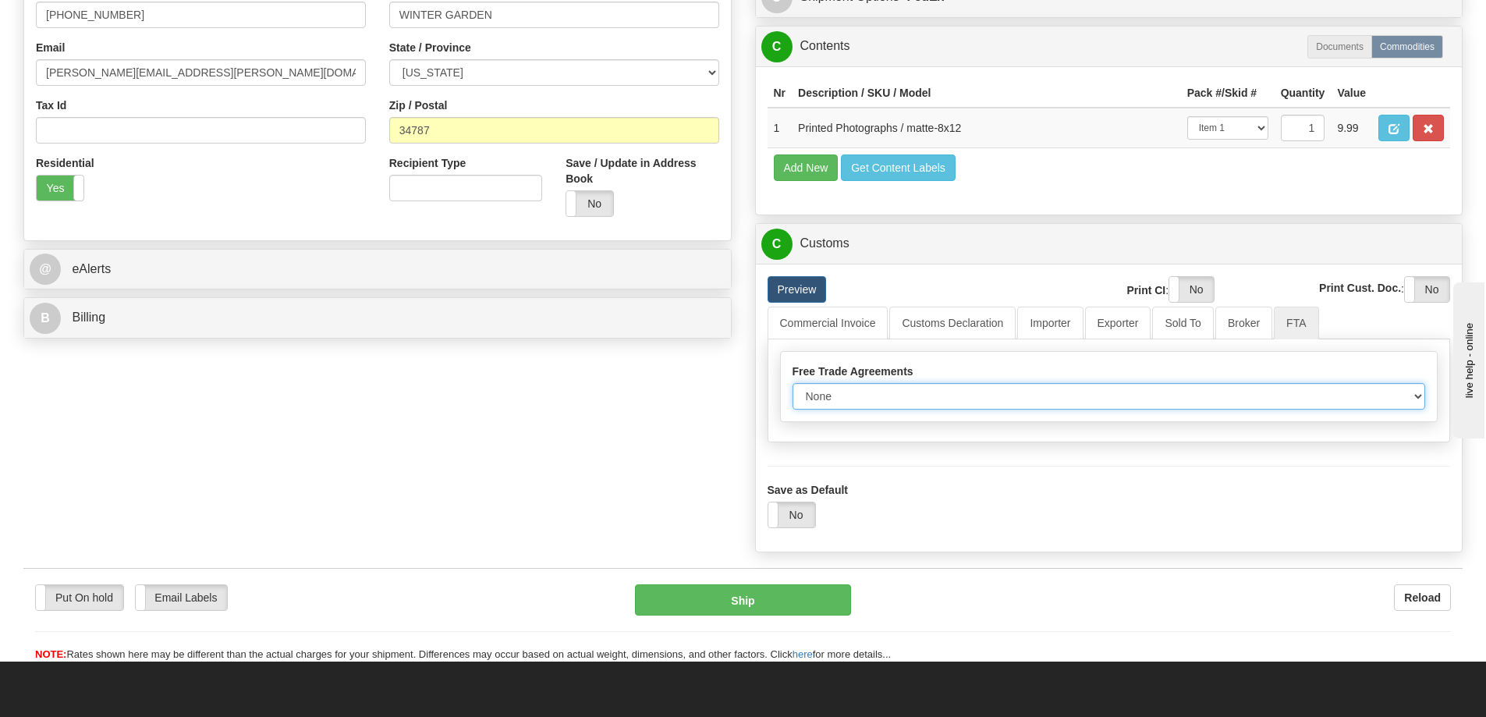
click at [1345, 391] on select "None Other USMCA CETA CUKTCA" at bounding box center [1108, 396] width 633 height 27
select select "1"
click at [792, 388] on select "None Other USMCA CETA CUKTCA" at bounding box center [1108, 396] width 633 height 27
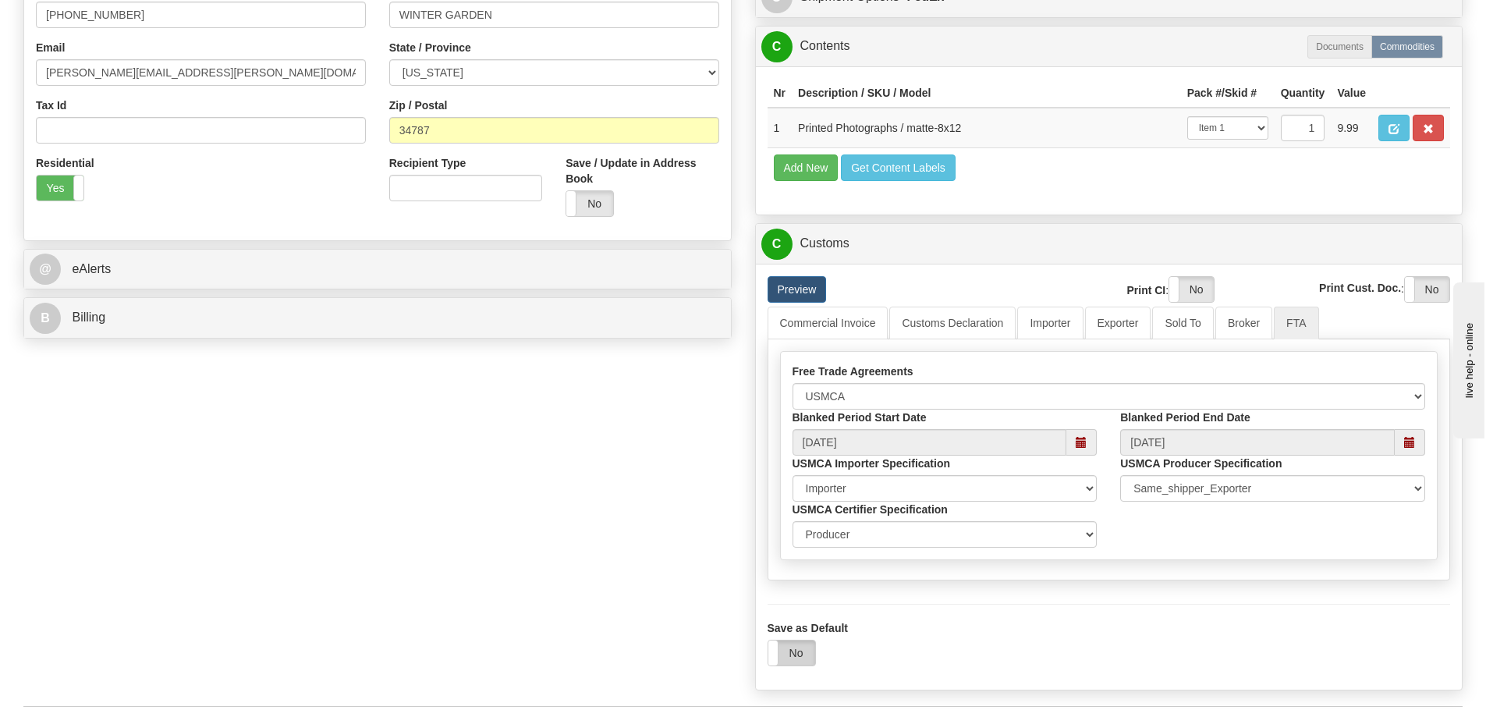
click at [785, 664] on label "No" at bounding box center [791, 652] width 47 height 25
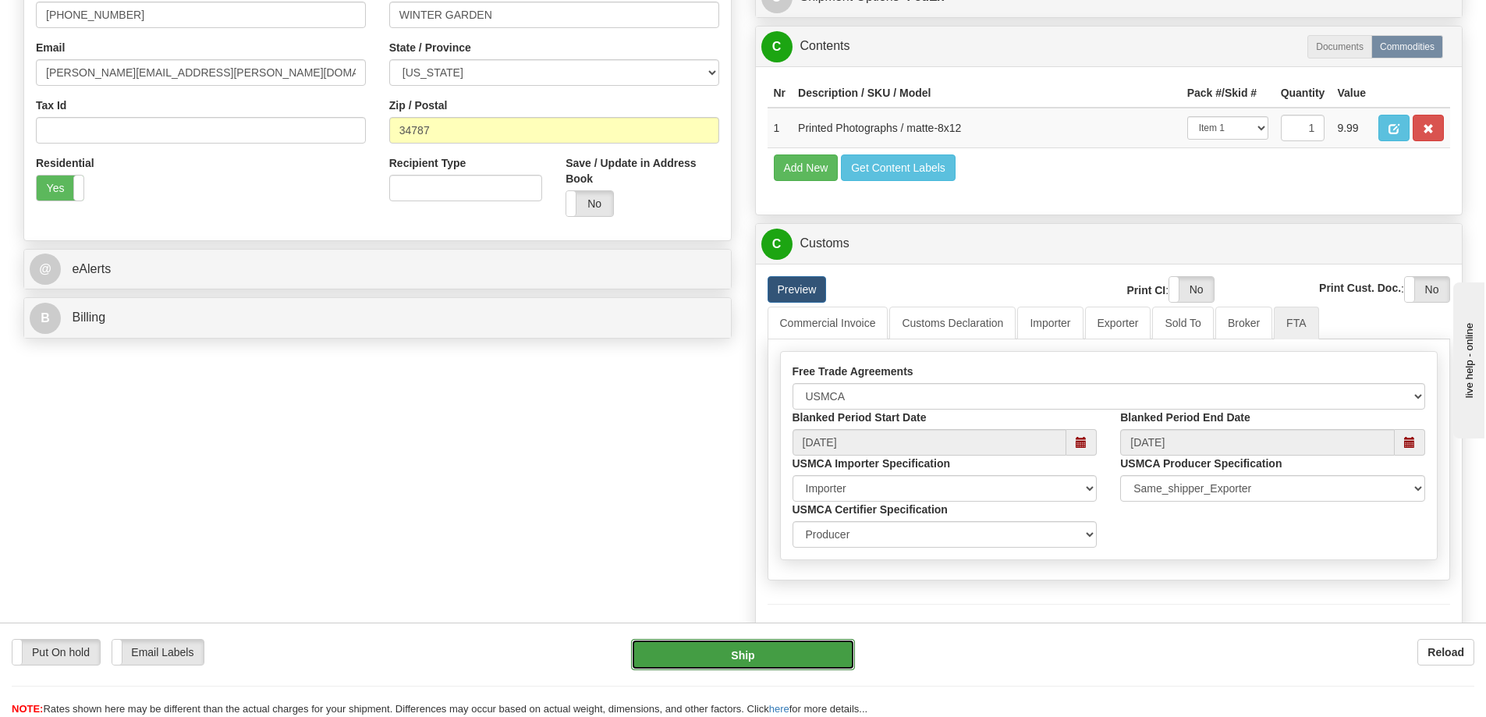
click at [738, 654] on button "Ship" at bounding box center [743, 654] width 224 height 31
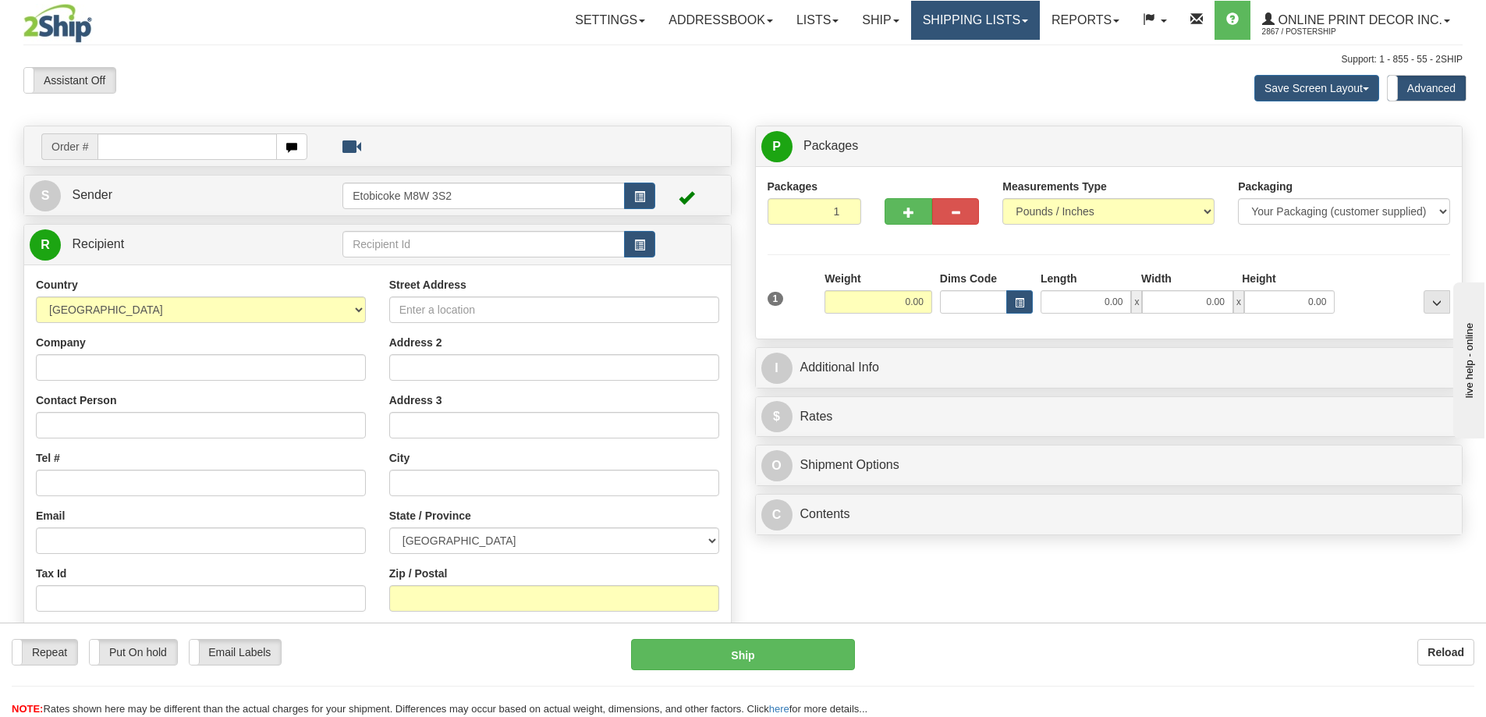
click at [965, 15] on link "Shipping lists" at bounding box center [975, 20] width 129 height 39
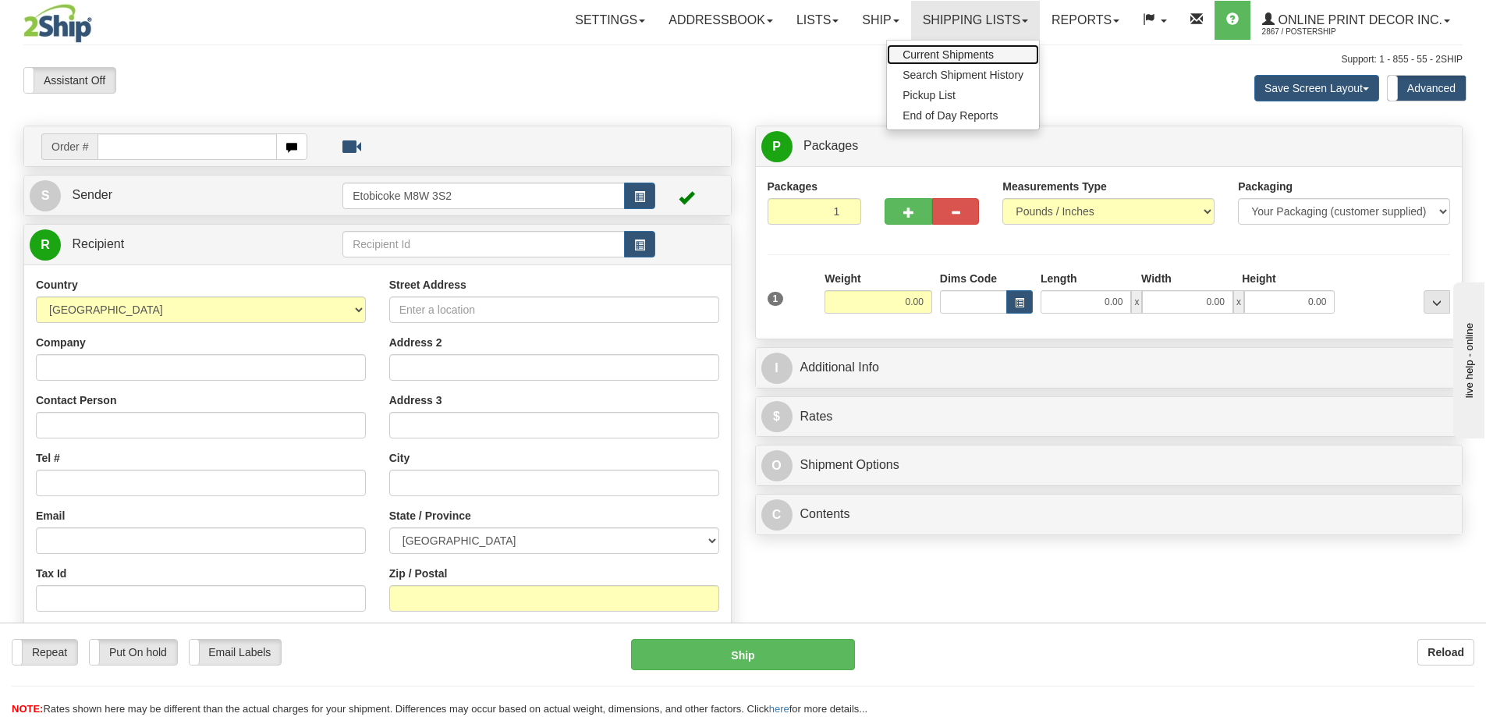
click at [945, 51] on span "Current Shipments" at bounding box center [947, 54] width 91 height 12
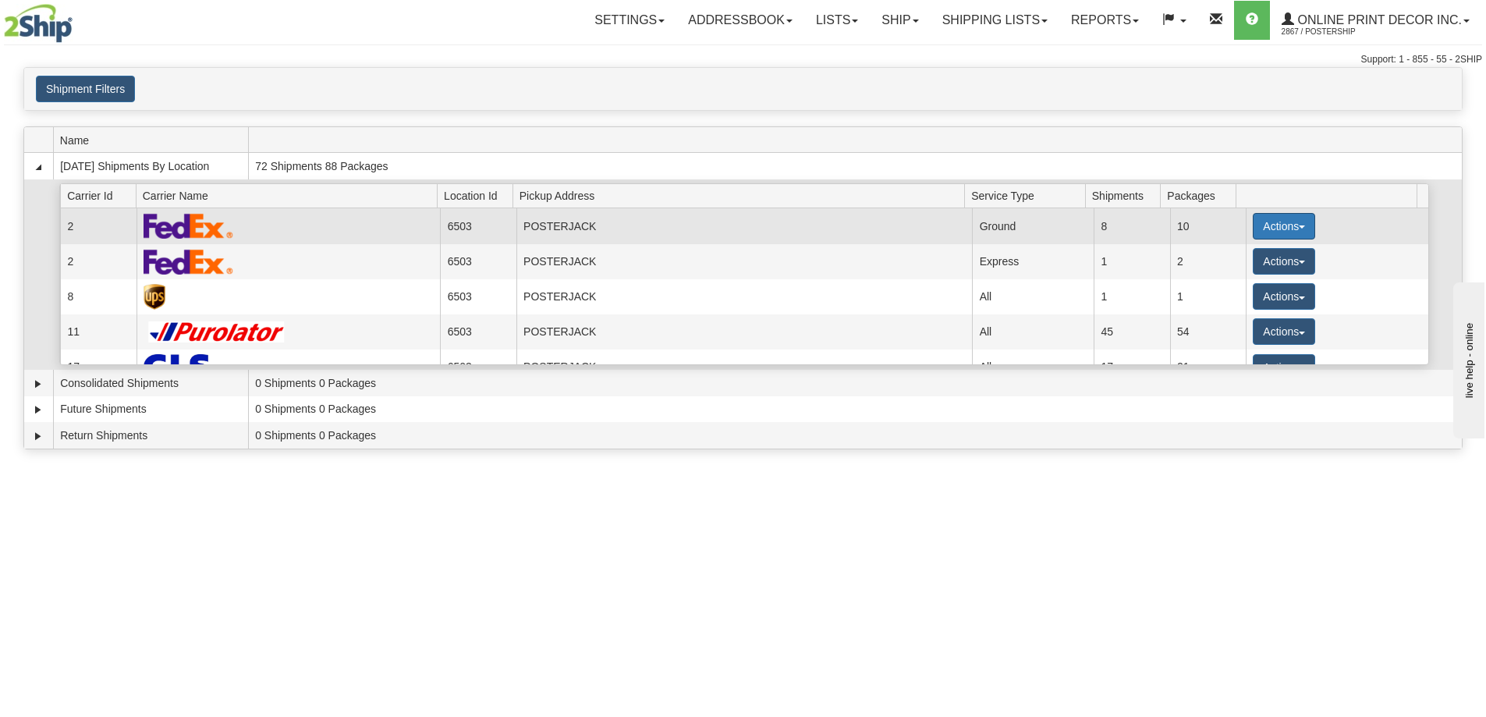
click at [1258, 224] on button "Actions" at bounding box center [1283, 226] width 62 height 27
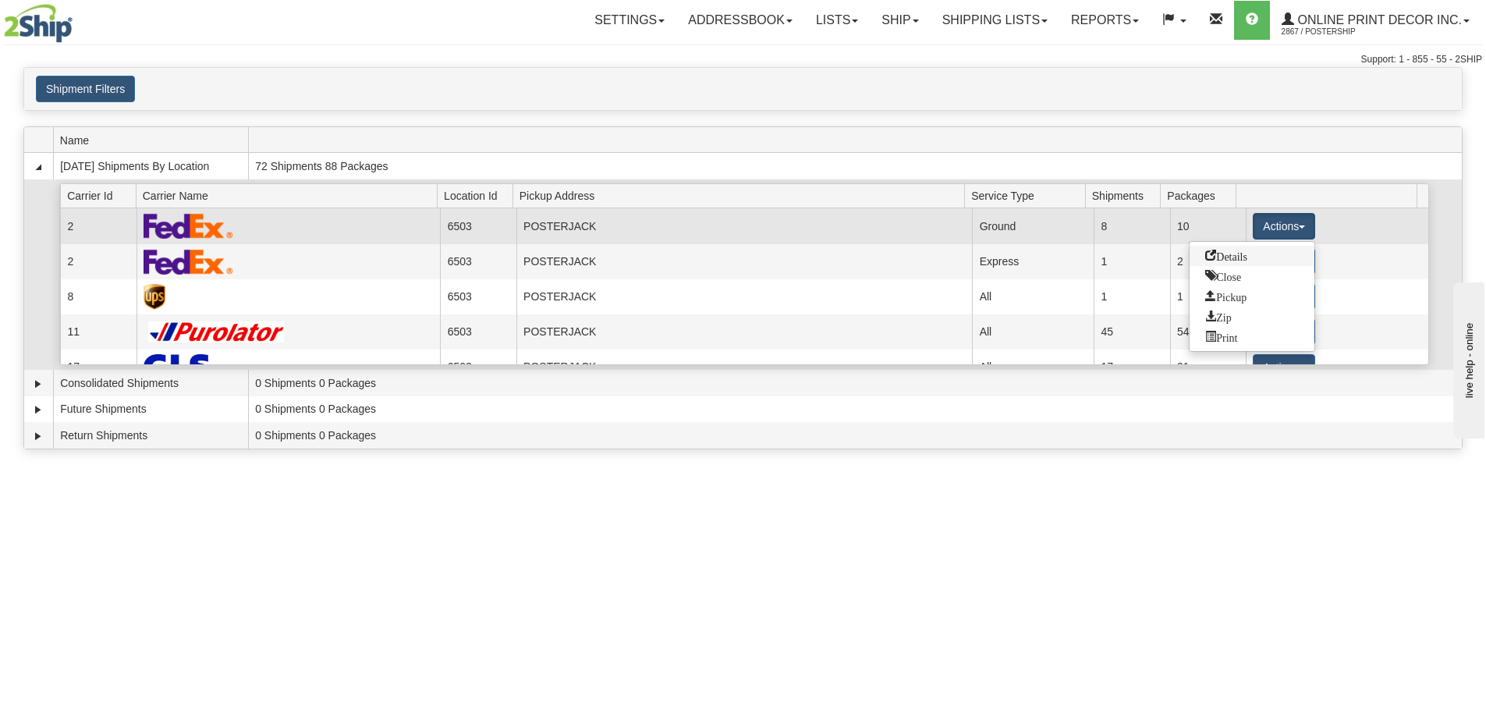
click at [1217, 247] on link "Details" at bounding box center [1251, 256] width 125 height 20
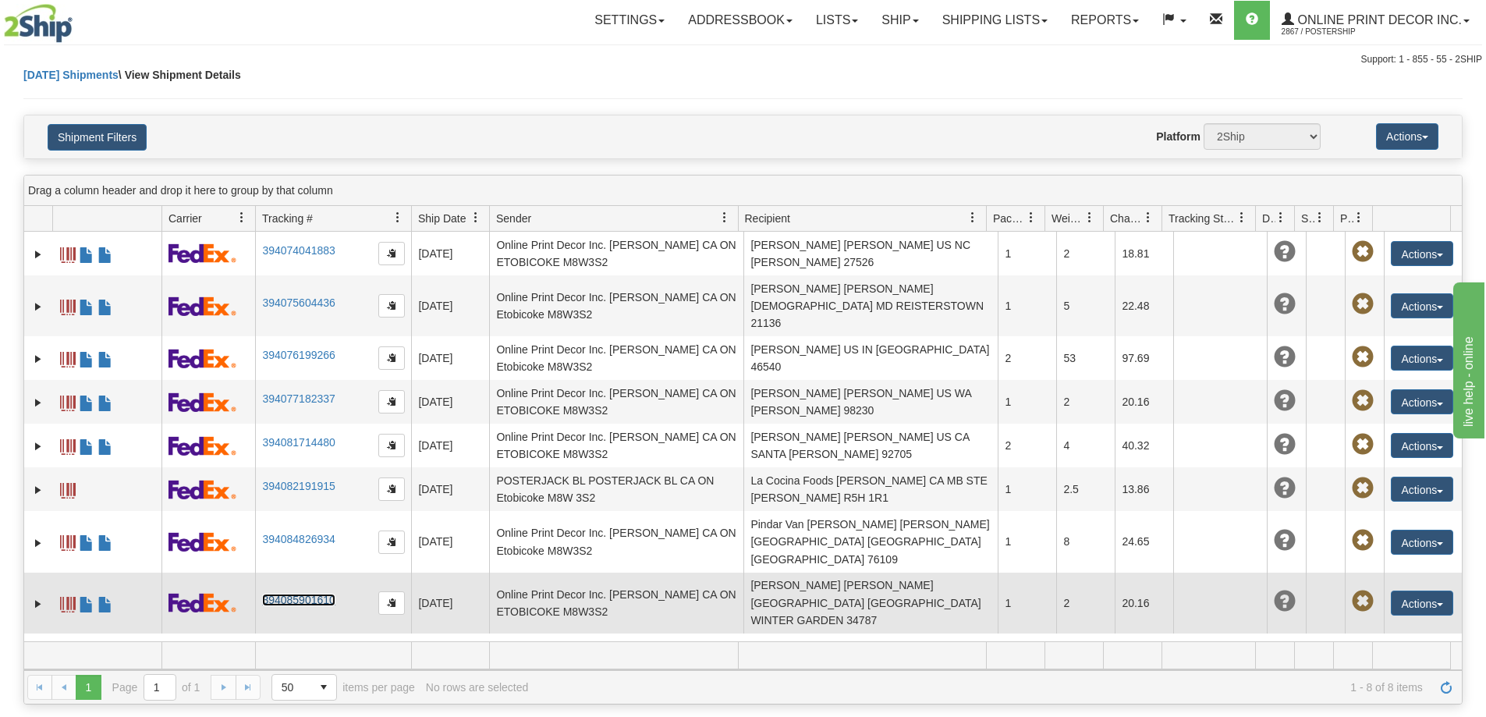
click at [303, 593] on link "394085901610" at bounding box center [298, 599] width 73 height 12
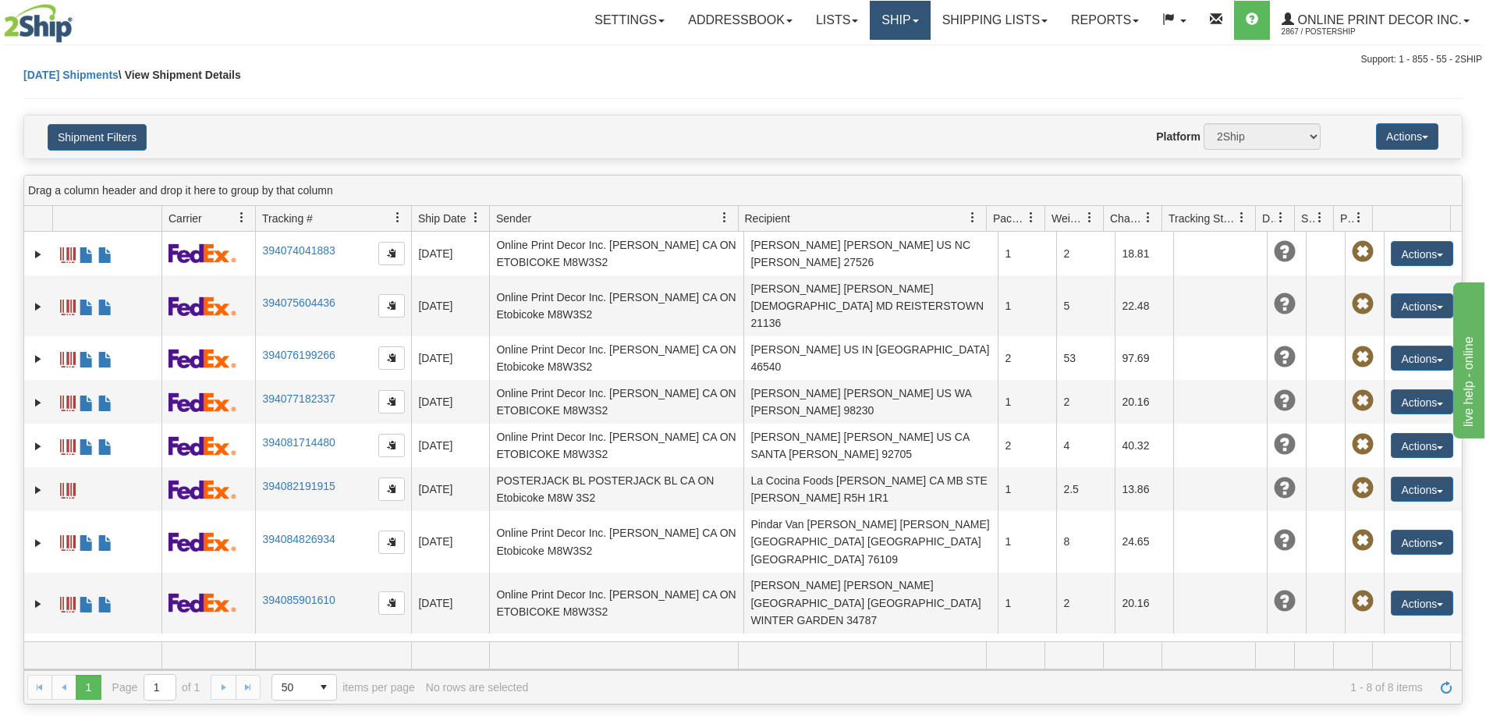
click at [905, 18] on link "Ship" at bounding box center [899, 20] width 60 height 39
click at [837, 57] on span "Ship Screen" at bounding box center [833, 54] width 59 height 12
